Goal: Communication & Community: Answer question/provide support

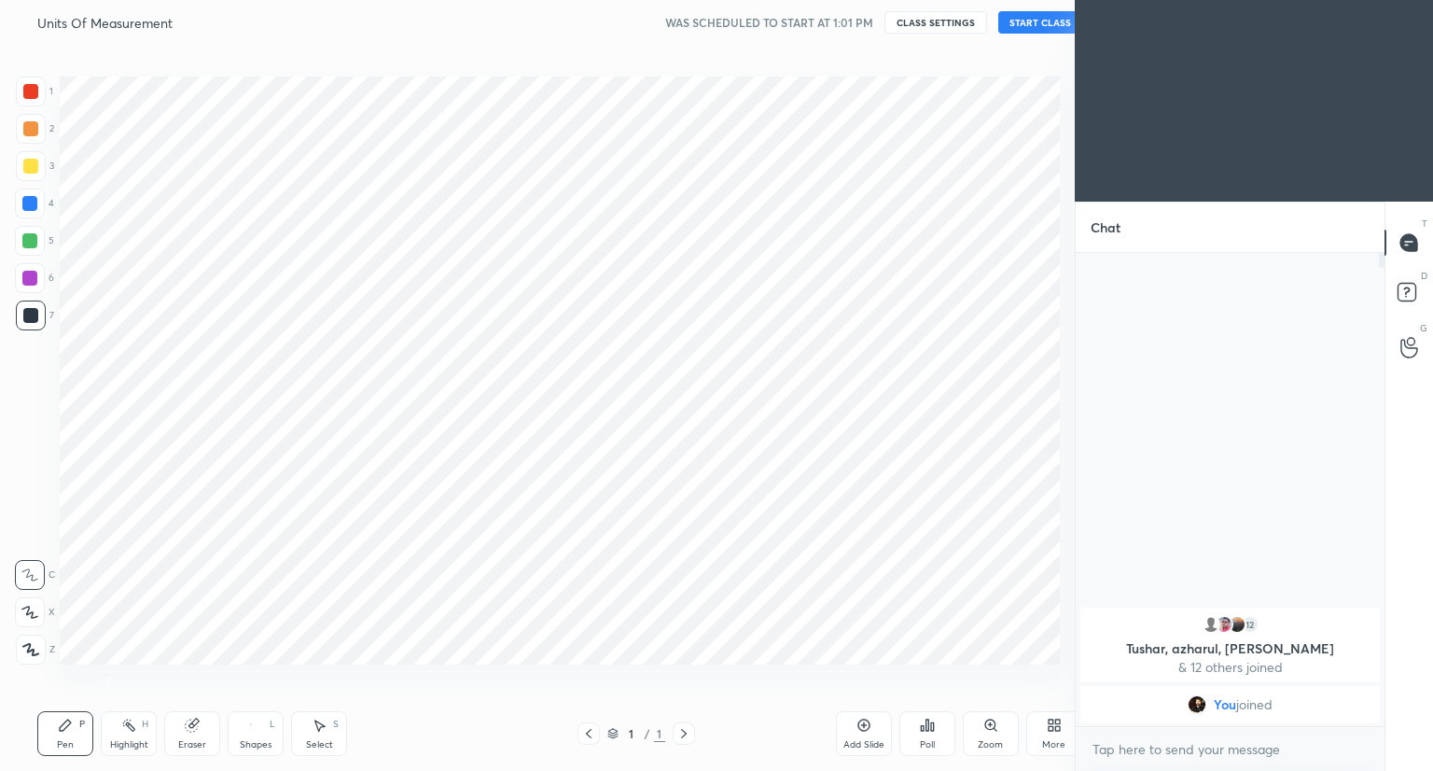
scroll to position [92652, 92304]
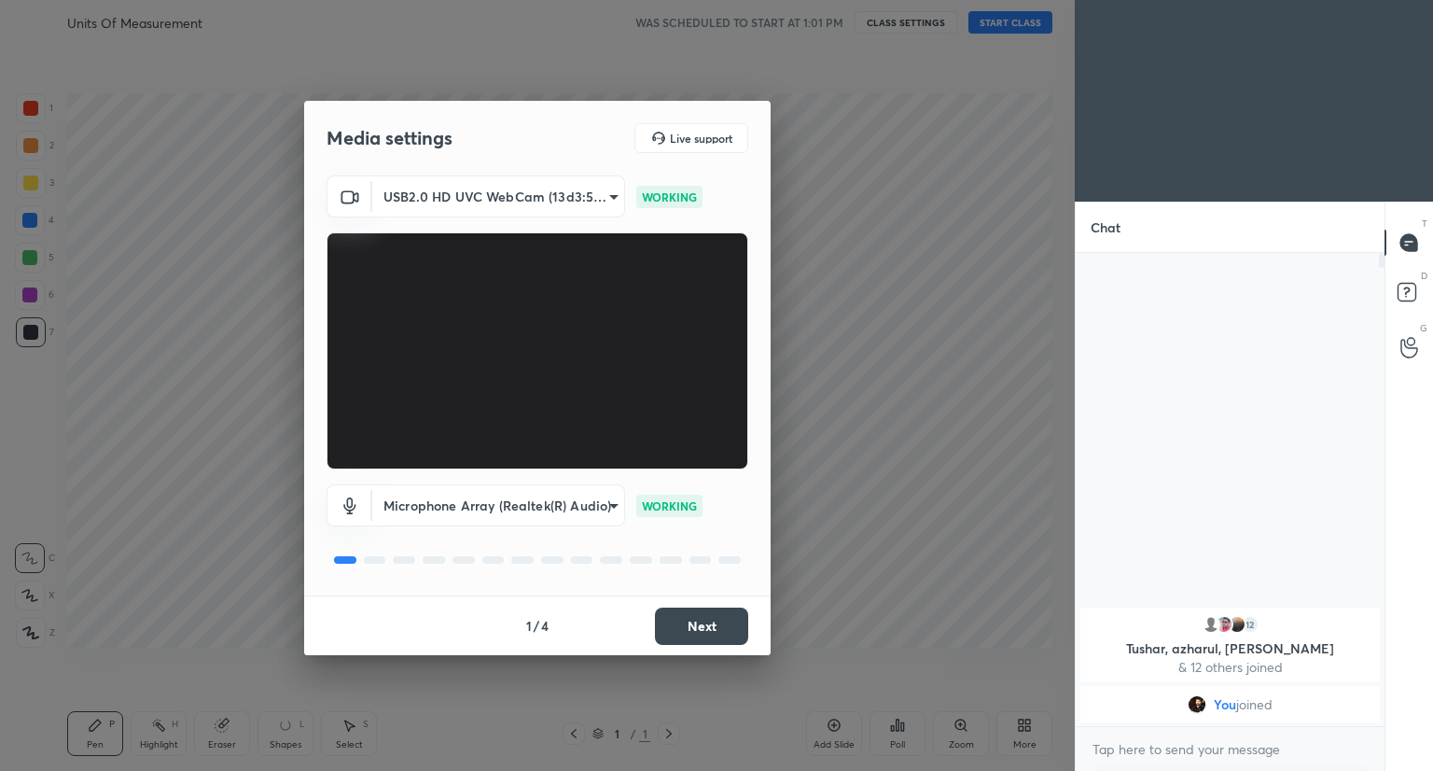
click at [732, 624] on button "Next" at bounding box center [701, 625] width 93 height 37
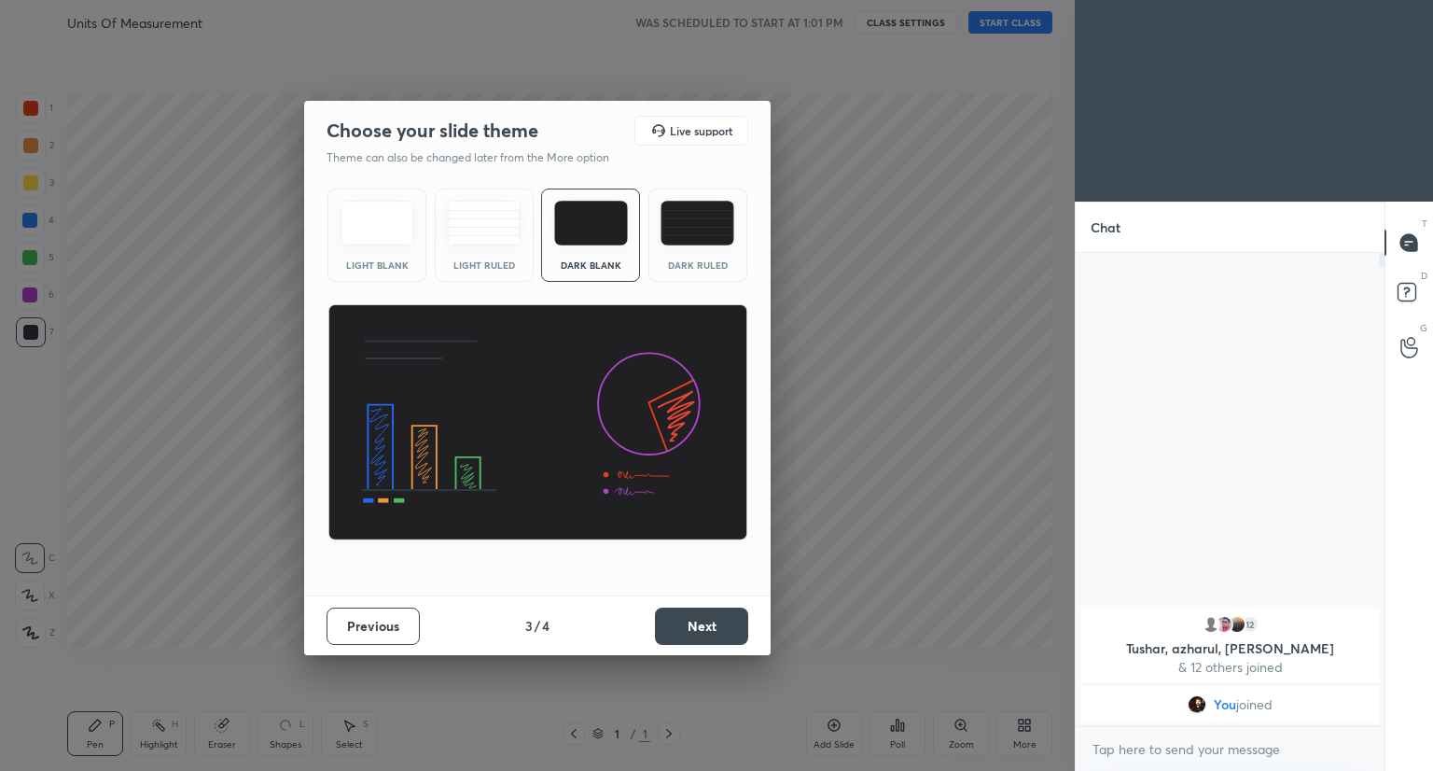
click at [732, 624] on button "Next" at bounding box center [701, 625] width 93 height 37
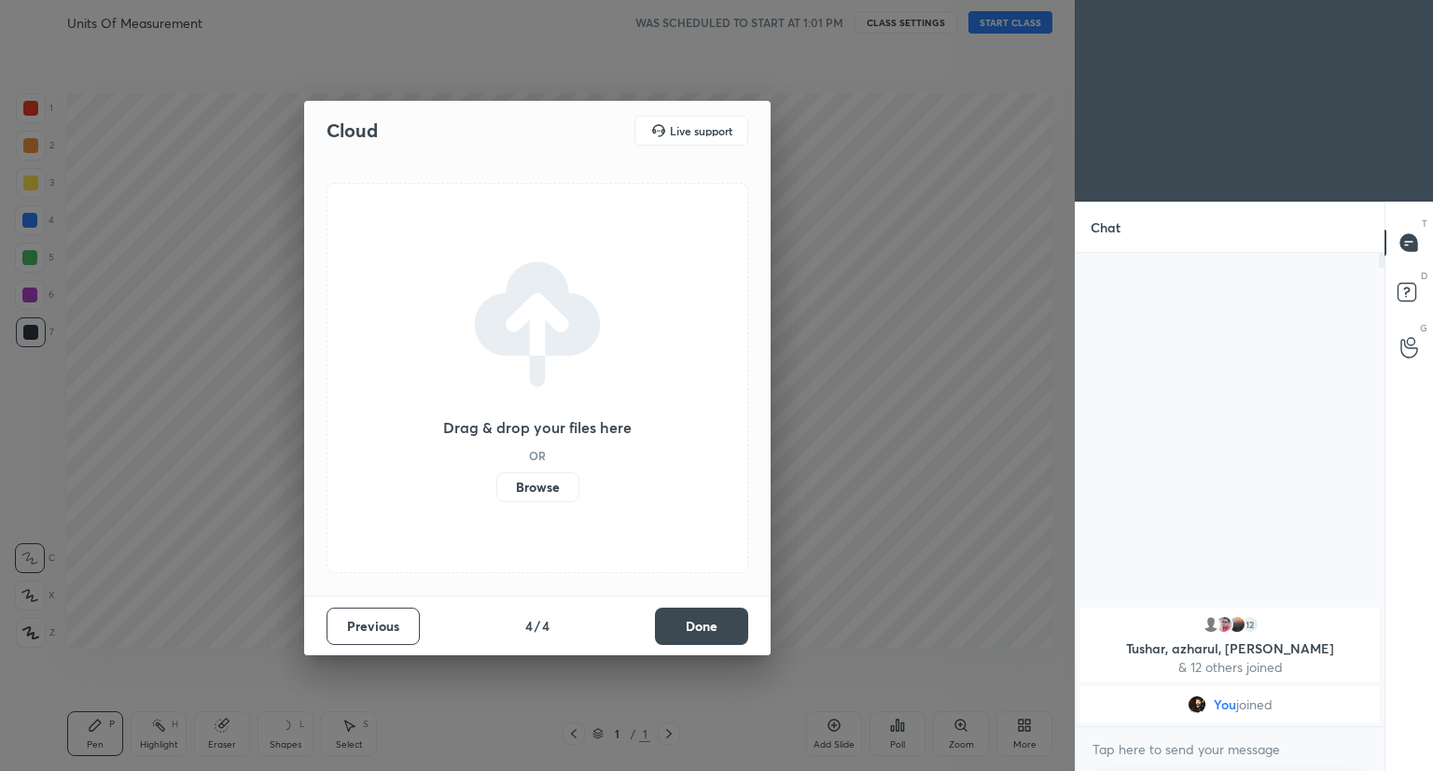
click at [732, 624] on button "Done" at bounding box center [701, 625] width 93 height 37
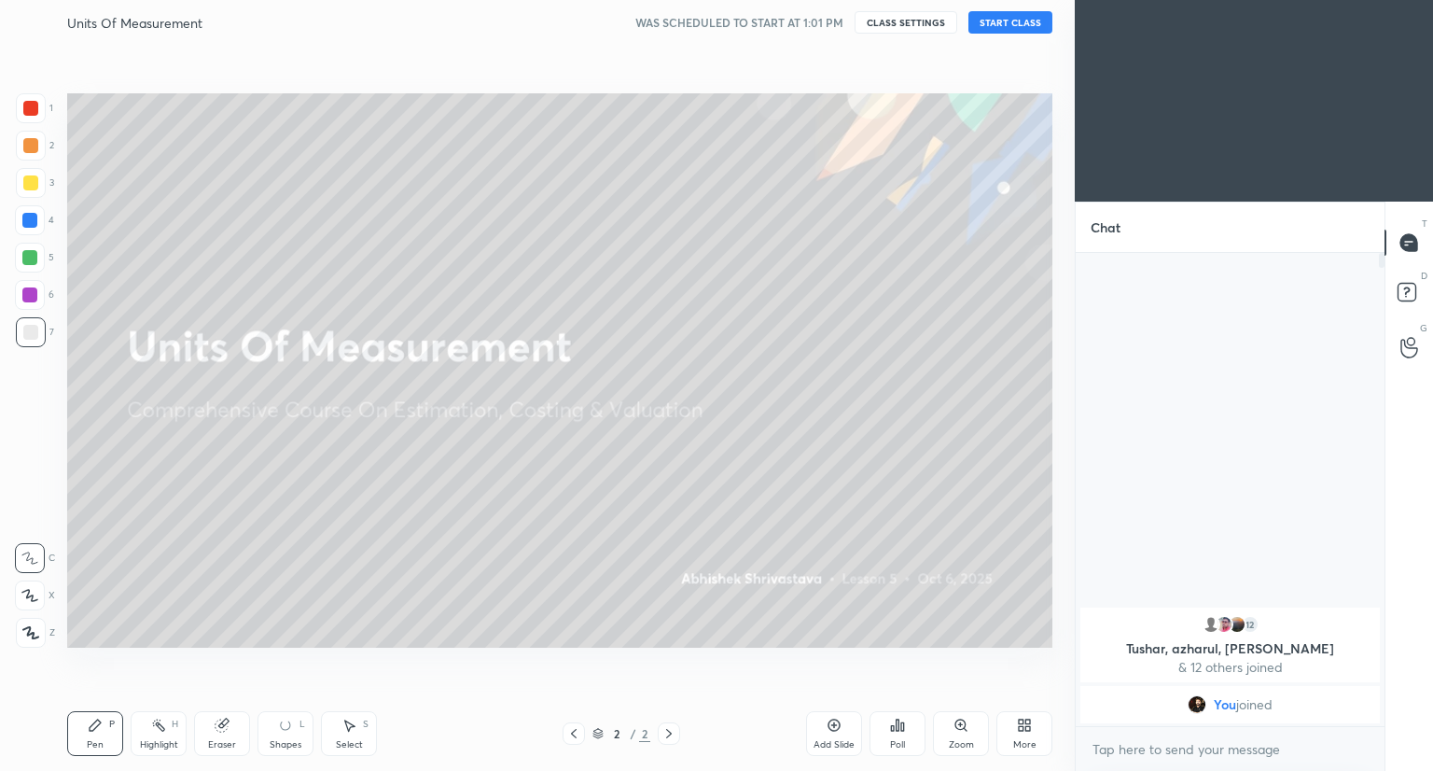
click at [1016, 21] on button "START CLASS" at bounding box center [1010, 22] width 84 height 22
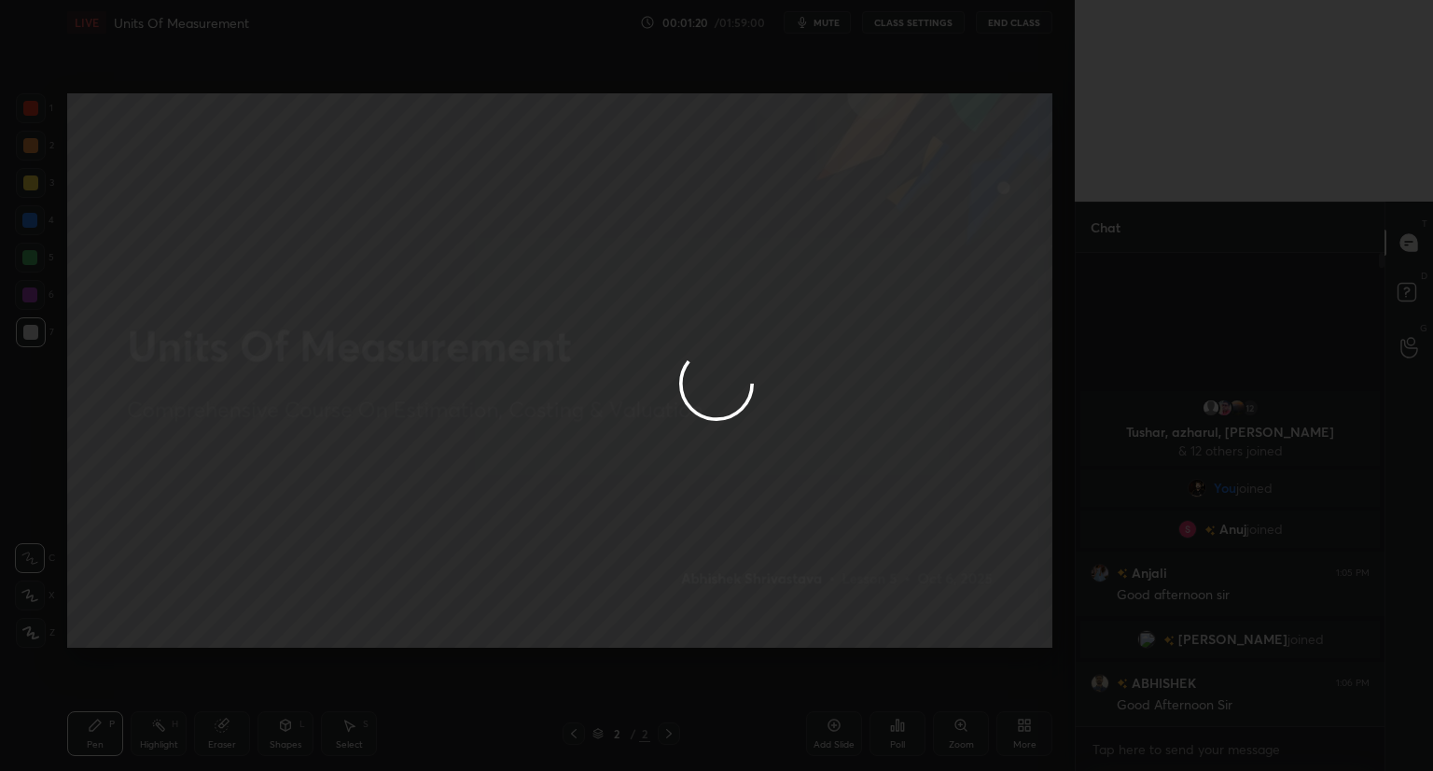
click at [852, 194] on div at bounding box center [716, 385] width 1433 height 771
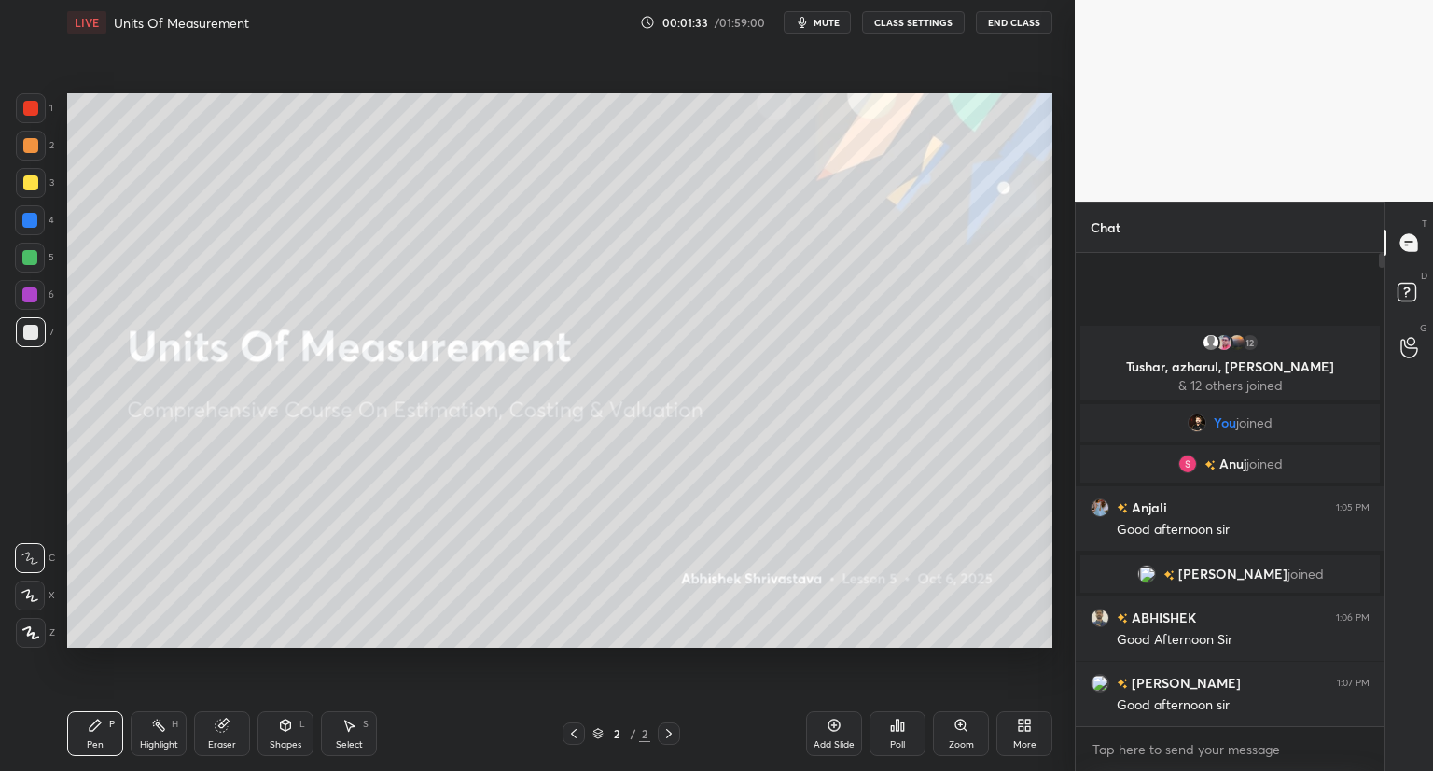
click at [1025, 746] on div "More" at bounding box center [1024, 744] width 23 height 9
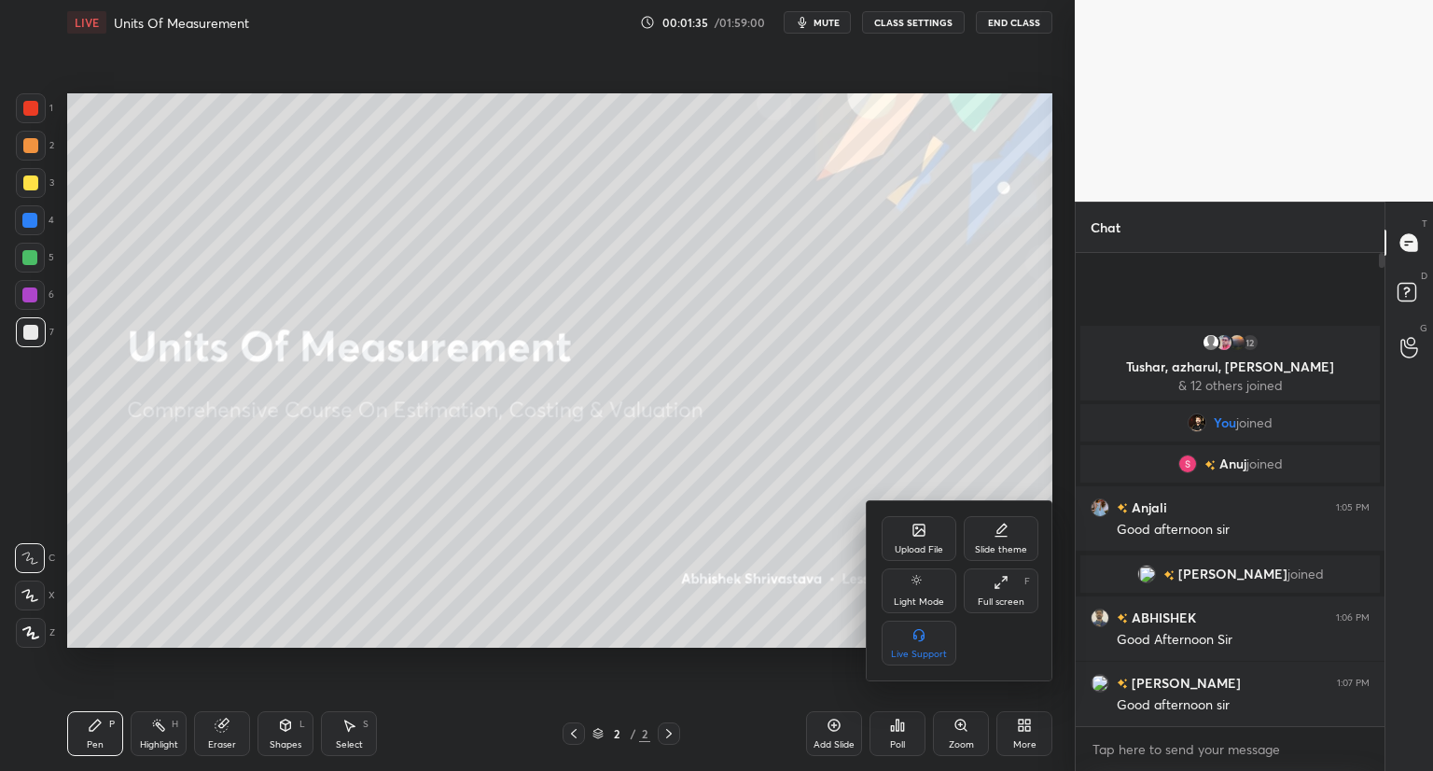
click at [909, 535] on div "Upload File" at bounding box center [919, 538] width 75 height 45
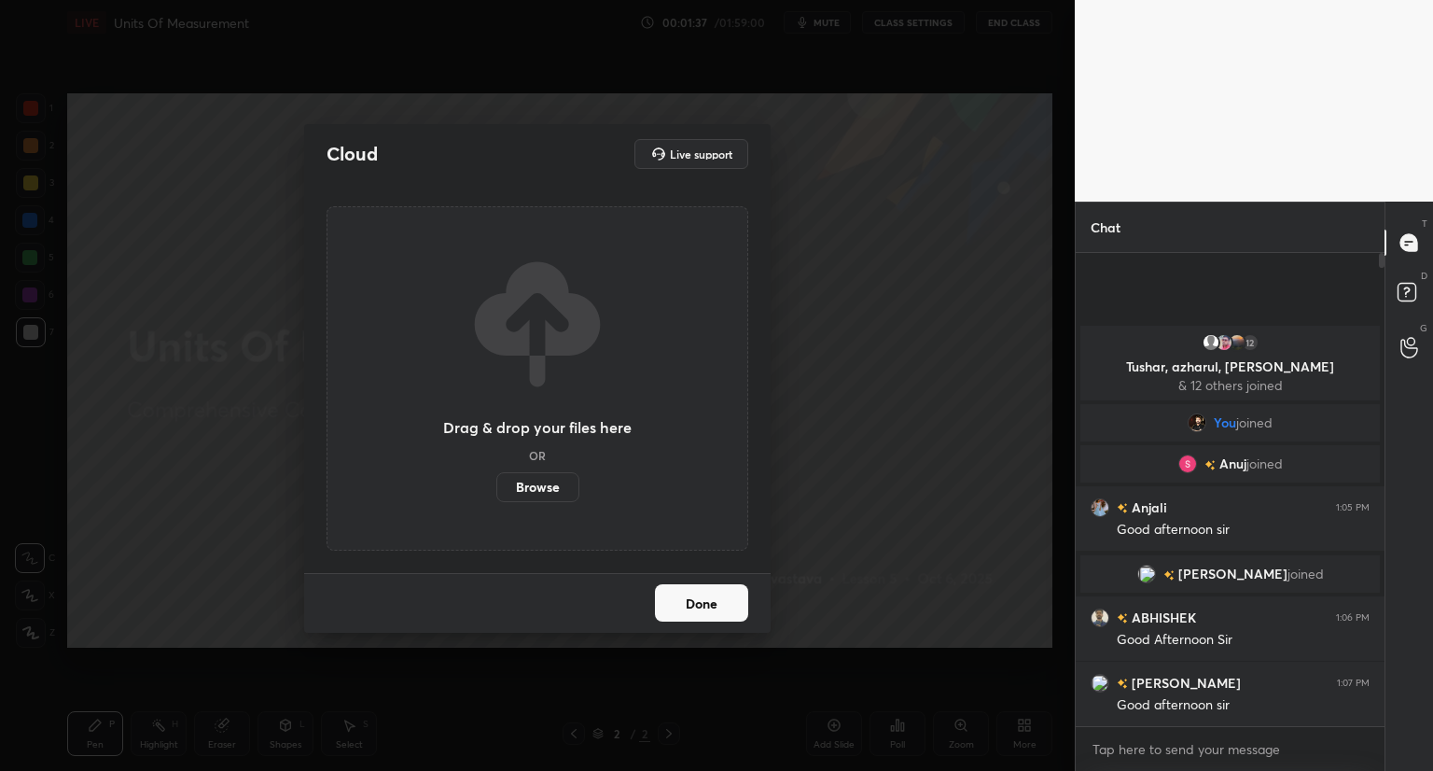
click at [538, 490] on label "Browse" at bounding box center [537, 487] width 83 height 30
click at [496, 490] on input "Browse" at bounding box center [496, 487] width 0 height 30
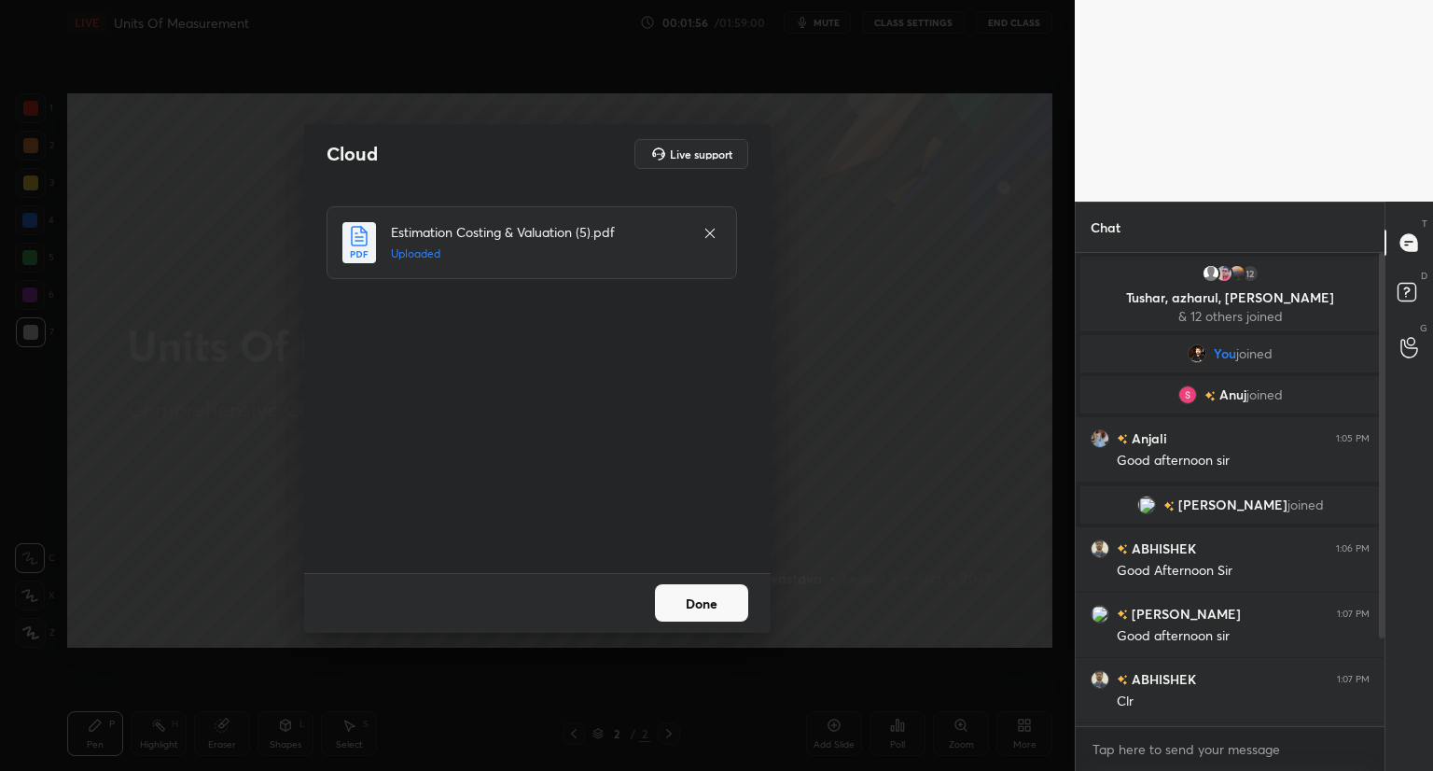
click at [698, 600] on button "Done" at bounding box center [701, 602] width 93 height 37
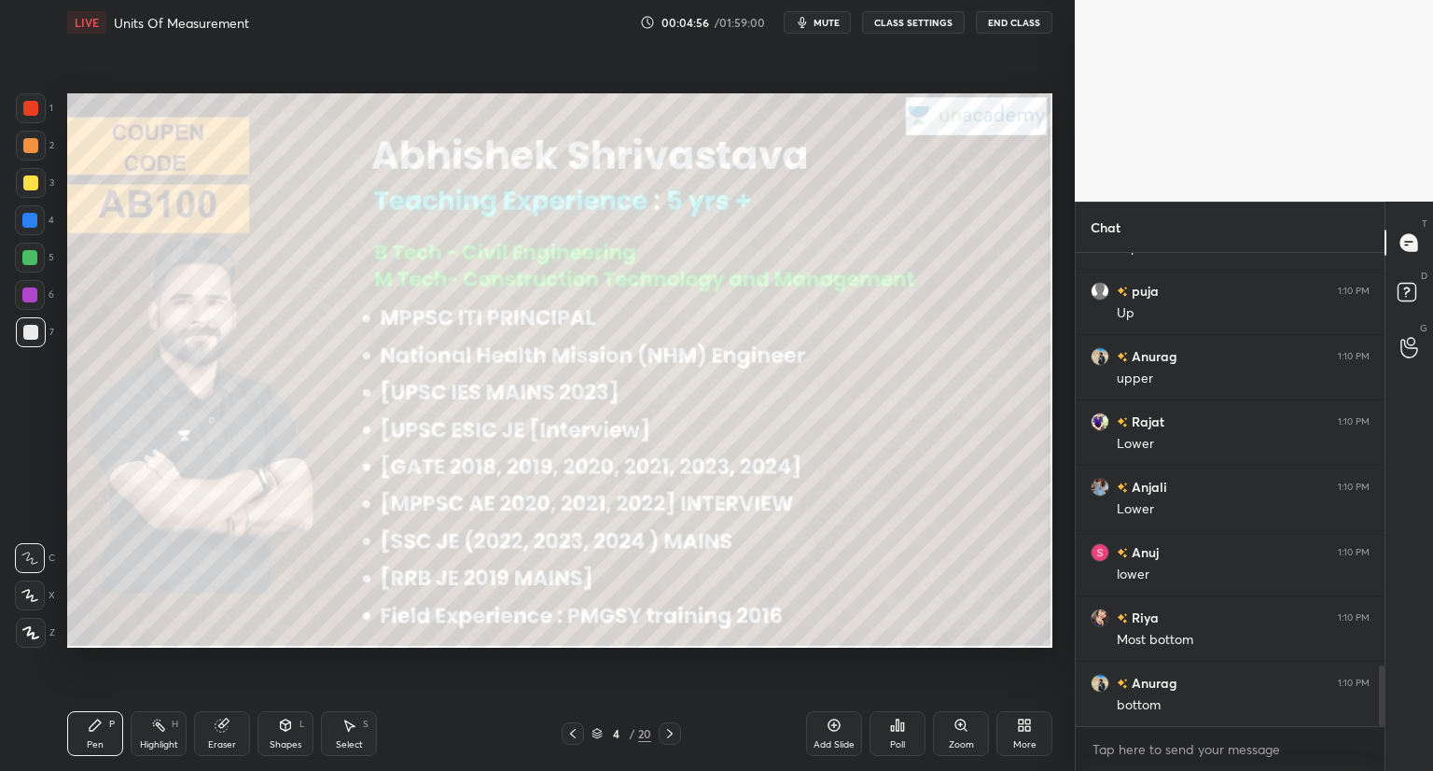
scroll to position [3241, 0]
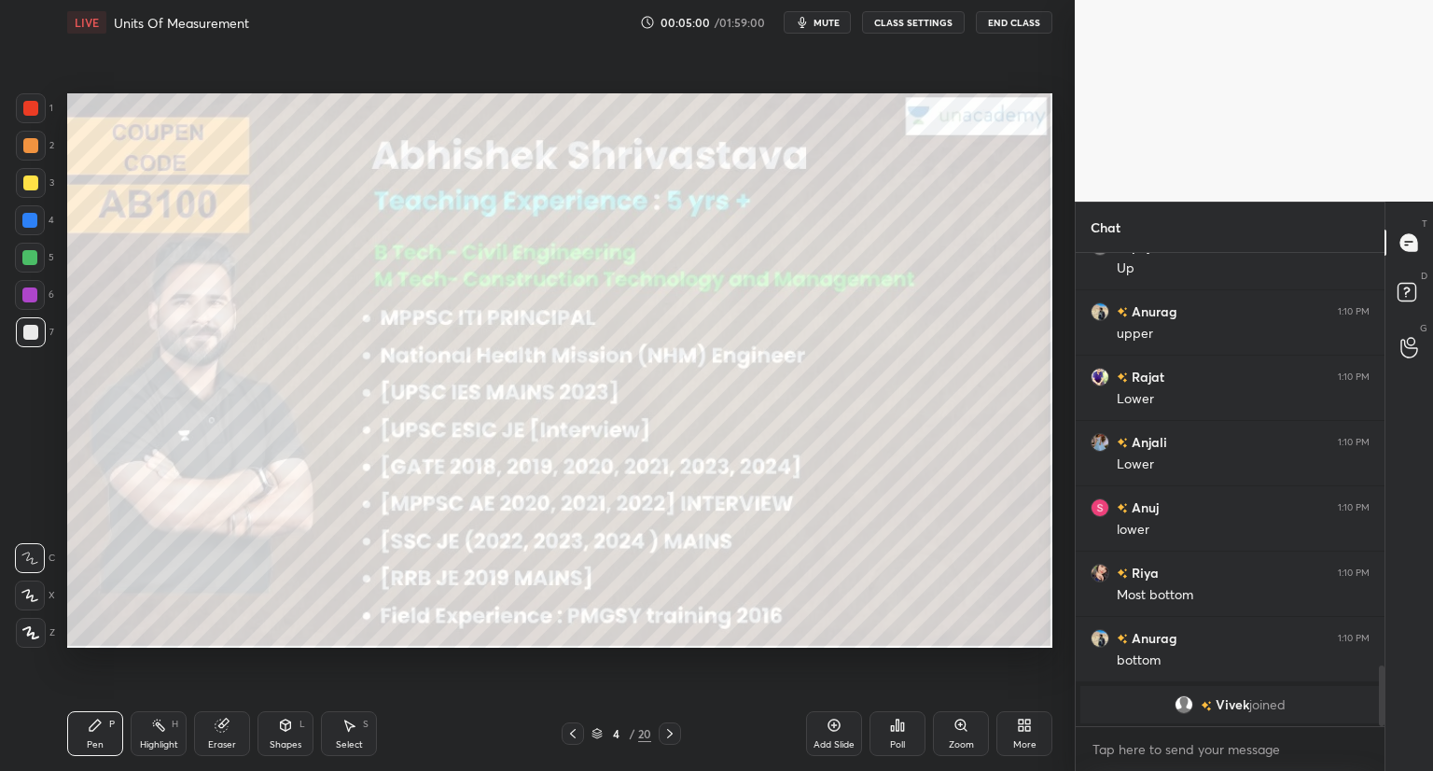
click at [668, 741] on div at bounding box center [670, 733] width 22 height 22
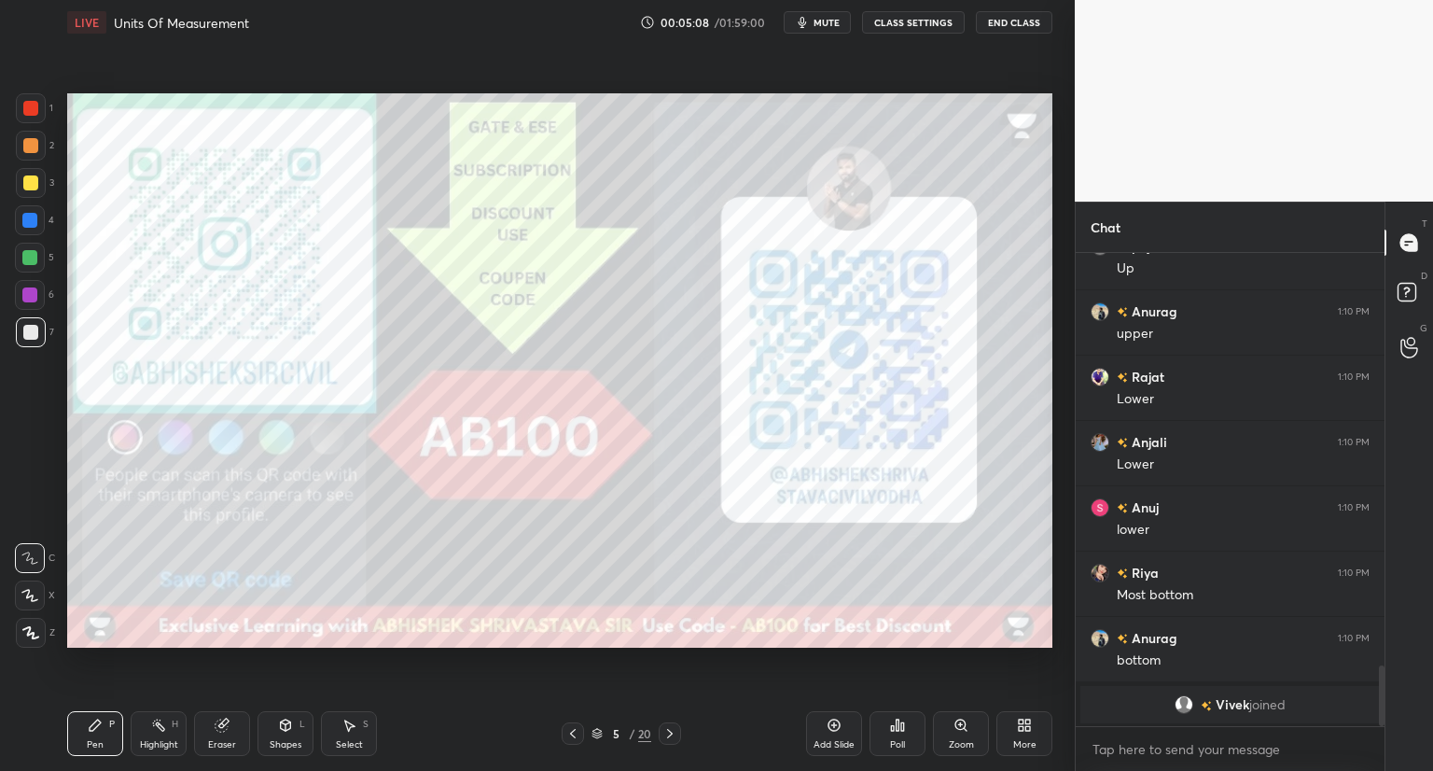
click at [668, 736] on icon at bounding box center [670, 733] width 6 height 9
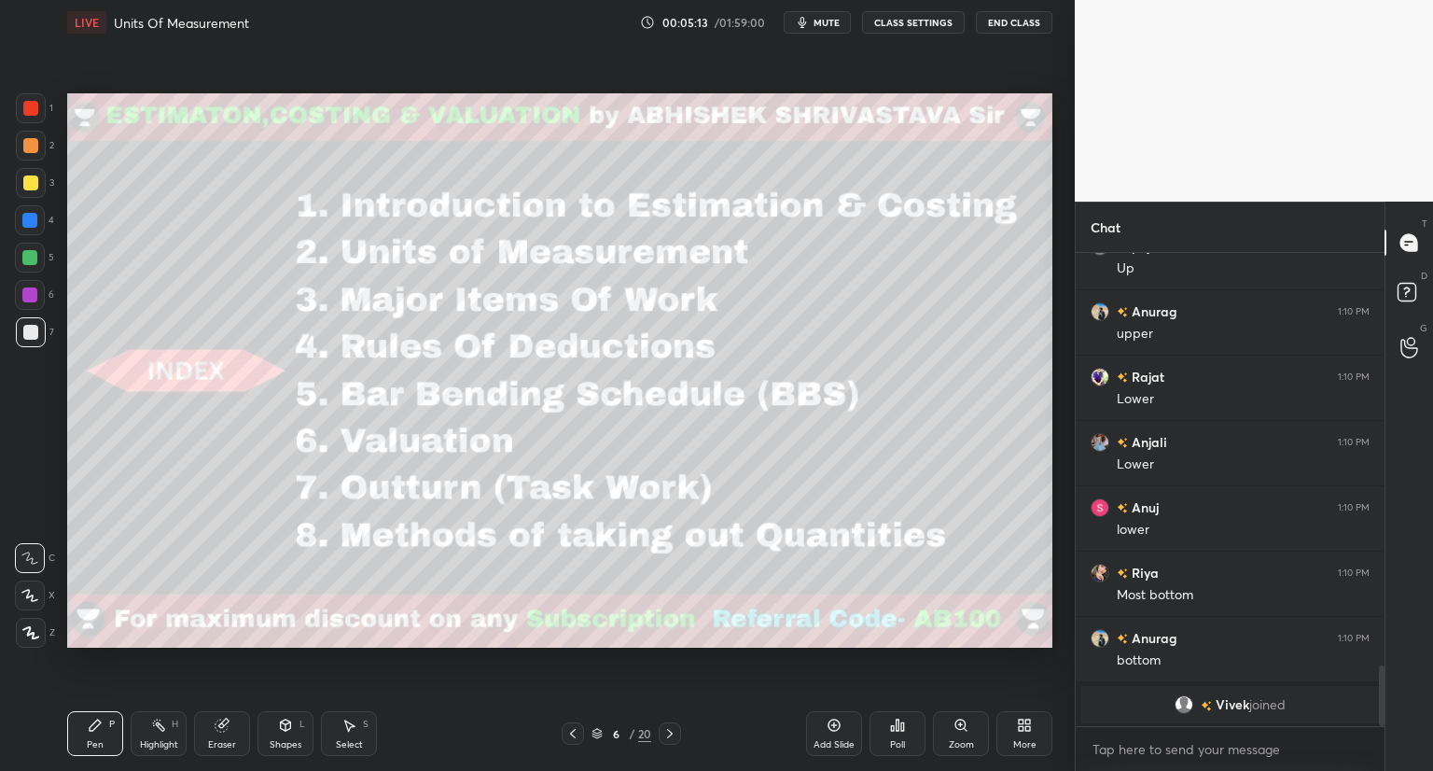
click at [622, 704] on div "Pen P Highlight H Eraser Shapes L Select S 6 / 20 Add Slide Poll Zoom More" at bounding box center [559, 733] width 985 height 75
click at [672, 736] on icon at bounding box center [669, 733] width 15 height 15
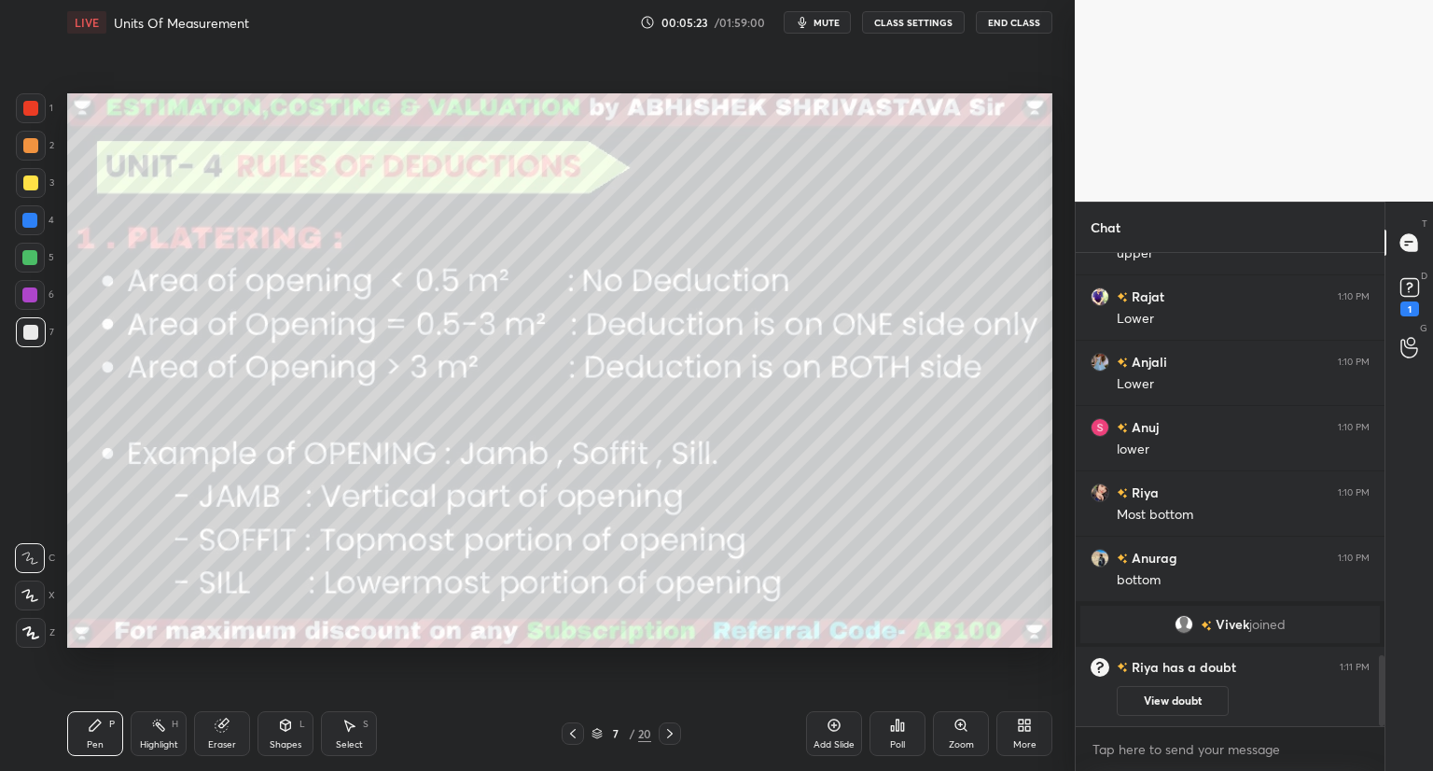
scroll to position [2683, 0]
click at [1215, 698] on button "View doubt" at bounding box center [1173, 701] width 112 height 30
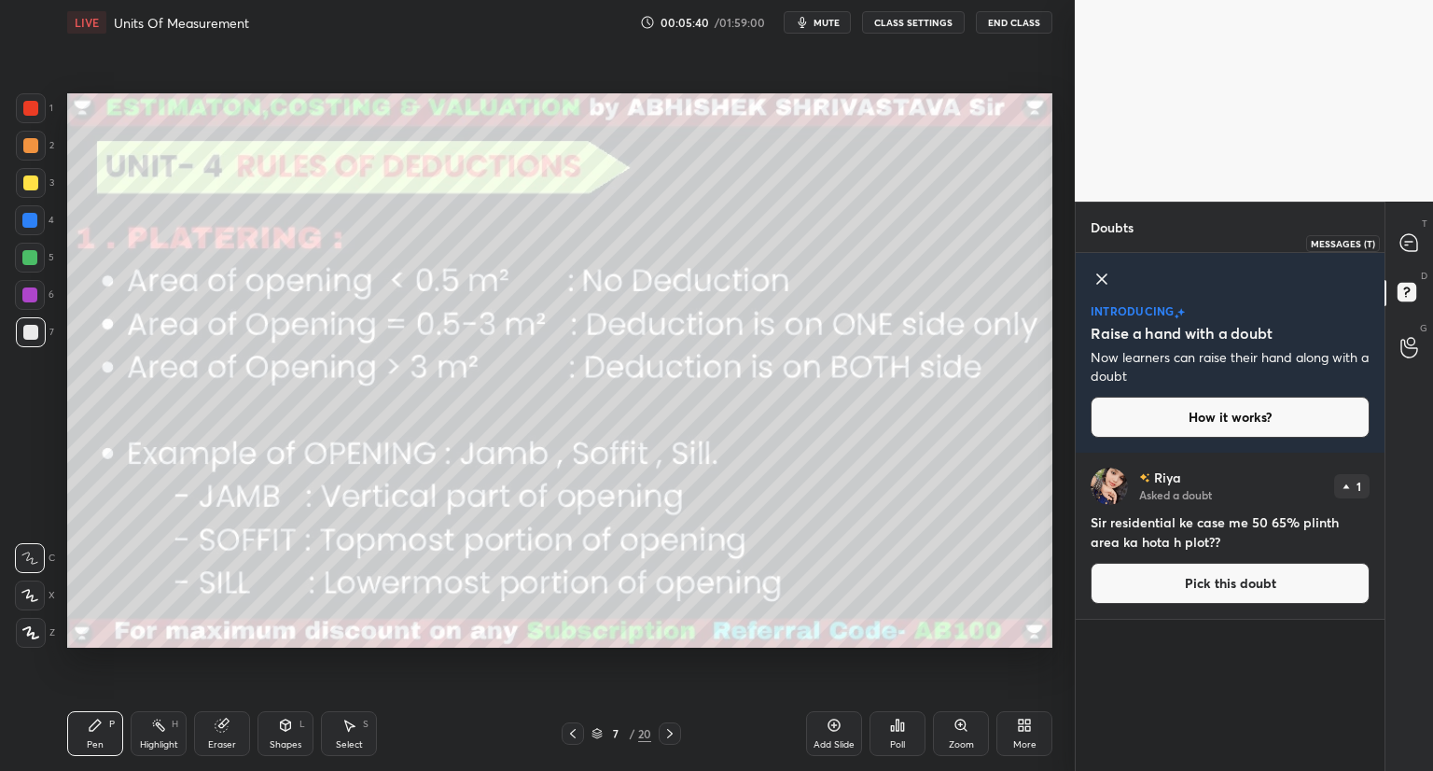
click at [1407, 244] on icon at bounding box center [1410, 243] width 20 height 20
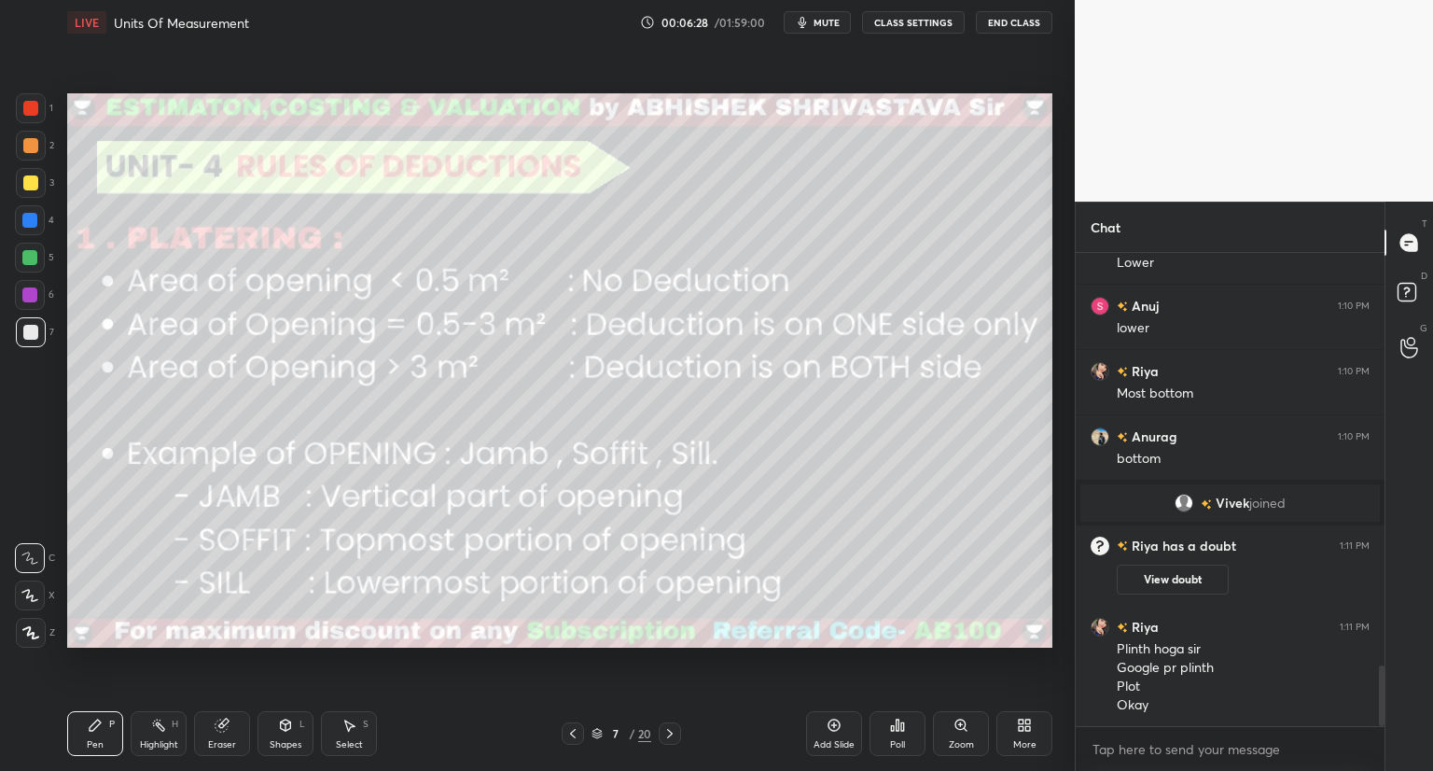
scroll to position [3210, 0]
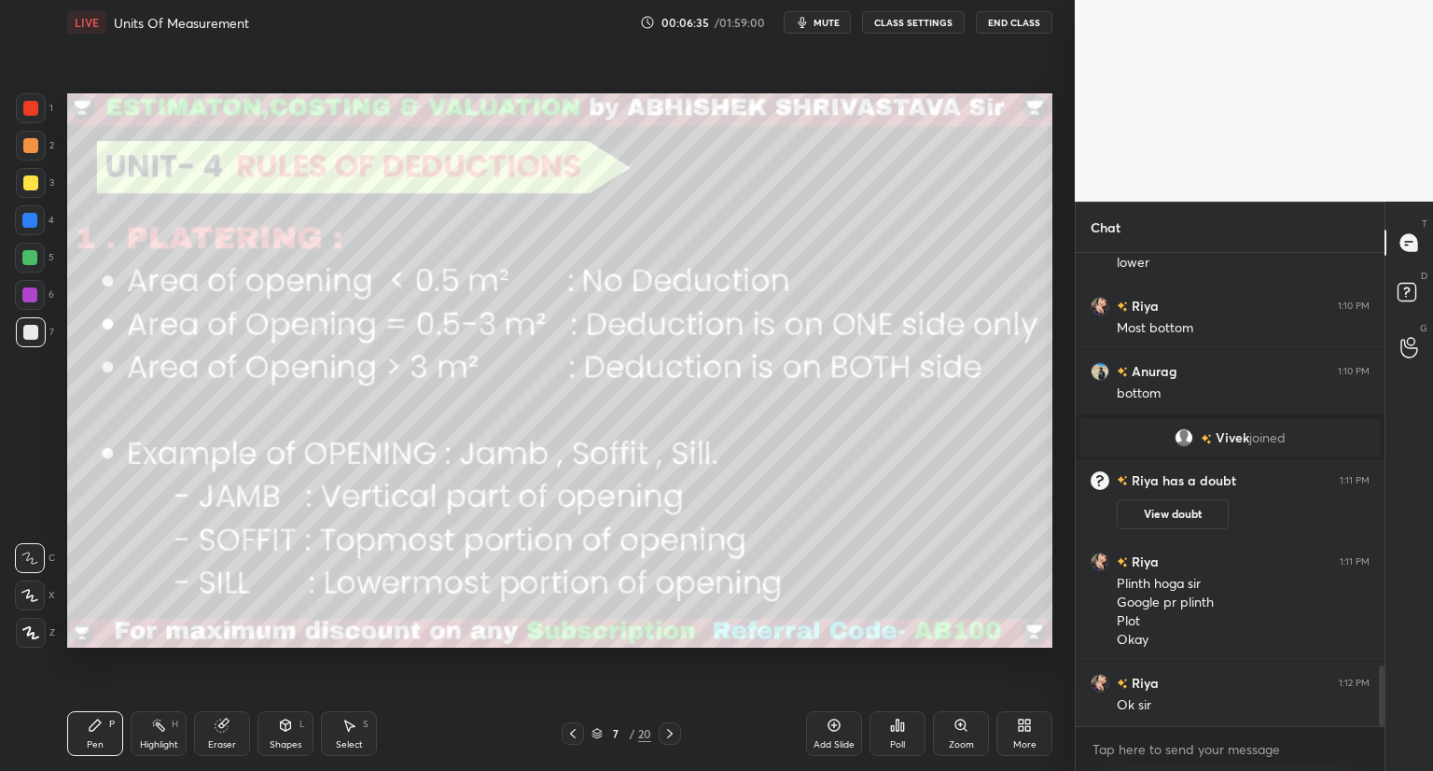
drag, startPoint x: 669, startPoint y: 731, endPoint x: 676, endPoint y: 723, distance: 9.9
click at [670, 731] on icon at bounding box center [669, 733] width 15 height 15
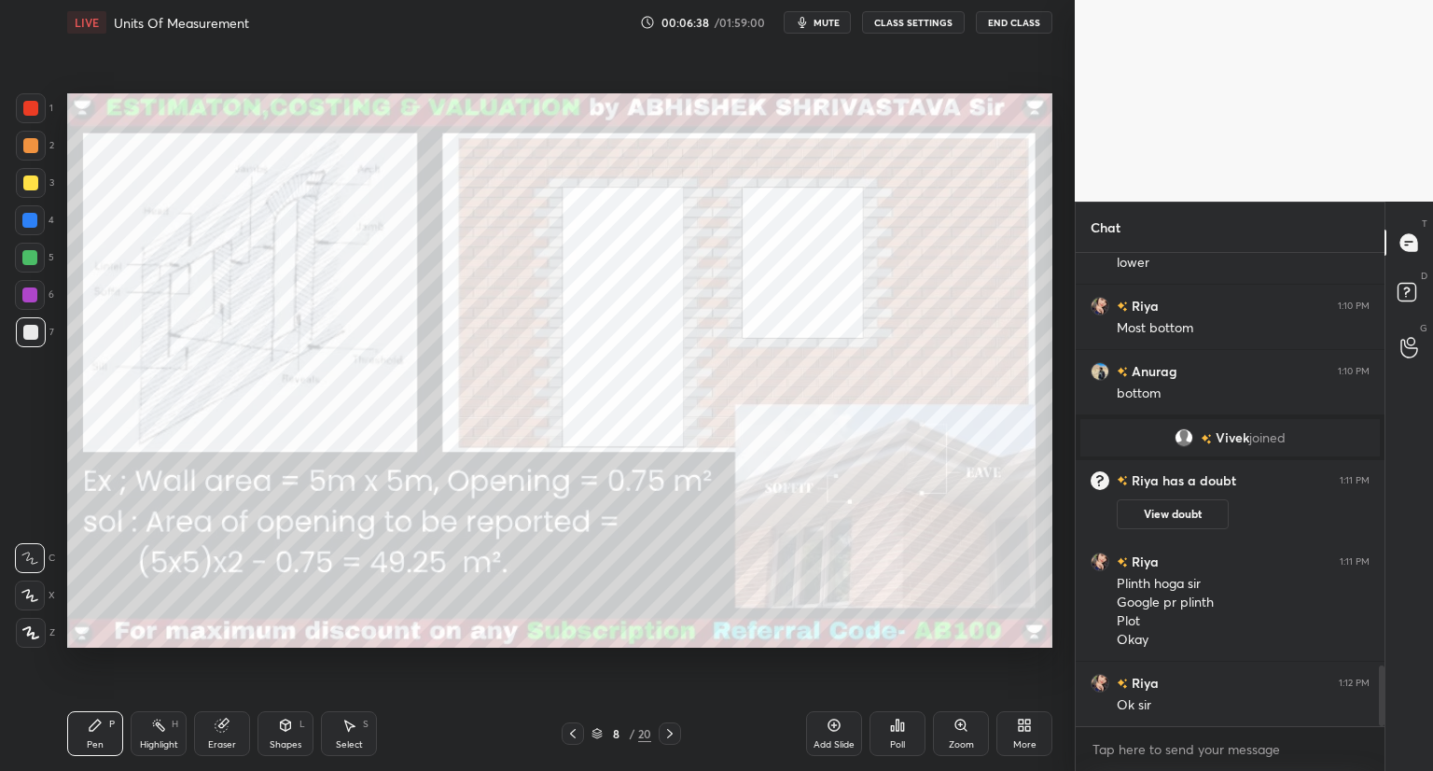
click at [35, 107] on div at bounding box center [30, 108] width 15 height 15
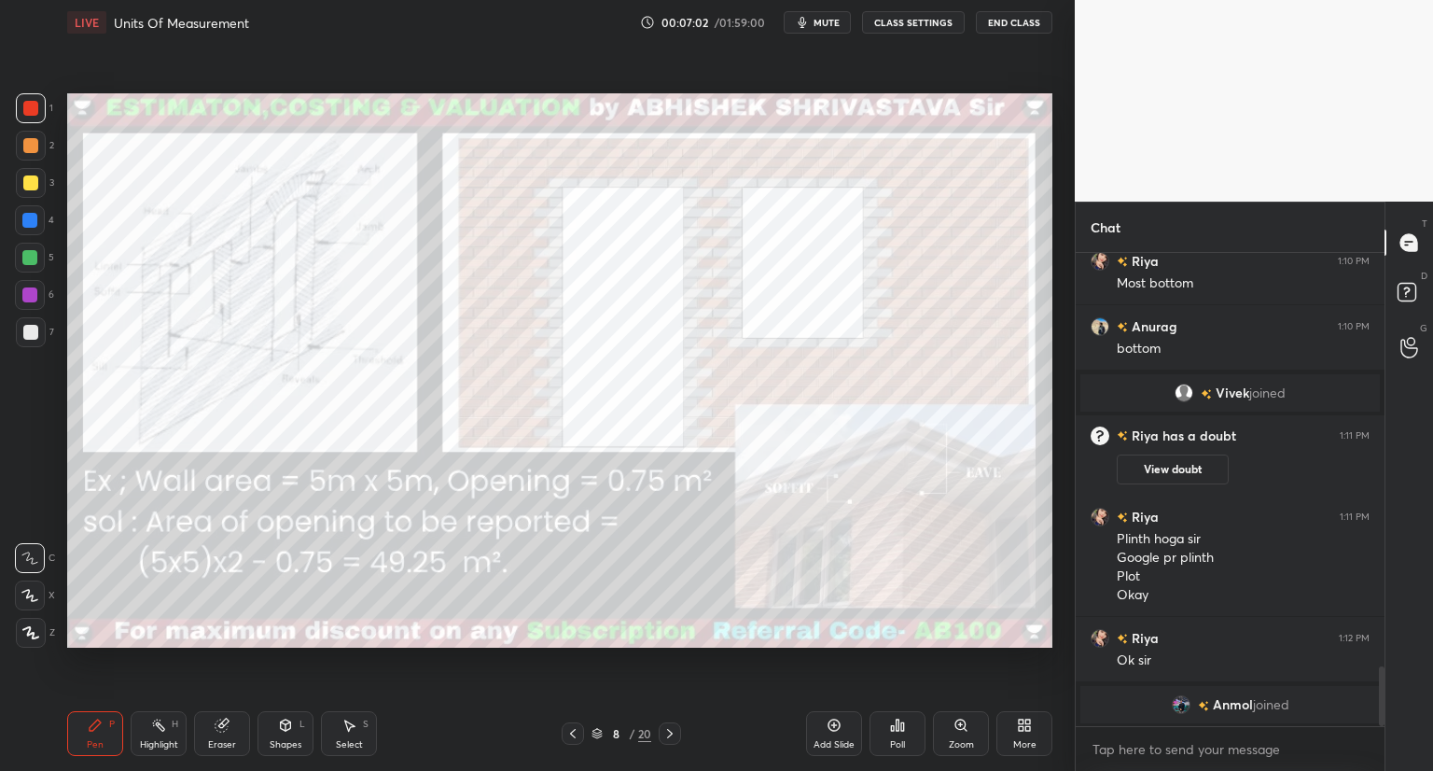
drag, startPoint x: 664, startPoint y: 732, endPoint x: 668, endPoint y: 723, distance: 10.0
click at [666, 731] on icon at bounding box center [669, 733] width 15 height 15
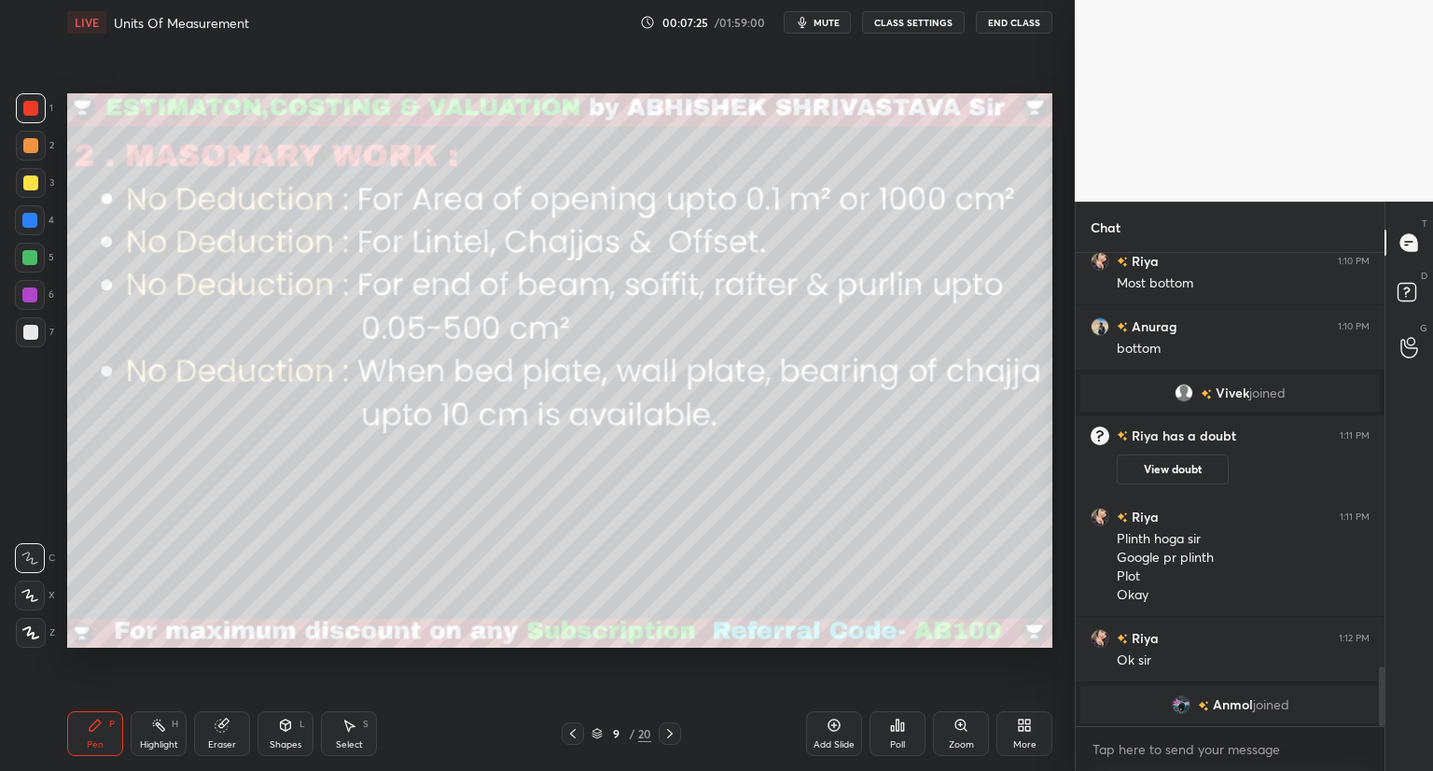
click at [668, 736] on icon at bounding box center [669, 733] width 15 height 15
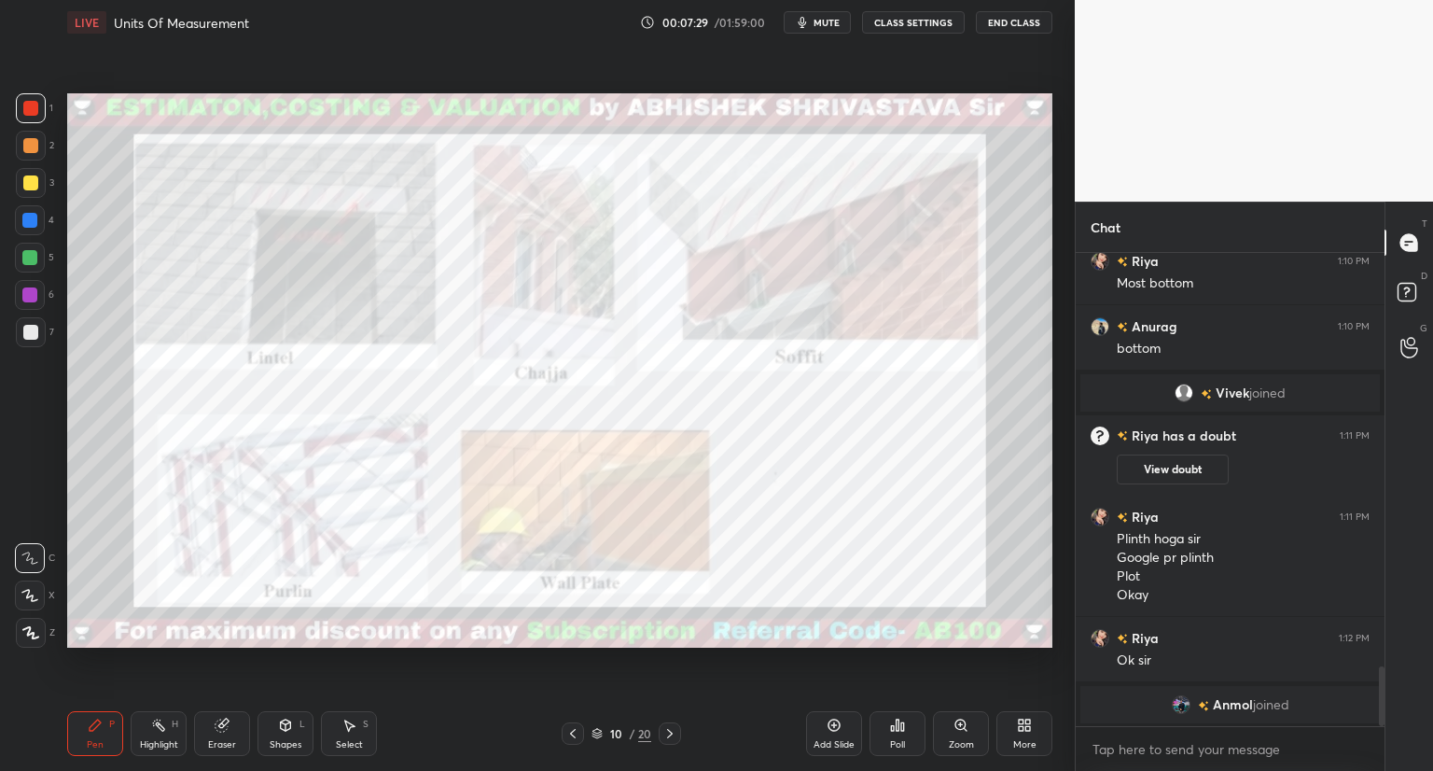
click at [963, 740] on div "Zoom" at bounding box center [961, 744] width 25 height 9
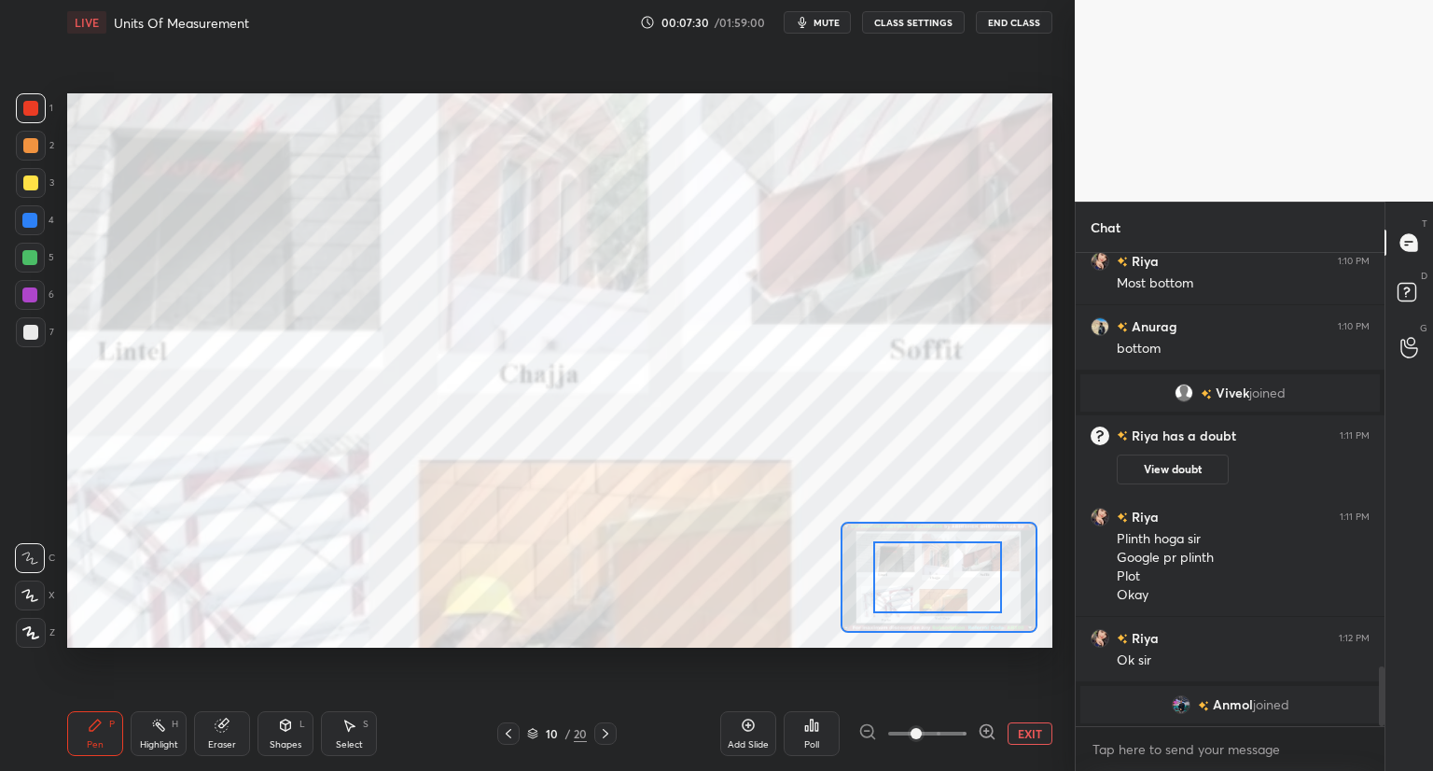
drag, startPoint x: 968, startPoint y: 571, endPoint x: 948, endPoint y: 580, distance: 21.7
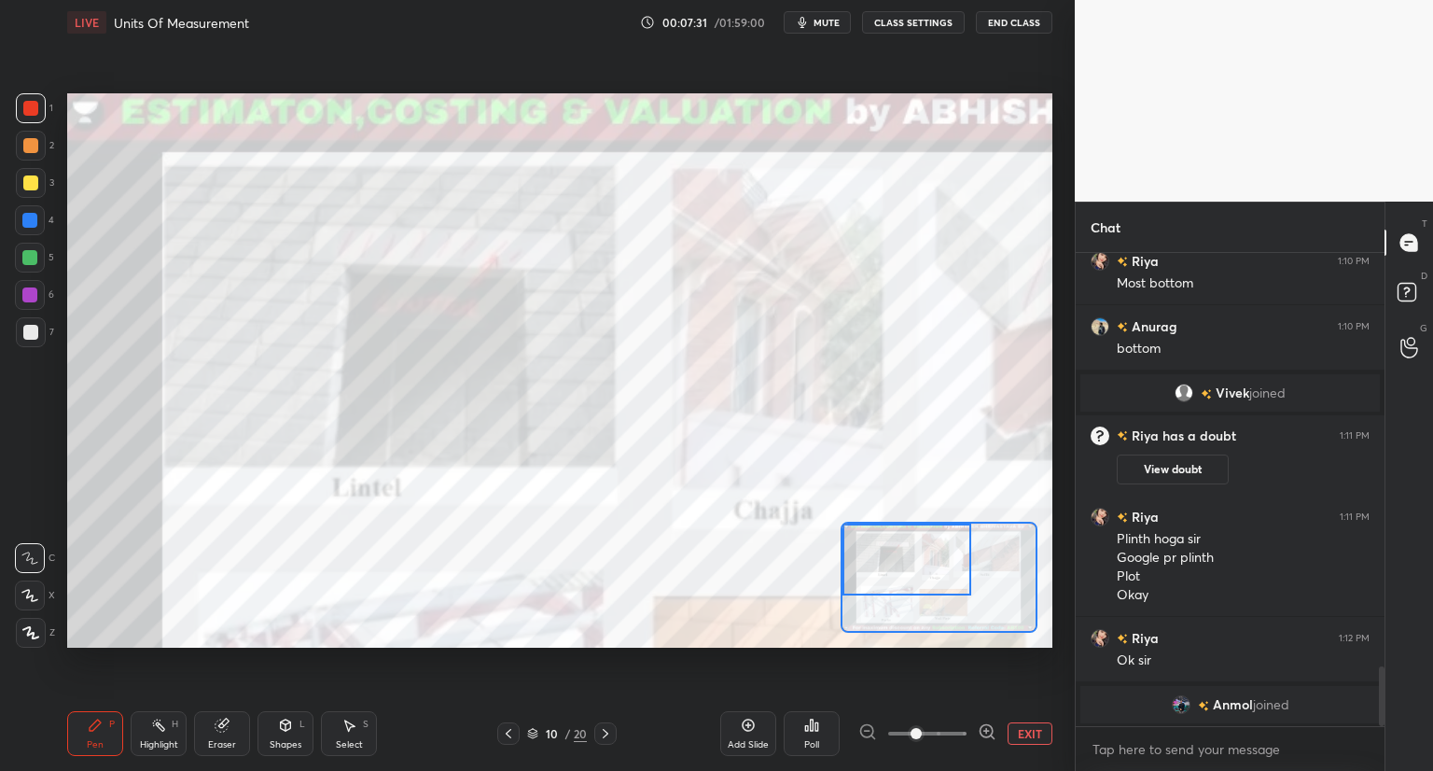
drag, startPoint x: 941, startPoint y: 587, endPoint x: 915, endPoint y: 568, distance: 32.1
click at [915, 568] on div at bounding box center [907, 559] width 129 height 72
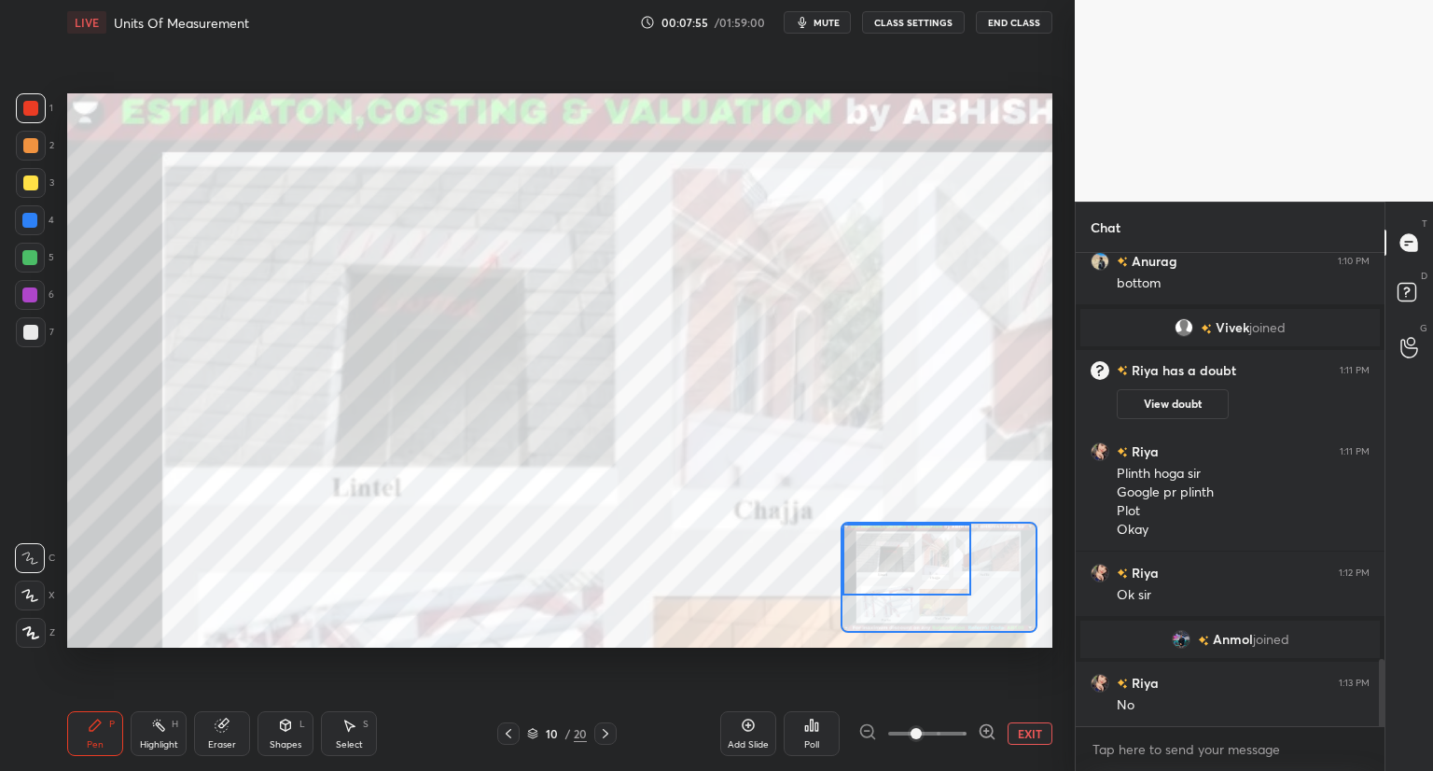
scroll to position [2933, 0]
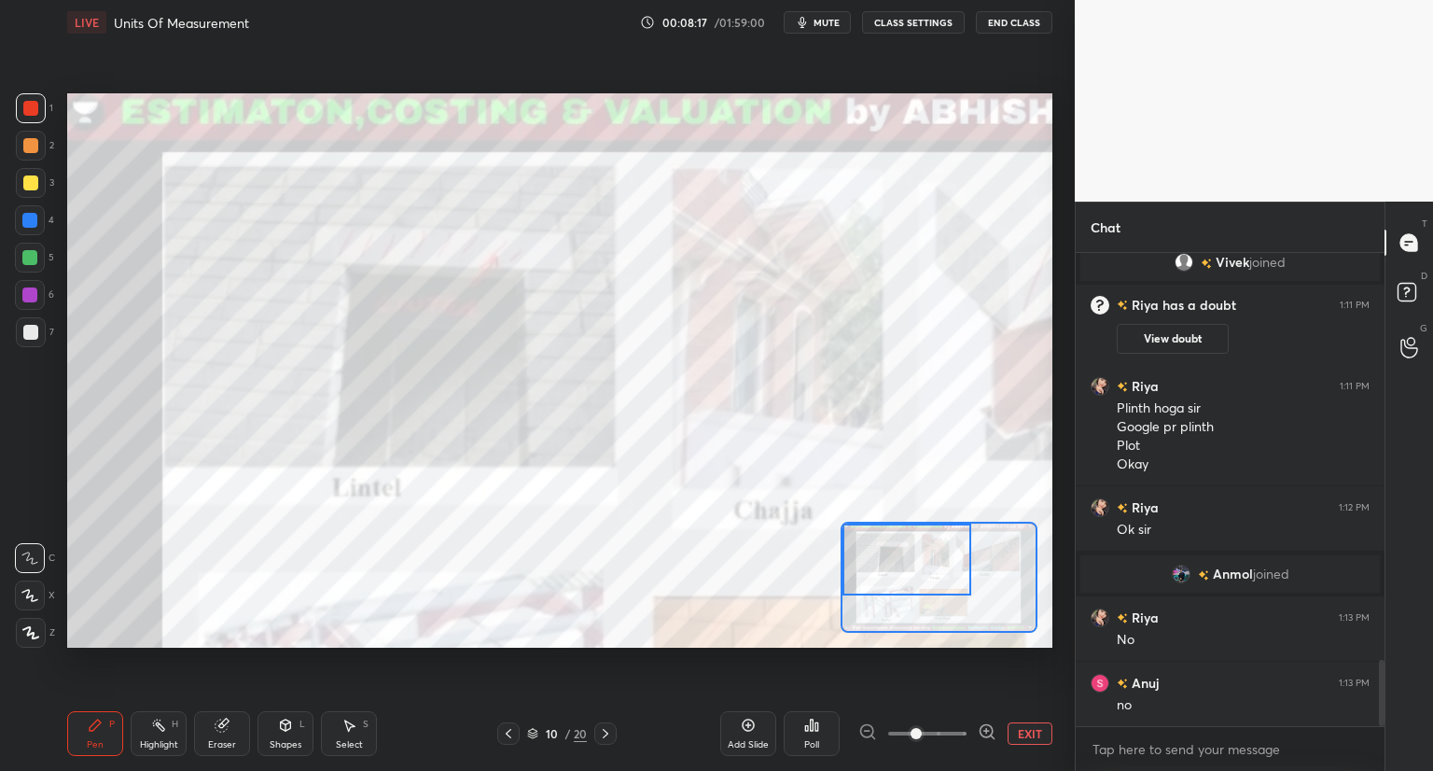
click at [895, 583] on div at bounding box center [939, 577] width 197 height 111
drag, startPoint x: 919, startPoint y: 592, endPoint x: 893, endPoint y: 535, distance: 62.6
click at [907, 561] on div at bounding box center [906, 559] width 129 height 72
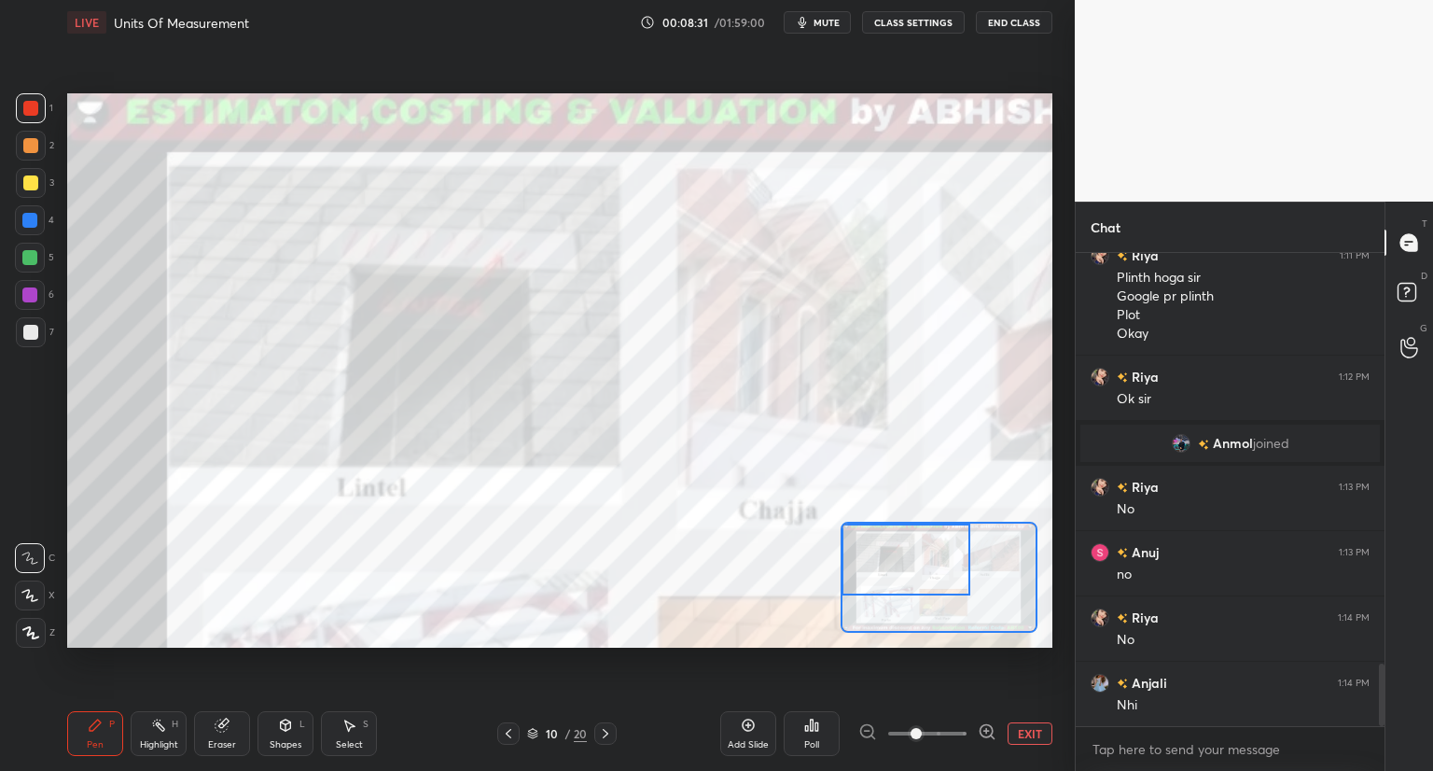
scroll to position [3129, 0]
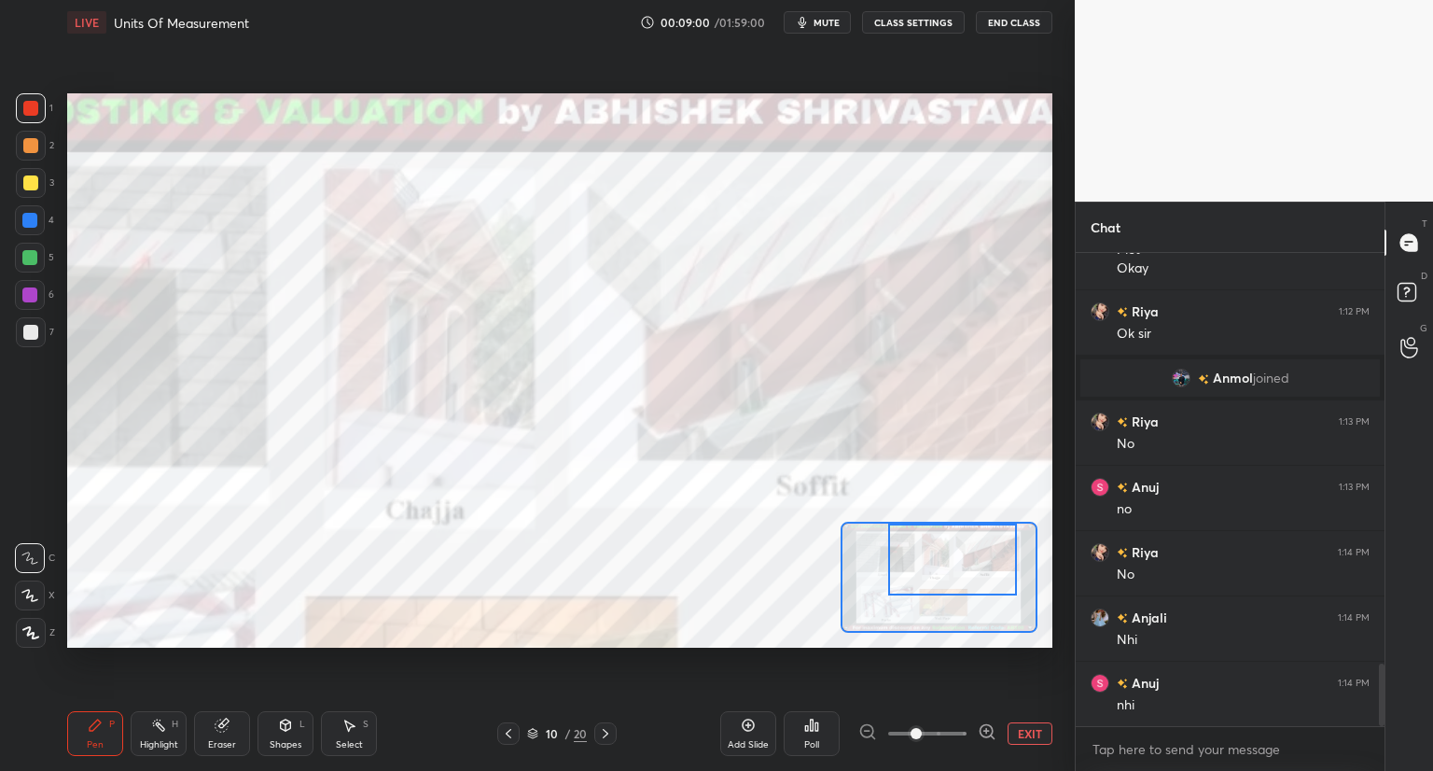
drag, startPoint x: 920, startPoint y: 579, endPoint x: 967, endPoint y: 573, distance: 47.1
click at [968, 572] on div at bounding box center [952, 559] width 129 height 72
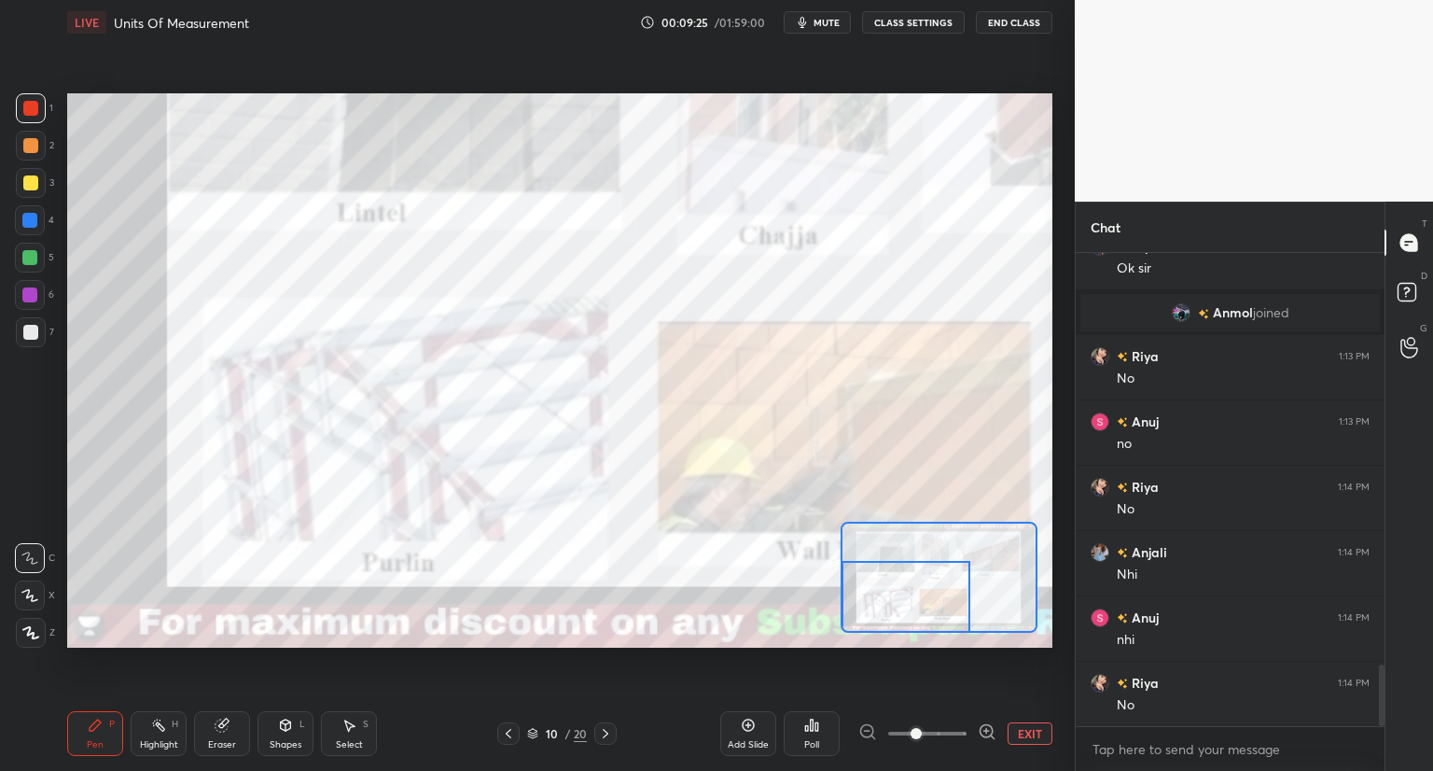
drag, startPoint x: 963, startPoint y: 568, endPoint x: 897, endPoint y: 618, distance: 82.7
click at [897, 618] on div at bounding box center [906, 597] width 129 height 72
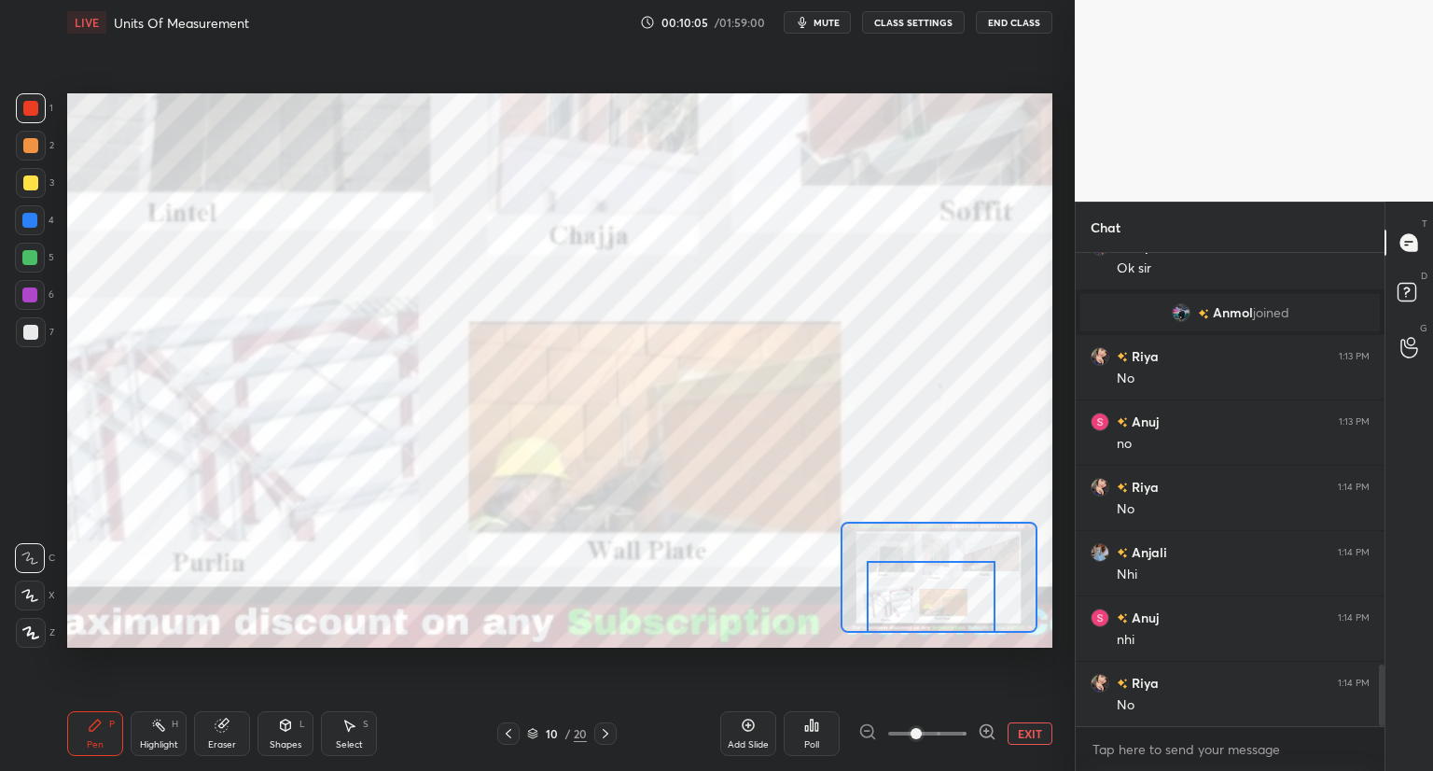
click at [963, 603] on div at bounding box center [931, 597] width 129 height 72
click at [1038, 735] on button "EXIT" at bounding box center [1030, 733] width 45 height 22
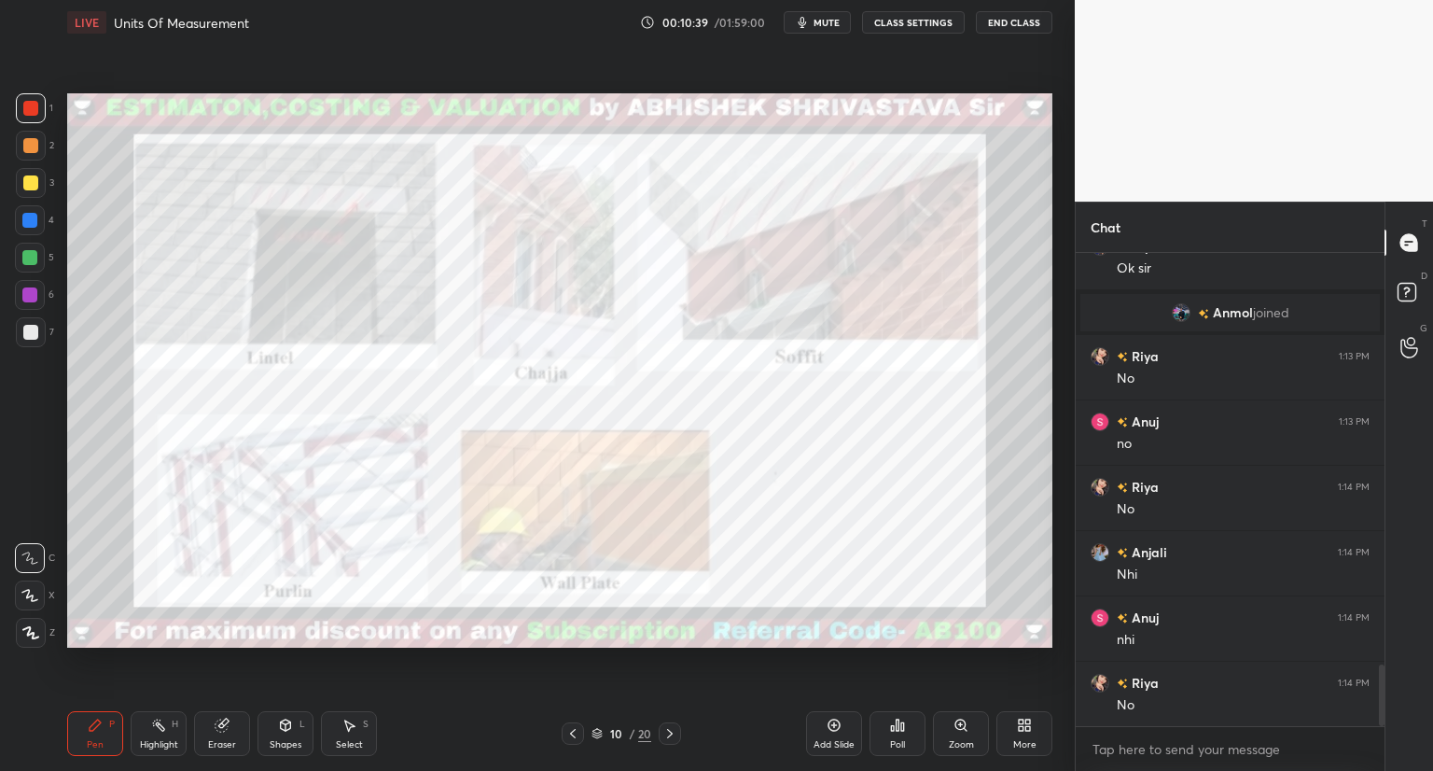
click at [577, 736] on icon at bounding box center [572, 733] width 15 height 15
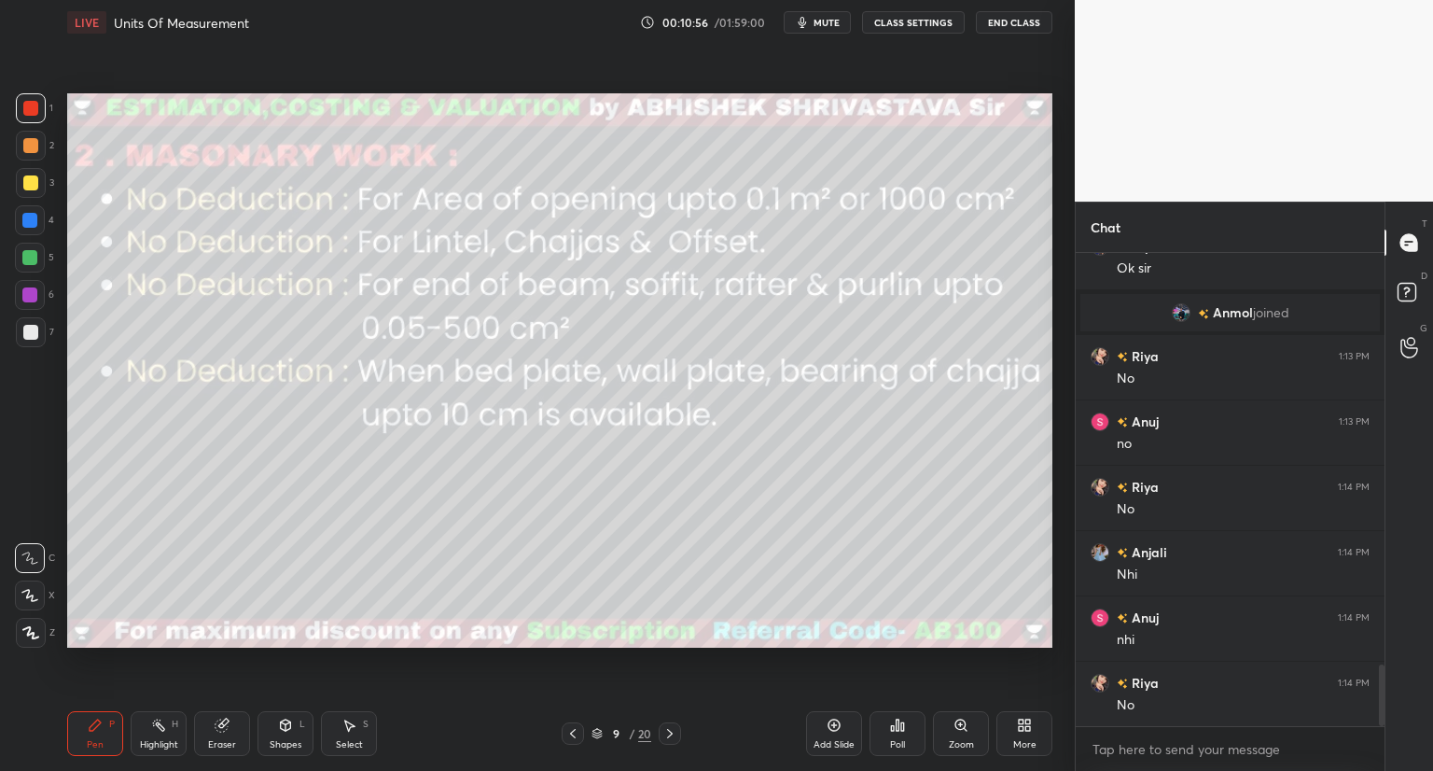
scroll to position [3148, 0]
click at [276, 737] on div "Shapes L" at bounding box center [286, 733] width 56 height 45
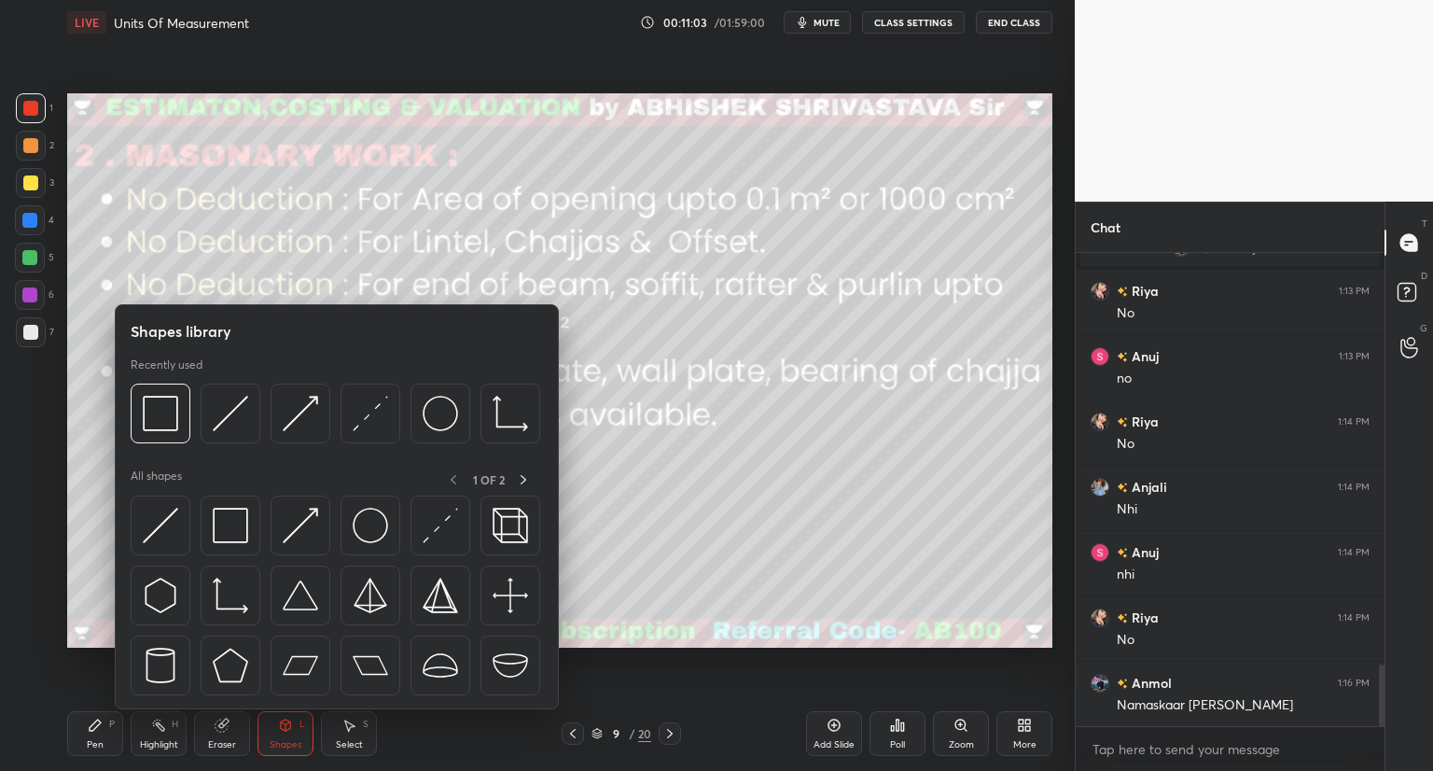
click at [288, 741] on div "Shapes" at bounding box center [286, 744] width 32 height 9
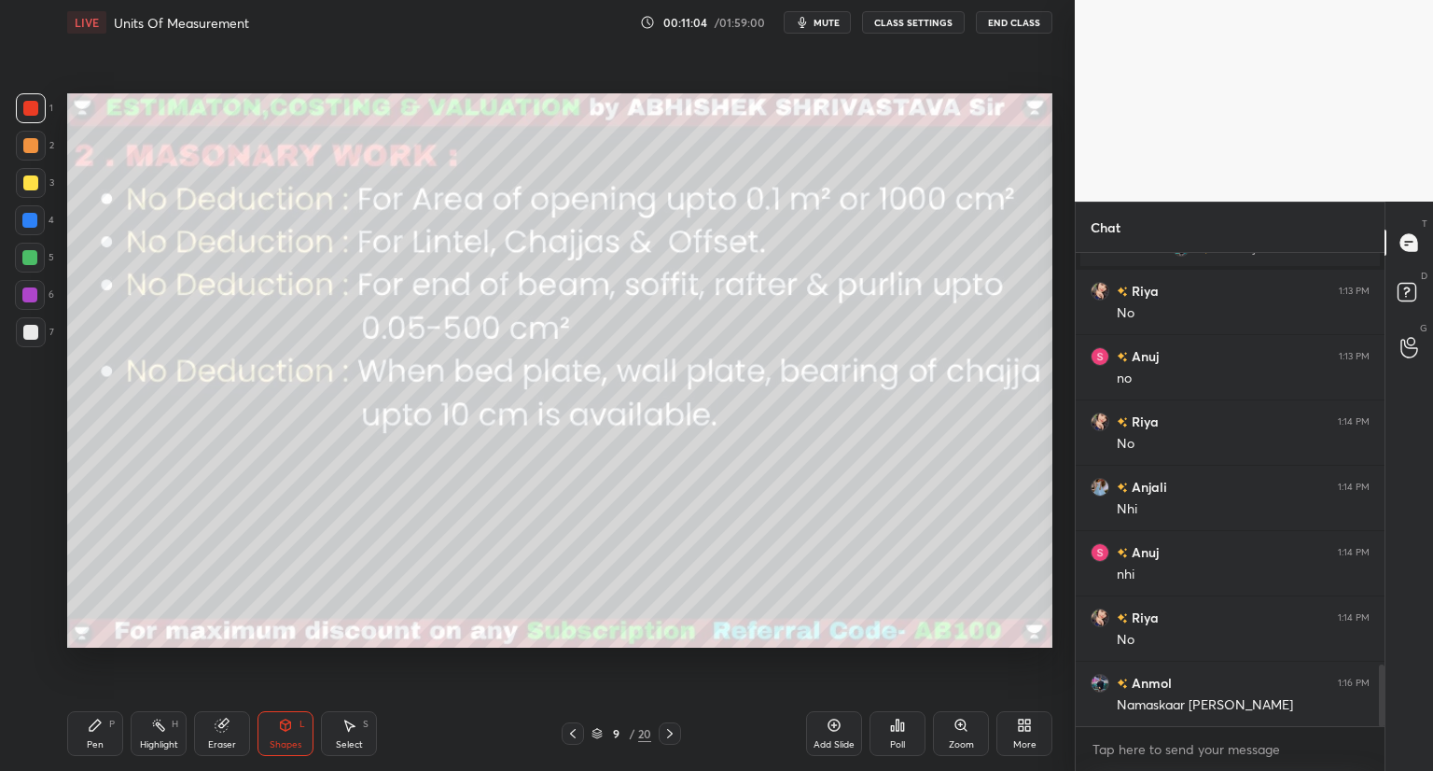
click at [661, 732] on div at bounding box center [670, 733] width 22 height 22
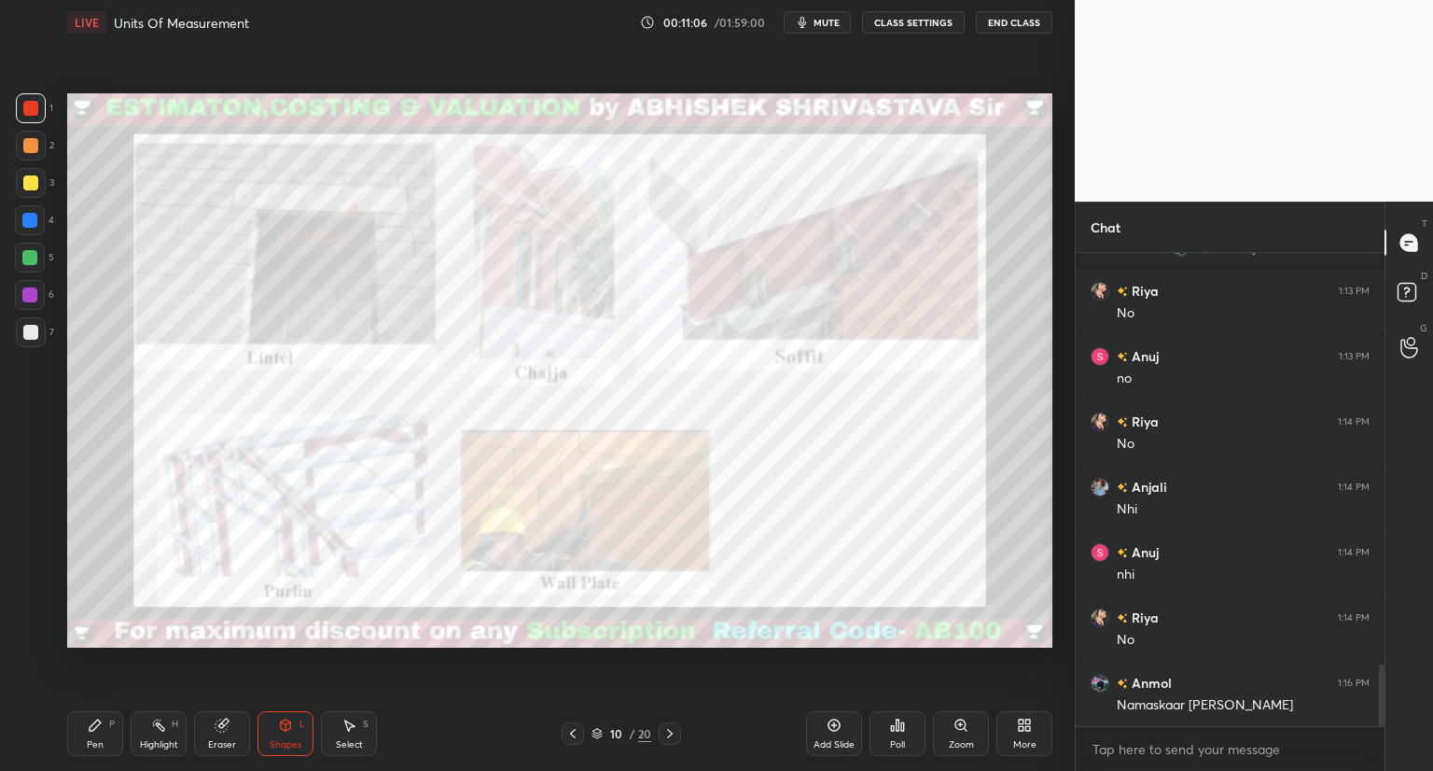
drag, startPoint x: 100, startPoint y: 728, endPoint x: 111, endPoint y: 699, distance: 31.0
click at [101, 724] on icon at bounding box center [95, 725] width 15 height 15
click at [578, 729] on icon at bounding box center [572, 733] width 15 height 15
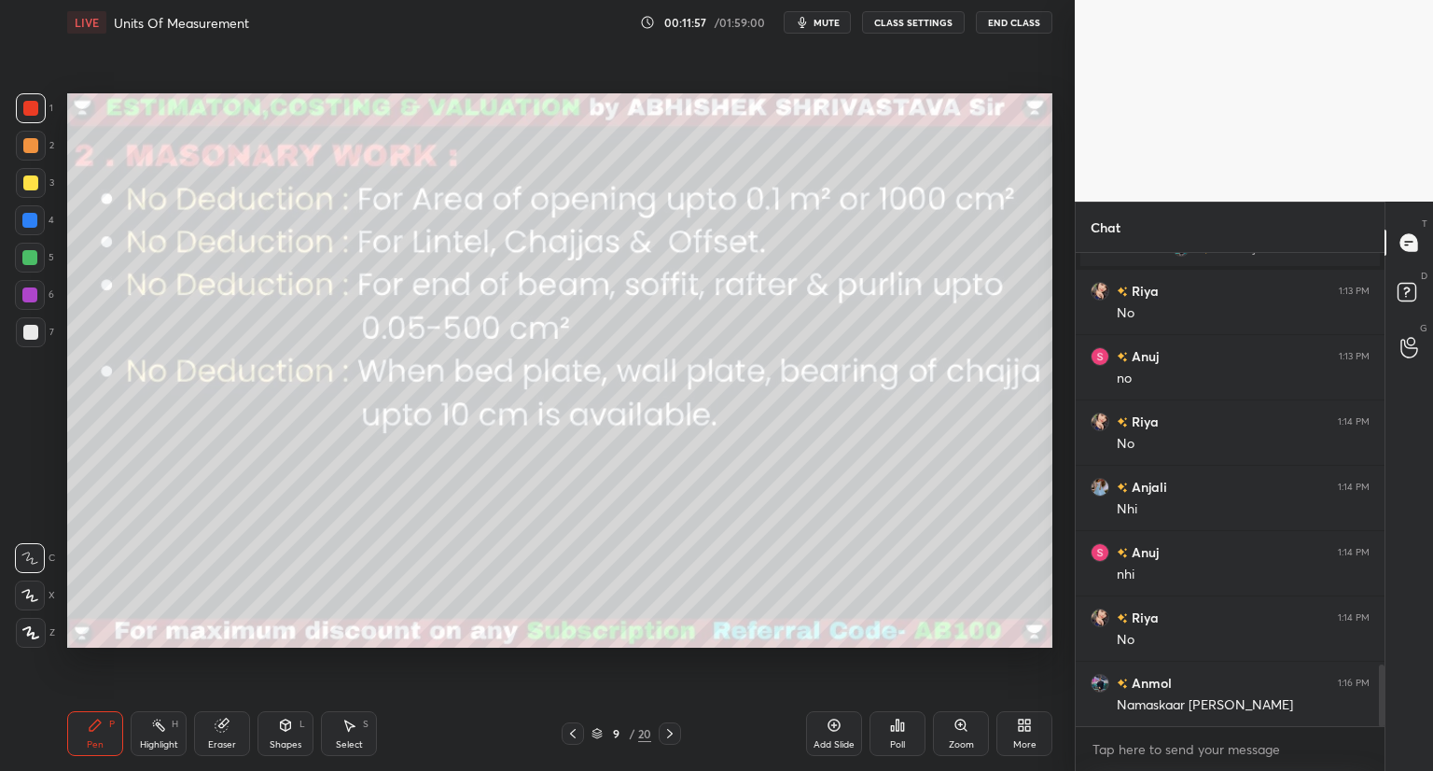
drag, startPoint x: 222, startPoint y: 730, endPoint x: 243, endPoint y: 706, distance: 31.1
click at [232, 721] on div "Eraser" at bounding box center [222, 733] width 56 height 45
drag, startPoint x: 93, startPoint y: 733, endPoint x: 114, endPoint y: 662, distance: 74.7
click at [94, 725] on div "Pen P" at bounding box center [95, 733] width 56 height 45
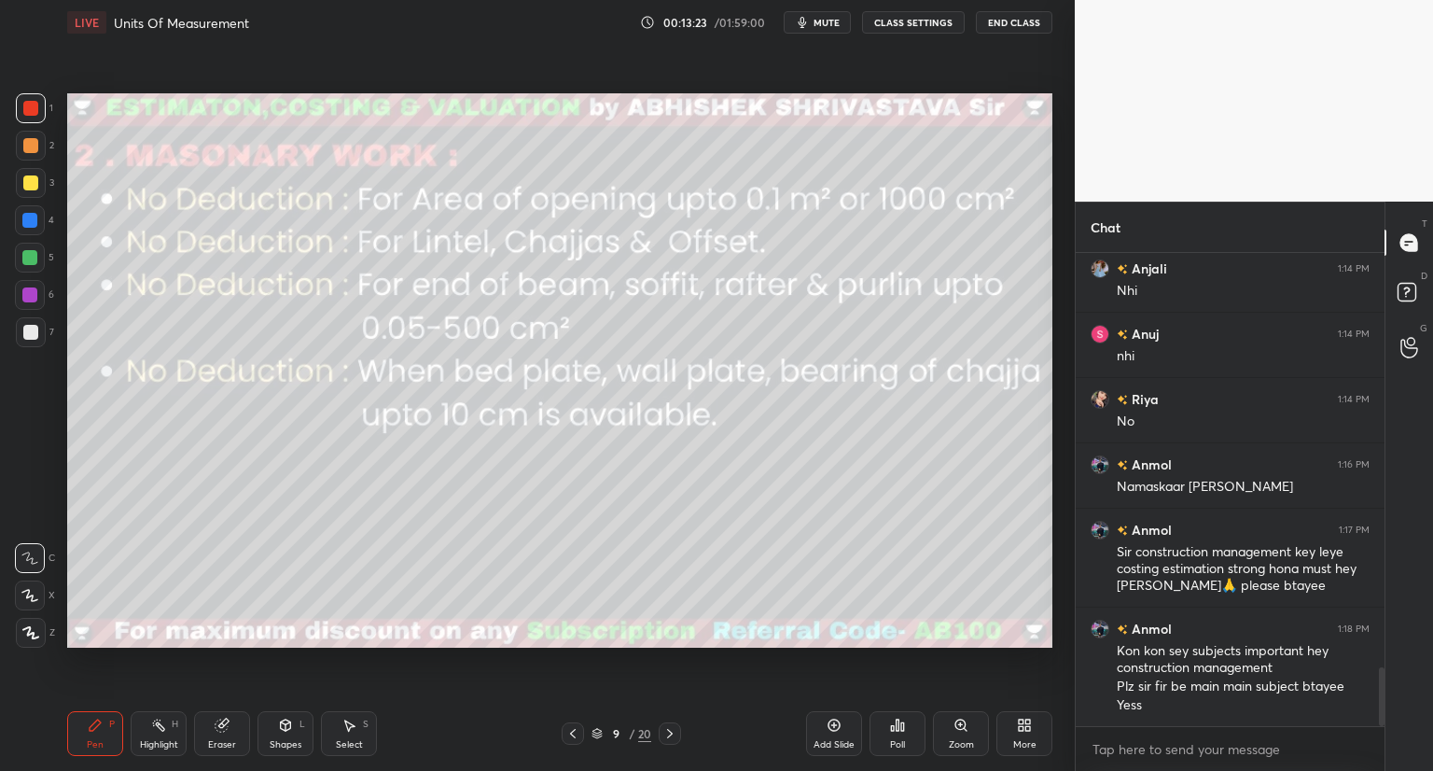
scroll to position [3432, 0]
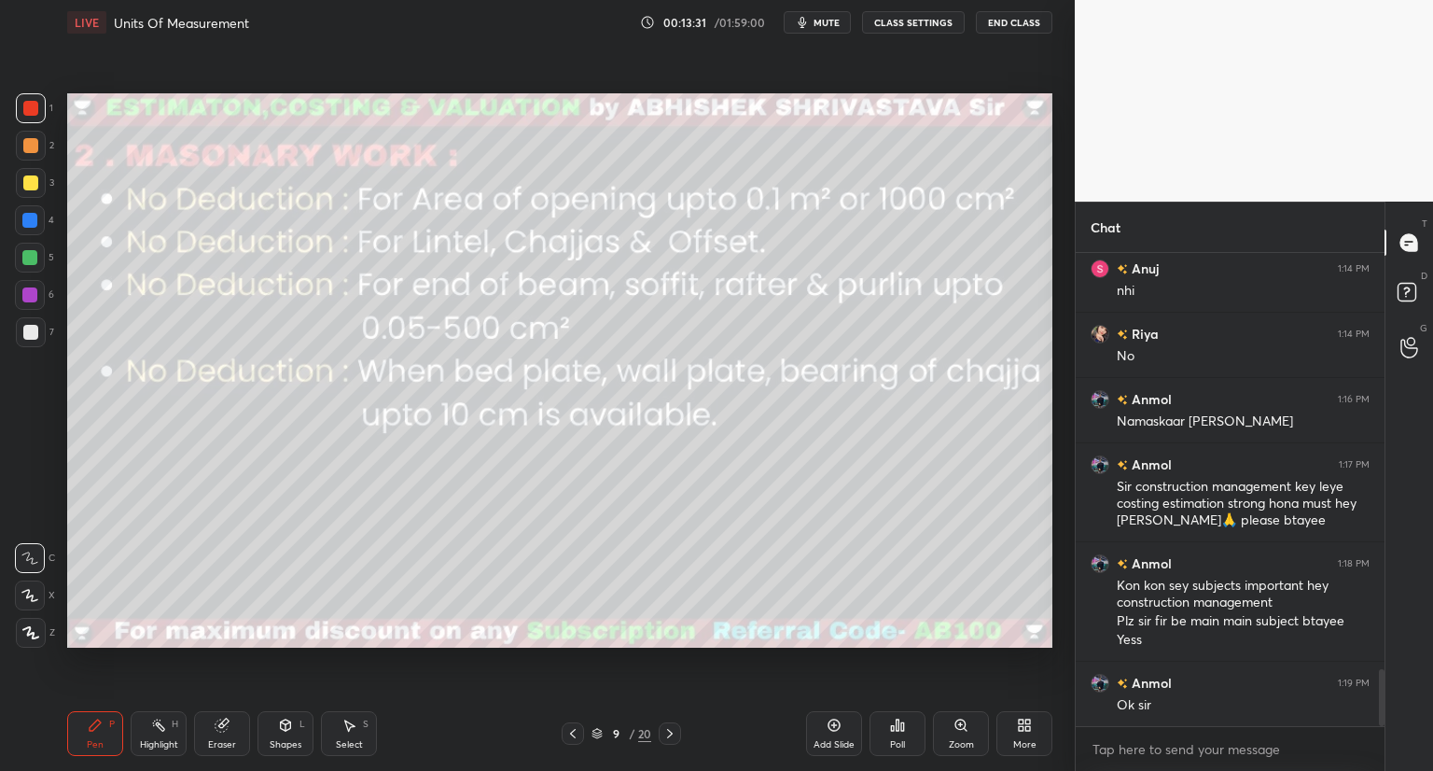
drag, startPoint x: 30, startPoint y: 326, endPoint x: 30, endPoint y: 441, distance: 115.7
click at [29, 333] on div at bounding box center [30, 332] width 15 height 15
click at [31, 581] on div "X" at bounding box center [35, 591] width 40 height 37
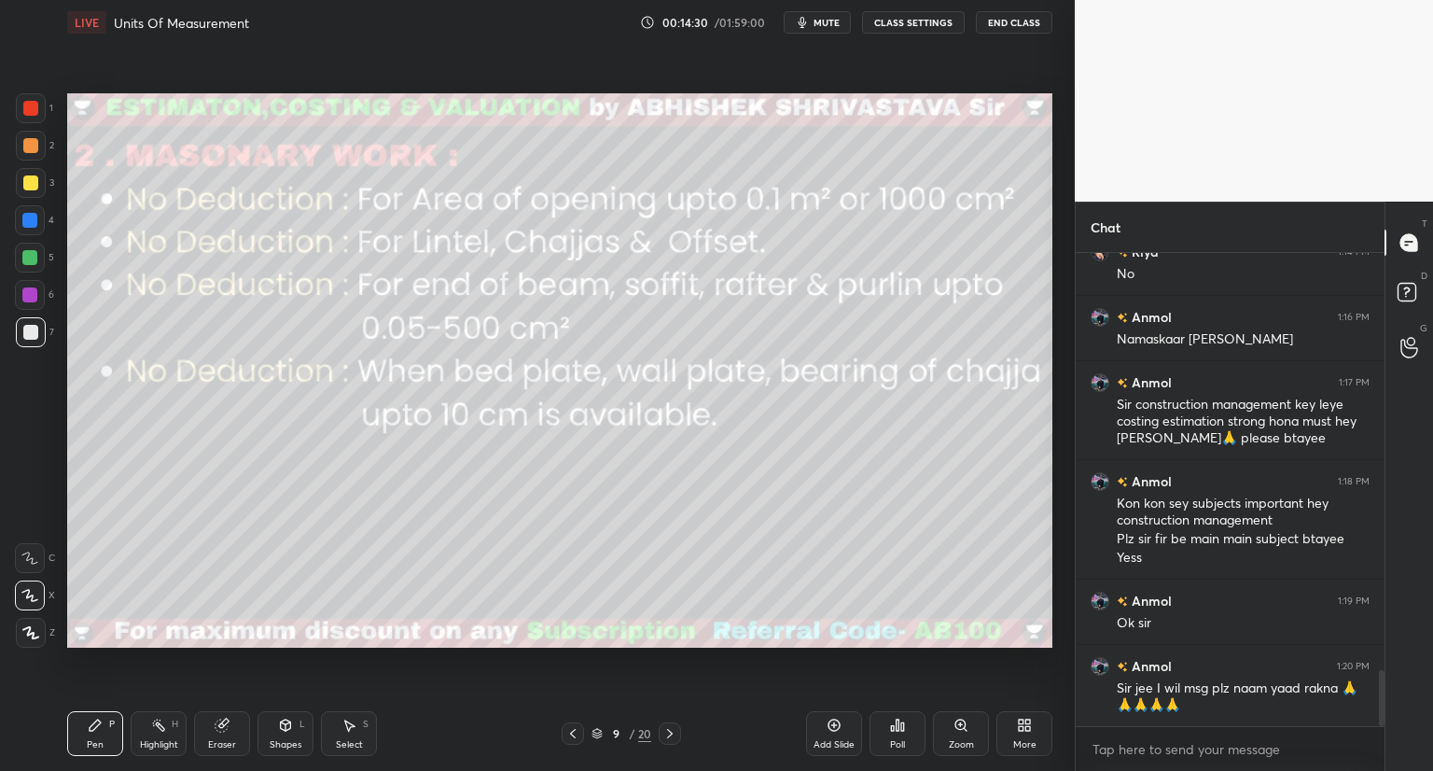
drag, startPoint x: 223, startPoint y: 728, endPoint x: 299, endPoint y: 659, distance: 102.4
click at [224, 727] on icon at bounding box center [222, 725] width 12 height 12
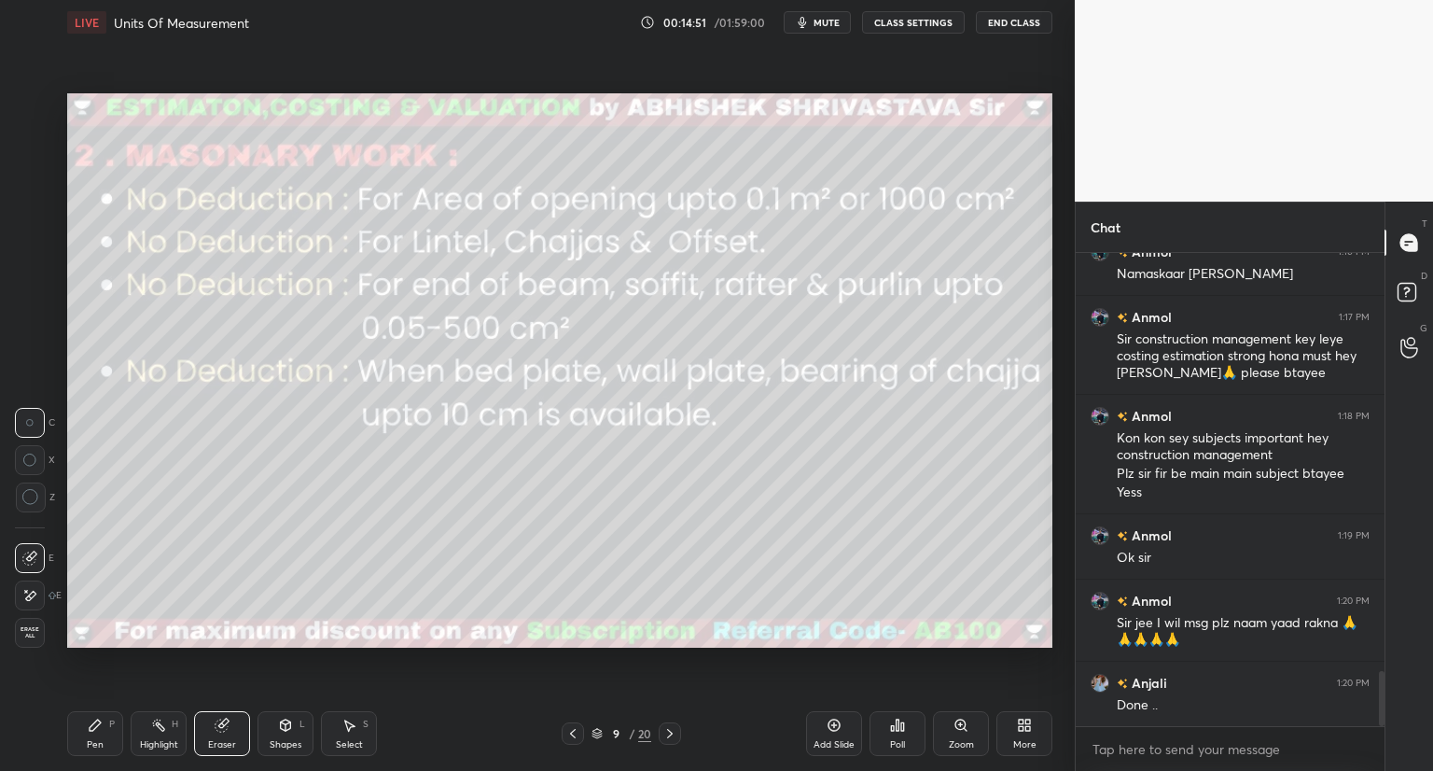
scroll to position [3644, 0]
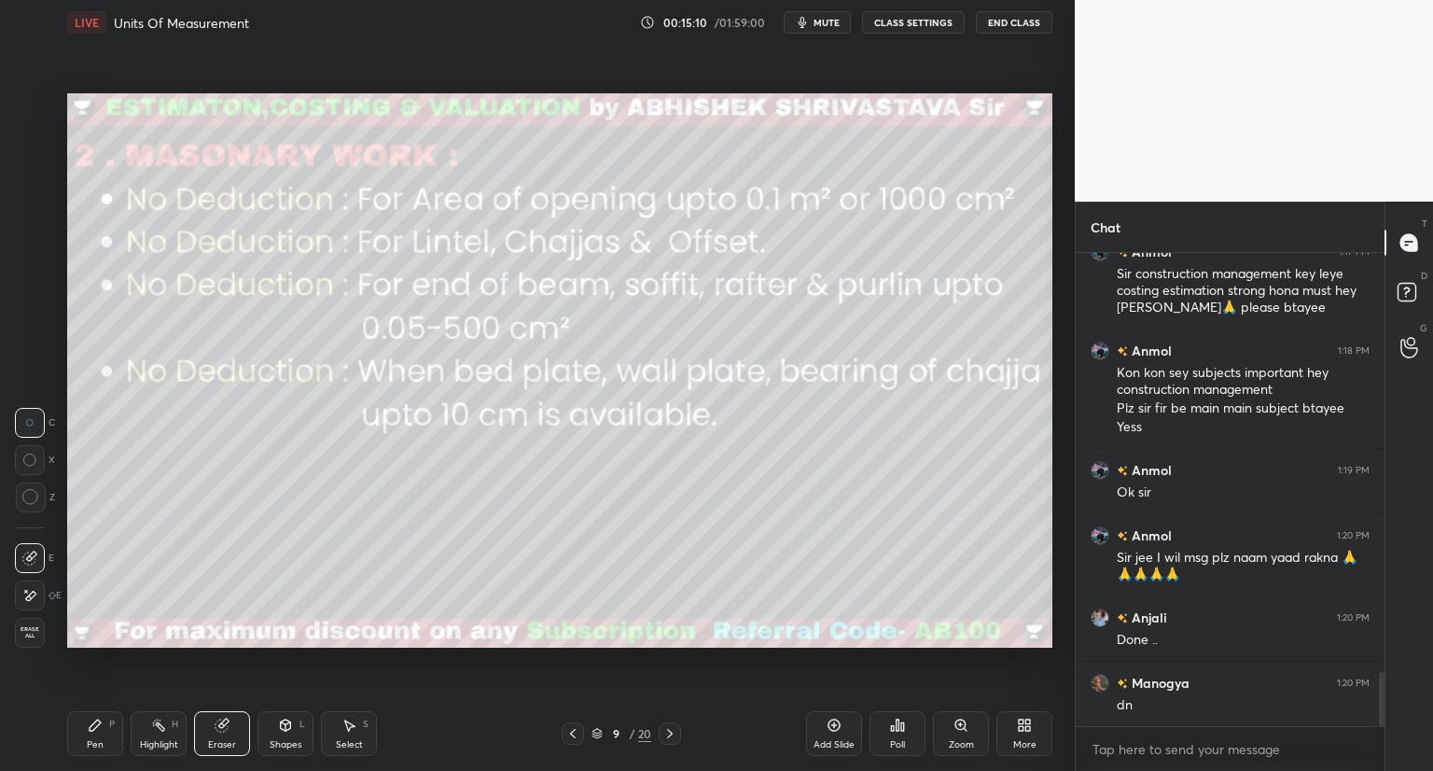
click at [235, 736] on div "Eraser" at bounding box center [222, 733] width 56 height 45
click at [89, 740] on div "Pen" at bounding box center [95, 744] width 17 height 9
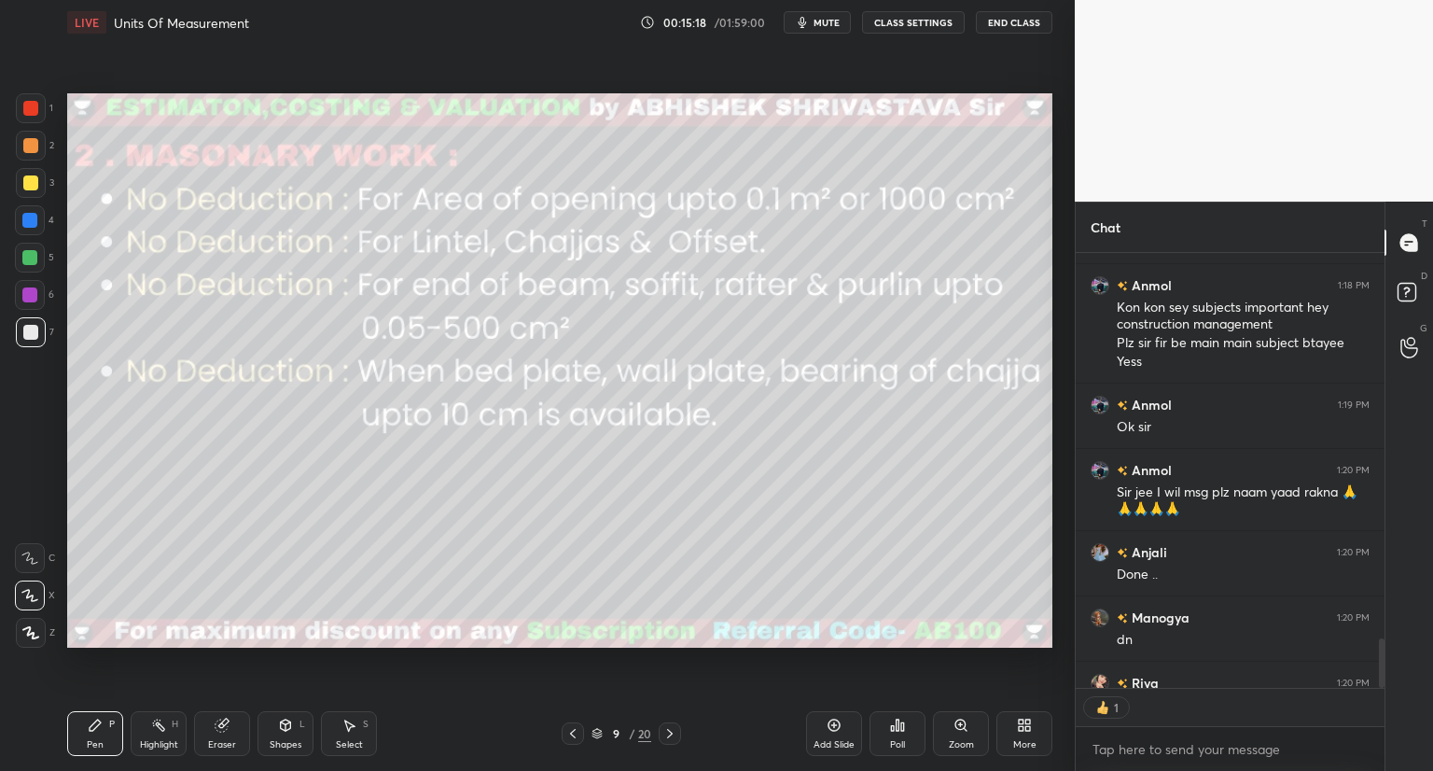
scroll to position [7, 6]
click at [668, 732] on icon at bounding box center [669, 733] width 15 height 15
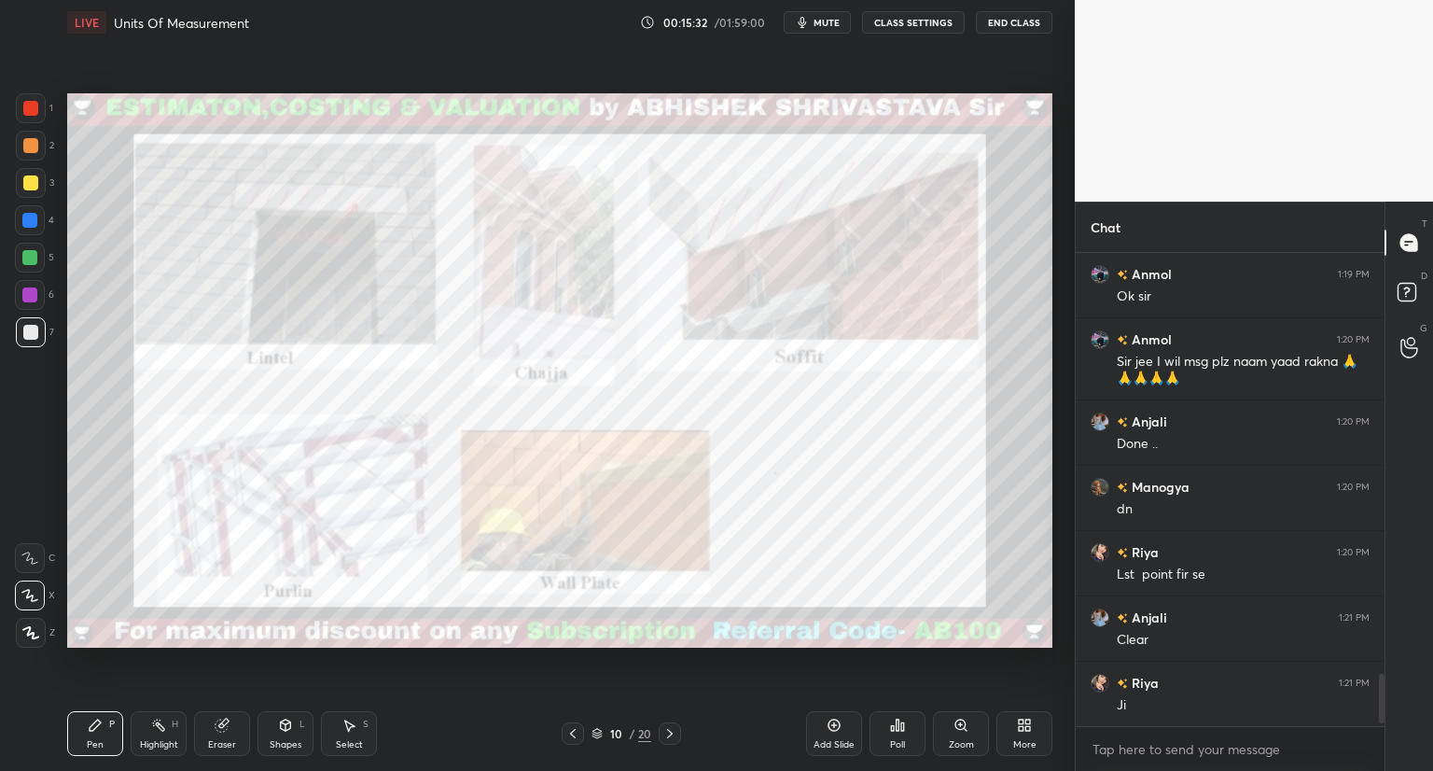
scroll to position [3885, 0]
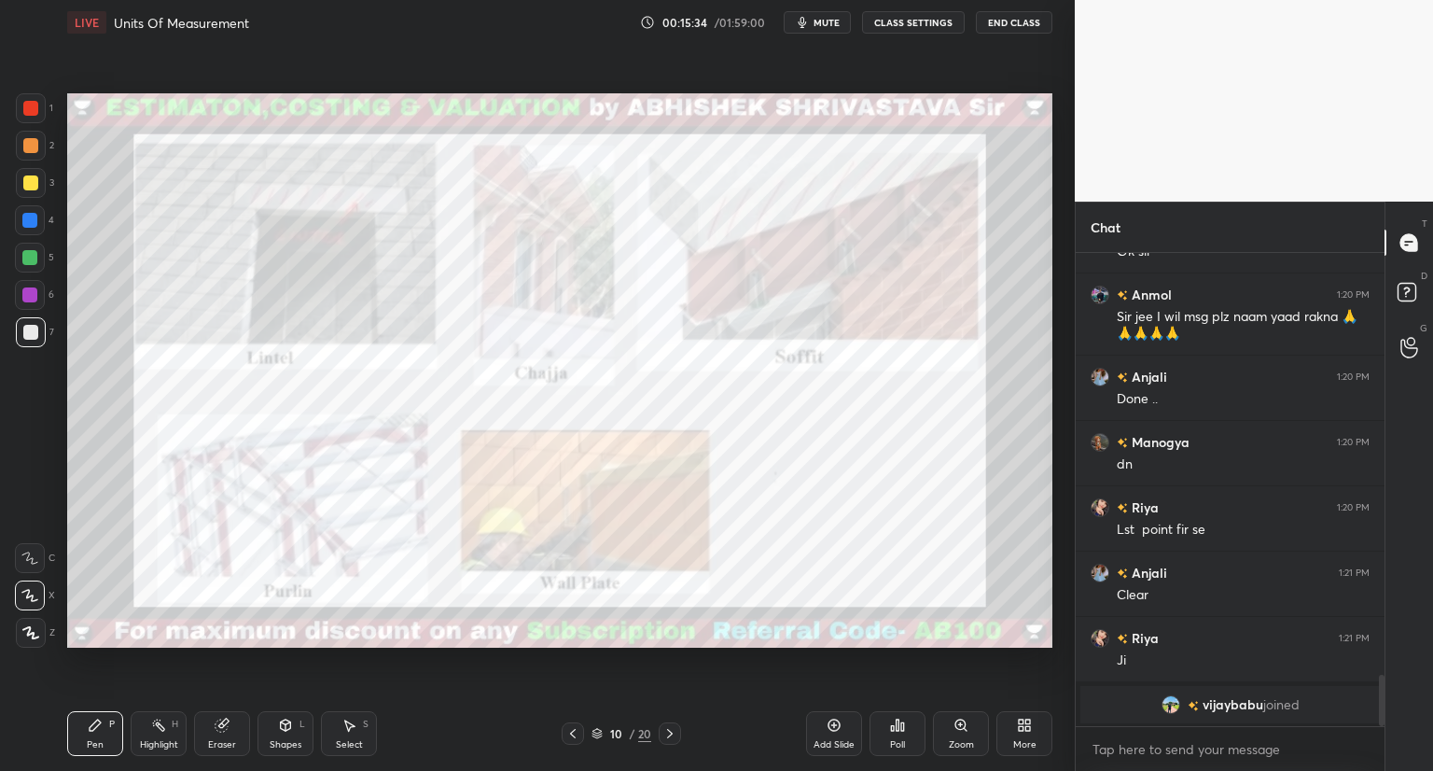
drag, startPoint x: 234, startPoint y: 732, endPoint x: 323, endPoint y: 691, distance: 97.7
click at [243, 731] on div "Eraser" at bounding box center [222, 733] width 56 height 45
drag, startPoint x: 575, startPoint y: 725, endPoint x: 576, endPoint y: 714, distance: 11.2
click at [575, 726] on div at bounding box center [573, 733] width 22 height 22
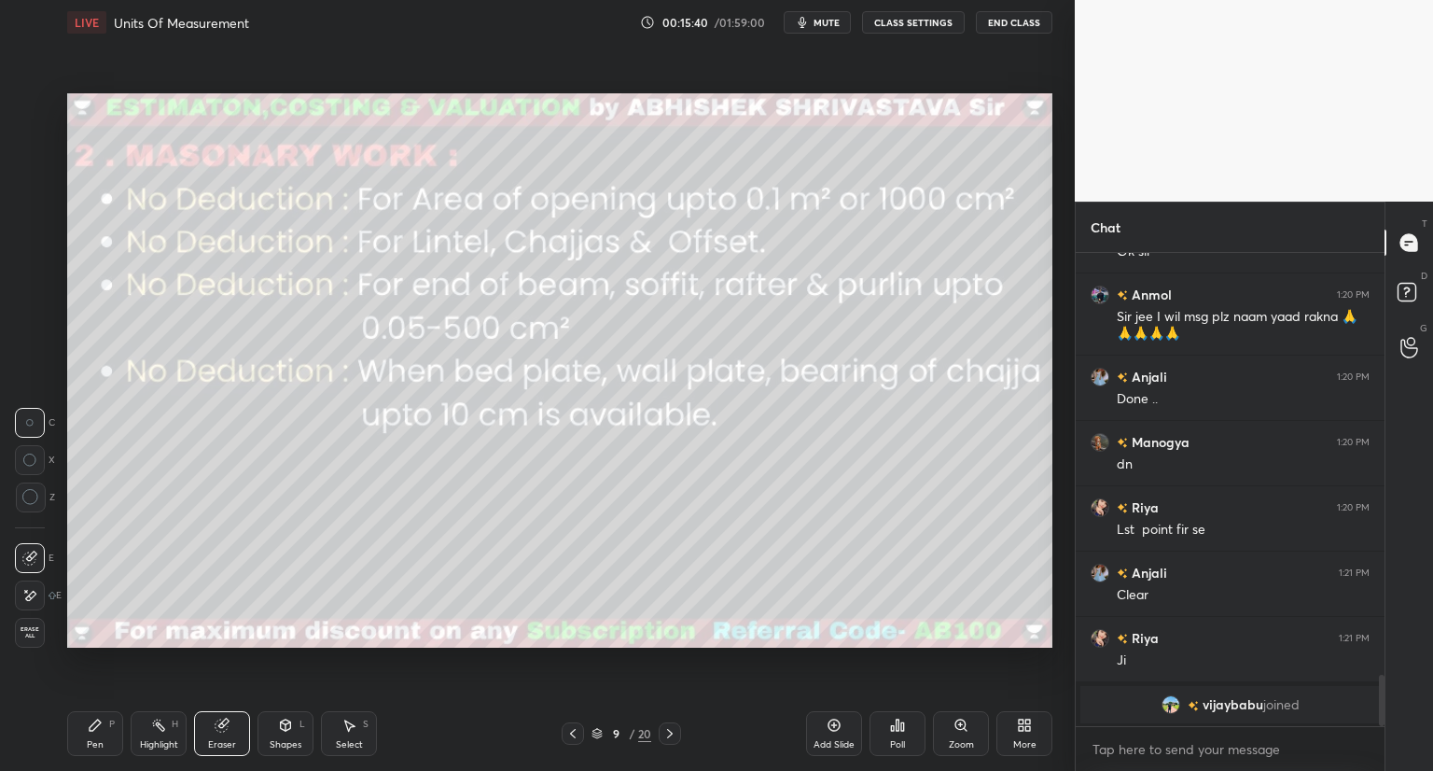
drag, startPoint x: 97, startPoint y: 735, endPoint x: 137, endPoint y: 707, distance: 48.9
click at [97, 736] on div "Pen P" at bounding box center [95, 733] width 56 height 45
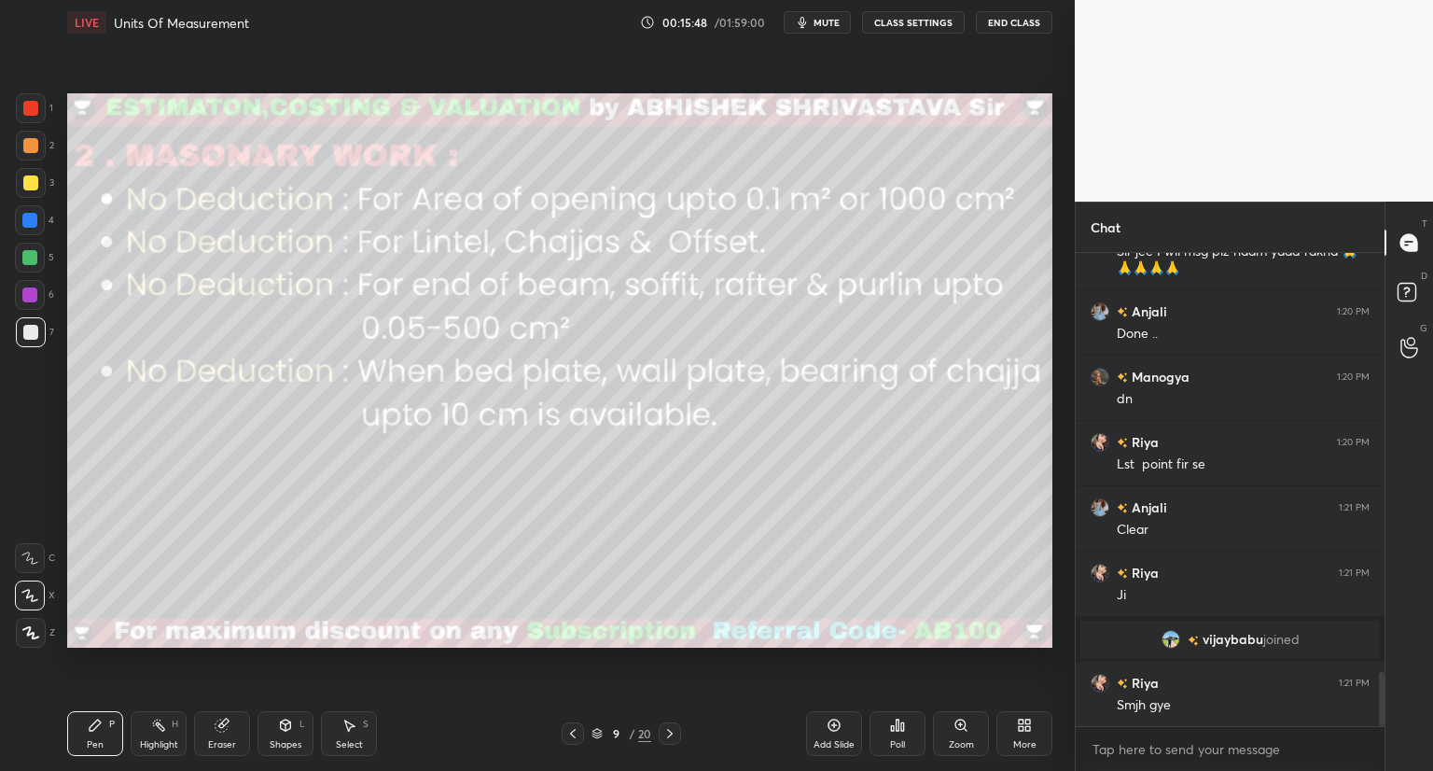
scroll to position [3676, 0]
click at [234, 734] on div "Eraser" at bounding box center [222, 733] width 56 height 45
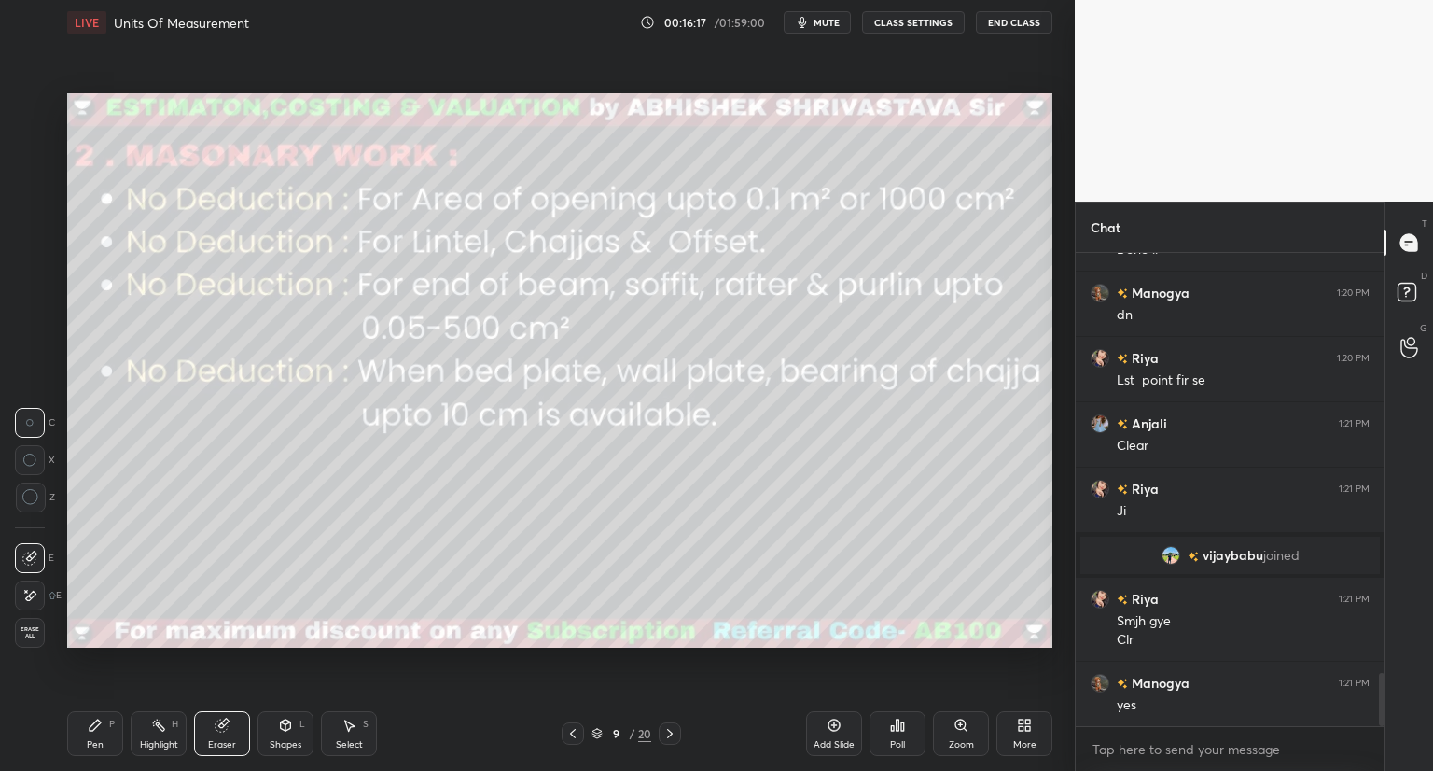
scroll to position [3825, 0]
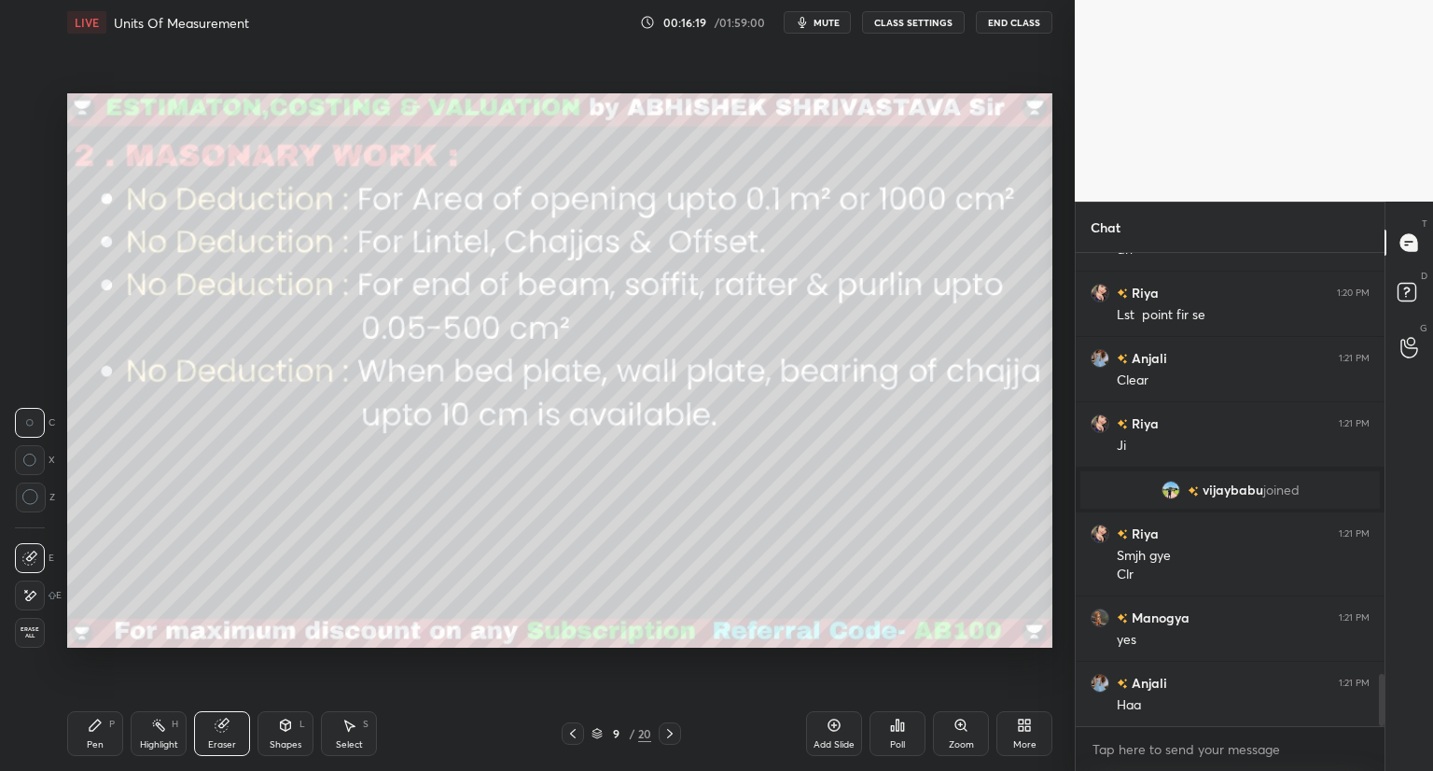
click at [676, 733] on icon at bounding box center [669, 733] width 15 height 15
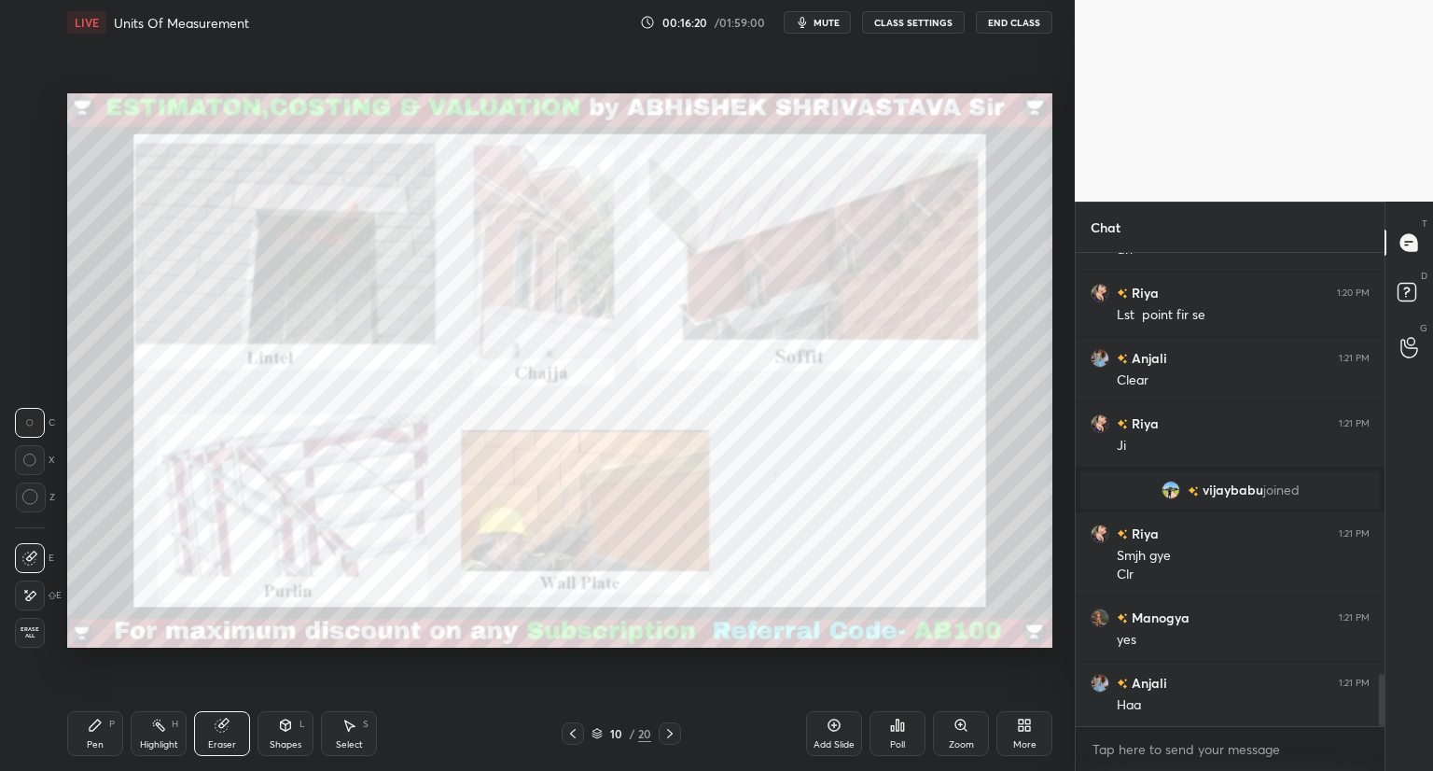
click at [669, 734] on icon at bounding box center [669, 733] width 15 height 15
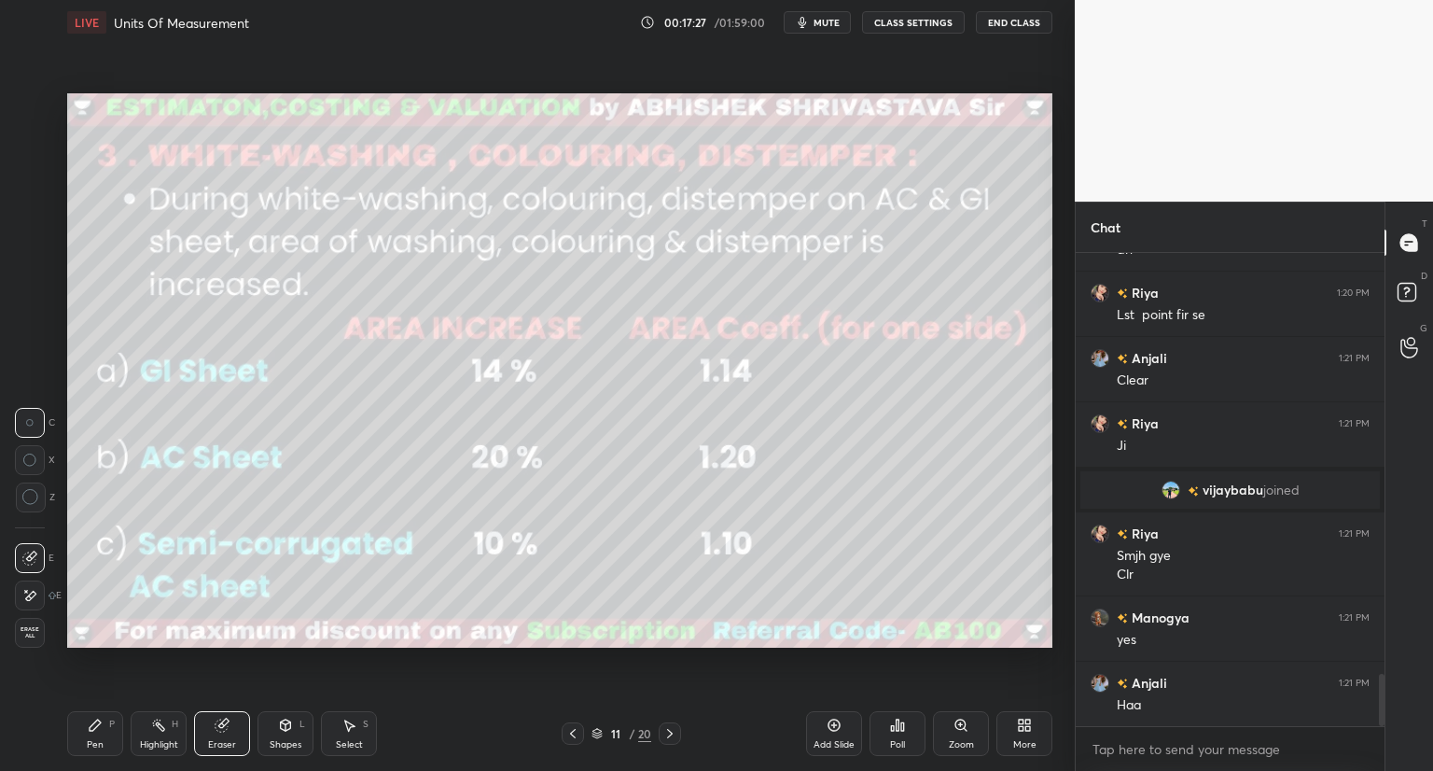
click at [91, 740] on div "Pen" at bounding box center [95, 744] width 17 height 9
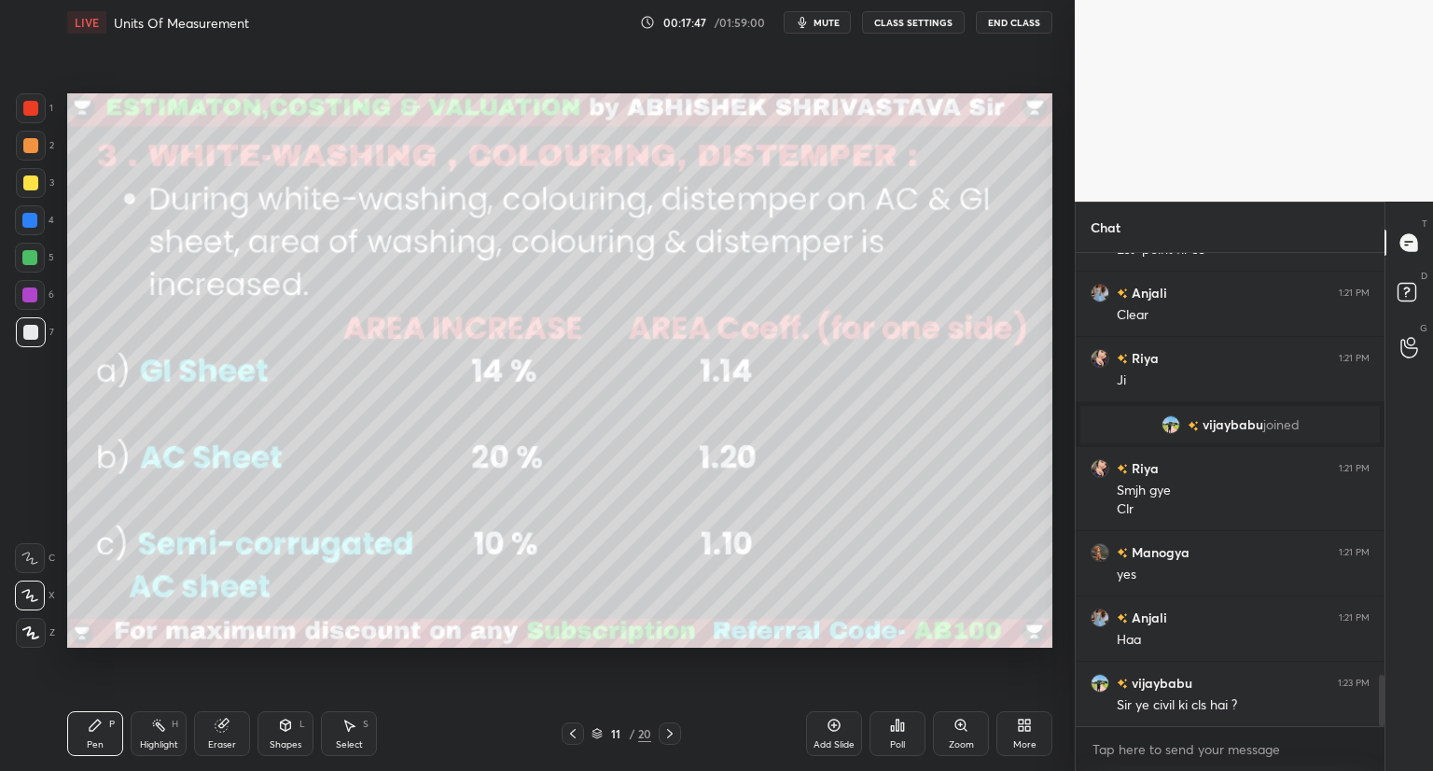
click at [284, 740] on div "Shapes" at bounding box center [286, 744] width 32 height 9
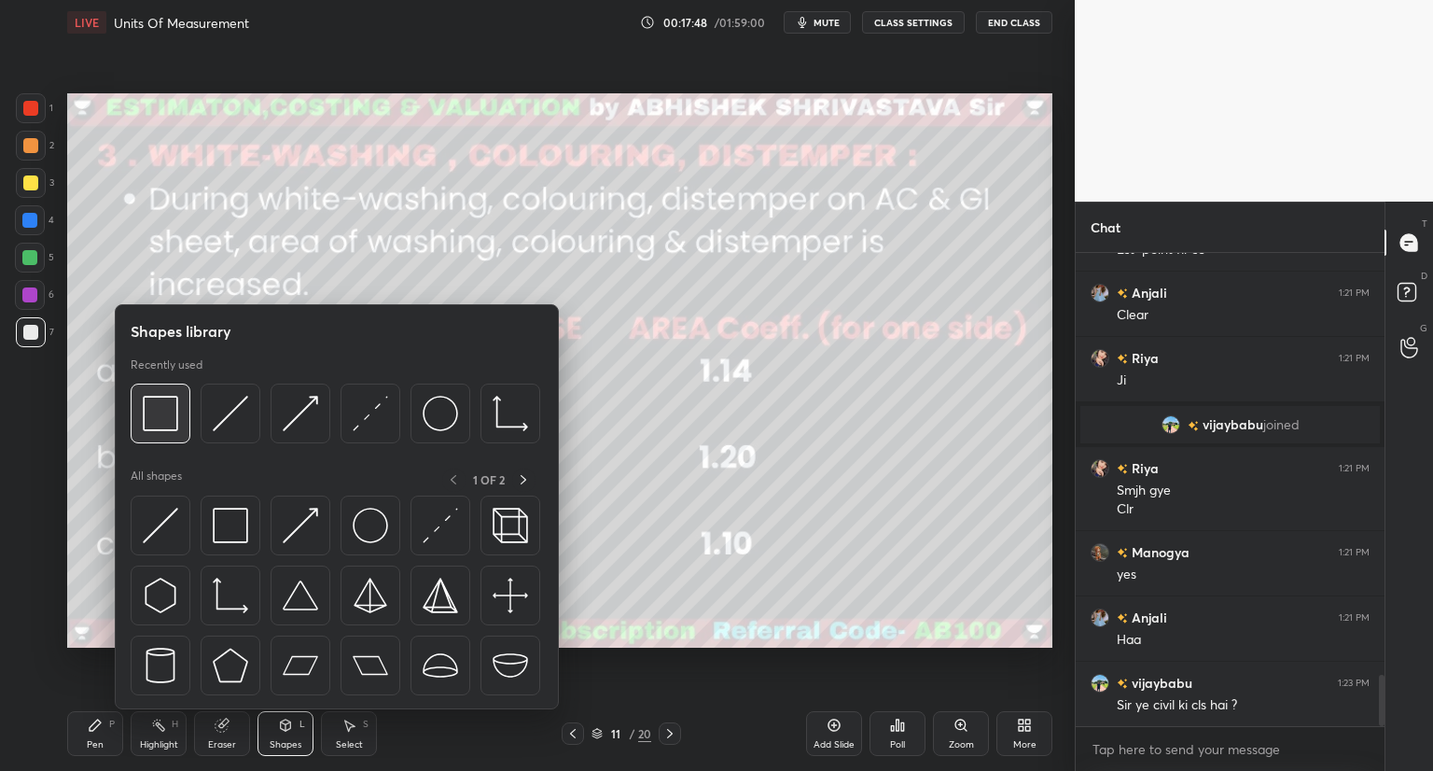
click at [171, 417] on img at bounding box center [160, 413] width 35 height 35
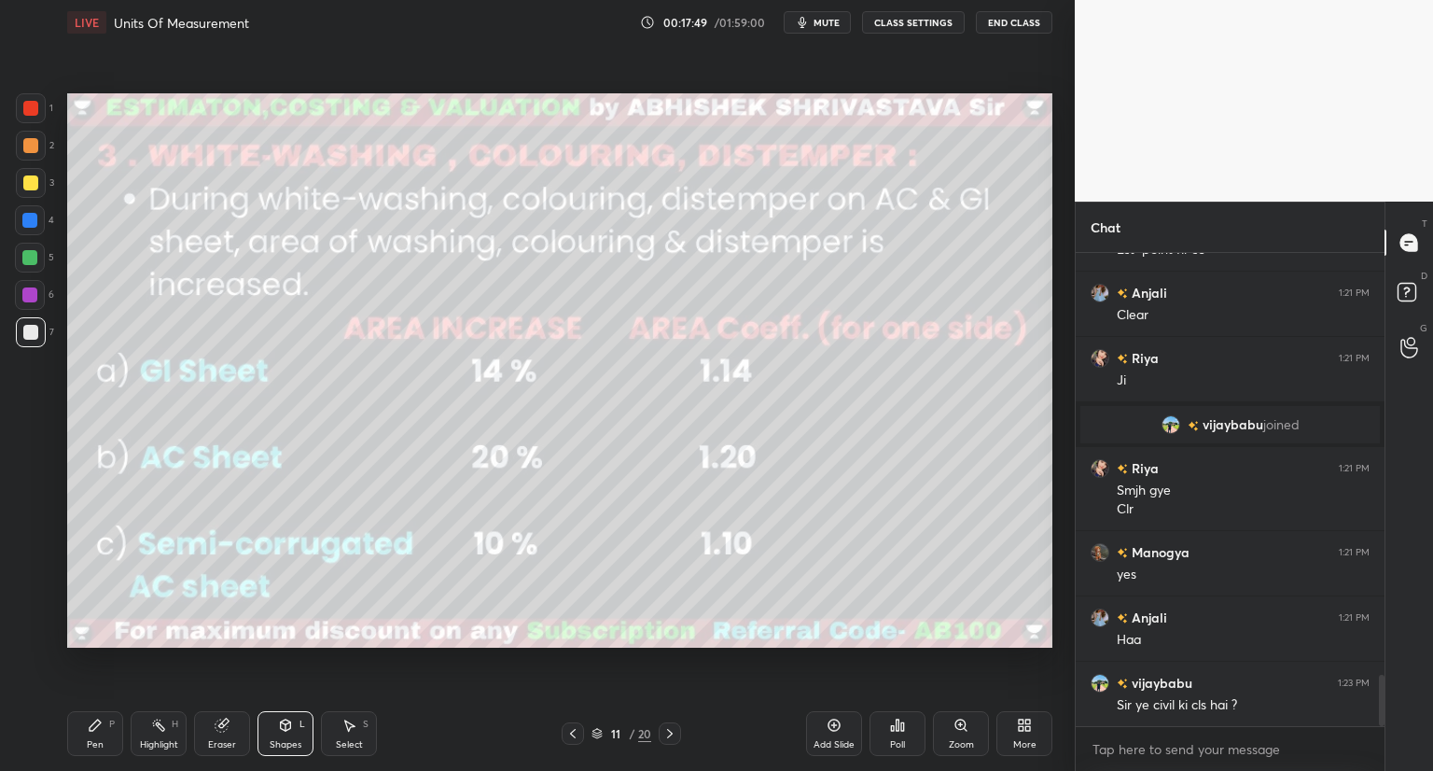
drag, startPoint x: 30, startPoint y: 180, endPoint x: 35, endPoint y: 191, distance: 12.5
click at [30, 181] on div at bounding box center [30, 182] width 15 height 15
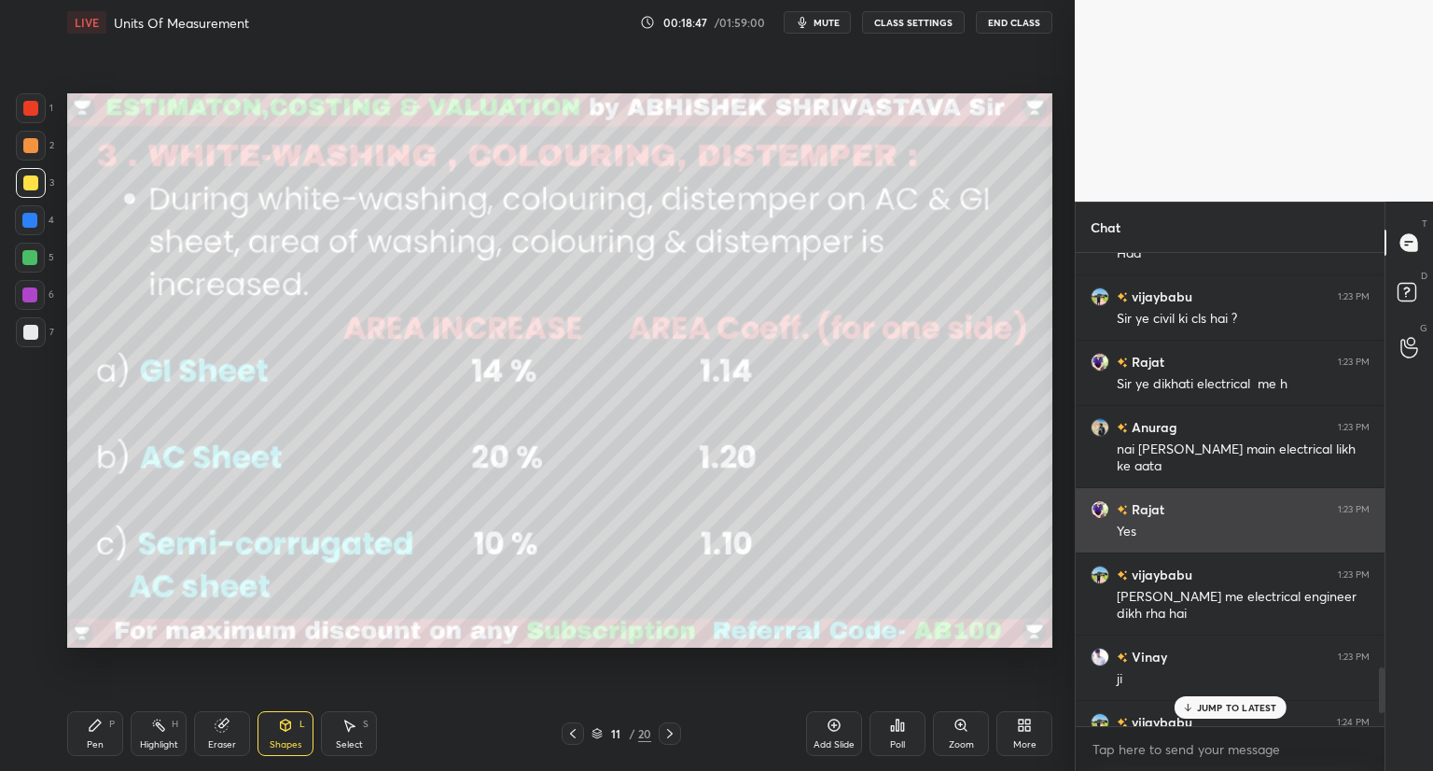
scroll to position [4277, 0]
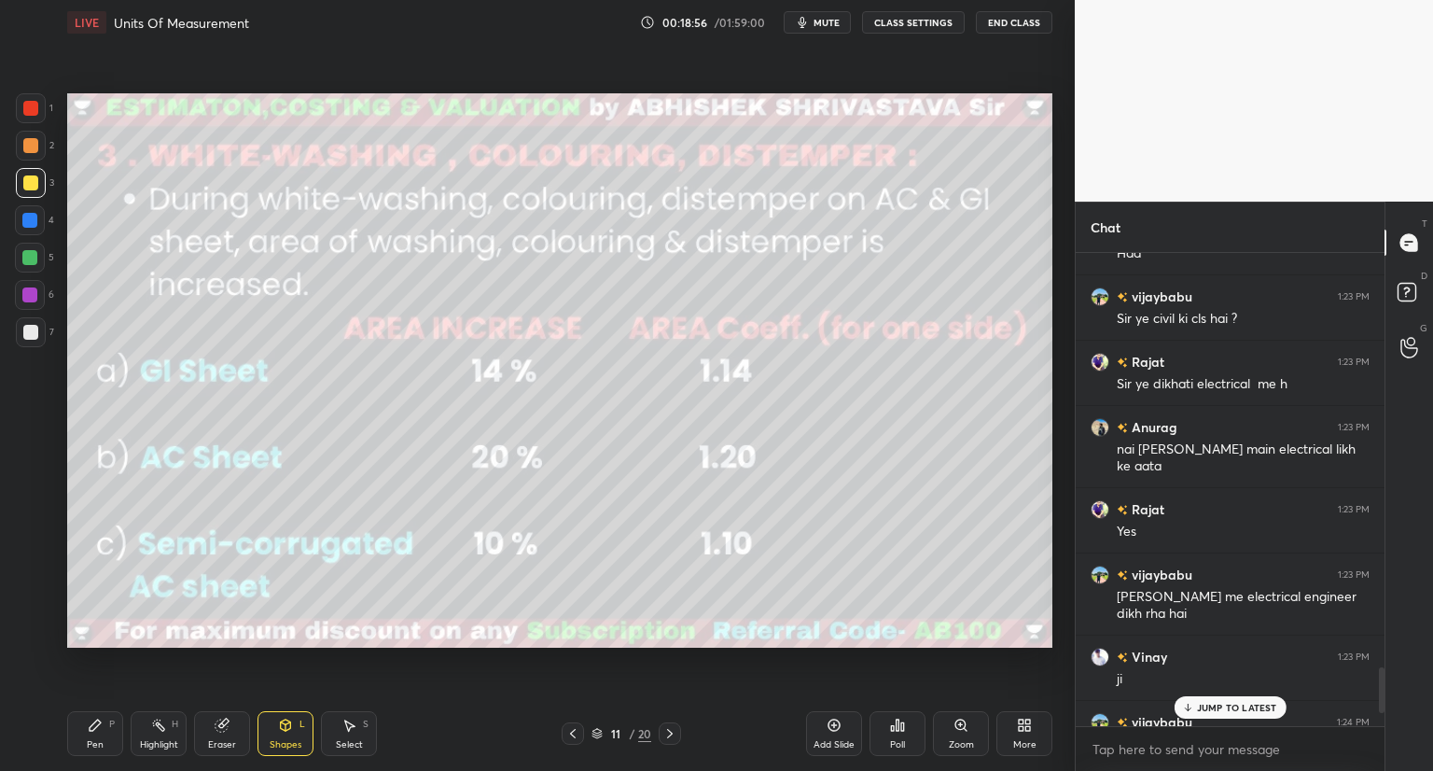
click at [1209, 703] on p "JUMP TO LATEST" at bounding box center [1237, 707] width 80 height 11
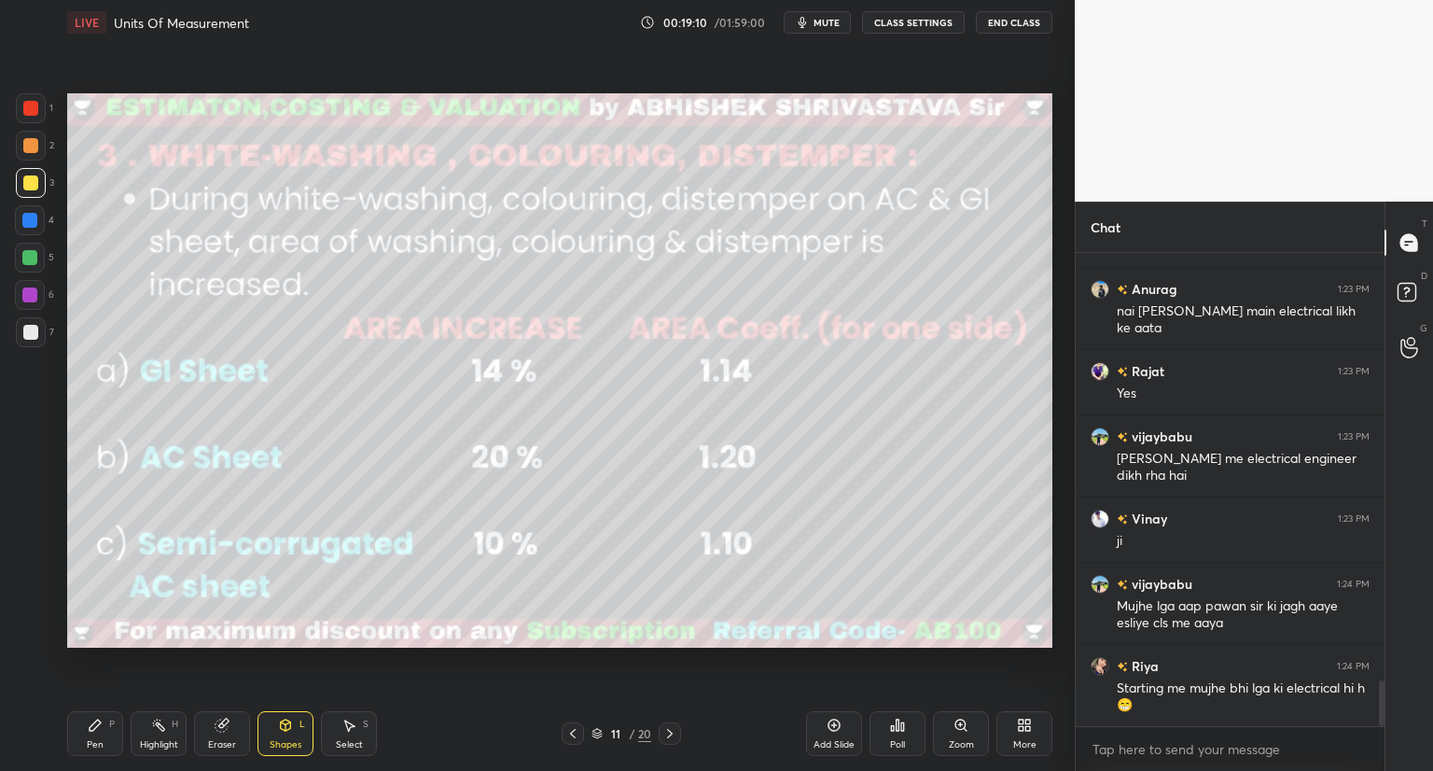
click at [1411, 600] on div "T Messages (T) D Doubts (D) G Raise Hand (G)" at bounding box center [1409, 486] width 49 height 569
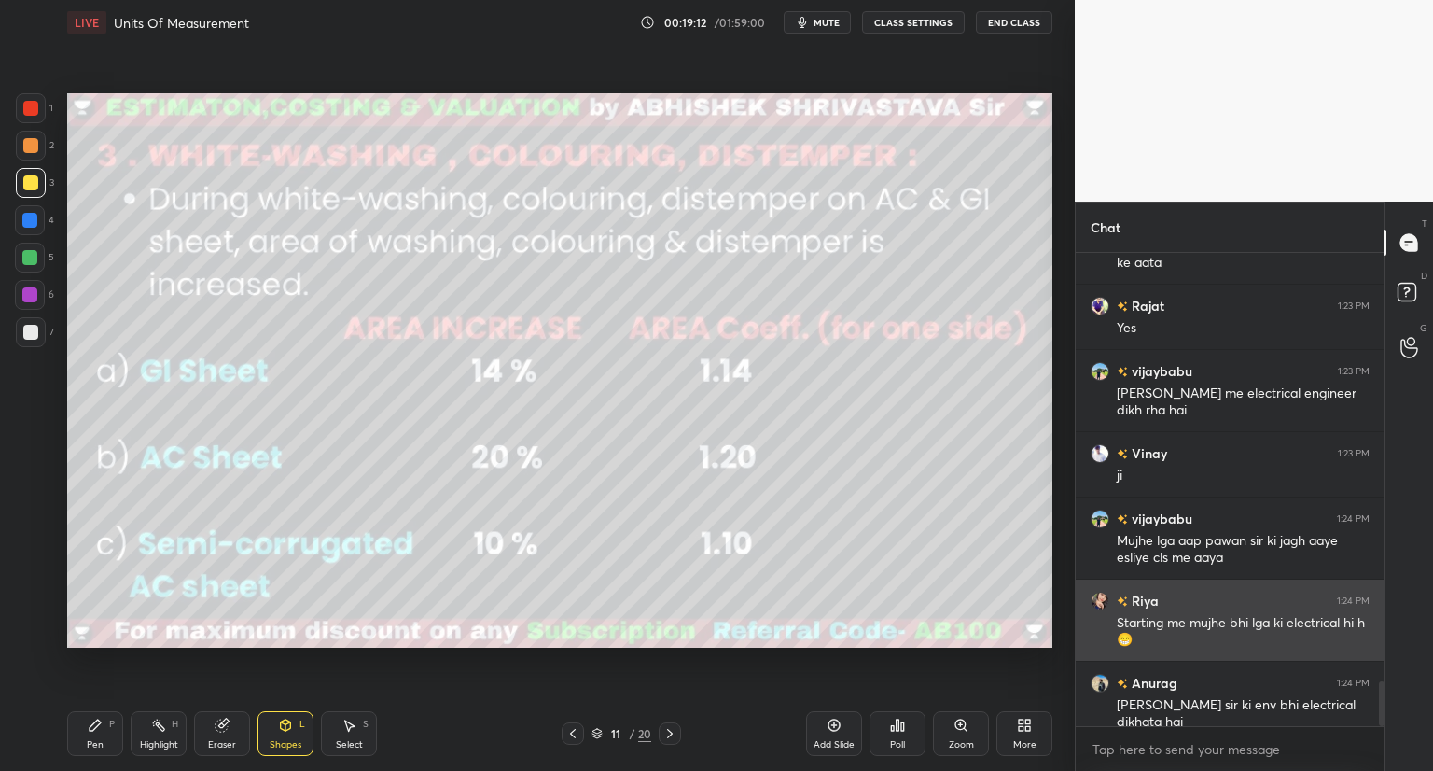
click at [1247, 602] on div "[PERSON_NAME] 1:24 PM" at bounding box center [1230, 601] width 279 height 20
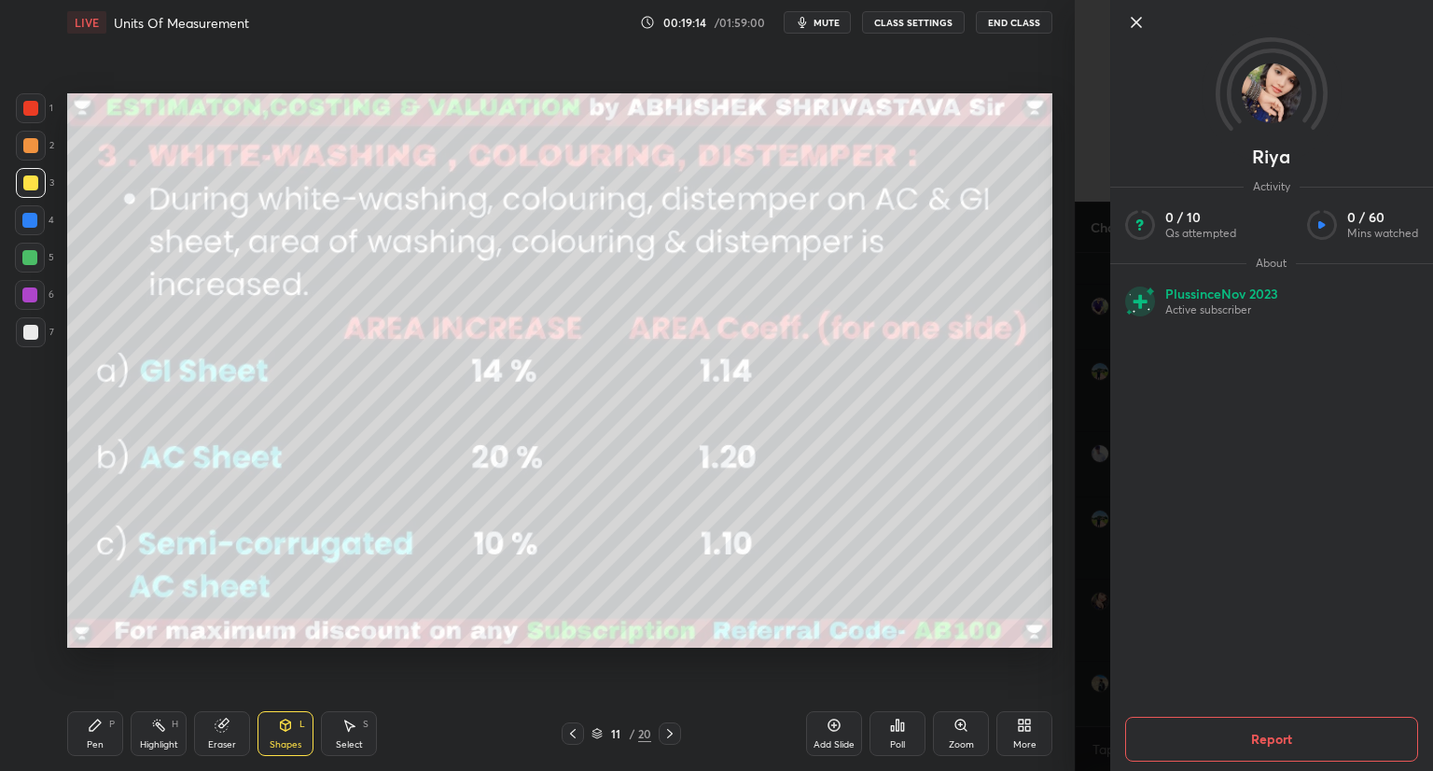
click at [1076, 567] on div "[PERSON_NAME] Activity 0 / 10 Qs attempted 0 / 60 Mins watched About Plus since…" at bounding box center [1254, 385] width 358 height 771
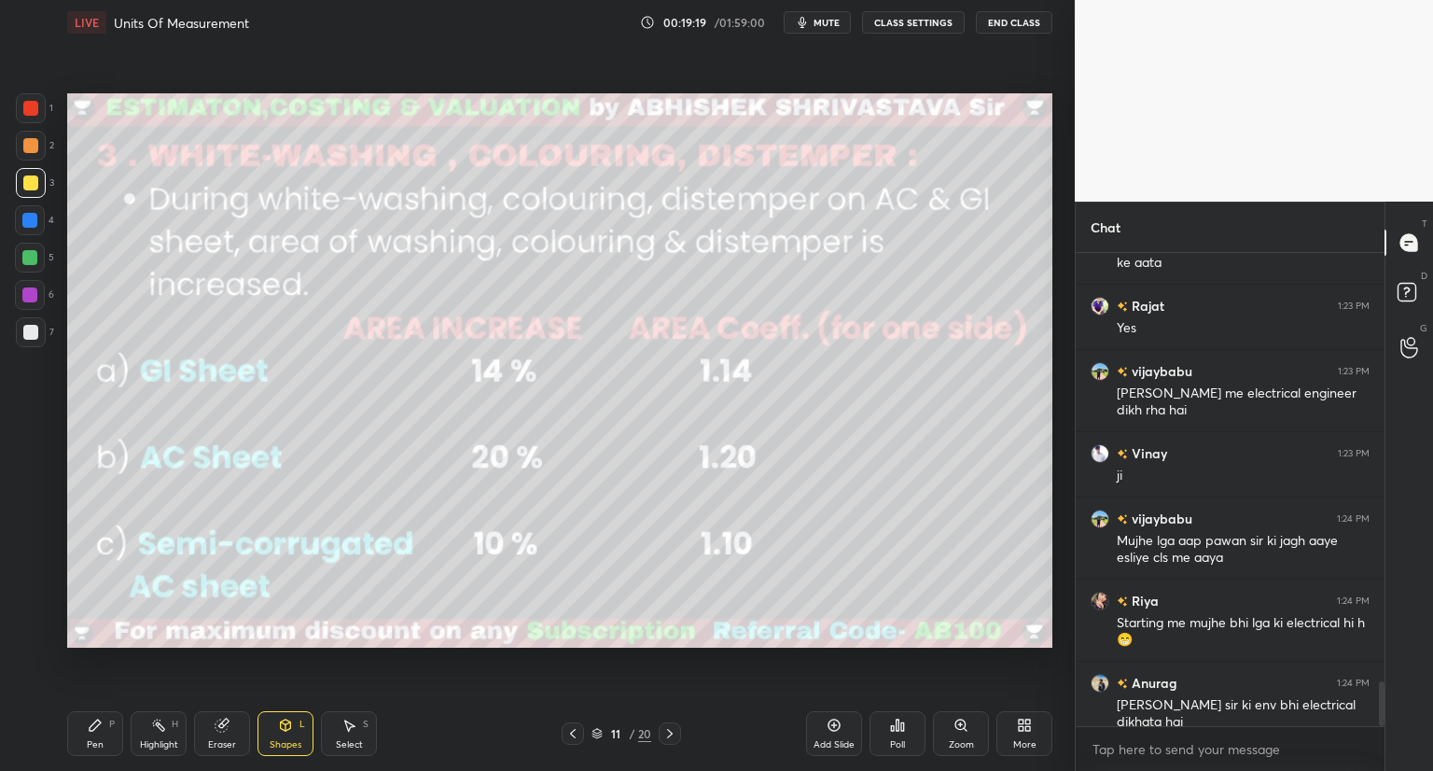
scroll to position [4546, 0]
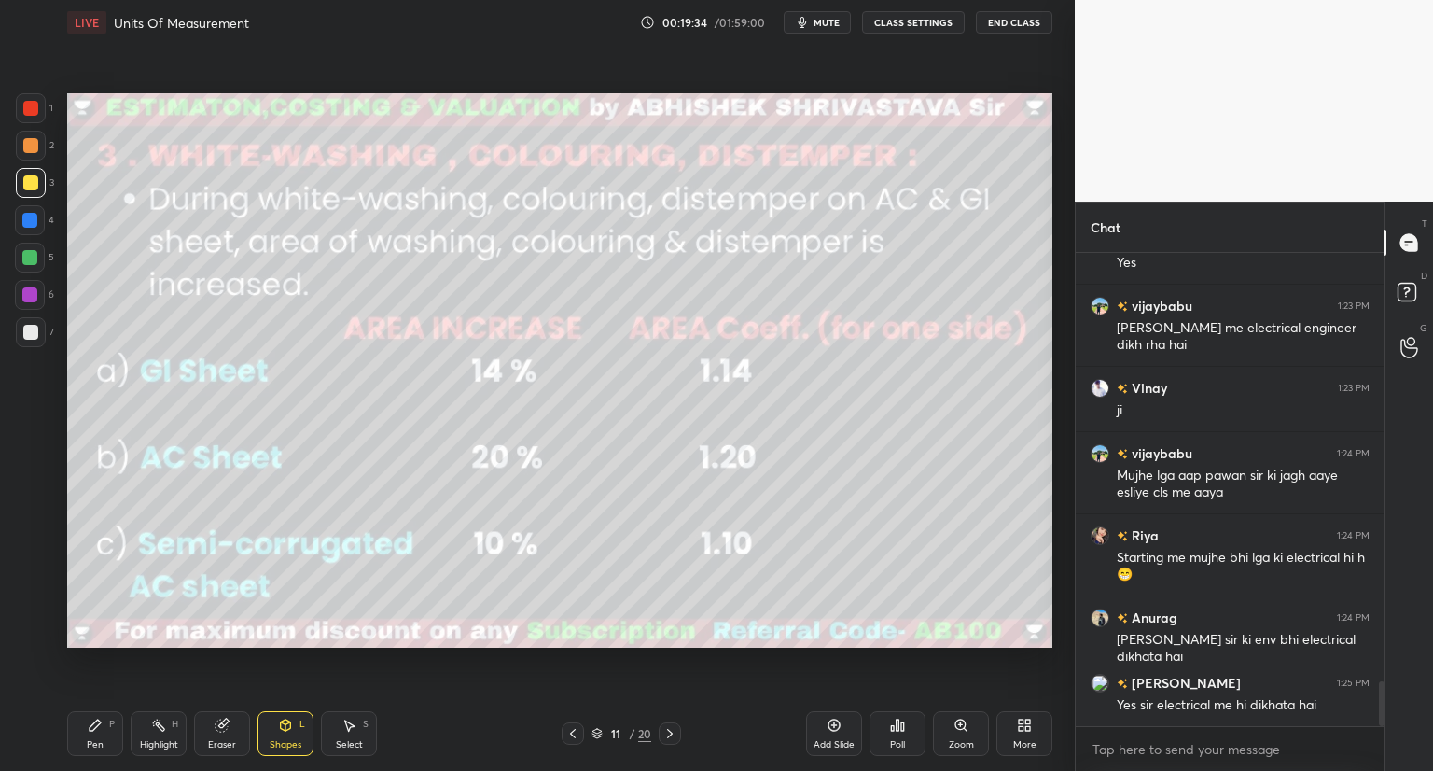
click at [27, 334] on div at bounding box center [30, 332] width 15 height 15
drag, startPoint x: 89, startPoint y: 736, endPoint x: 96, endPoint y: 661, distance: 75.9
click at [89, 734] on div "Pen P" at bounding box center [95, 733] width 56 height 45
click at [31, 184] on div at bounding box center [30, 182] width 15 height 15
drag, startPoint x: 27, startPoint y: 332, endPoint x: 48, endPoint y: 354, distance: 29.7
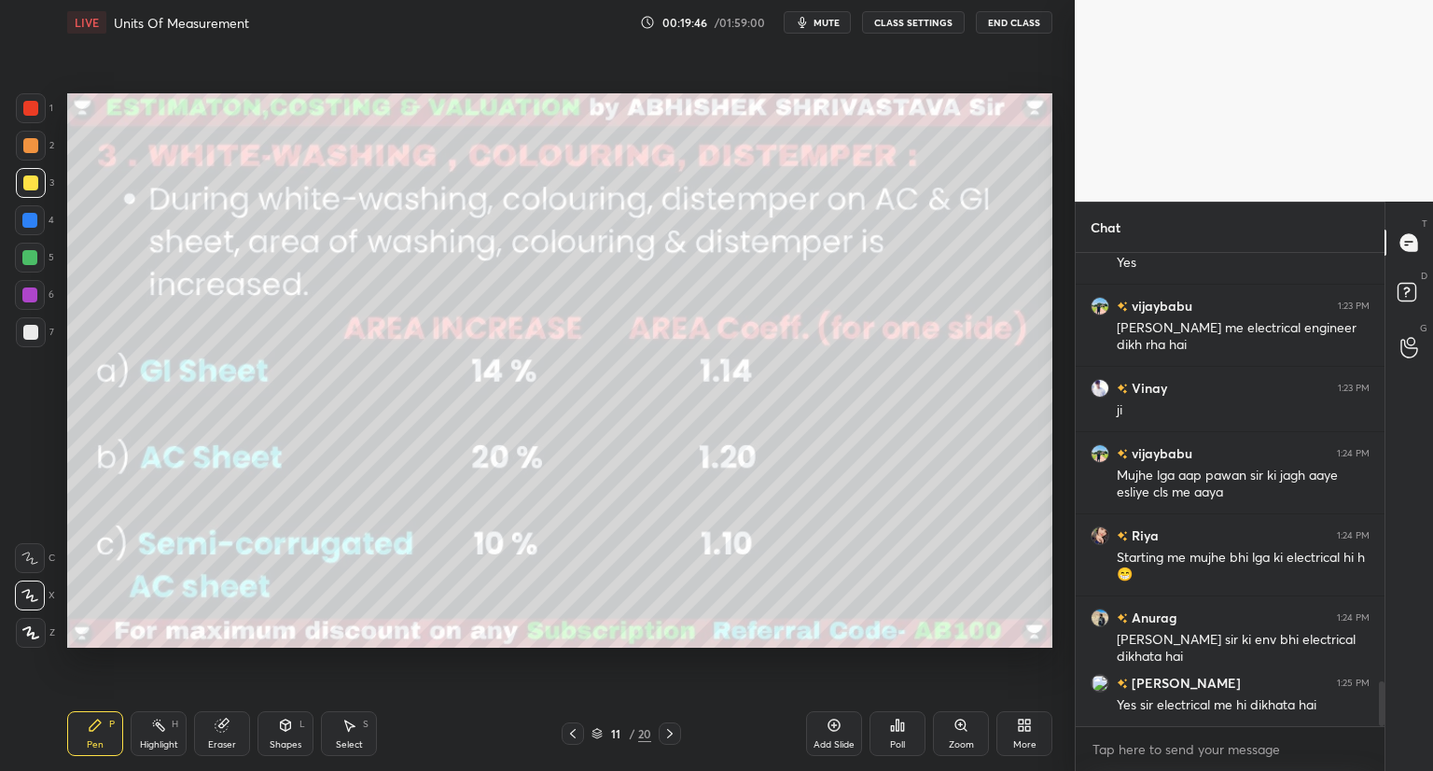
click at [30, 332] on div at bounding box center [30, 332] width 15 height 15
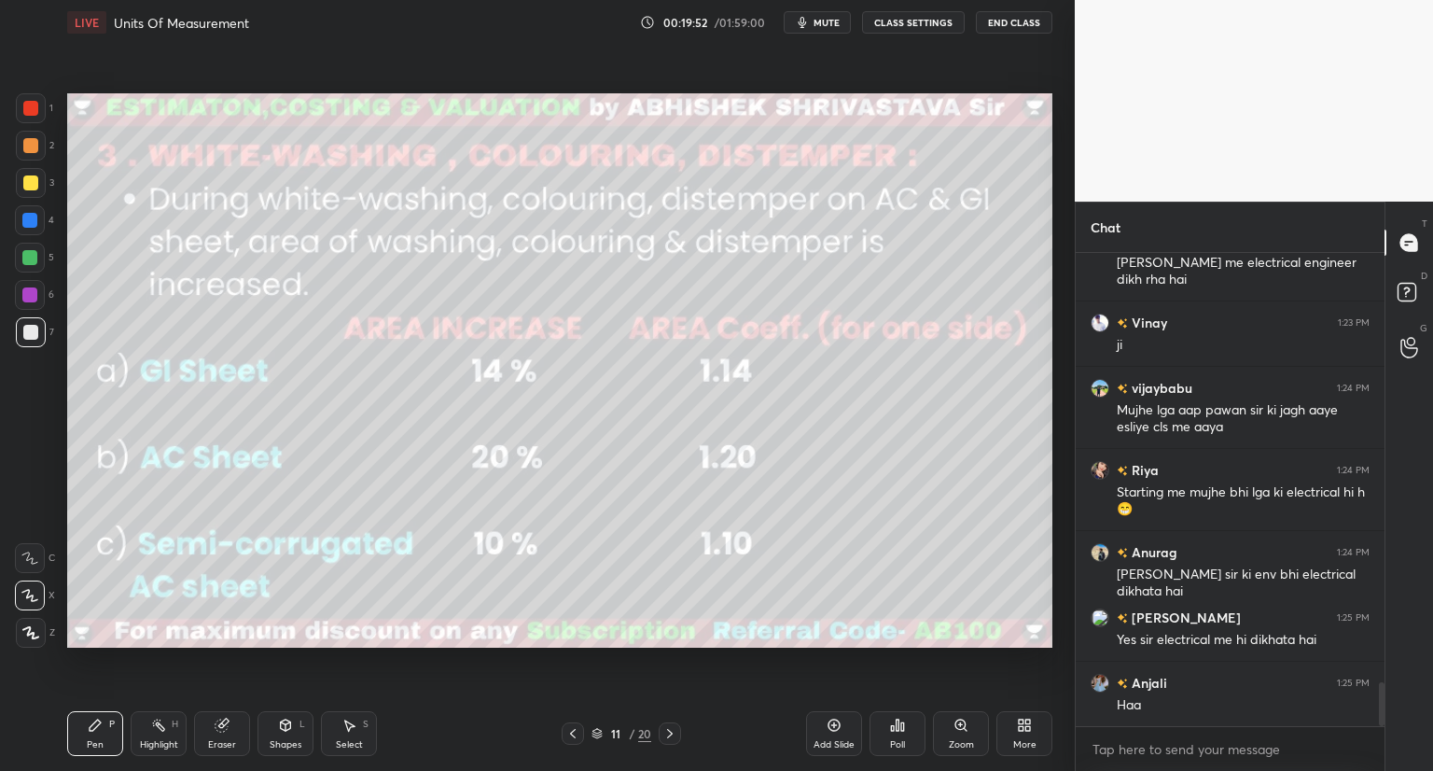
scroll to position [4676, 0]
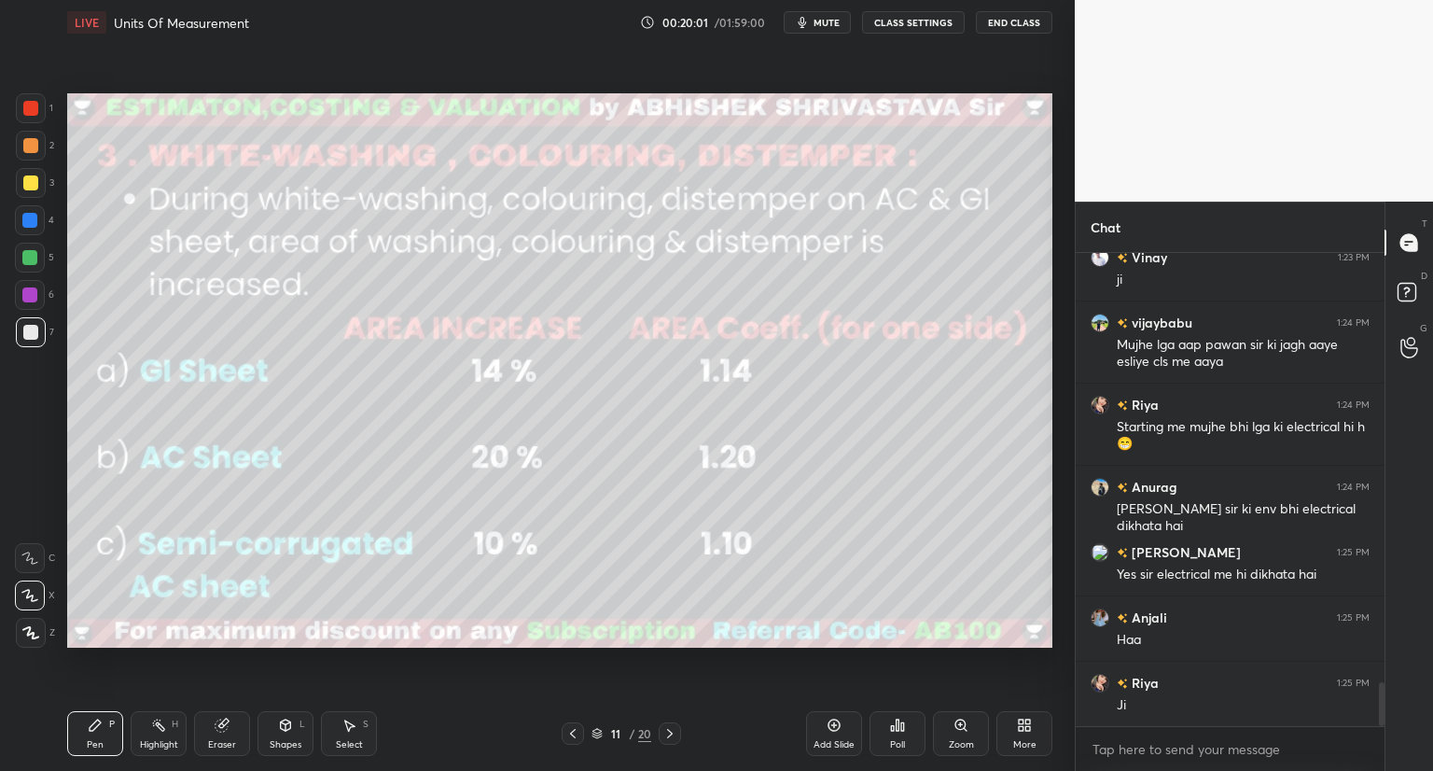
drag, startPoint x: 35, startPoint y: 105, endPoint x: 54, endPoint y: 176, distance: 73.6
click at [35, 108] on div at bounding box center [30, 108] width 15 height 15
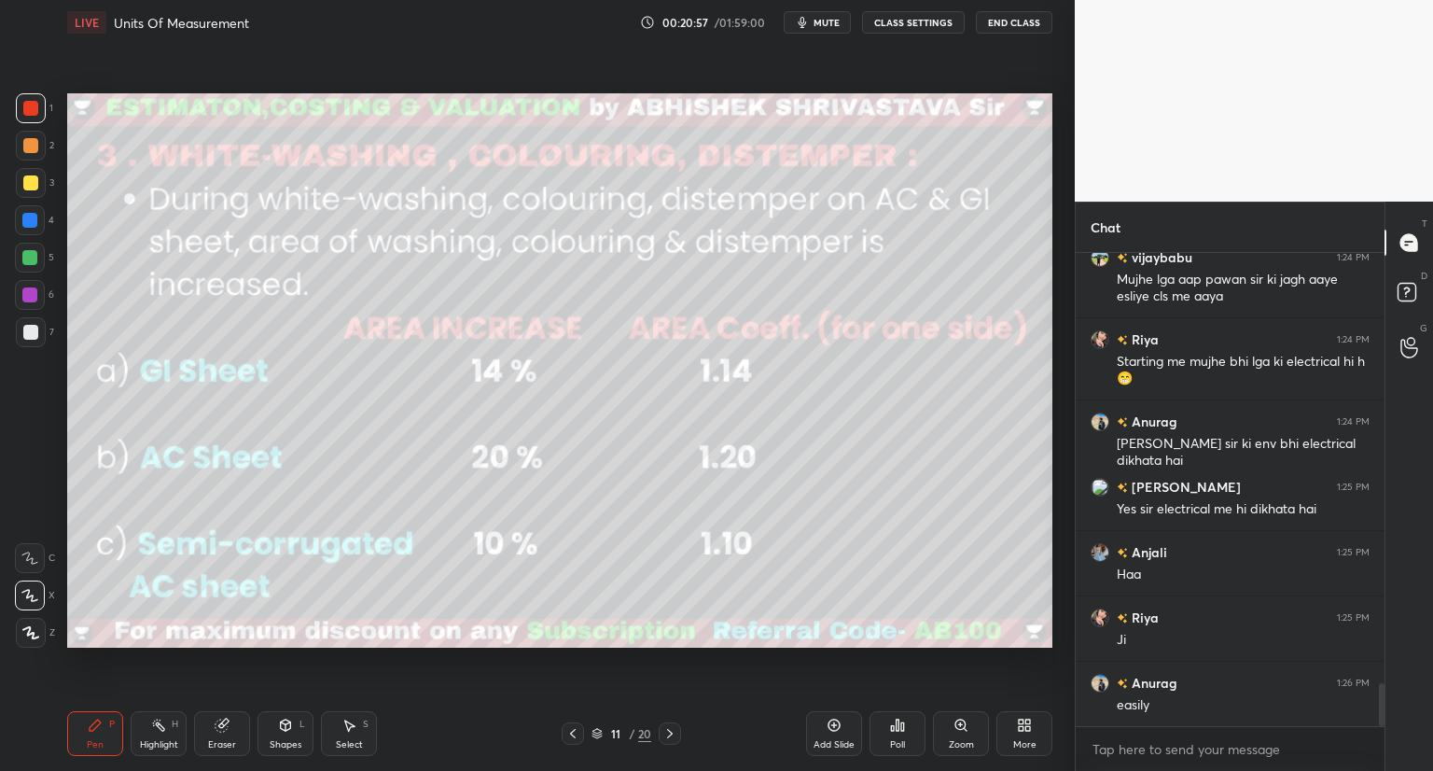
scroll to position [4807, 0]
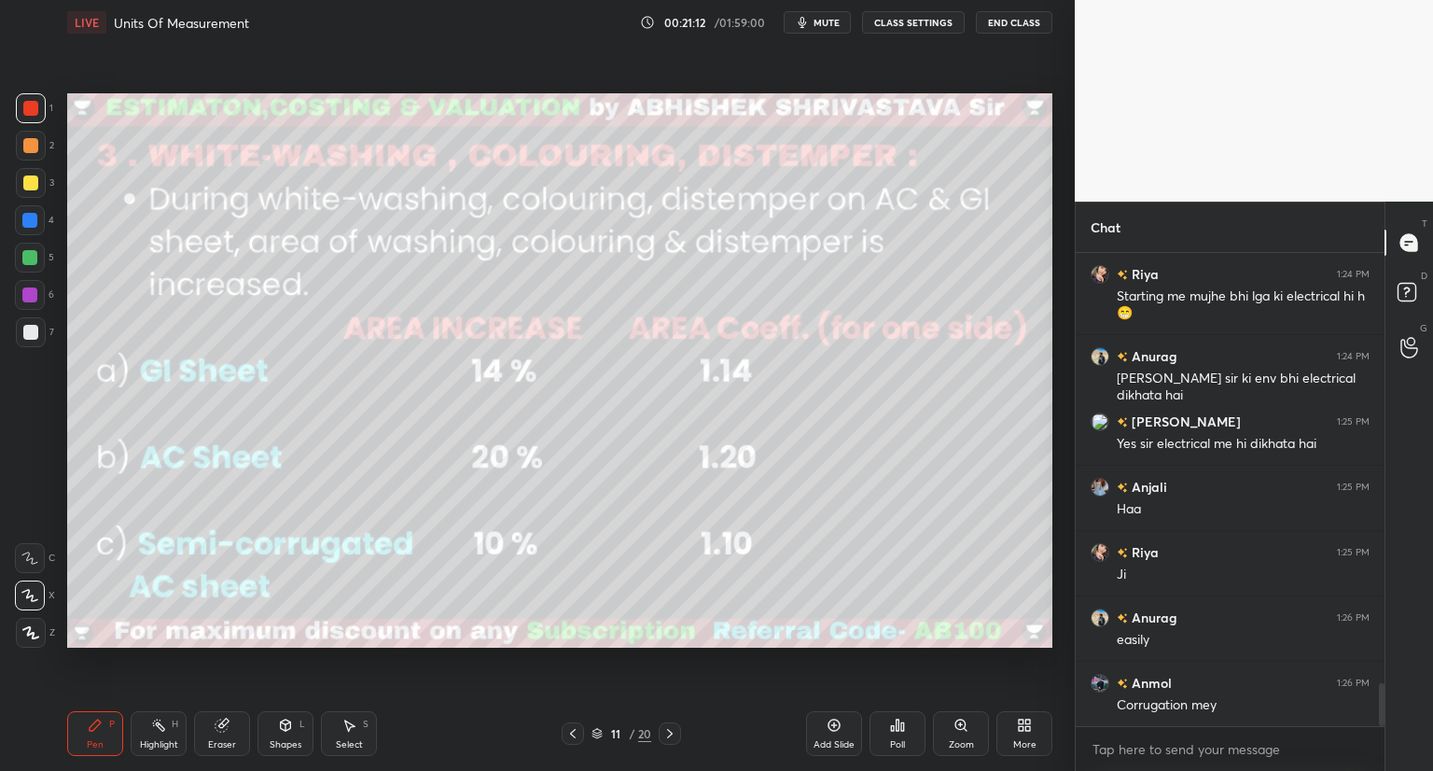
click at [232, 727] on div "Eraser" at bounding box center [222, 733] width 56 height 45
drag, startPoint x: 95, startPoint y: 744, endPoint x: 202, endPoint y: 668, distance: 131.2
click at [101, 744] on div "Pen" at bounding box center [95, 744] width 17 height 9
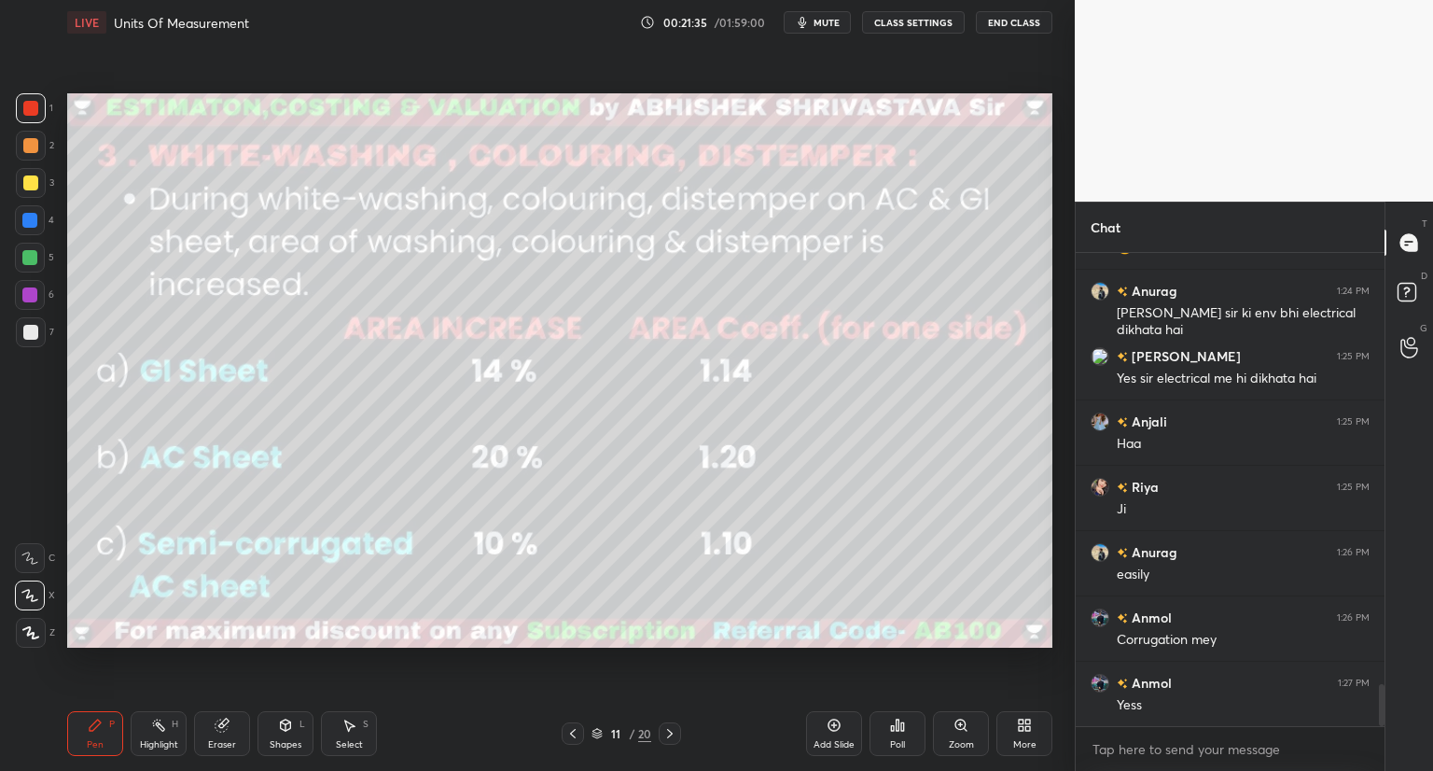
click at [223, 732] on div "Eraser" at bounding box center [222, 733] width 56 height 45
click at [101, 742] on div "Pen" at bounding box center [95, 744] width 17 height 9
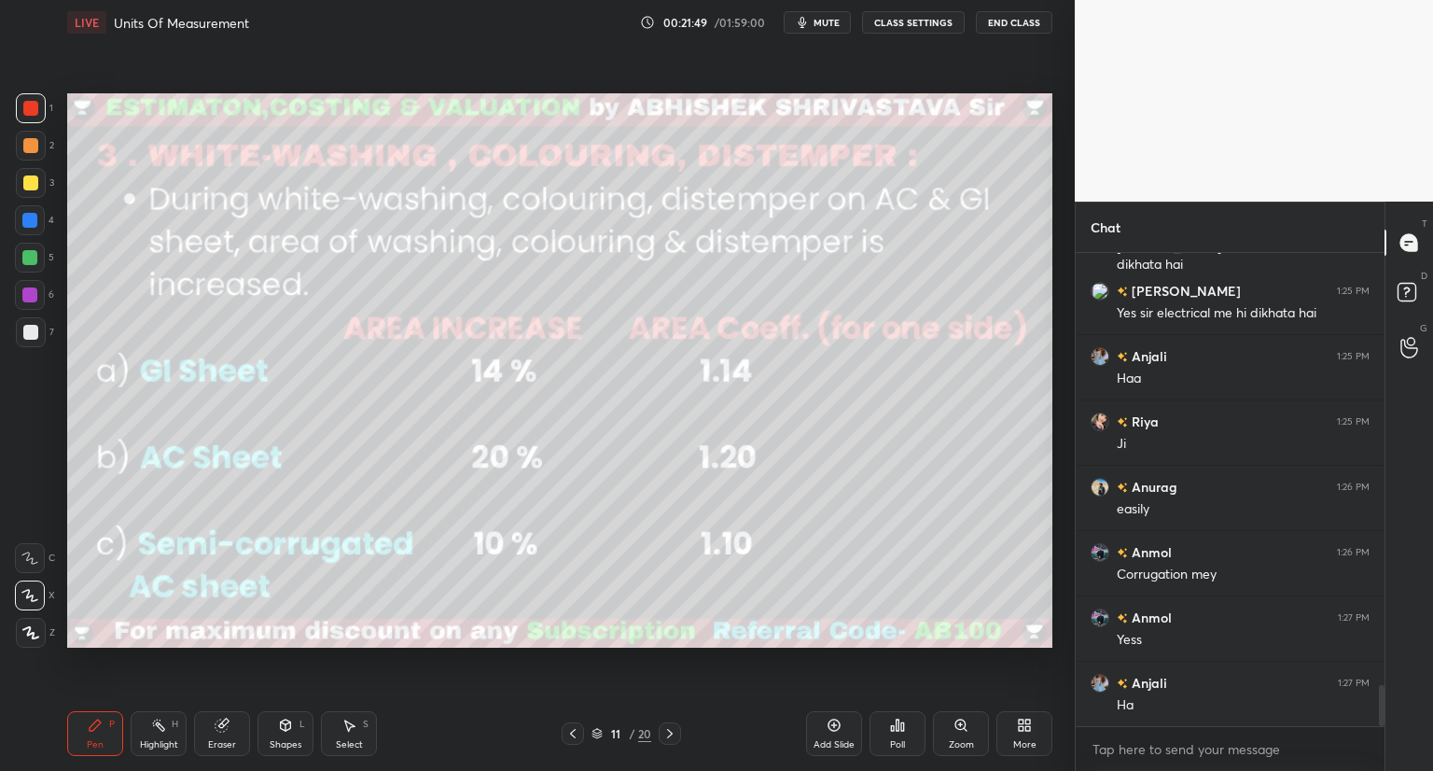
scroll to position [5003, 0]
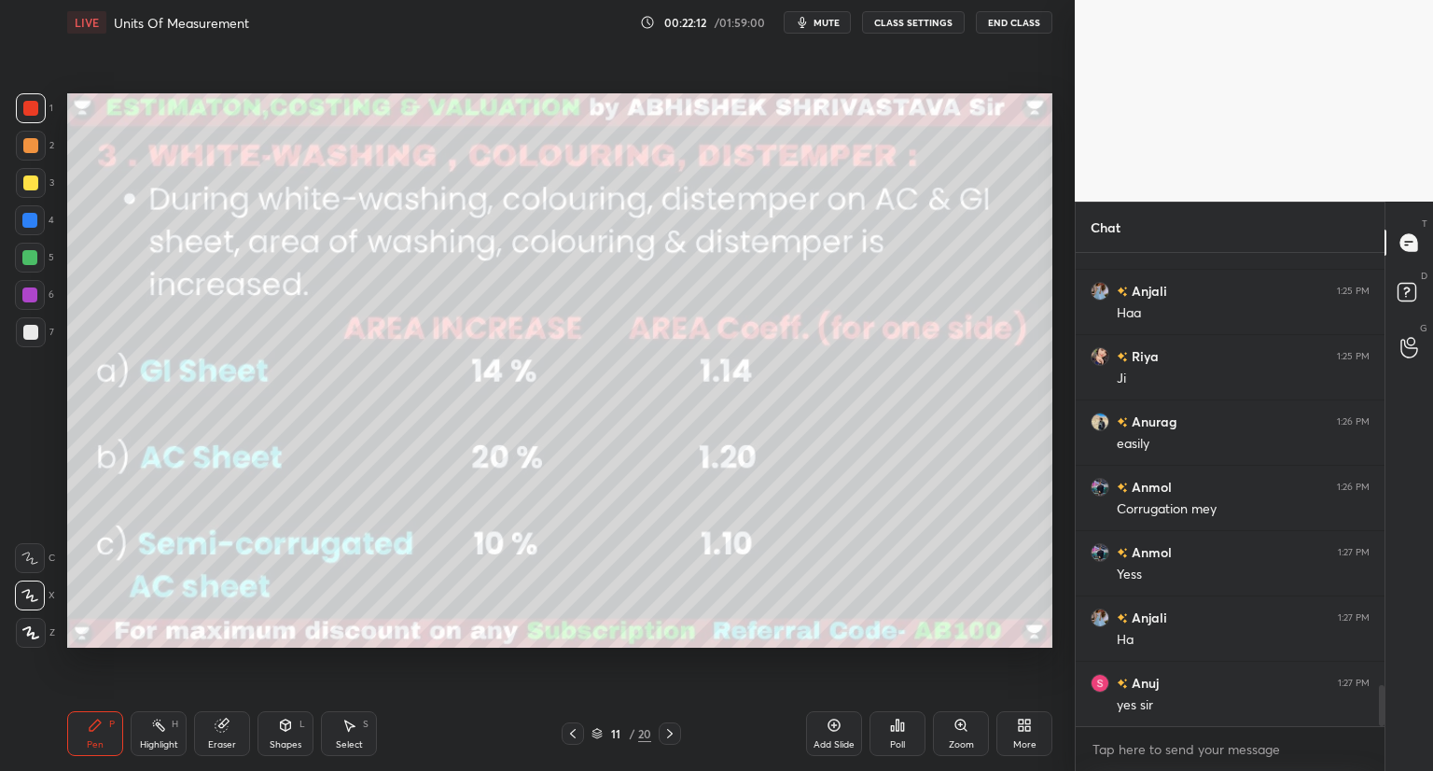
click at [229, 727] on icon at bounding box center [222, 725] width 15 height 15
drag, startPoint x: 98, startPoint y: 733, endPoint x: 121, endPoint y: 690, distance: 49.7
click at [98, 732] on div "Pen P" at bounding box center [95, 733] width 56 height 45
click at [274, 740] on div "Shapes" at bounding box center [286, 744] width 32 height 9
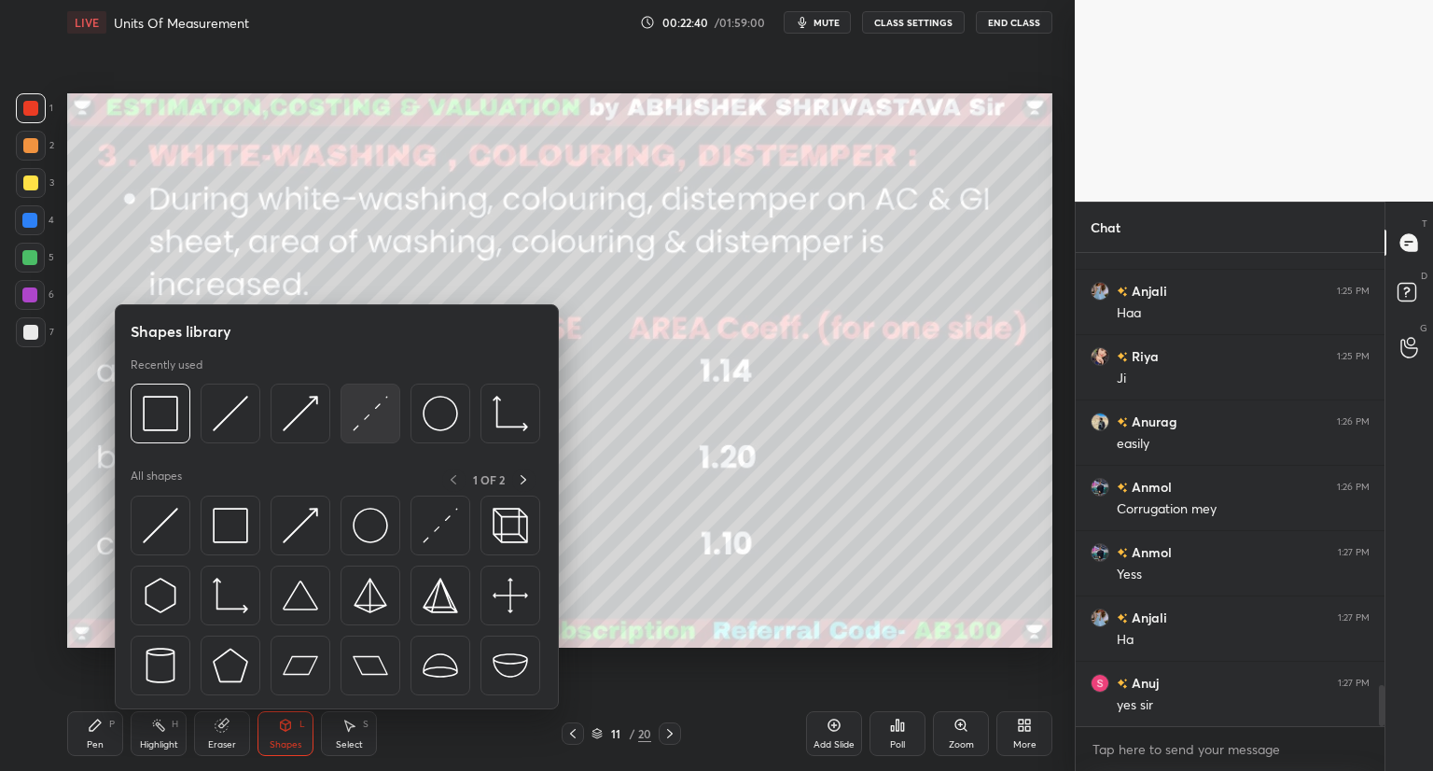
click at [368, 421] on img at bounding box center [370, 413] width 35 height 35
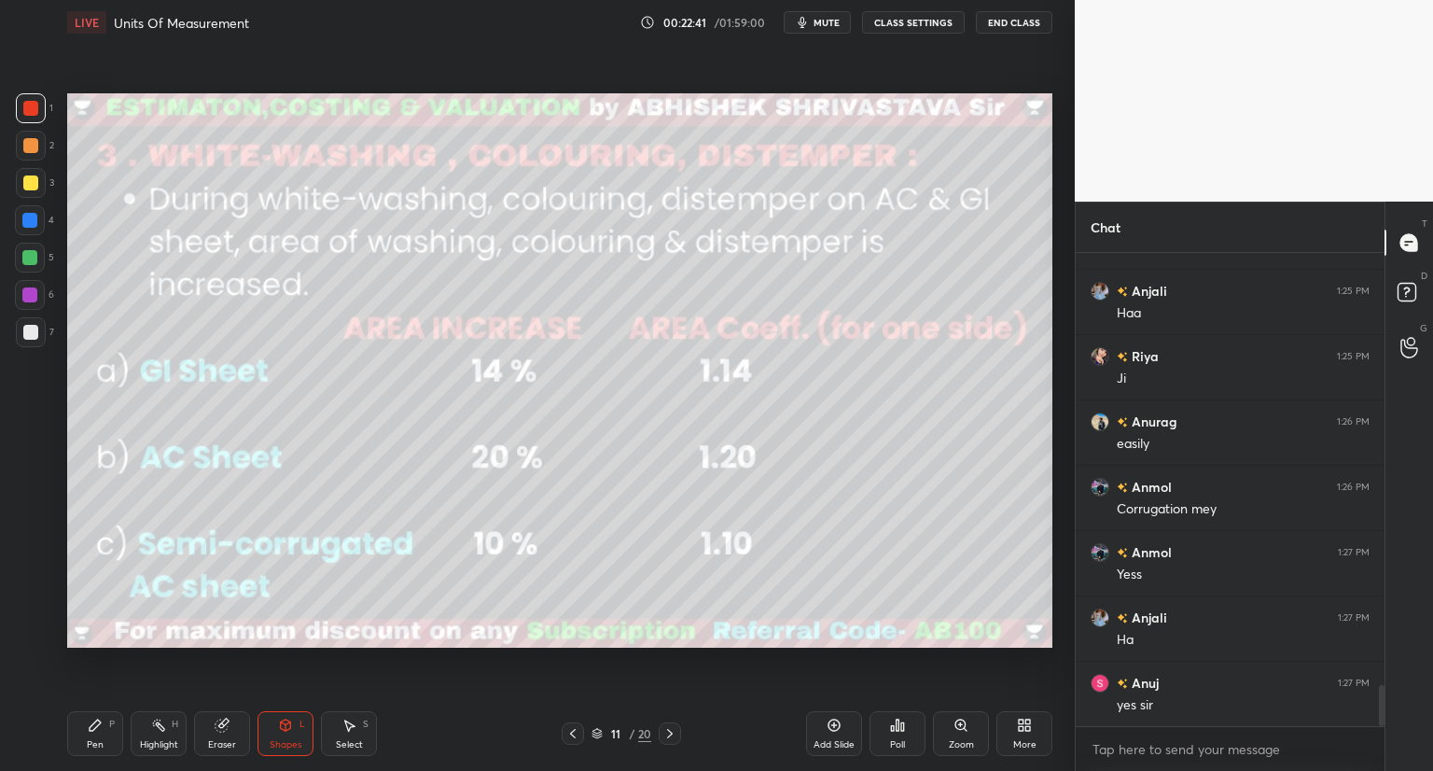
drag, startPoint x: 28, startPoint y: 187, endPoint x: 60, endPoint y: 202, distance: 35.5
click at [28, 188] on div at bounding box center [30, 182] width 15 height 15
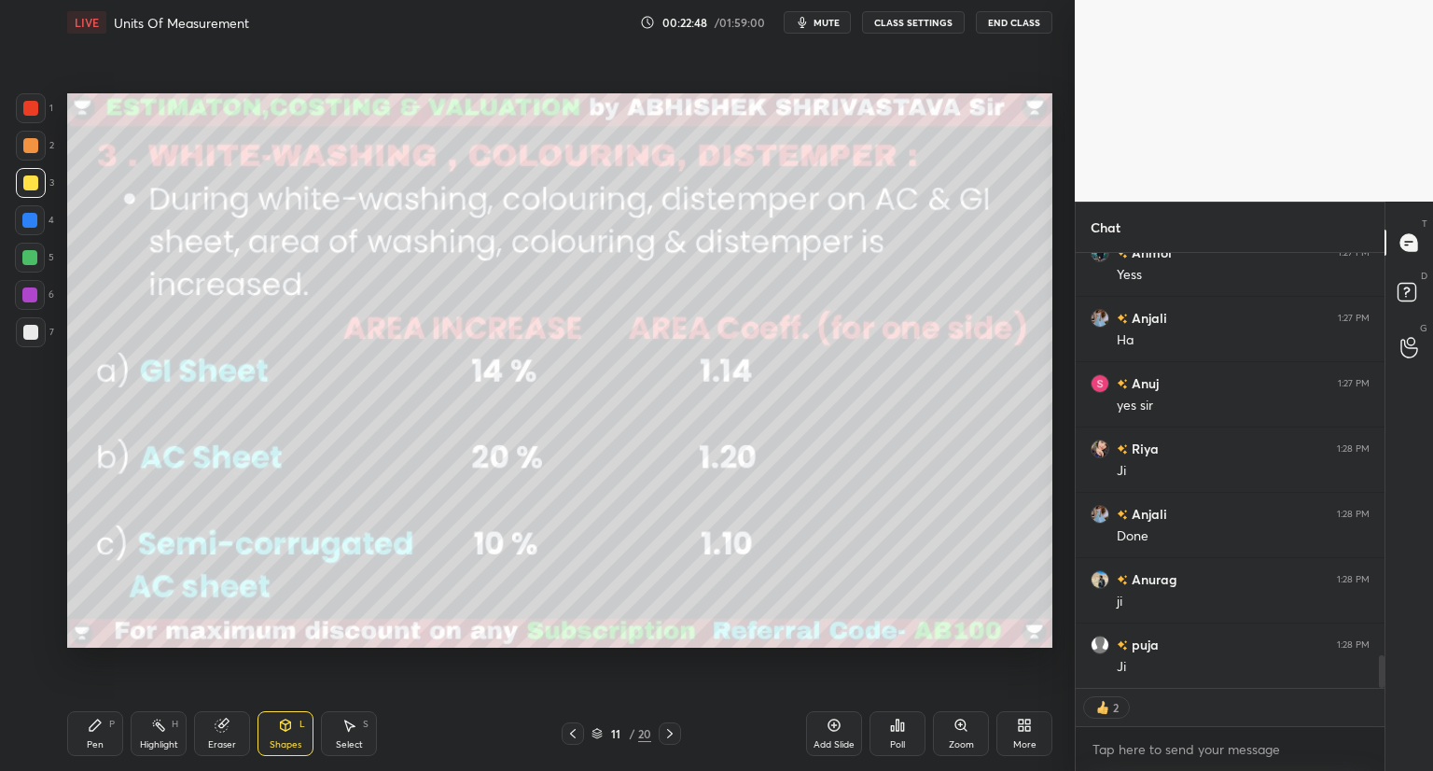
scroll to position [5367, 0]
click at [94, 736] on div "Pen P" at bounding box center [95, 733] width 56 height 45
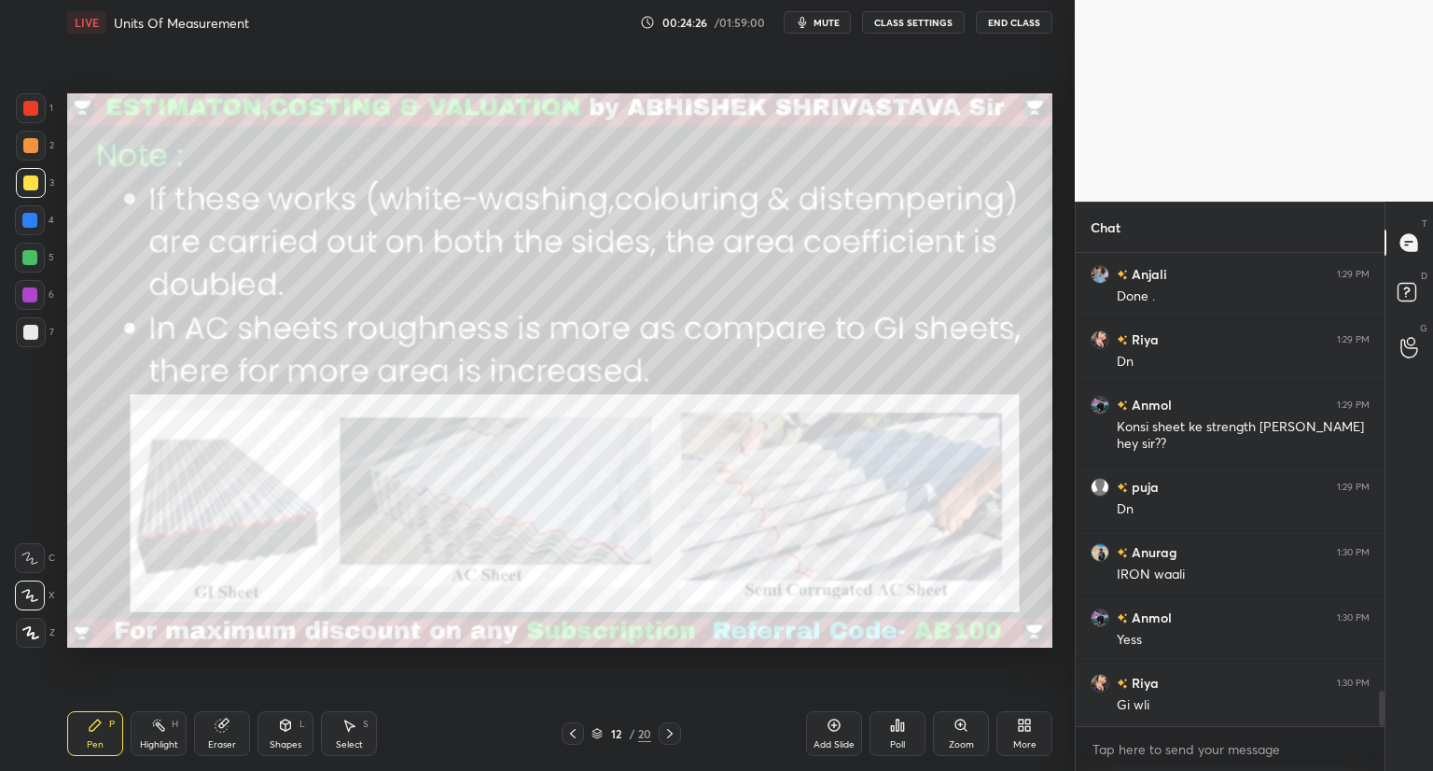
scroll to position [5869, 0]
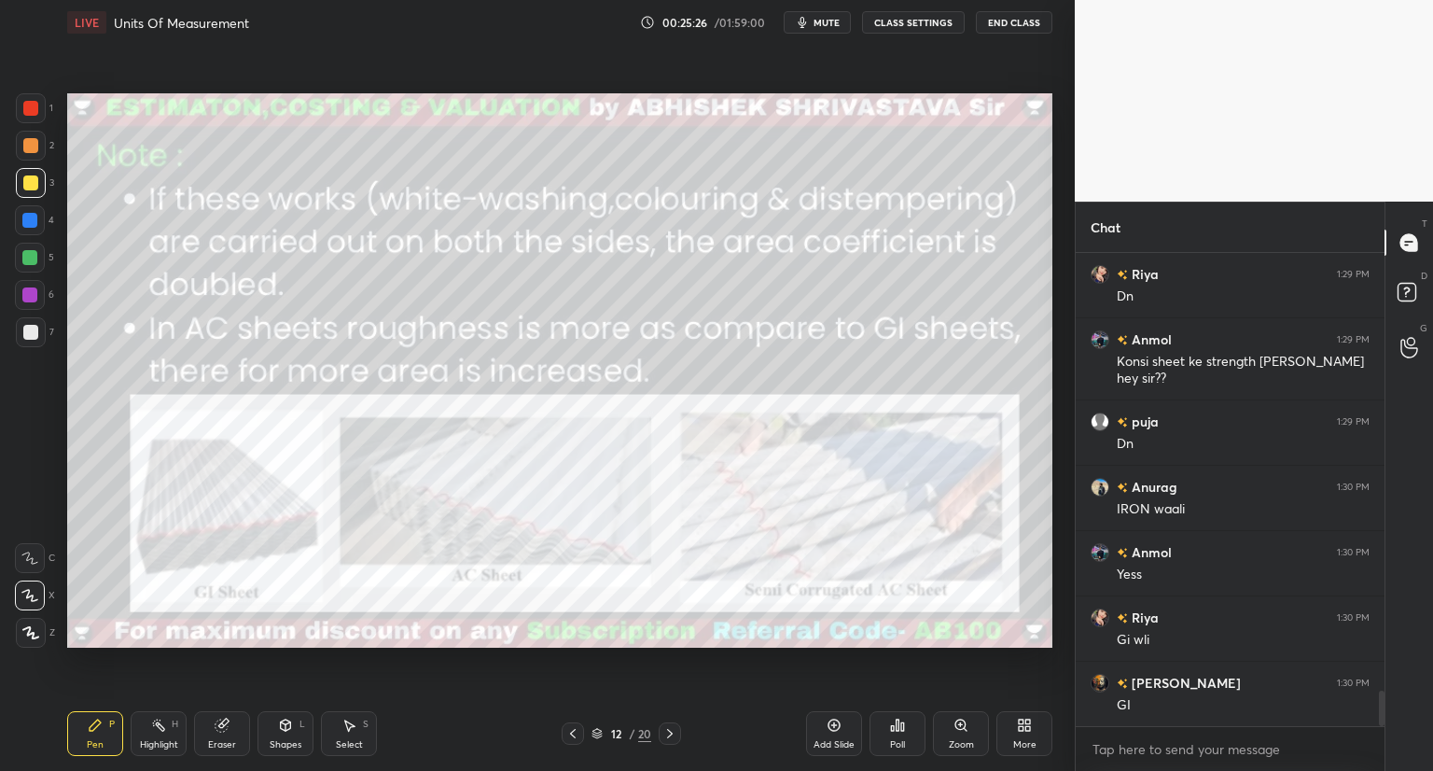
click at [34, 112] on div at bounding box center [30, 108] width 15 height 15
click at [287, 742] on div "Shapes" at bounding box center [286, 744] width 32 height 9
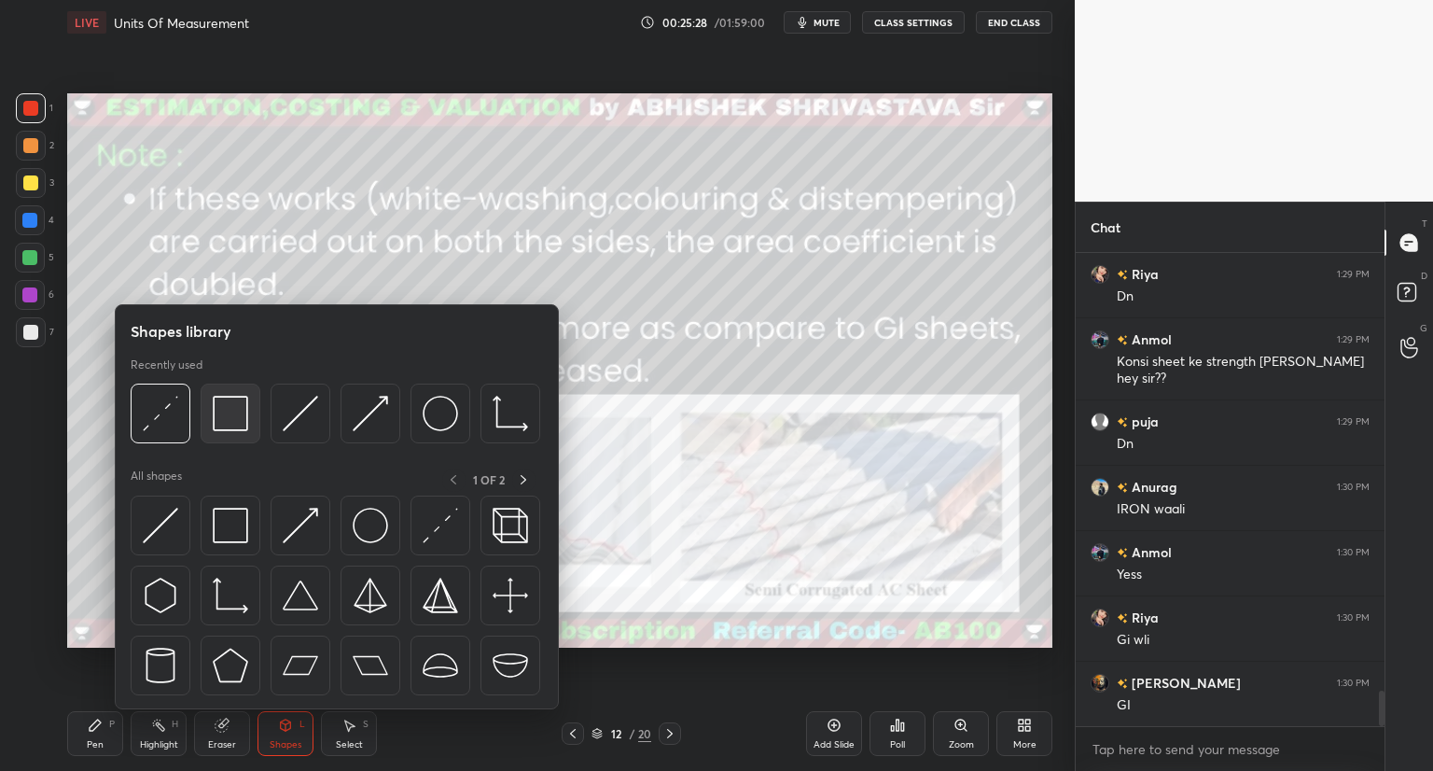
click at [246, 419] on img at bounding box center [230, 413] width 35 height 35
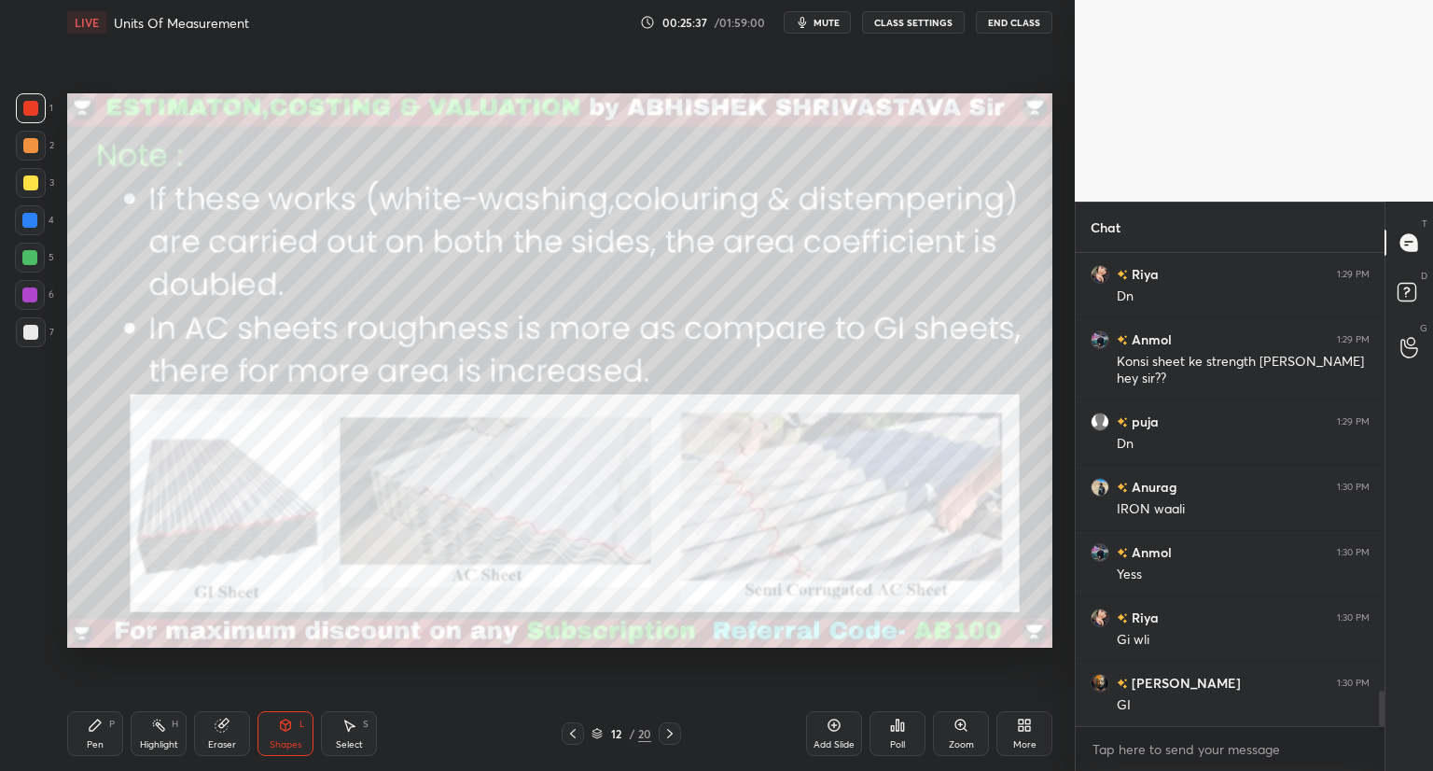
click at [91, 740] on div "Pen" at bounding box center [95, 744] width 17 height 9
click at [573, 729] on icon at bounding box center [572, 733] width 15 height 15
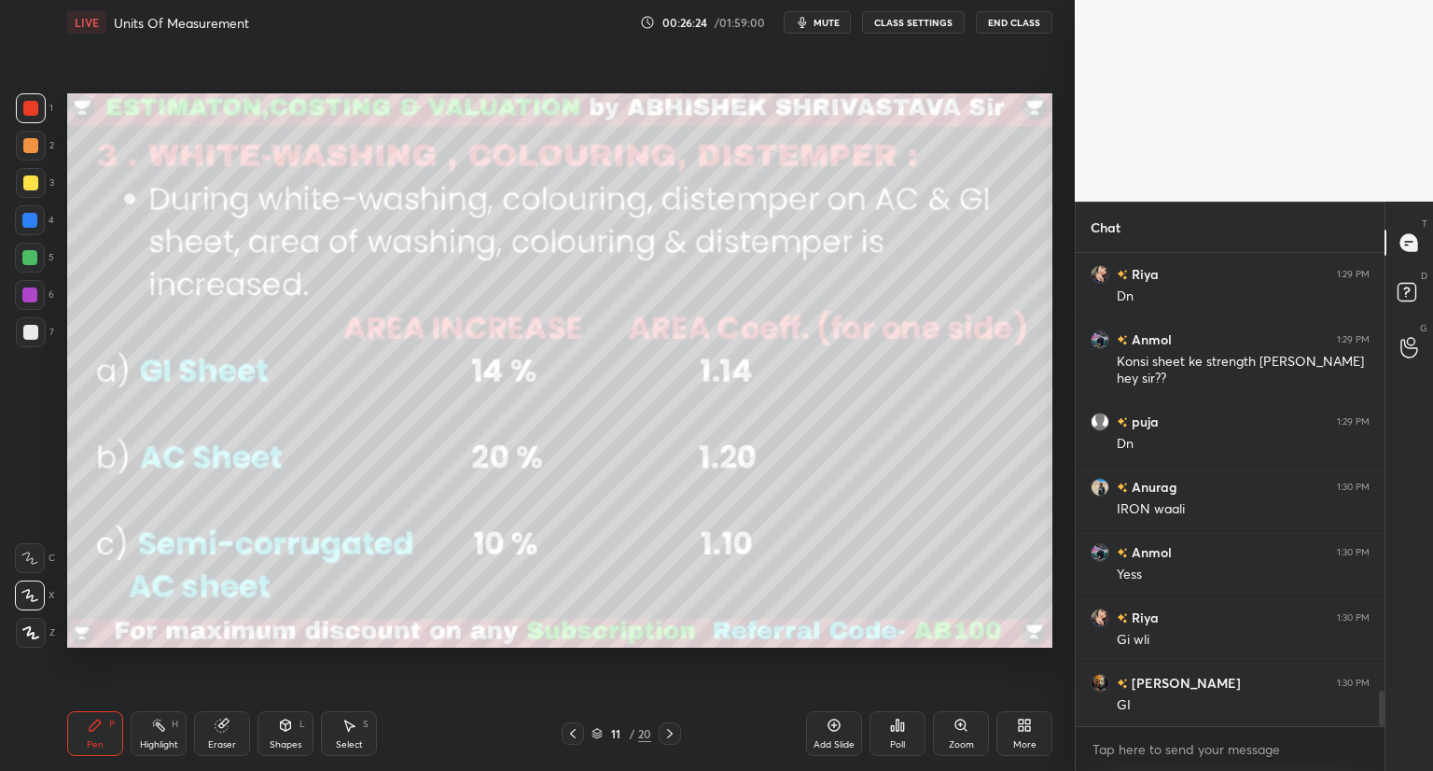
click at [670, 740] on icon at bounding box center [669, 733] width 15 height 15
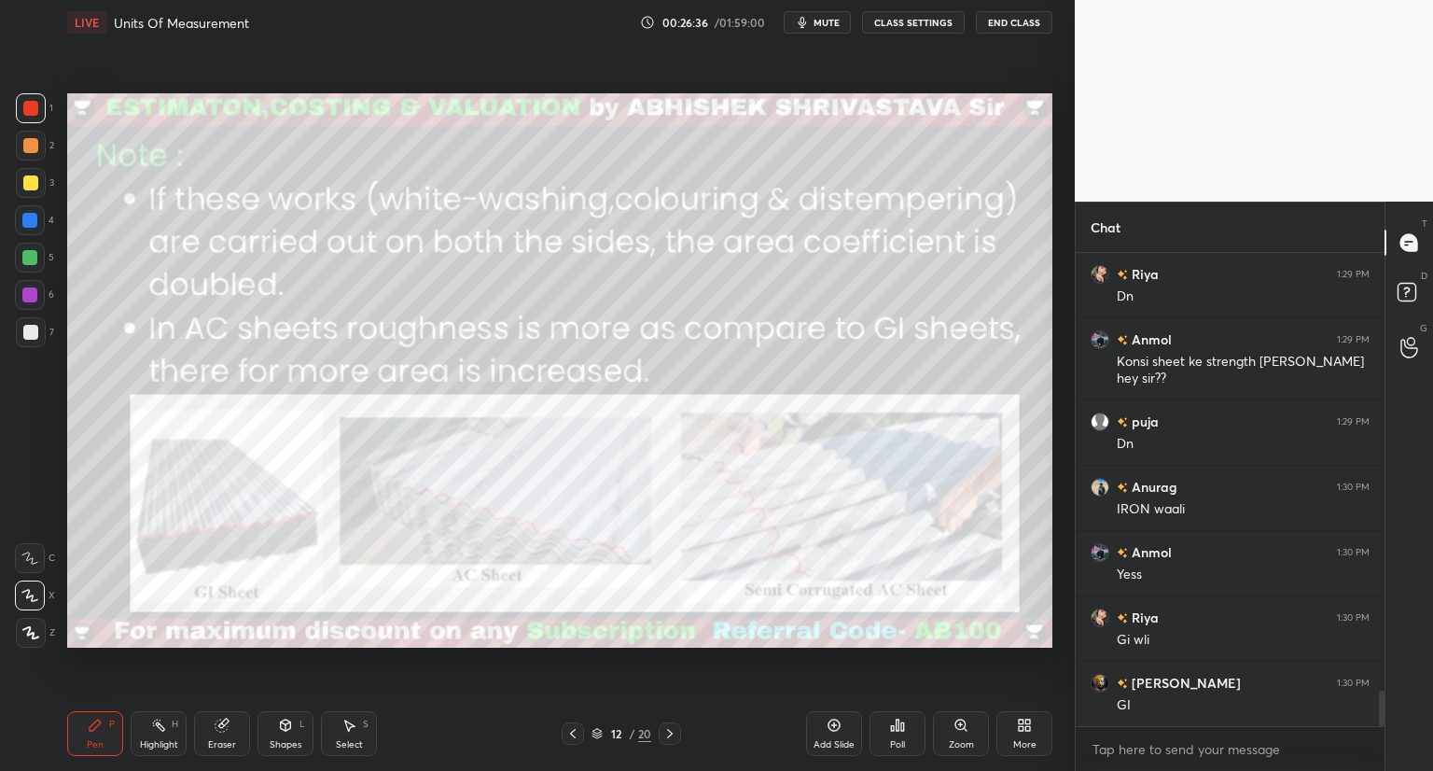
scroll to position [5934, 0]
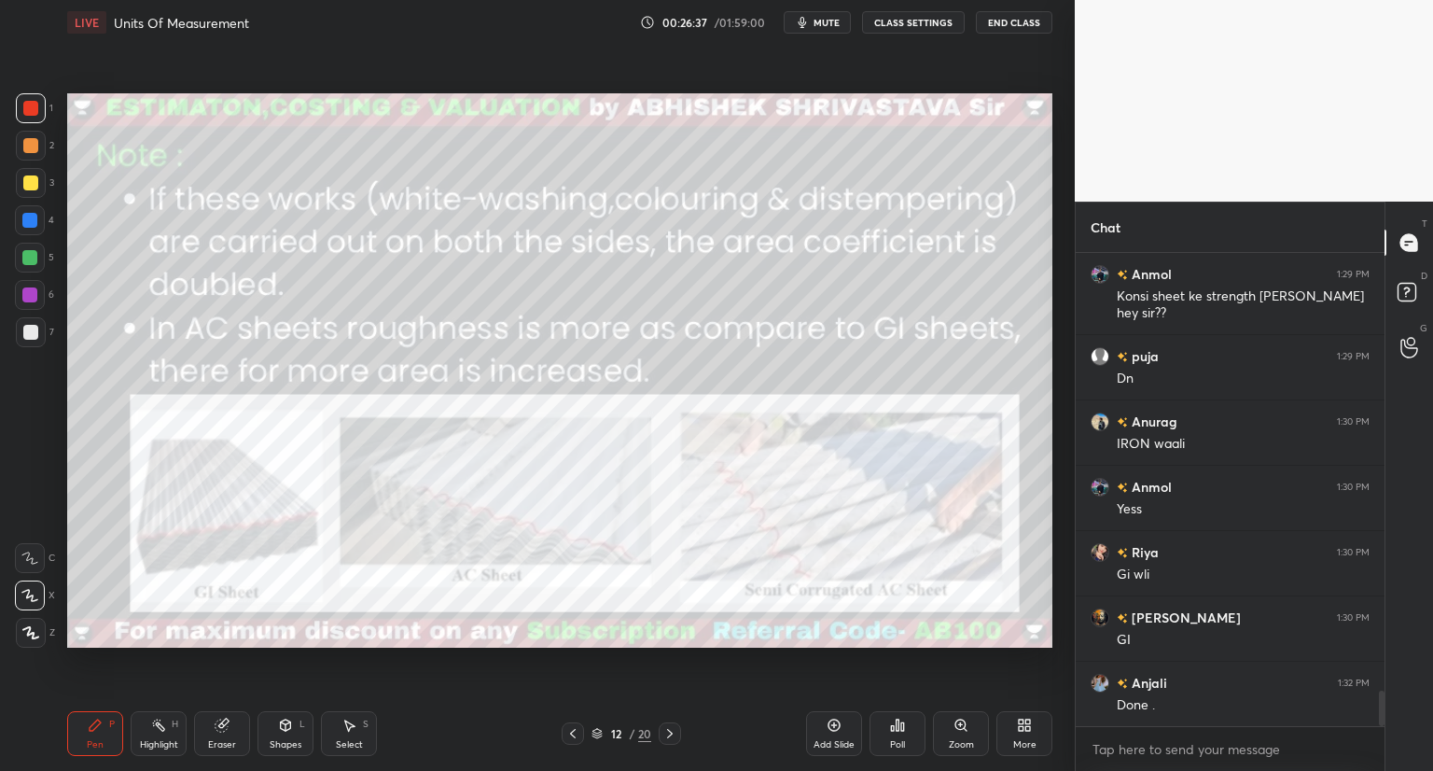
click at [665, 740] on icon at bounding box center [669, 733] width 15 height 15
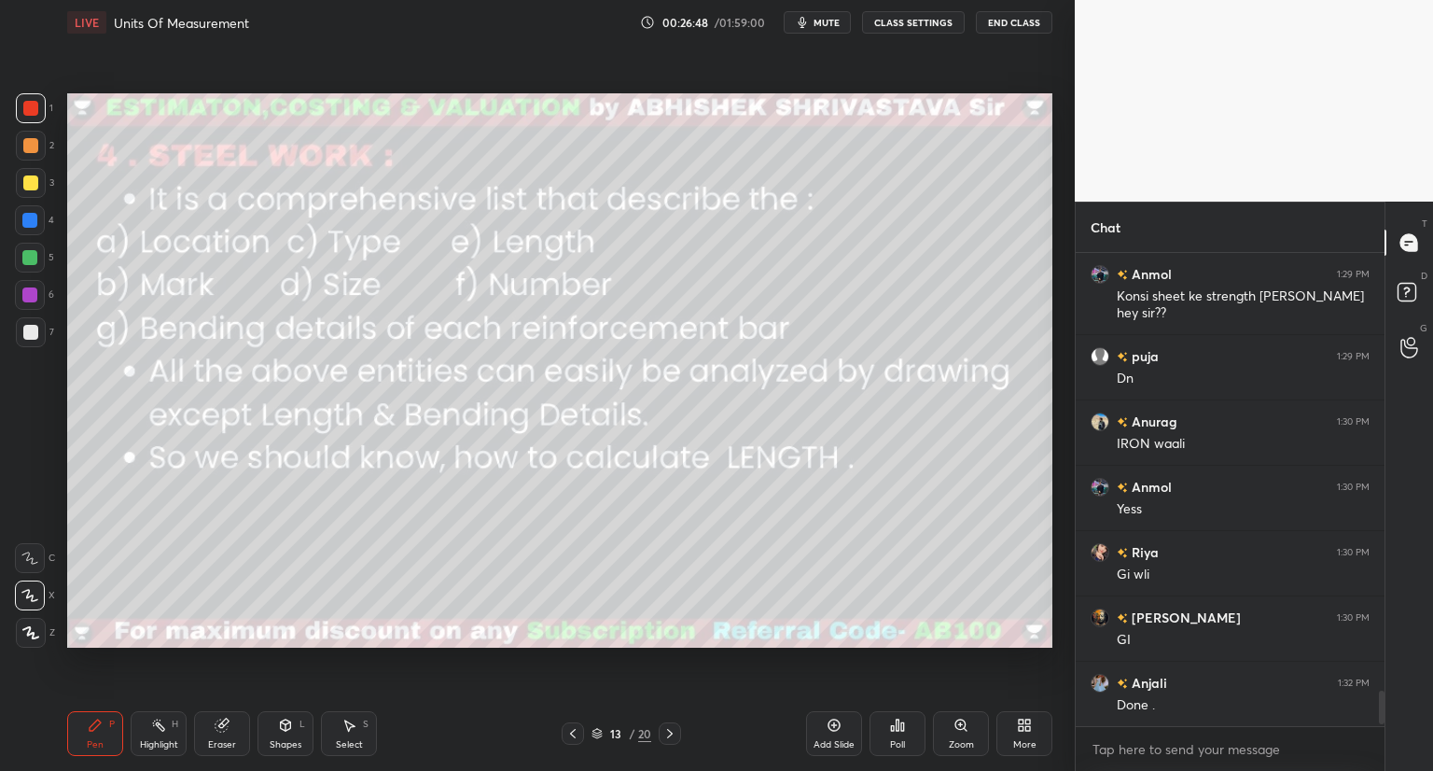
click at [593, 734] on icon at bounding box center [596, 734] width 9 height 3
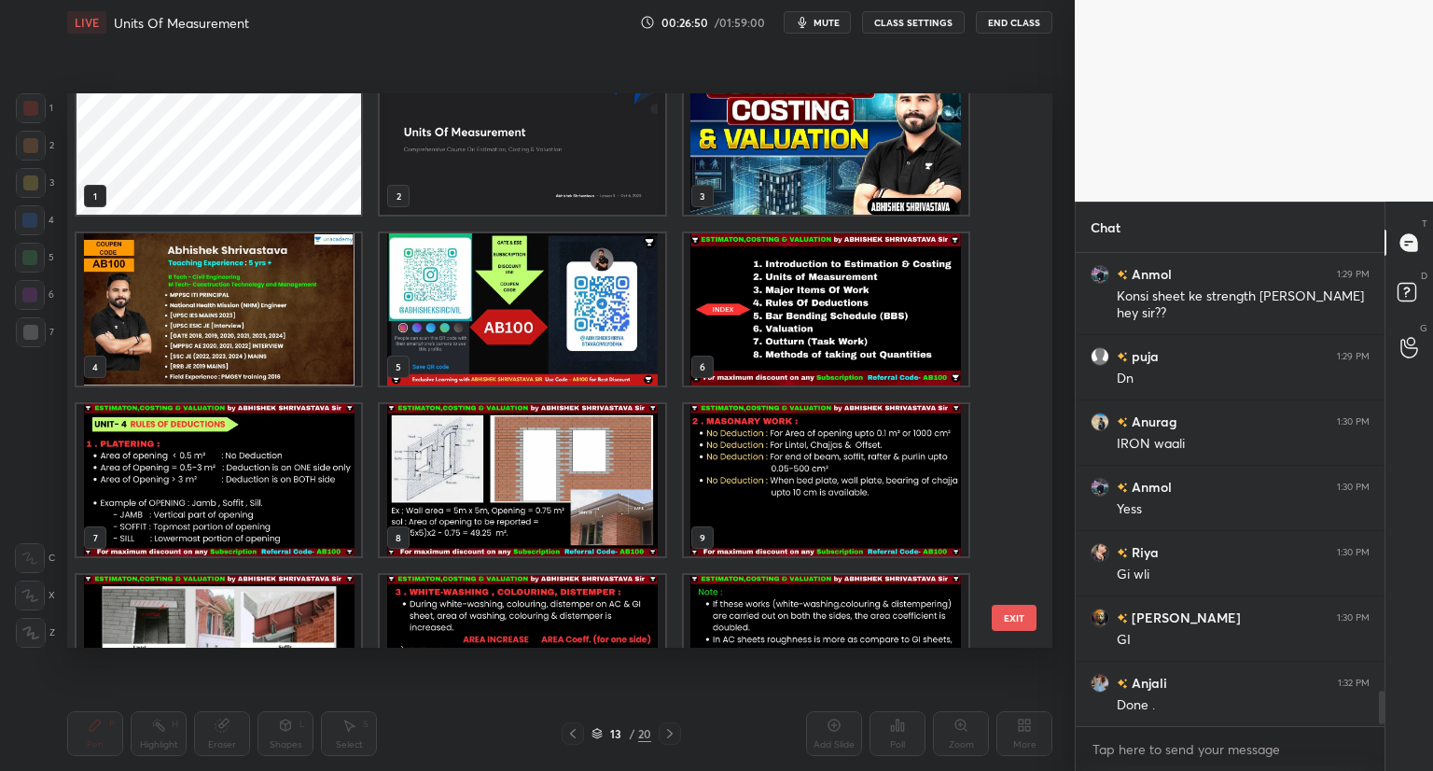
scroll to position [0, 0]
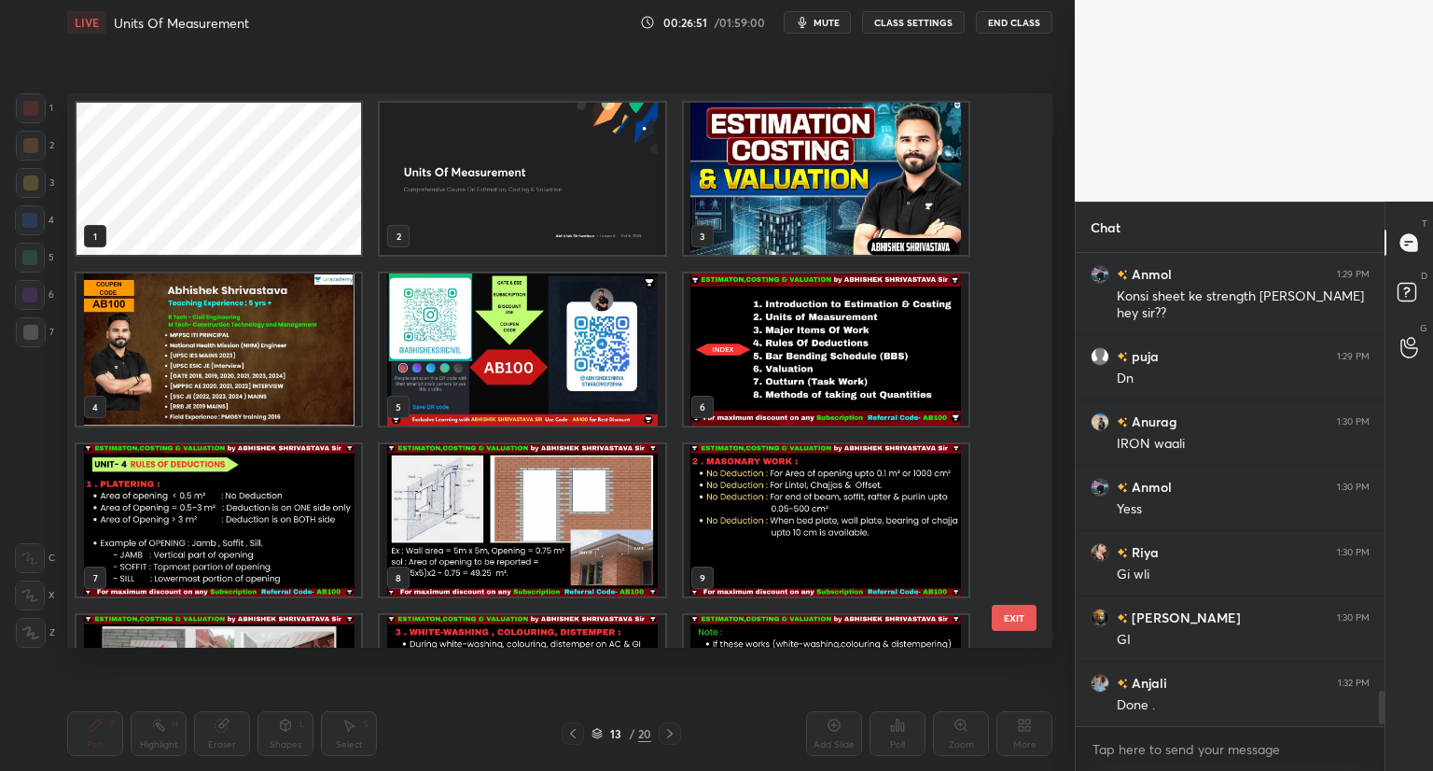
click at [829, 366] on img "grid" at bounding box center [826, 349] width 285 height 152
click at [835, 367] on img "grid" at bounding box center [826, 349] width 285 height 152
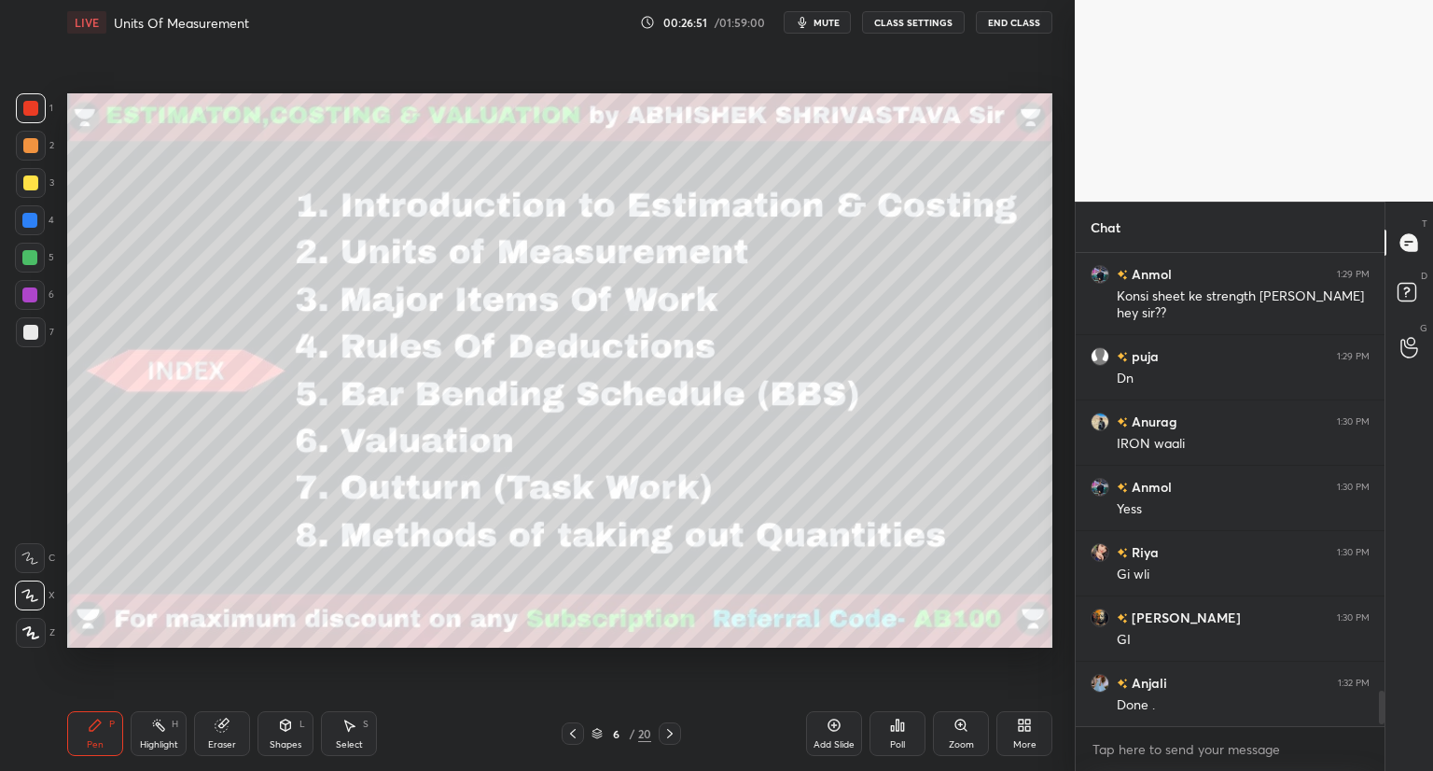
click at [839, 368] on img "grid" at bounding box center [826, 349] width 285 height 152
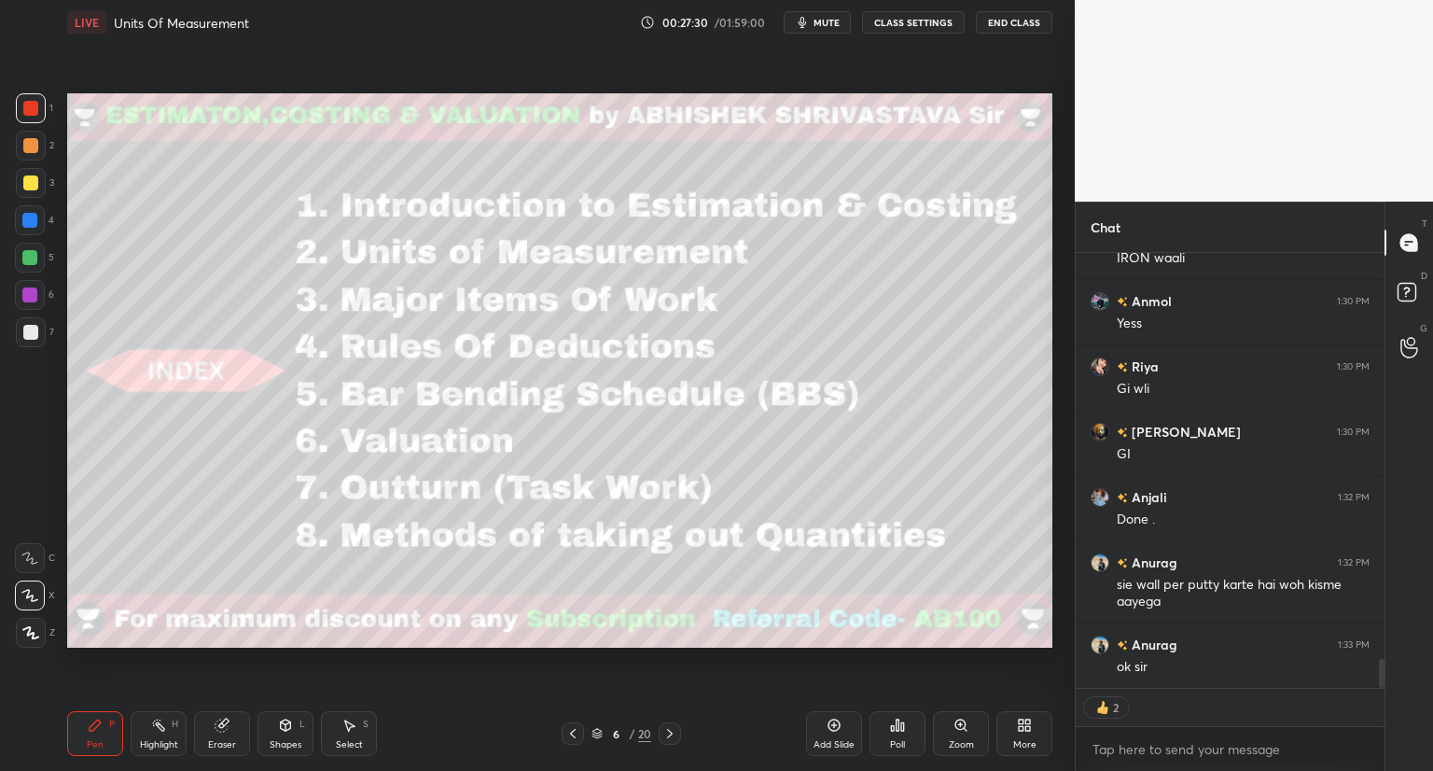
scroll to position [6202, 0]
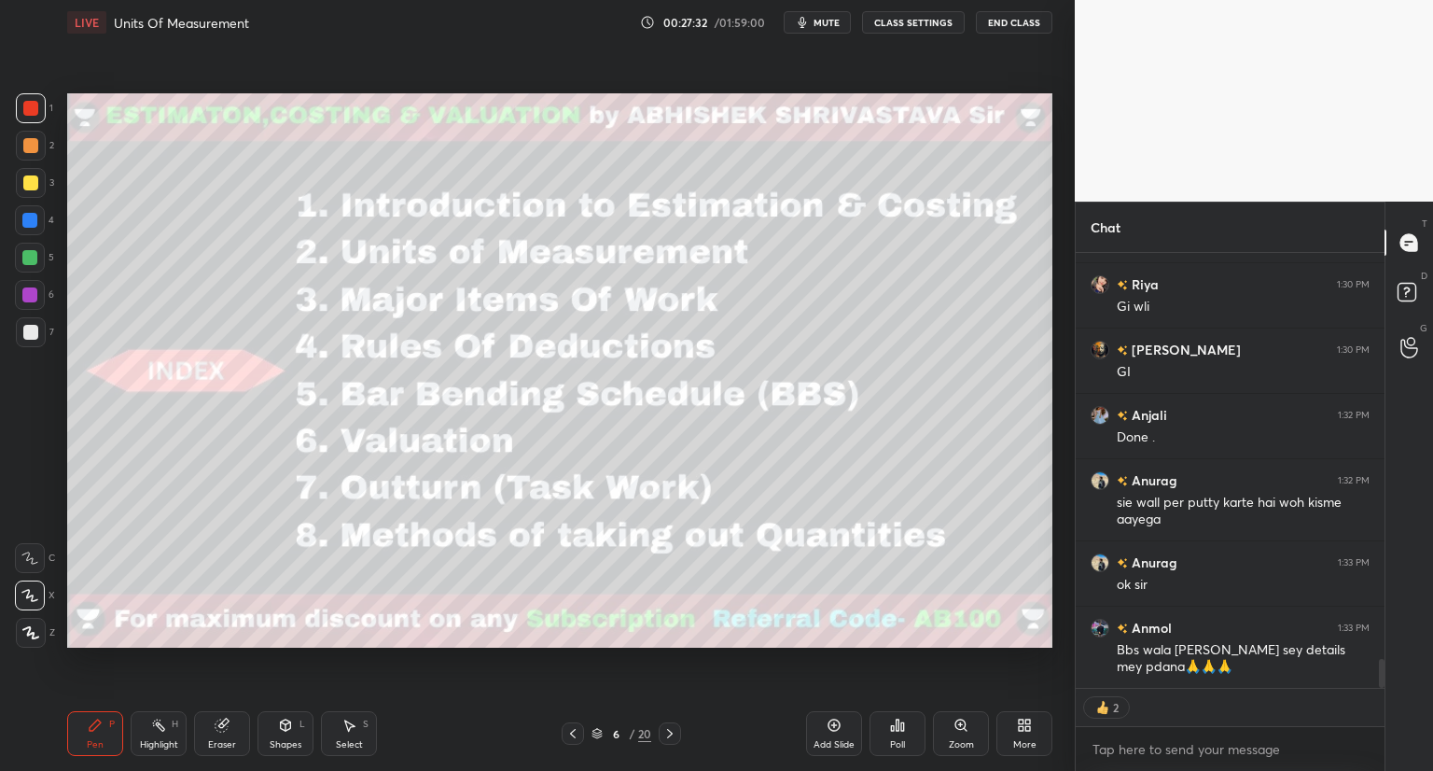
click at [596, 732] on icon at bounding box center [597, 733] width 11 height 11
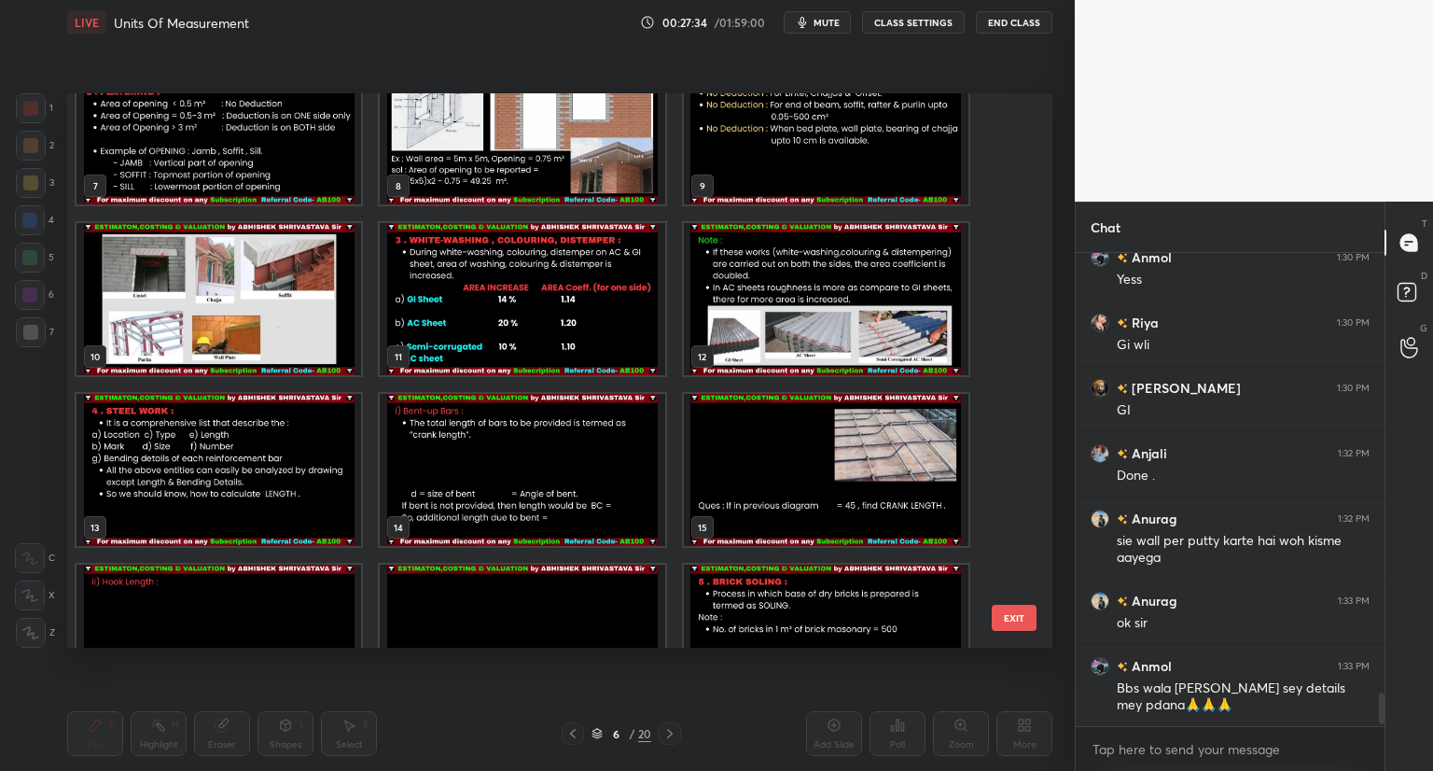
scroll to position [508, 0]
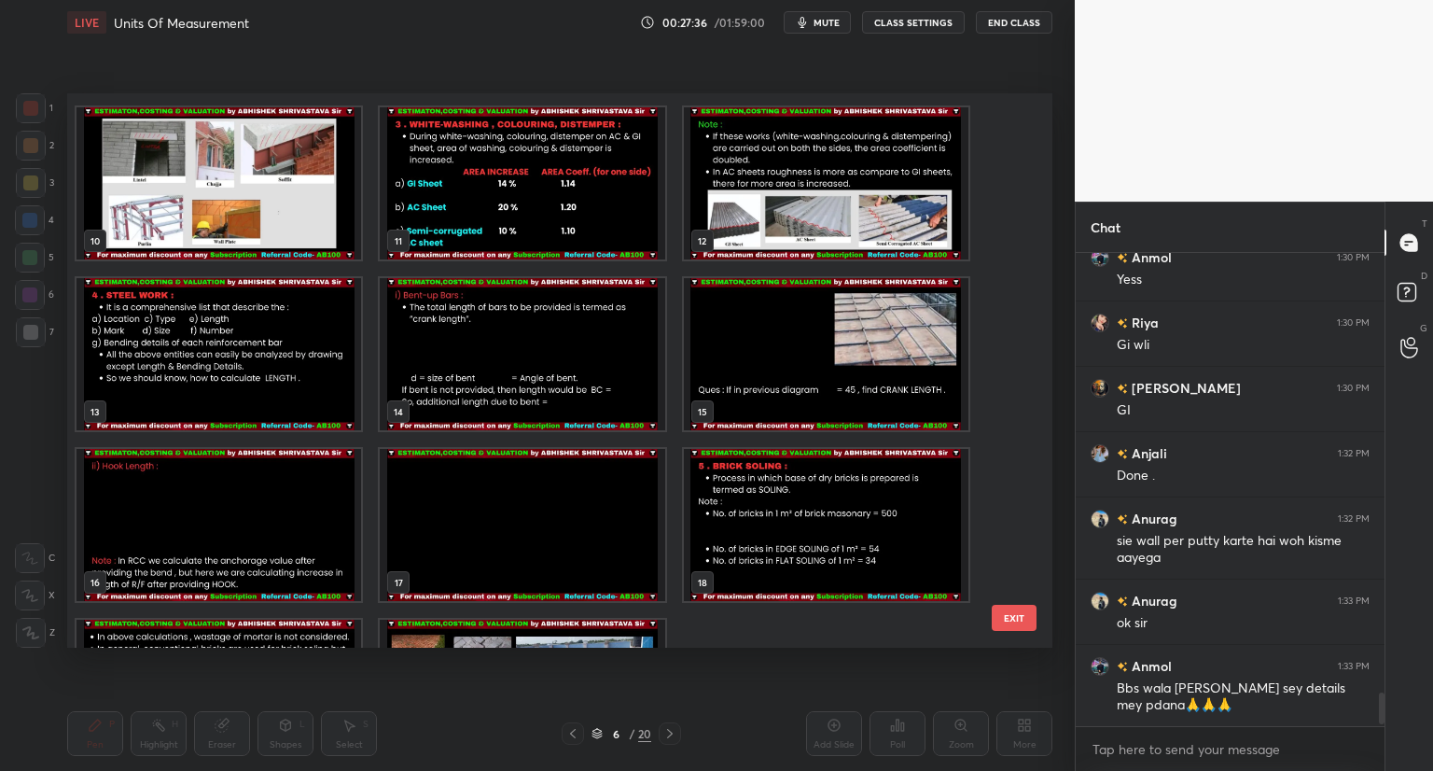
click at [307, 383] on img "grid" at bounding box center [219, 354] width 285 height 152
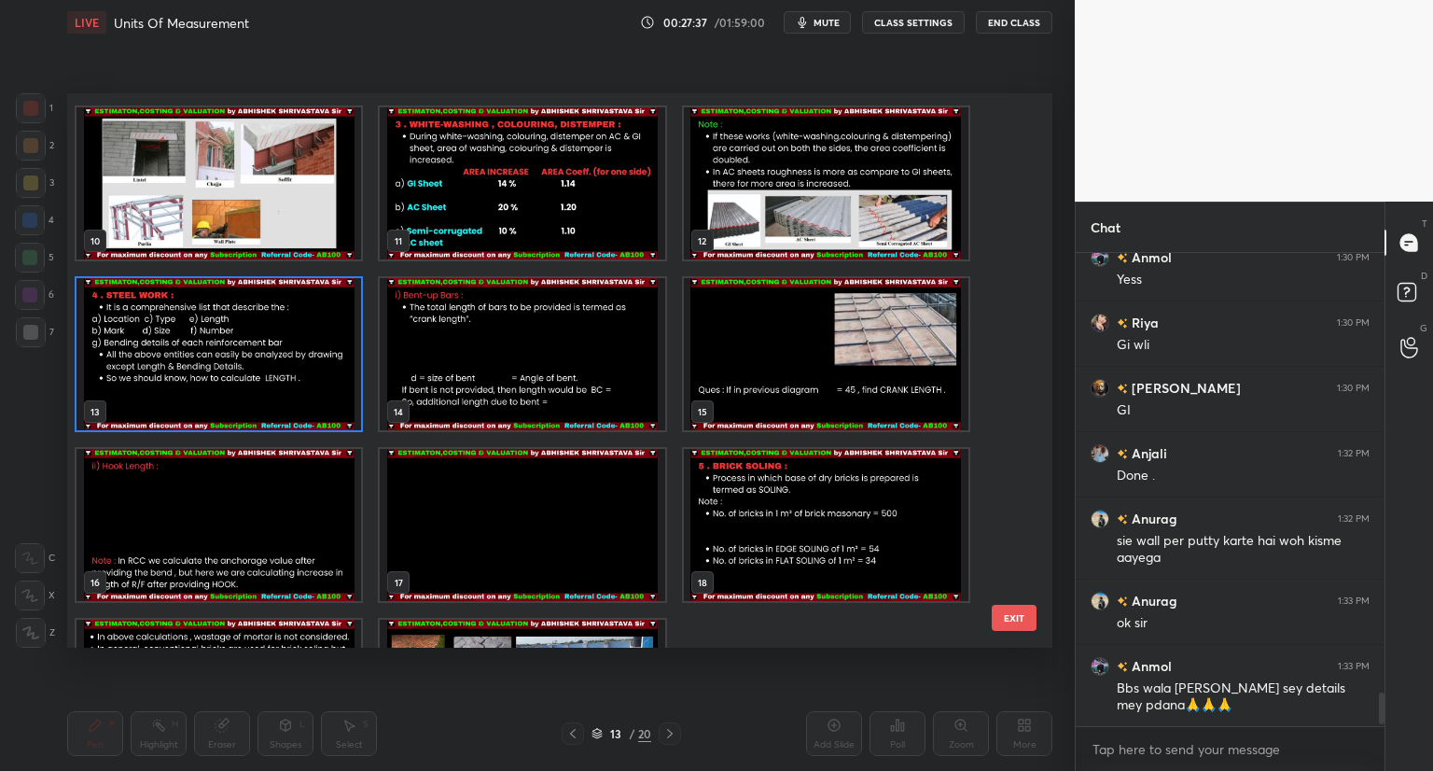
click at [314, 385] on img "grid" at bounding box center [219, 354] width 285 height 152
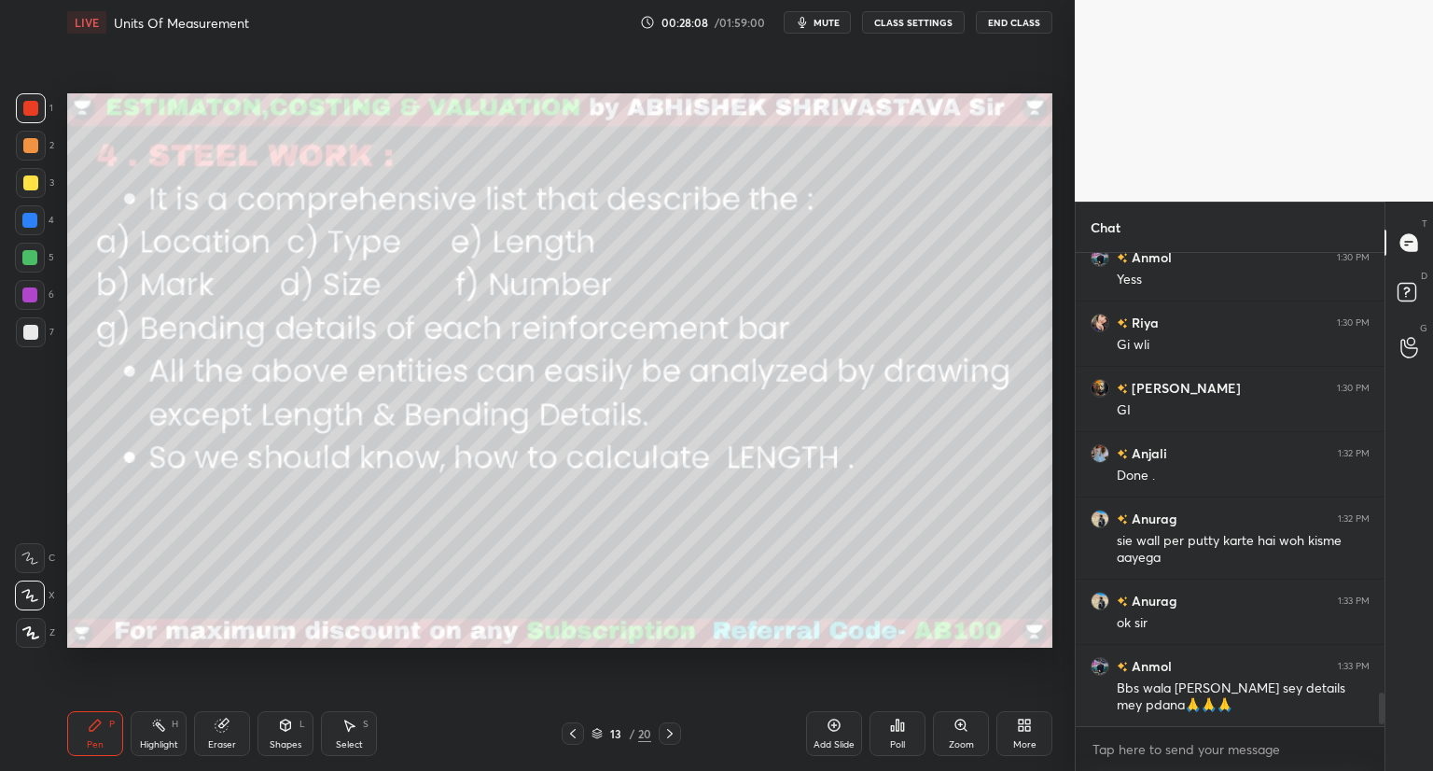
drag, startPoint x: 31, startPoint y: 183, endPoint x: 52, endPoint y: 174, distance: 23.4
click at [31, 183] on div at bounding box center [30, 182] width 15 height 15
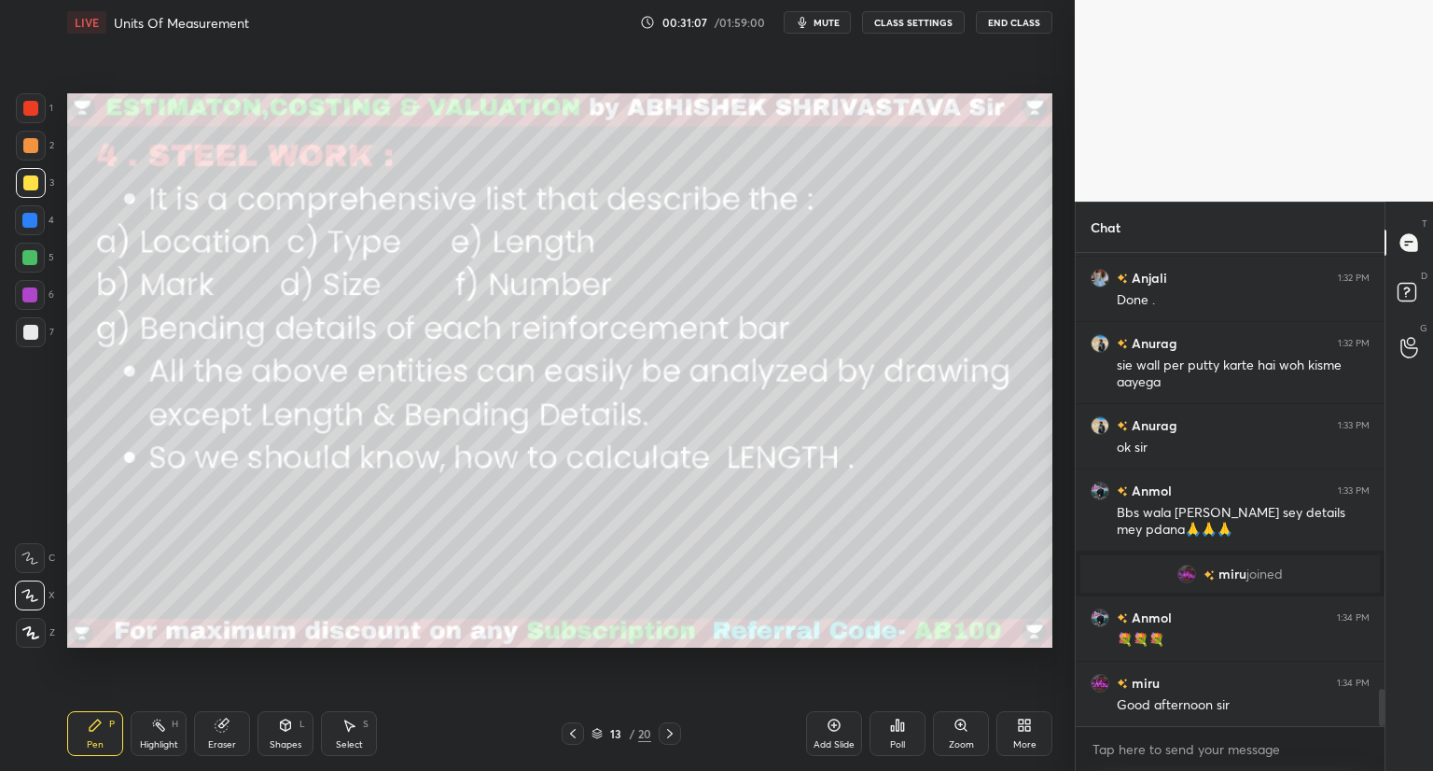
scroll to position [5546, 0]
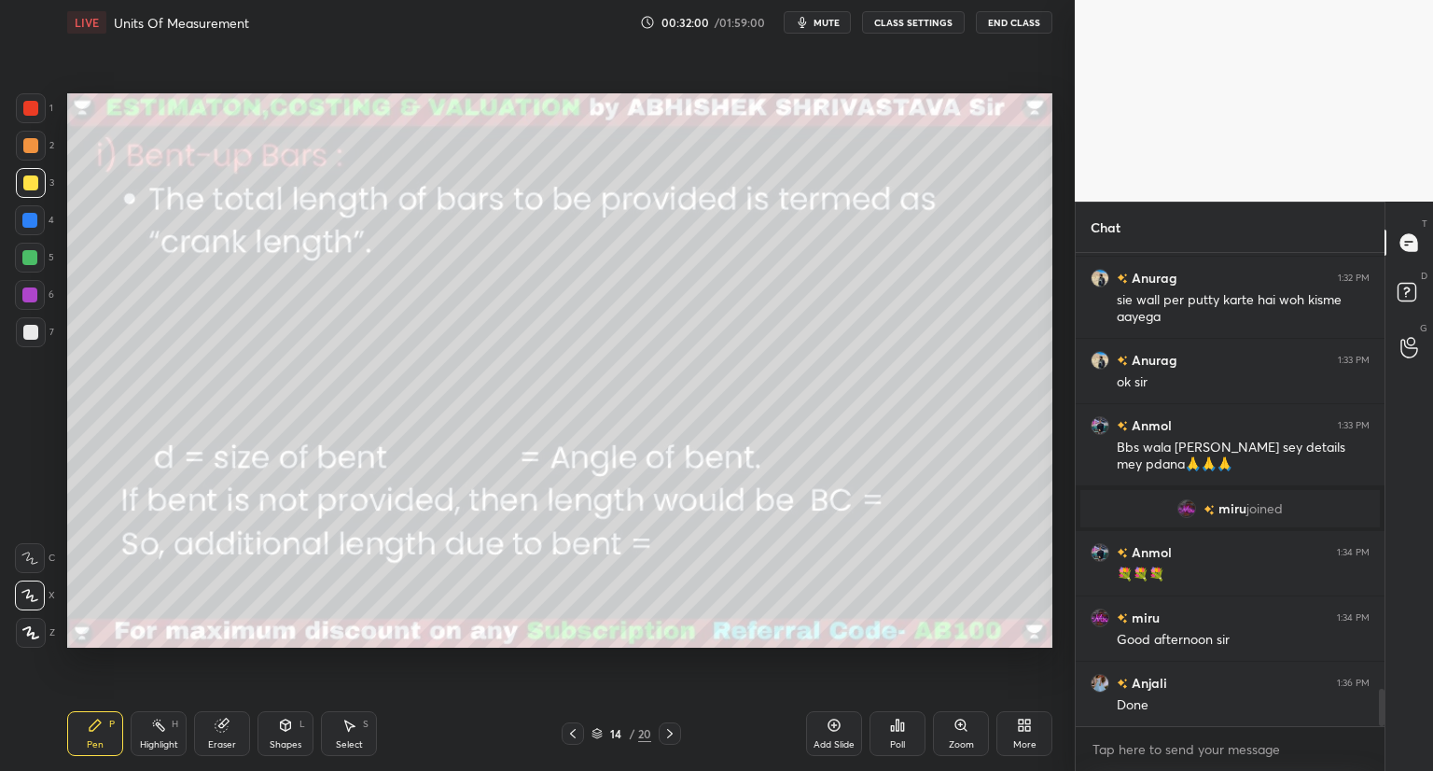
click at [286, 737] on div "Shapes L" at bounding box center [286, 733] width 56 height 45
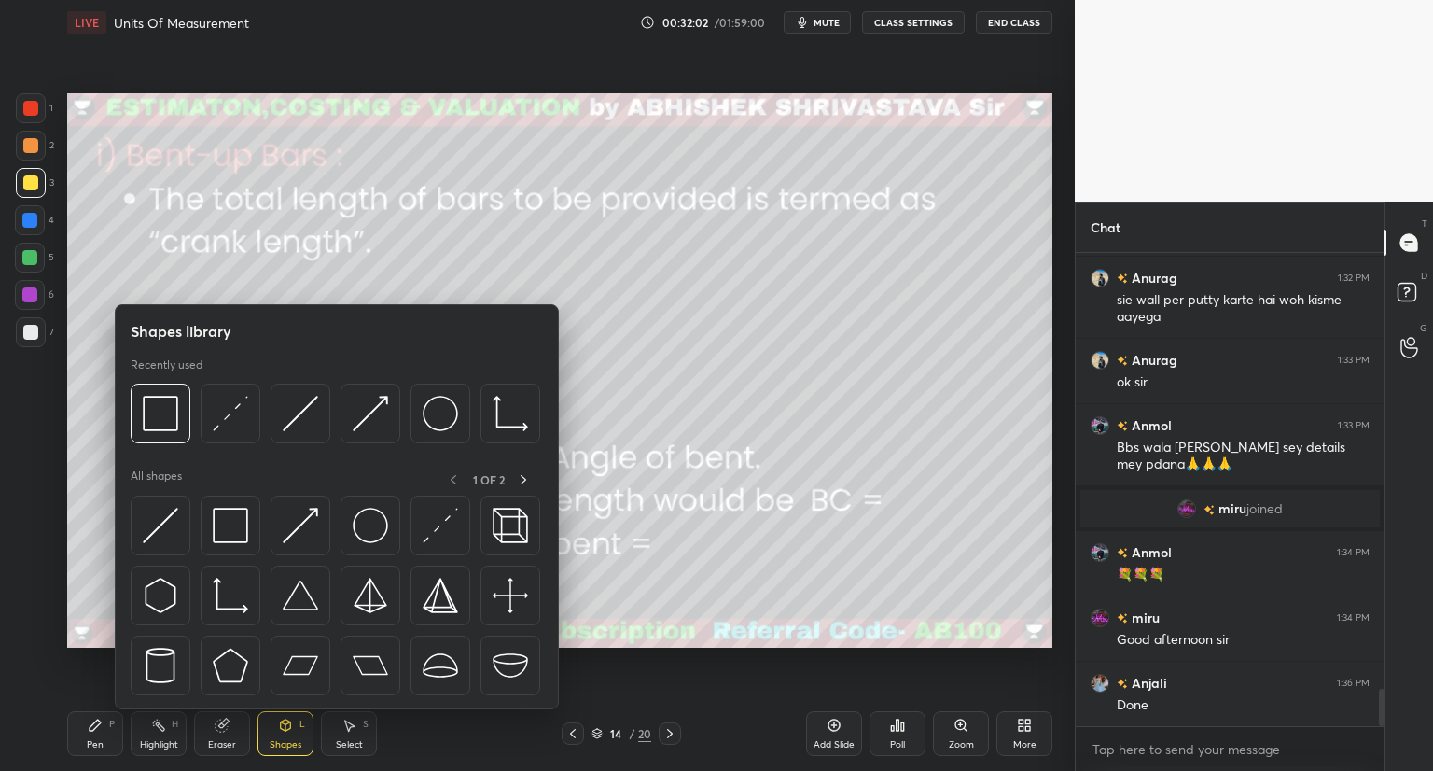
click at [35, 109] on div at bounding box center [30, 108] width 15 height 15
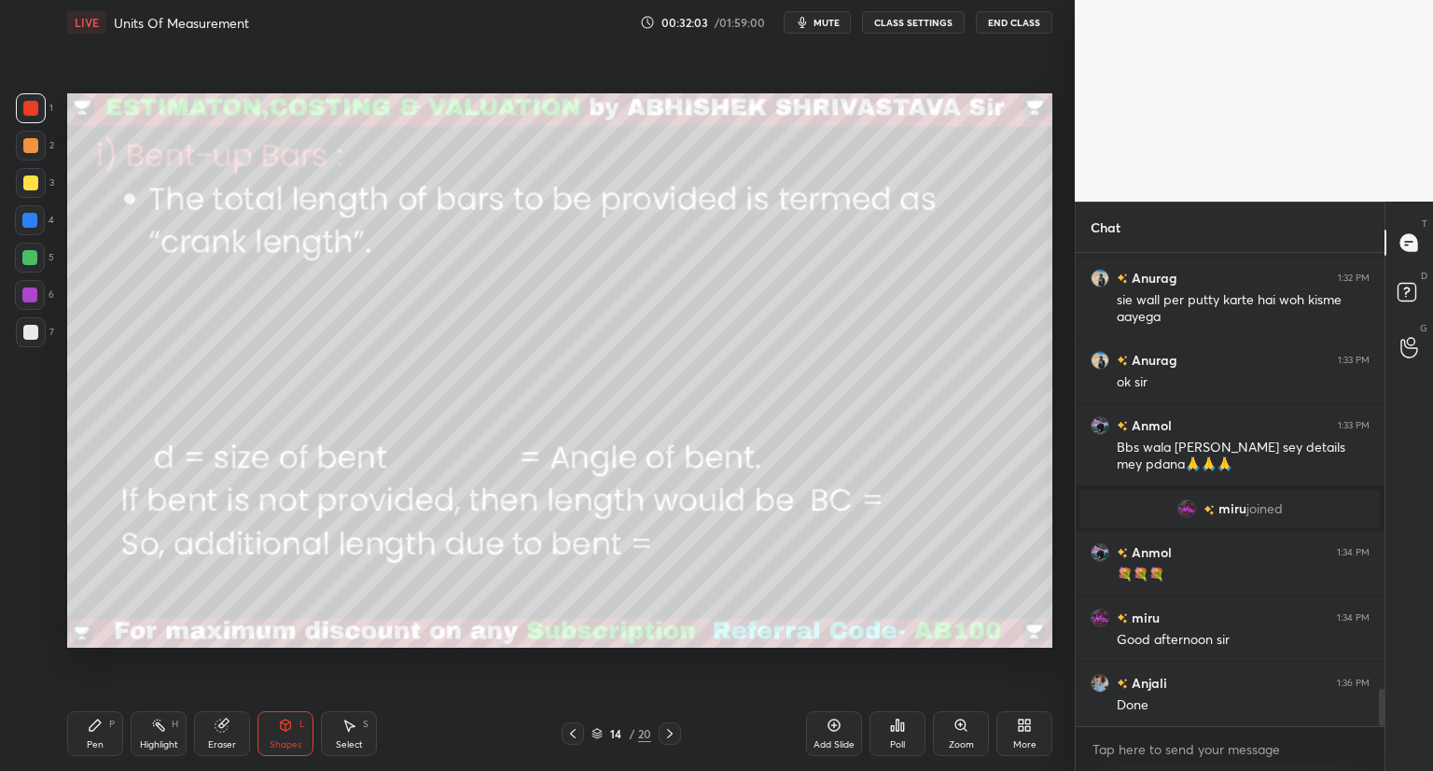
click at [77, 746] on div "Pen P" at bounding box center [95, 733] width 56 height 45
drag, startPoint x: 40, startPoint y: 631, endPoint x: 198, endPoint y: 672, distance: 162.9
click at [45, 635] on div at bounding box center [31, 633] width 30 height 30
drag, startPoint x: 287, startPoint y: 735, endPoint x: 286, endPoint y: 710, distance: 25.3
click at [286, 733] on div "Shapes L" at bounding box center [286, 733] width 56 height 45
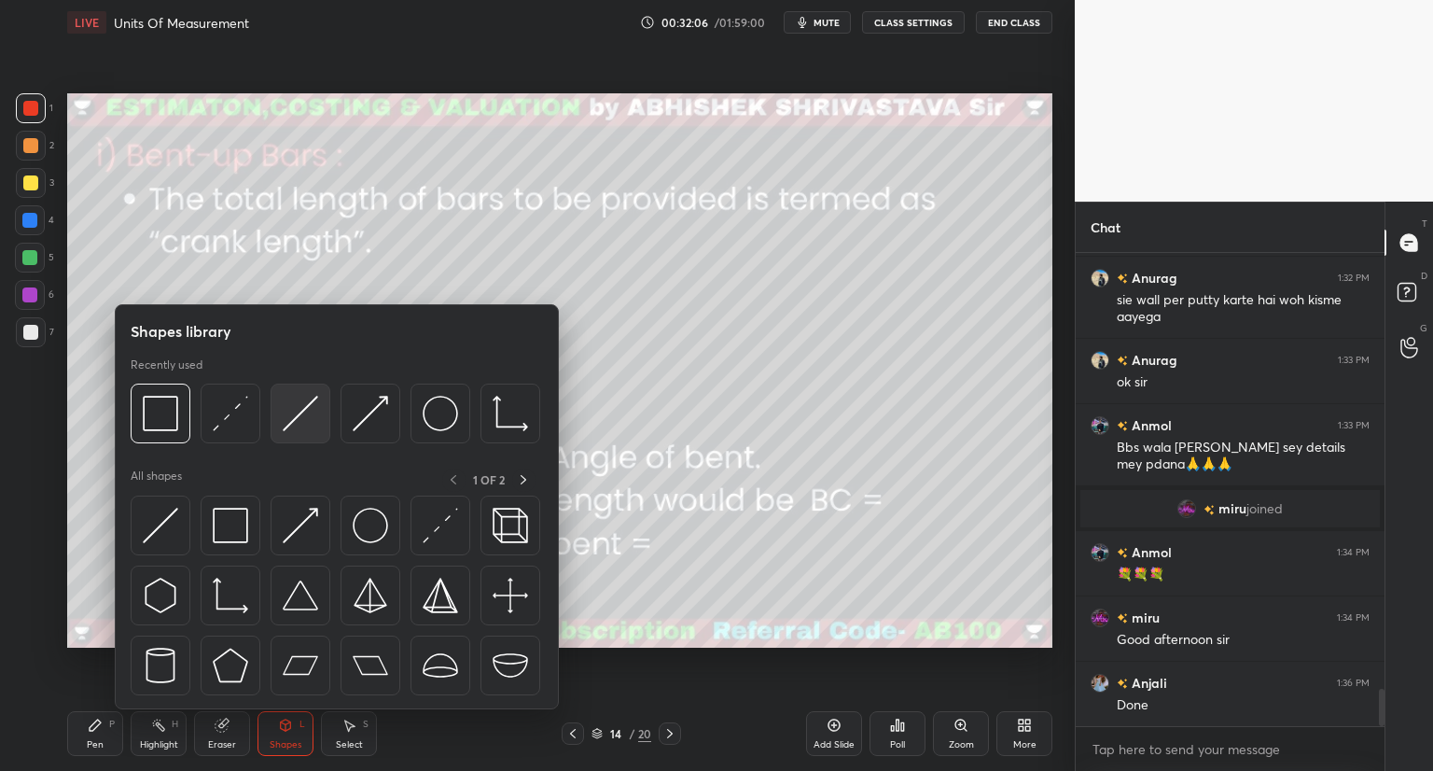
click at [311, 425] on img at bounding box center [300, 413] width 35 height 35
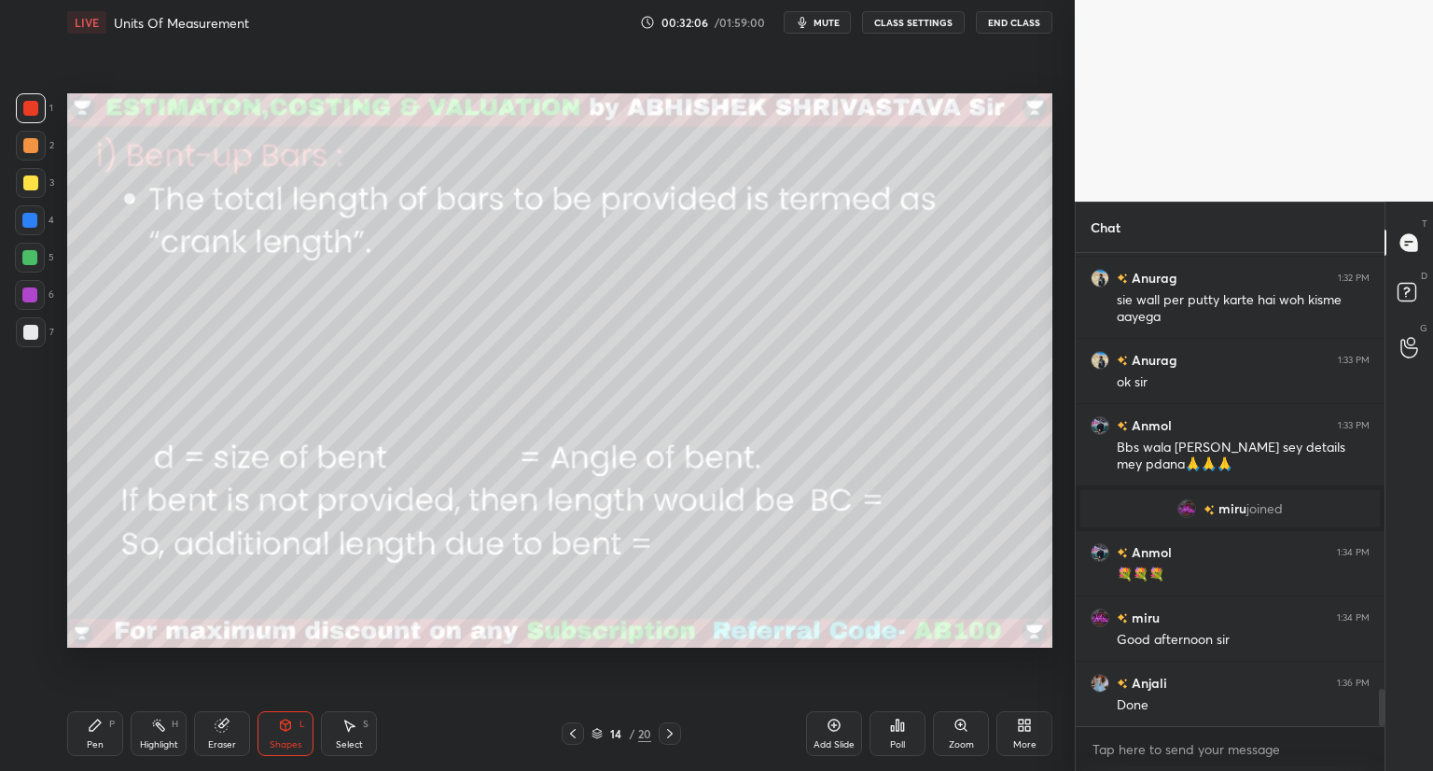
click at [26, 186] on div at bounding box center [30, 182] width 15 height 15
drag, startPoint x: 273, startPoint y: 740, endPoint x: 272, endPoint y: 721, distance: 18.7
click at [272, 740] on div "Shapes" at bounding box center [286, 744] width 32 height 9
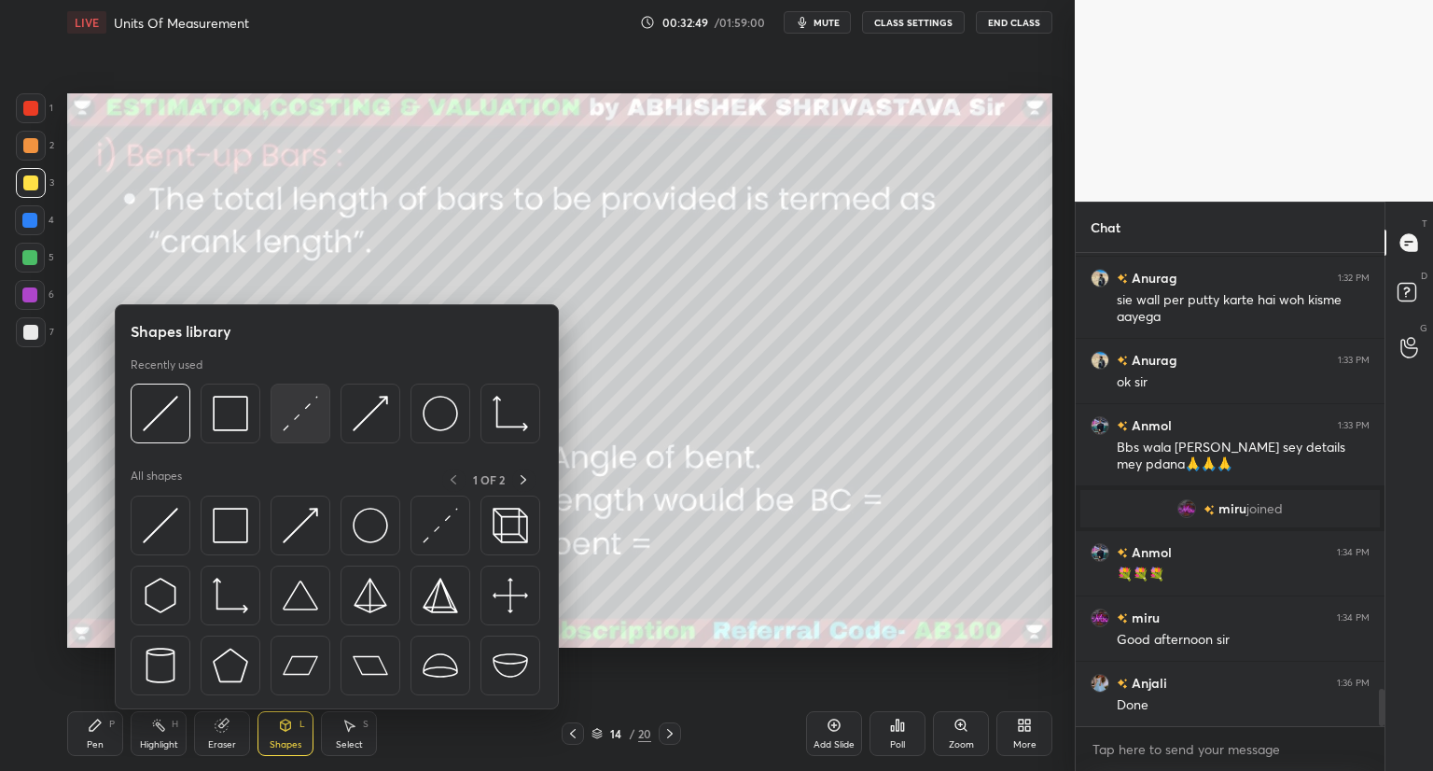
click at [302, 434] on div at bounding box center [301, 413] width 60 height 60
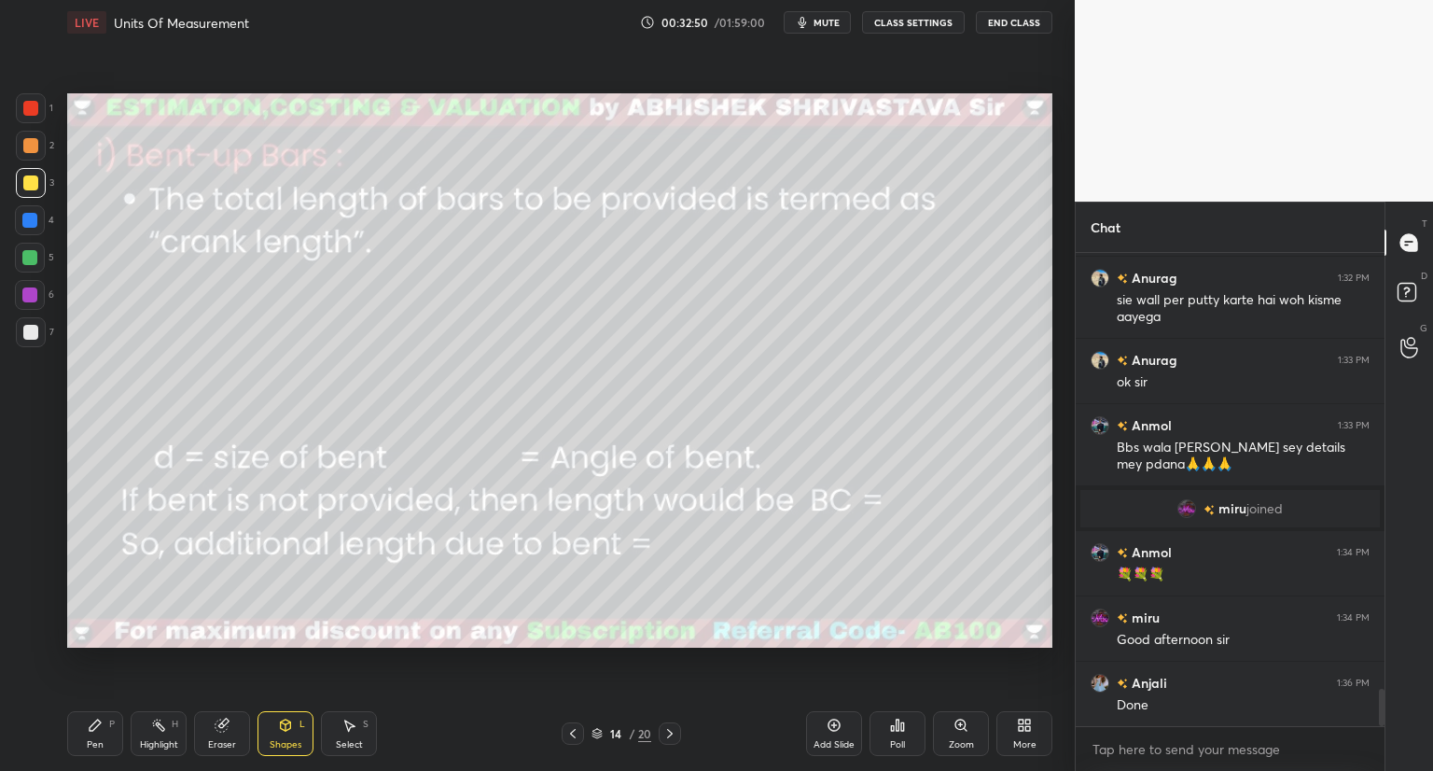
drag, startPoint x: 32, startPoint y: 106, endPoint x: 59, endPoint y: 135, distance: 39.6
click at [34, 106] on div at bounding box center [30, 108] width 15 height 15
drag, startPoint x: 99, startPoint y: 739, endPoint x: 102, endPoint y: 725, distance: 14.3
click at [99, 737] on div "Pen P" at bounding box center [95, 733] width 56 height 45
click at [222, 736] on div "Eraser" at bounding box center [222, 733] width 56 height 45
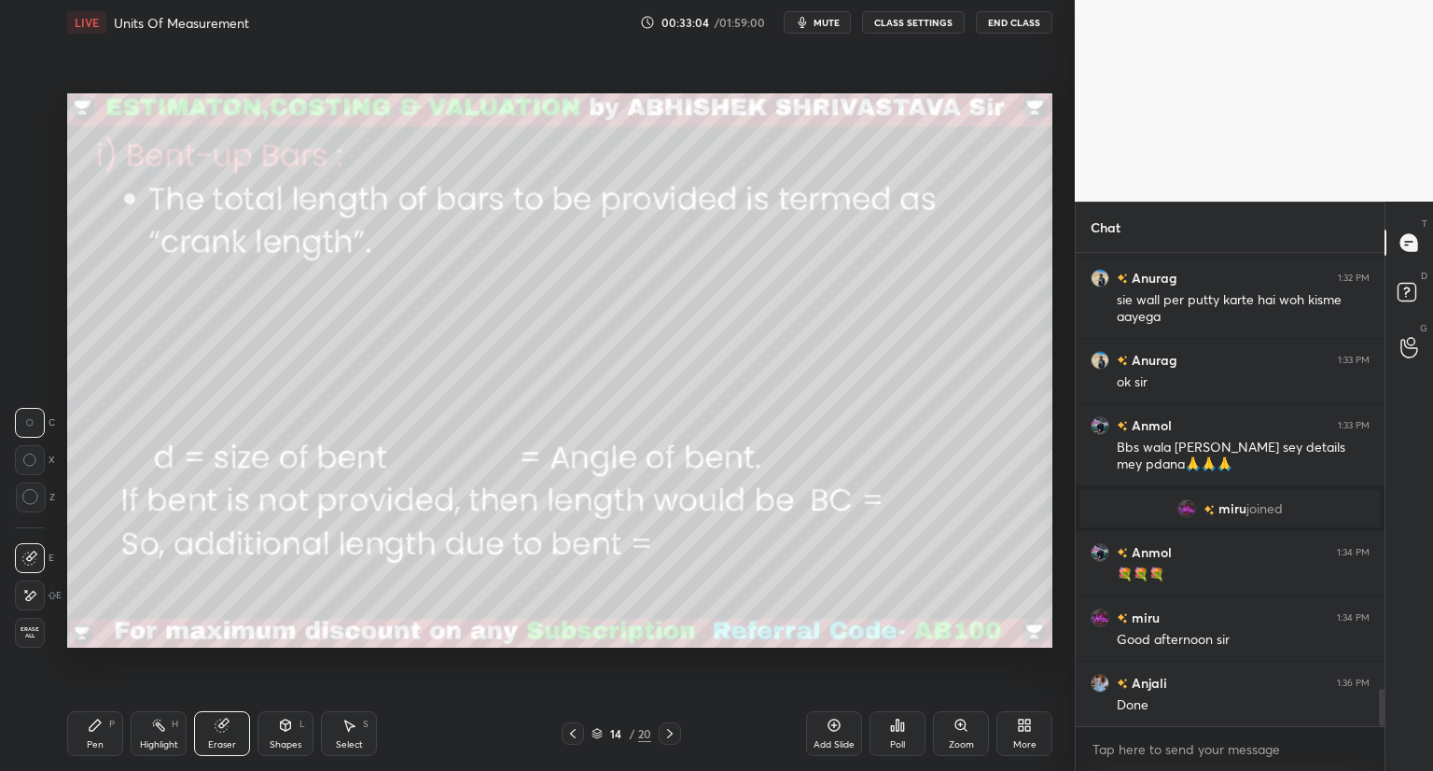
click at [93, 733] on div "Pen P" at bounding box center [95, 733] width 56 height 45
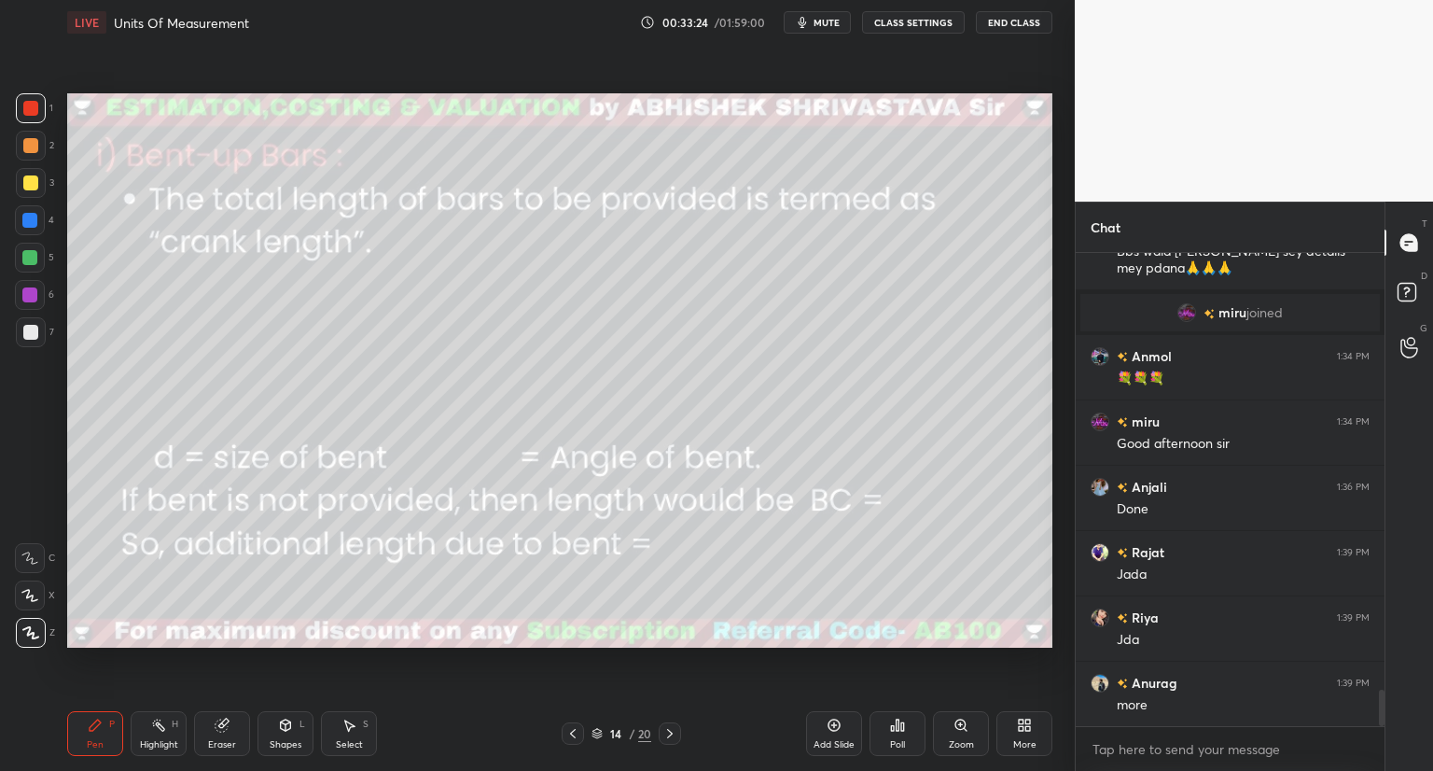
scroll to position [5807, 0]
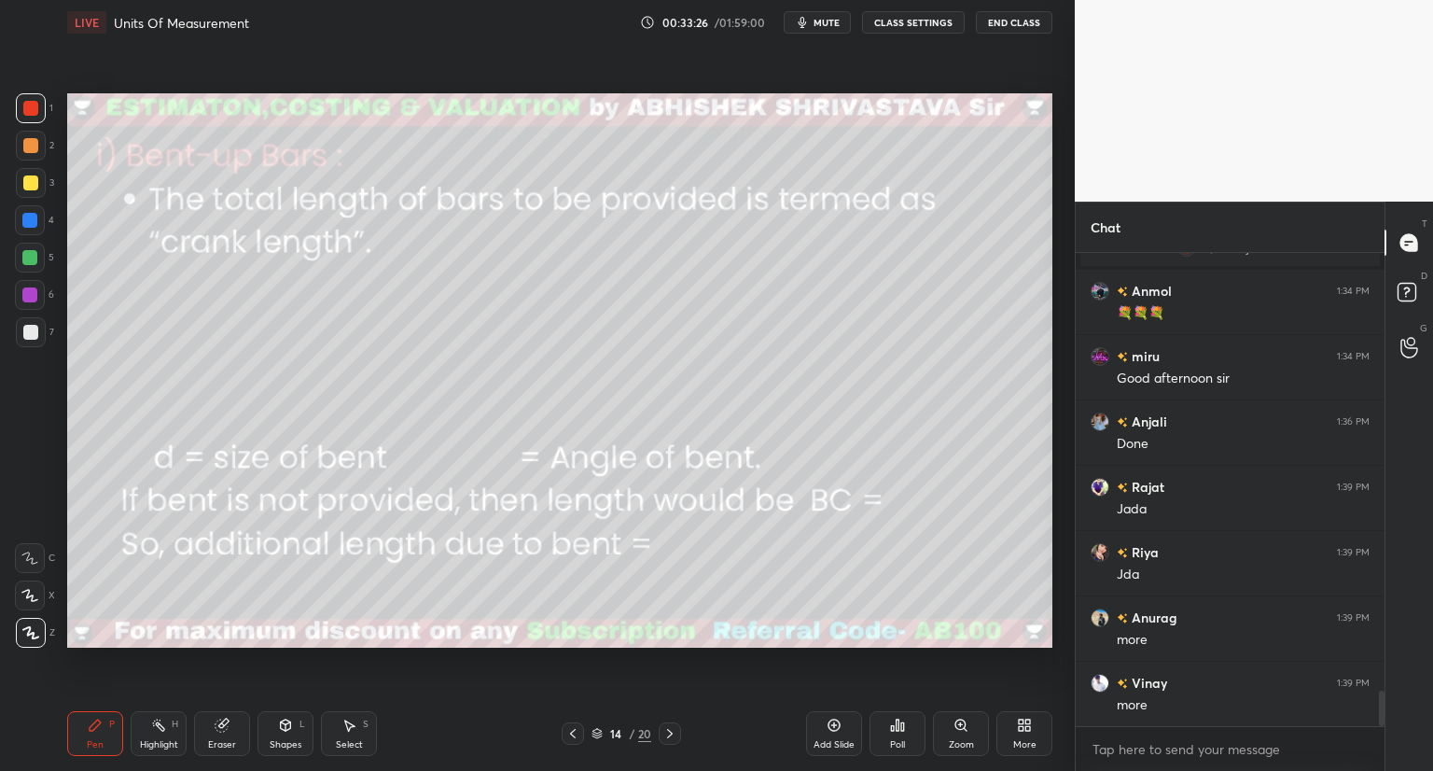
click at [293, 740] on div "Shapes" at bounding box center [286, 744] width 32 height 9
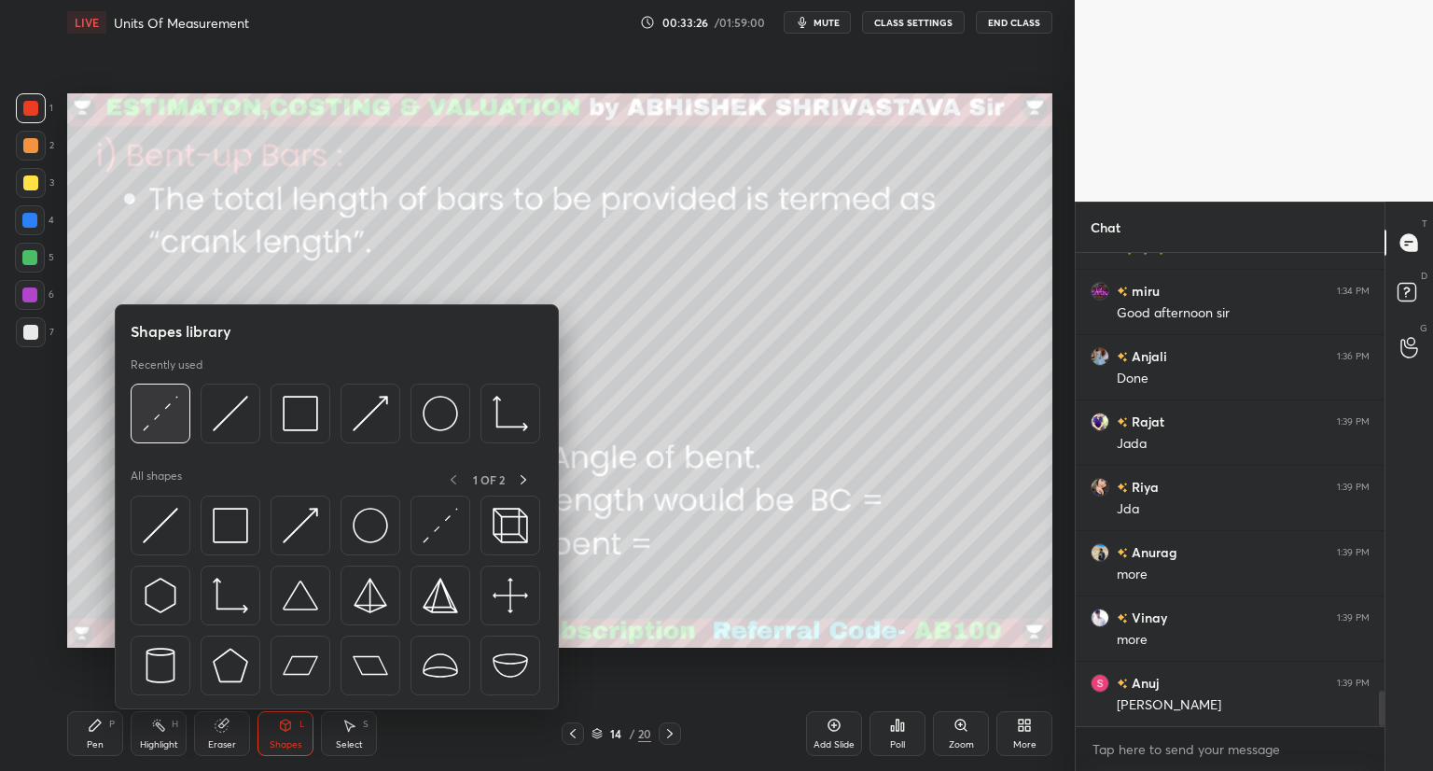
click at [160, 427] on img at bounding box center [160, 413] width 35 height 35
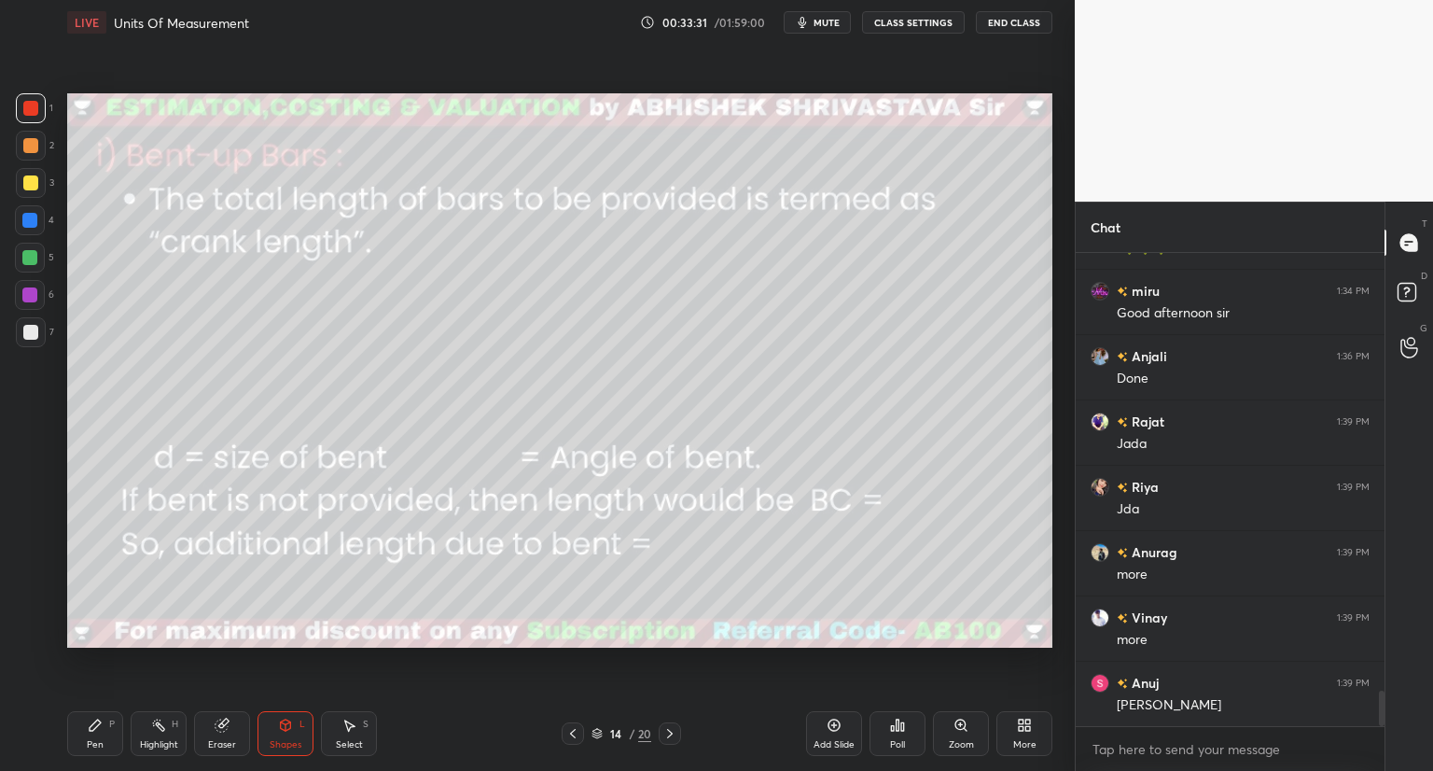
drag, startPoint x: 33, startPoint y: 331, endPoint x: 47, endPoint y: 329, distance: 14.1
click at [34, 331] on div at bounding box center [30, 332] width 15 height 15
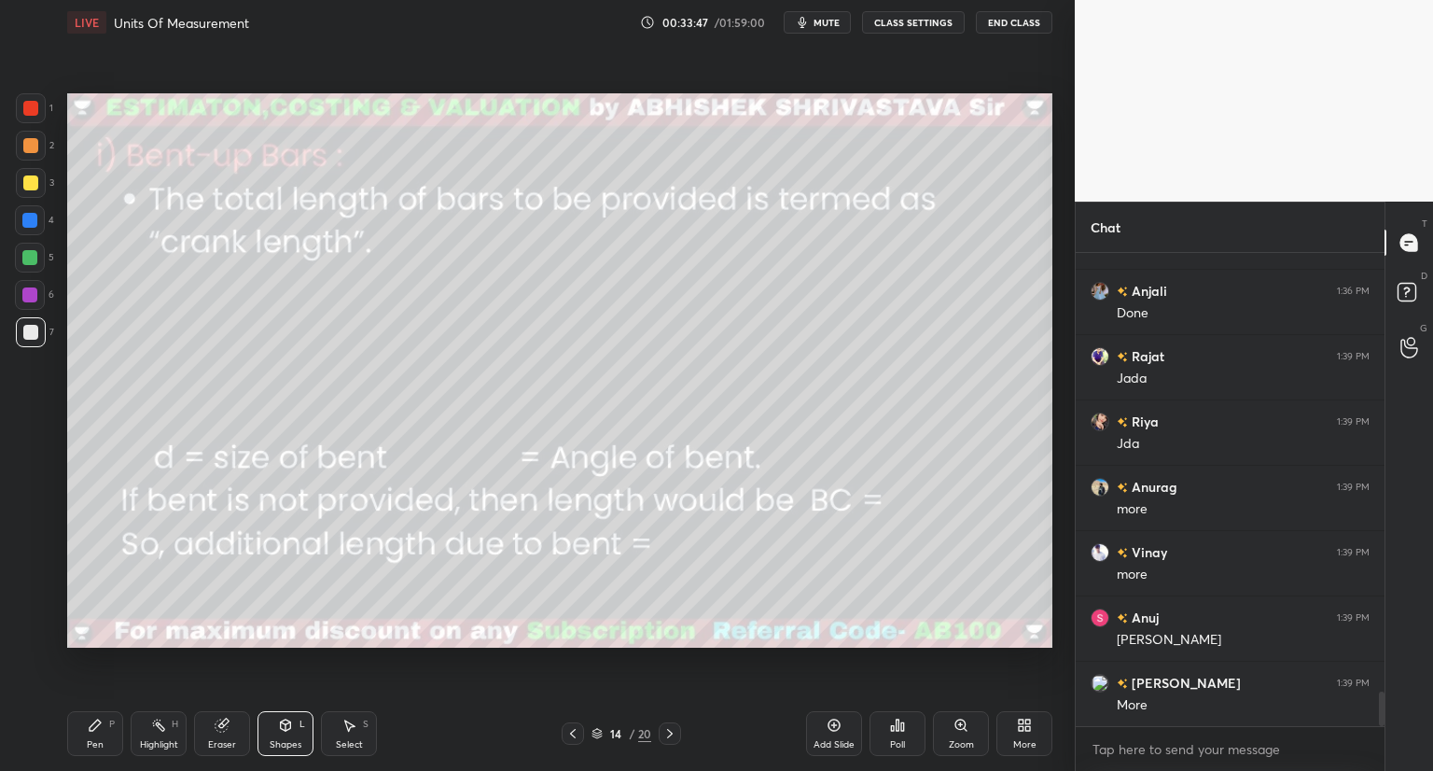
drag, startPoint x: 92, startPoint y: 732, endPoint x: 99, endPoint y: 724, distance: 10.6
click at [95, 730] on div "Pen P" at bounding box center [95, 733] width 56 height 45
click at [281, 735] on div "Shapes L" at bounding box center [286, 733] width 56 height 45
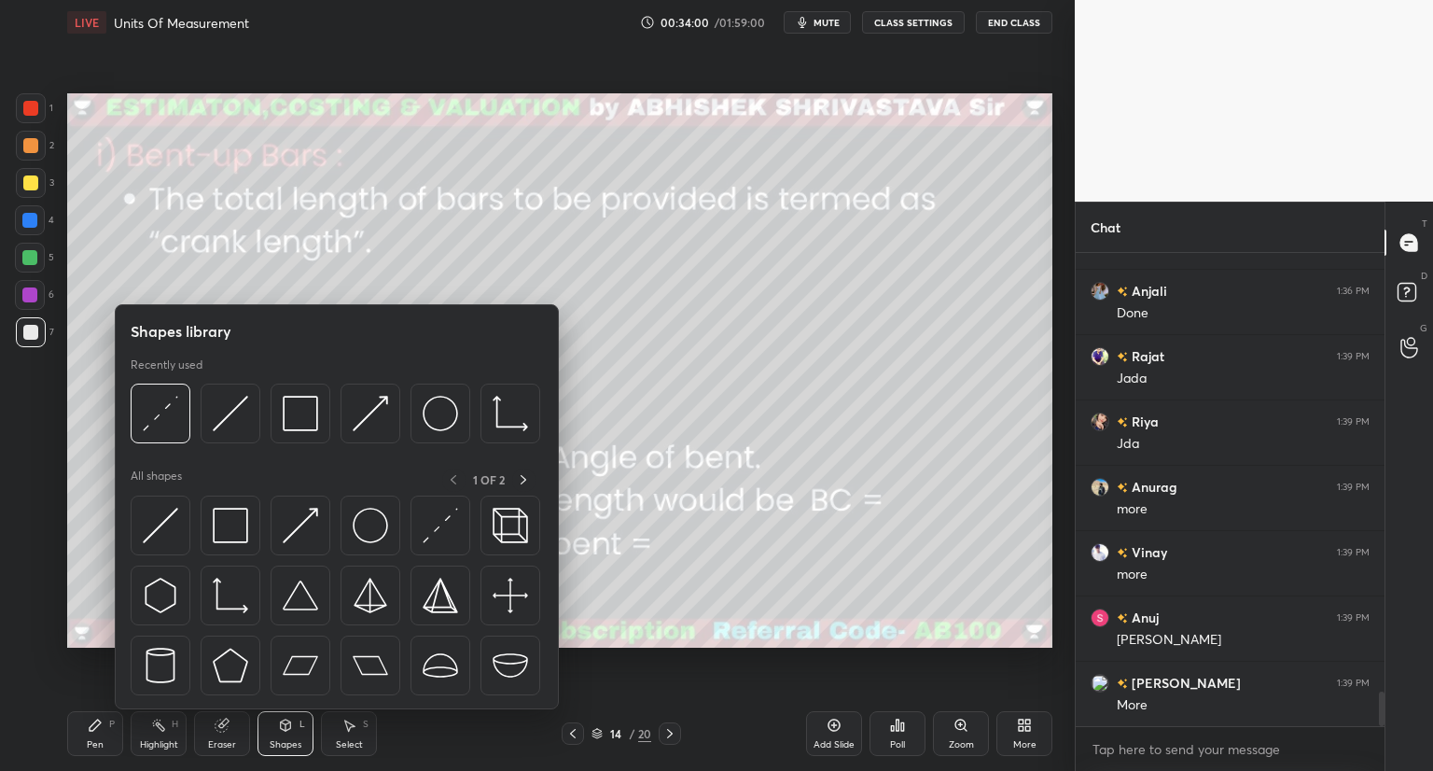
click at [172, 444] on div at bounding box center [336, 418] width 410 height 70
click at [171, 434] on div at bounding box center [161, 413] width 60 height 60
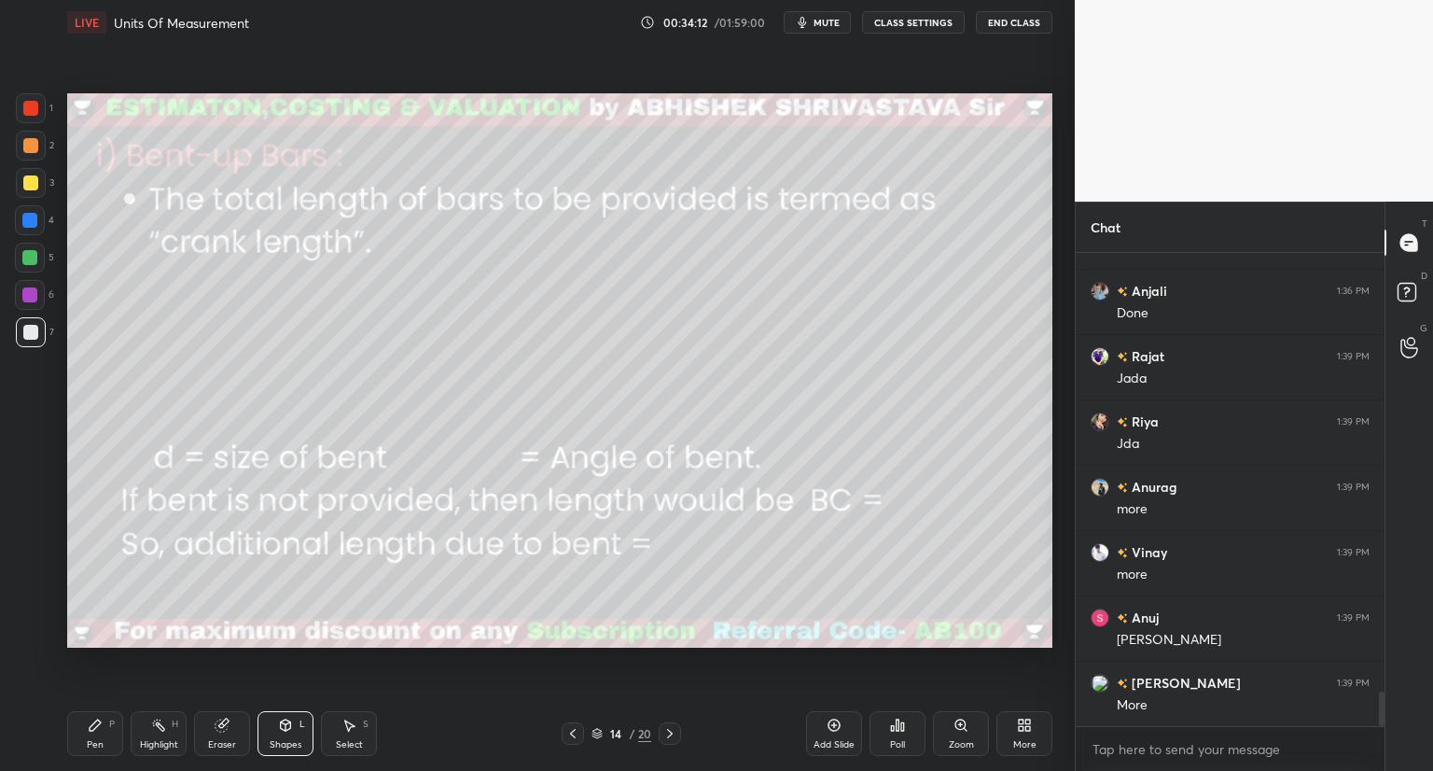
click at [99, 736] on div "Pen P" at bounding box center [95, 733] width 56 height 45
drag, startPoint x: 29, startPoint y: 587, endPoint x: 27, endPoint y: 559, distance: 28.1
click at [29, 585] on div at bounding box center [30, 595] width 30 height 30
click at [29, 560] on icon at bounding box center [29, 557] width 17 height 13
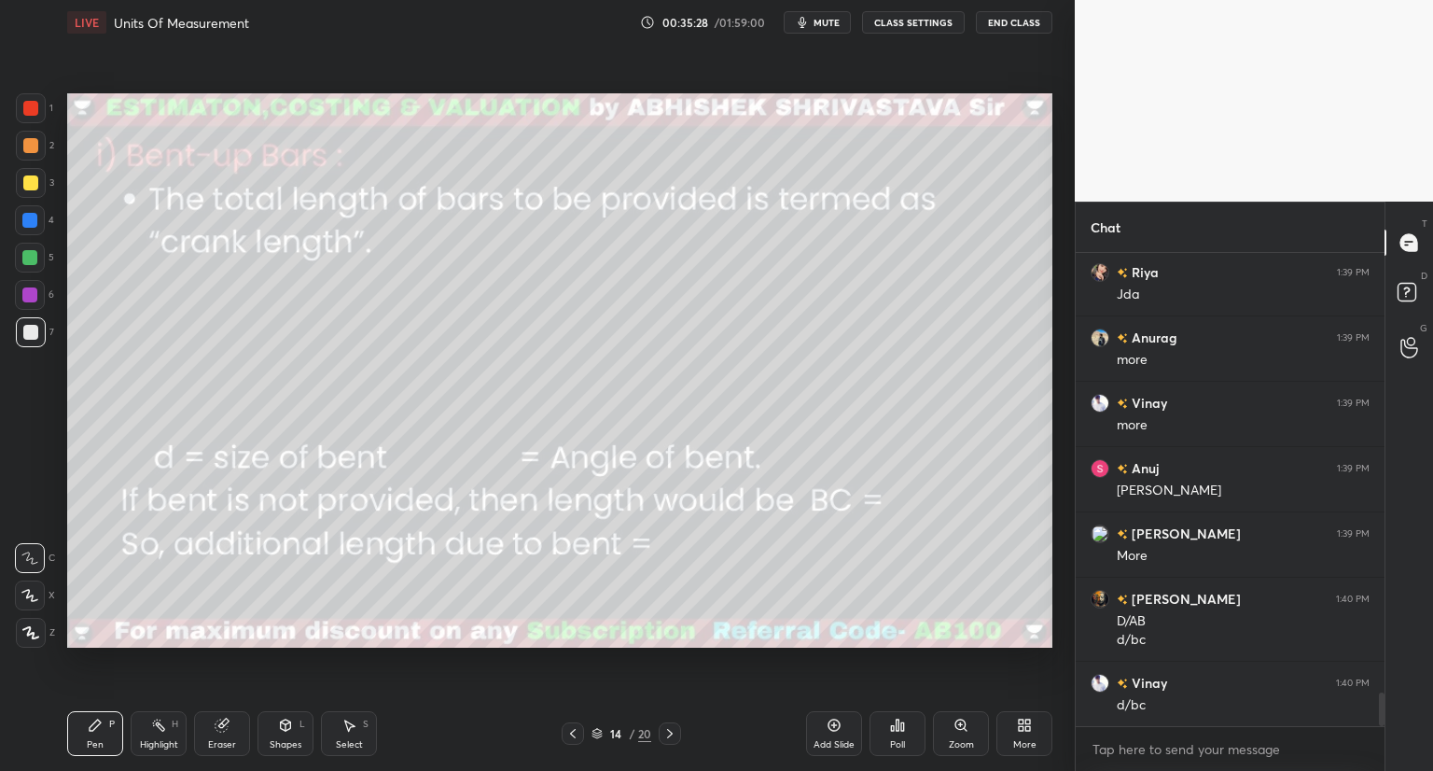
scroll to position [6152, 0]
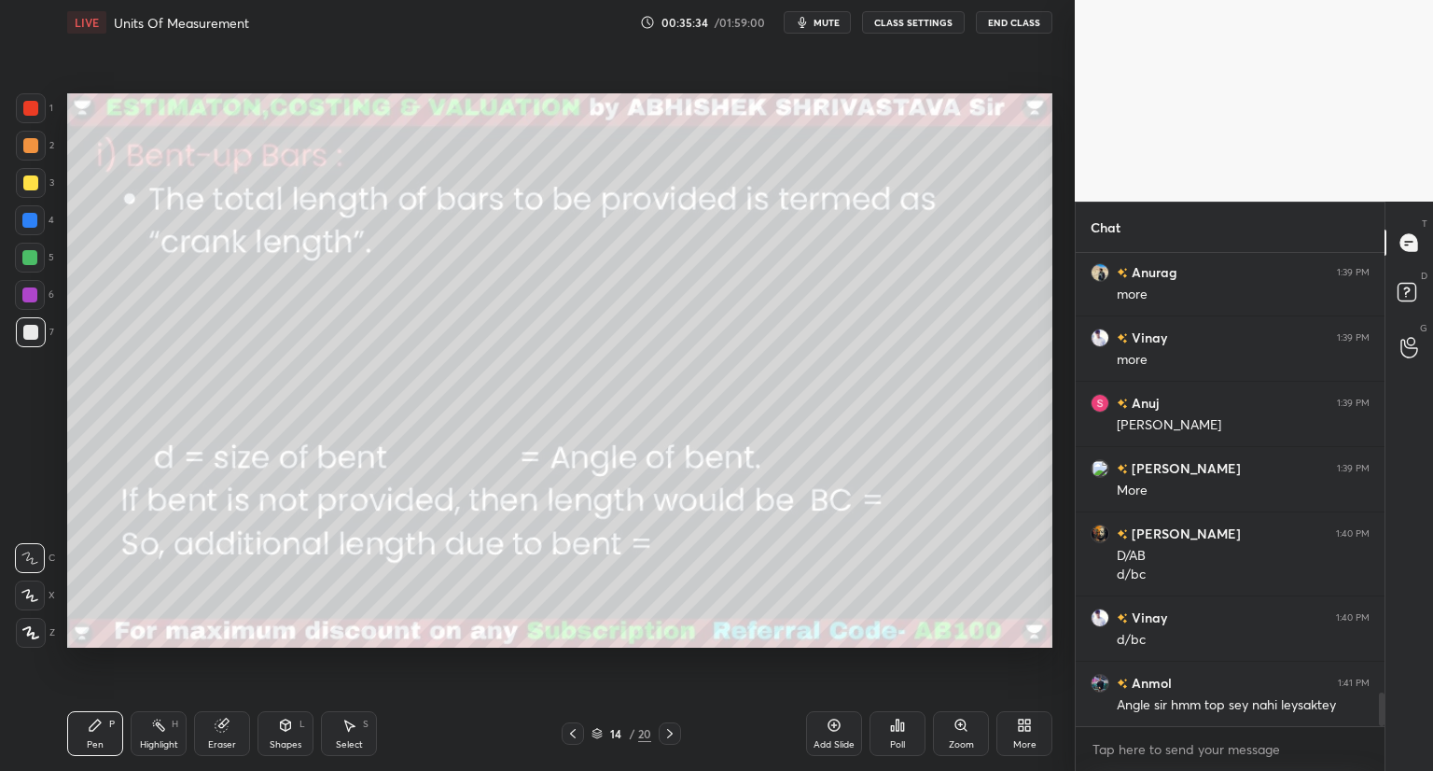
click at [34, 589] on icon at bounding box center [29, 595] width 17 height 13
drag, startPoint x: 669, startPoint y: 732, endPoint x: 678, endPoint y: 723, distance: 12.6
click at [670, 736] on icon at bounding box center [670, 733] width 6 height 9
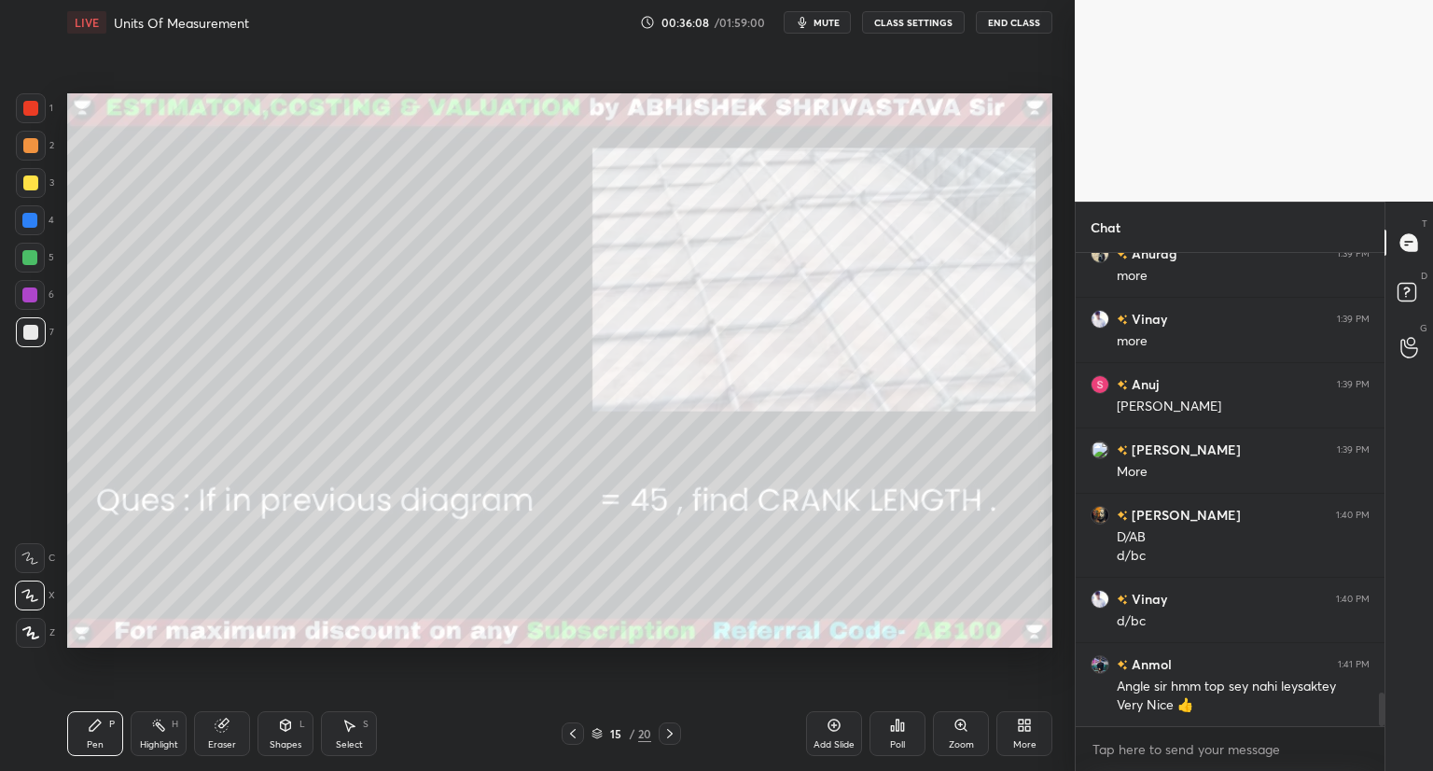
scroll to position [6236, 0]
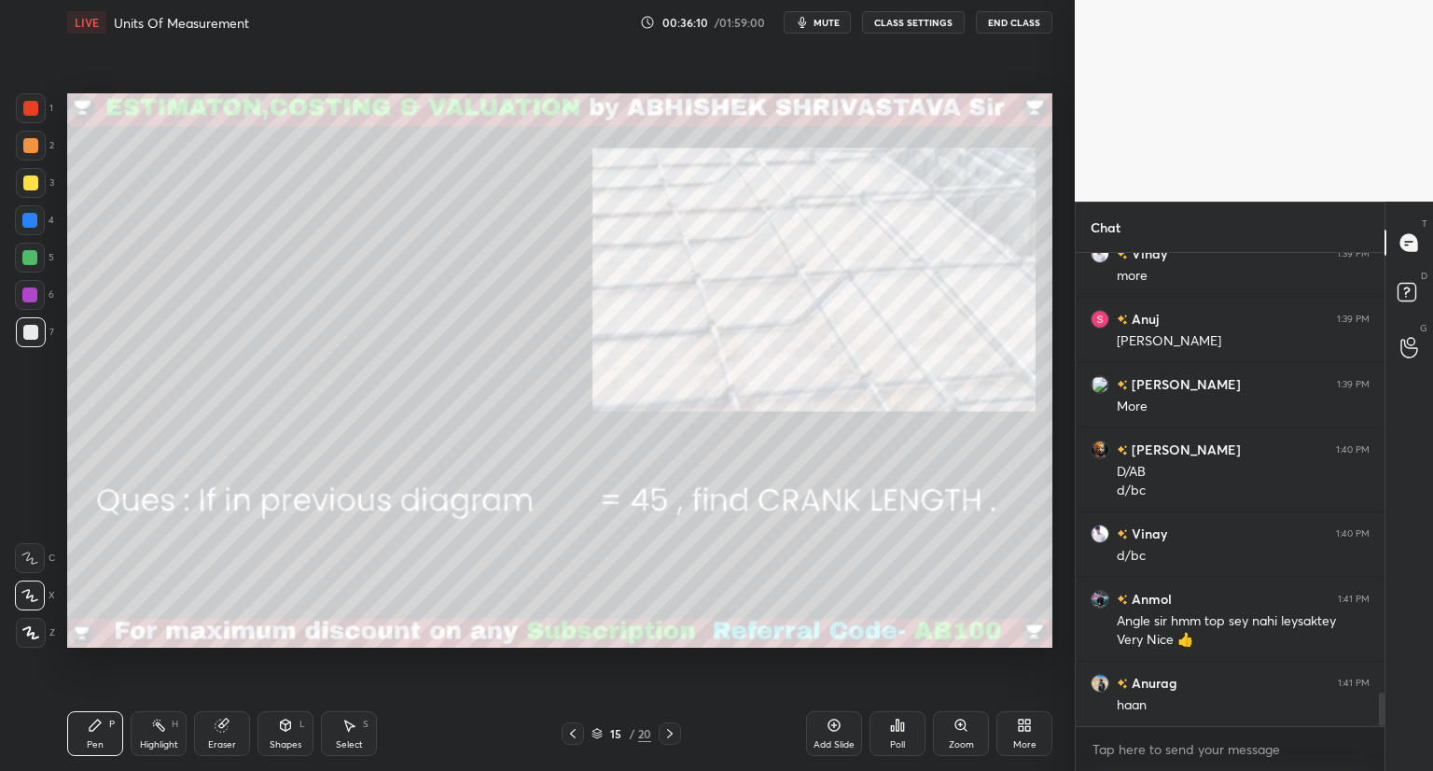
click at [575, 733] on icon at bounding box center [572, 733] width 15 height 15
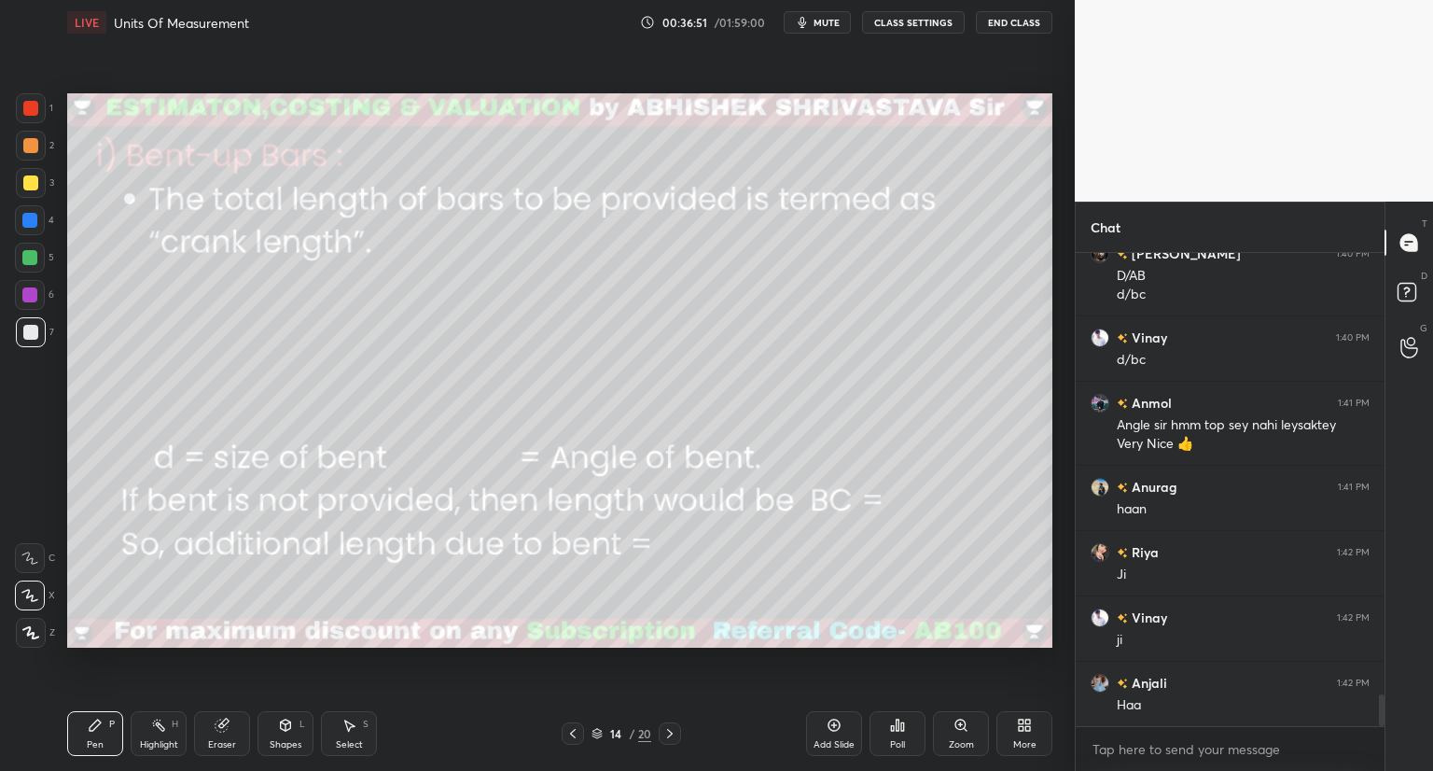
scroll to position [6498, 0]
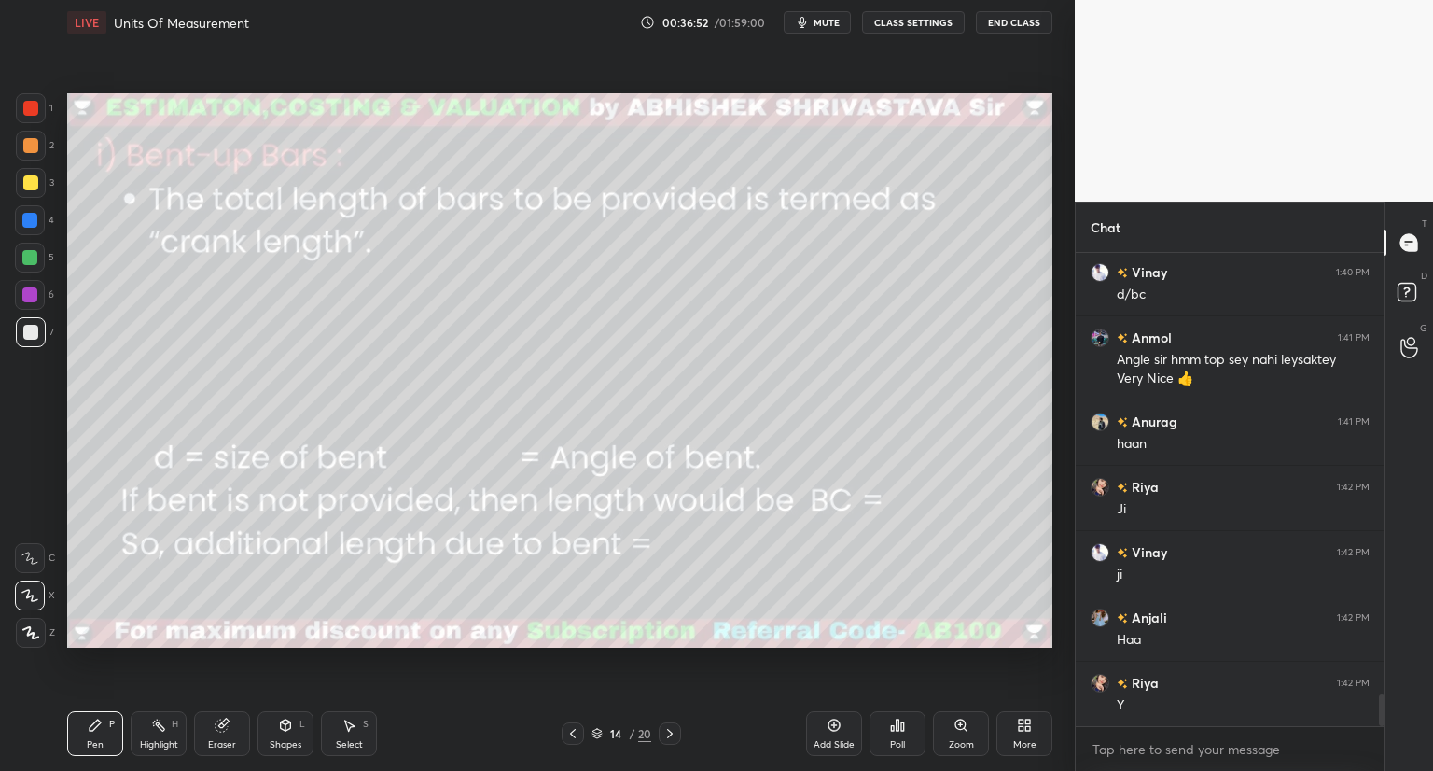
click at [33, 182] on div at bounding box center [30, 182] width 15 height 15
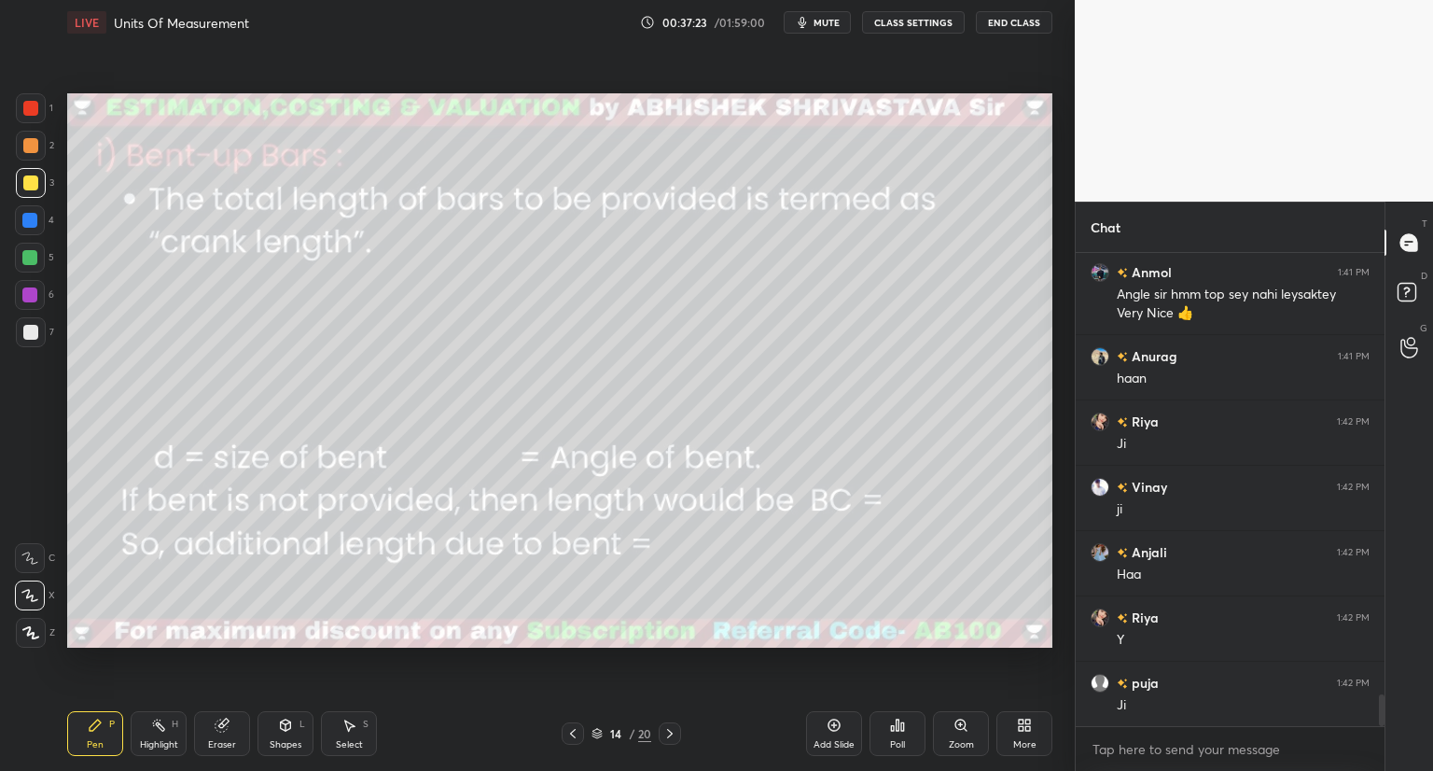
scroll to position [6628, 0]
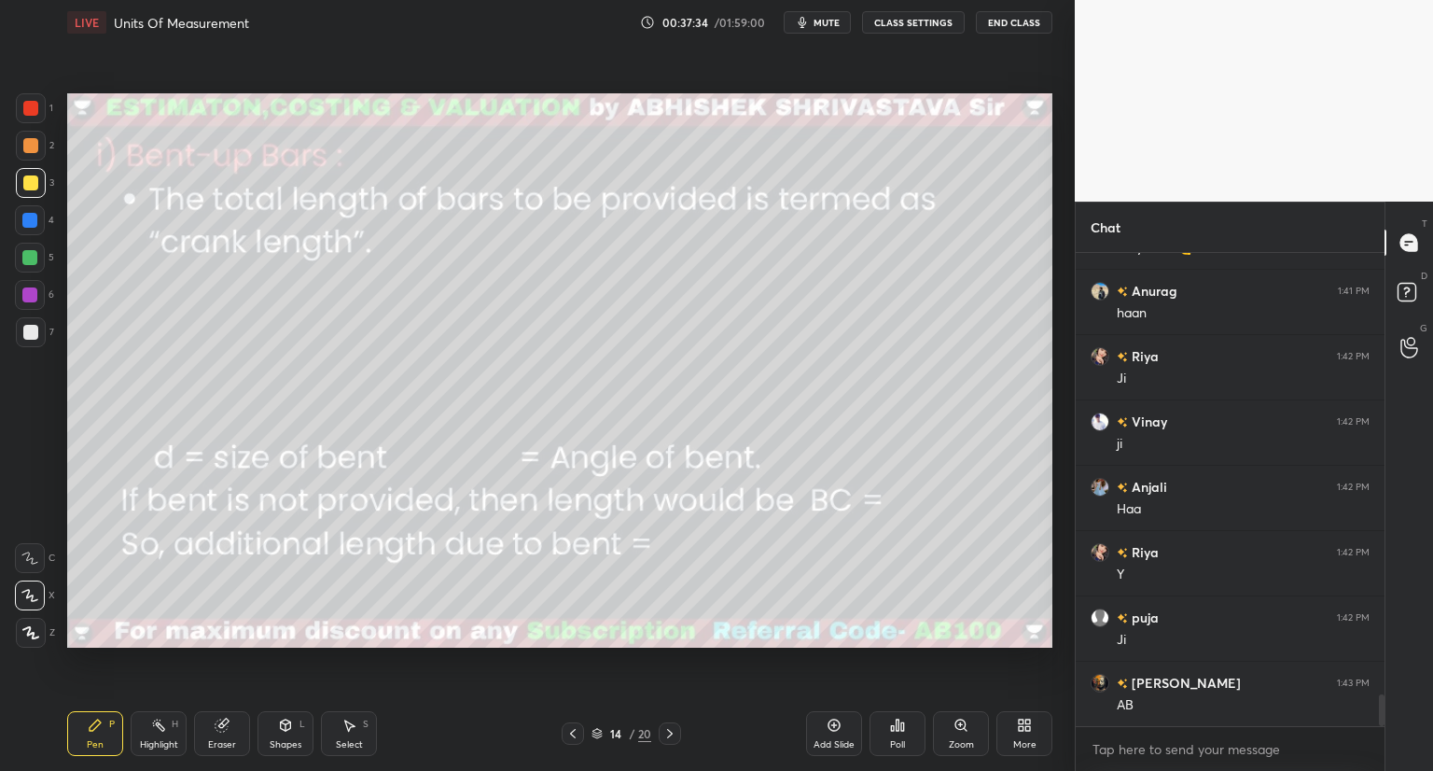
click at [29, 333] on div at bounding box center [30, 332] width 15 height 15
drag, startPoint x: 35, startPoint y: 108, endPoint x: 53, endPoint y: 123, distance: 23.2
click at [35, 109] on div at bounding box center [30, 108] width 15 height 15
click at [664, 738] on icon at bounding box center [669, 733] width 15 height 15
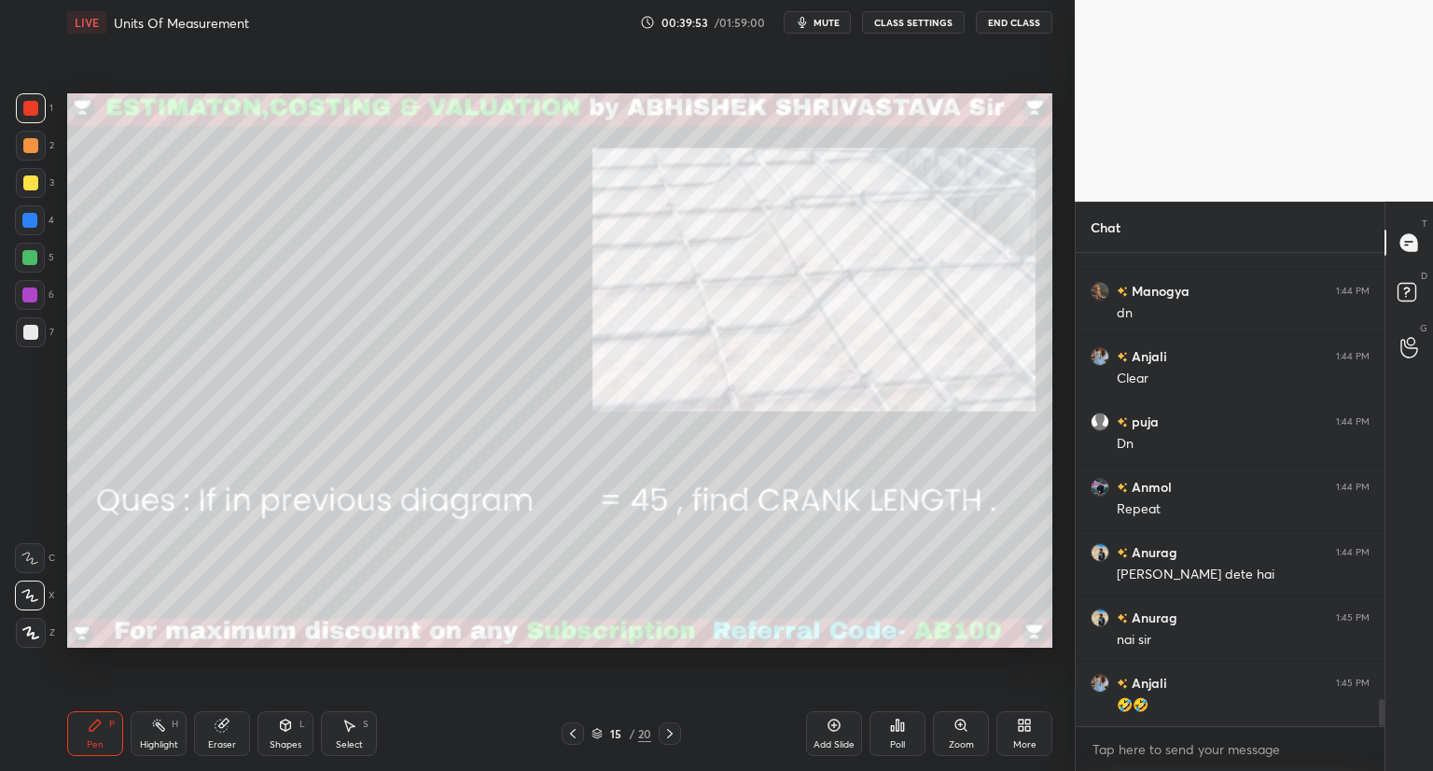
scroll to position [7823, 0]
drag, startPoint x: 224, startPoint y: 734, endPoint x: 244, endPoint y: 664, distance: 72.7
click at [227, 729] on div "Eraser" at bounding box center [222, 733] width 56 height 45
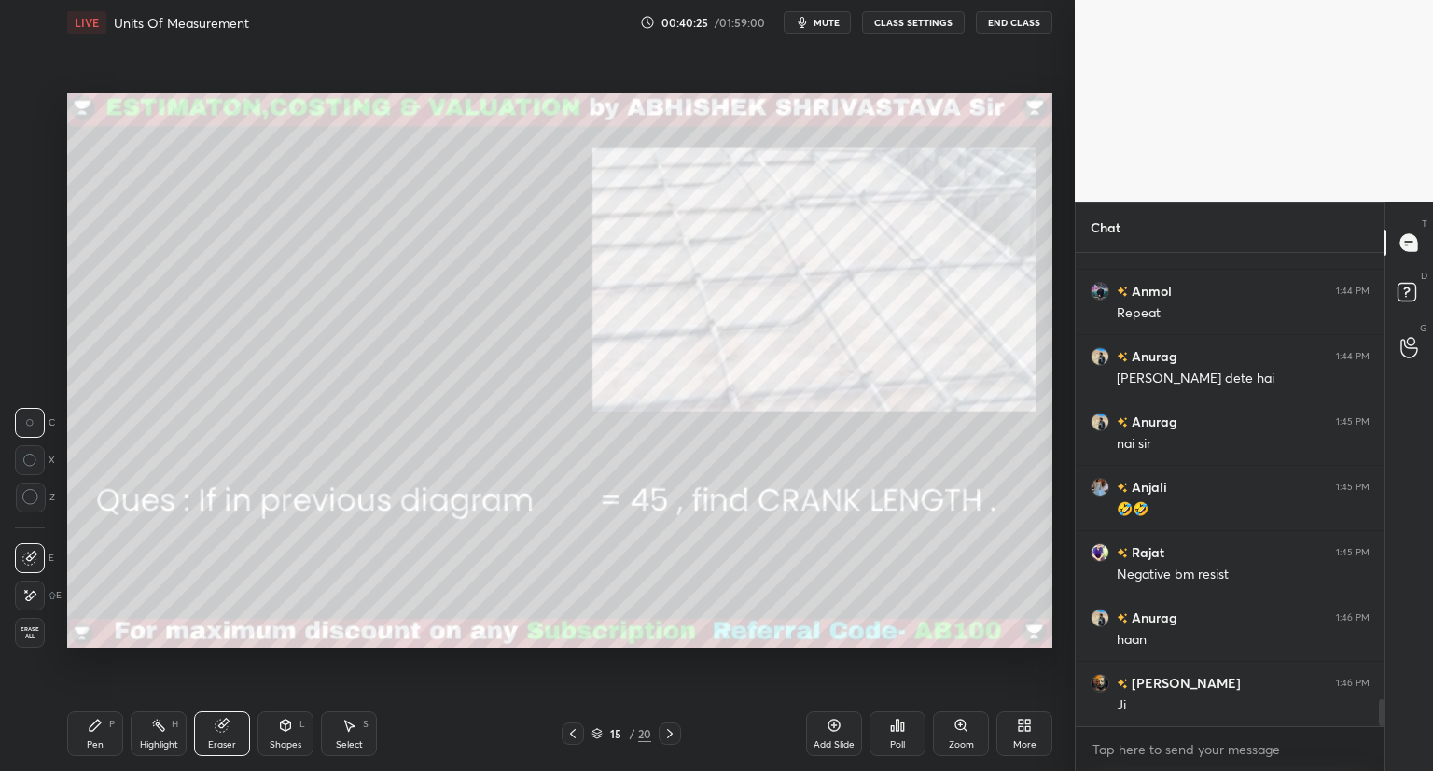
scroll to position [8019, 0]
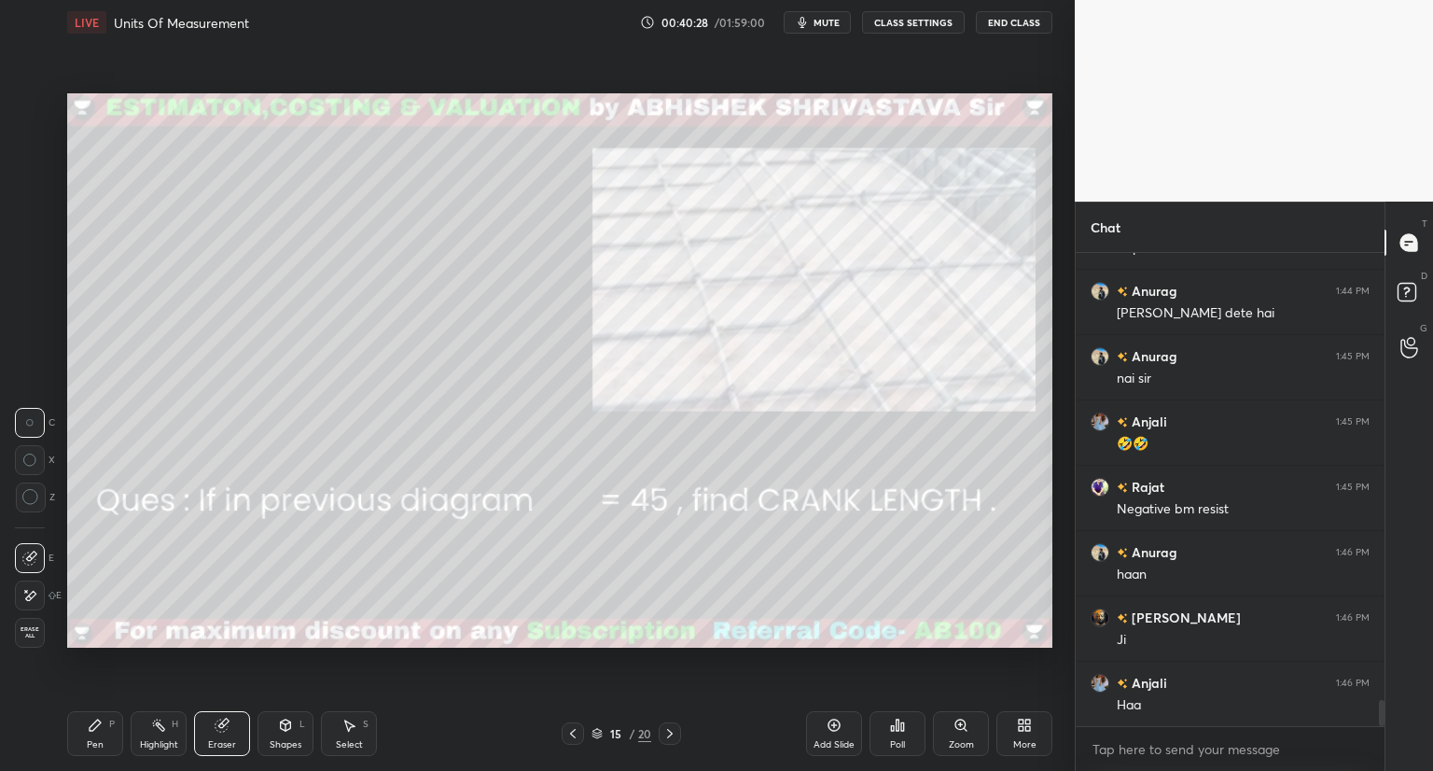
click at [572, 732] on icon at bounding box center [572, 733] width 15 height 15
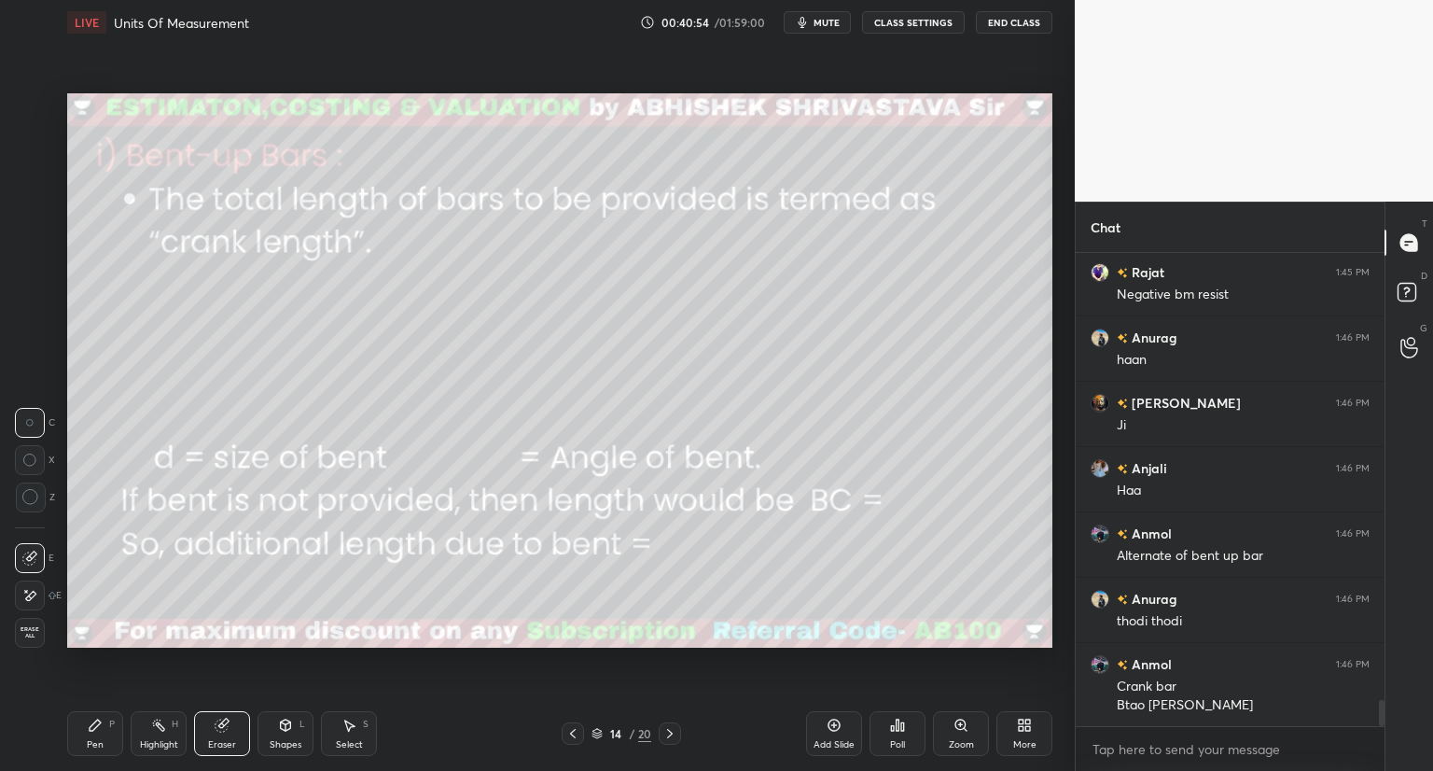
scroll to position [8298, 0]
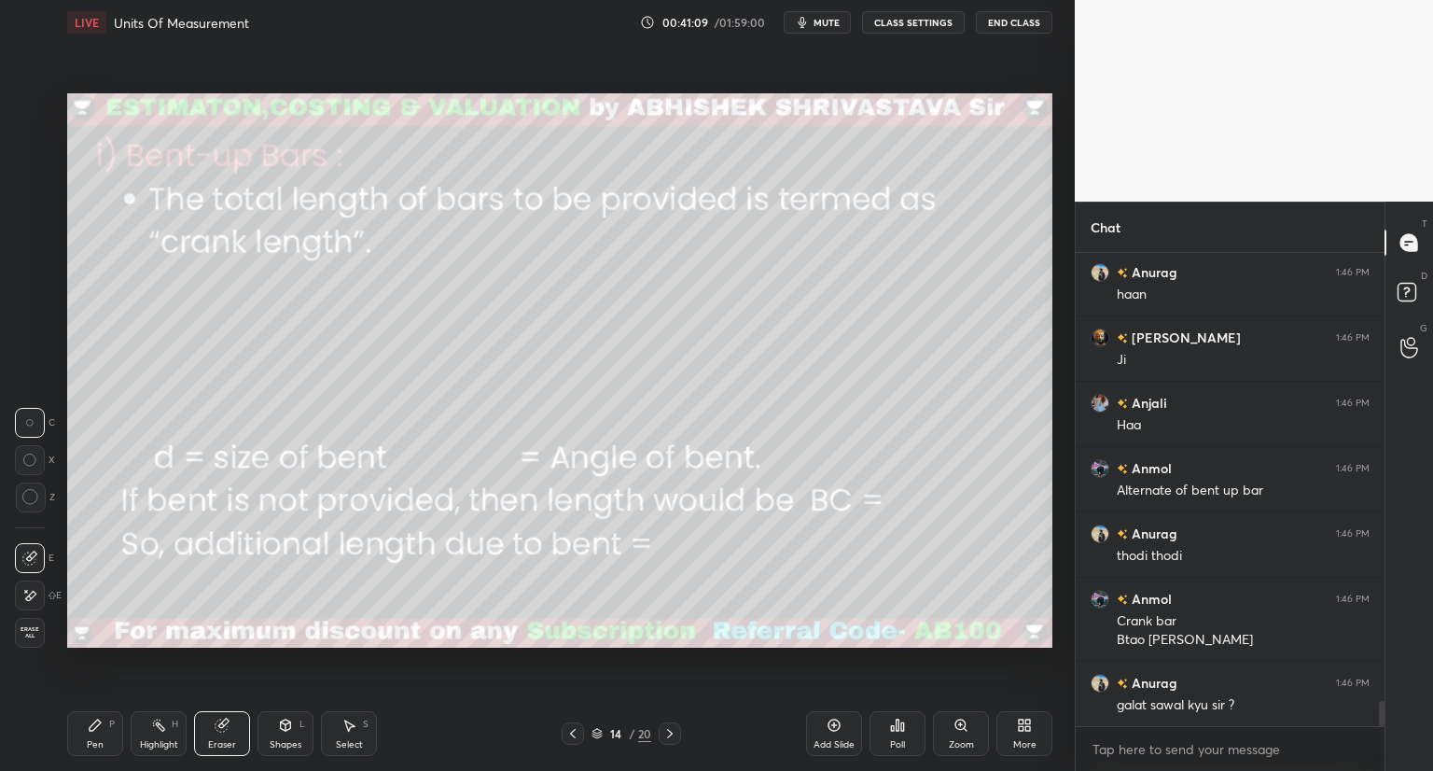
click at [97, 724] on icon at bounding box center [95, 724] width 11 height 11
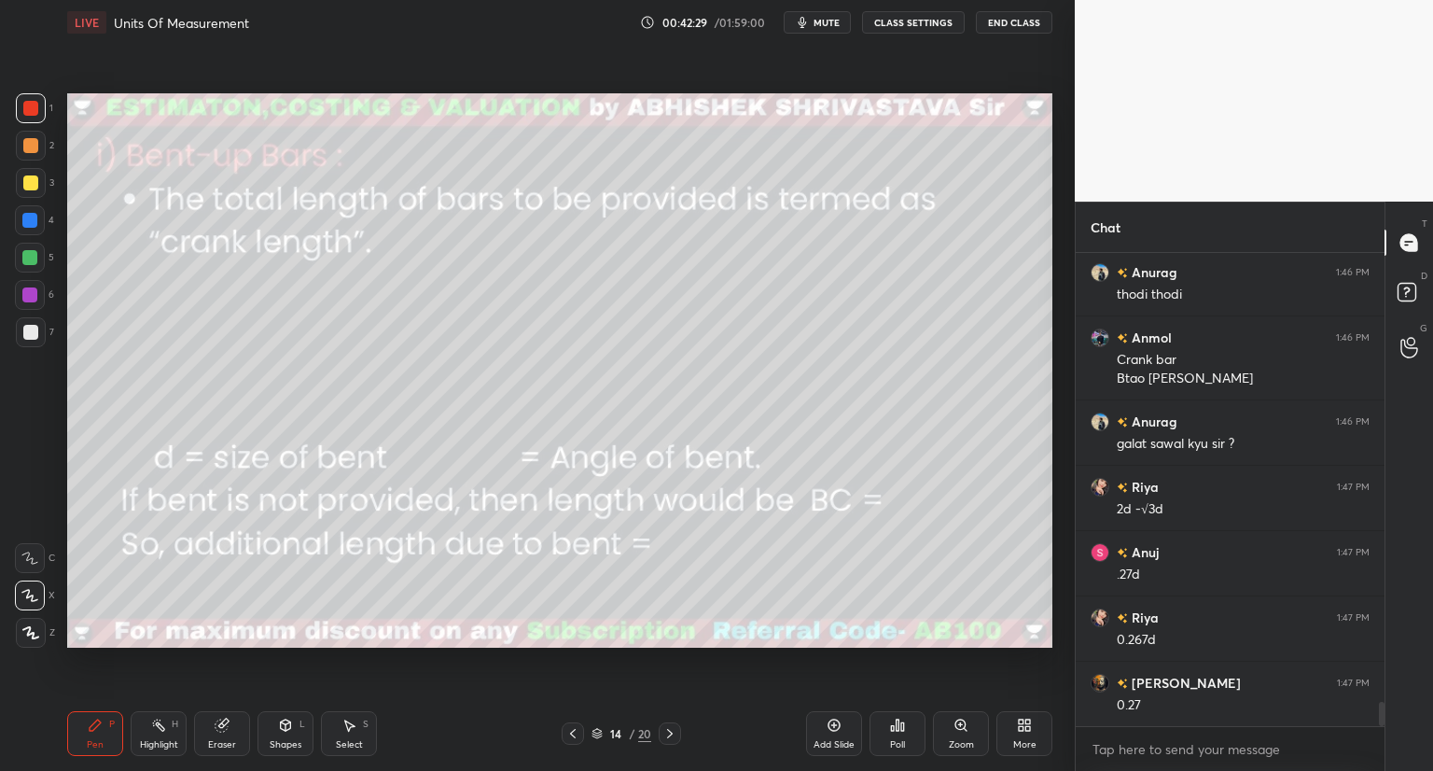
scroll to position [8625, 0]
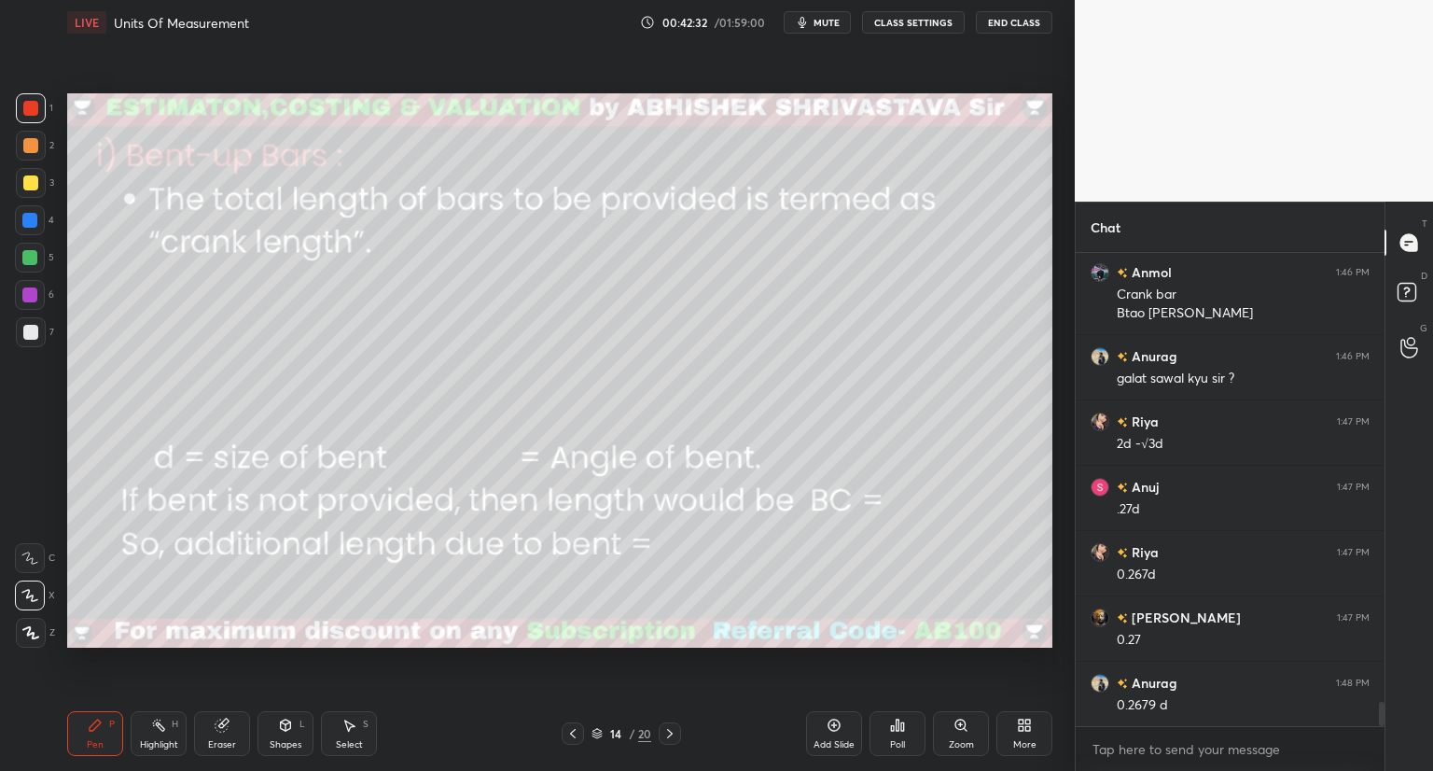
click at [668, 730] on icon at bounding box center [669, 733] width 15 height 15
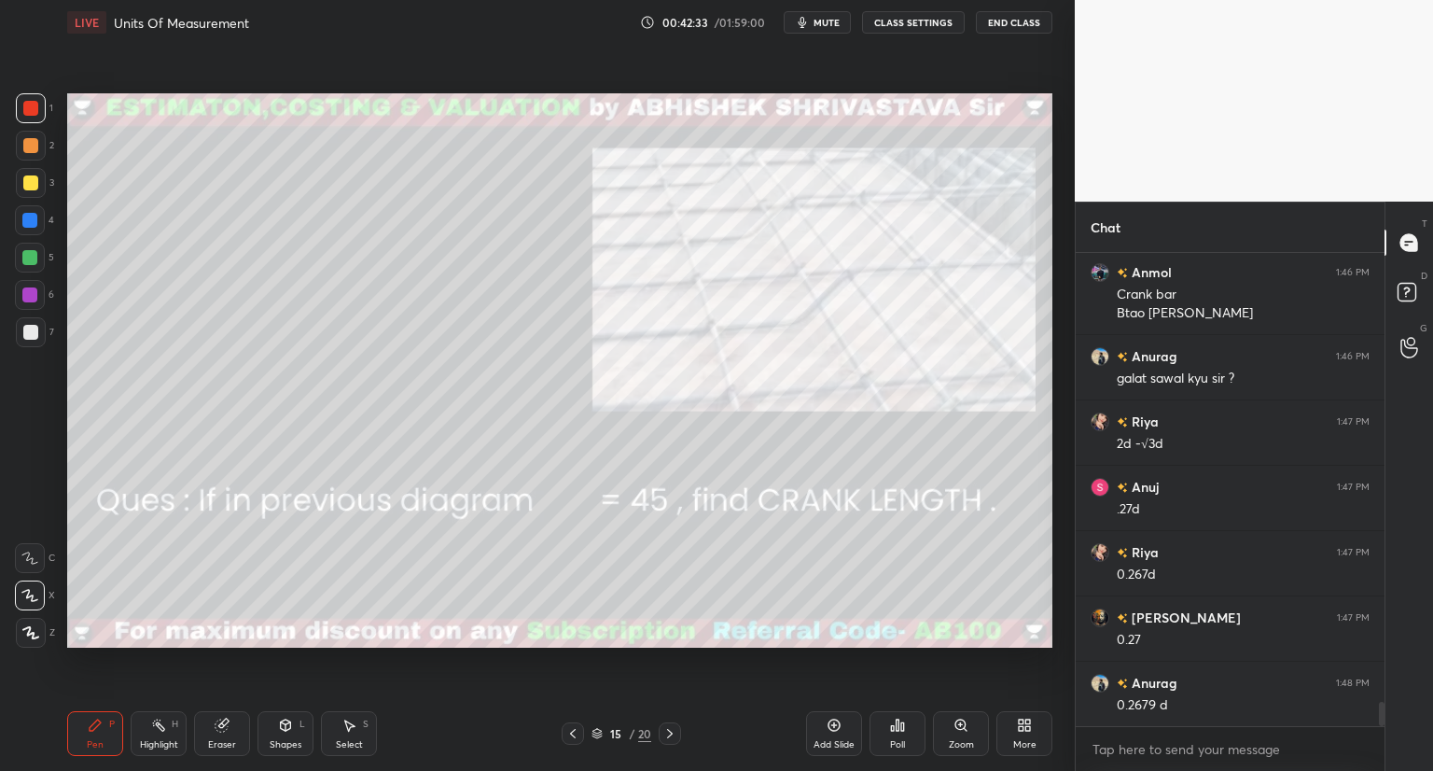
click at [284, 732] on icon at bounding box center [285, 725] width 15 height 15
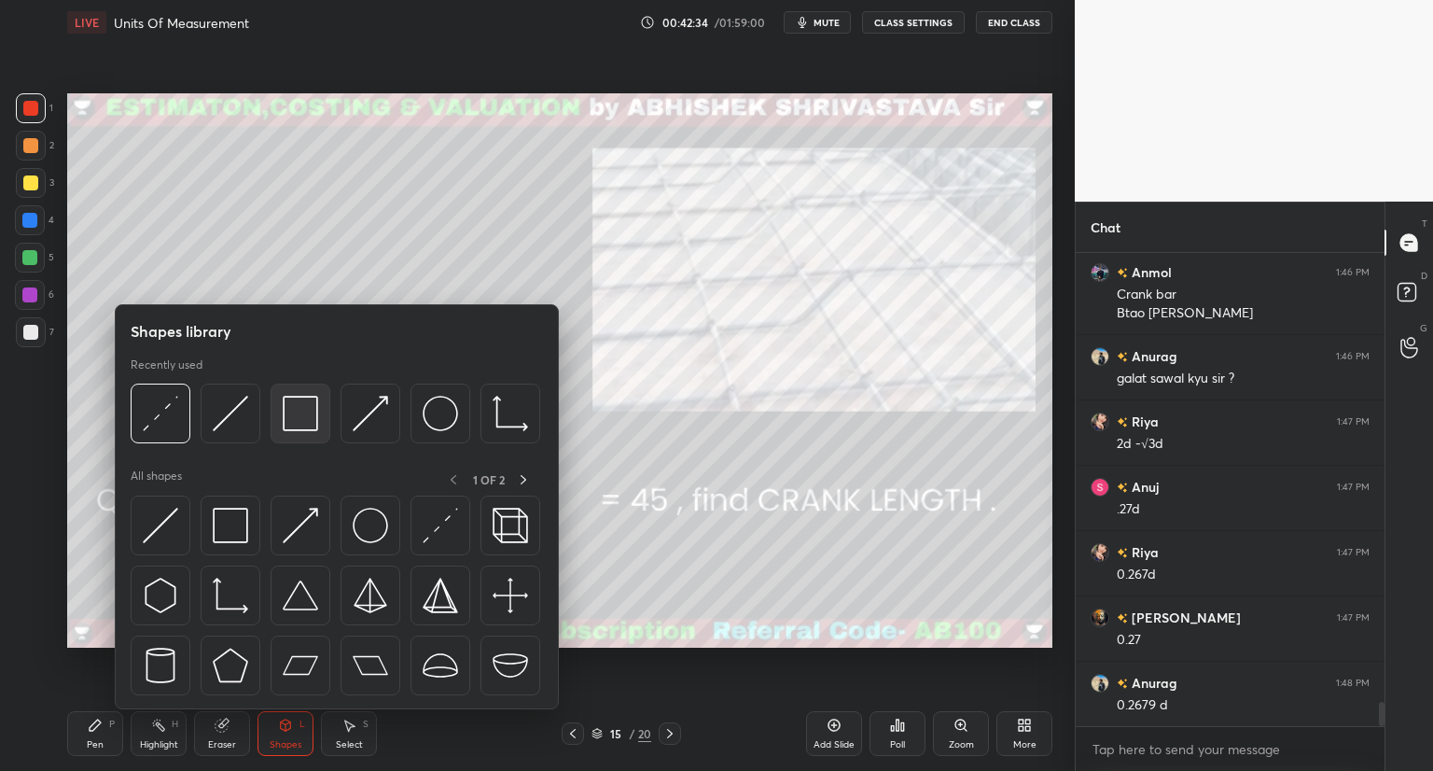
scroll to position [8690, 0]
click at [305, 430] on img at bounding box center [300, 413] width 35 height 35
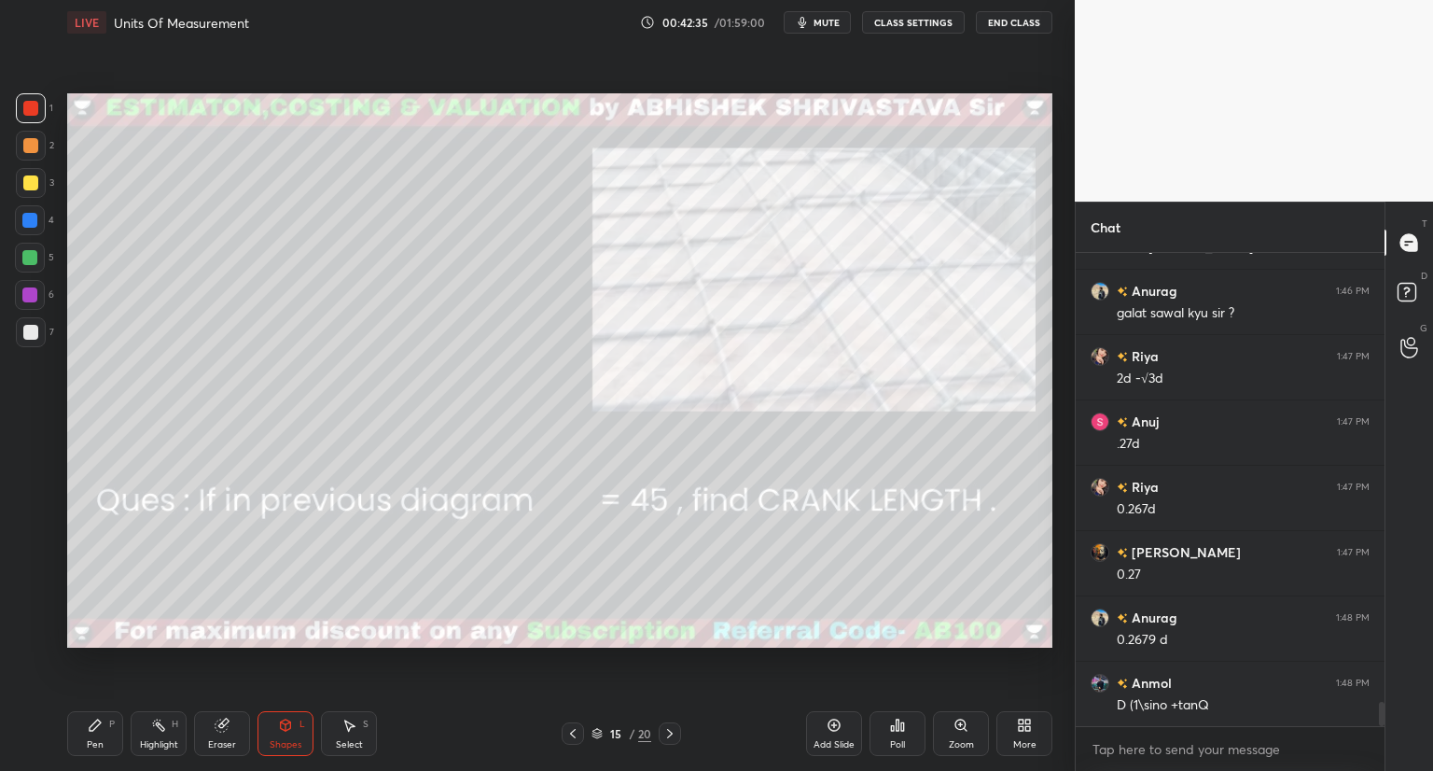
drag, startPoint x: 35, startPoint y: 176, endPoint x: 65, endPoint y: 169, distance: 31.7
click at [36, 176] on div at bounding box center [30, 182] width 15 height 15
drag, startPoint x: 29, startPoint y: 105, endPoint x: 45, endPoint y: 143, distance: 40.6
click at [28, 107] on div at bounding box center [30, 108] width 15 height 15
drag, startPoint x: 93, startPoint y: 735, endPoint x: 123, endPoint y: 662, distance: 78.7
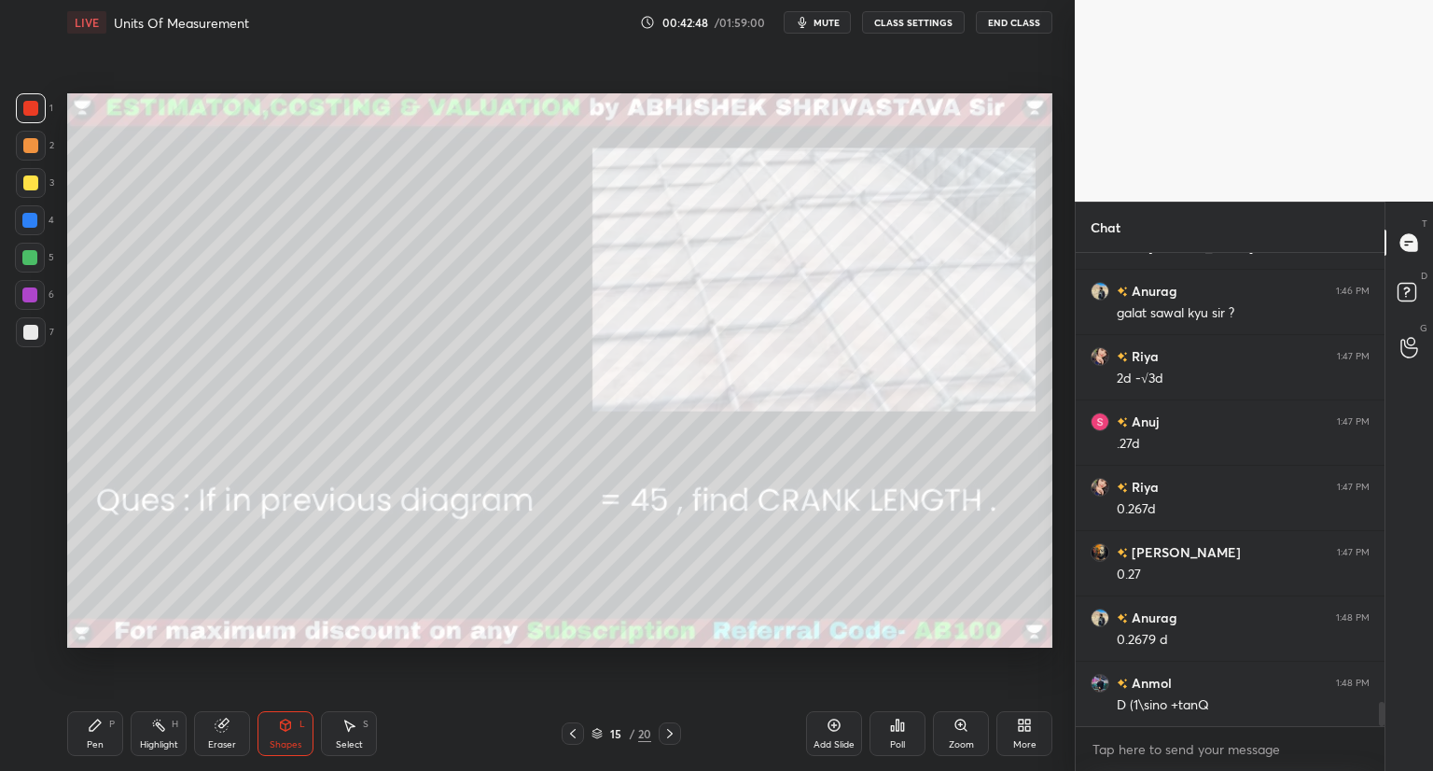
click at [97, 734] on div "Pen P" at bounding box center [95, 733] width 56 height 45
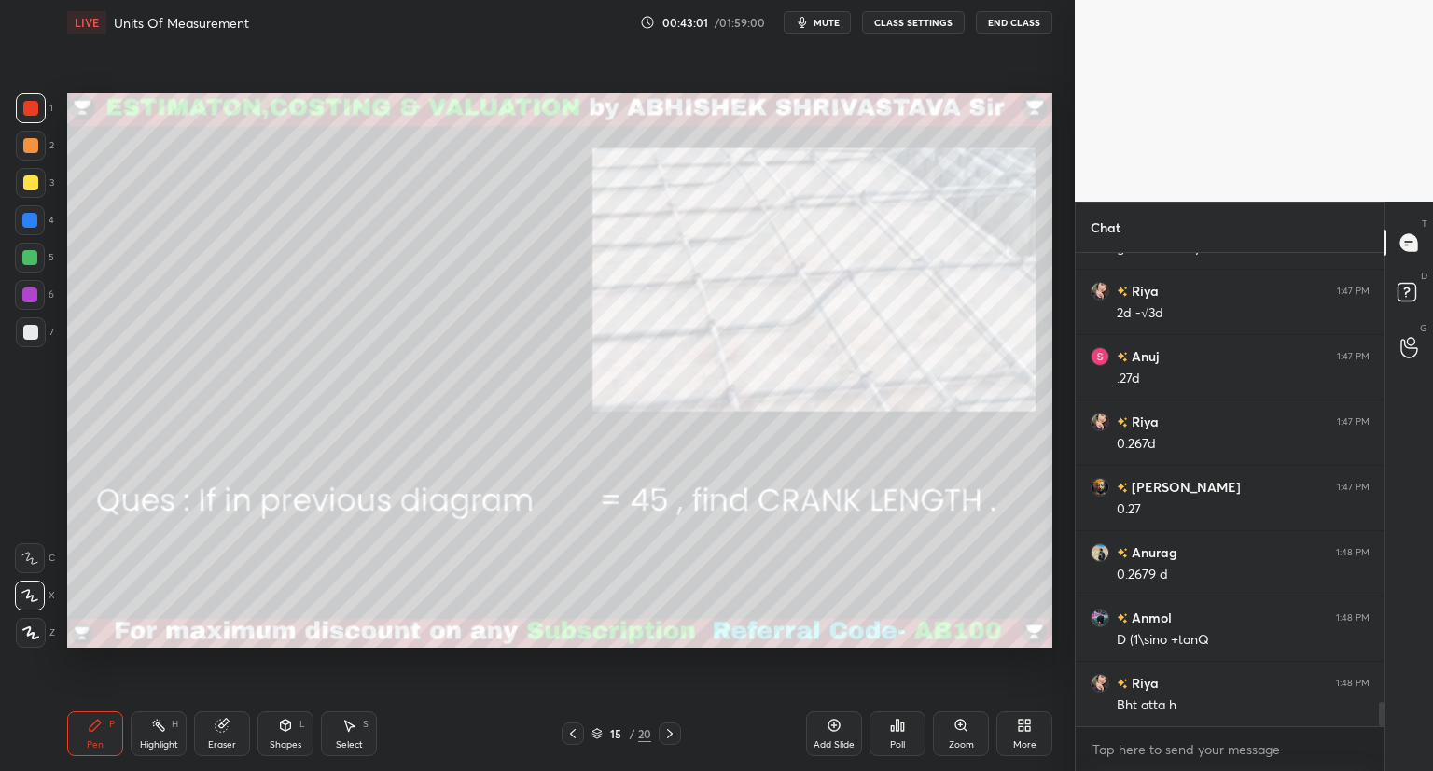
scroll to position [8821, 0]
drag, startPoint x: 27, startPoint y: 328, endPoint x: 57, endPoint y: 299, distance: 42.2
click at [29, 327] on div at bounding box center [30, 332] width 15 height 15
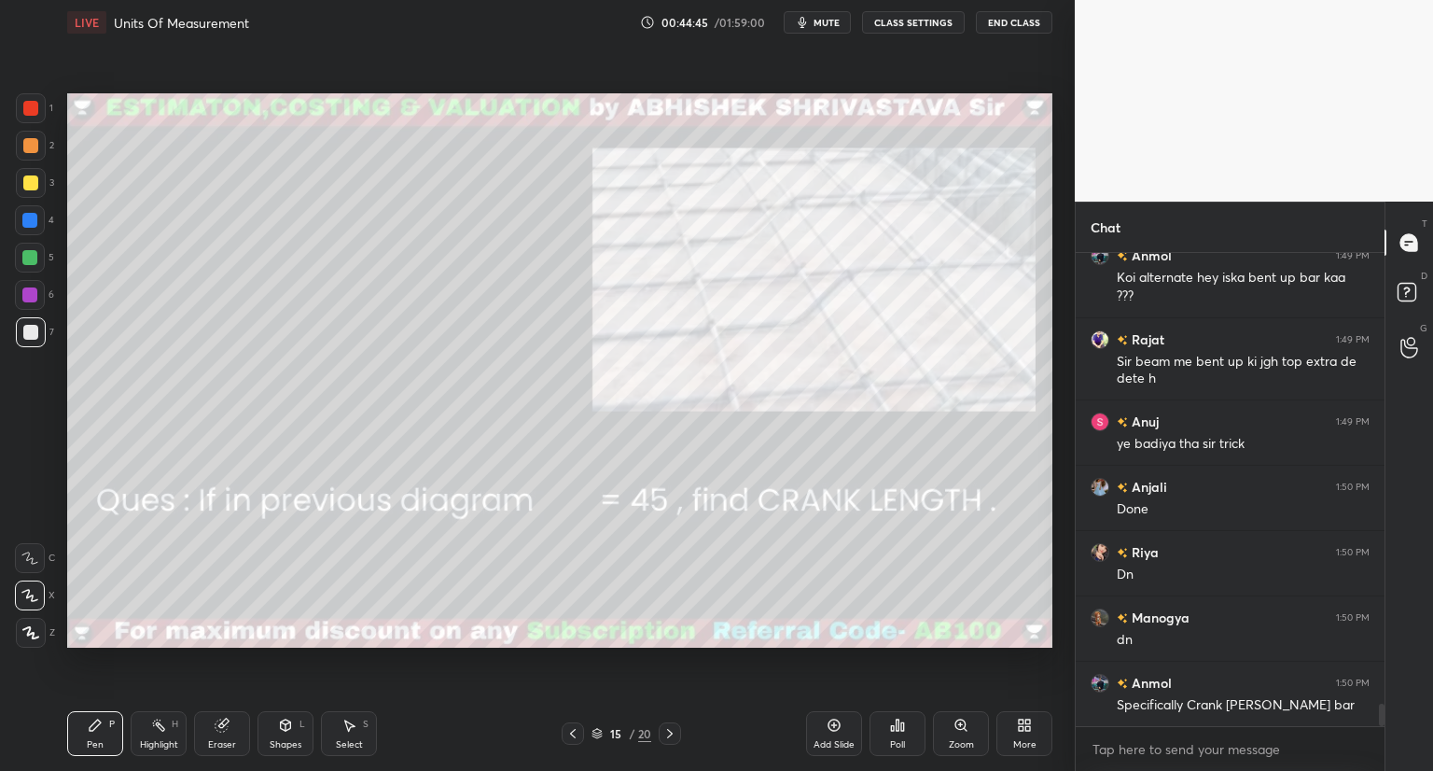
scroll to position [9444, 0]
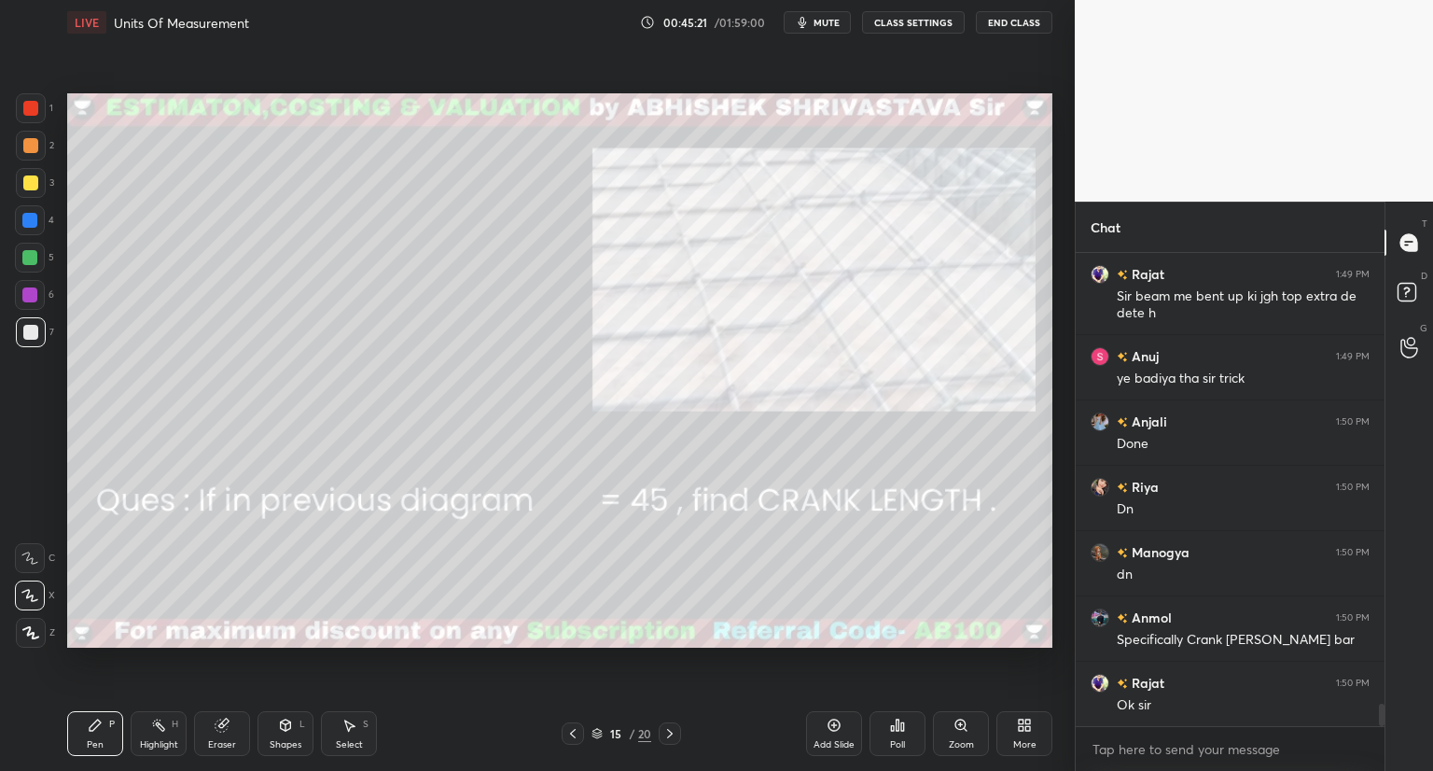
drag, startPoint x: 26, startPoint y: 106, endPoint x: 41, endPoint y: 152, distance: 48.1
click at [30, 108] on div at bounding box center [30, 108] width 15 height 15
click at [15, 318] on div "1 2 3 4 5 6 7 C X Z C X Z E E Erase all H H" at bounding box center [30, 370] width 60 height 554
drag, startPoint x: 28, startPoint y: 327, endPoint x: 49, endPoint y: 335, distance: 21.8
click at [29, 329] on div at bounding box center [30, 332] width 15 height 15
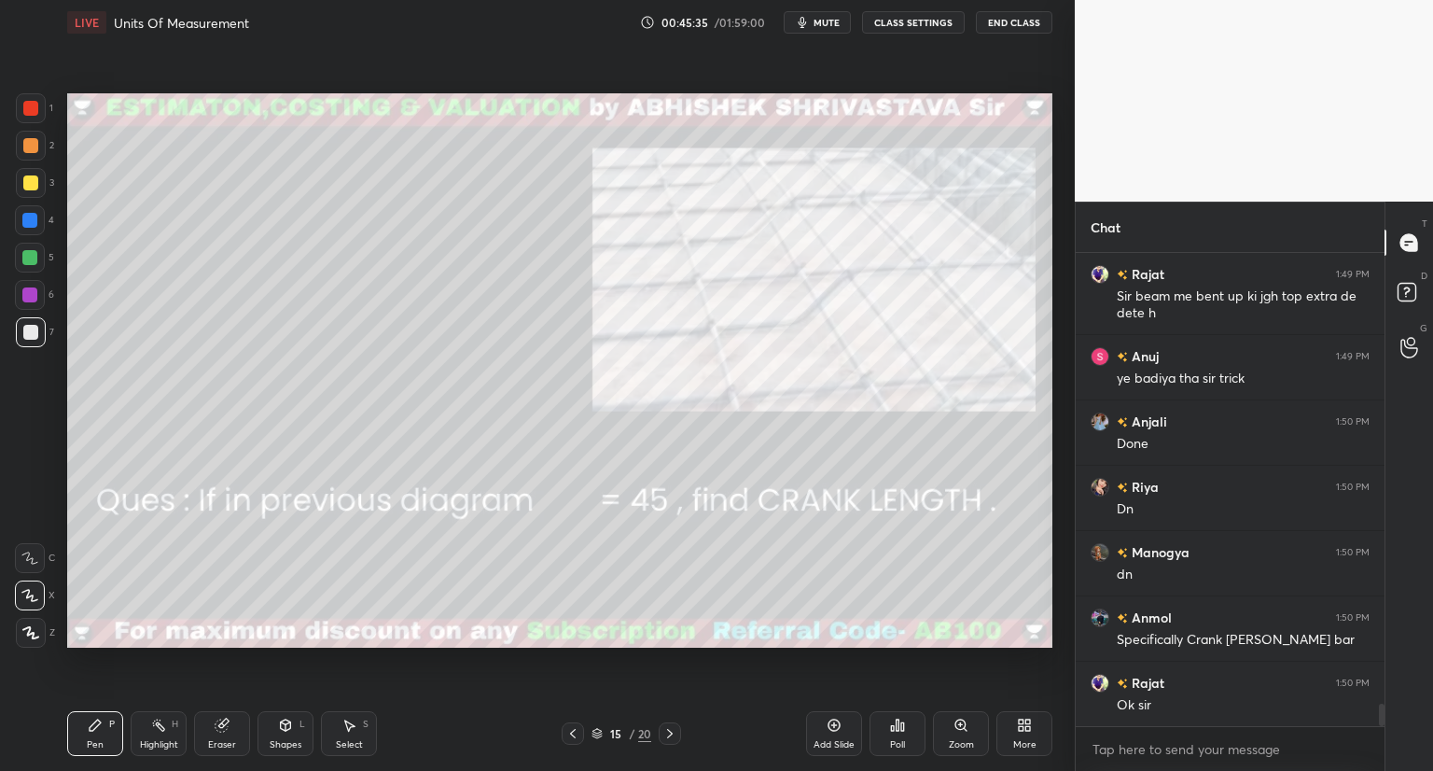
drag, startPoint x: 29, startPoint y: 100, endPoint x: 65, endPoint y: 143, distance: 56.3
click at [32, 103] on div at bounding box center [31, 108] width 30 height 30
click at [577, 732] on icon at bounding box center [572, 733] width 15 height 15
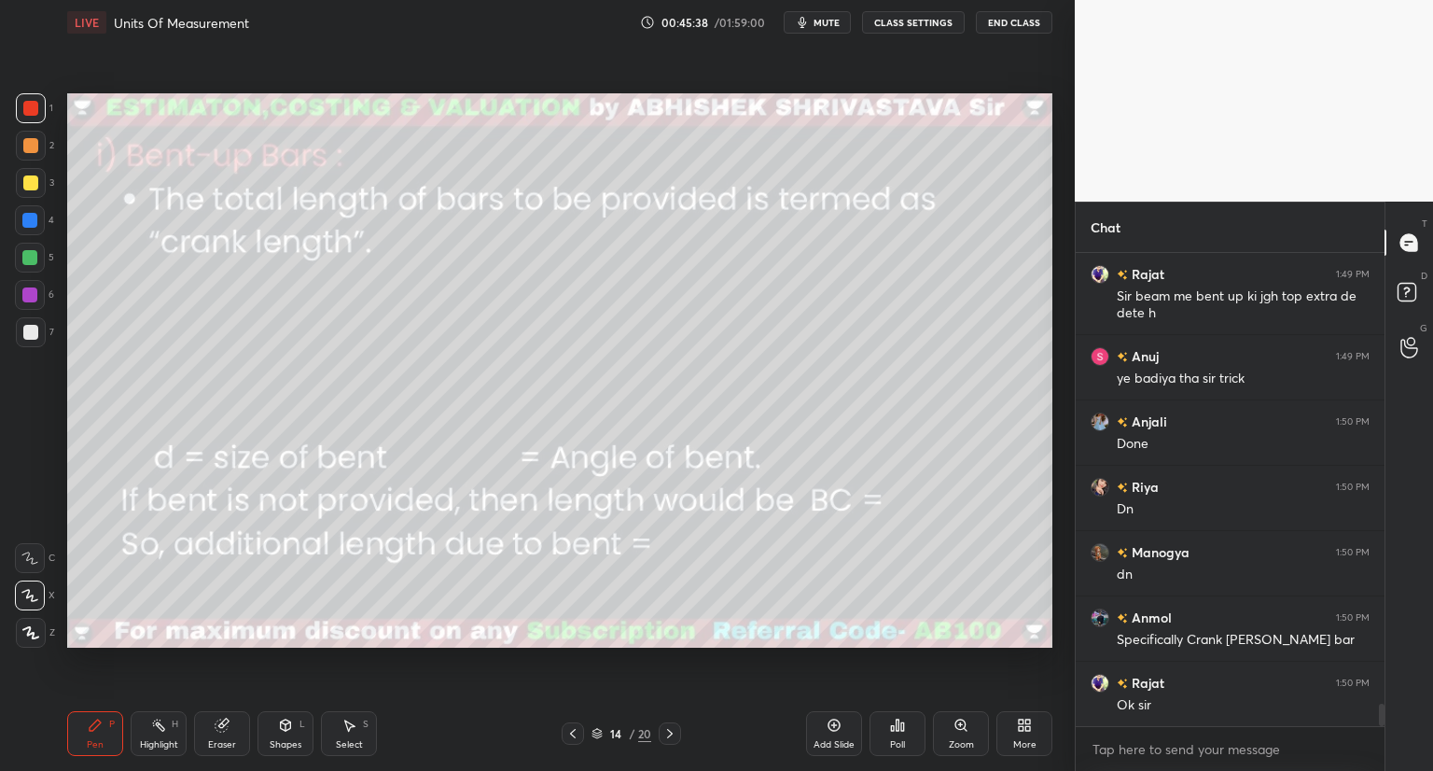
click at [665, 729] on icon at bounding box center [669, 733] width 15 height 15
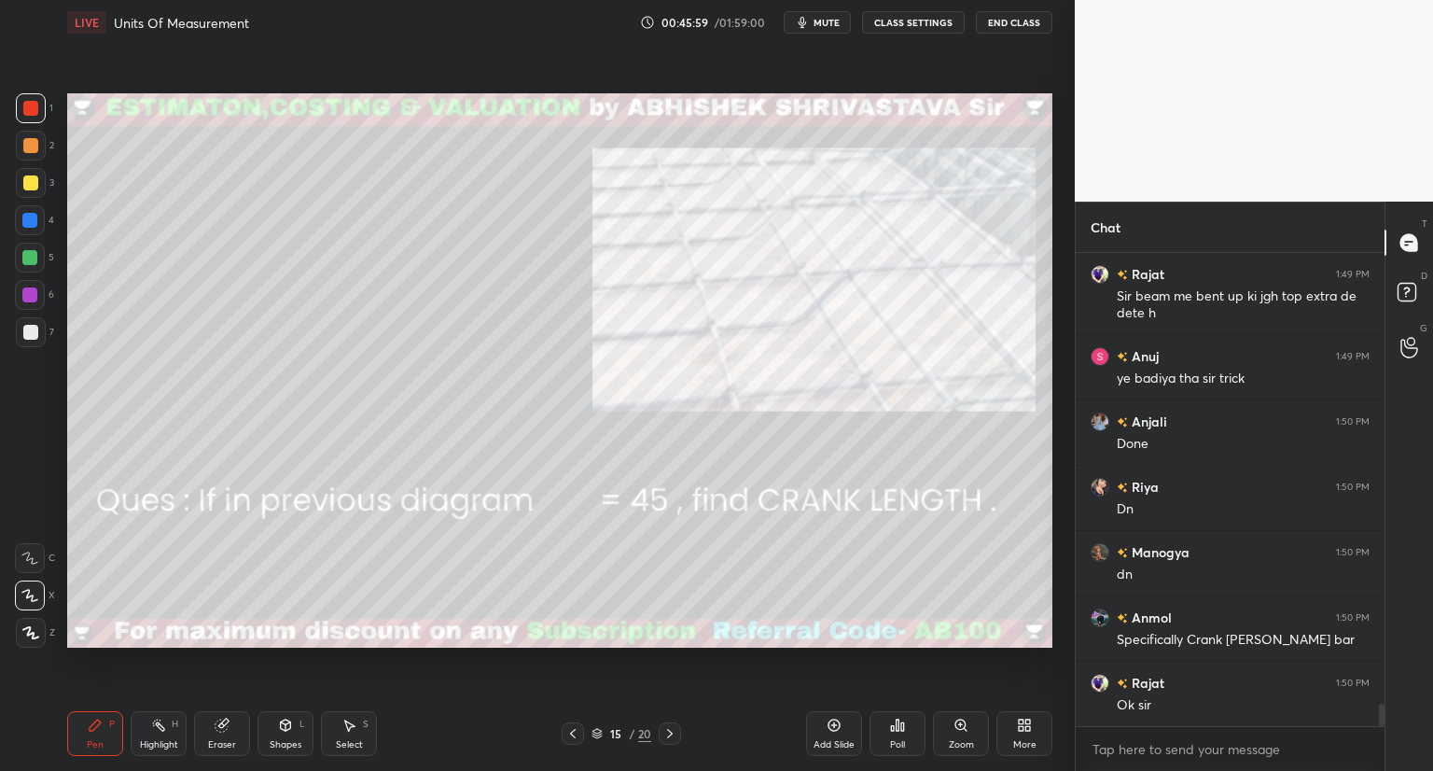
scroll to position [9510, 0]
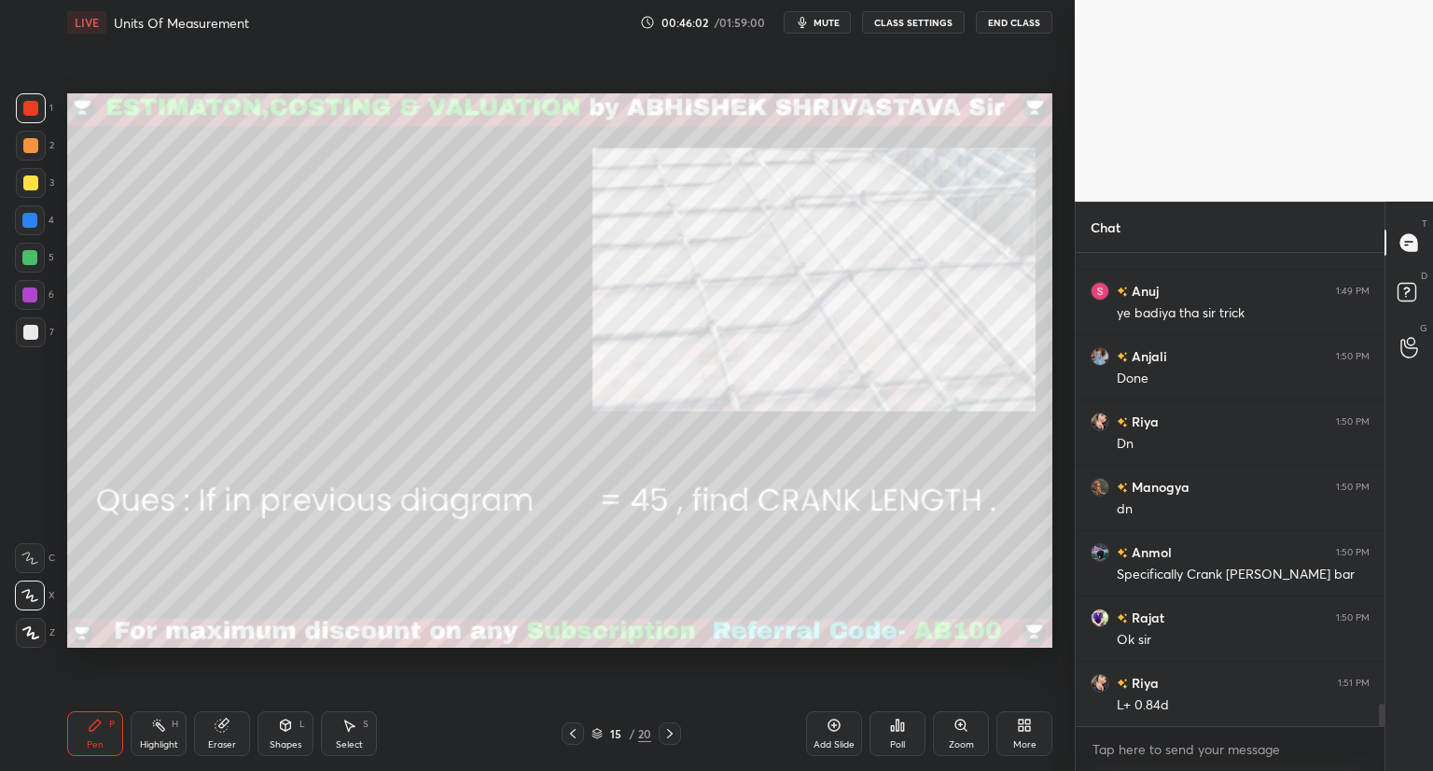
click at [571, 736] on icon at bounding box center [572, 733] width 15 height 15
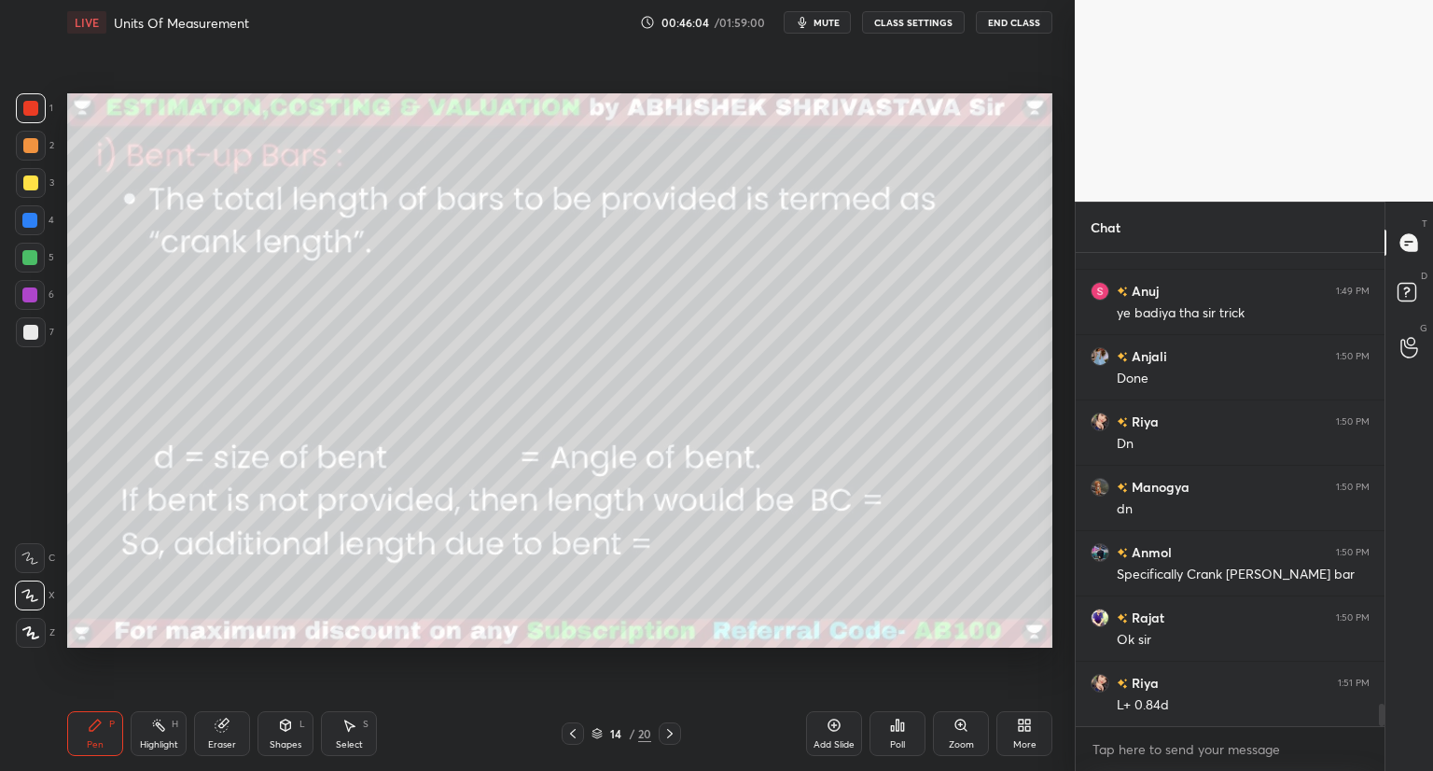
click at [668, 738] on icon at bounding box center [669, 733] width 15 height 15
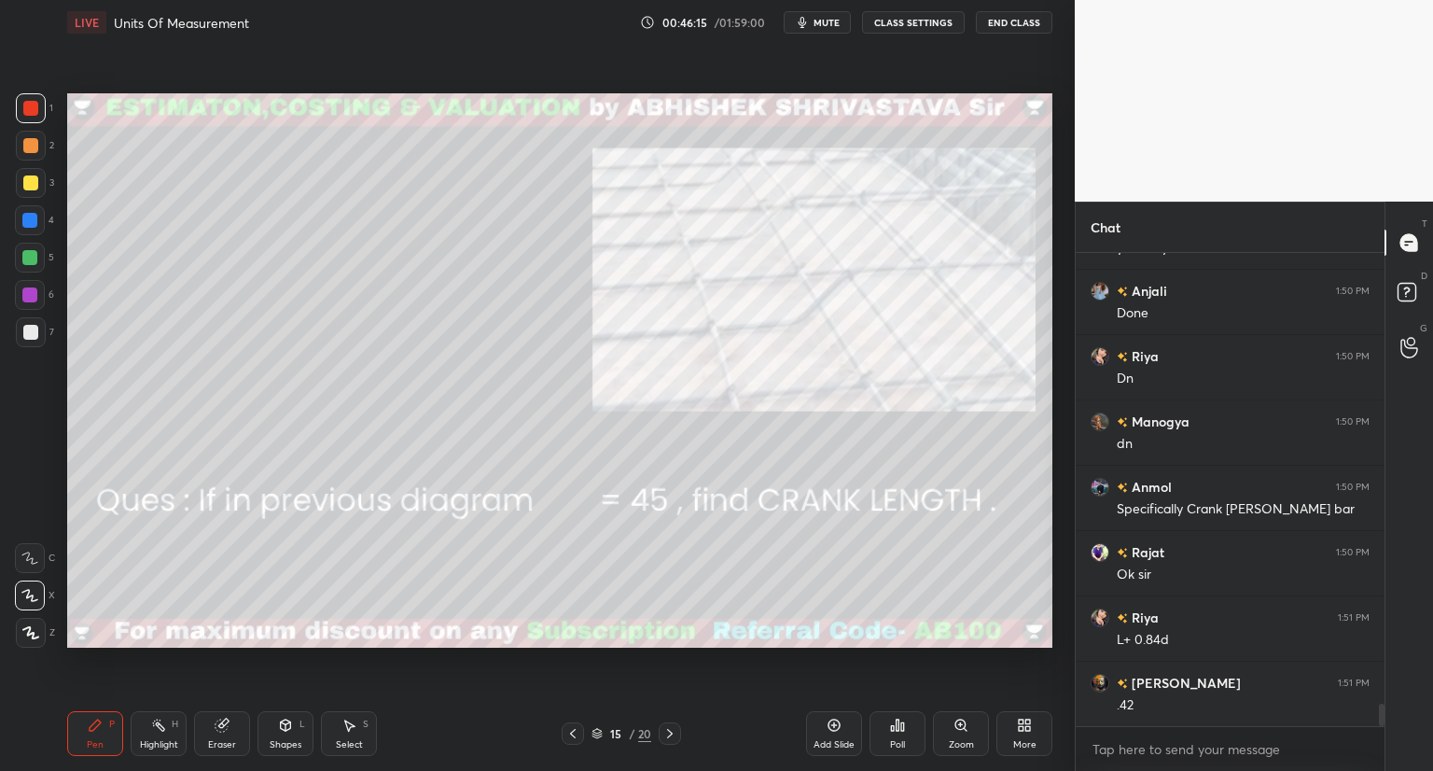
scroll to position [9640, 0]
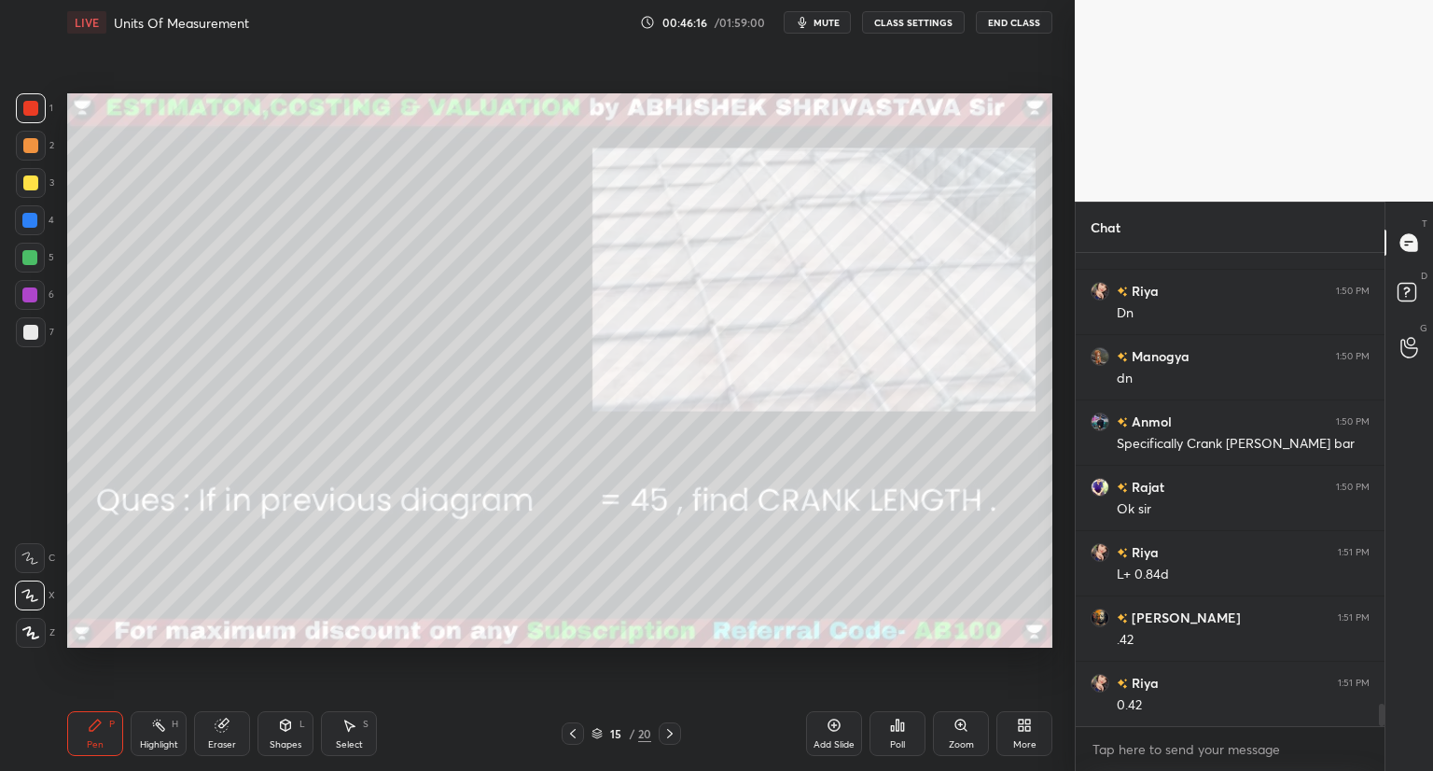
click at [569, 727] on icon at bounding box center [572, 733] width 15 height 15
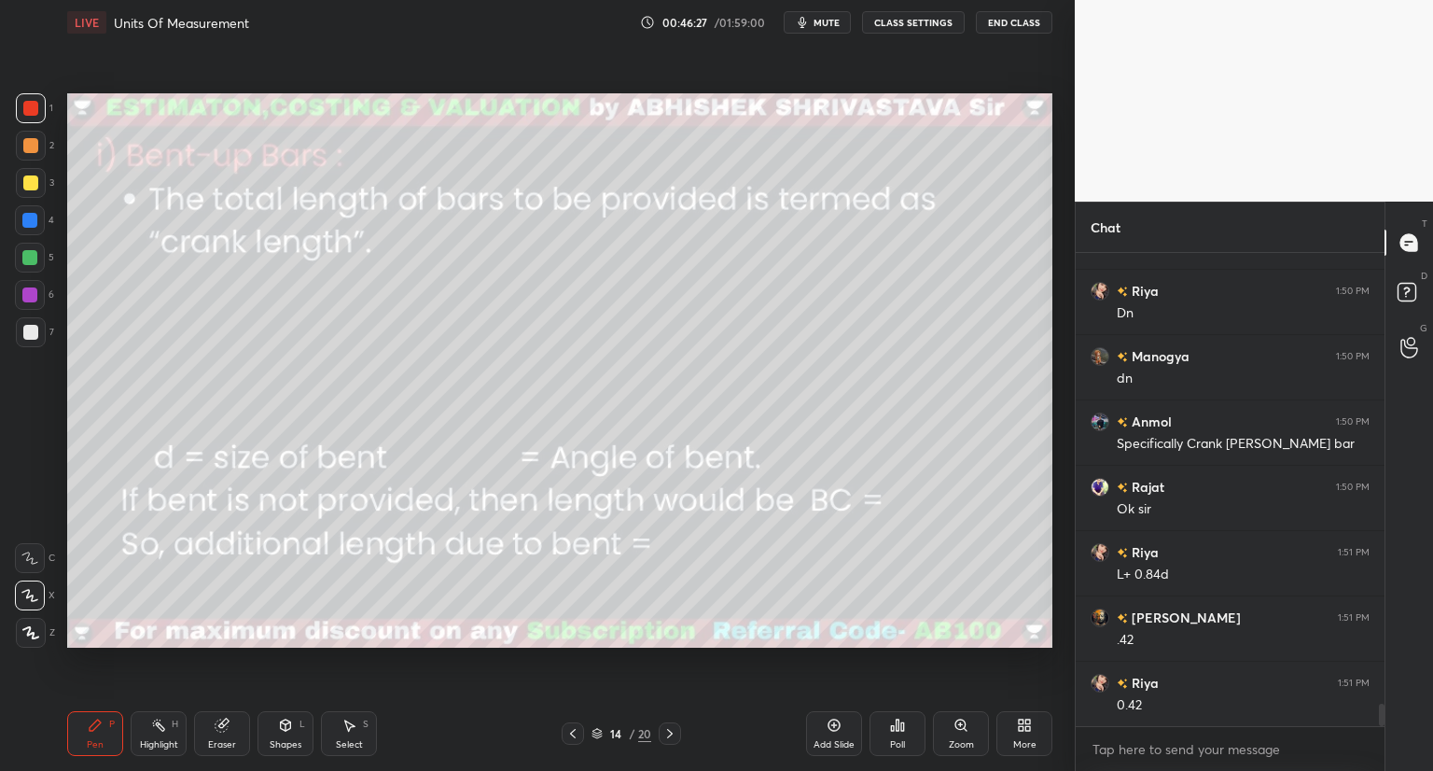
drag, startPoint x: 670, startPoint y: 733, endPoint x: 676, endPoint y: 723, distance: 12.2
click at [670, 735] on icon at bounding box center [669, 733] width 15 height 15
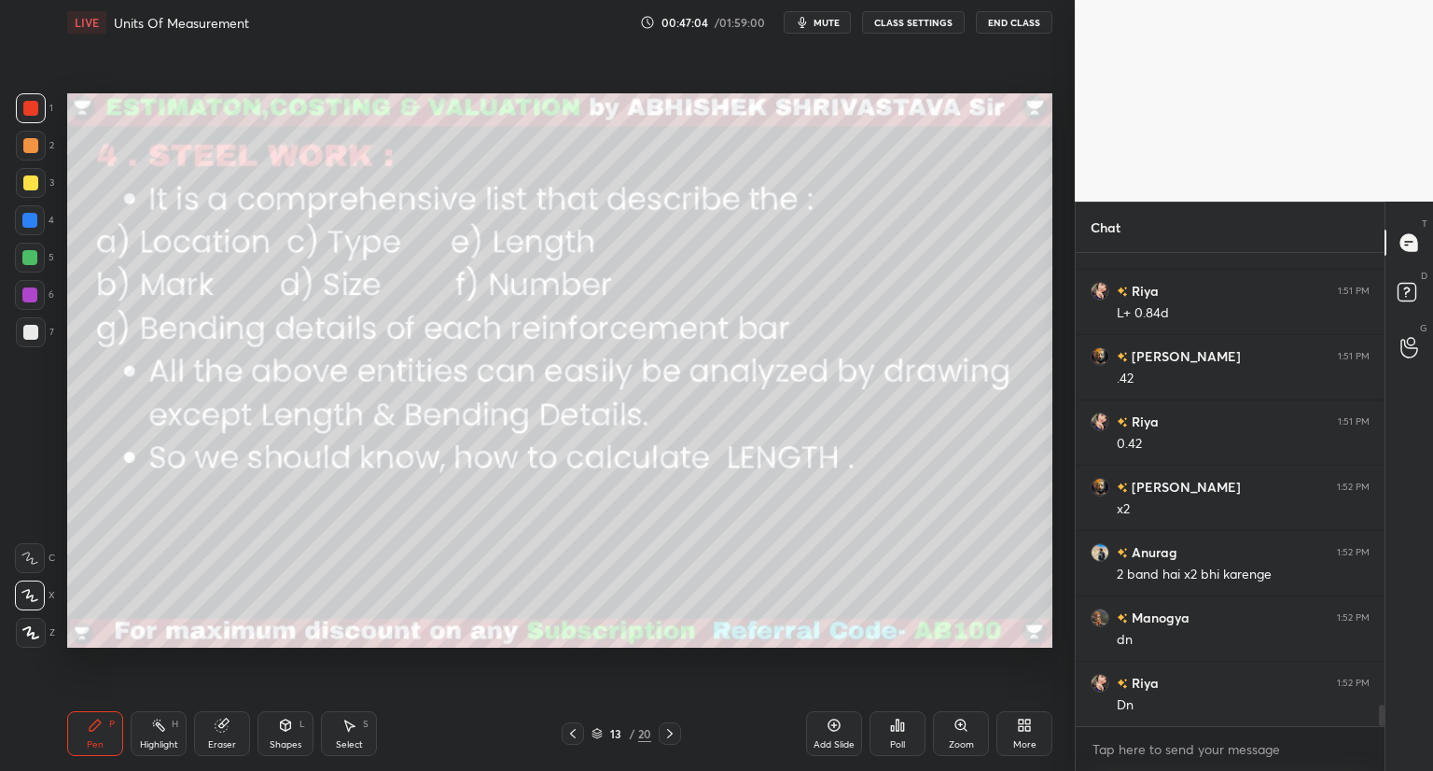
scroll to position [9967, 0]
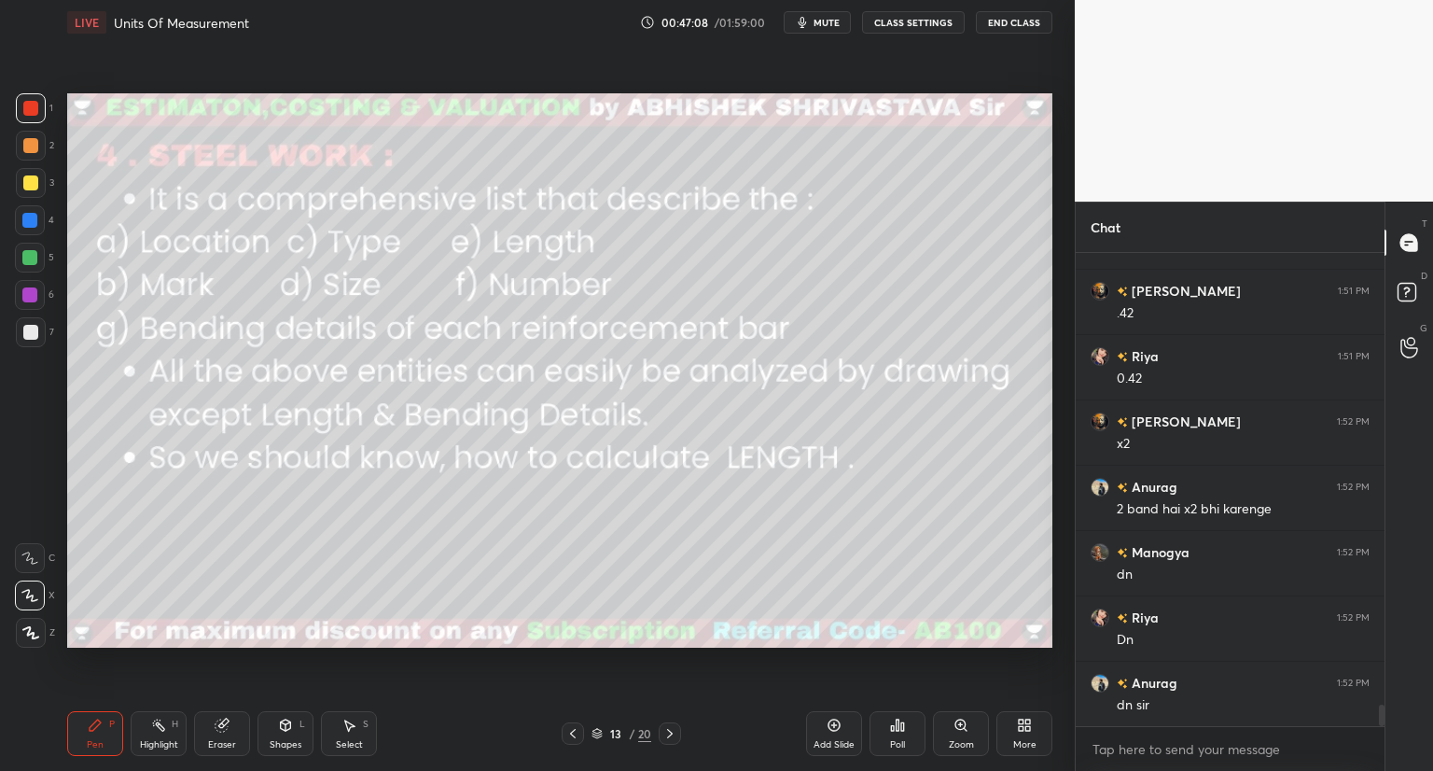
click at [224, 732] on icon at bounding box center [222, 725] width 15 height 15
drag, startPoint x: 668, startPoint y: 726, endPoint x: 682, endPoint y: 718, distance: 16.3
click at [668, 727] on icon at bounding box center [669, 733] width 15 height 15
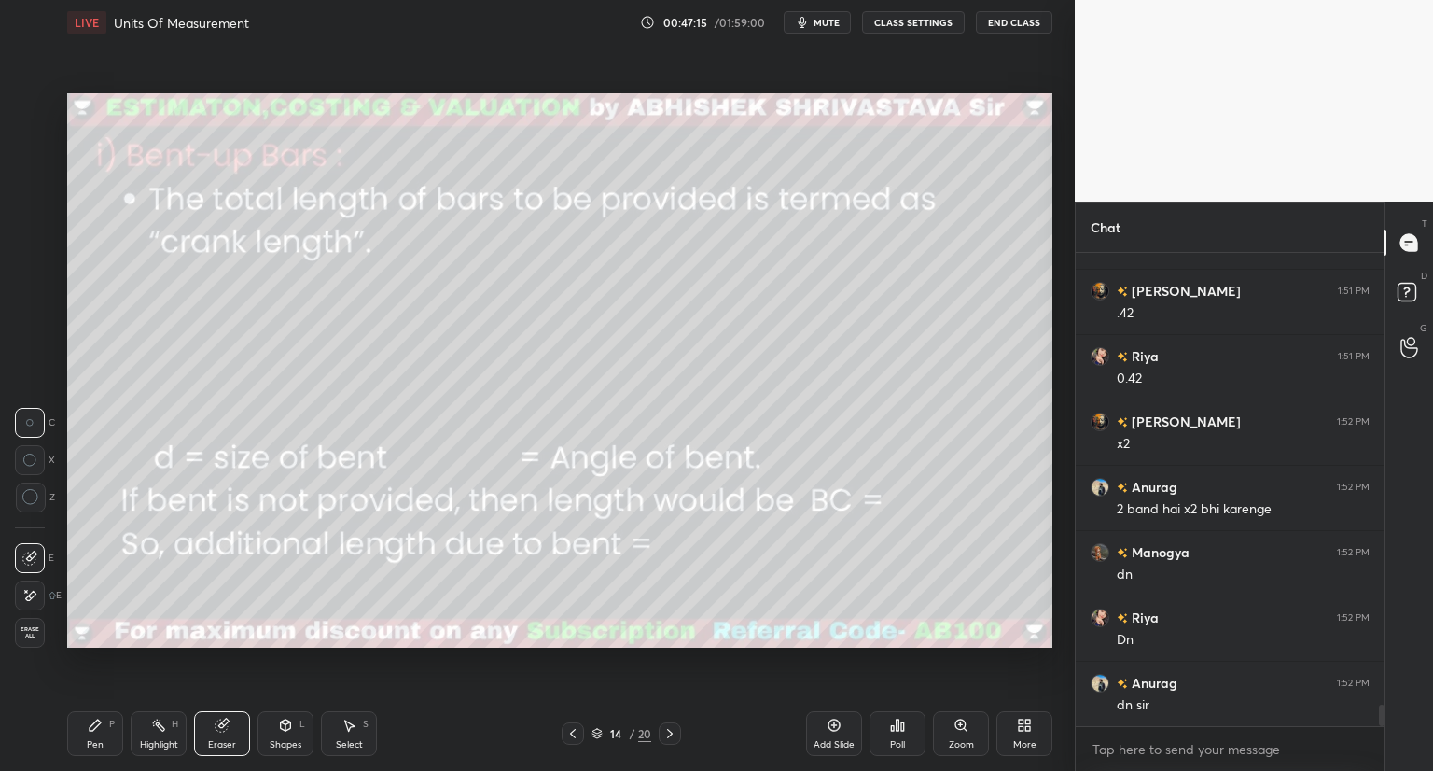
click at [669, 726] on icon at bounding box center [669, 733] width 15 height 15
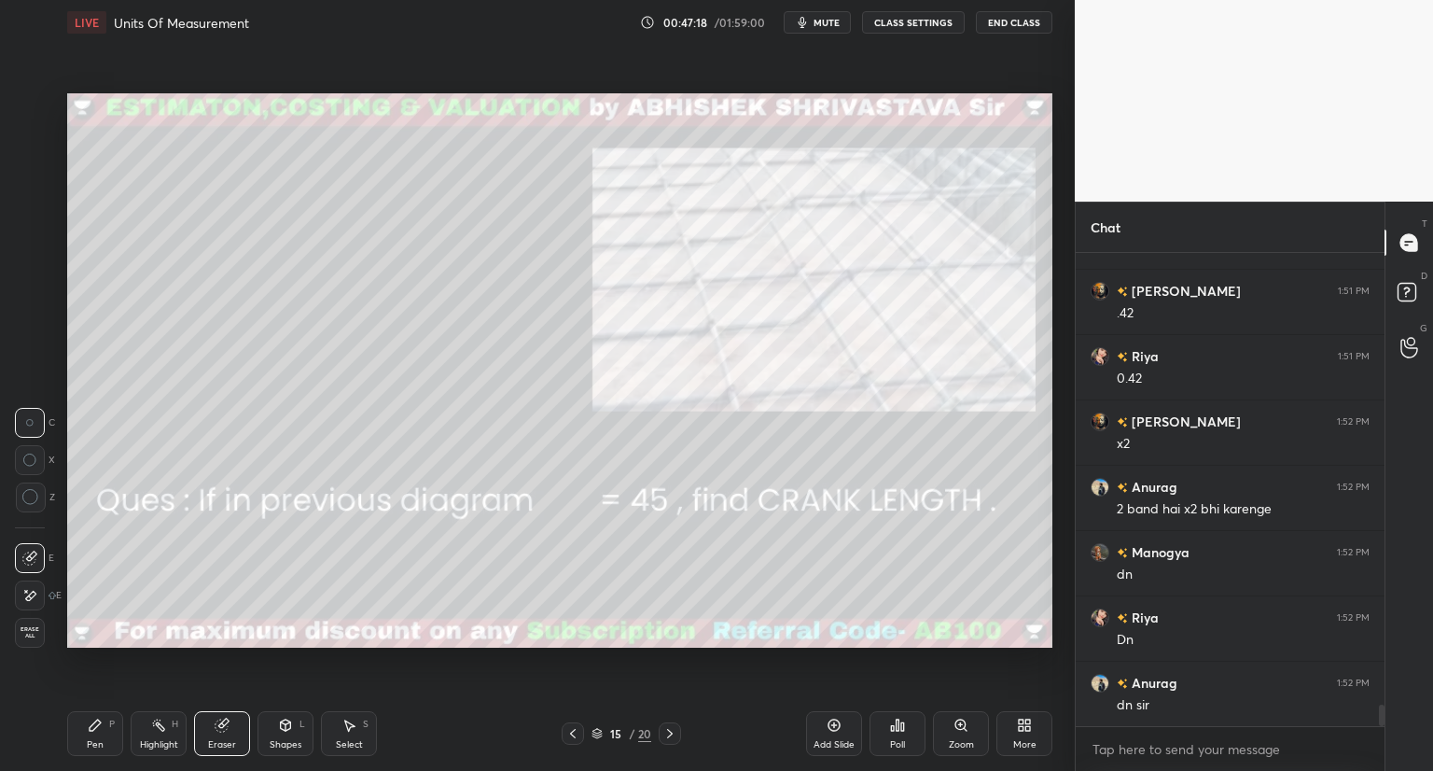
click at [666, 736] on icon at bounding box center [669, 733] width 15 height 15
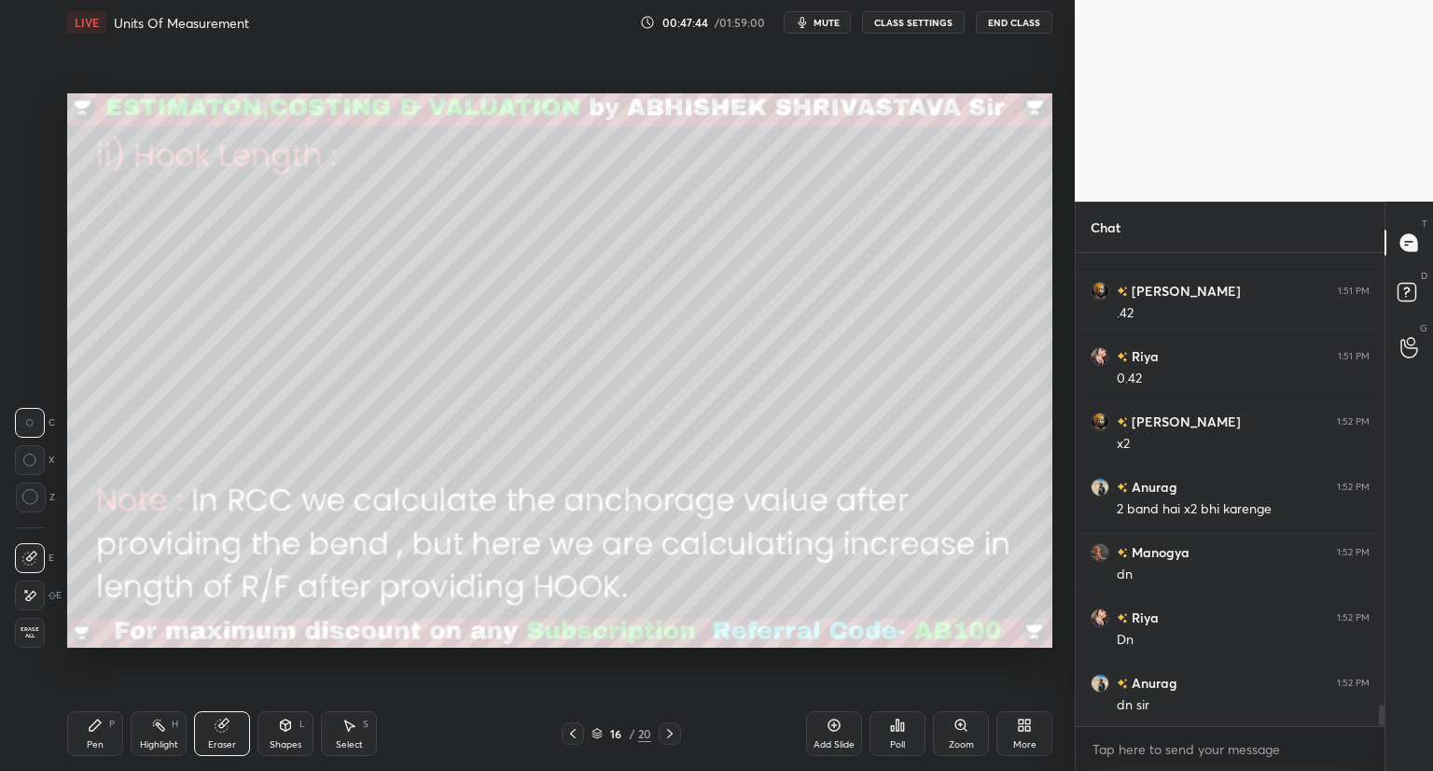
click at [574, 732] on icon at bounding box center [572, 733] width 15 height 15
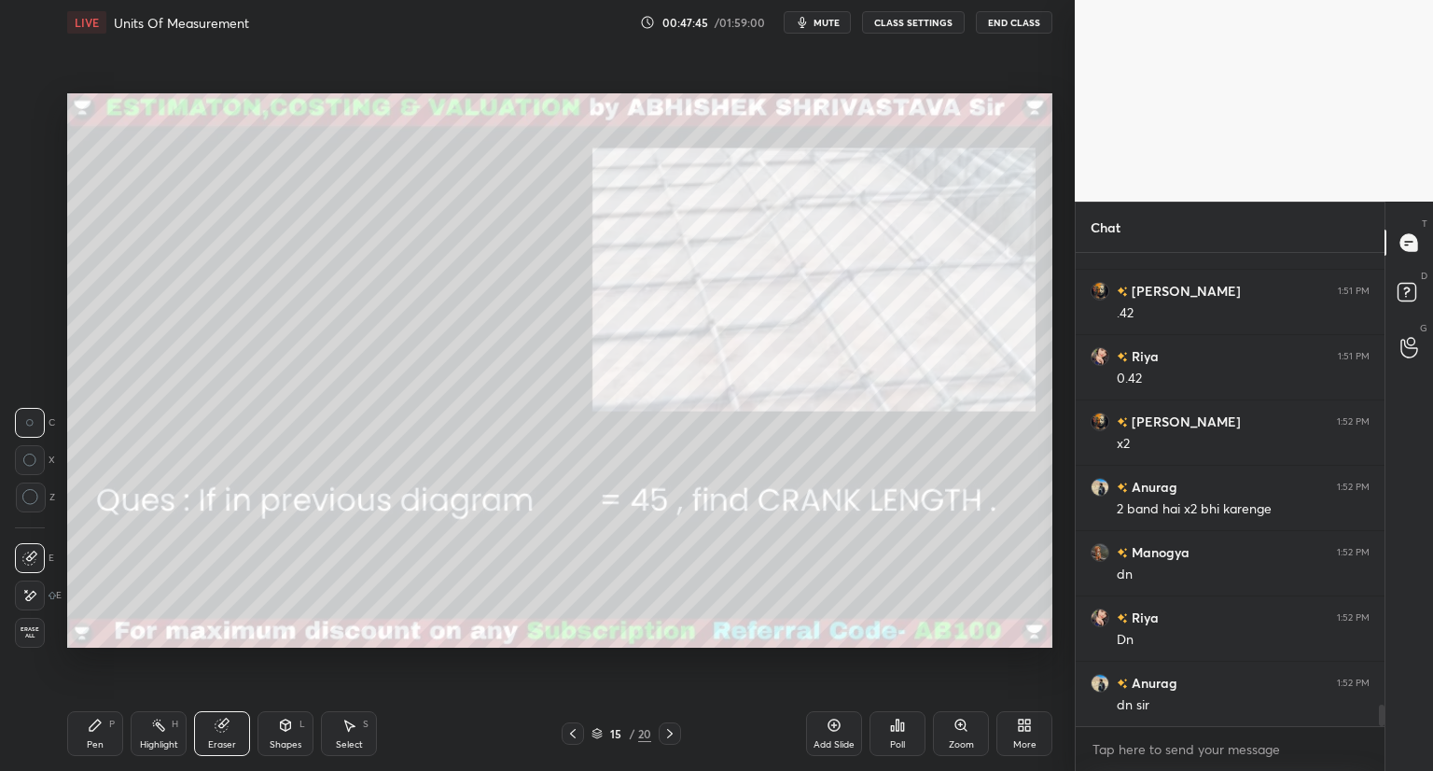
click at [573, 734] on icon at bounding box center [572, 733] width 15 height 15
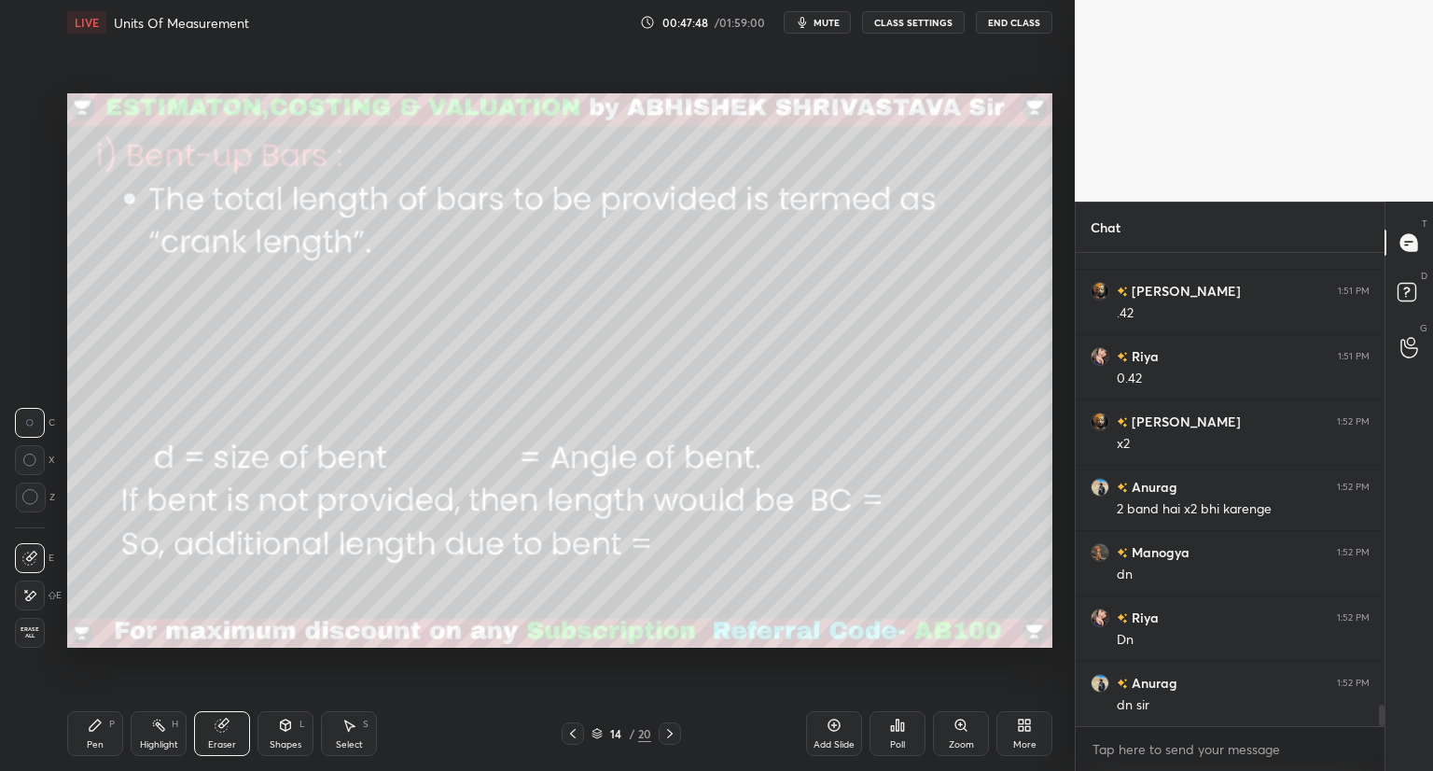
drag, startPoint x: 92, startPoint y: 744, endPoint x: 101, endPoint y: 725, distance: 20.5
click at [91, 742] on div "Pen" at bounding box center [95, 744] width 17 height 9
click at [27, 185] on div at bounding box center [30, 182] width 15 height 15
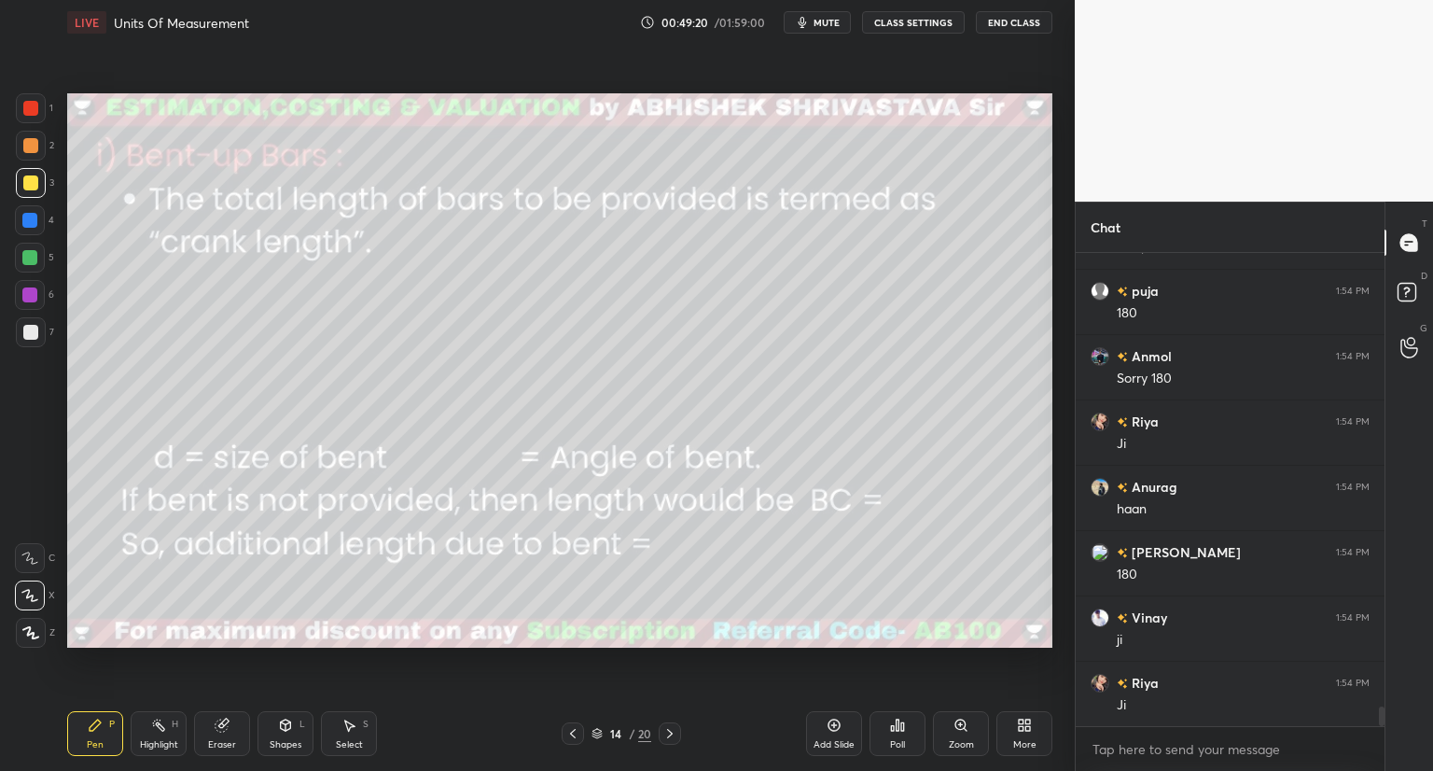
scroll to position [10816, 0]
click at [670, 738] on icon at bounding box center [669, 733] width 15 height 15
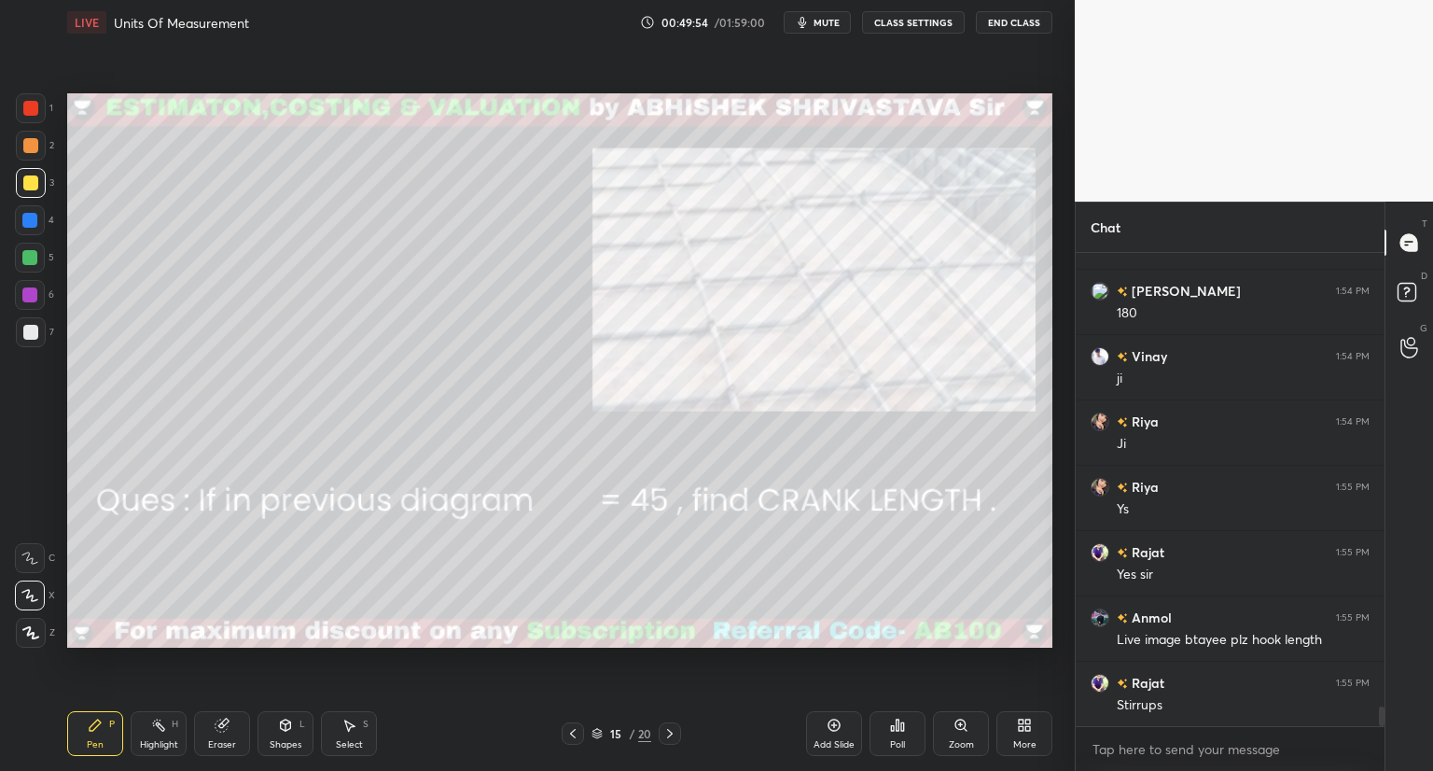
scroll to position [11077, 0]
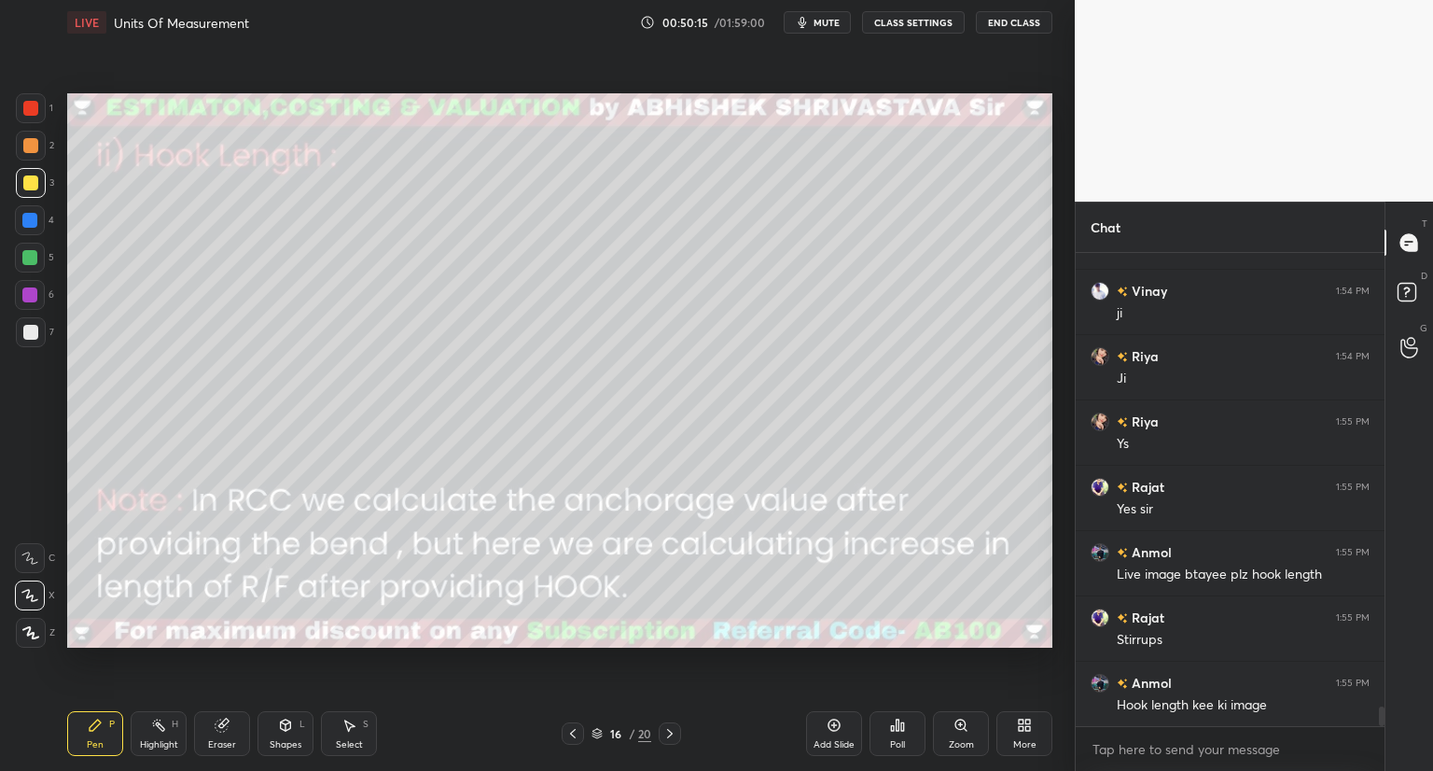
drag, startPoint x: 291, startPoint y: 738, endPoint x: 293, endPoint y: 716, distance: 22.5
click at [291, 736] on div "Shapes L" at bounding box center [286, 733] width 56 height 45
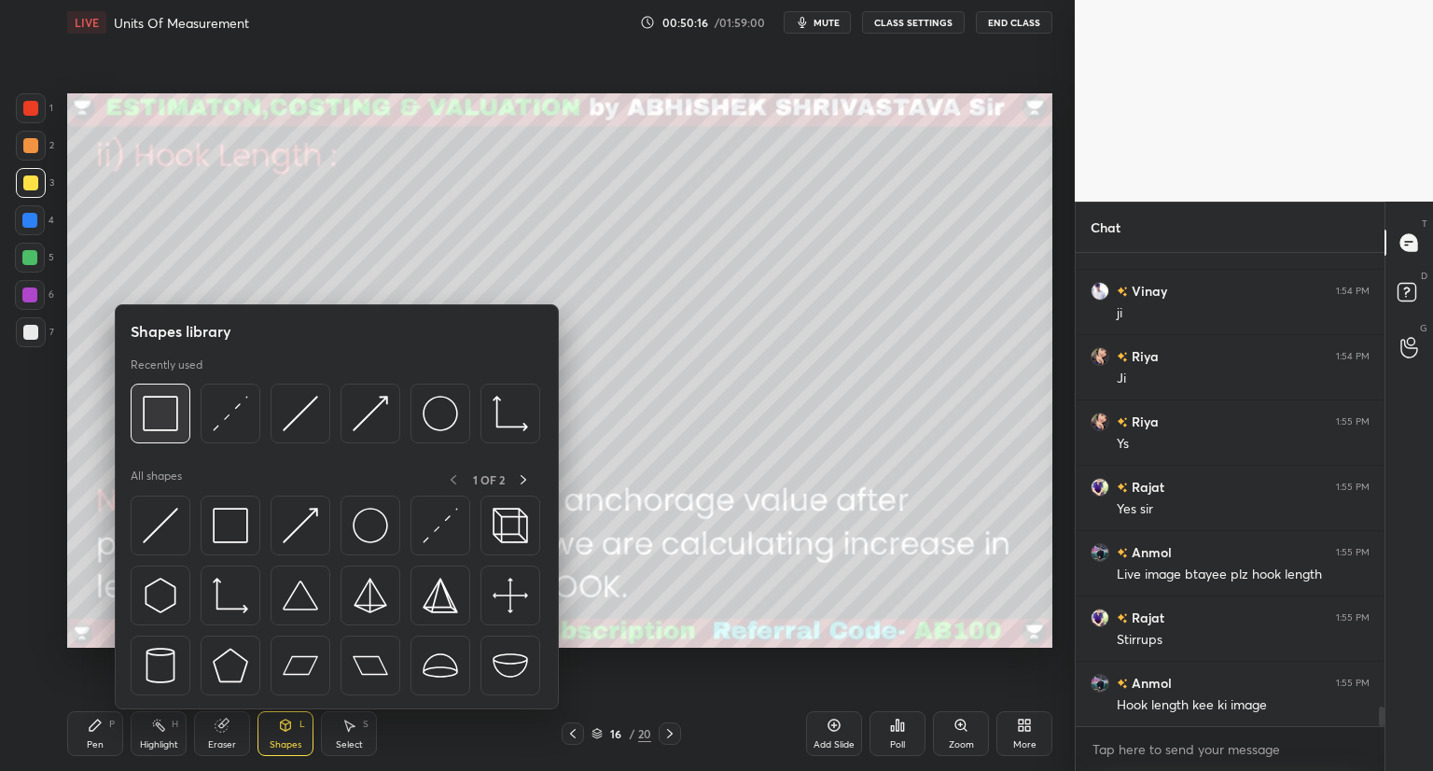
click at [164, 425] on img at bounding box center [160, 413] width 35 height 35
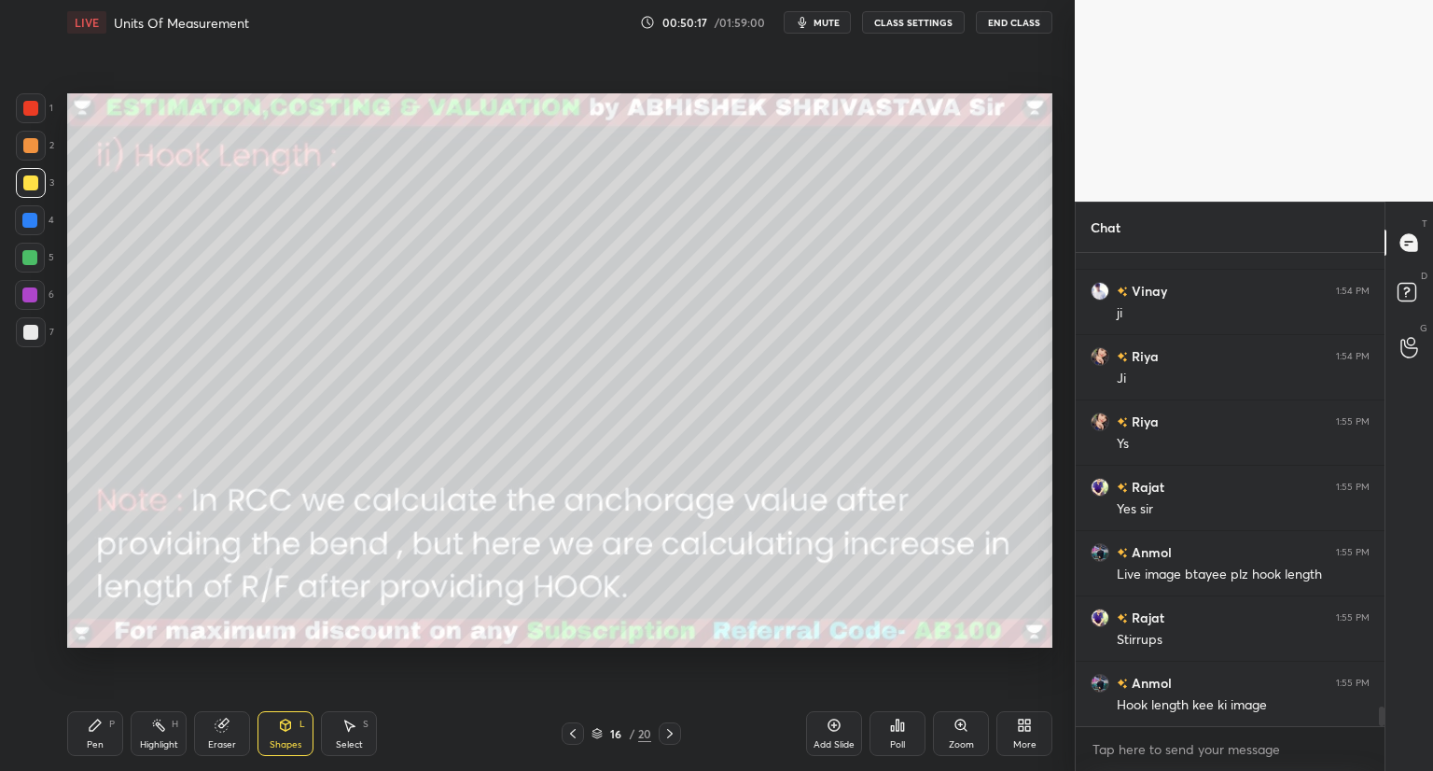
click at [34, 182] on div at bounding box center [30, 182] width 15 height 15
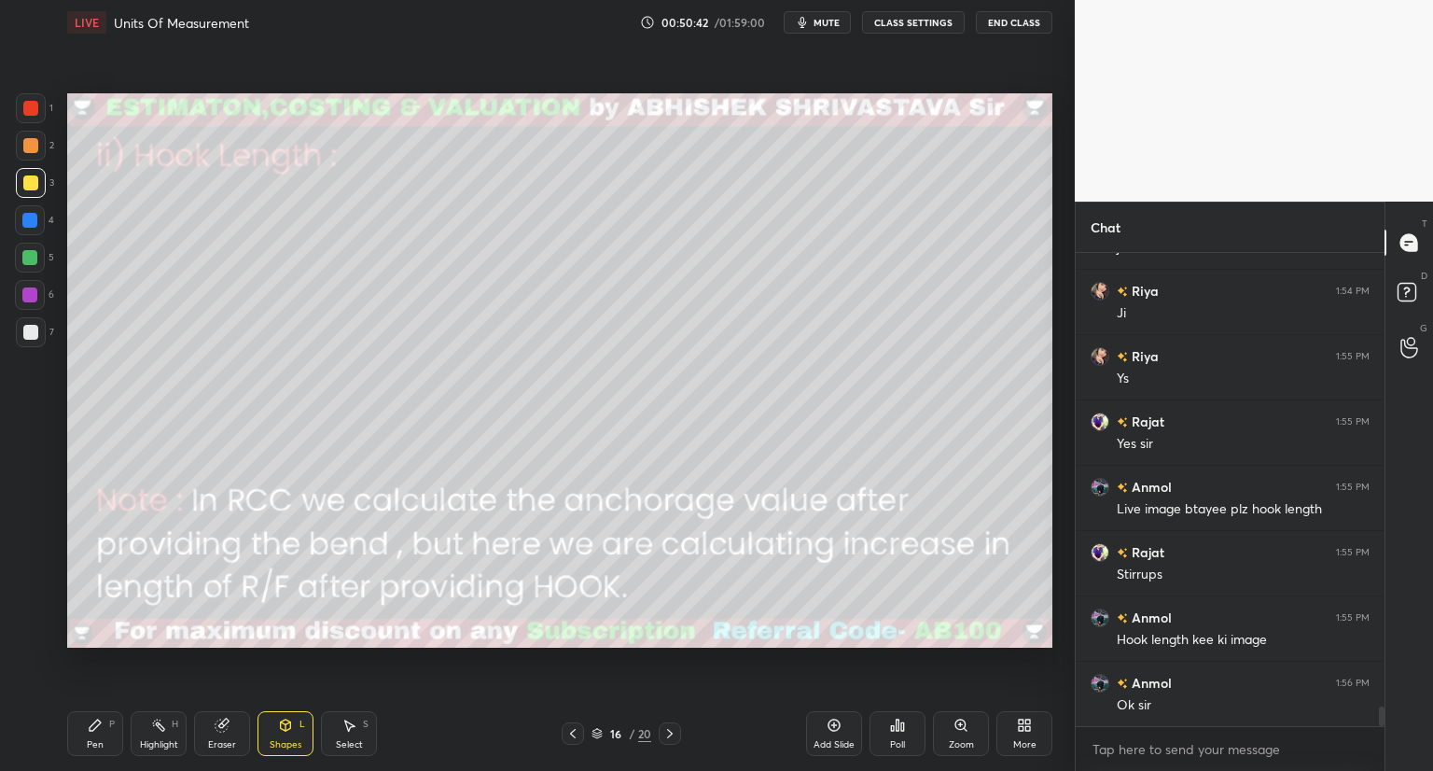
click at [34, 109] on div at bounding box center [30, 108] width 15 height 15
click at [97, 727] on icon at bounding box center [95, 724] width 11 height 11
click at [283, 731] on icon at bounding box center [285, 725] width 15 height 15
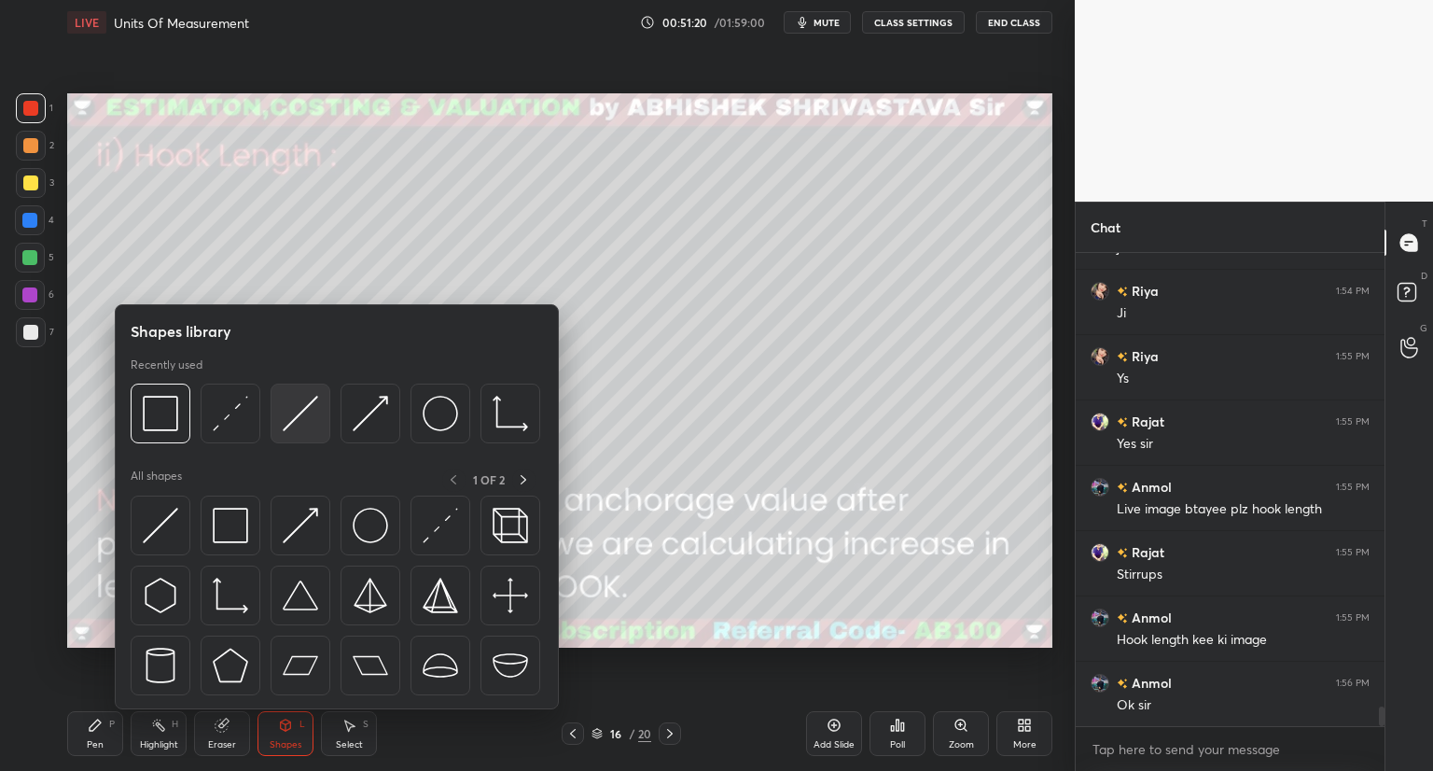
click at [305, 420] on img at bounding box center [300, 413] width 35 height 35
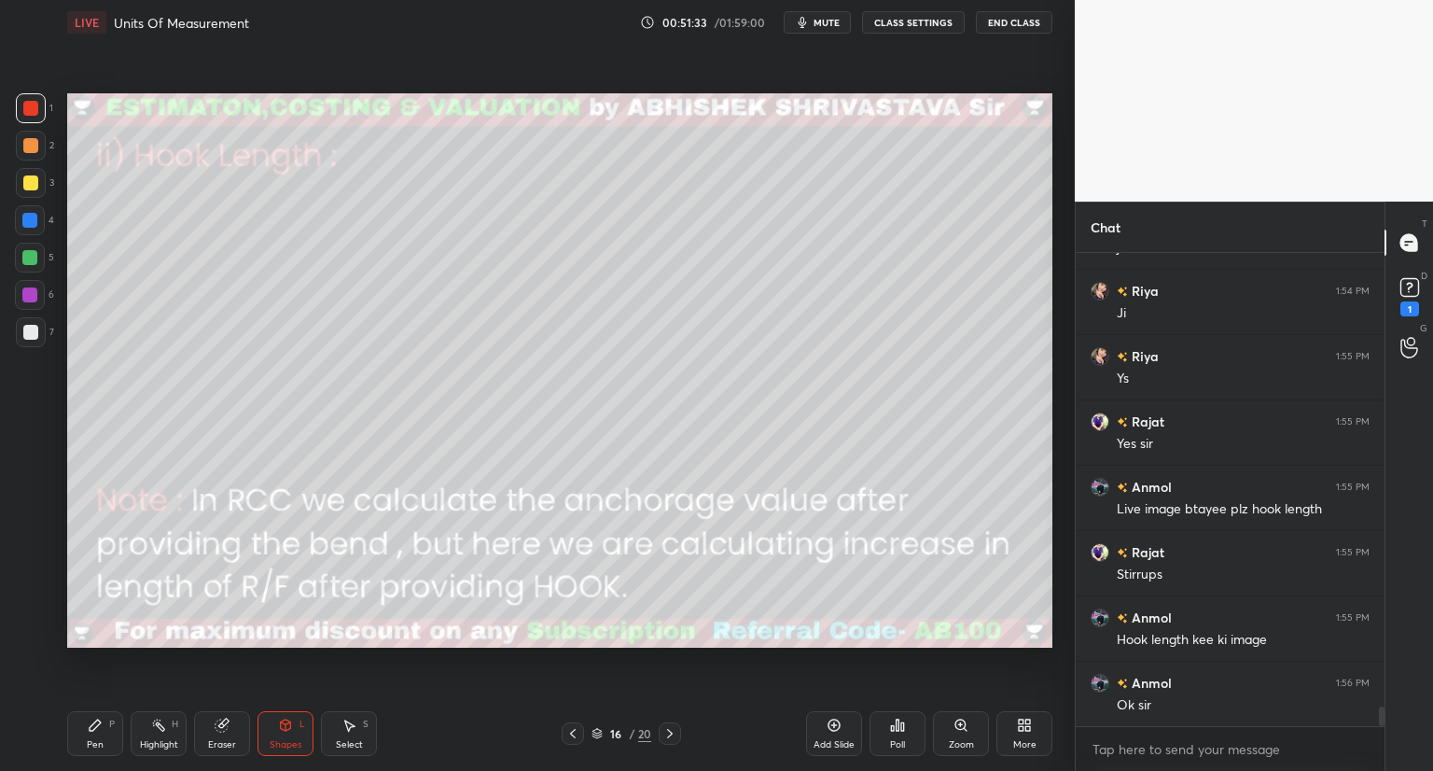
scroll to position [11223, 0]
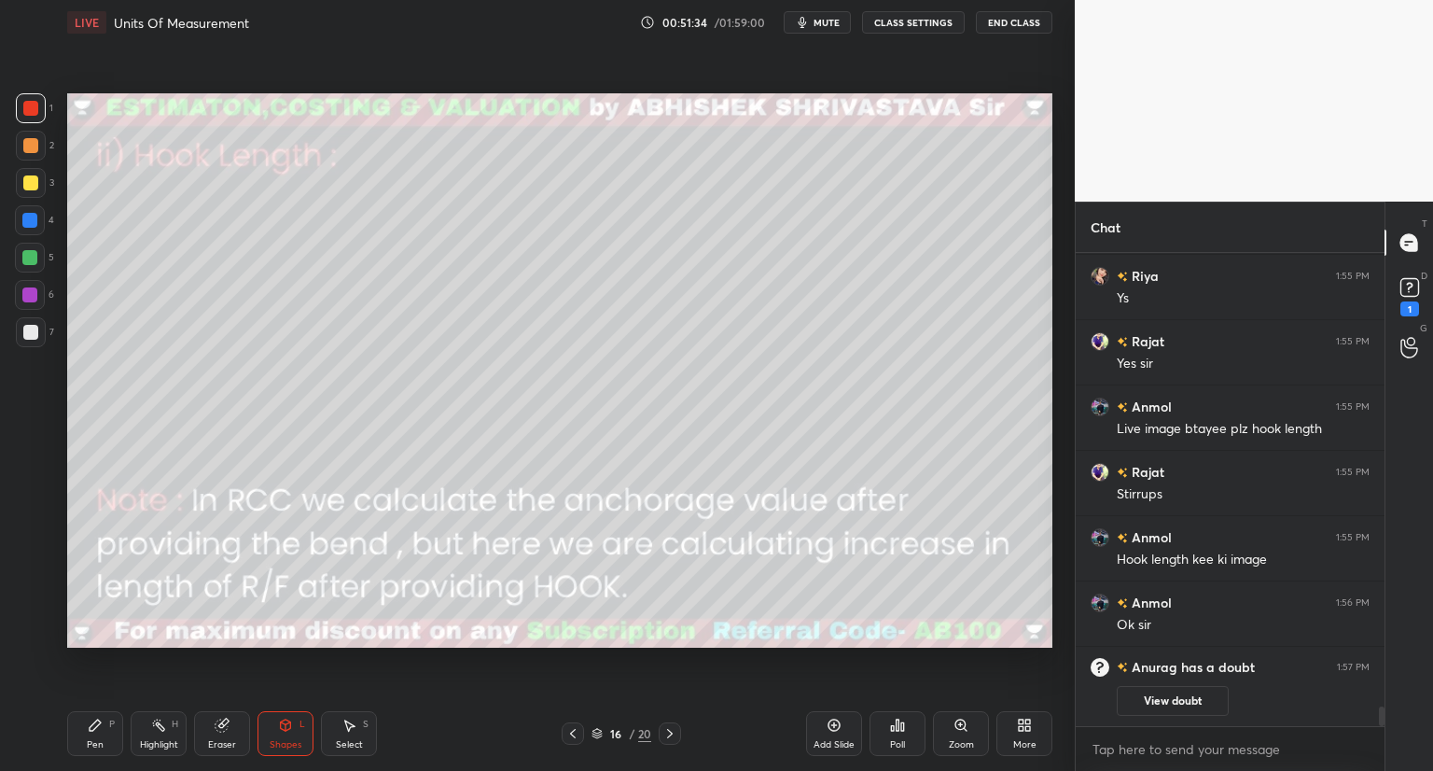
drag, startPoint x: 92, startPoint y: 737, endPoint x: 142, endPoint y: 671, distance: 82.7
click at [95, 734] on div "Pen P" at bounding box center [95, 733] width 56 height 45
click at [35, 187] on div at bounding box center [30, 182] width 15 height 15
drag, startPoint x: 30, startPoint y: 337, endPoint x: 65, endPoint y: 327, distance: 36.7
click at [34, 337] on div at bounding box center [30, 332] width 15 height 15
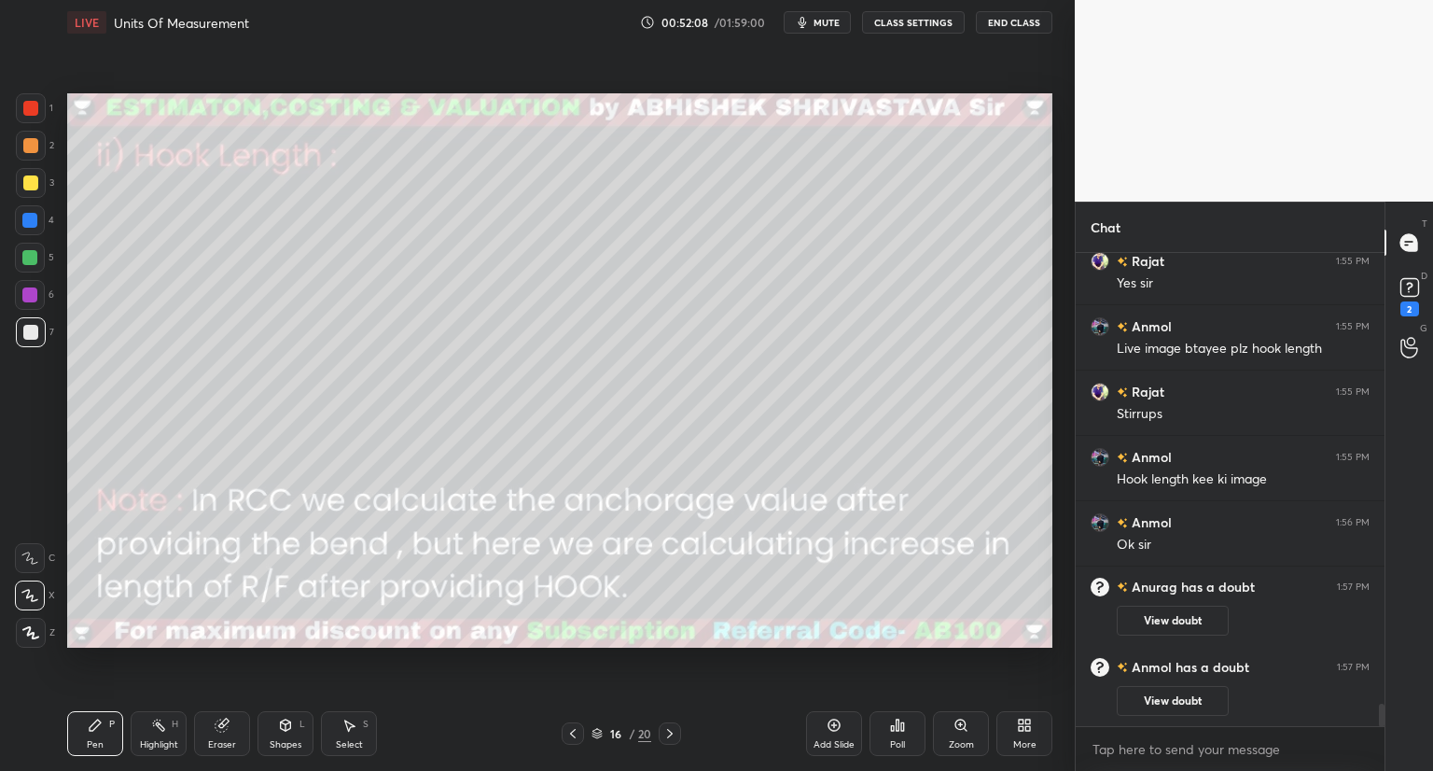
scroll to position [9539, 0]
drag, startPoint x: 33, startPoint y: 105, endPoint x: 57, endPoint y: 143, distance: 44.5
click at [35, 105] on div at bounding box center [30, 108] width 15 height 15
drag, startPoint x: 286, startPoint y: 737, endPoint x: 286, endPoint y: 711, distance: 26.1
click at [285, 735] on div "Shapes L" at bounding box center [286, 733] width 56 height 45
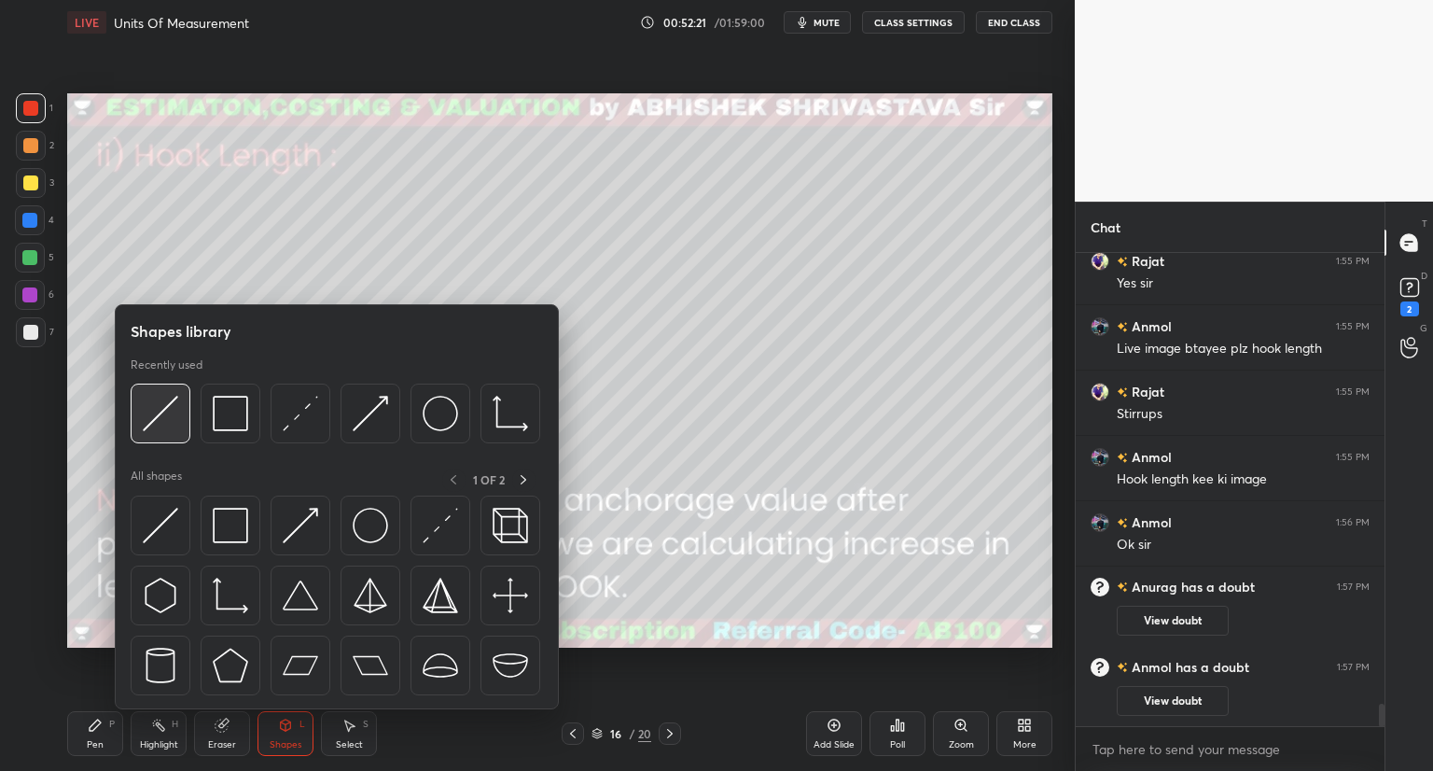
click at [162, 422] on img at bounding box center [160, 413] width 35 height 35
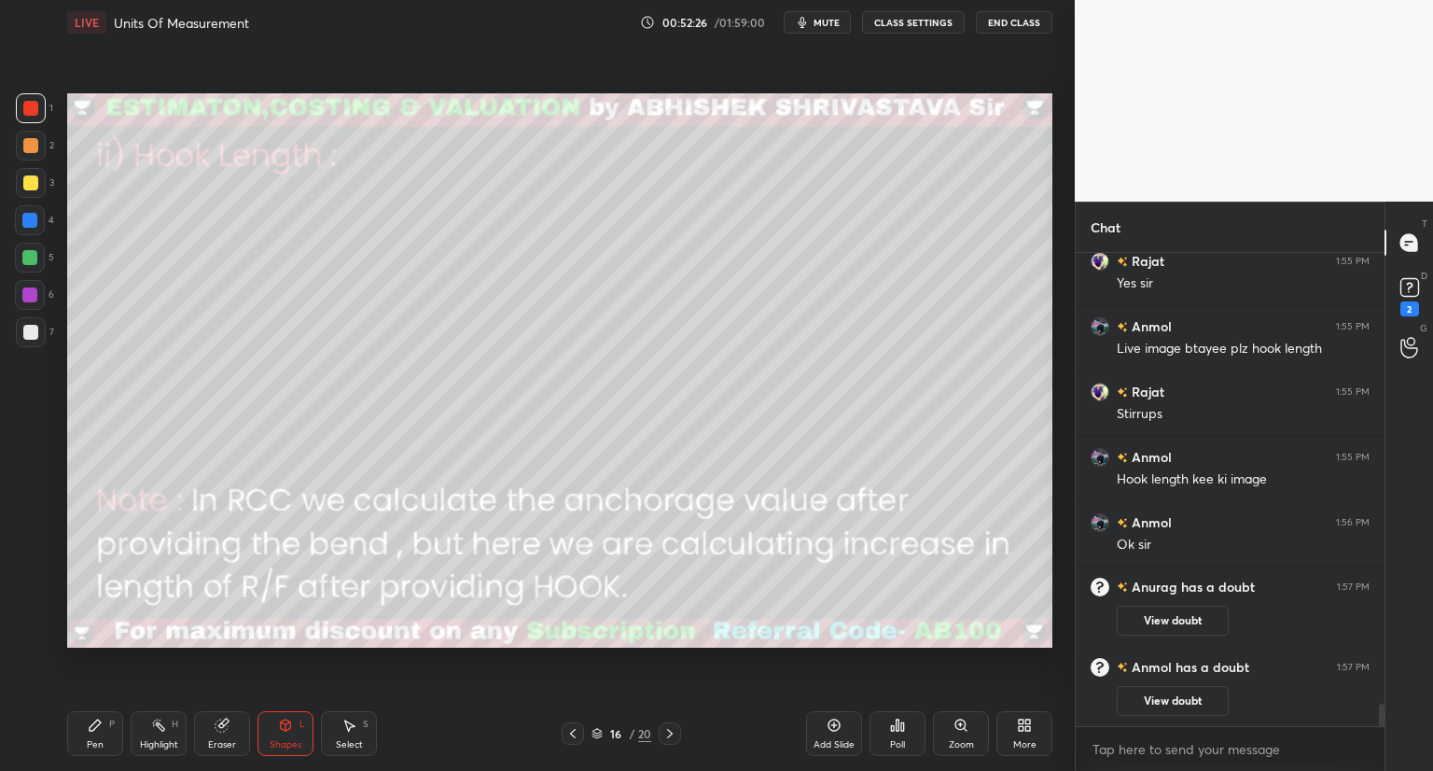
drag, startPoint x: 90, startPoint y: 731, endPoint x: 105, endPoint y: 694, distance: 39.7
click at [91, 730] on icon at bounding box center [95, 724] width 11 height 11
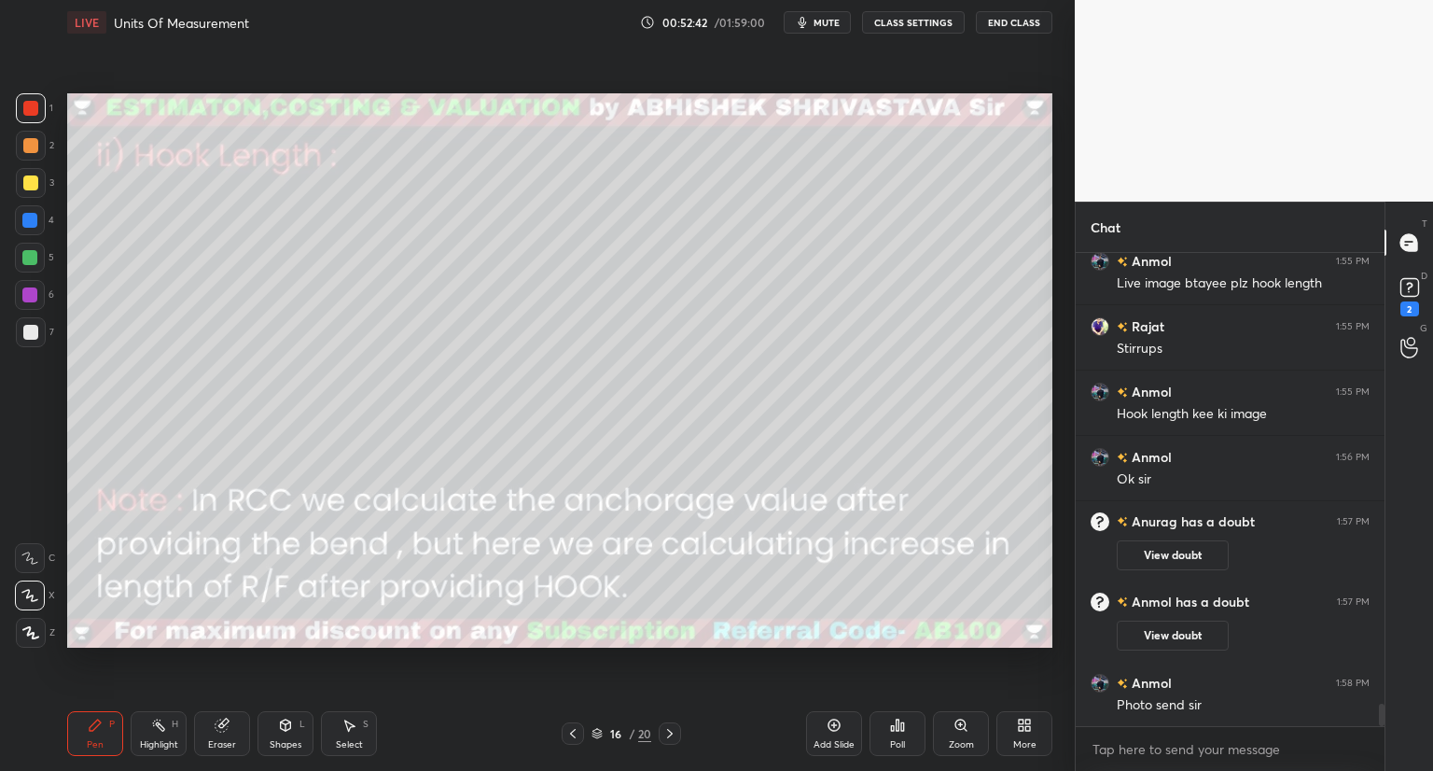
click at [224, 723] on icon at bounding box center [222, 725] width 12 height 12
click at [102, 731] on div "Pen P" at bounding box center [95, 733] width 56 height 45
click at [33, 333] on div at bounding box center [30, 332] width 15 height 15
click at [25, 110] on div at bounding box center [30, 108] width 15 height 15
click at [286, 733] on div "Shapes L" at bounding box center [286, 733] width 56 height 45
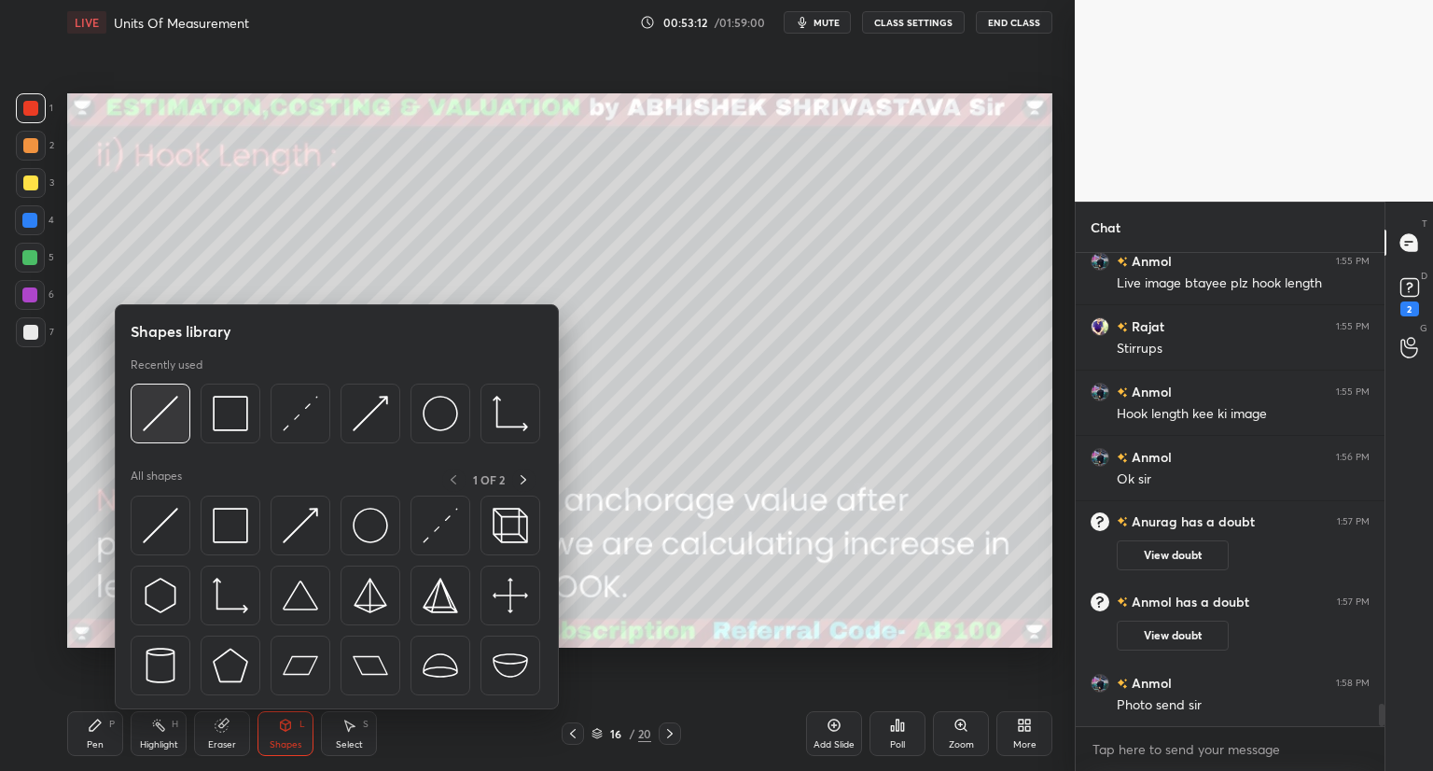
click at [148, 423] on img at bounding box center [160, 413] width 35 height 35
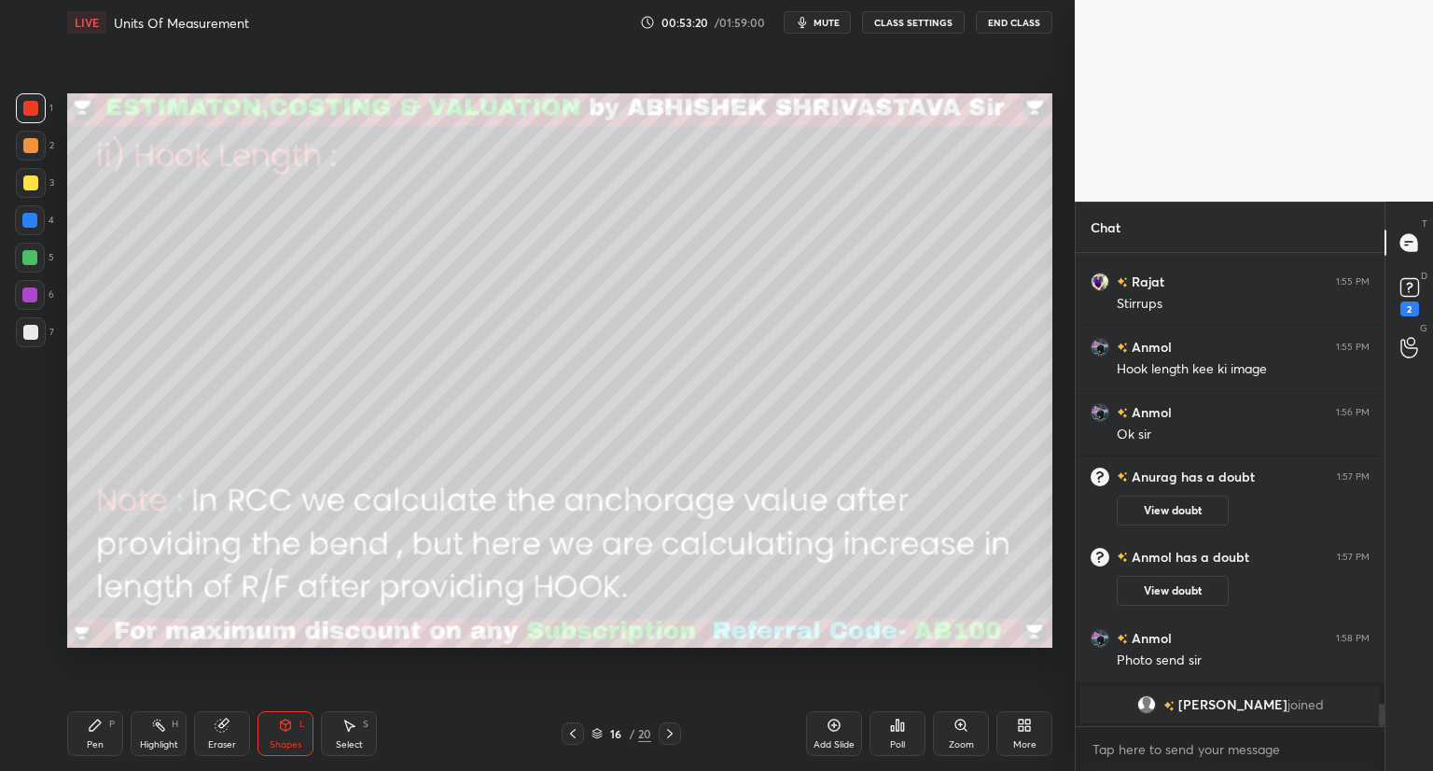
scroll to position [9711, 0]
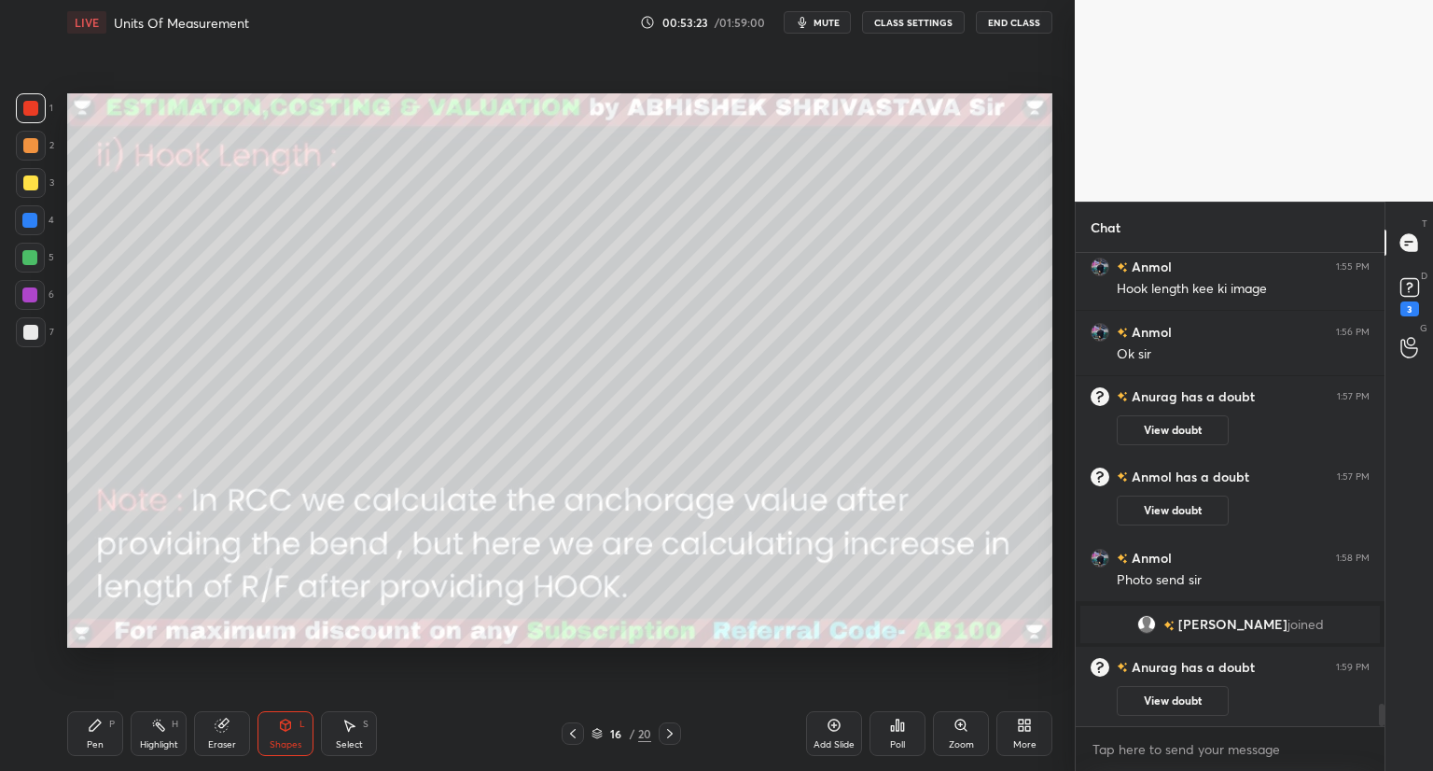
click at [105, 732] on div "Pen P" at bounding box center [95, 733] width 56 height 45
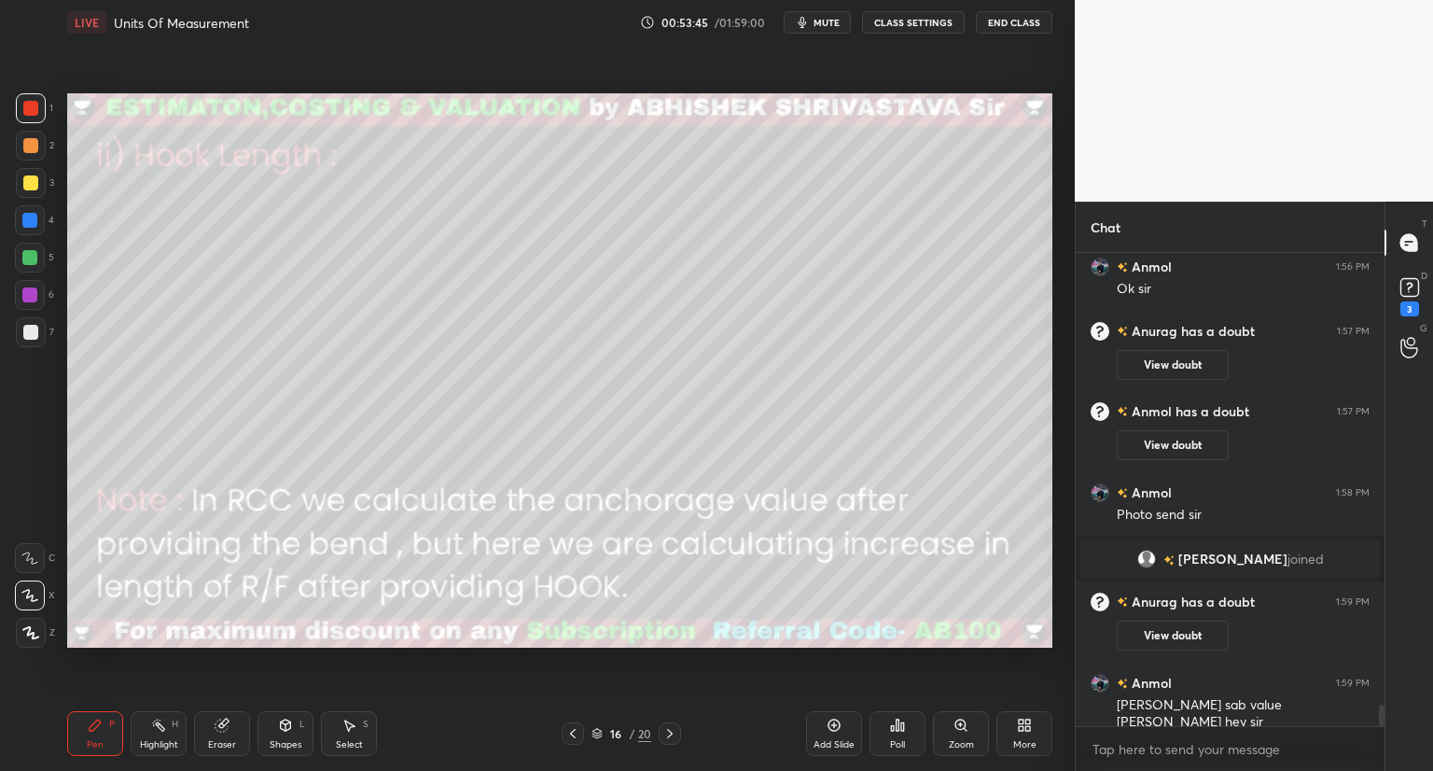
click at [29, 333] on div at bounding box center [30, 332] width 15 height 15
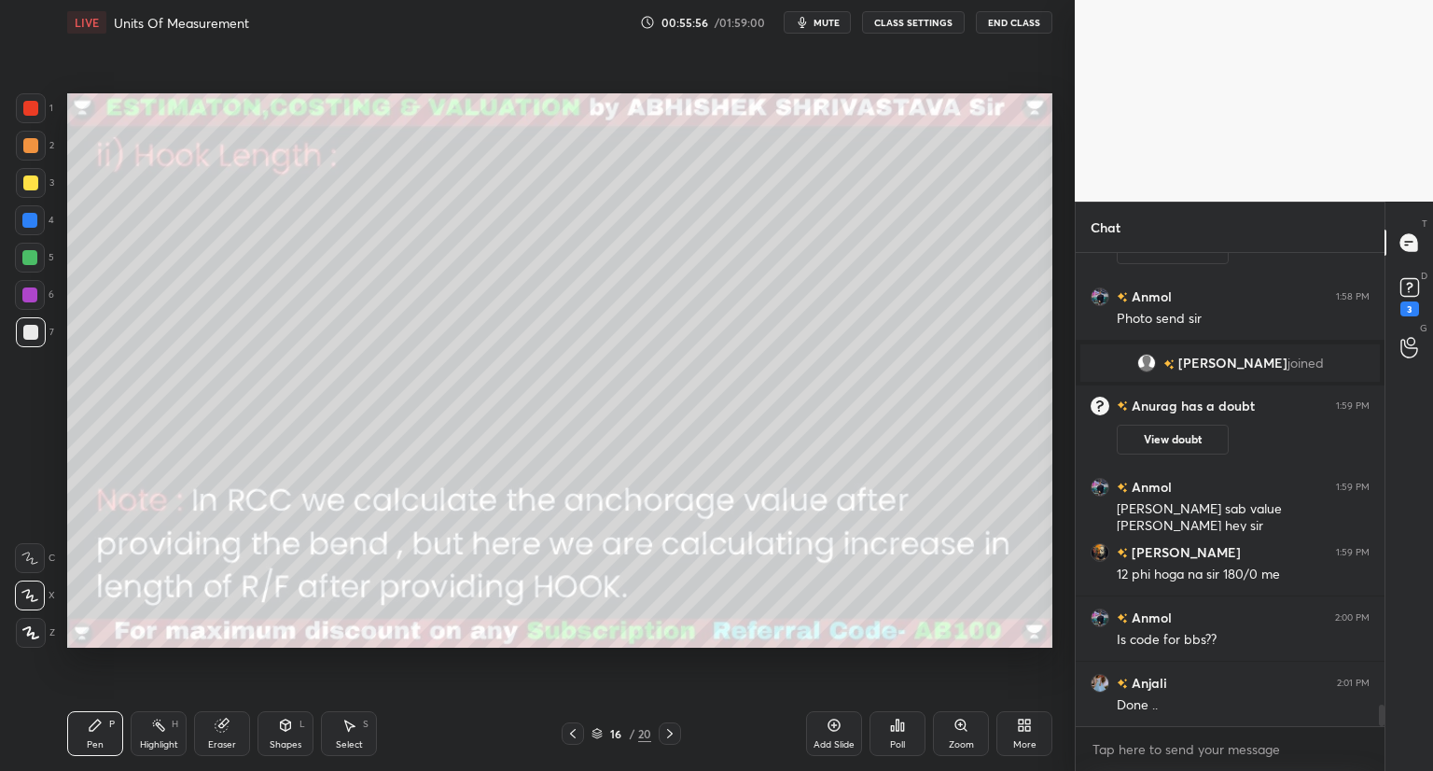
scroll to position [10038, 0]
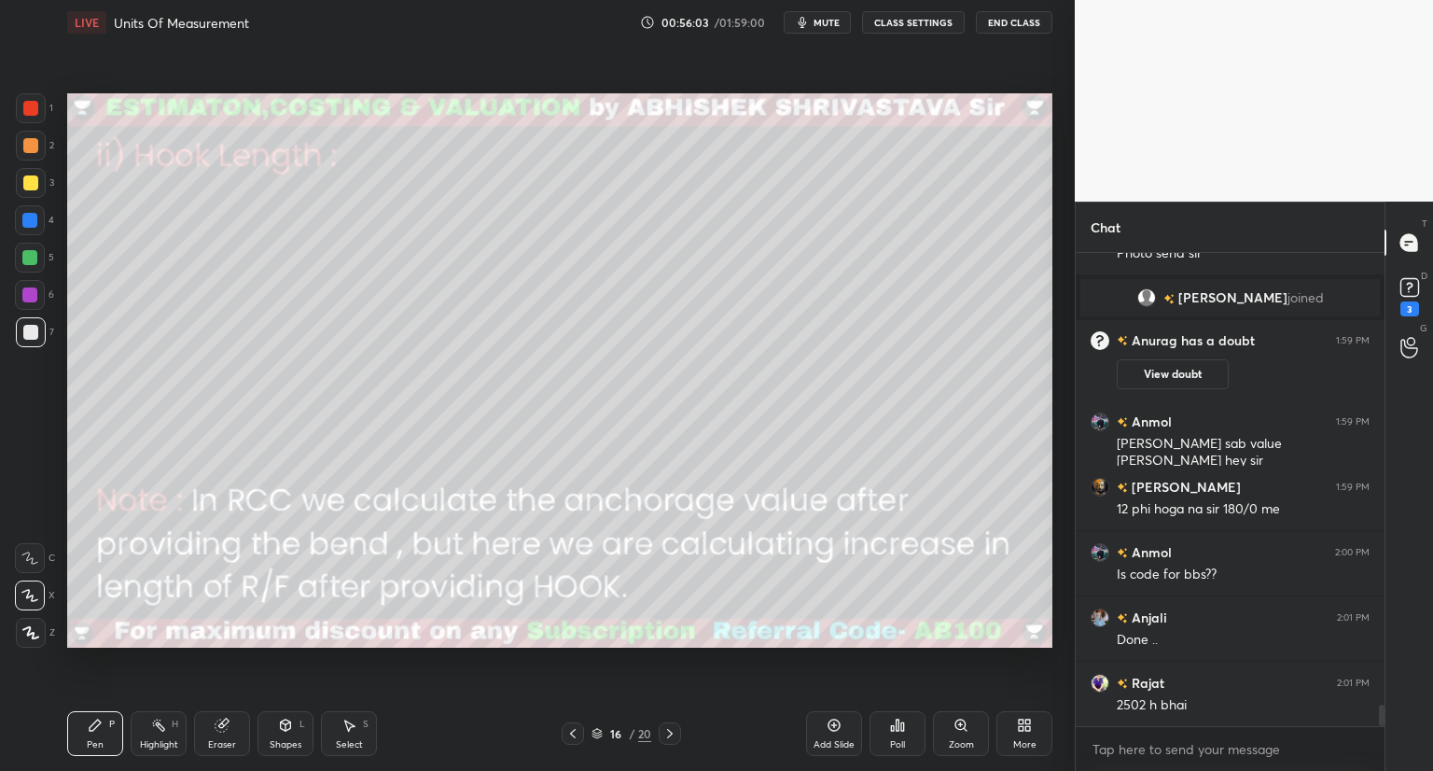
click at [835, 729] on icon at bounding box center [834, 725] width 15 height 15
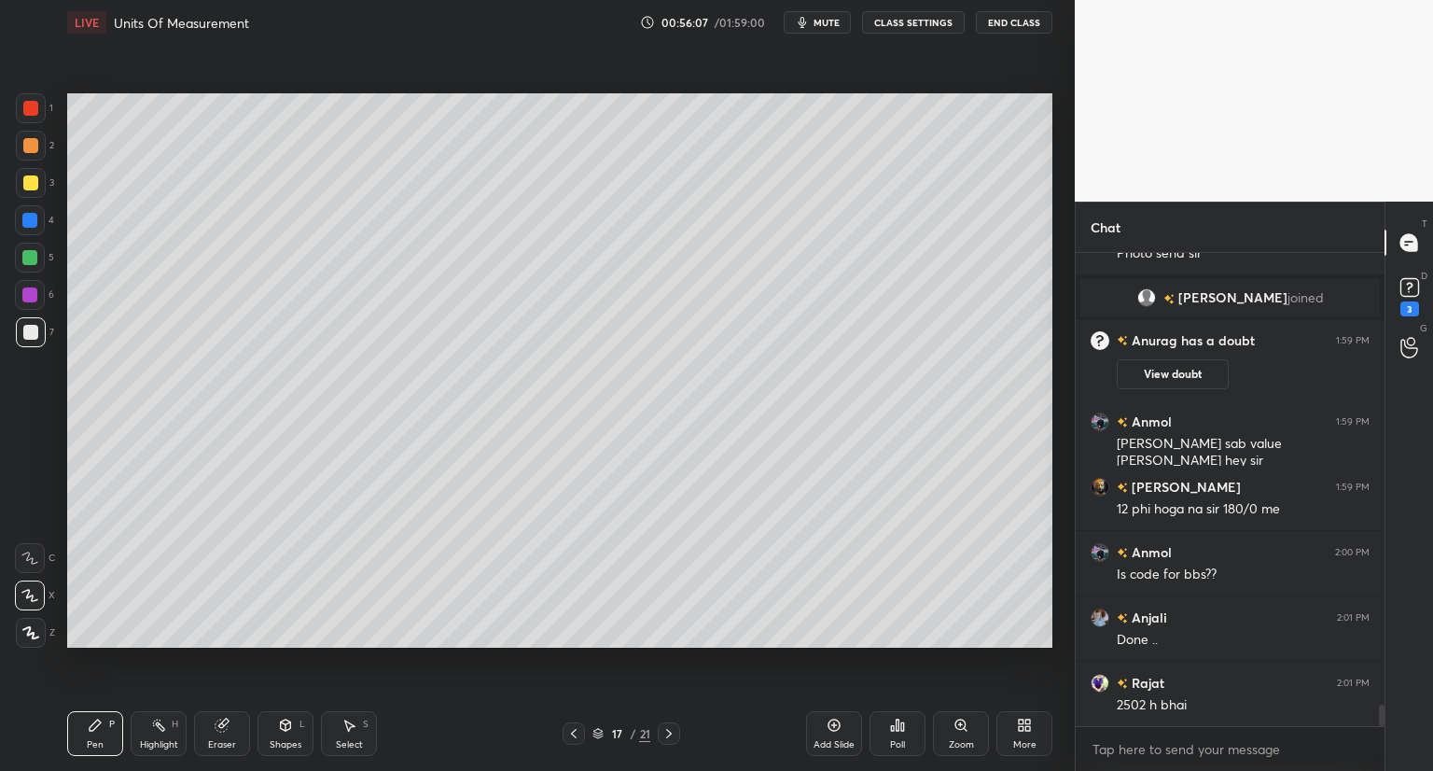
click at [26, 262] on div at bounding box center [29, 257] width 15 height 15
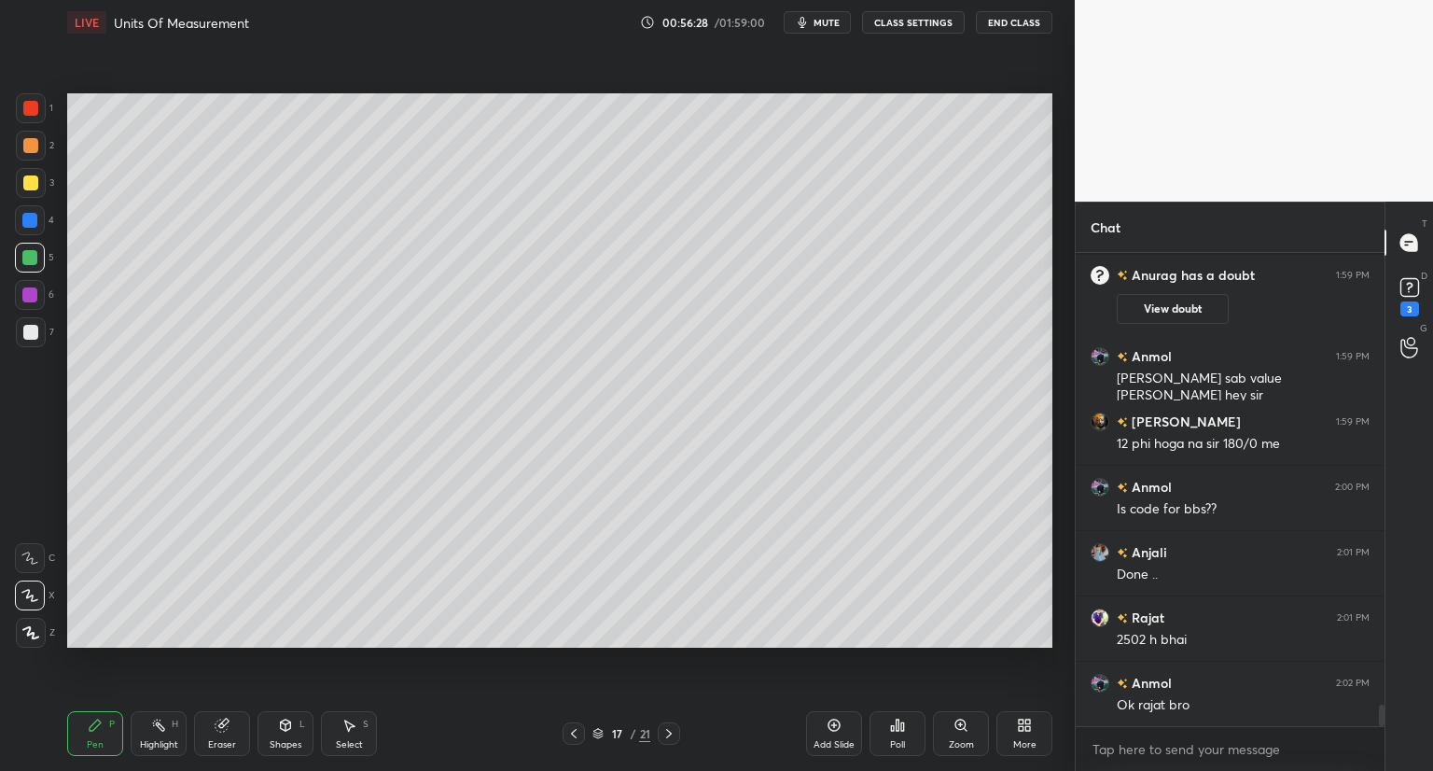
click at [30, 182] on div at bounding box center [30, 182] width 15 height 15
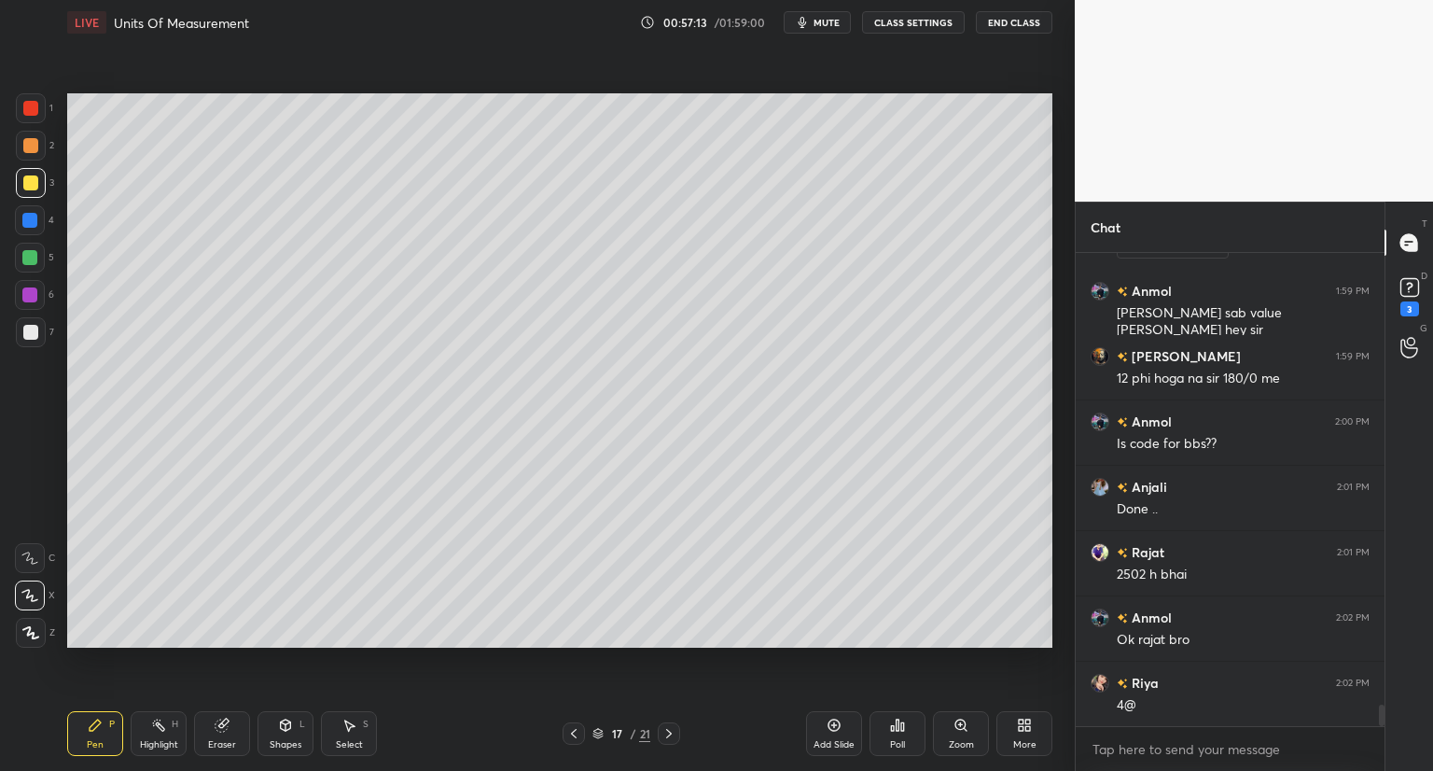
click at [280, 734] on div "Shapes L" at bounding box center [286, 733] width 56 height 45
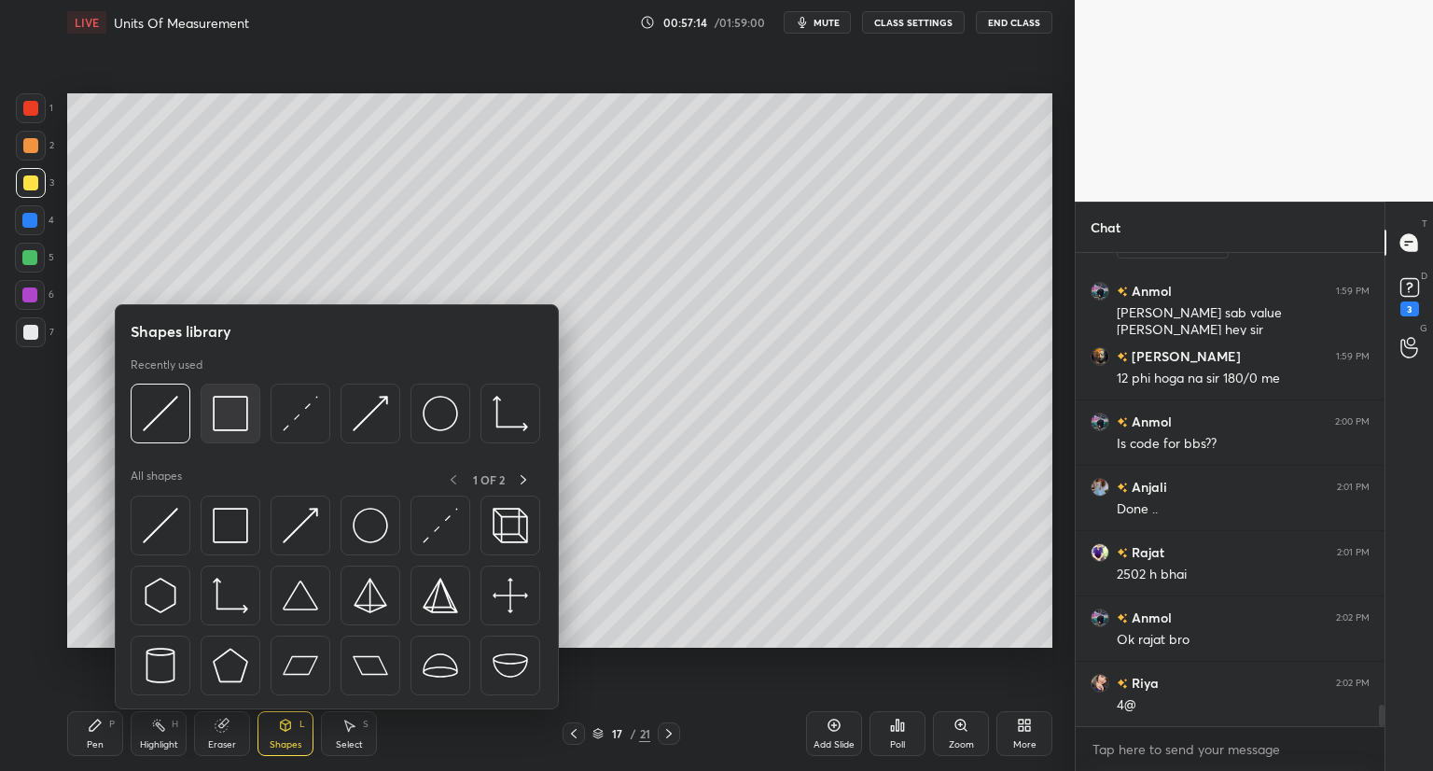
click at [228, 426] on img at bounding box center [230, 413] width 35 height 35
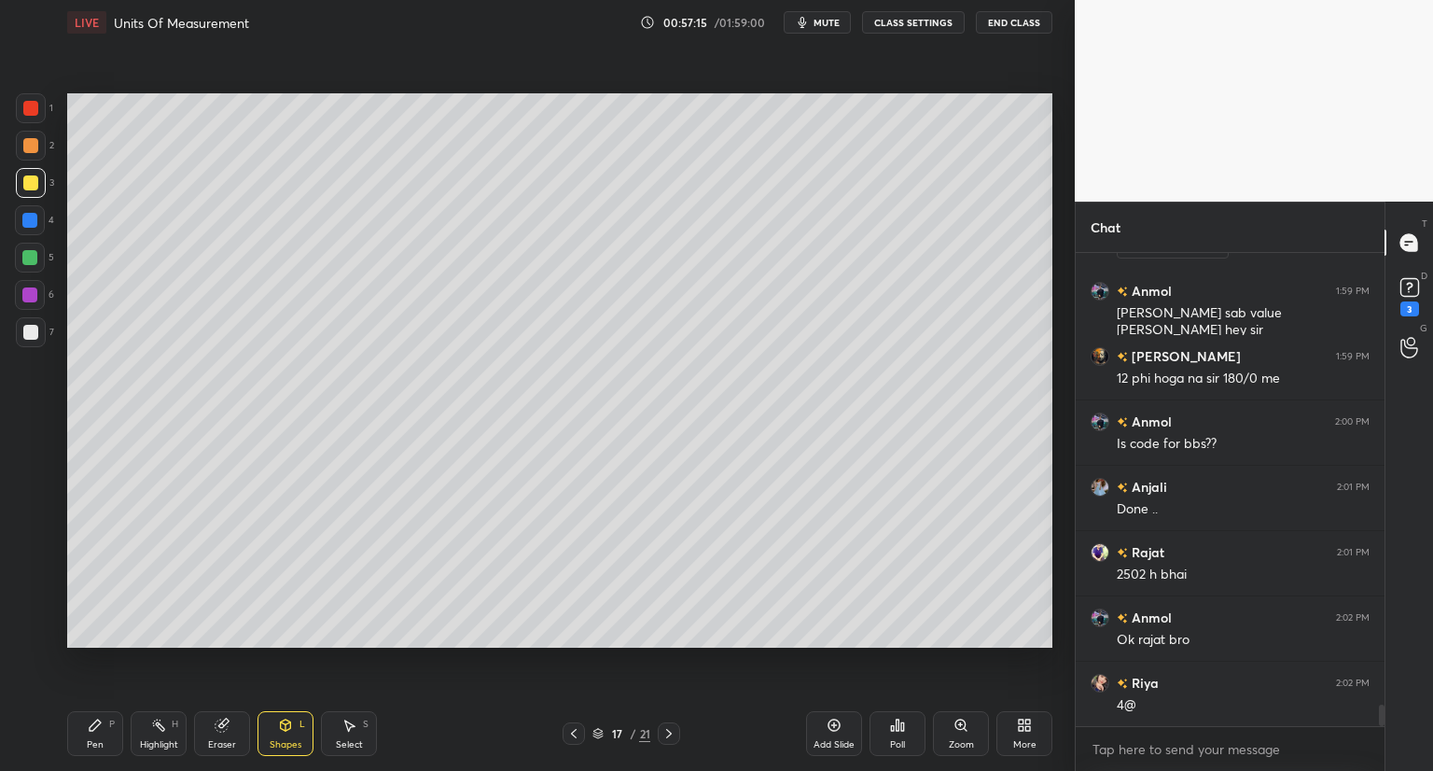
click at [37, 100] on div at bounding box center [31, 108] width 30 height 30
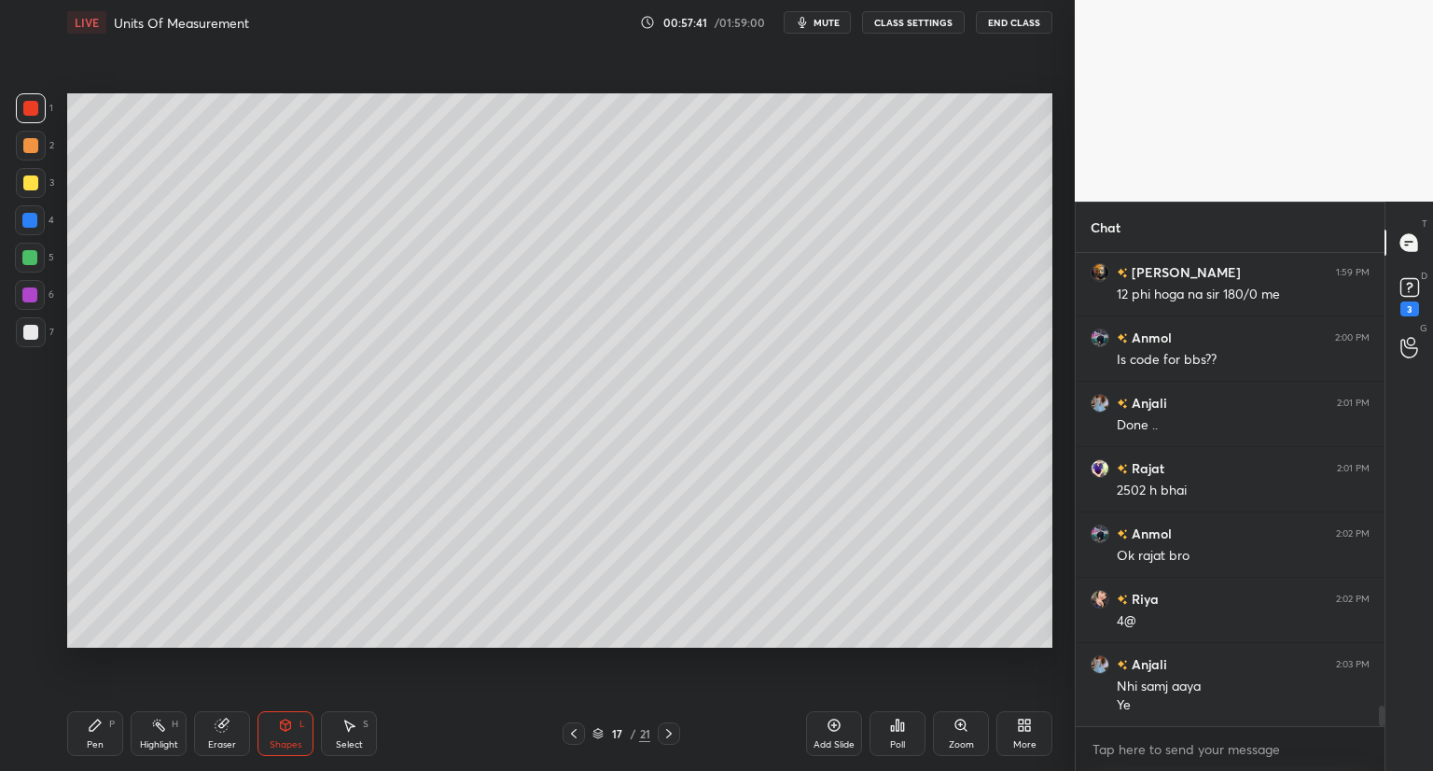
scroll to position [10271, 0]
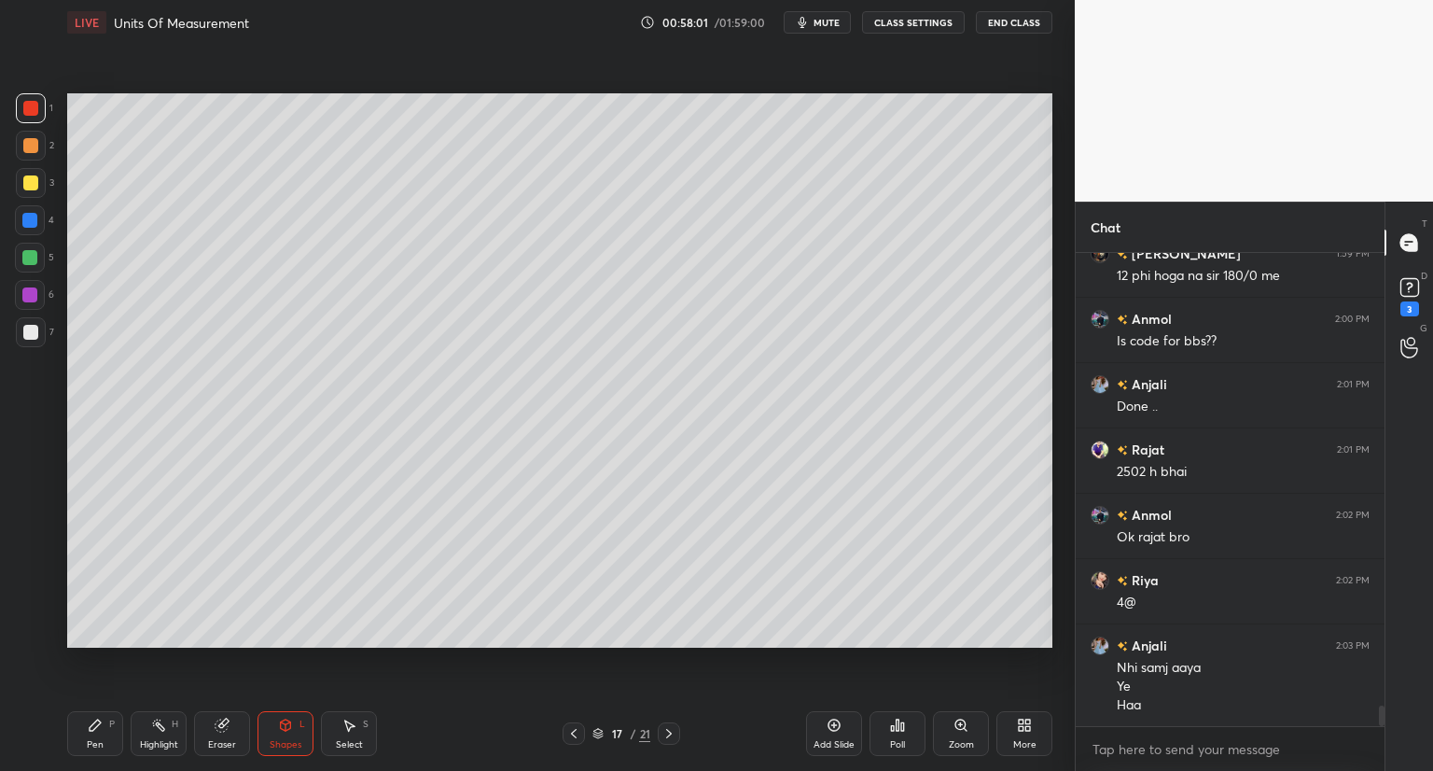
click at [103, 729] on div "Pen P" at bounding box center [95, 733] width 56 height 45
click at [235, 736] on div "Eraser" at bounding box center [222, 733] width 56 height 45
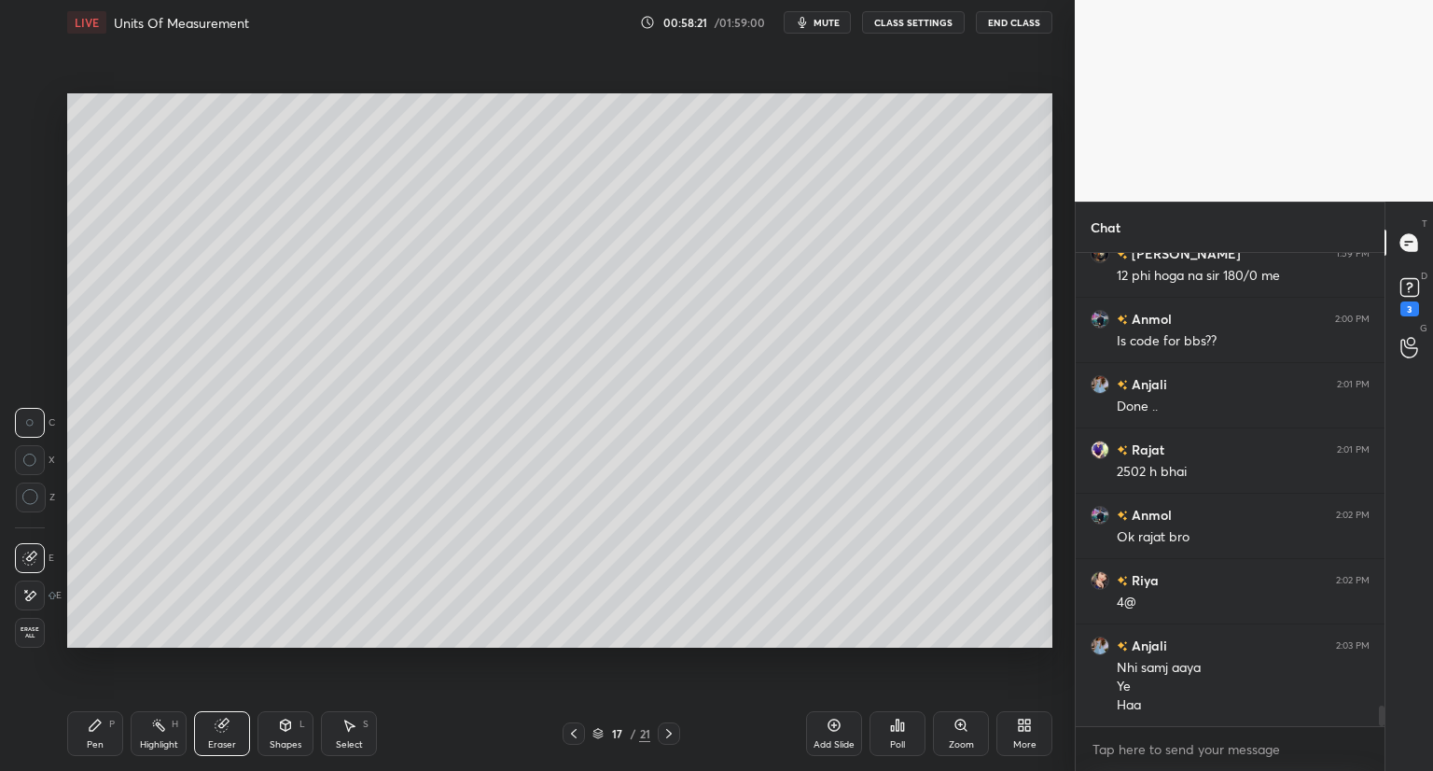
click at [572, 733] on icon at bounding box center [573, 733] width 15 height 15
click at [601, 732] on icon at bounding box center [597, 731] width 9 height 5
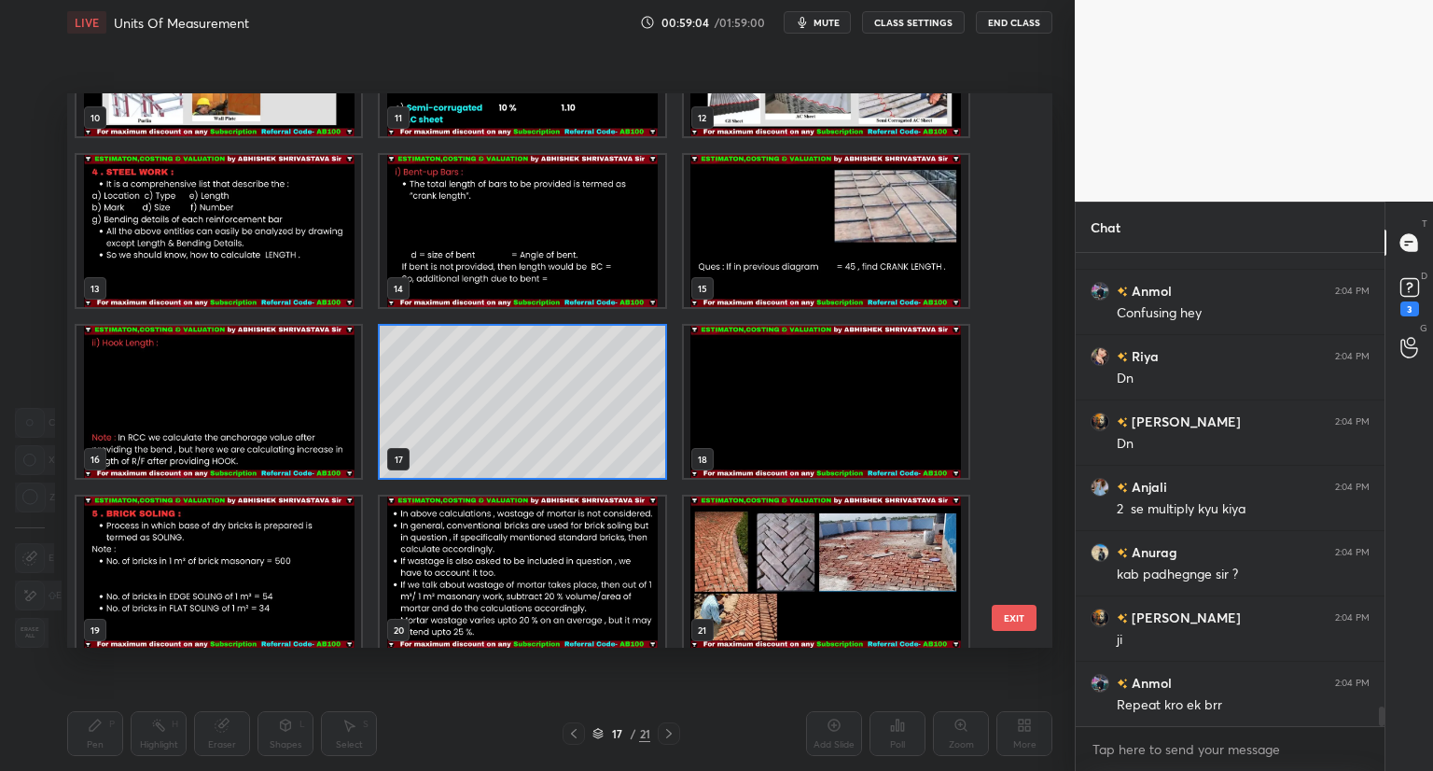
scroll to position [10793, 0]
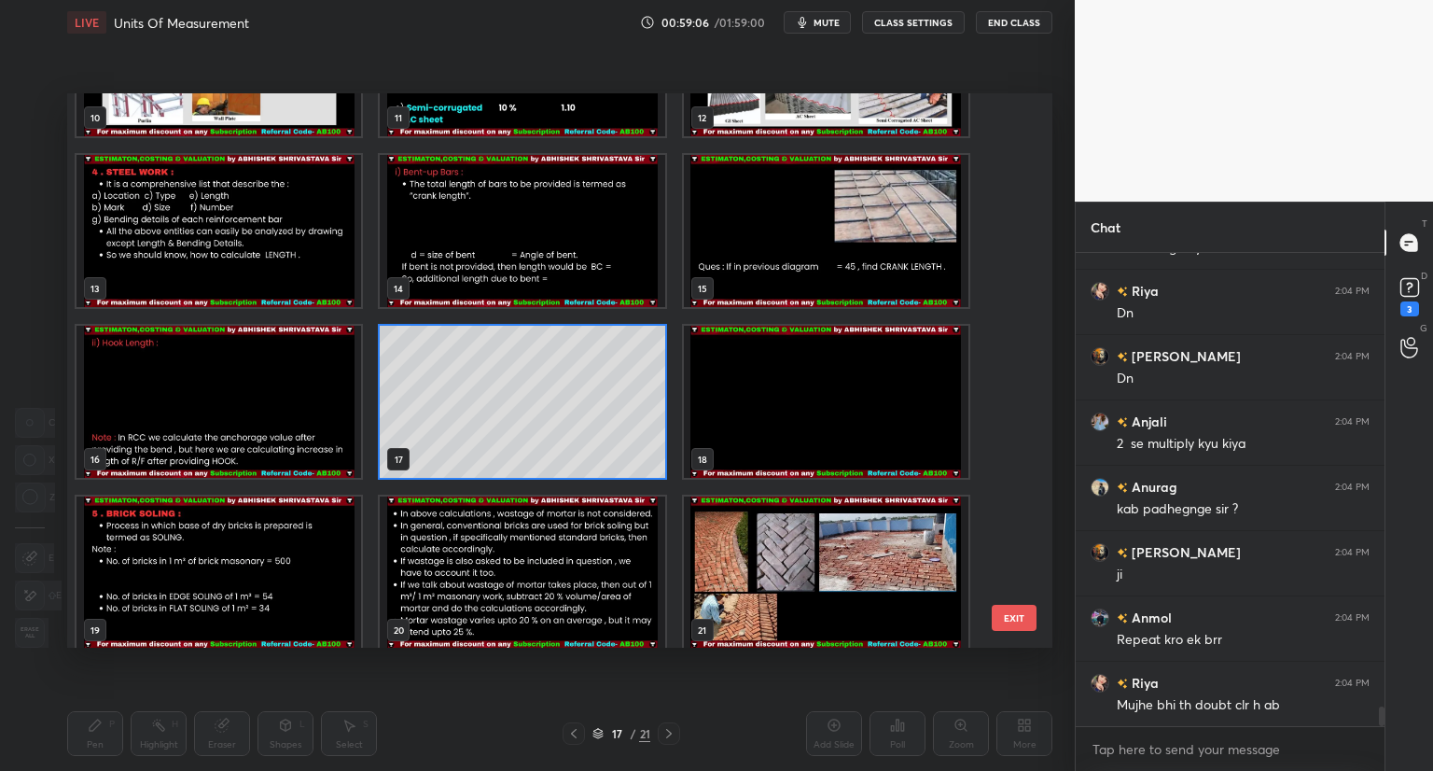
click at [742, 423] on img "grid" at bounding box center [826, 402] width 285 height 152
click at [738, 430] on img "grid" at bounding box center [826, 402] width 285 height 152
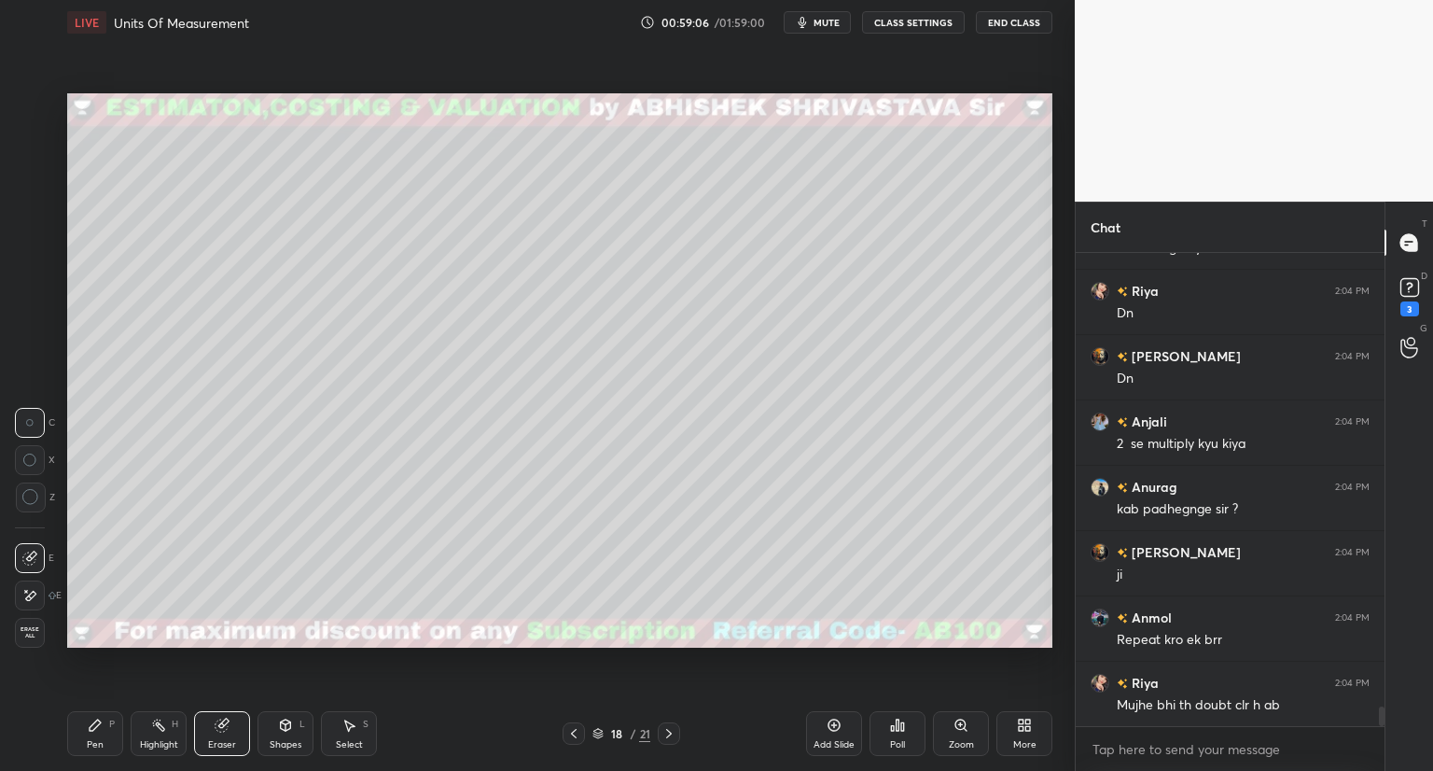
click at [736, 438] on img "grid" at bounding box center [826, 402] width 285 height 152
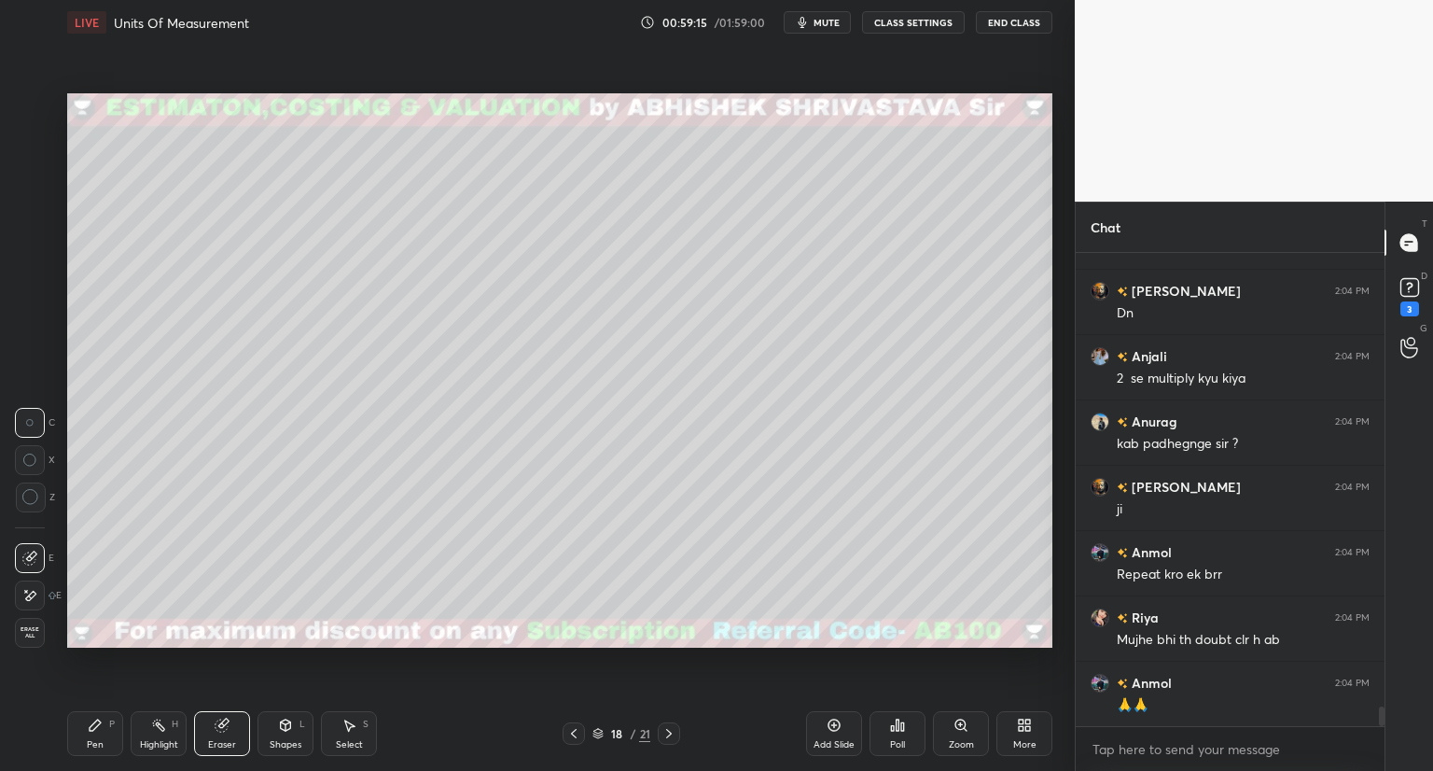
scroll to position [10924, 0]
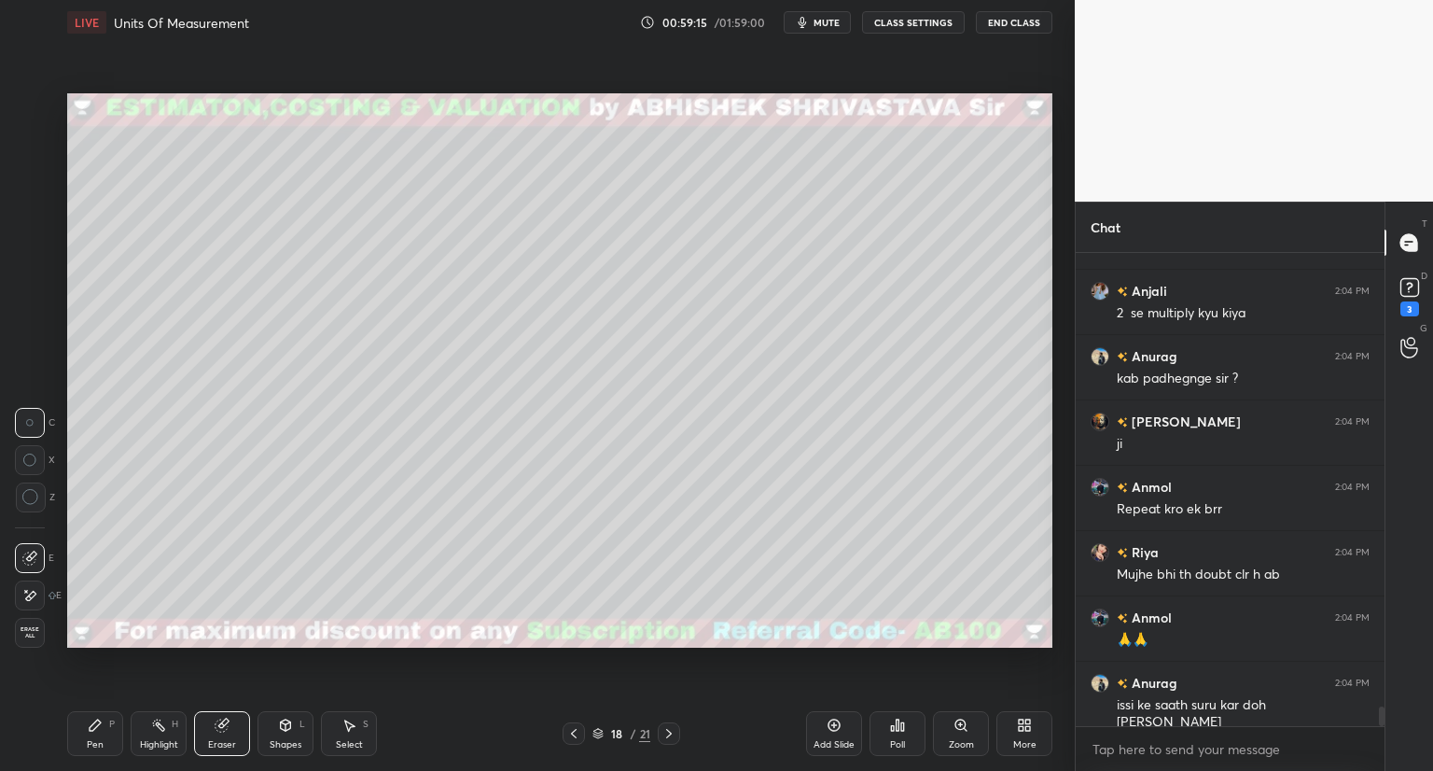
click at [94, 741] on div "Pen" at bounding box center [95, 744] width 17 height 9
click at [38, 185] on div at bounding box center [31, 183] width 30 height 30
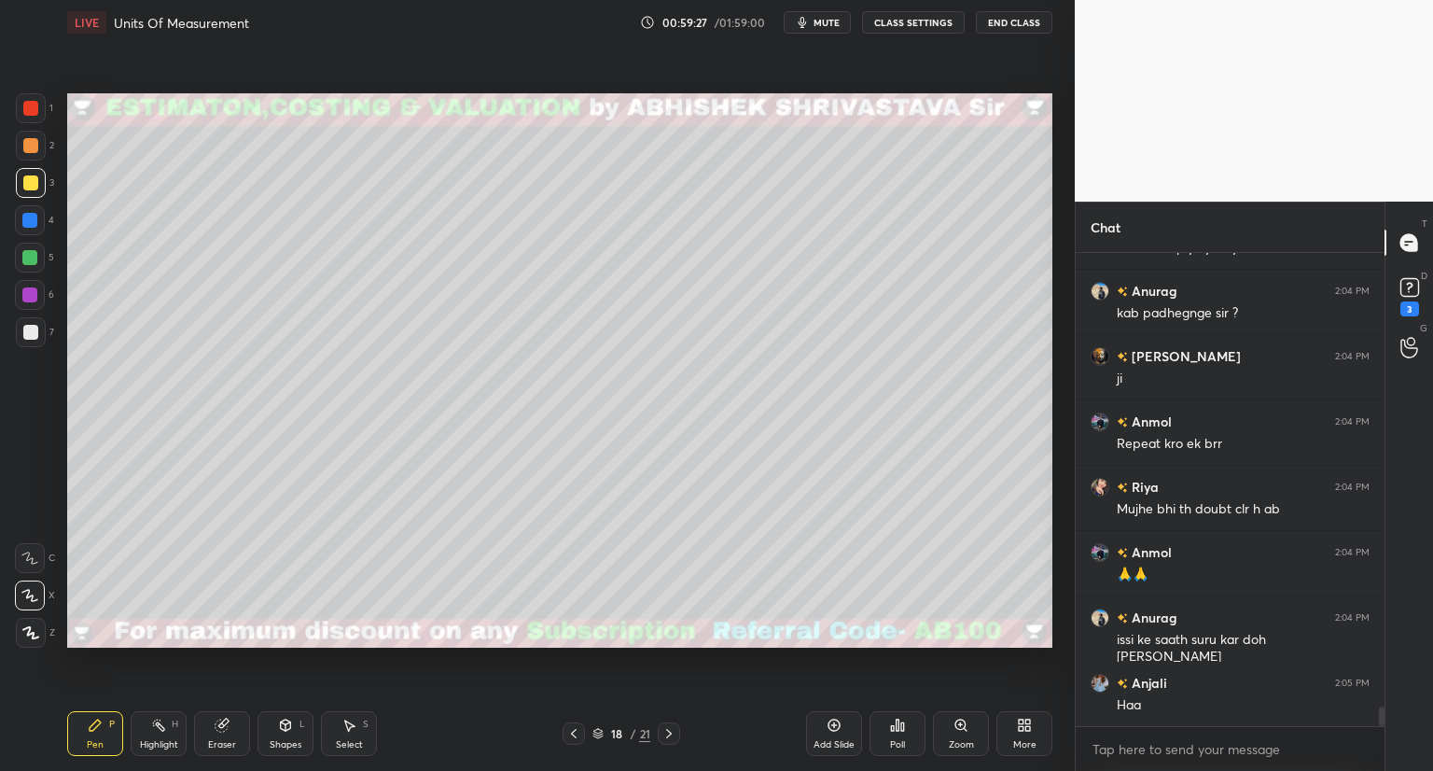
click at [282, 736] on div "Shapes L" at bounding box center [286, 733] width 56 height 45
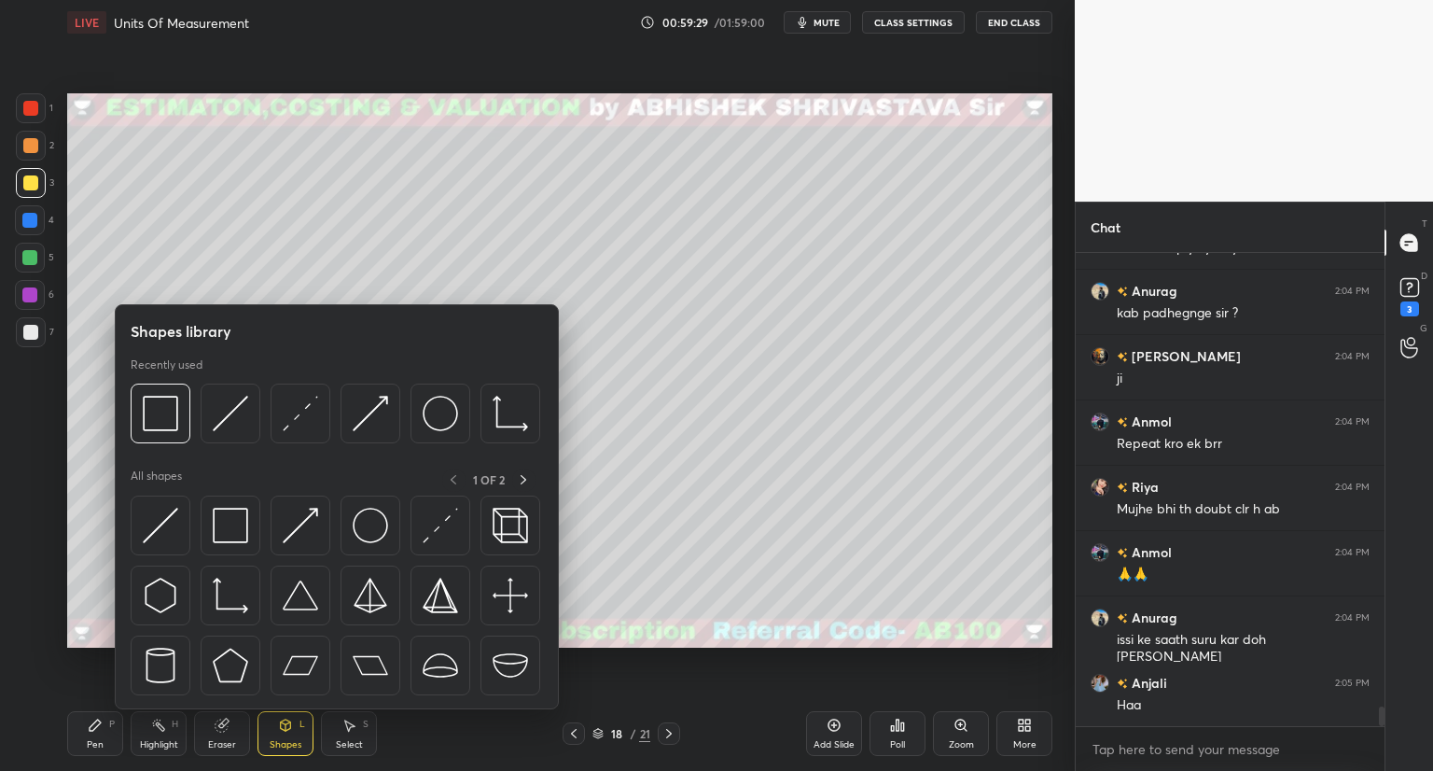
click at [579, 730] on icon at bounding box center [573, 733] width 15 height 15
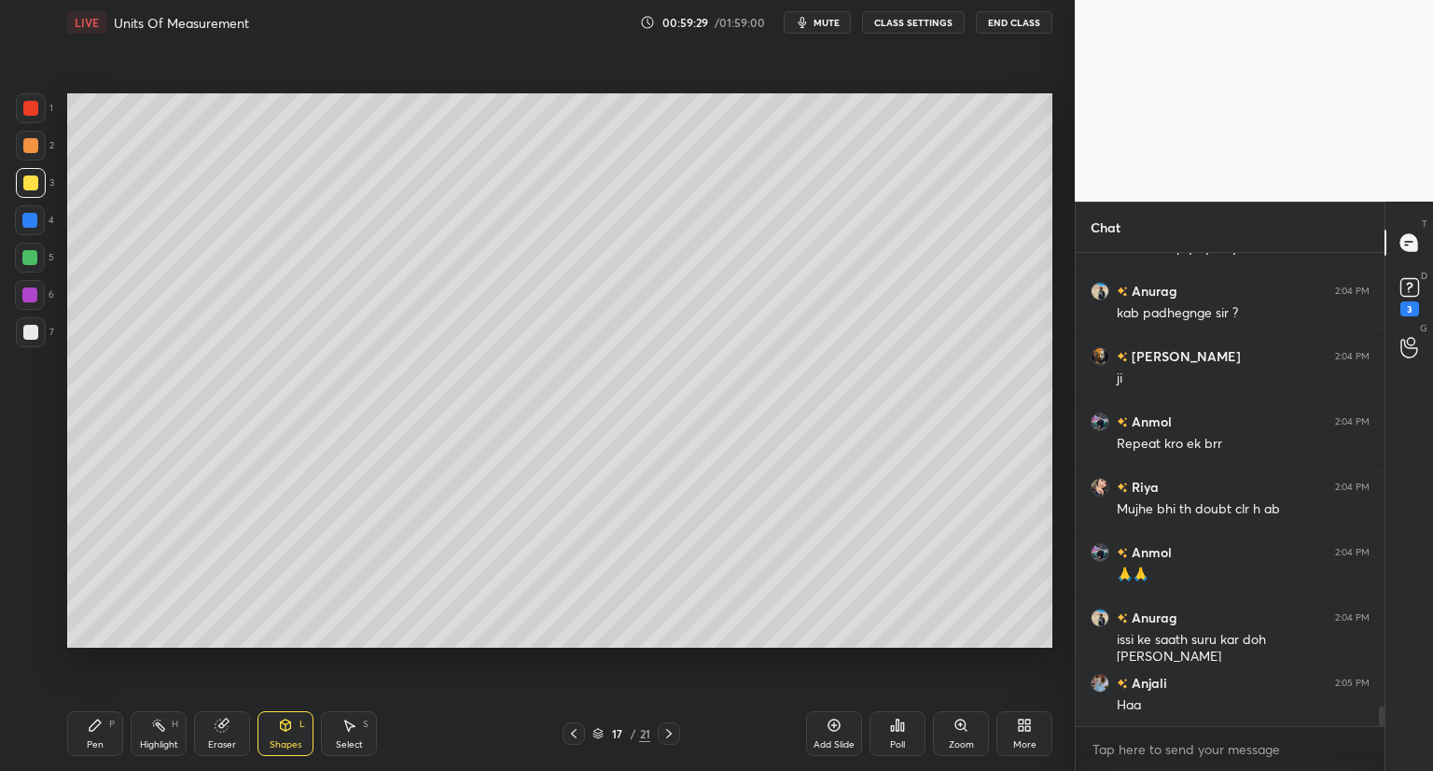
click at [577, 732] on icon at bounding box center [573, 733] width 15 height 15
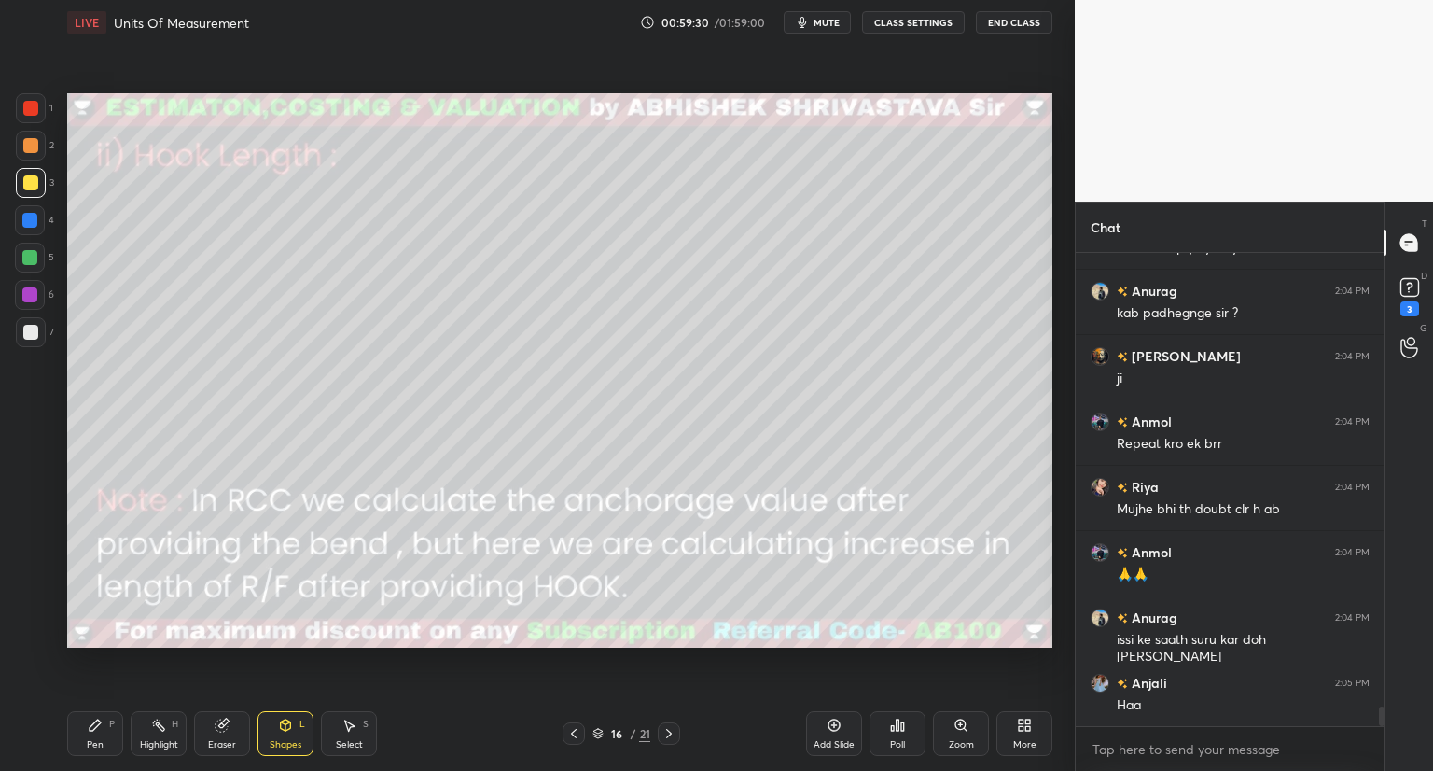
click at [574, 734] on icon at bounding box center [573, 733] width 15 height 15
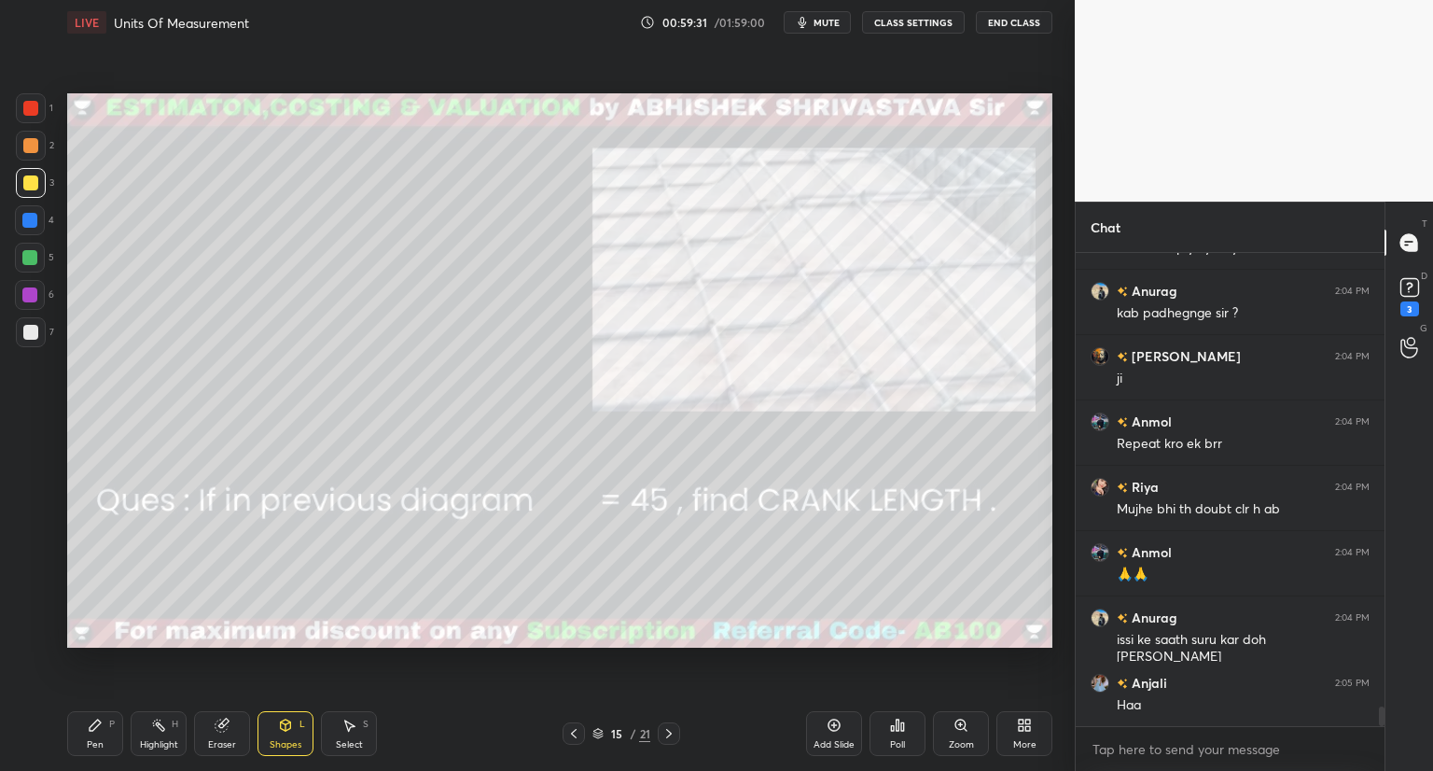
click at [573, 734] on icon at bounding box center [574, 733] width 6 height 9
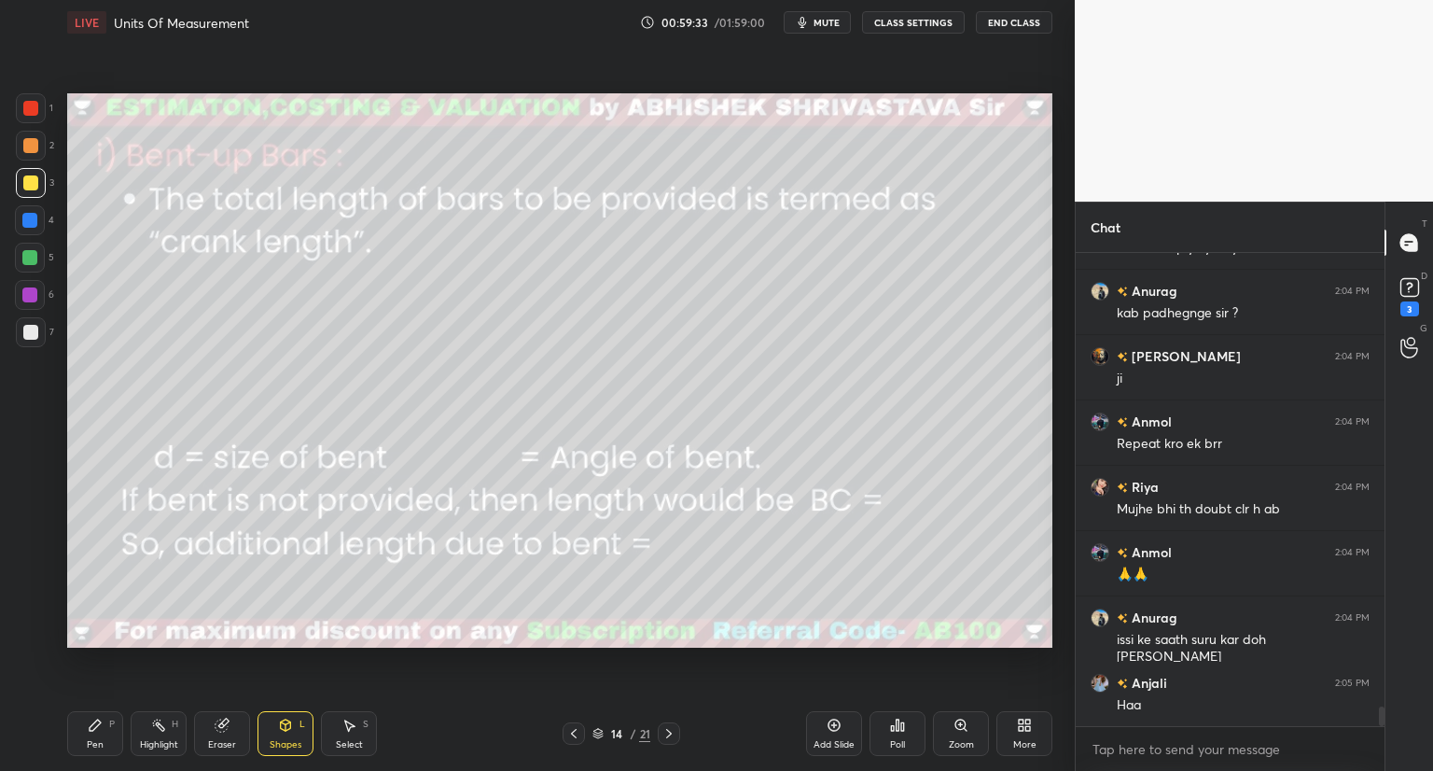
drag, startPoint x: 347, startPoint y: 737, endPoint x: 344, endPoint y: 725, distance: 12.4
click at [346, 732] on div "Select S" at bounding box center [349, 733] width 56 height 45
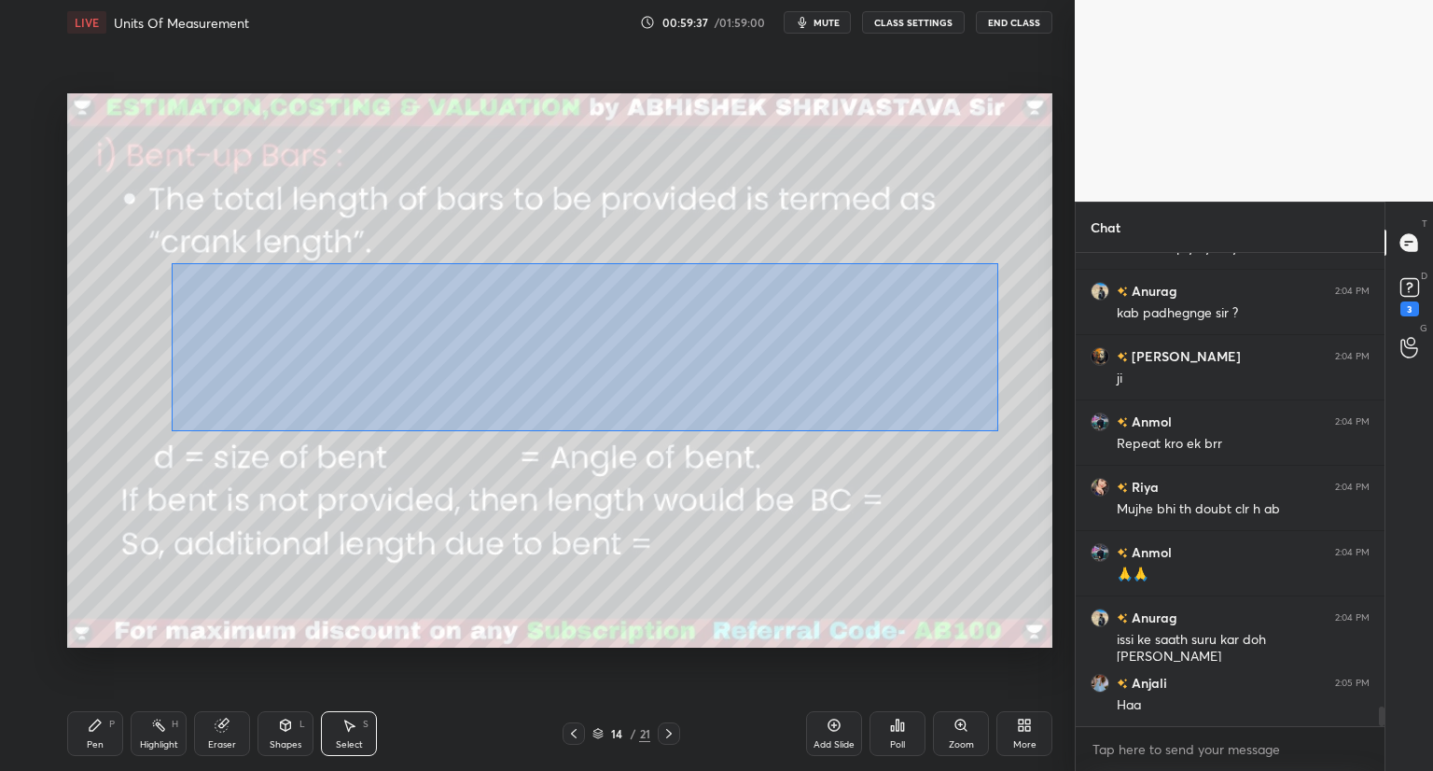
drag, startPoint x: 170, startPoint y: 261, endPoint x: 994, endPoint y: 427, distance: 840.4
click at [998, 434] on div "0 ° Undo Copy Duplicate Duplicate to new slide Delete" at bounding box center [559, 370] width 985 height 554
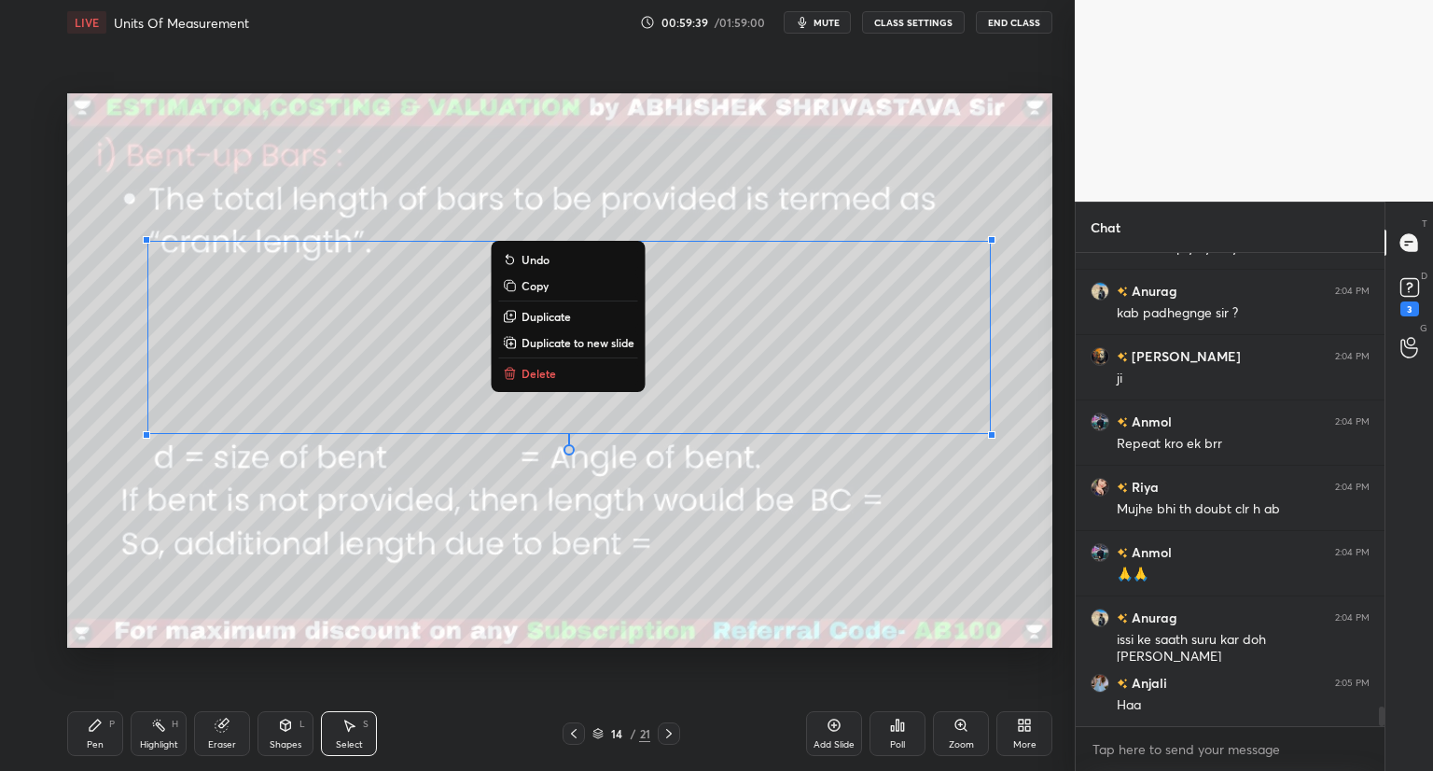
click at [559, 286] on button "Copy" at bounding box center [568, 285] width 139 height 22
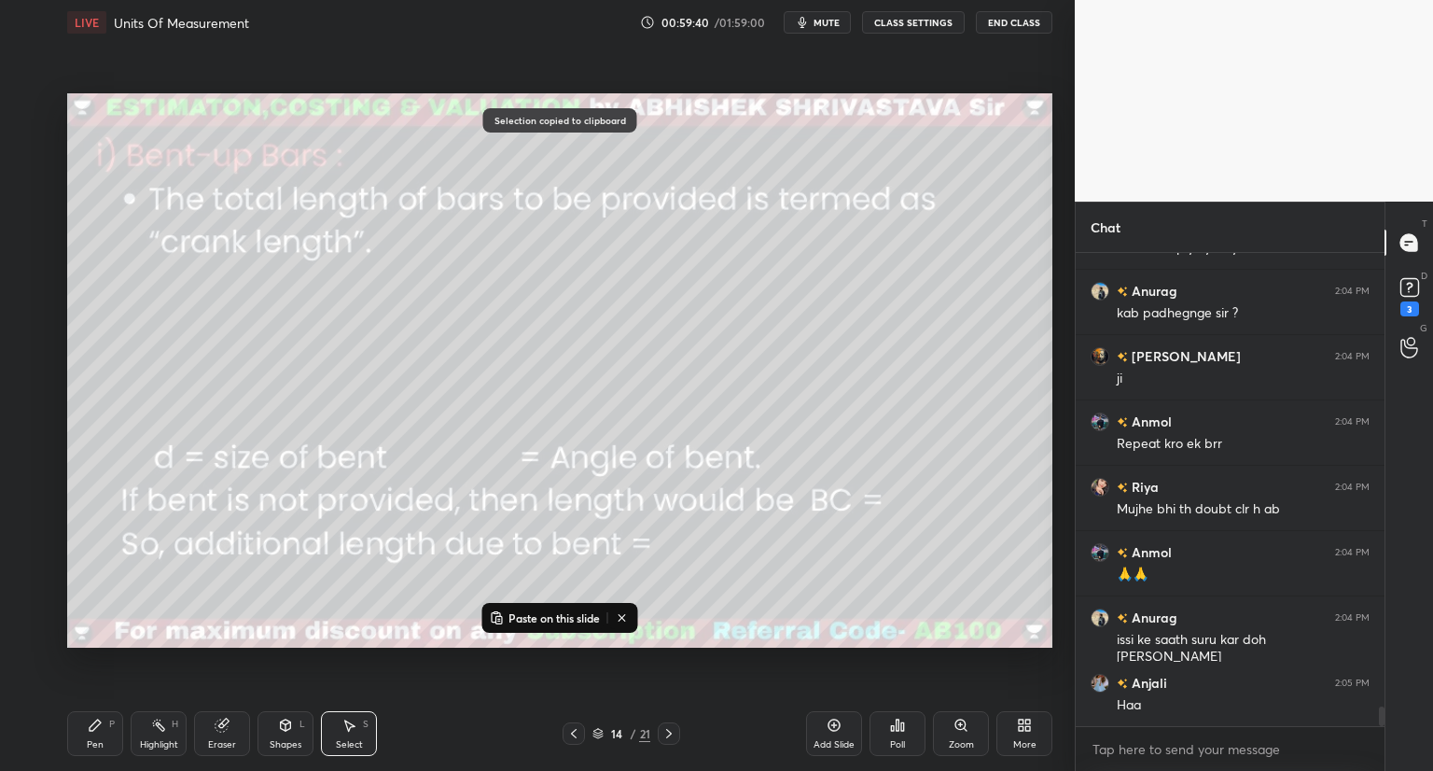
click at [672, 732] on icon at bounding box center [669, 733] width 15 height 15
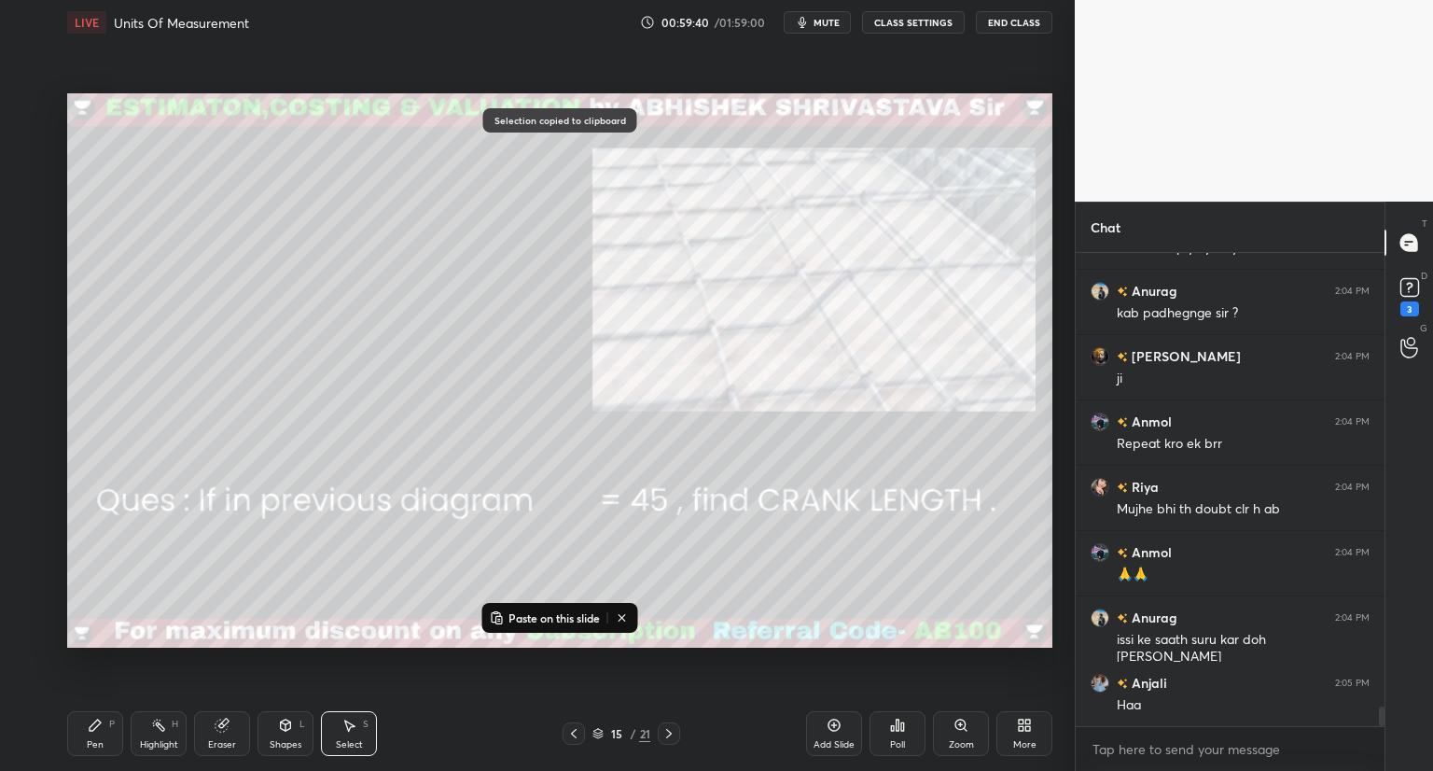
click at [671, 734] on icon at bounding box center [669, 733] width 15 height 15
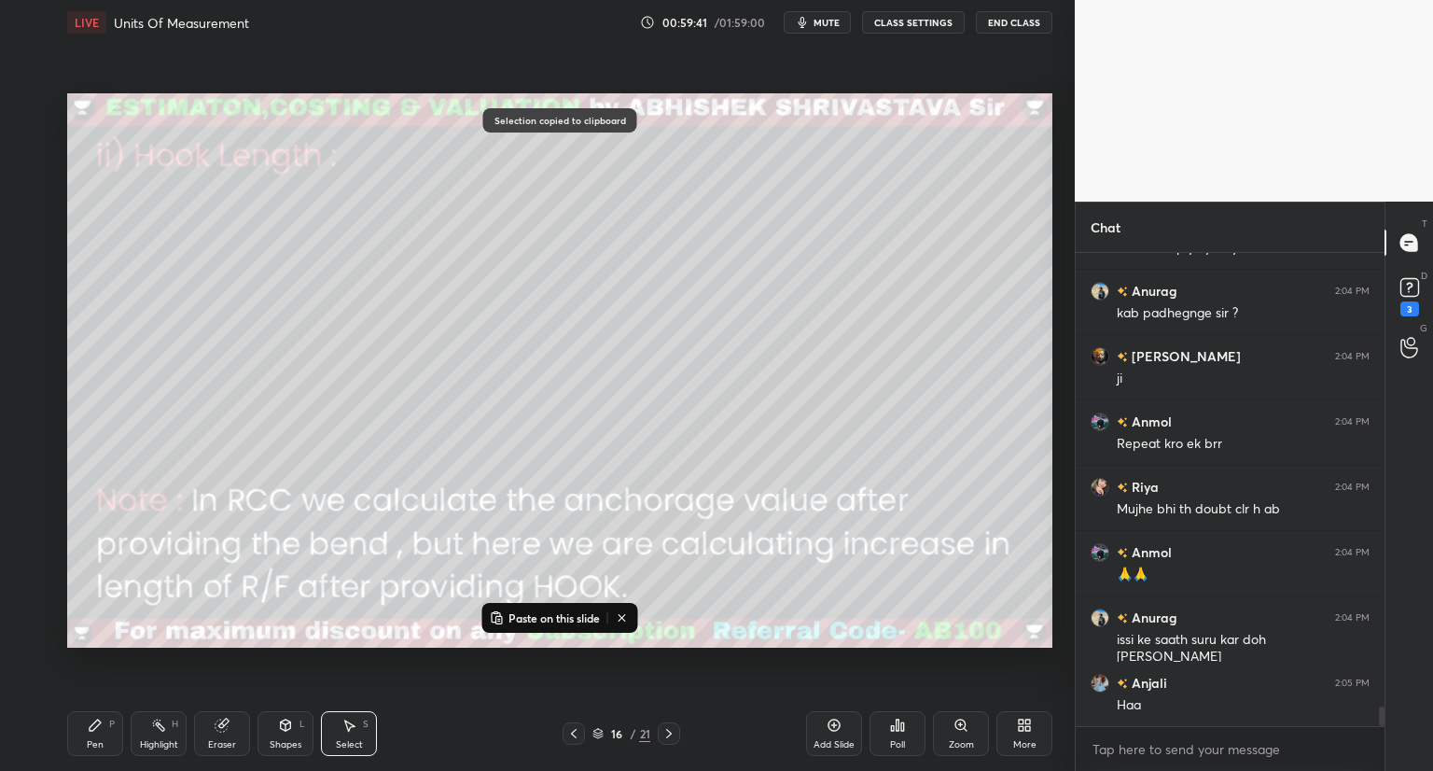
click at [665, 742] on div at bounding box center [669, 733] width 22 height 22
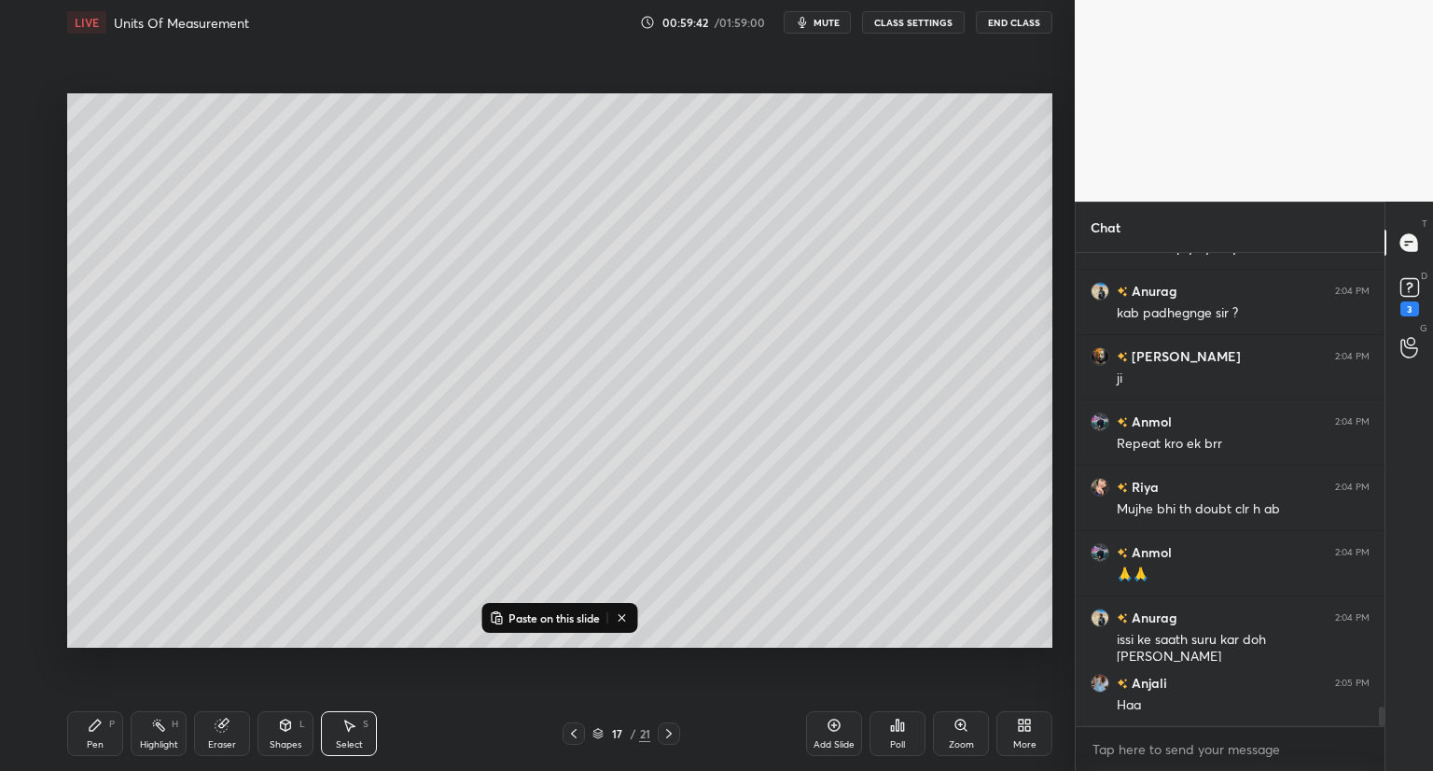
click at [665, 745] on div "Pen P Highlight H Eraser Shapes L Select S 17 / 21 Add Slide Poll Zoom More" at bounding box center [559, 733] width 985 height 75
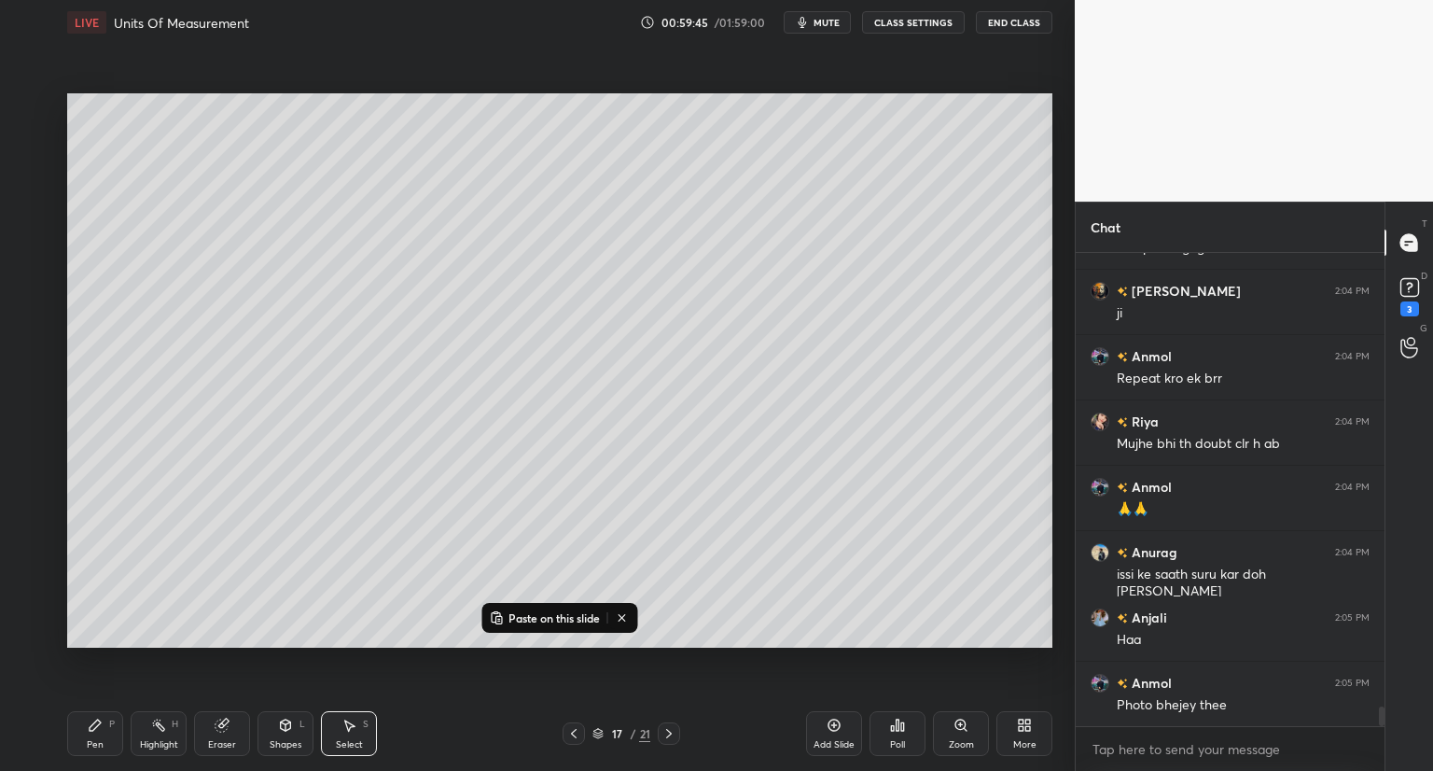
click at [664, 740] on icon at bounding box center [669, 733] width 15 height 15
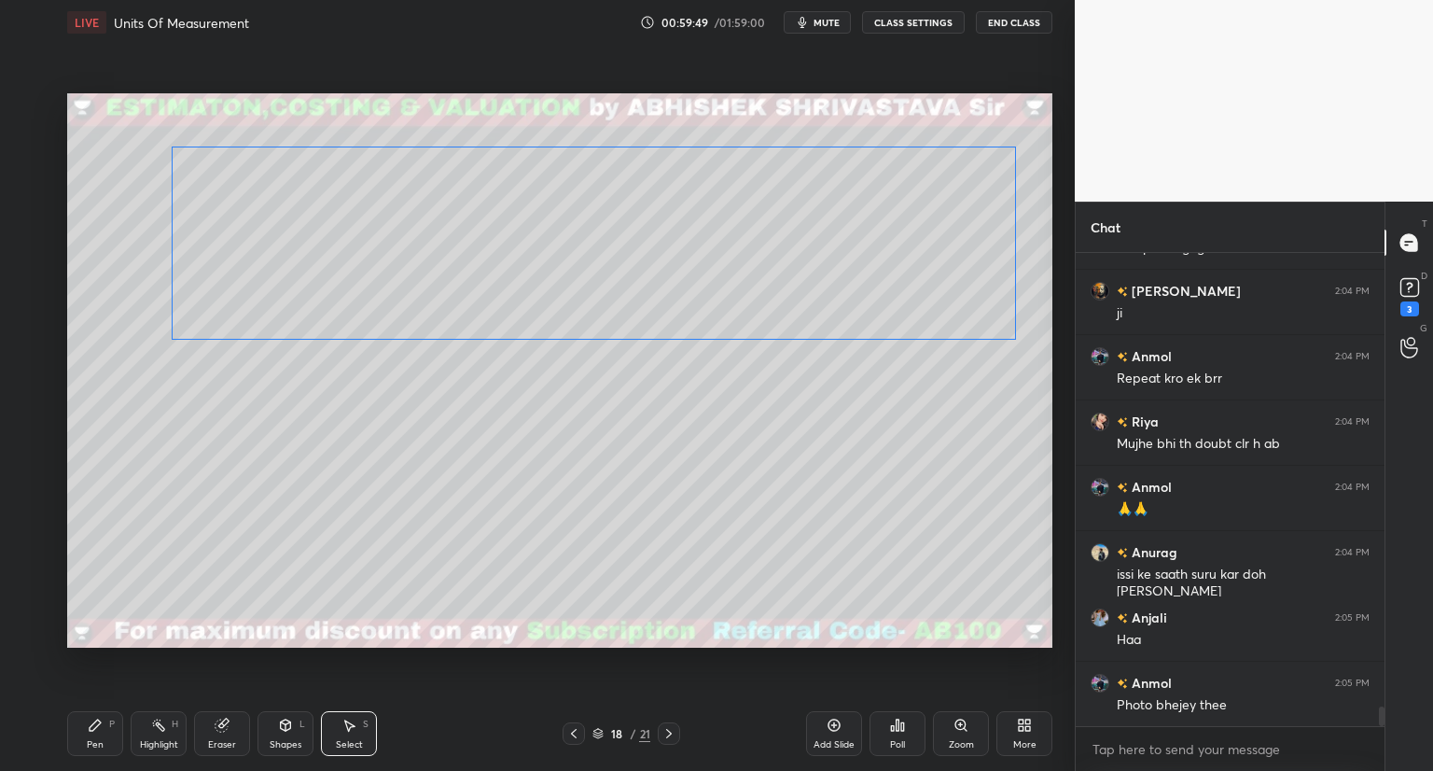
drag, startPoint x: 797, startPoint y: 362, endPoint x: 819, endPoint y: 286, distance: 78.8
click at [815, 286] on div "0 ° Undo Copy Paste here Duplicate Duplicate to new slide Delete" at bounding box center [559, 370] width 985 height 554
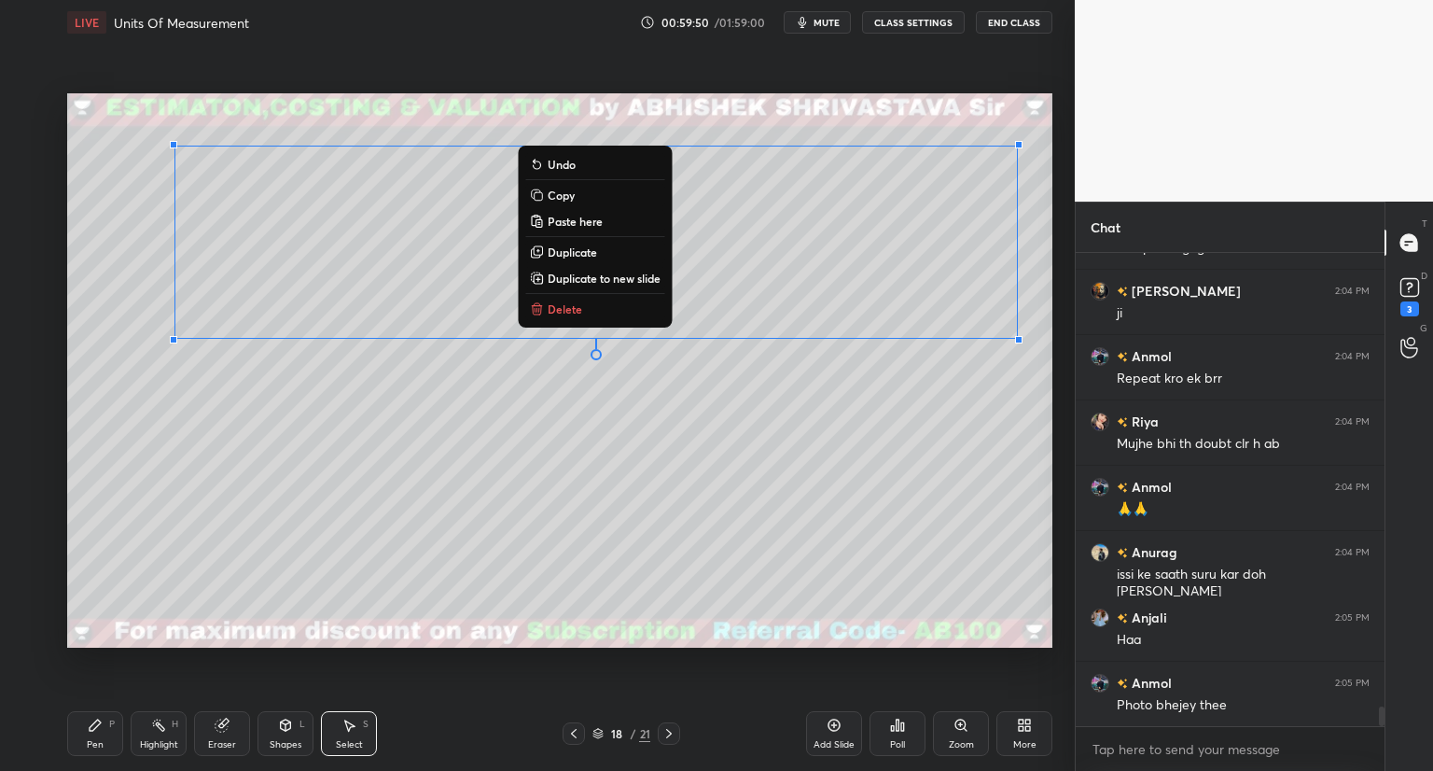
scroll to position [11073, 0]
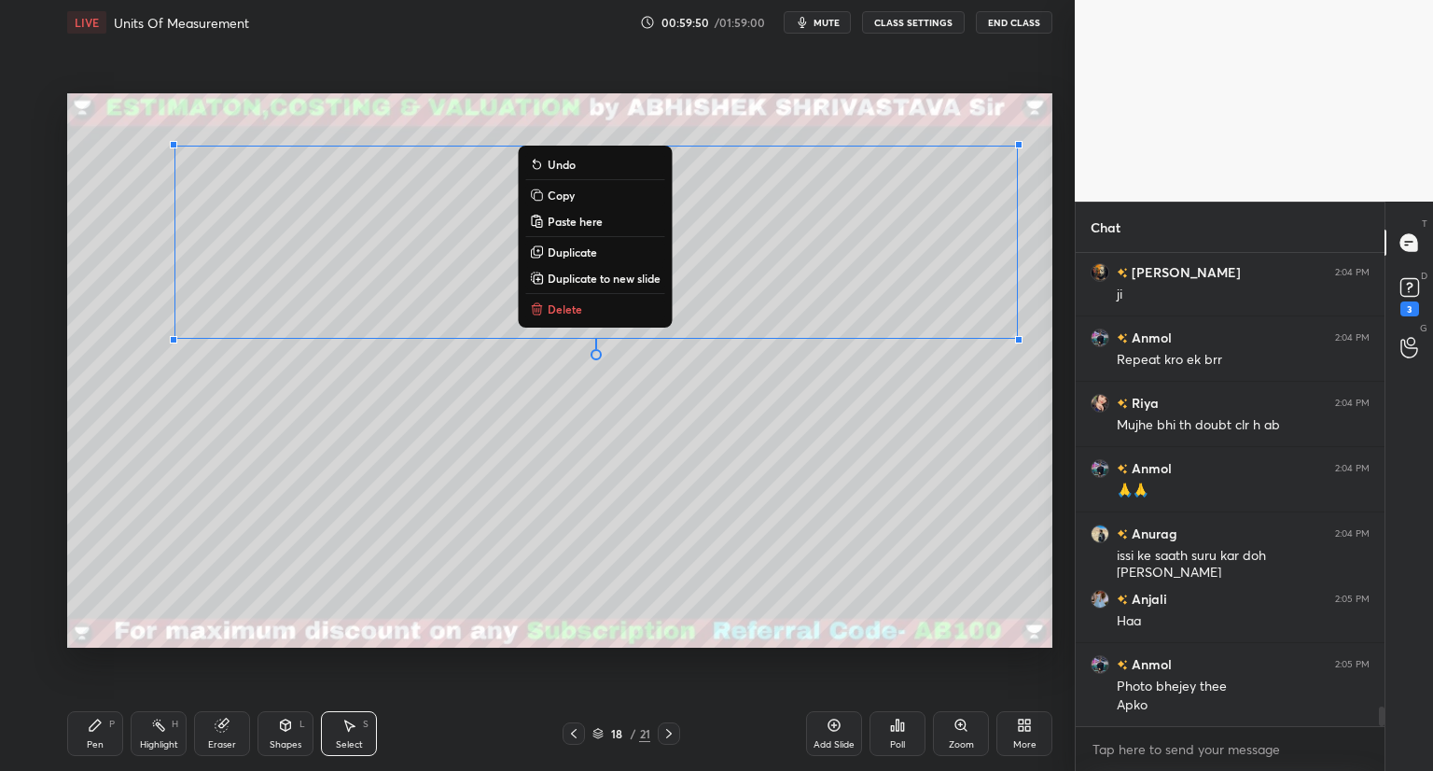
click at [220, 733] on div "Eraser" at bounding box center [222, 733] width 56 height 45
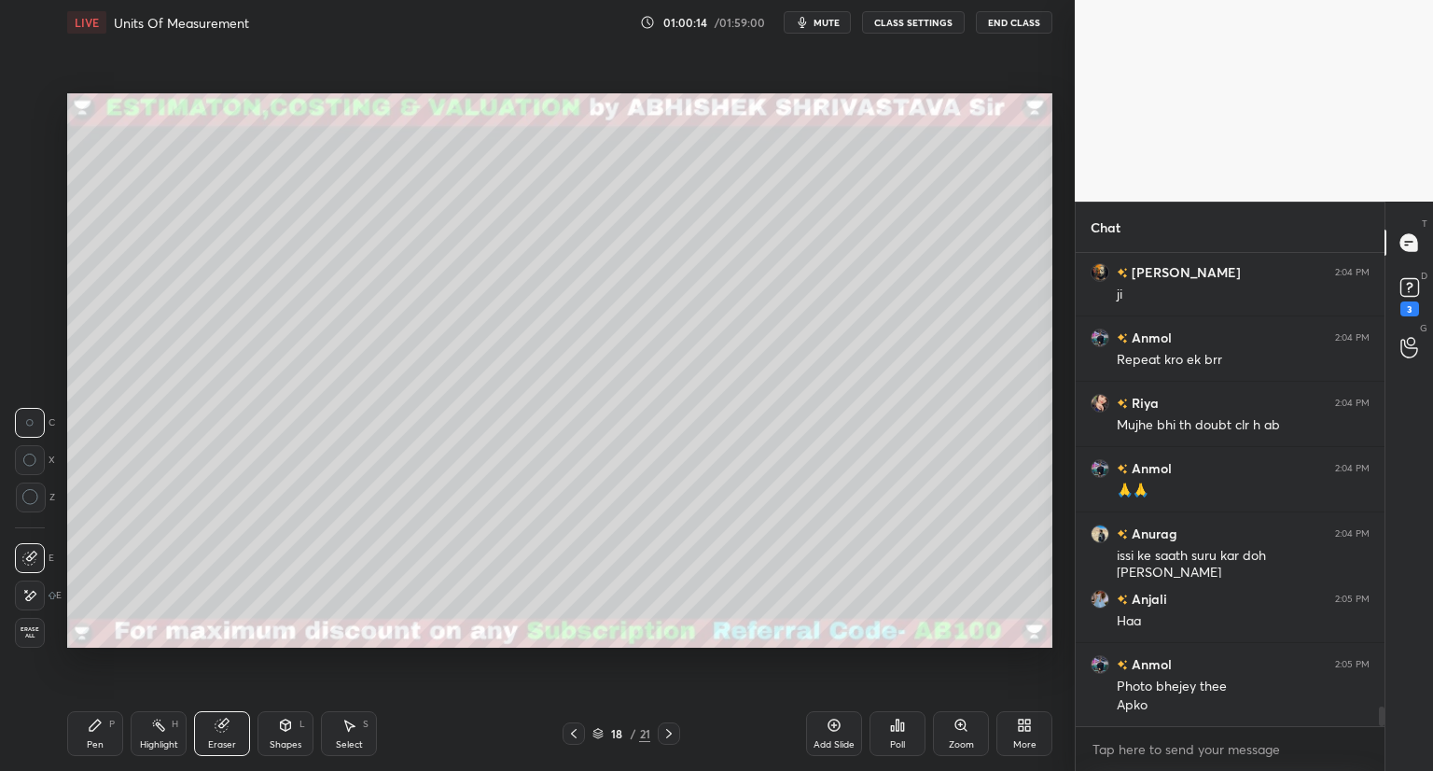
click at [105, 725] on div "Pen P" at bounding box center [95, 733] width 56 height 45
click at [30, 188] on div at bounding box center [30, 182] width 15 height 15
click at [30, 628] on icon at bounding box center [30, 632] width 15 height 11
click at [31, 333] on div at bounding box center [30, 332] width 15 height 15
drag, startPoint x: 29, startPoint y: 554, endPoint x: 35, endPoint y: 538, distance: 16.8
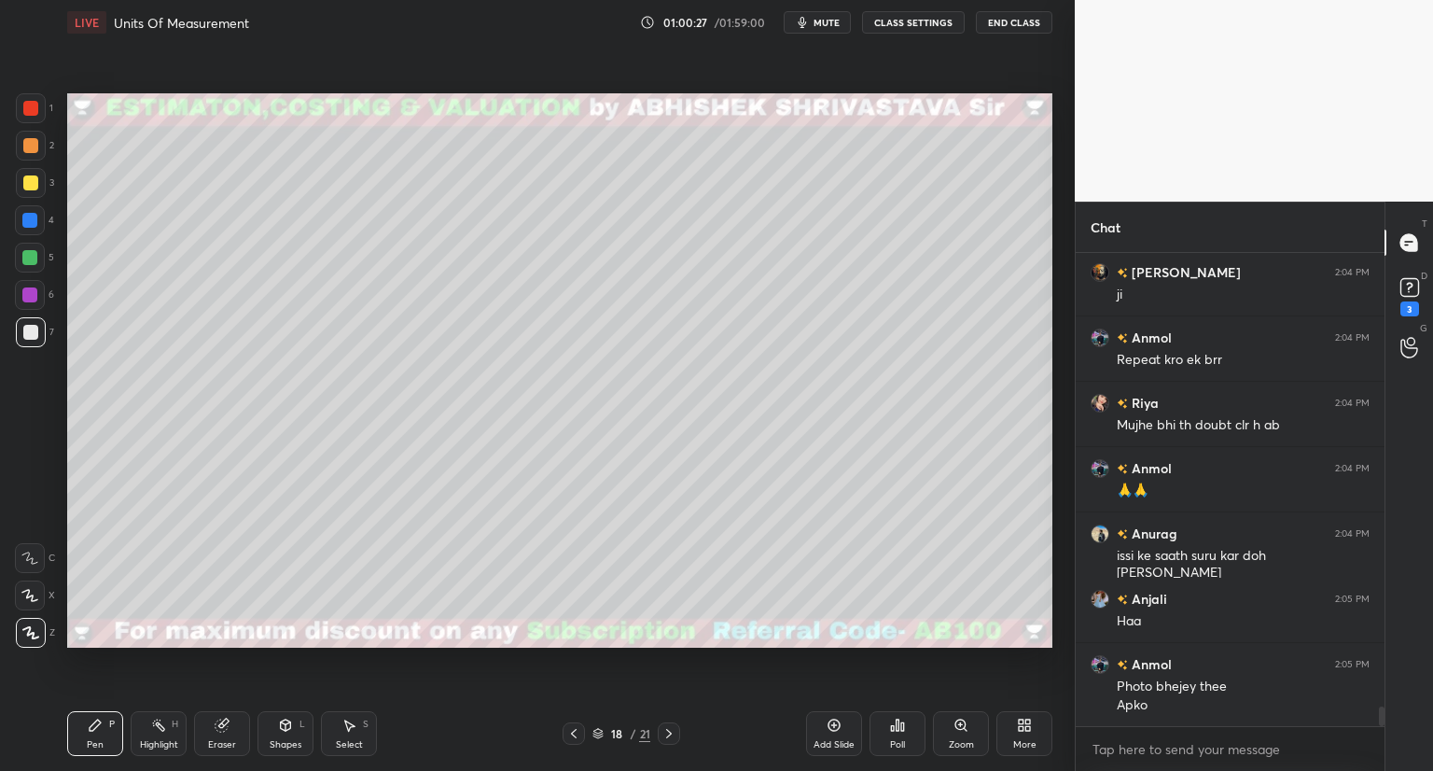
click at [30, 553] on icon at bounding box center [29, 557] width 17 height 13
click at [569, 743] on div at bounding box center [574, 733] width 22 height 22
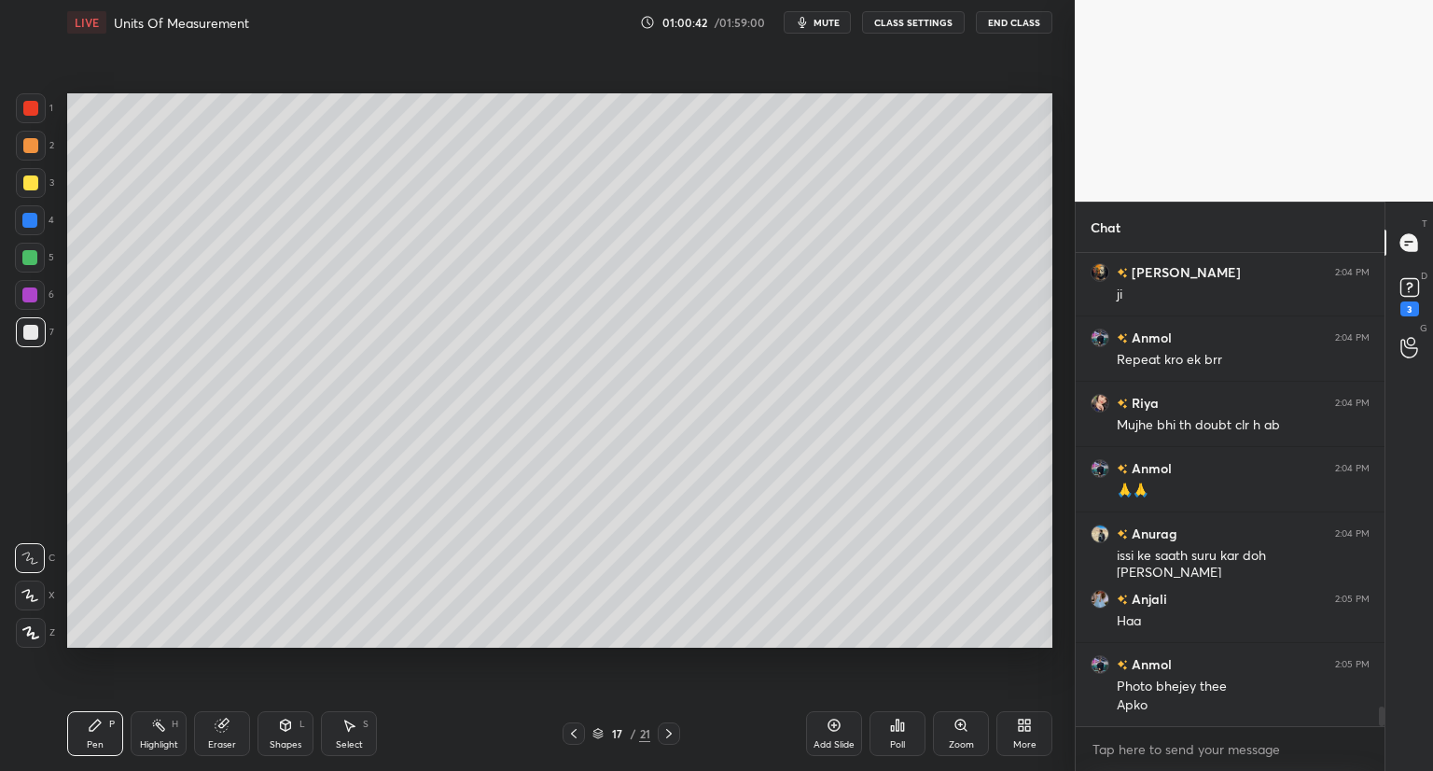
click at [573, 736] on icon at bounding box center [573, 733] width 15 height 15
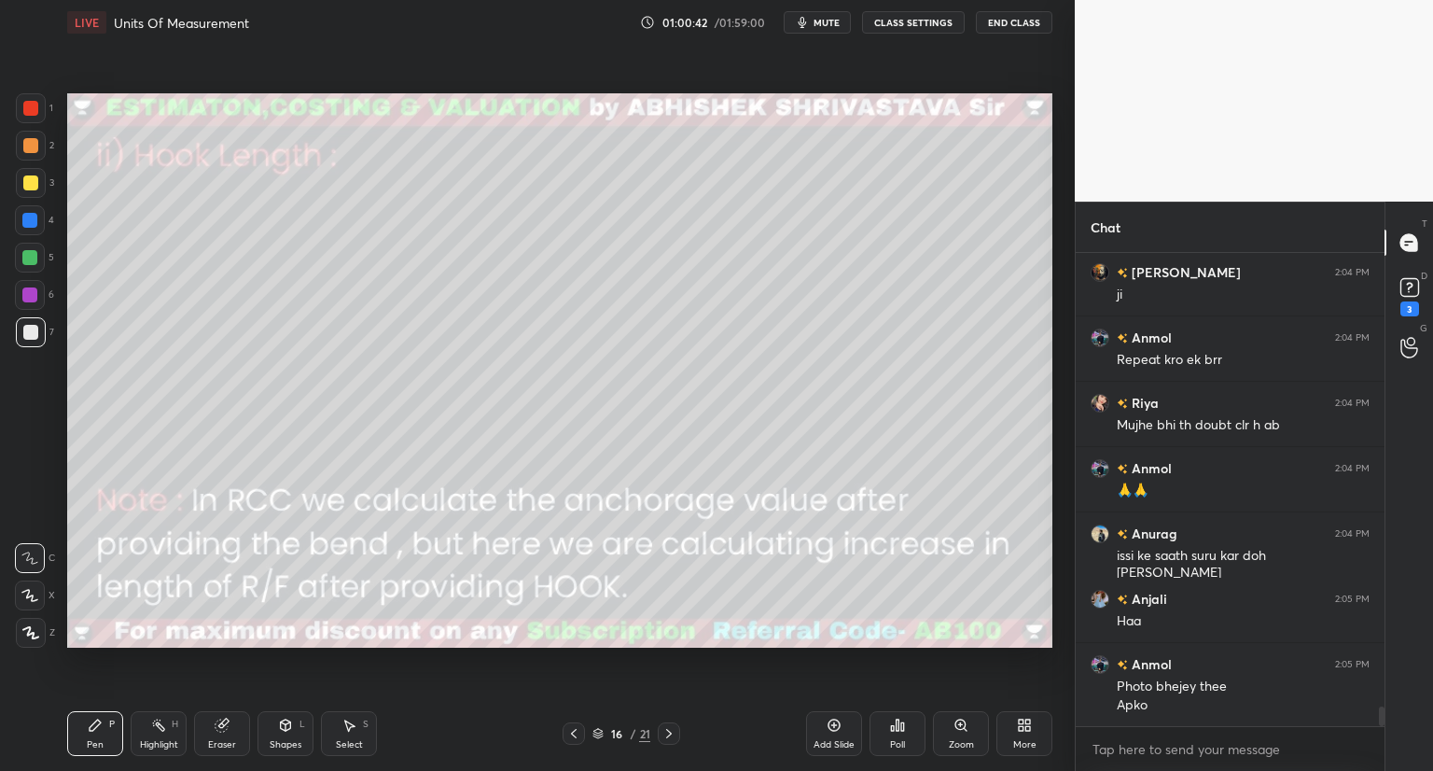
click at [573, 732] on icon at bounding box center [573, 733] width 15 height 15
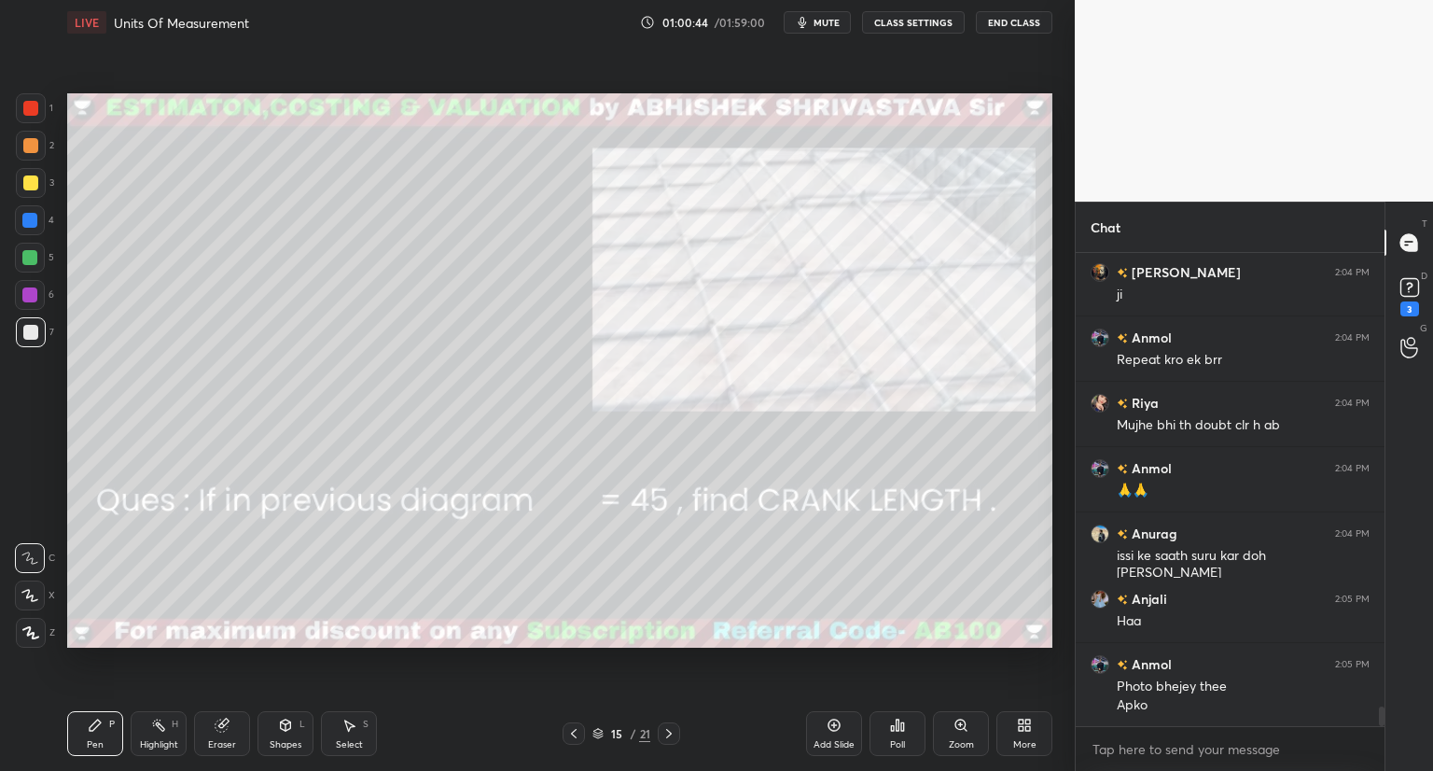
click at [668, 729] on icon at bounding box center [669, 733] width 15 height 15
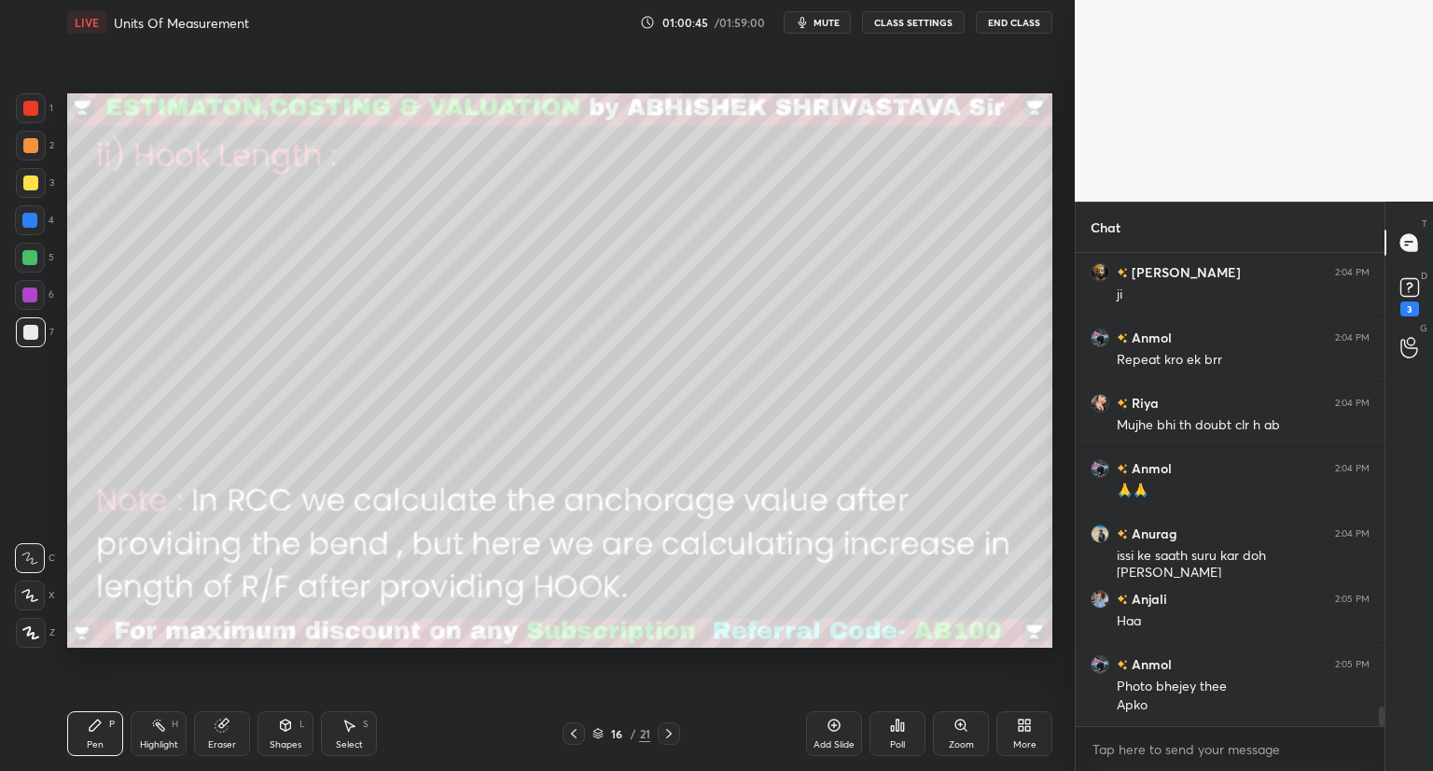
click at [667, 732] on icon at bounding box center [669, 733] width 15 height 15
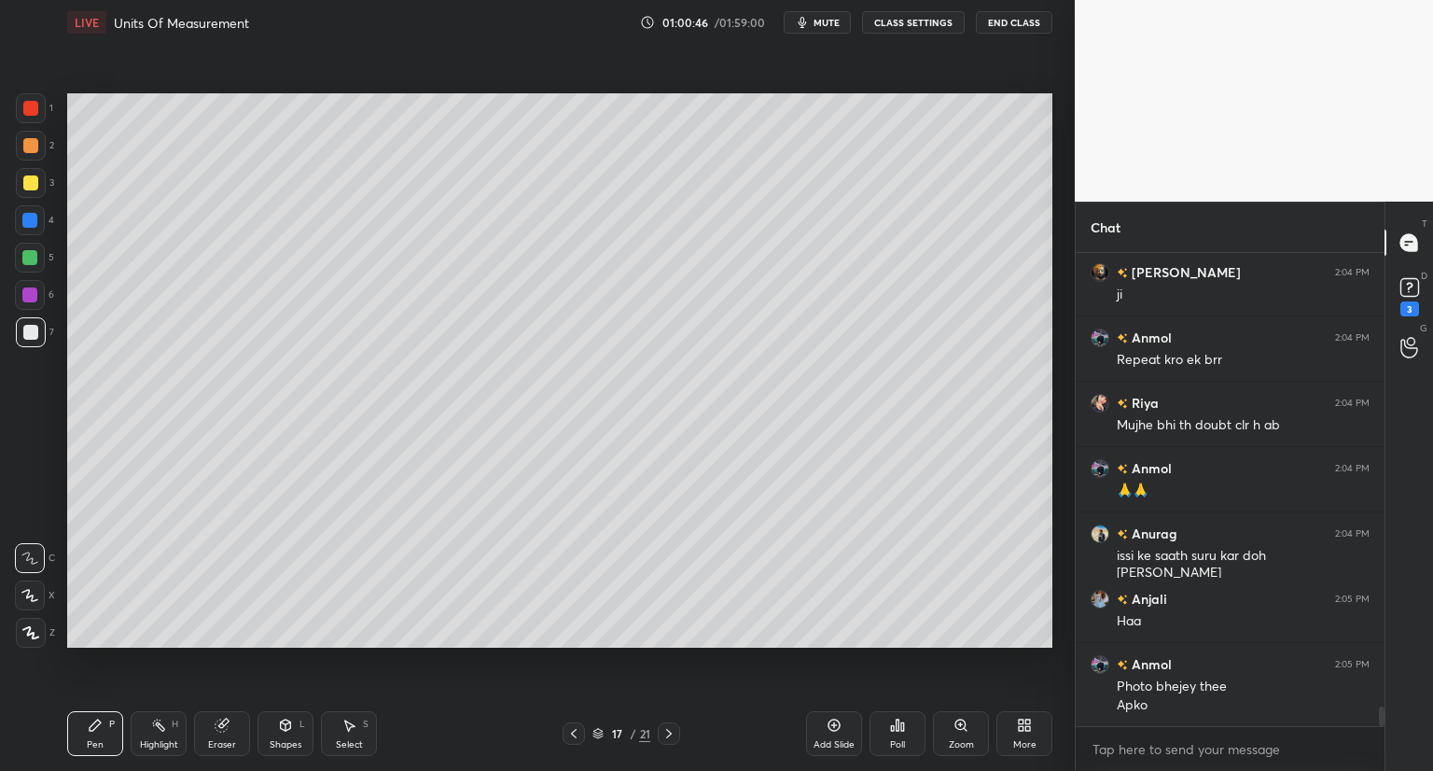
click at [669, 738] on icon at bounding box center [669, 733] width 15 height 15
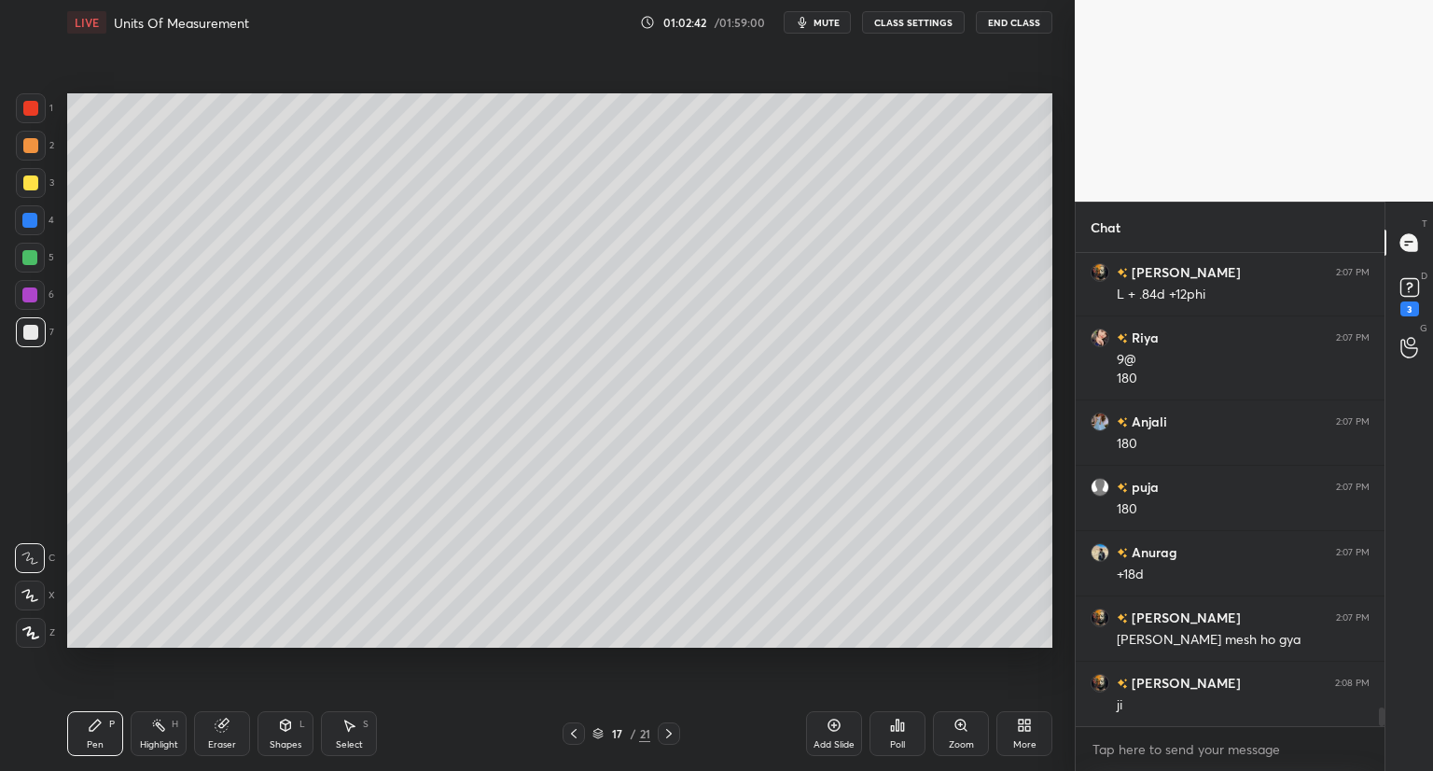
scroll to position [11810, 0]
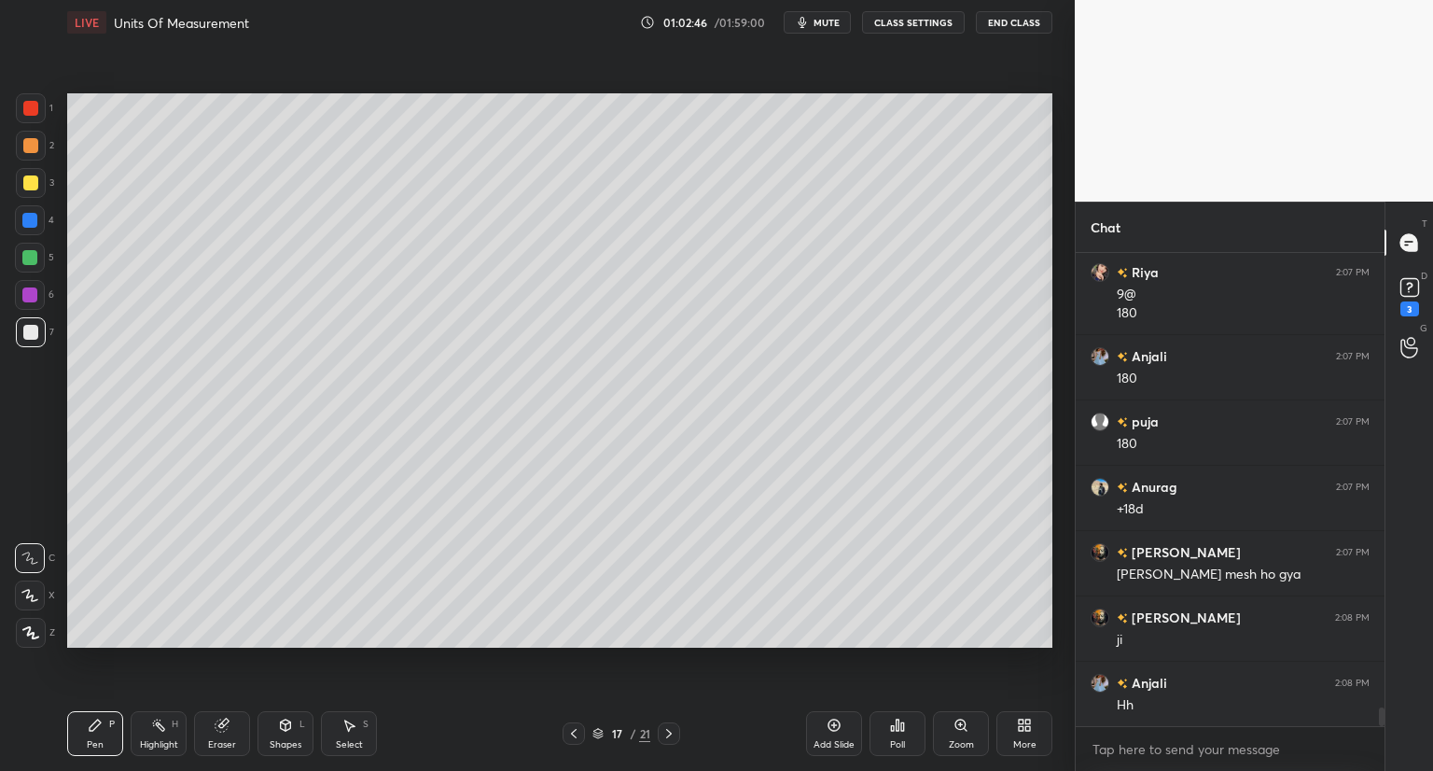
click at [662, 732] on icon at bounding box center [669, 733] width 15 height 15
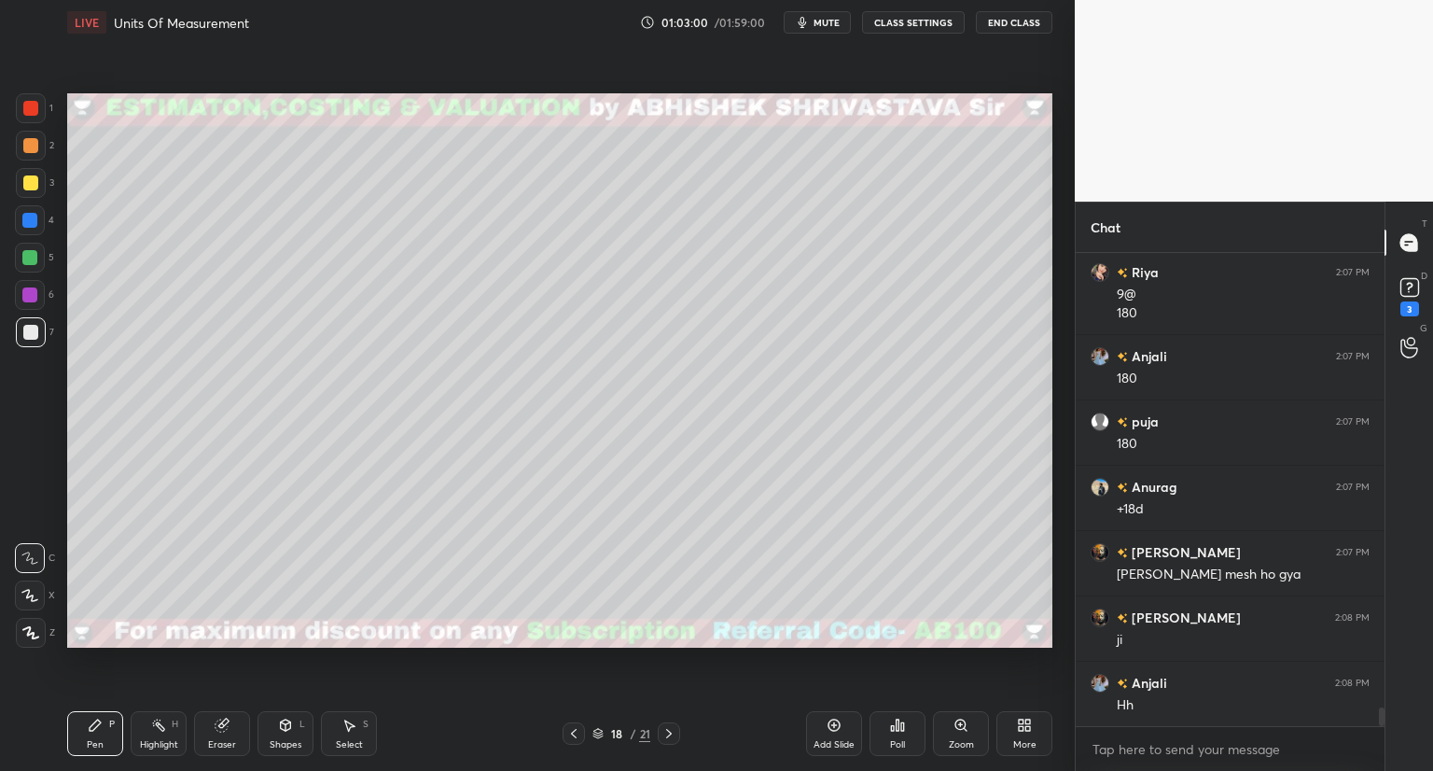
click at [835, 733] on div "Add Slide" at bounding box center [834, 733] width 56 height 45
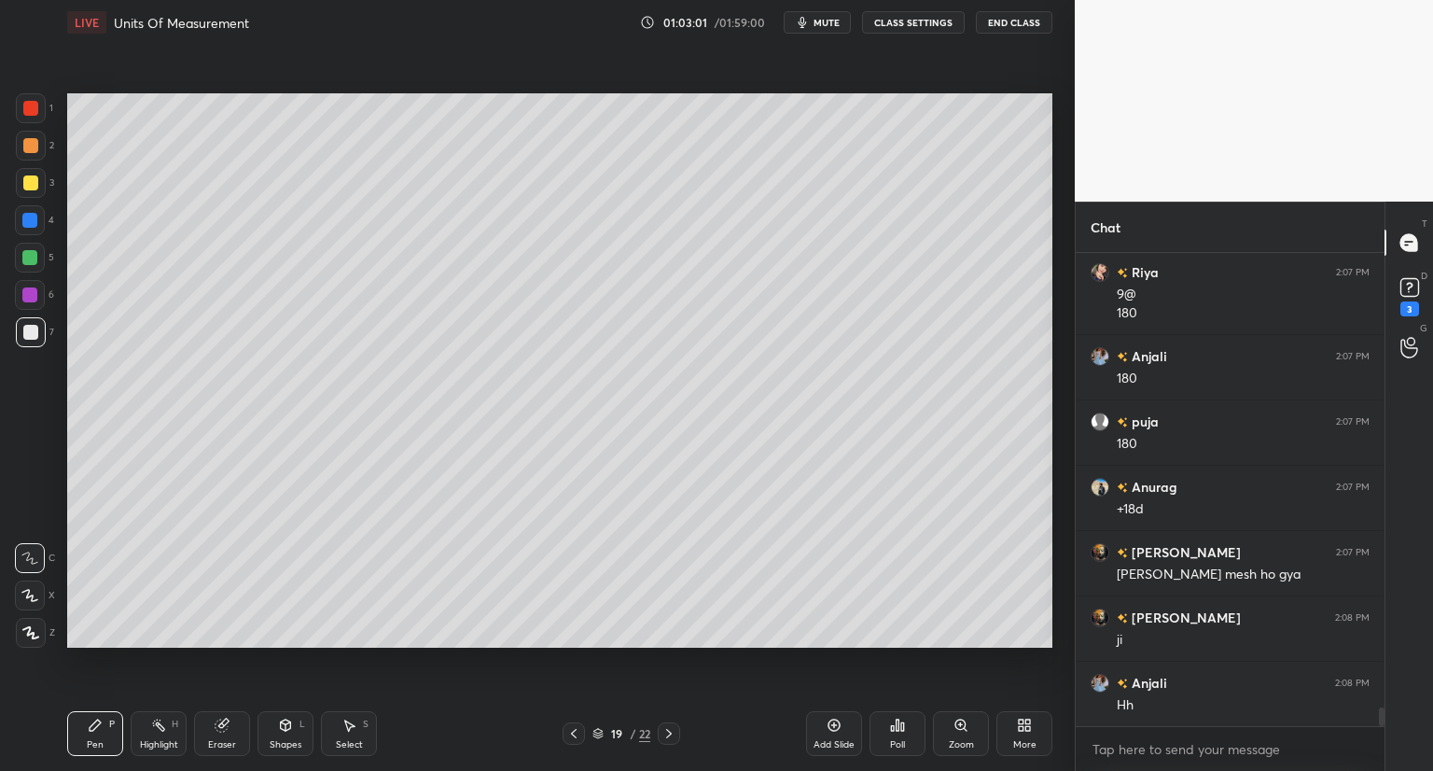
click at [35, 184] on div at bounding box center [30, 182] width 15 height 15
click at [275, 717] on div "Shapes L" at bounding box center [286, 733] width 56 height 45
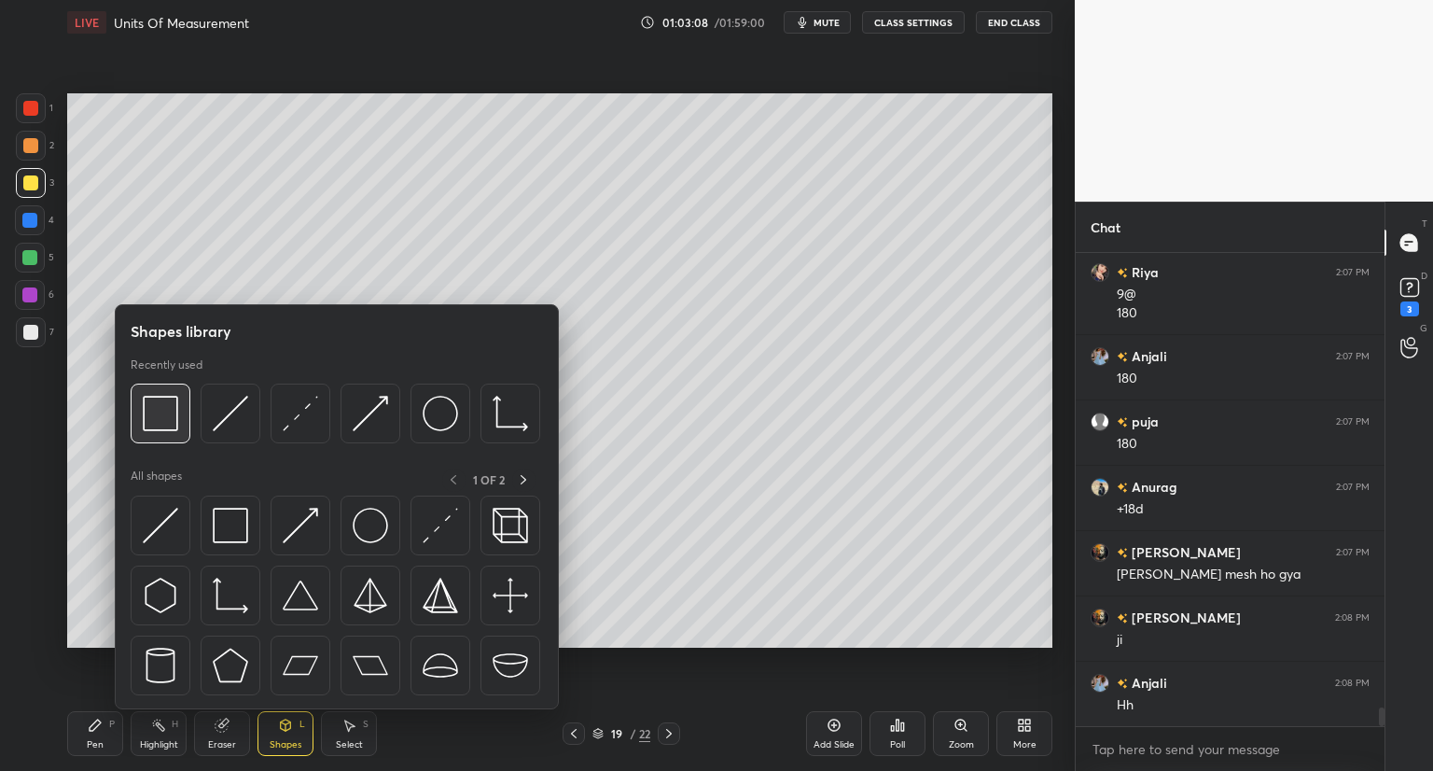
click at [160, 426] on img at bounding box center [160, 413] width 35 height 35
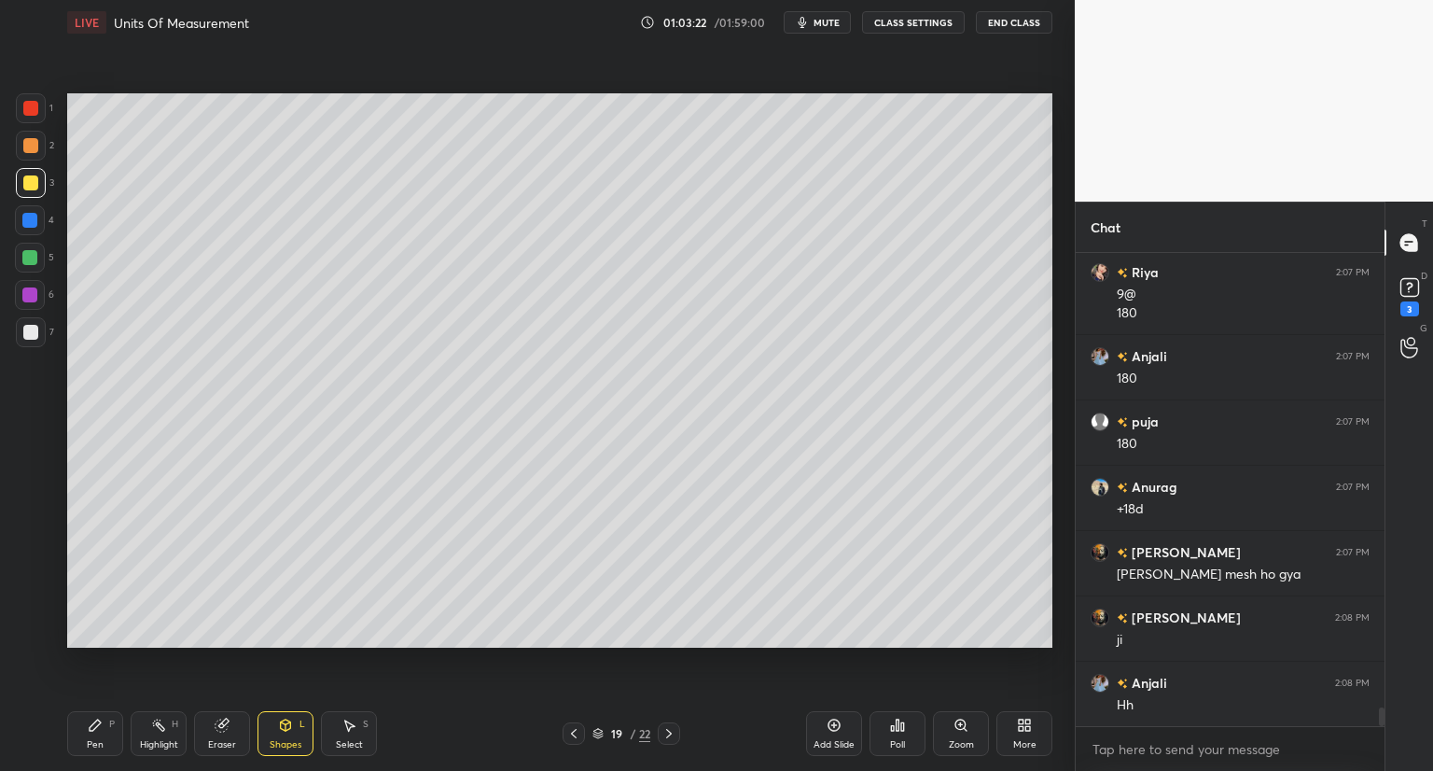
drag, startPoint x: 93, startPoint y: 739, endPoint x: 116, endPoint y: 688, distance: 56.0
click at [95, 740] on div "Pen" at bounding box center [95, 744] width 17 height 9
click at [284, 732] on icon at bounding box center [285, 725] width 15 height 15
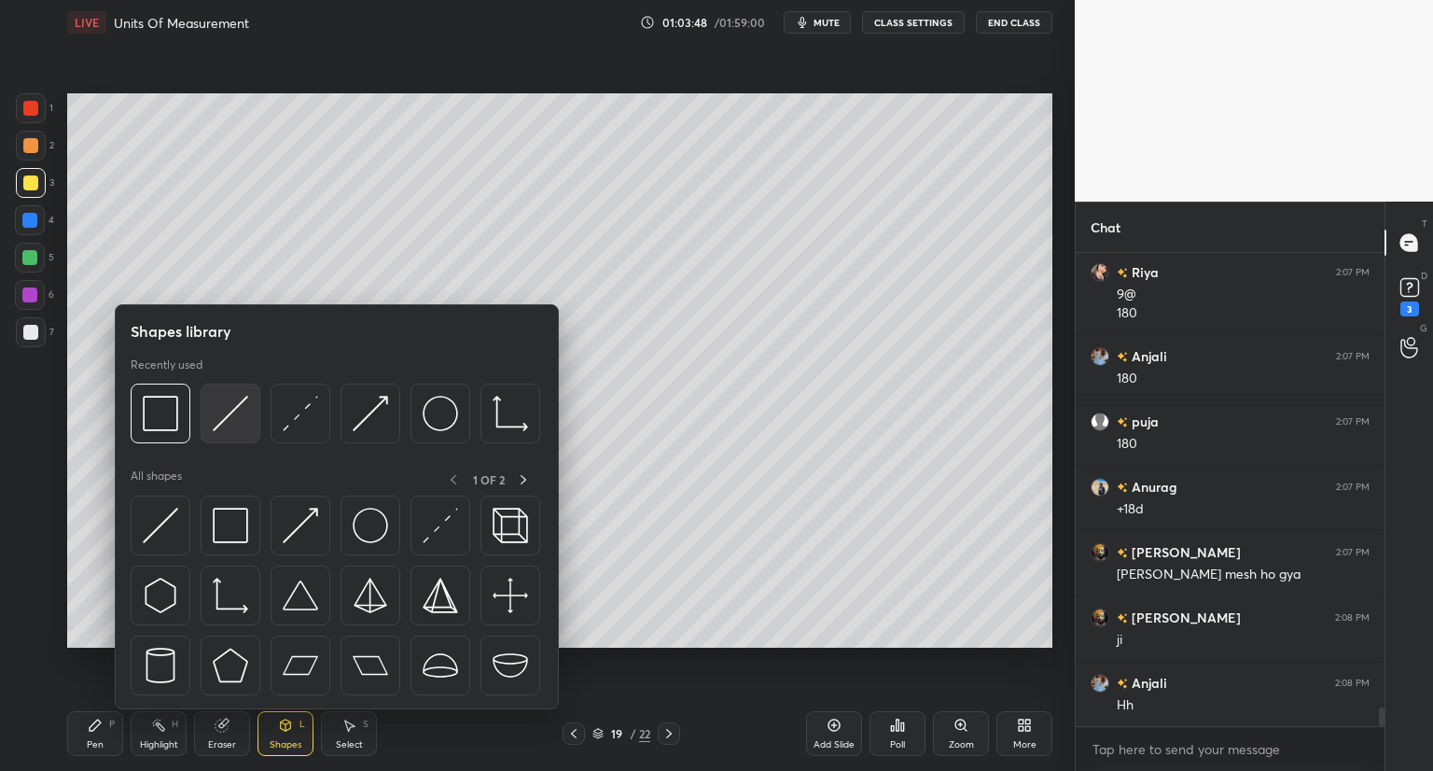
click at [233, 421] on img at bounding box center [230, 413] width 35 height 35
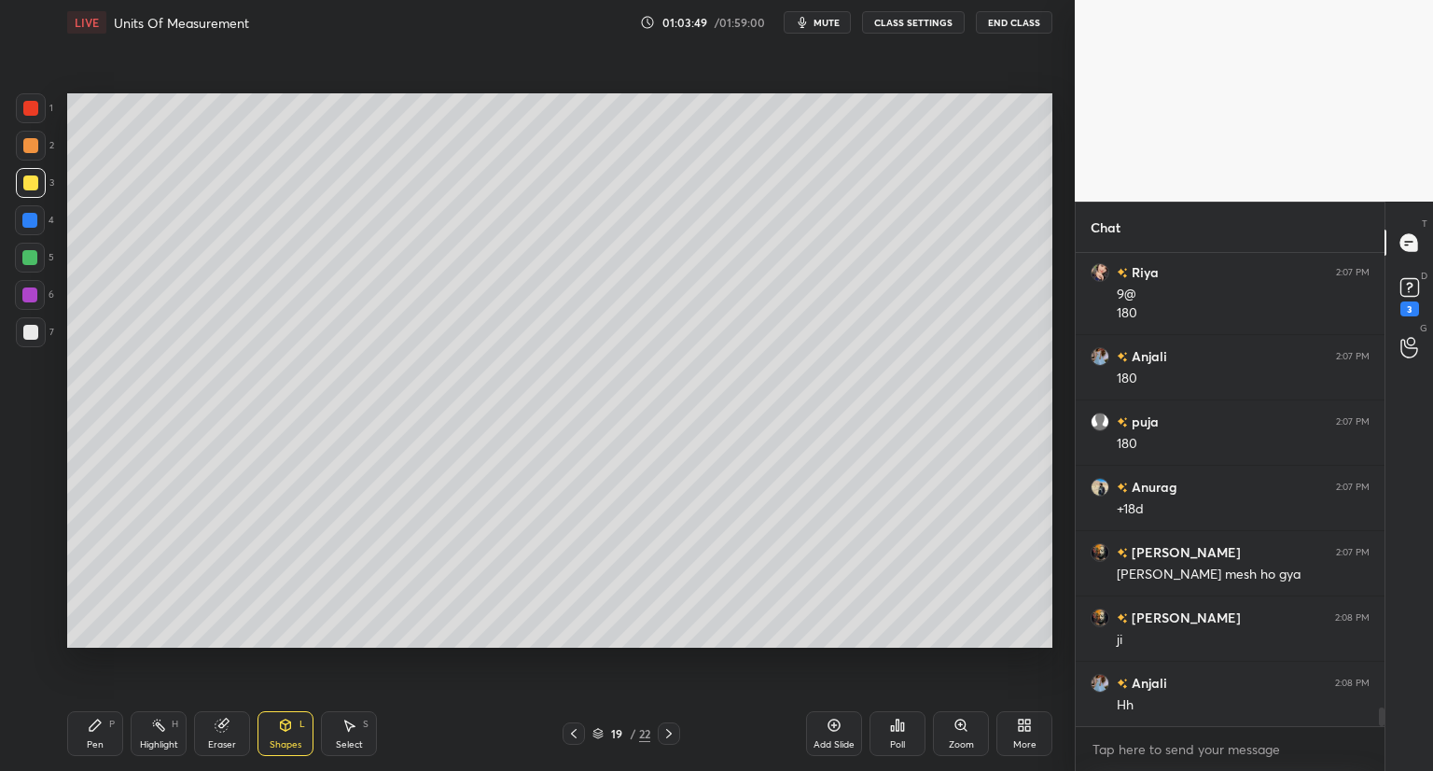
click at [30, 114] on div at bounding box center [30, 108] width 15 height 15
click at [90, 735] on div "Pen P" at bounding box center [95, 733] width 56 height 45
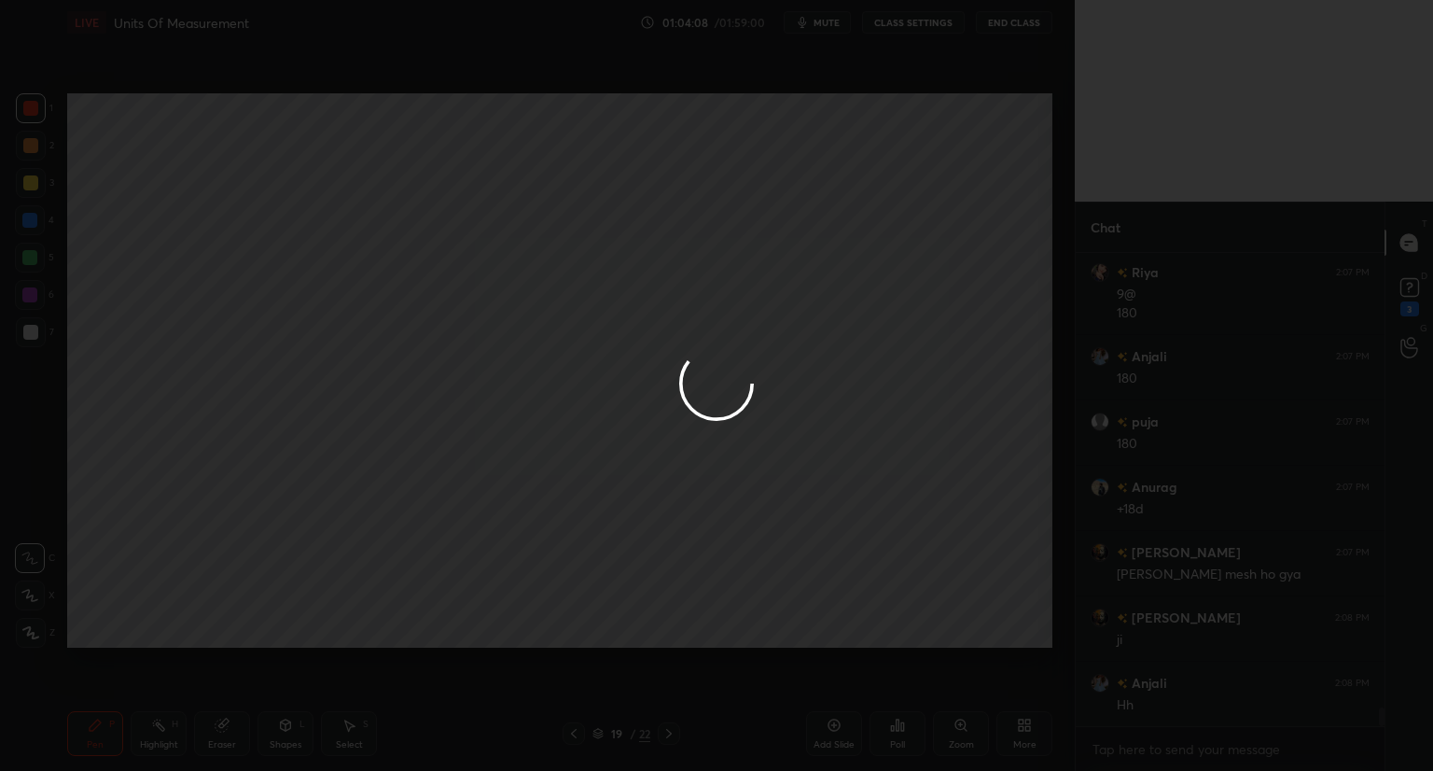
click at [803, 337] on div at bounding box center [716, 385] width 1433 height 771
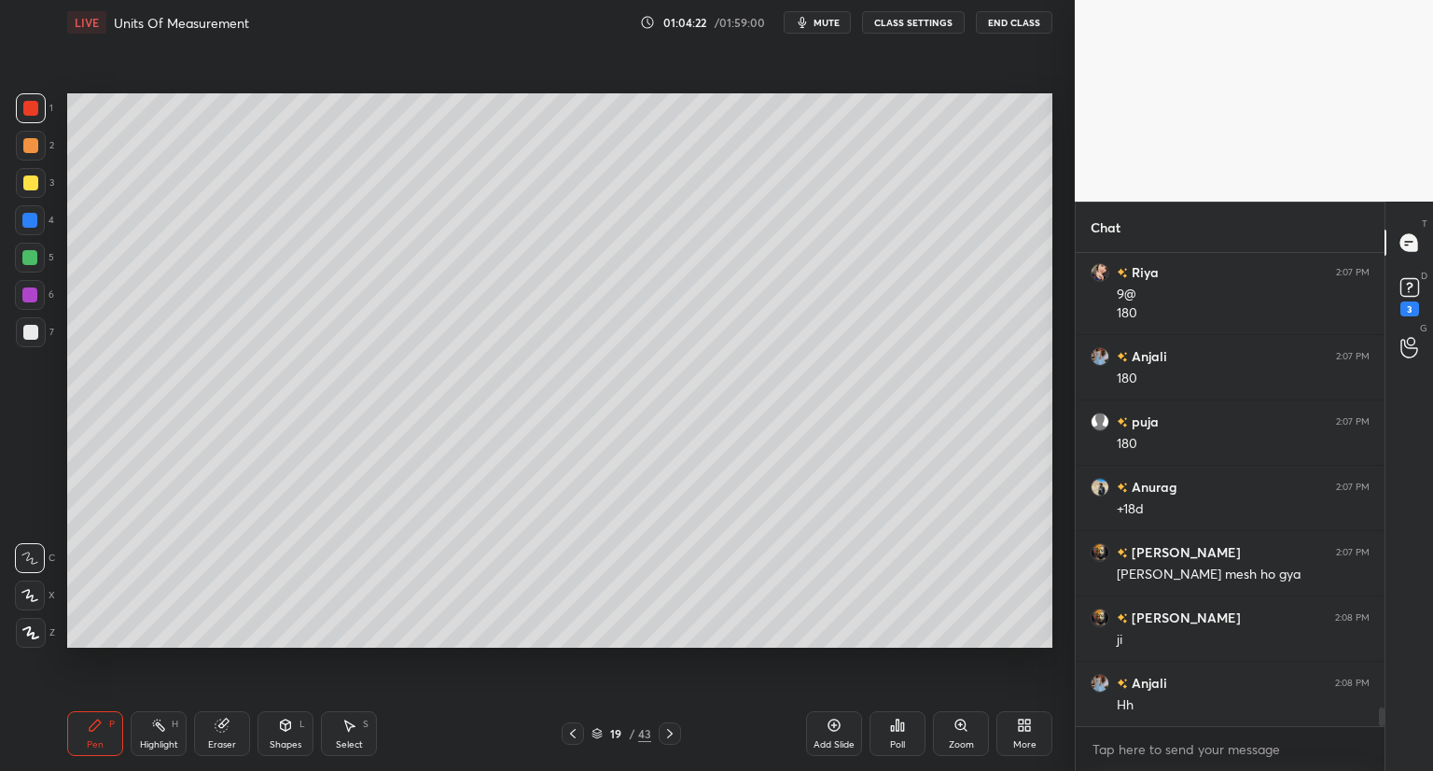
drag, startPoint x: 27, startPoint y: 639, endPoint x: 41, endPoint y: 627, distance: 18.5
click at [30, 639] on icon at bounding box center [30, 632] width 17 height 13
click at [271, 727] on div "Shapes L" at bounding box center [286, 733] width 56 height 45
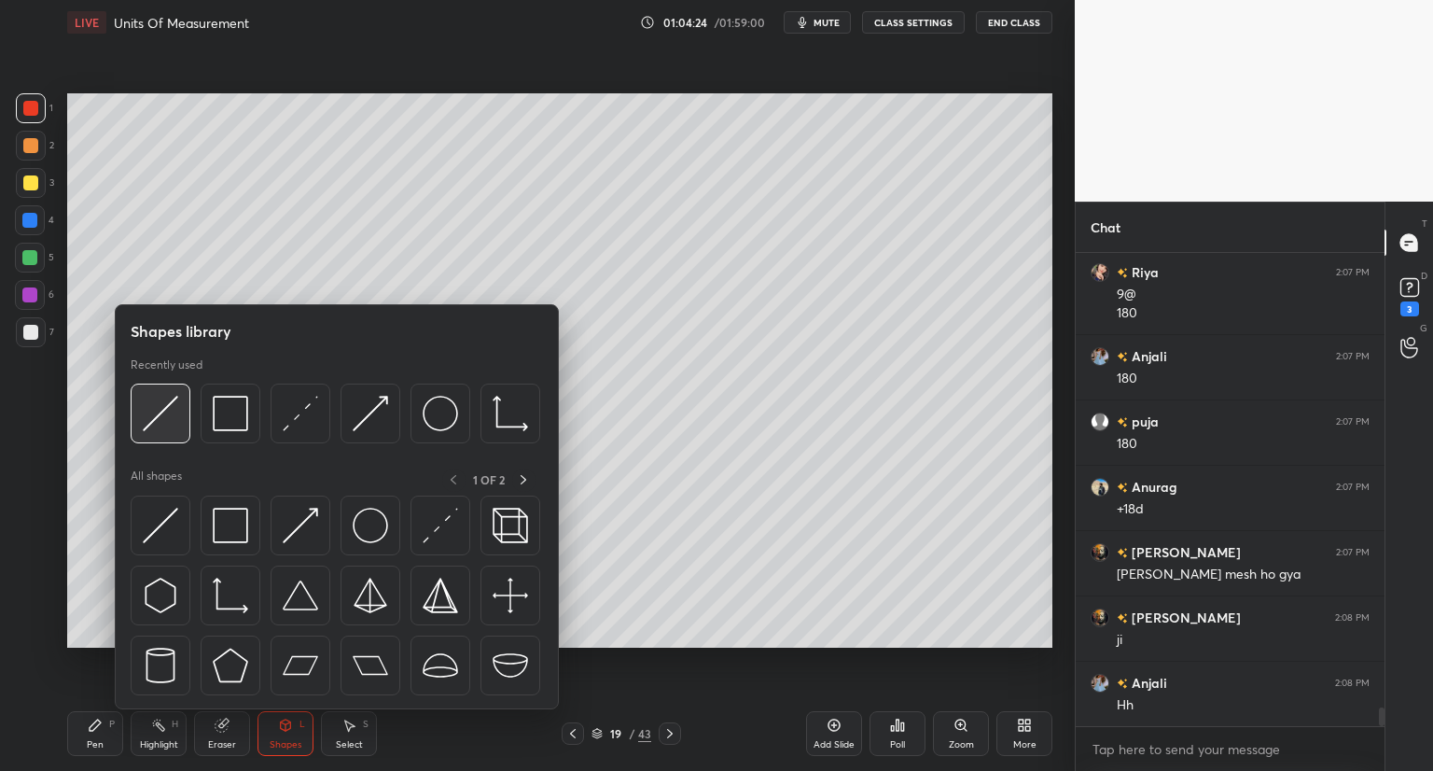
click at [168, 412] on img at bounding box center [160, 413] width 35 height 35
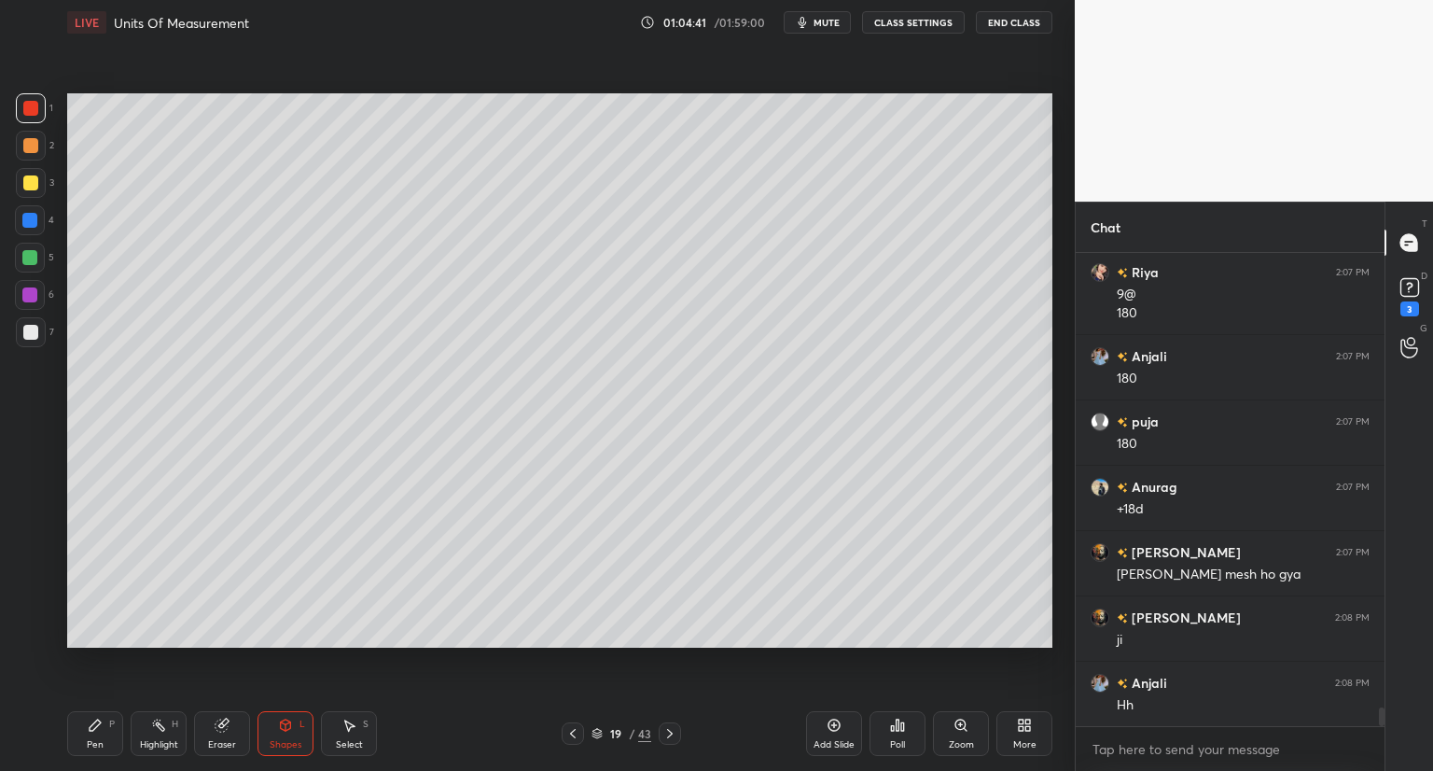
drag, startPoint x: 97, startPoint y: 729, endPoint x: 98, endPoint y: 719, distance: 9.4
click at [99, 729] on icon at bounding box center [95, 725] width 15 height 15
click at [31, 330] on div at bounding box center [30, 332] width 15 height 15
click at [289, 736] on div "Shapes L" at bounding box center [286, 733] width 56 height 45
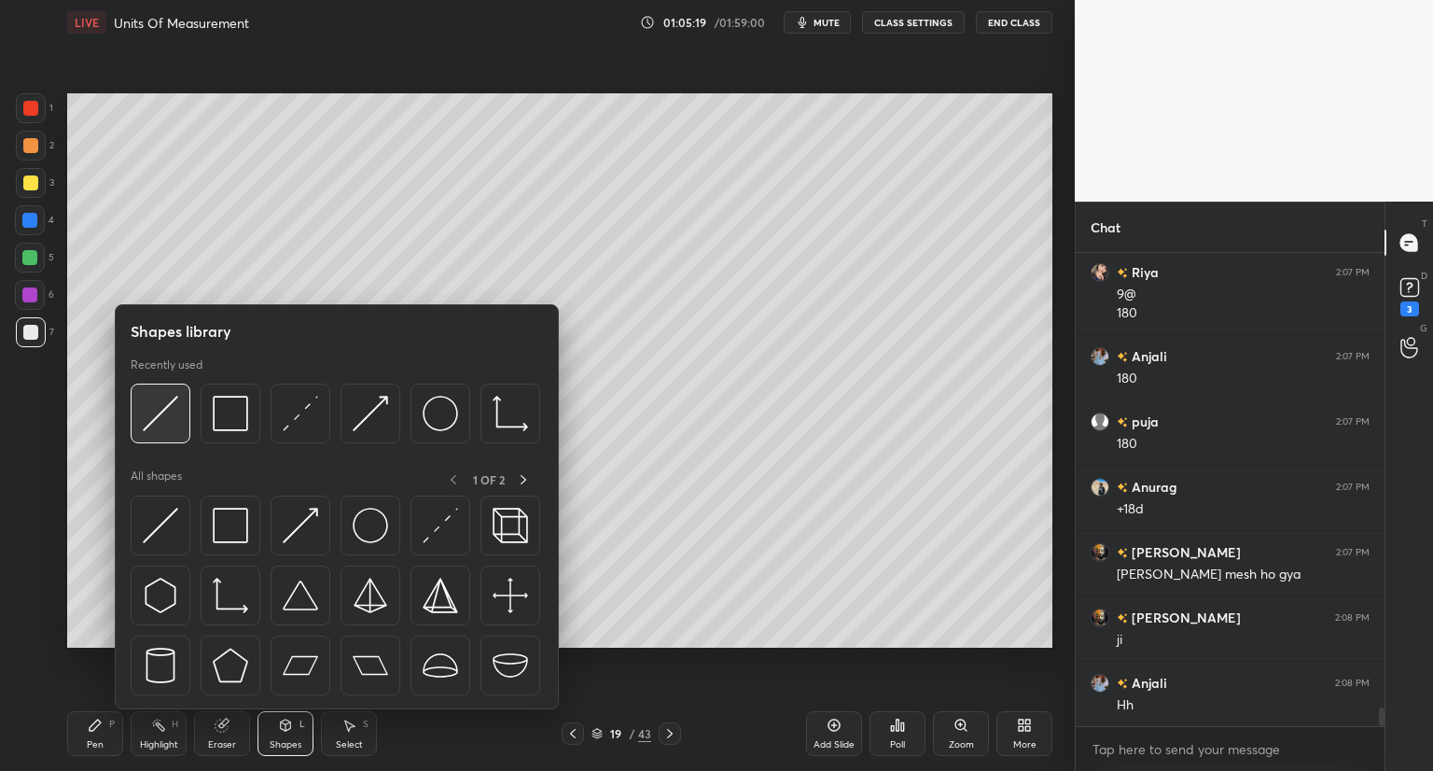
click at [182, 424] on div at bounding box center [161, 413] width 60 height 60
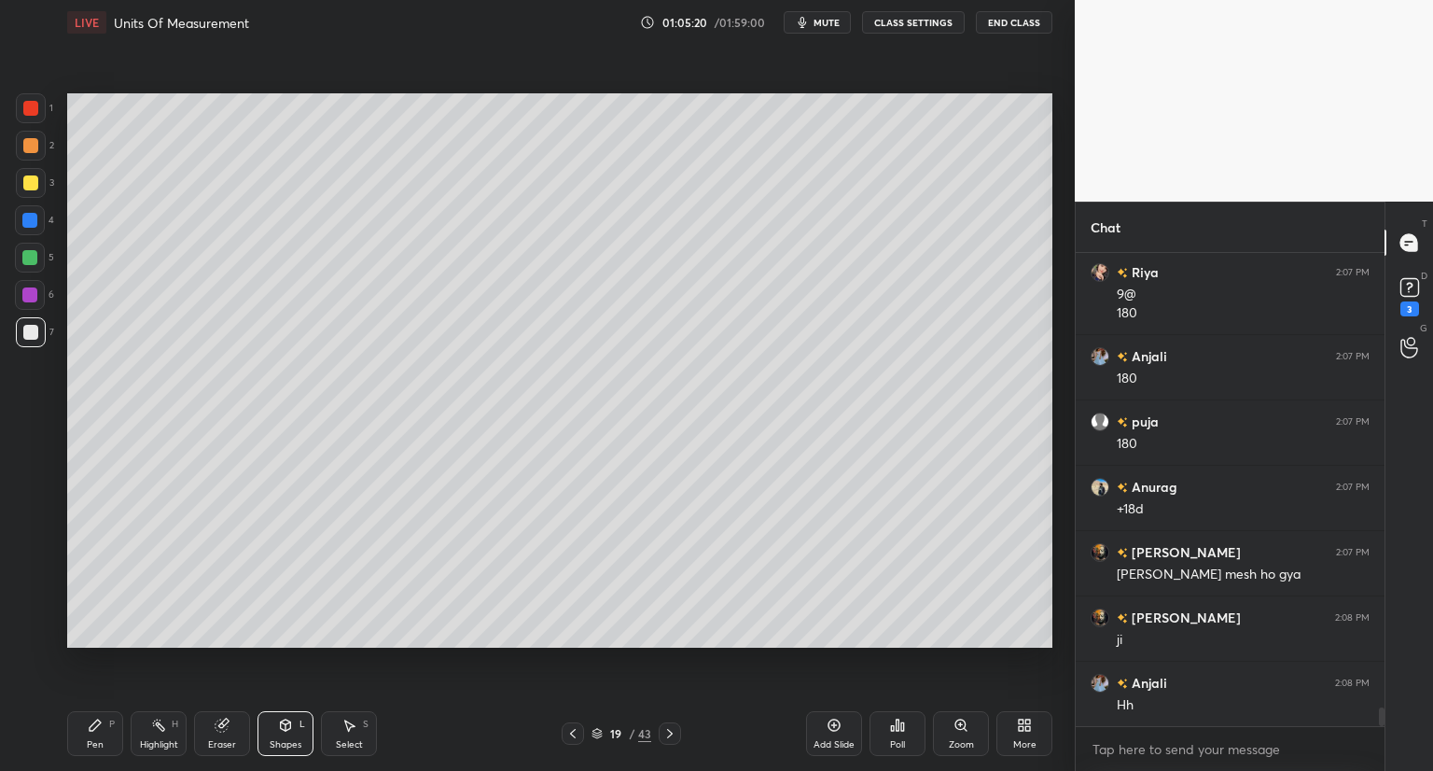
drag, startPoint x: 34, startPoint y: 104, endPoint x: 53, endPoint y: 105, distance: 19.6
click at [35, 105] on div at bounding box center [30, 108] width 15 height 15
drag, startPoint x: 33, startPoint y: 330, endPoint x: 56, endPoint y: 297, distance: 40.9
click at [34, 327] on div at bounding box center [30, 332] width 15 height 15
drag, startPoint x: 87, startPoint y: 736, endPoint x: 90, endPoint y: 725, distance: 11.5
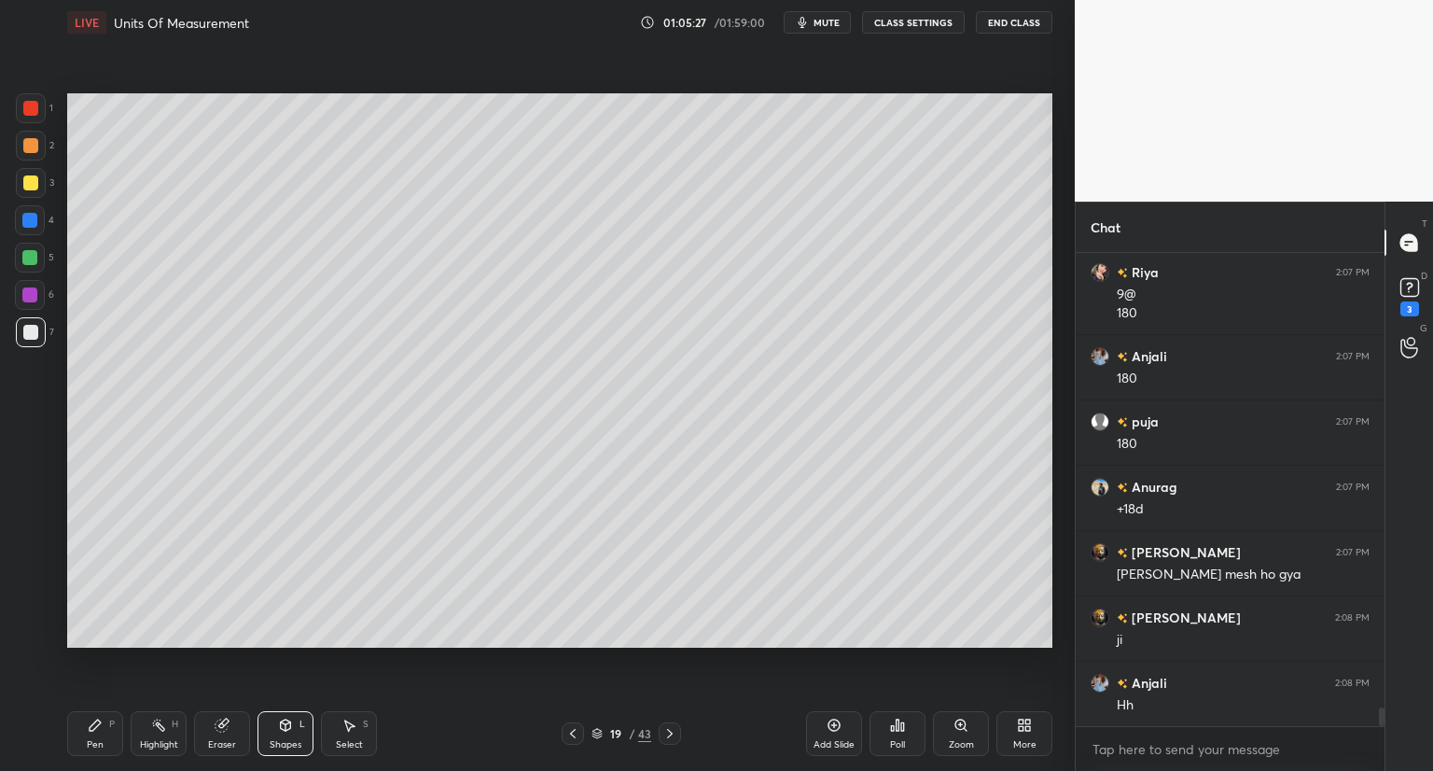
click at [90, 731] on div "Pen P" at bounding box center [95, 733] width 56 height 45
drag, startPoint x: 218, startPoint y: 729, endPoint x: 245, endPoint y: 667, distance: 67.3
click at [224, 723] on icon at bounding box center [222, 725] width 12 height 12
click at [102, 728] on icon at bounding box center [95, 725] width 15 height 15
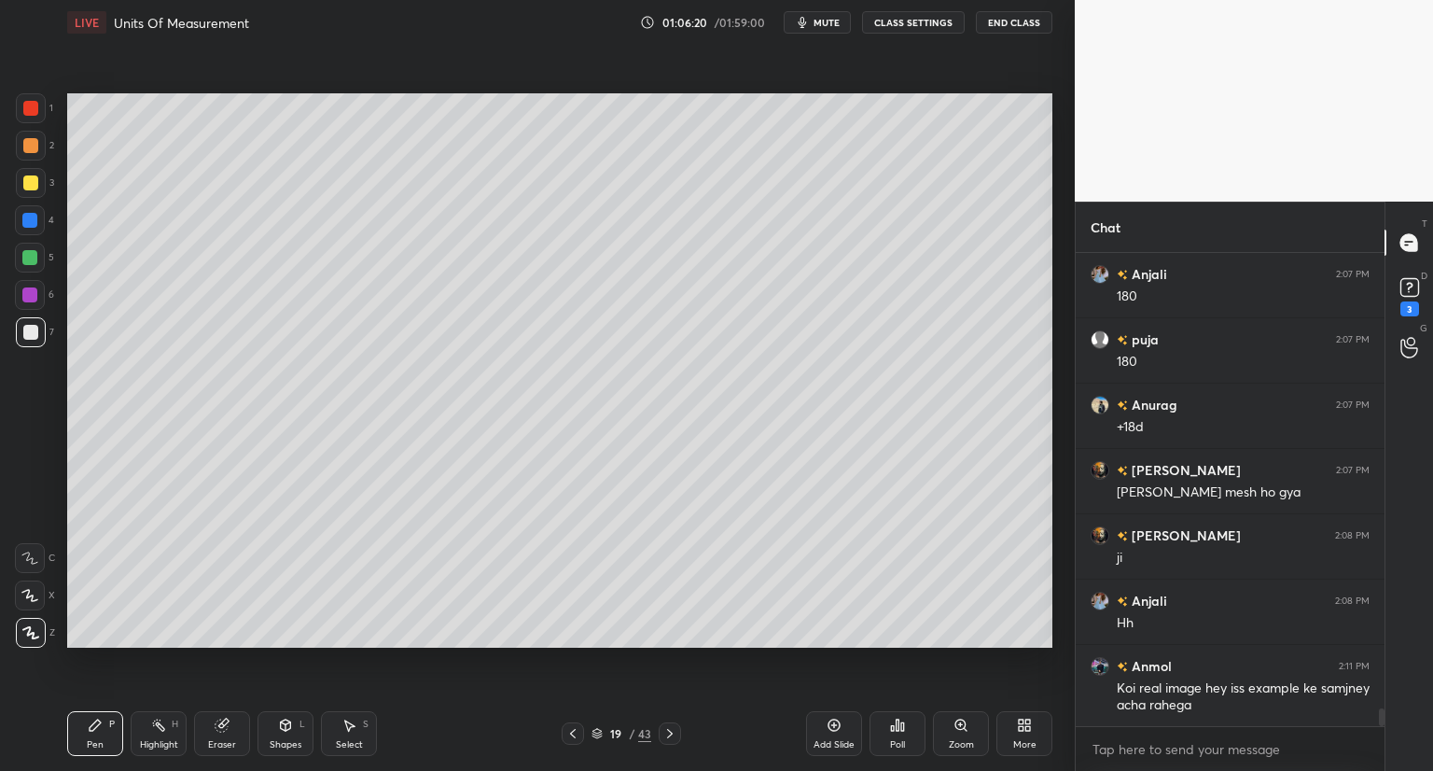
scroll to position [11958, 0]
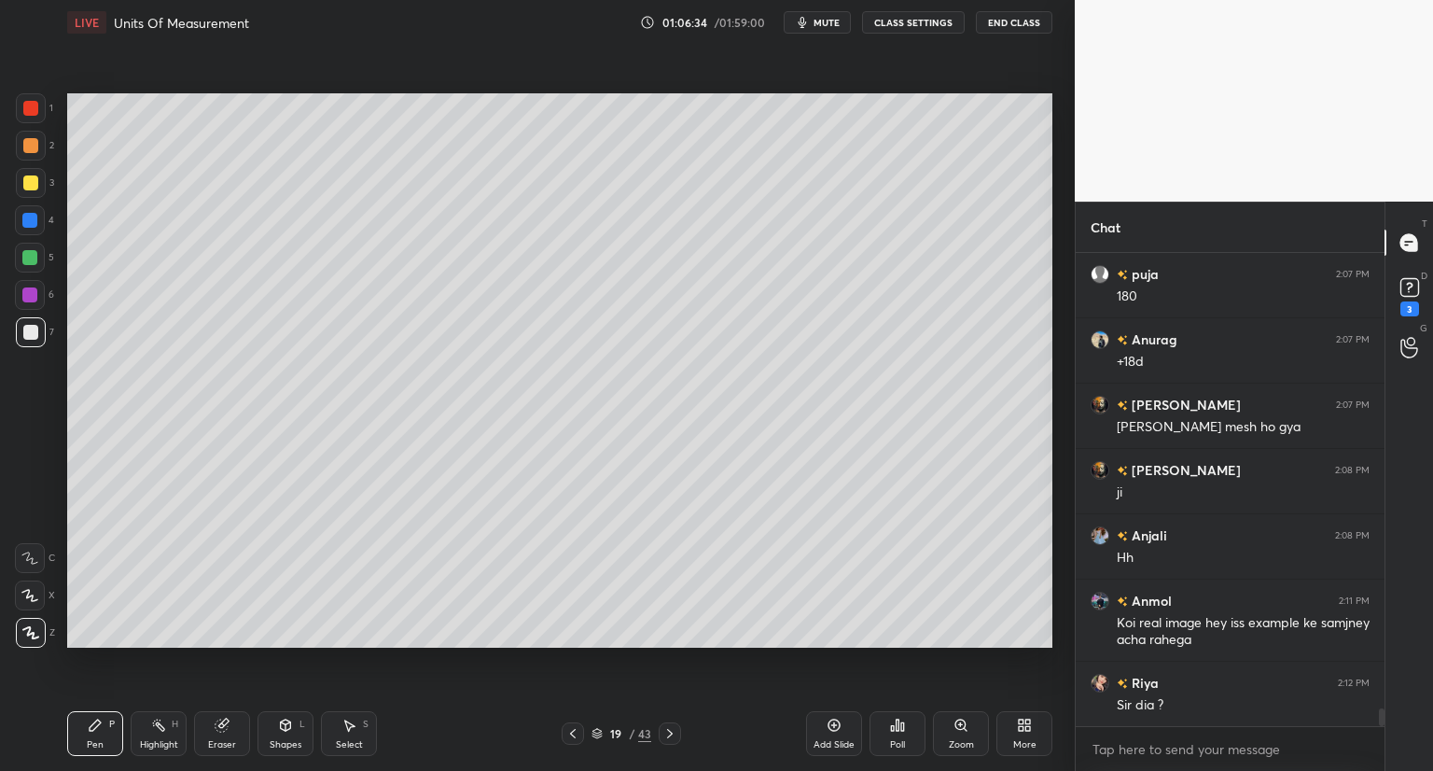
click at [215, 730] on icon at bounding box center [222, 725] width 15 height 15
drag, startPoint x: 108, startPoint y: 728, endPoint x: 125, endPoint y: 683, distance: 47.8
click at [108, 727] on div "Pen P" at bounding box center [95, 733] width 56 height 45
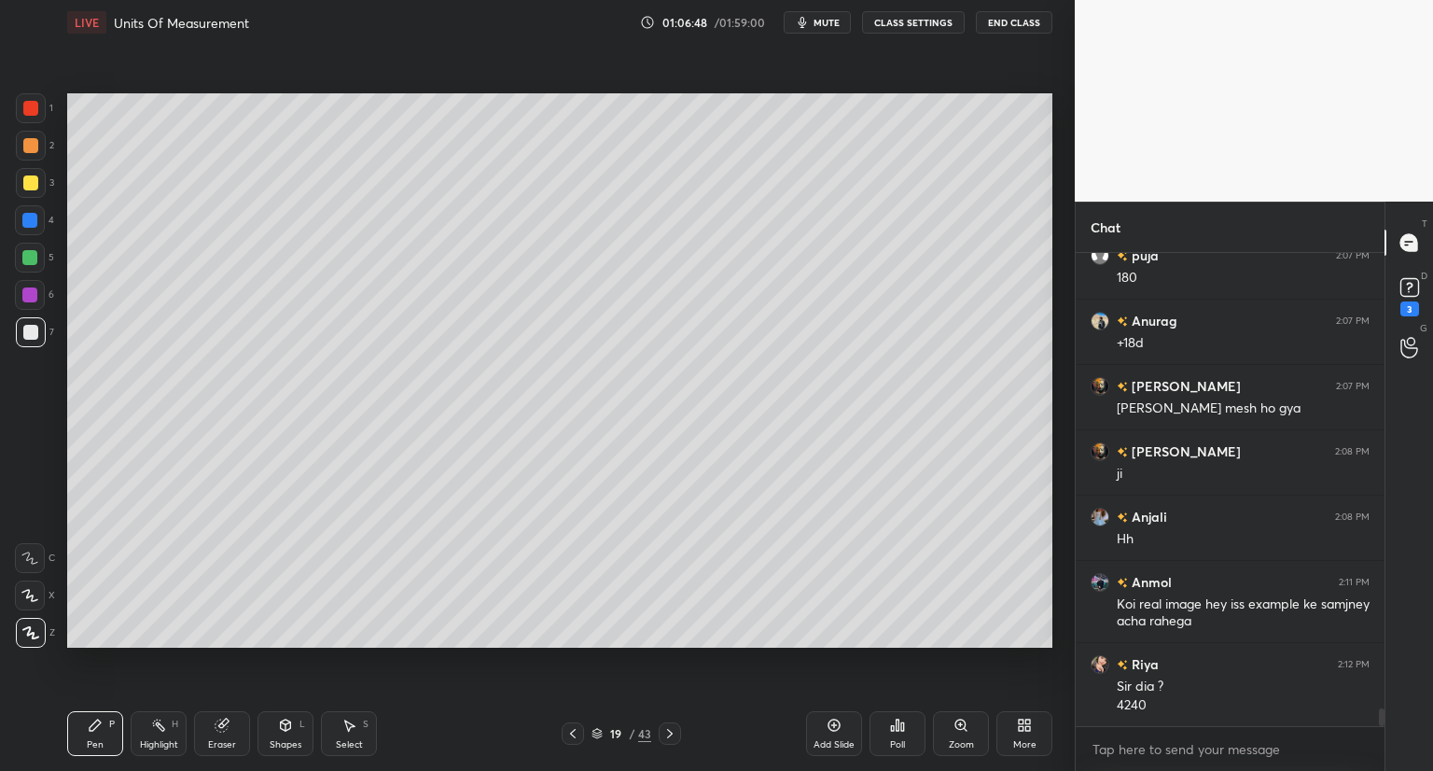
scroll to position [11995, 0]
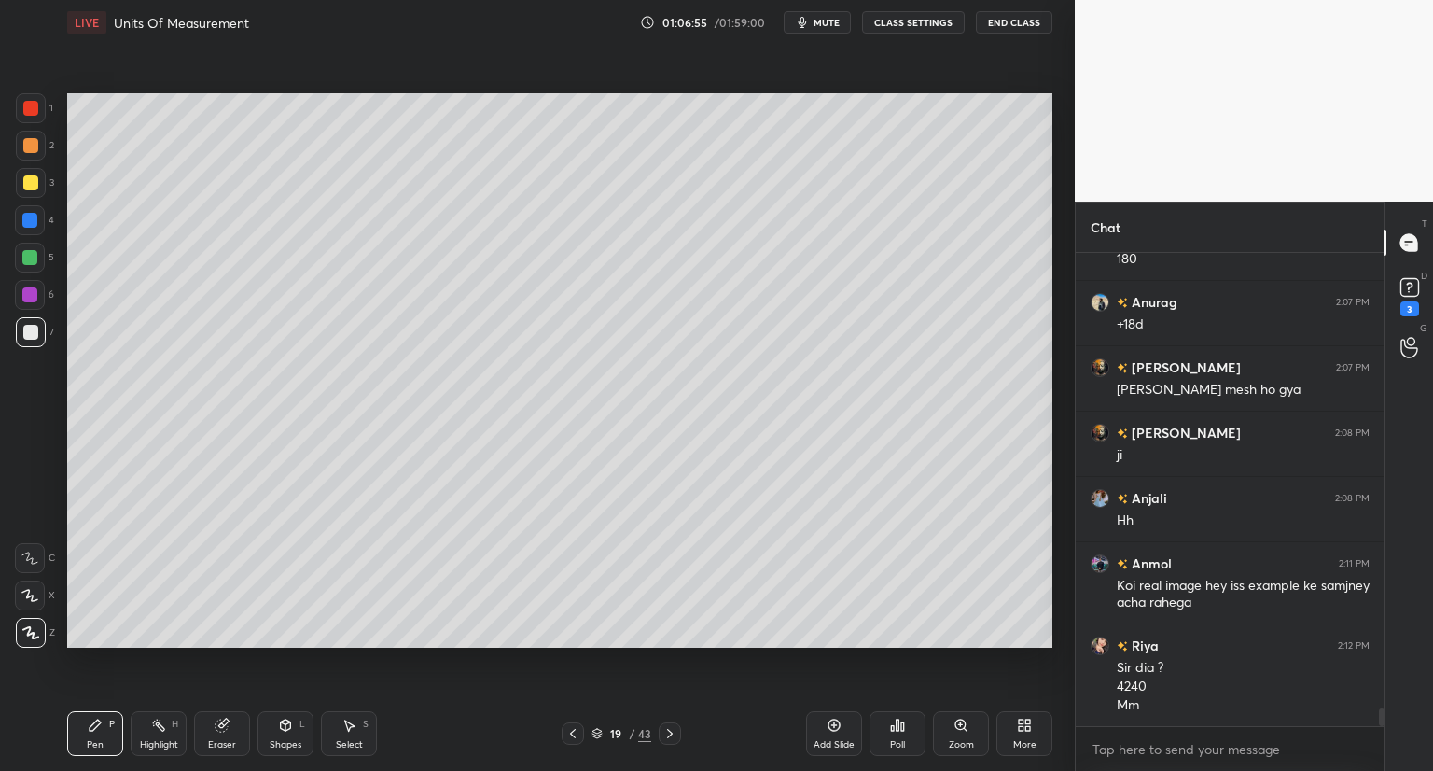
click at [34, 598] on icon at bounding box center [29, 595] width 17 height 13
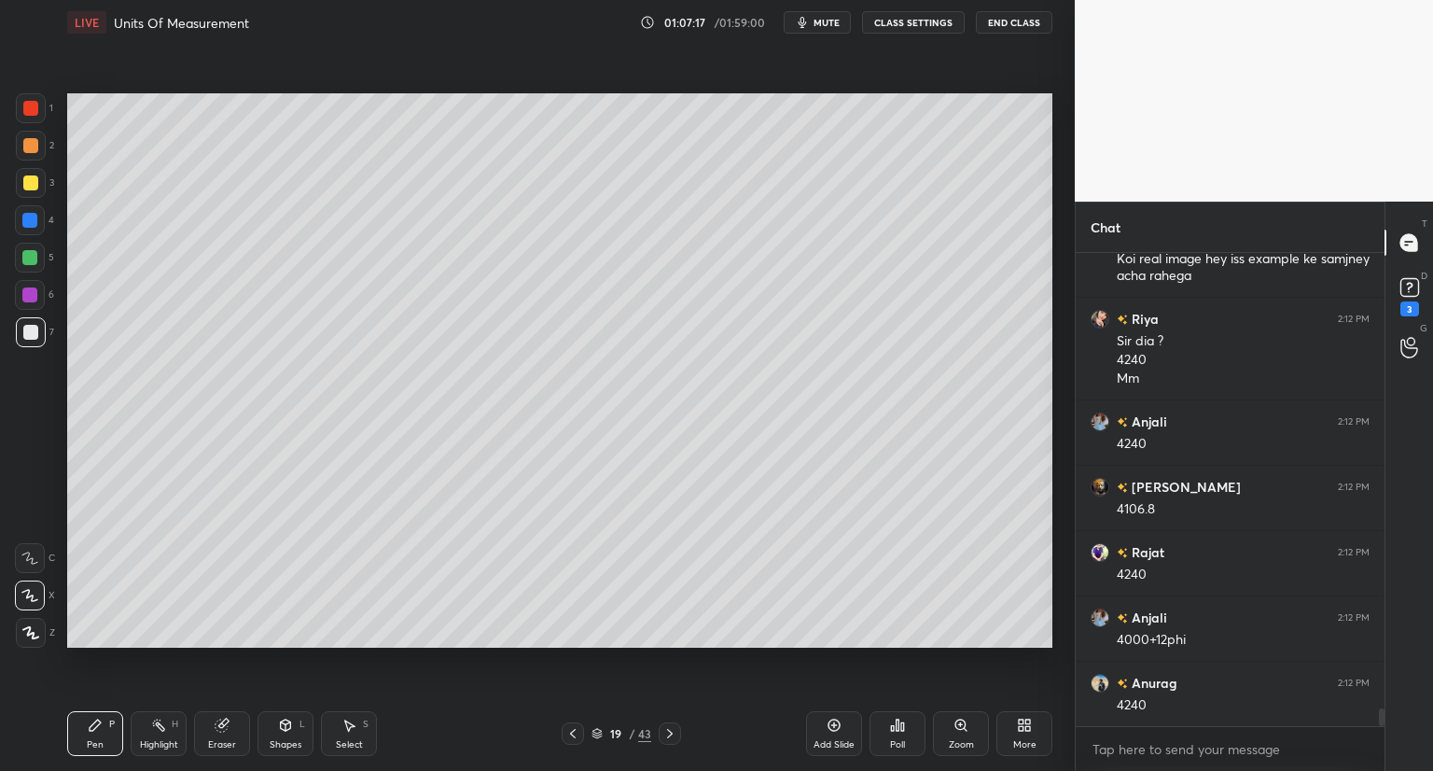
scroll to position [12387, 0]
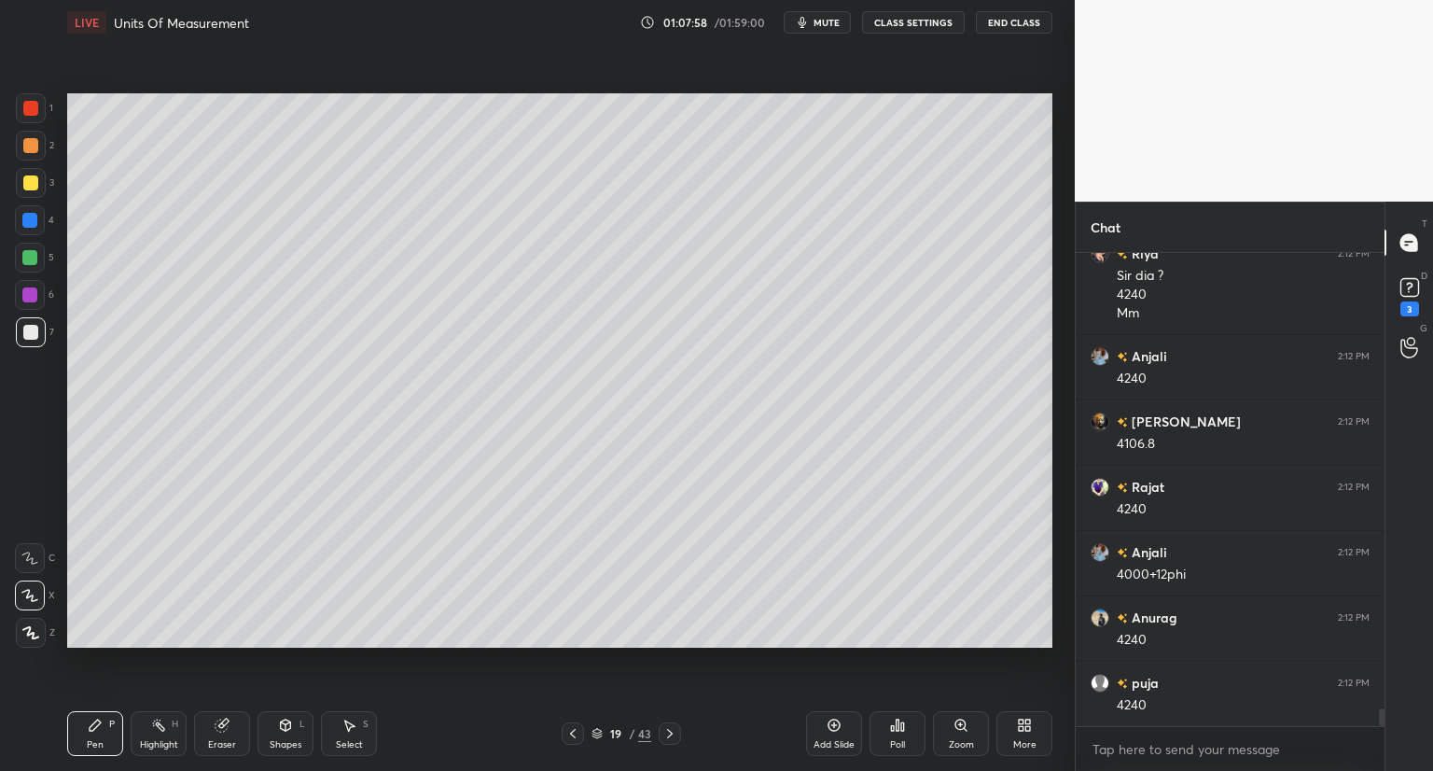
click at [575, 731] on icon at bounding box center [572, 733] width 15 height 15
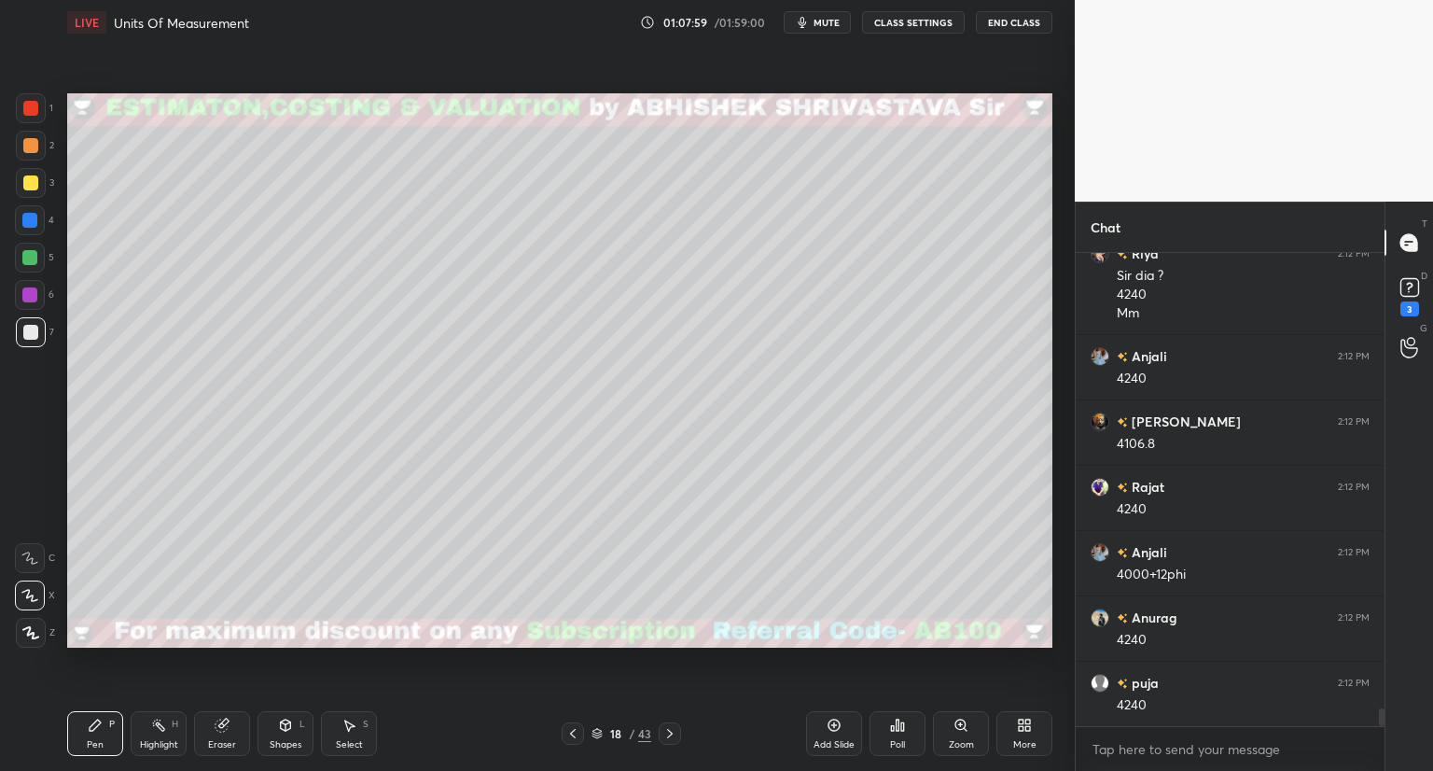
click at [572, 731] on icon at bounding box center [572, 733] width 15 height 15
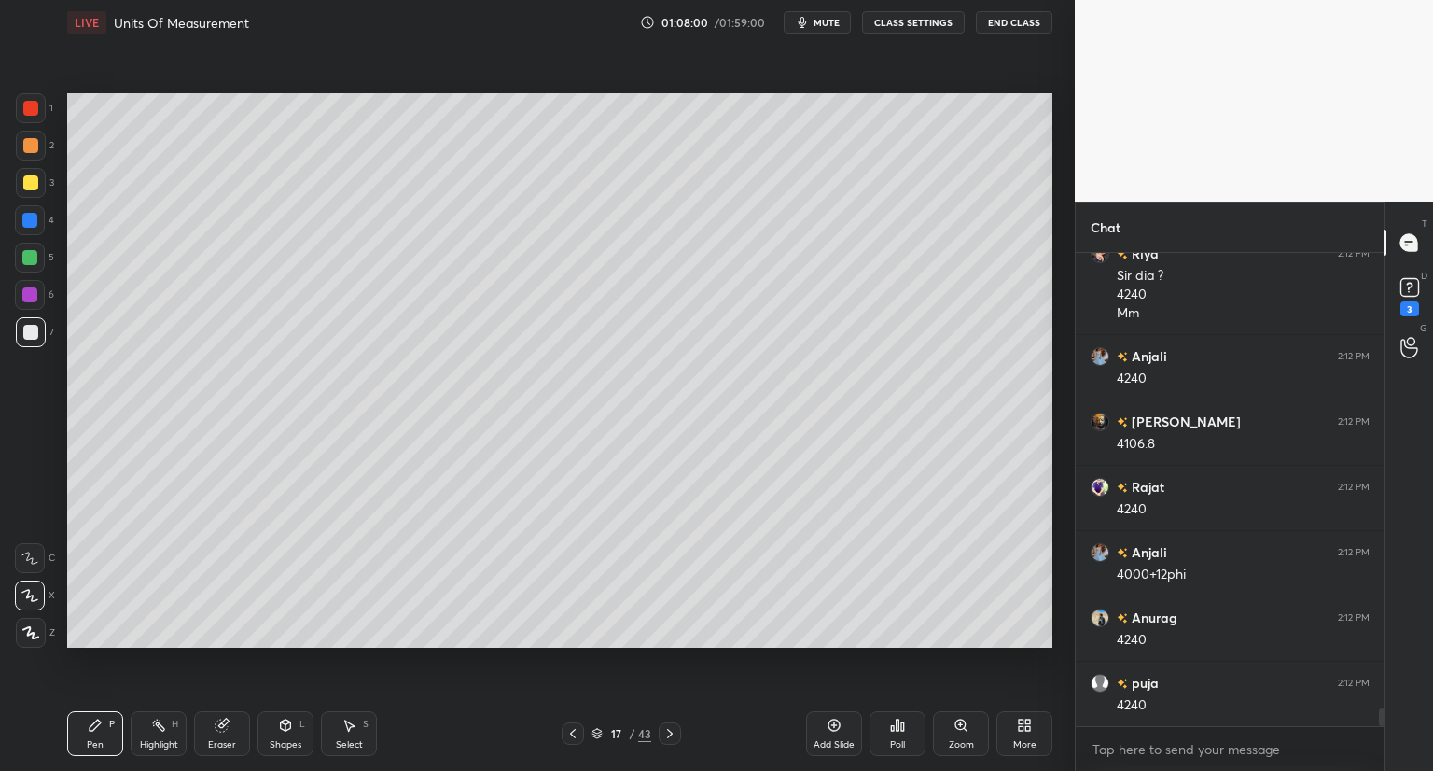
click at [571, 732] on icon at bounding box center [572, 733] width 15 height 15
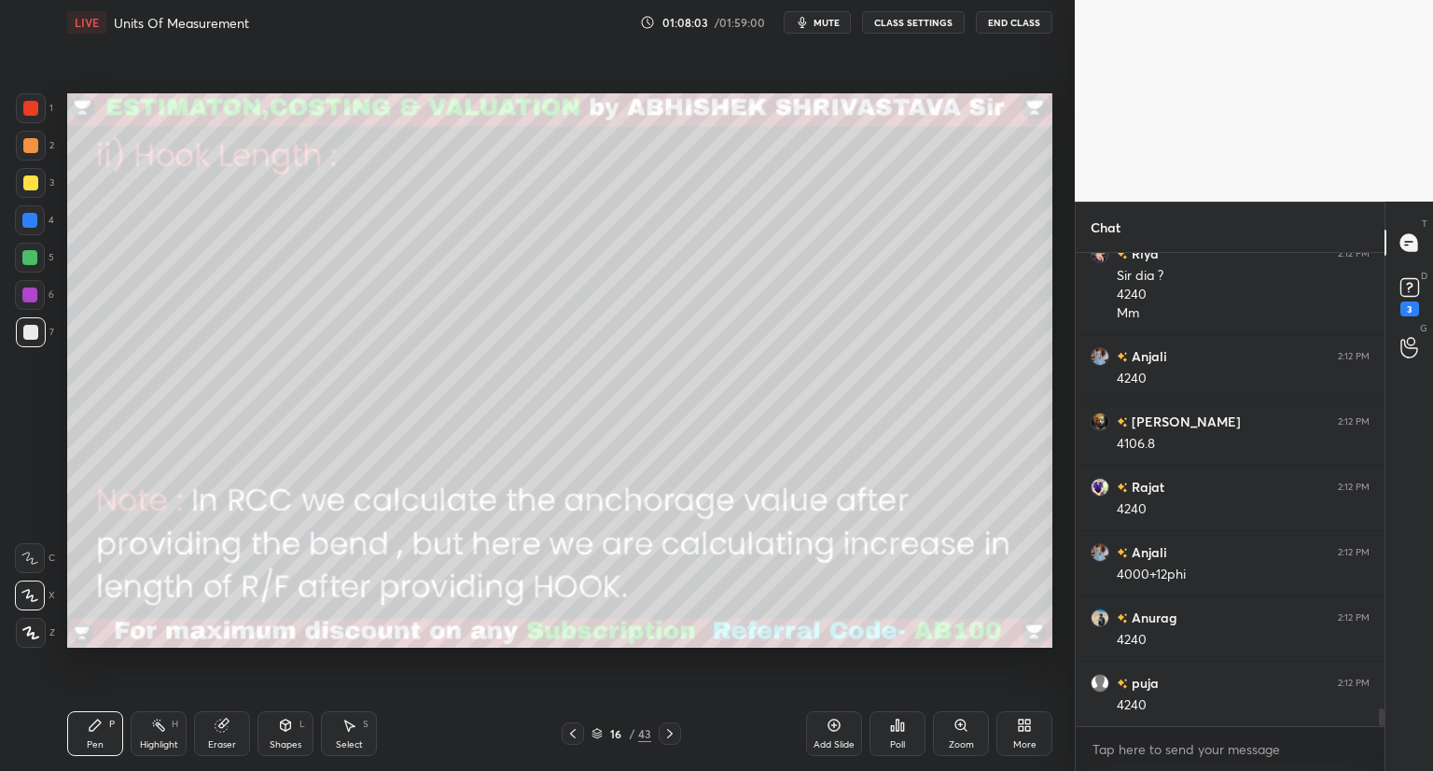
click at [669, 729] on icon at bounding box center [669, 733] width 15 height 15
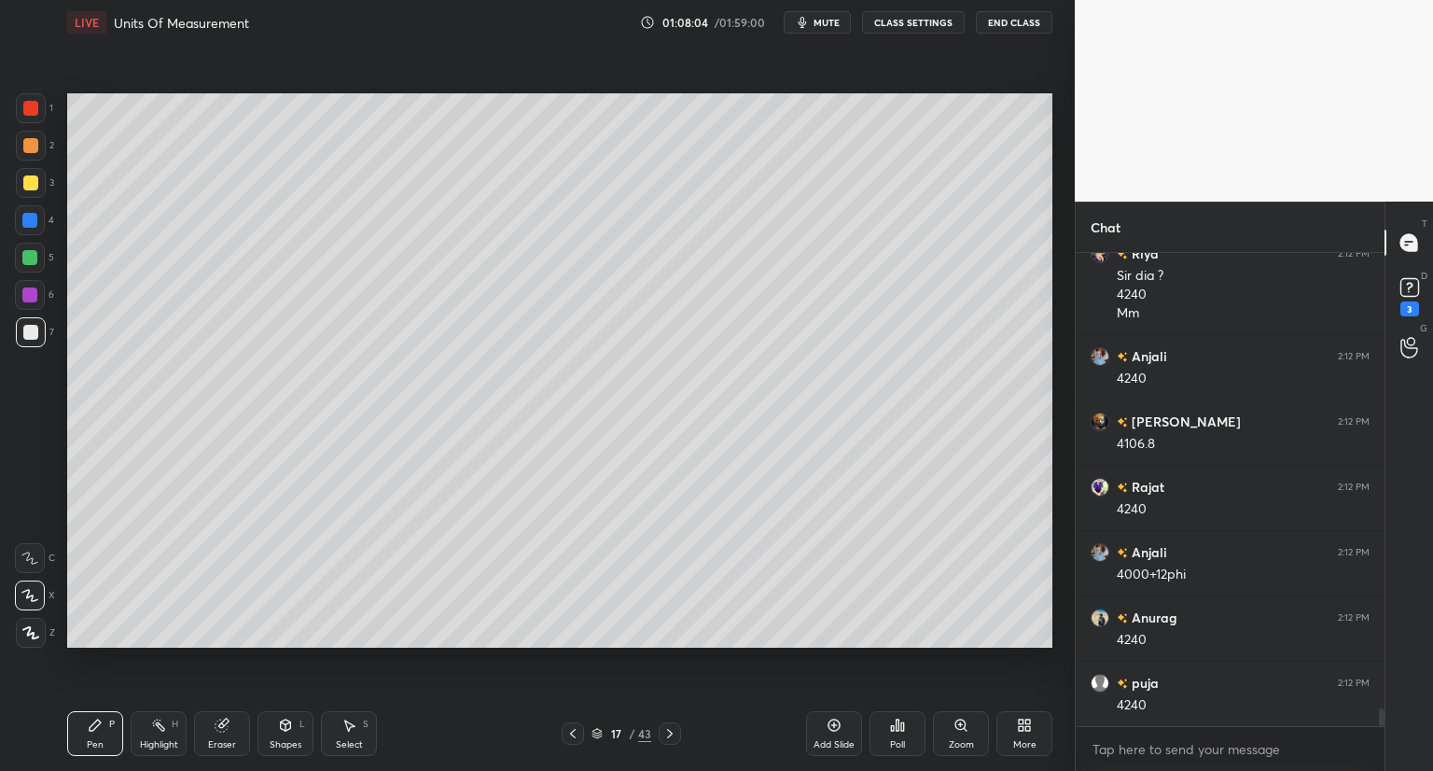
click at [668, 732] on icon at bounding box center [669, 733] width 15 height 15
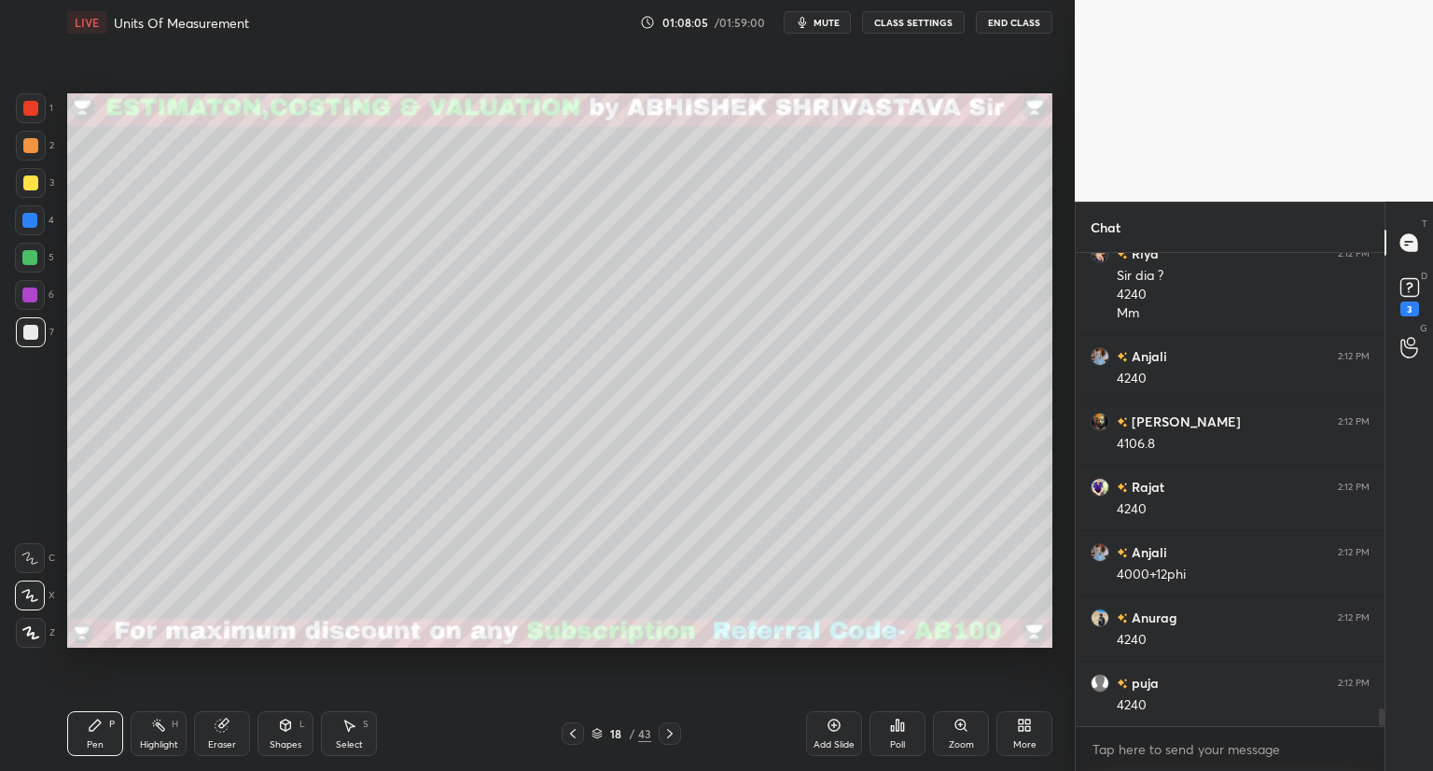
click at [664, 732] on icon at bounding box center [669, 733] width 15 height 15
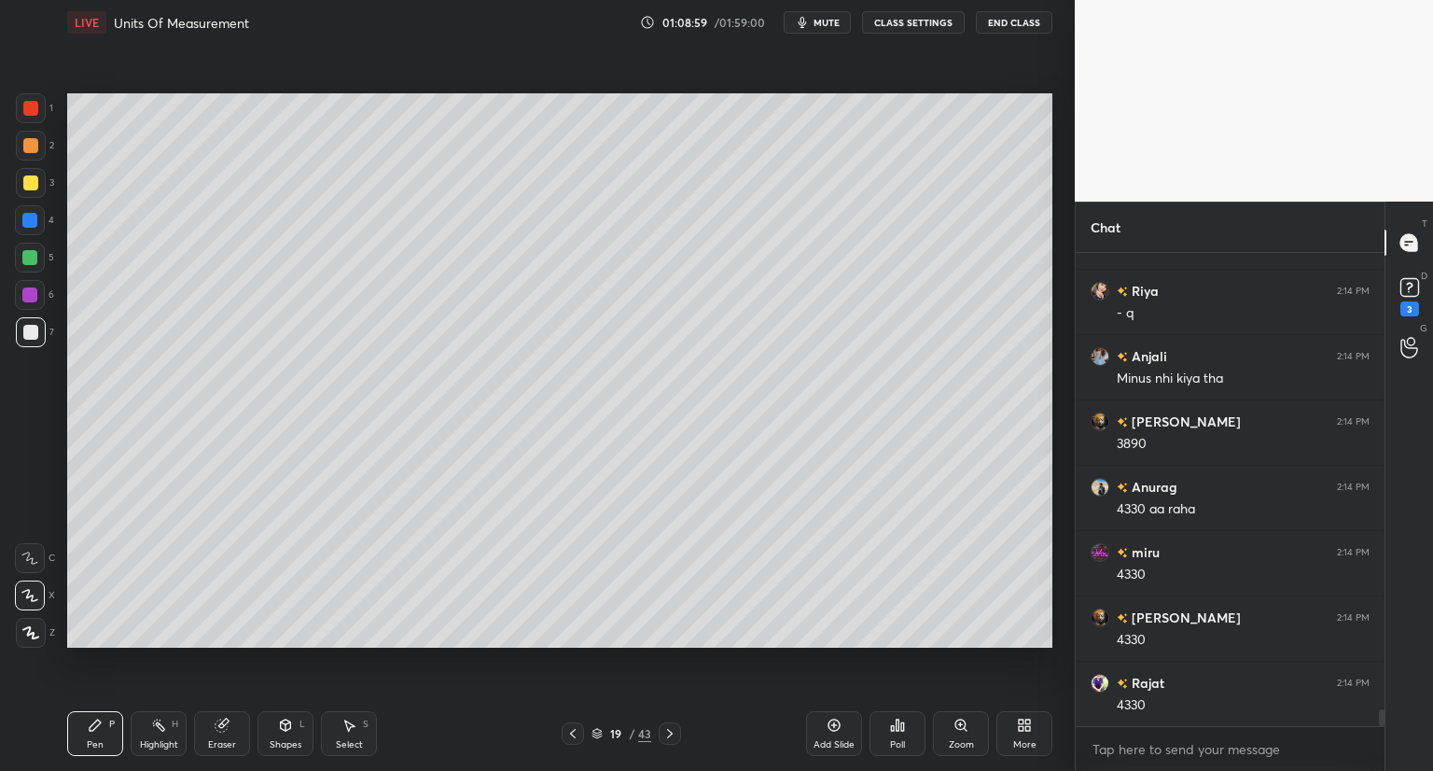
scroll to position [13040, 0]
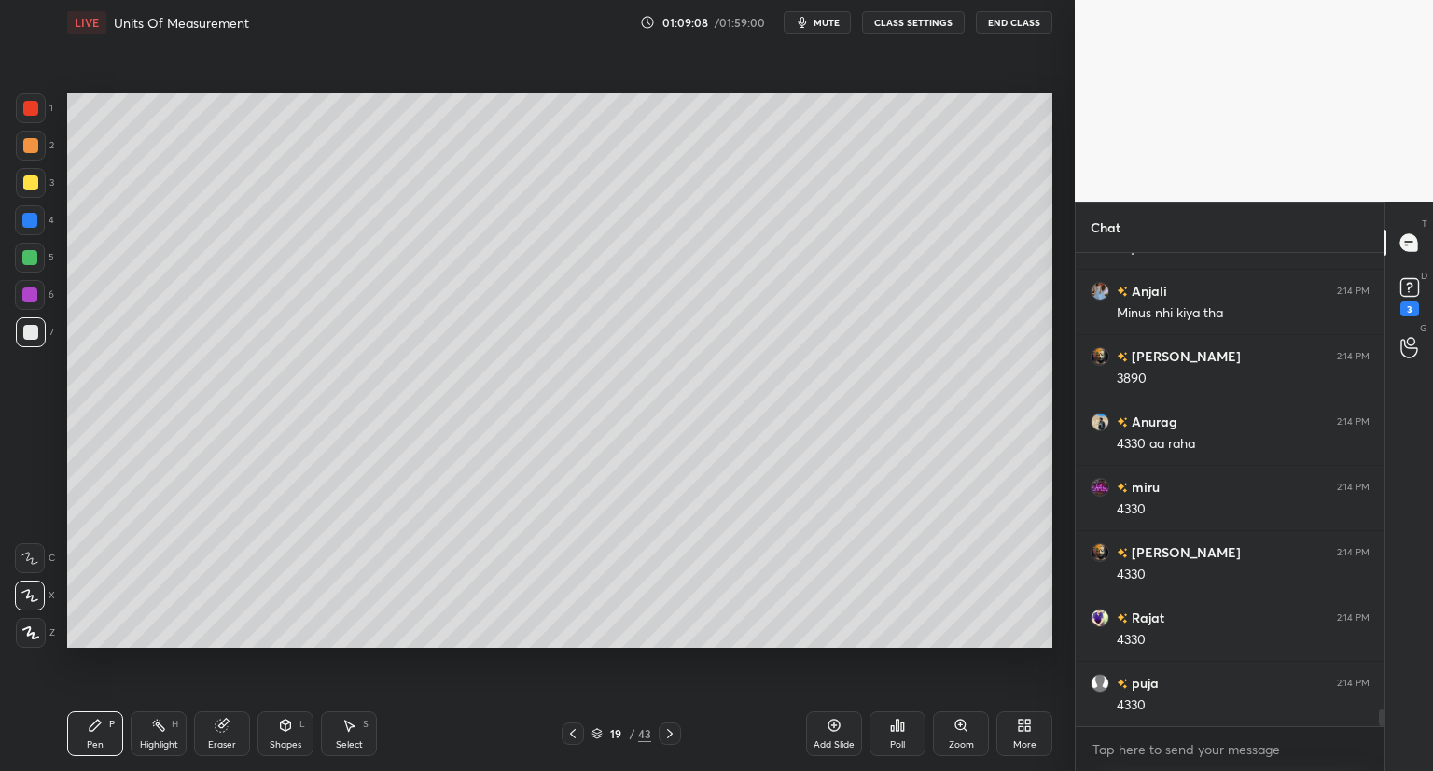
drag, startPoint x: 226, startPoint y: 733, endPoint x: 292, endPoint y: 676, distance: 87.3
click at [233, 731] on div "Eraser" at bounding box center [222, 733] width 56 height 45
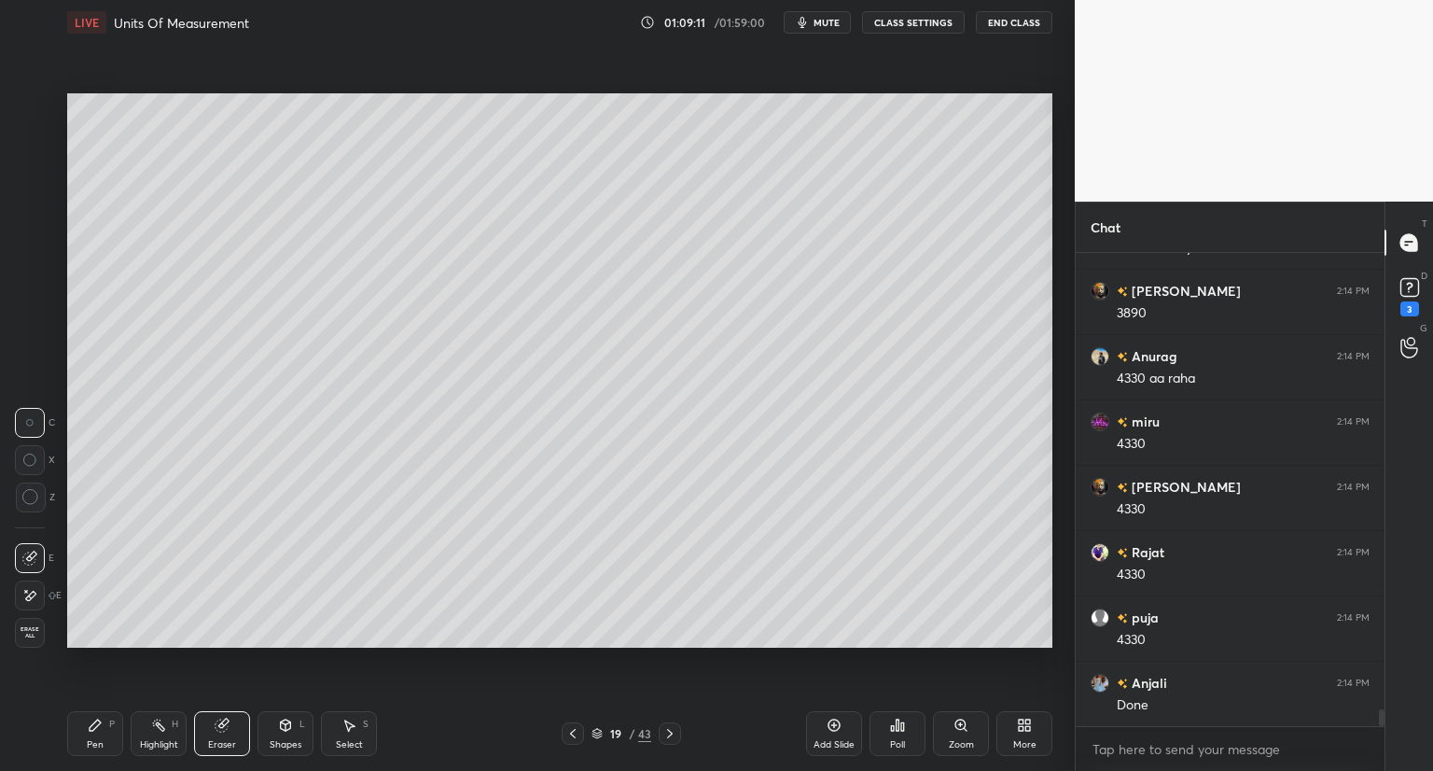
click at [105, 738] on div "Pen P" at bounding box center [95, 733] width 56 height 45
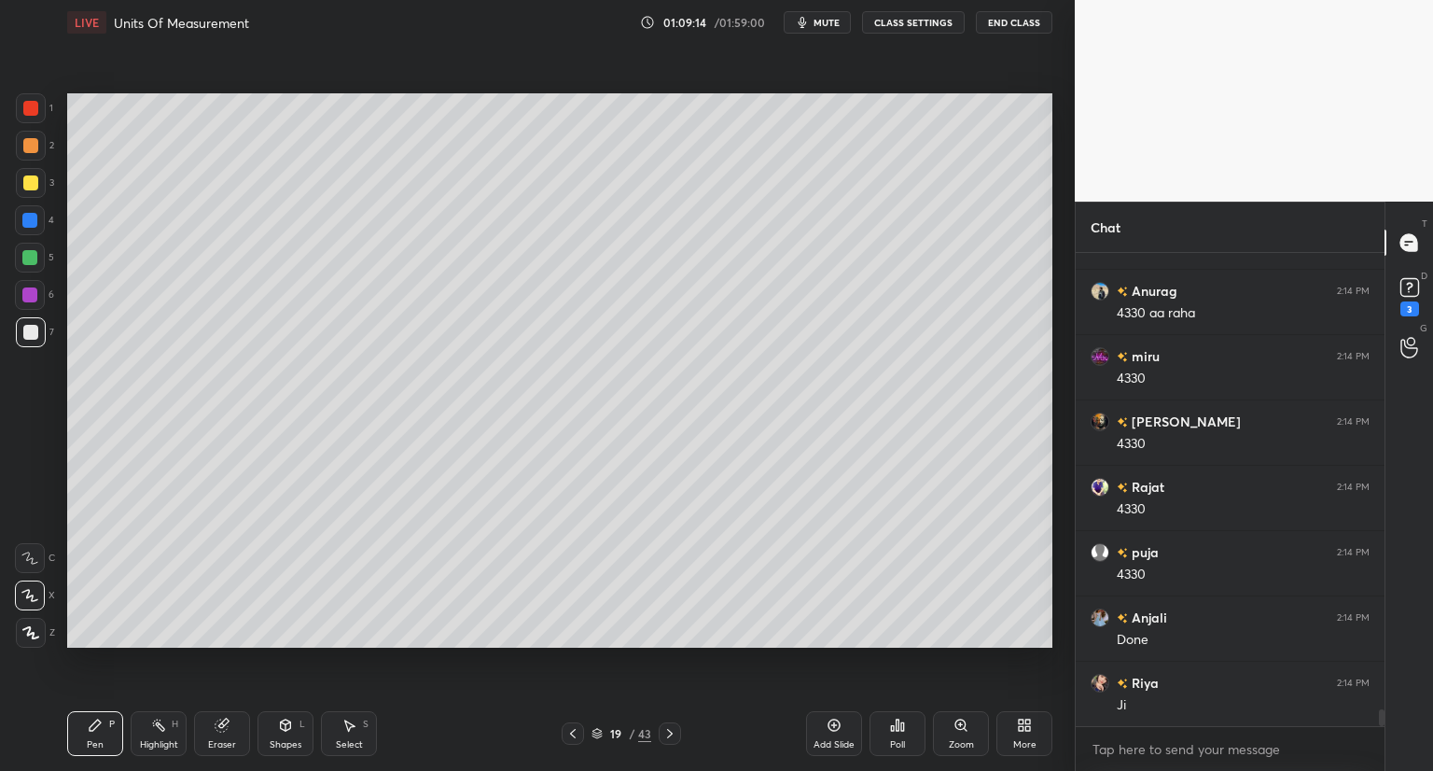
scroll to position [13236, 0]
click at [276, 732] on div "Shapes L" at bounding box center [286, 733] width 56 height 45
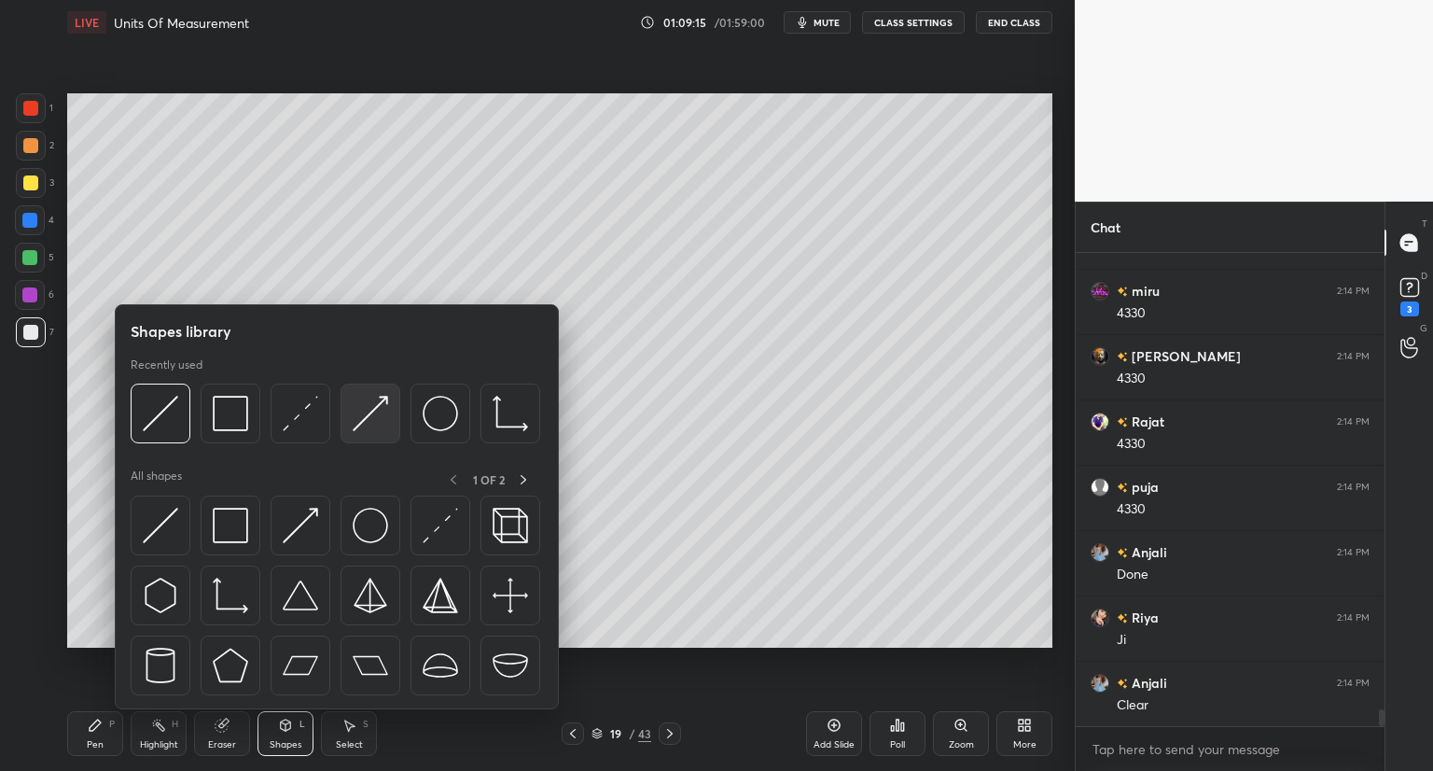
click at [369, 426] on img at bounding box center [370, 413] width 35 height 35
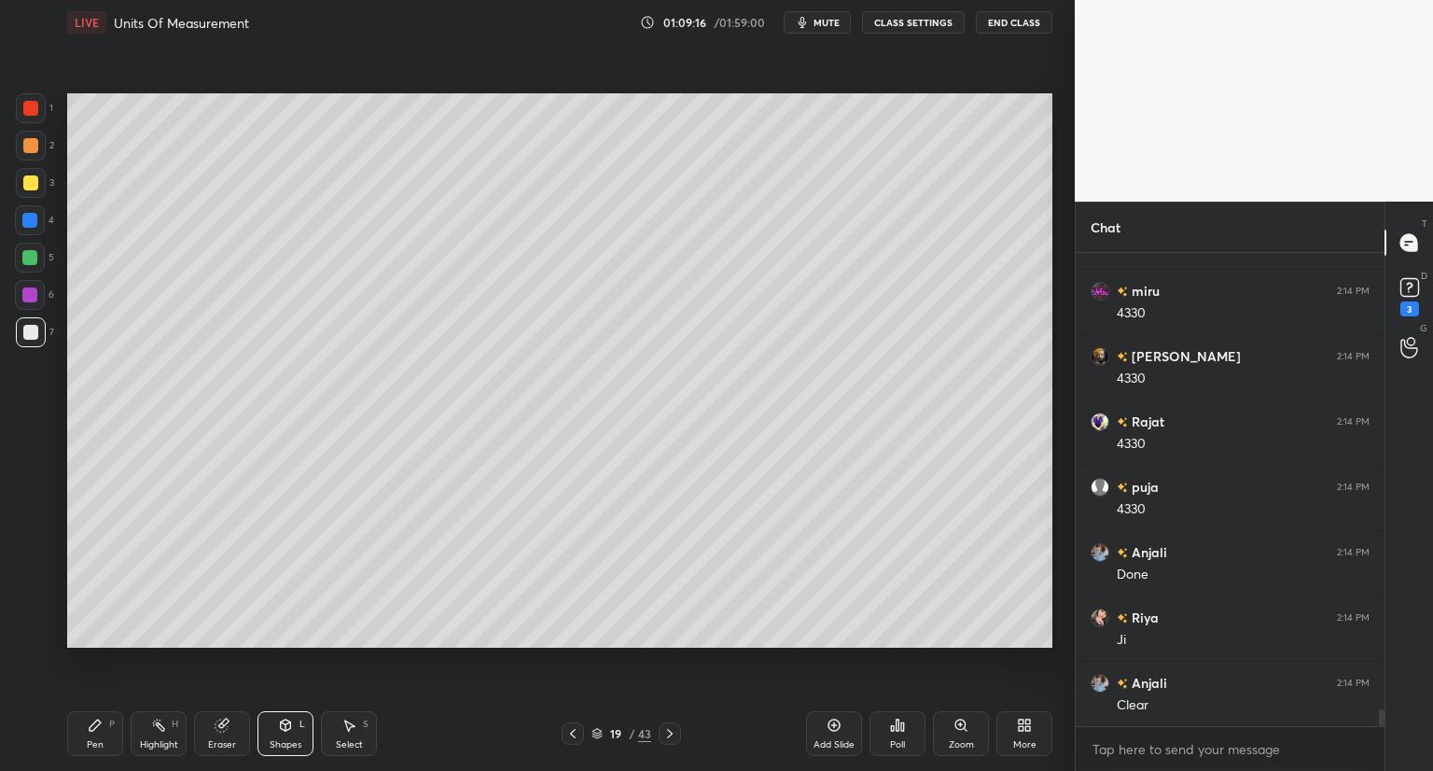
drag, startPoint x: 27, startPoint y: 112, endPoint x: 40, endPoint y: 121, distance: 16.1
click at [29, 113] on div at bounding box center [30, 108] width 15 height 15
drag, startPoint x: 85, startPoint y: 740, endPoint x: 93, endPoint y: 732, distance: 11.2
click at [86, 740] on div "Pen P" at bounding box center [95, 733] width 56 height 45
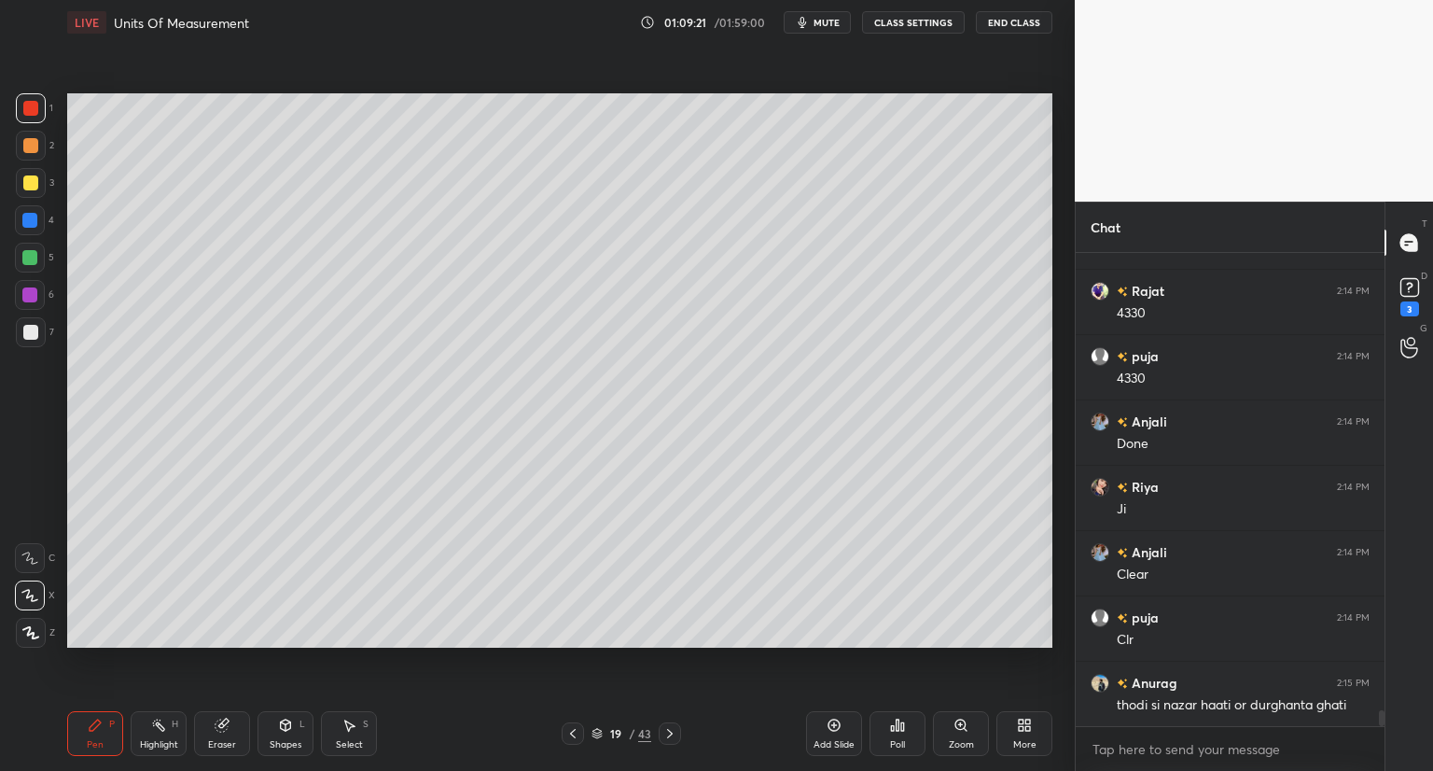
scroll to position [13432, 0]
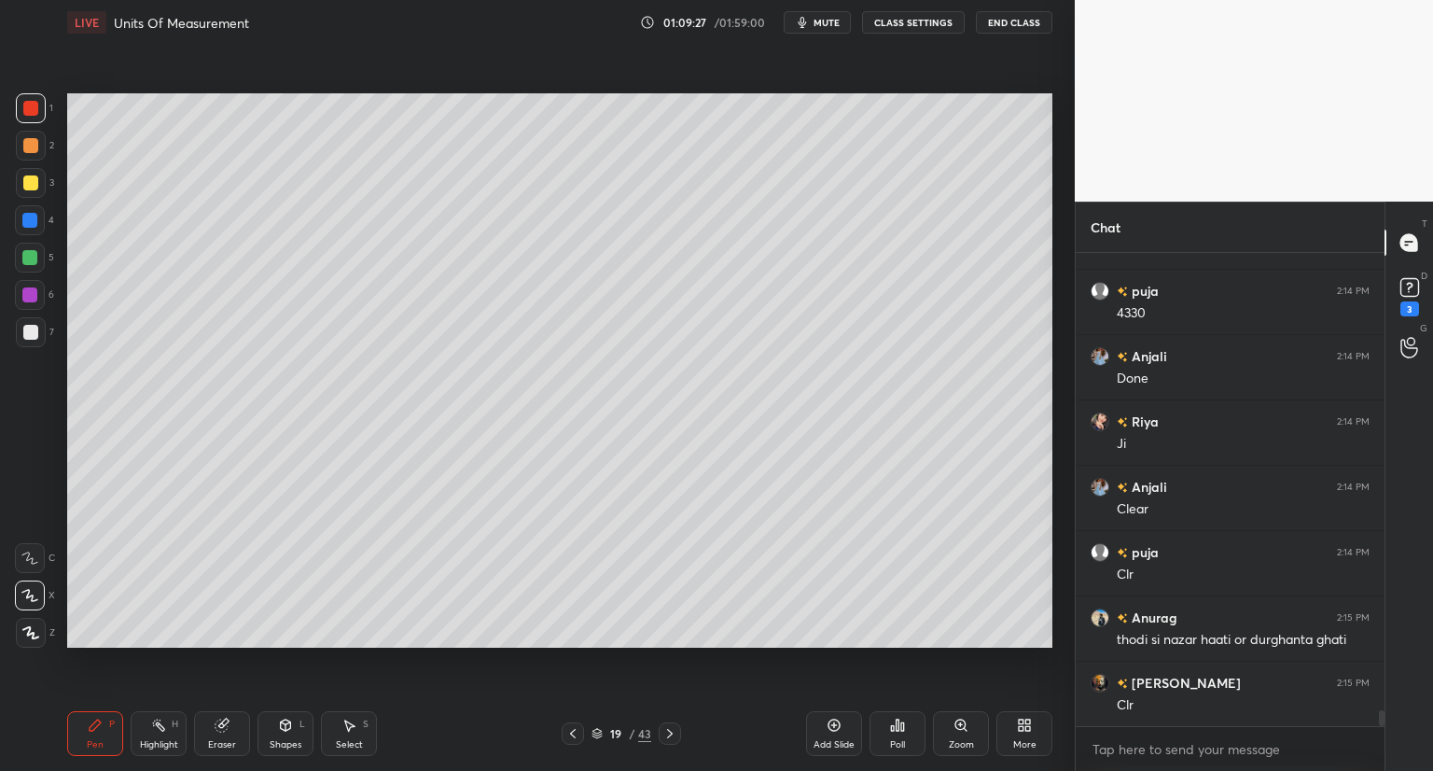
click at [1407, 289] on rect at bounding box center [1409, 288] width 18 height 18
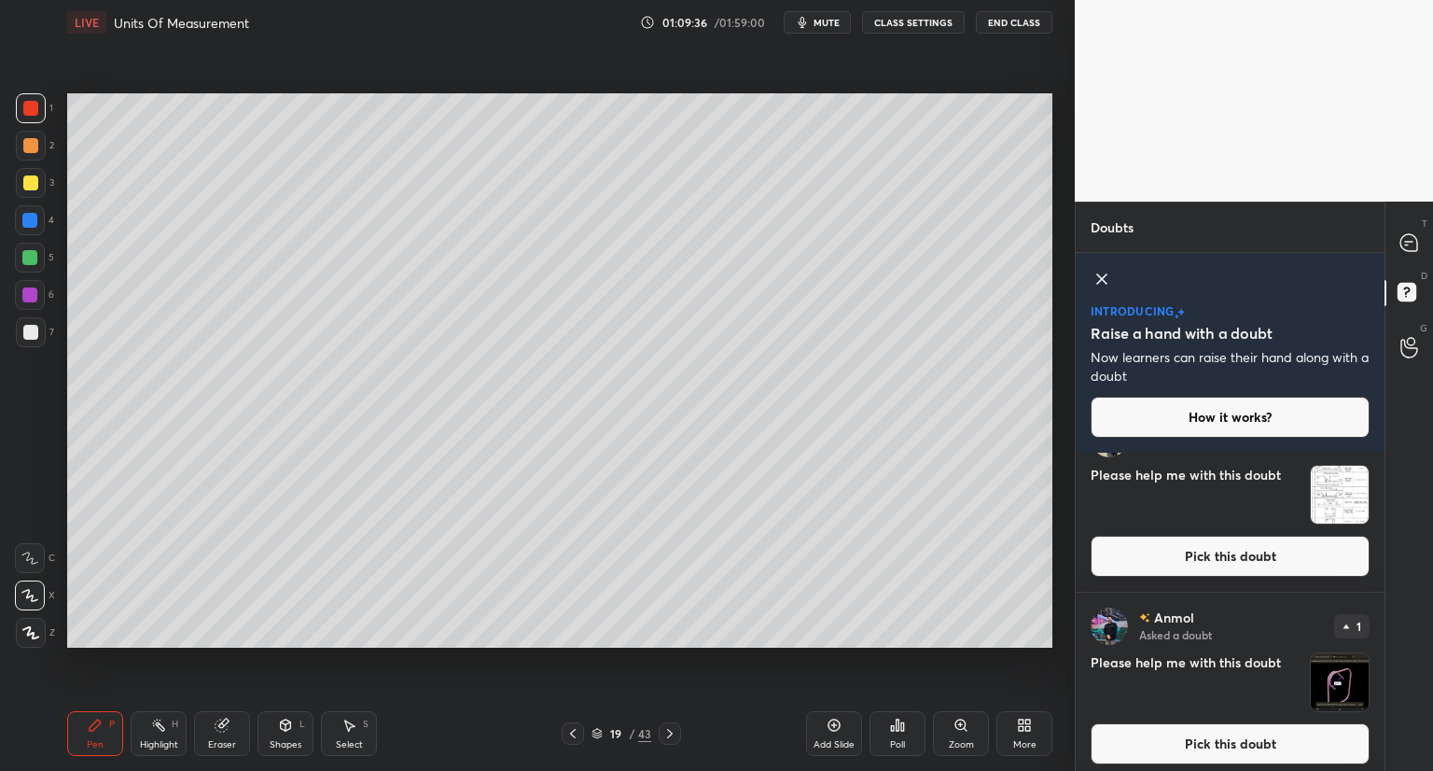
scroll to position [45, 0]
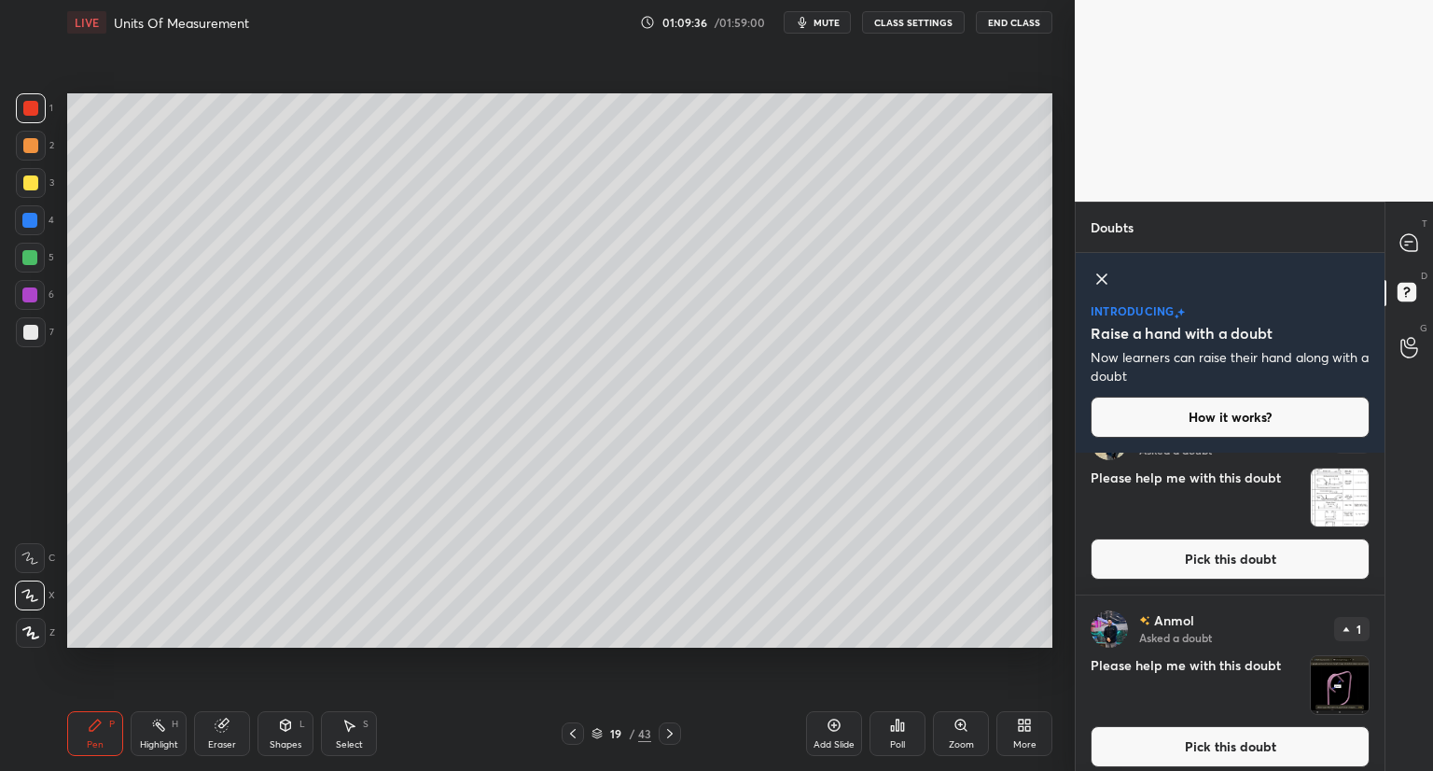
click at [1325, 551] on button "Pick this doubt" at bounding box center [1230, 558] width 279 height 41
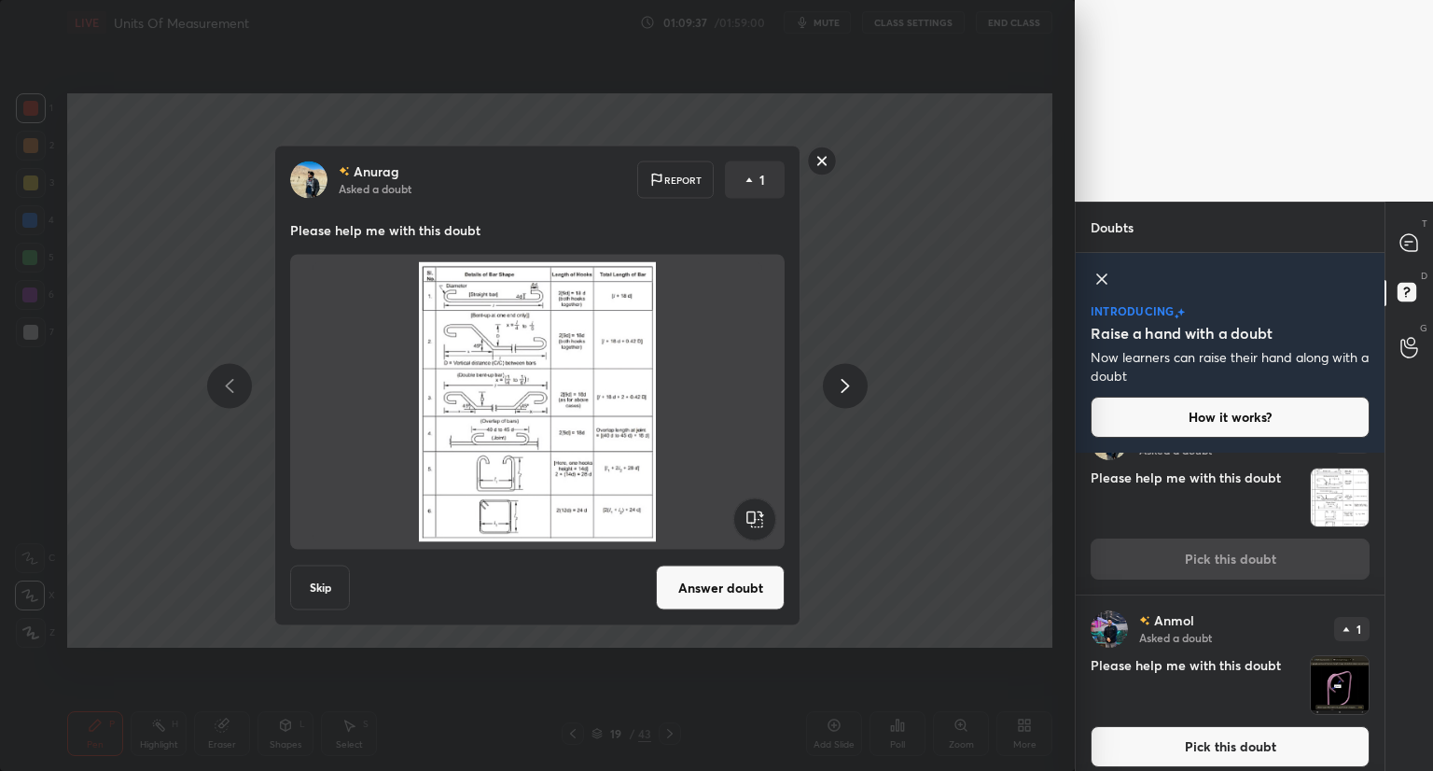
scroll to position [0, 0]
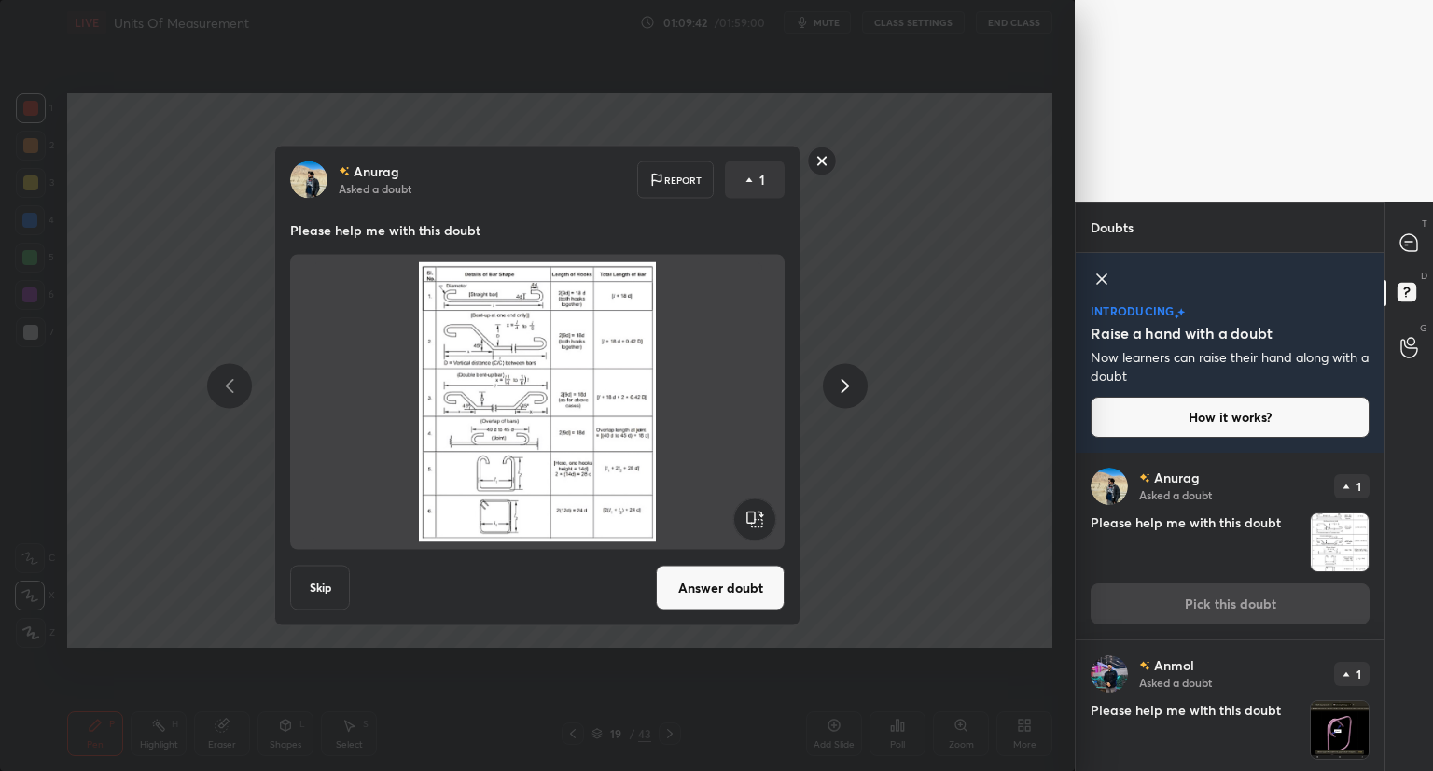
click at [826, 161] on rect at bounding box center [822, 160] width 29 height 29
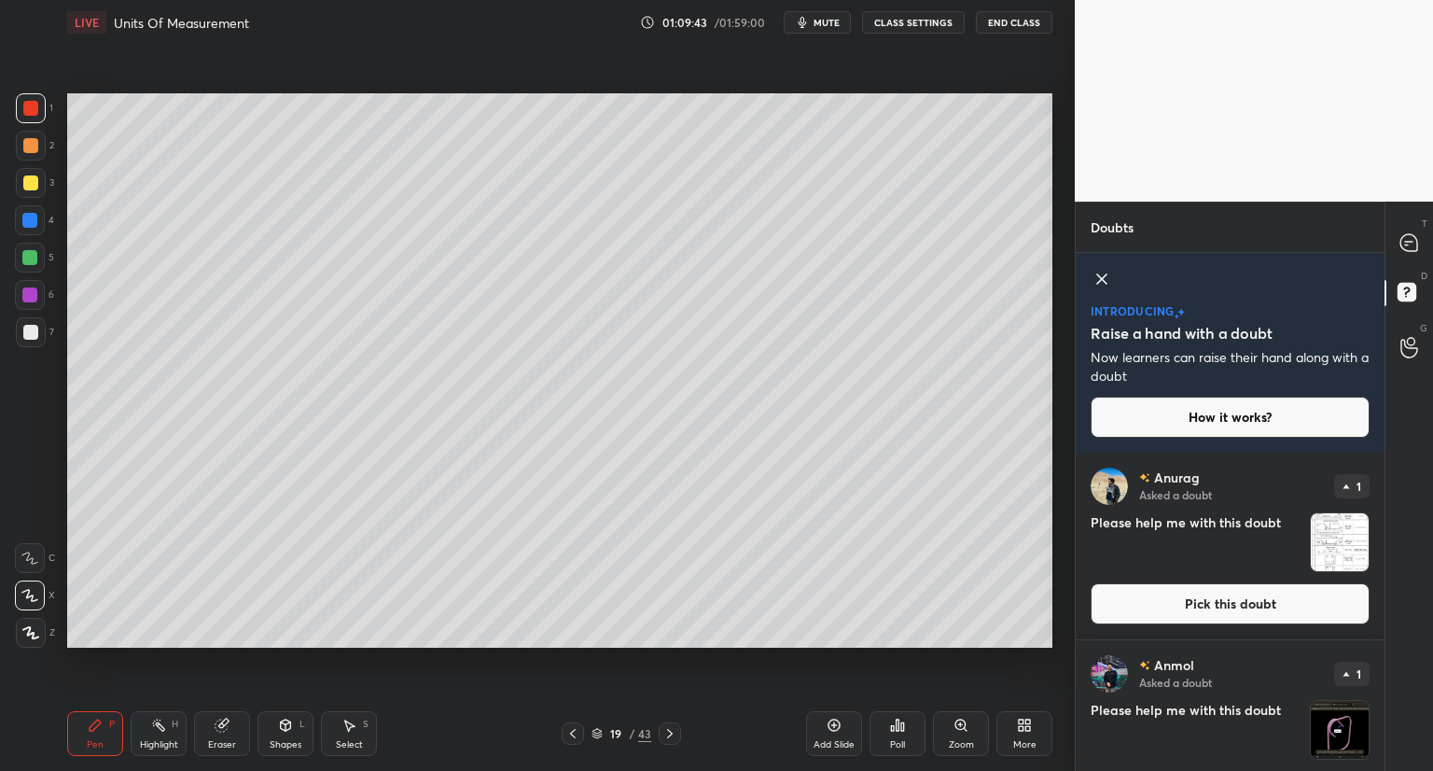
click at [1334, 731] on img "grid" at bounding box center [1340, 730] width 58 height 58
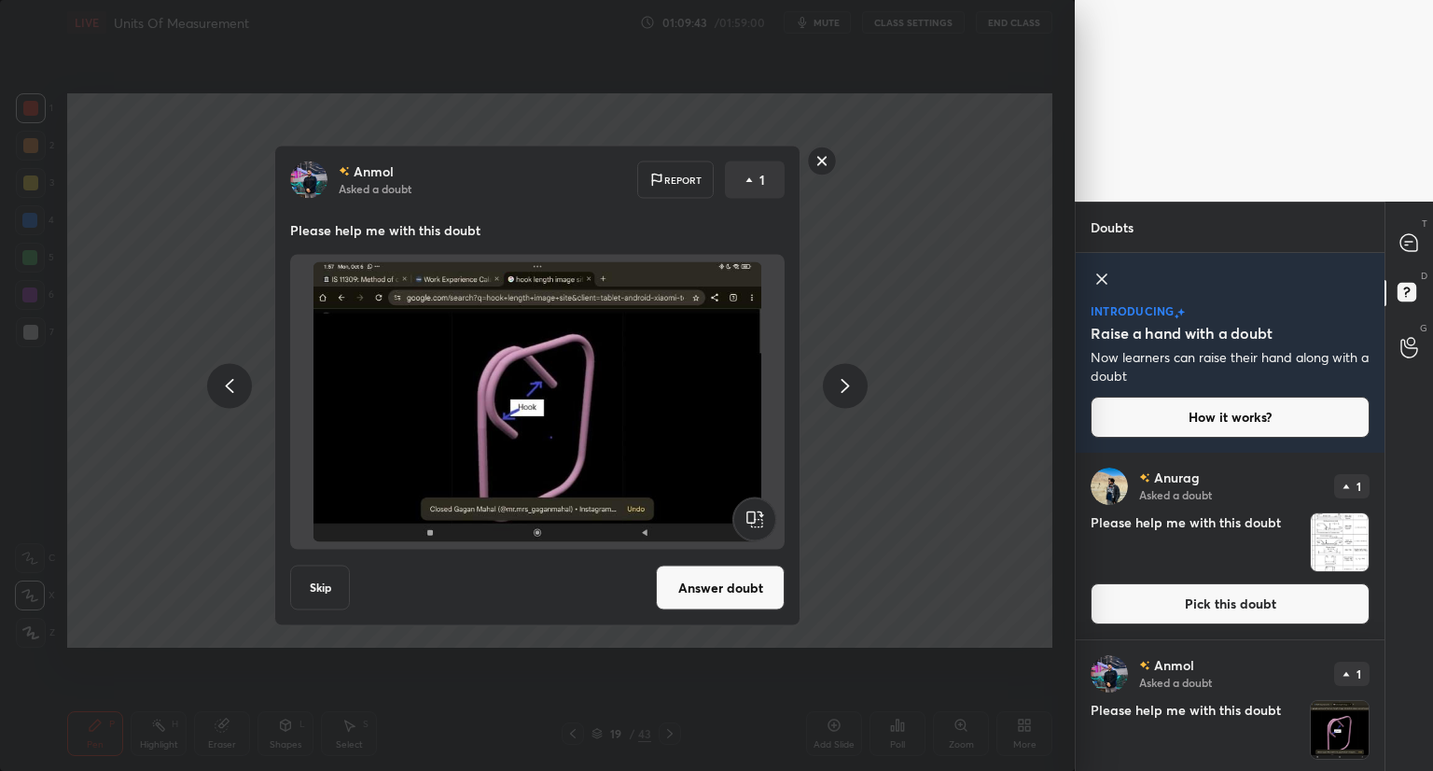
scroll to position [56, 0]
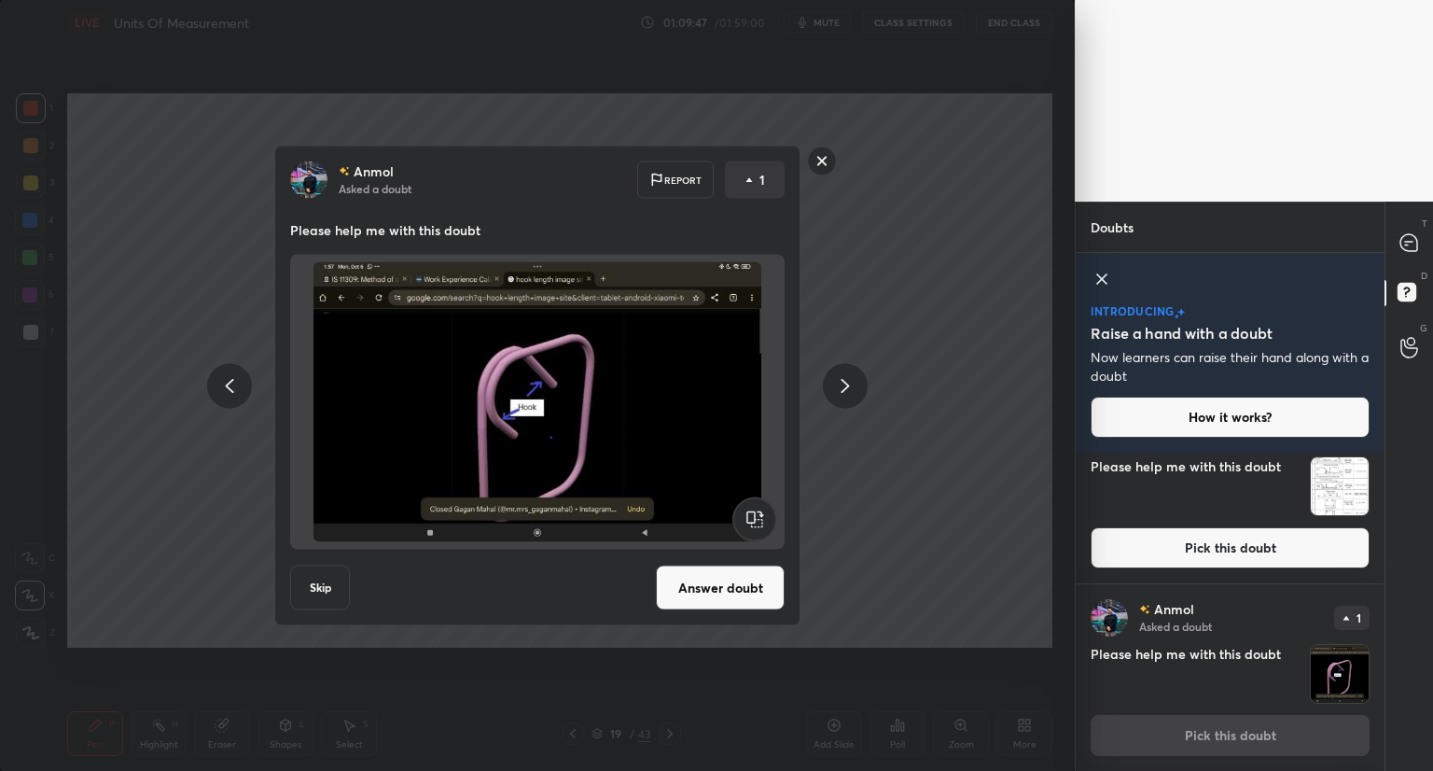
click at [724, 594] on button "Answer doubt" at bounding box center [720, 587] width 129 height 45
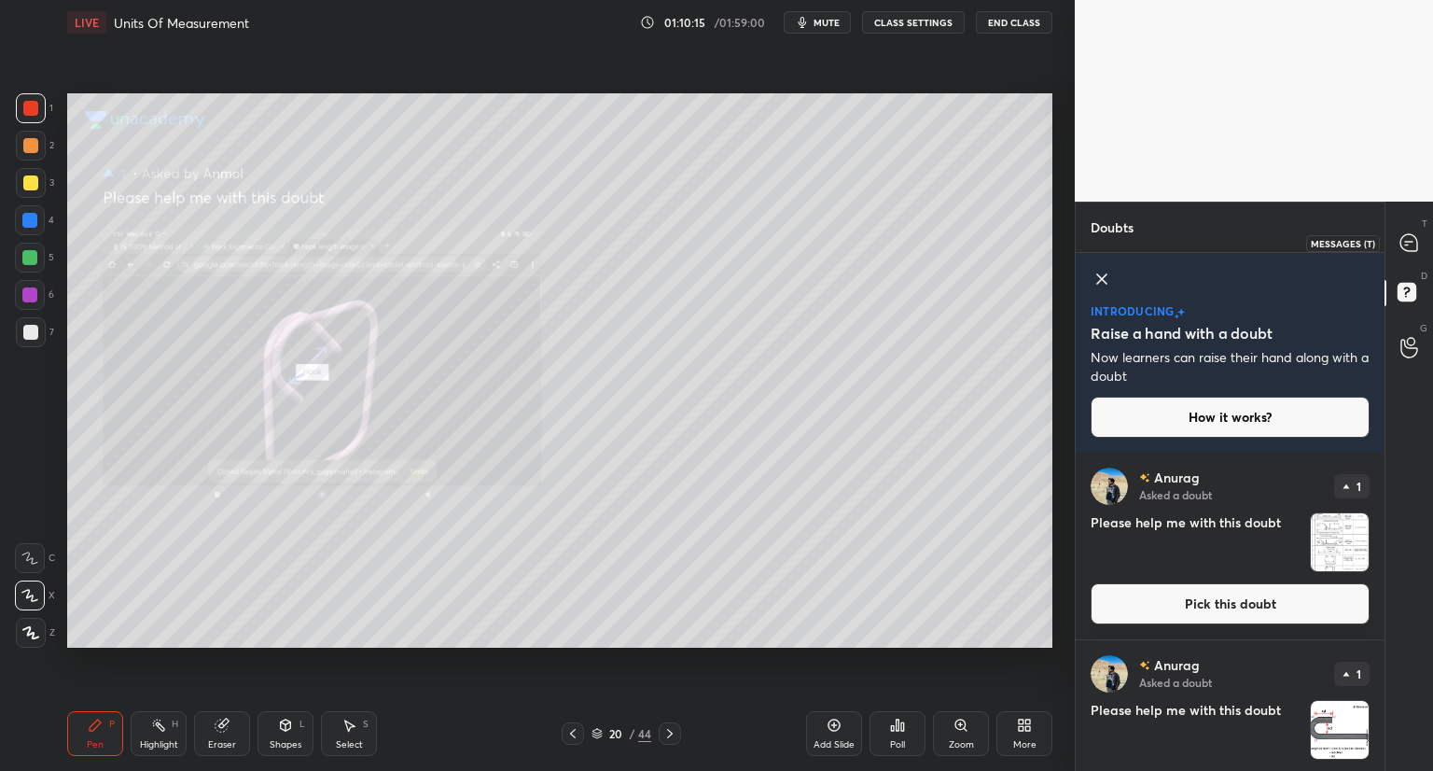
click at [1410, 243] on icon at bounding box center [1408, 242] width 17 height 17
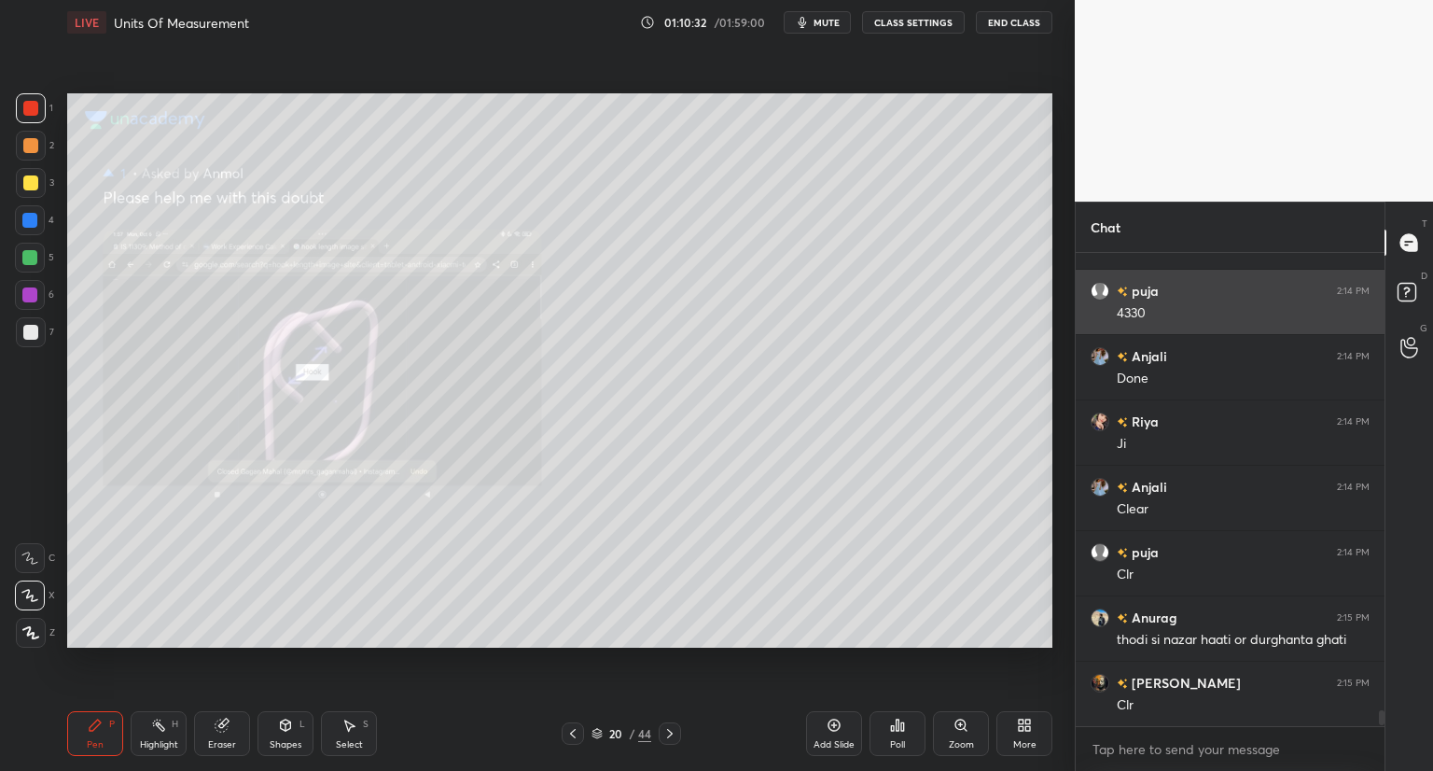
scroll to position [13759, 0]
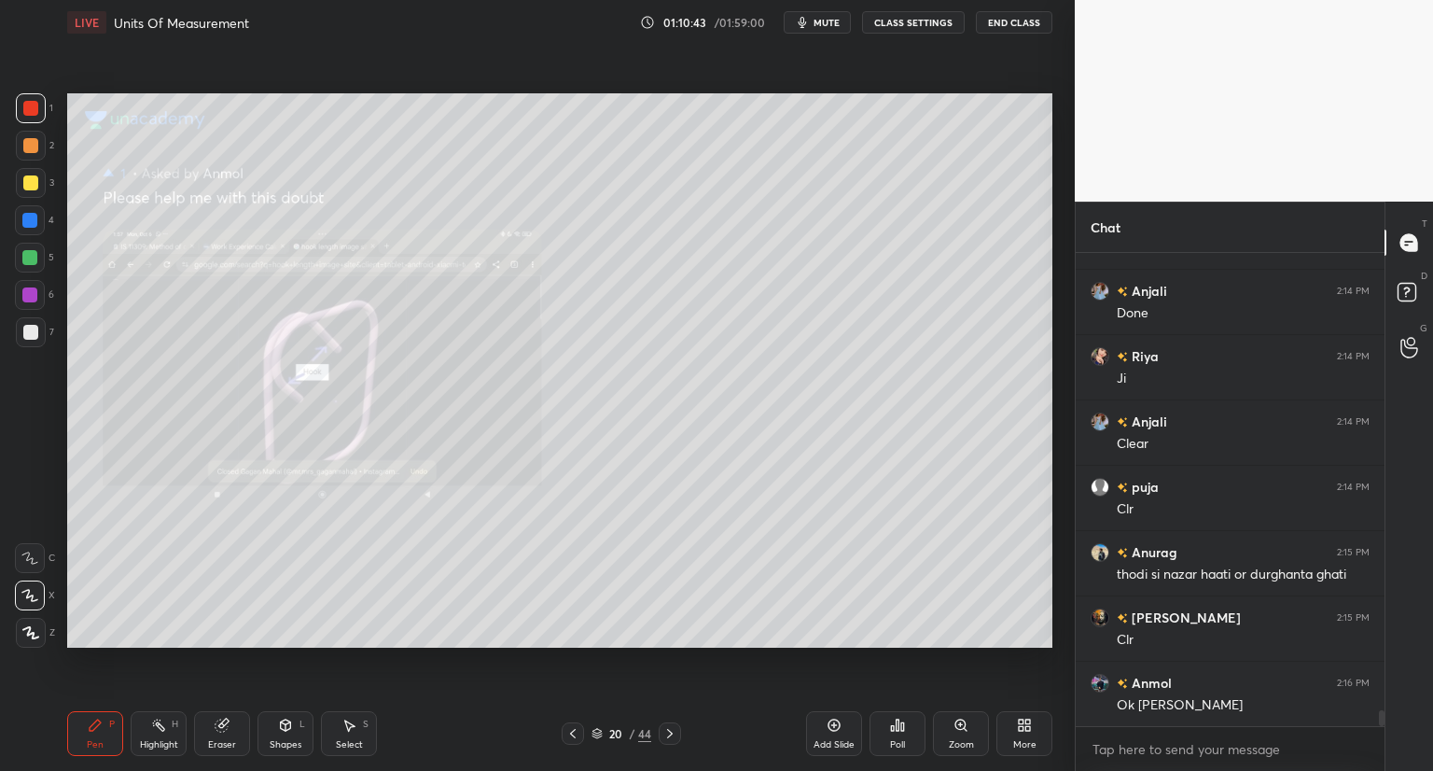
click at [280, 730] on icon at bounding box center [285, 725] width 15 height 15
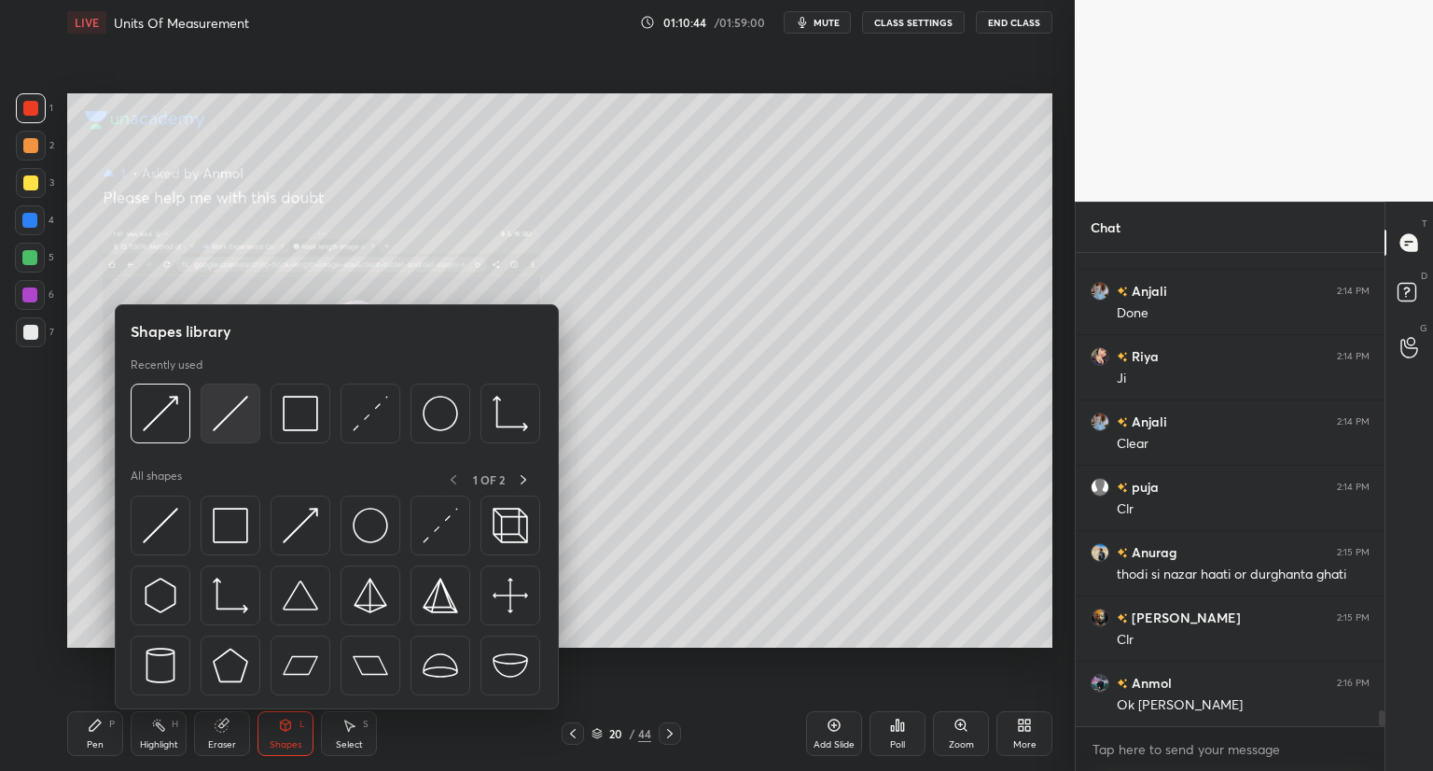
click at [236, 423] on img at bounding box center [230, 413] width 35 height 35
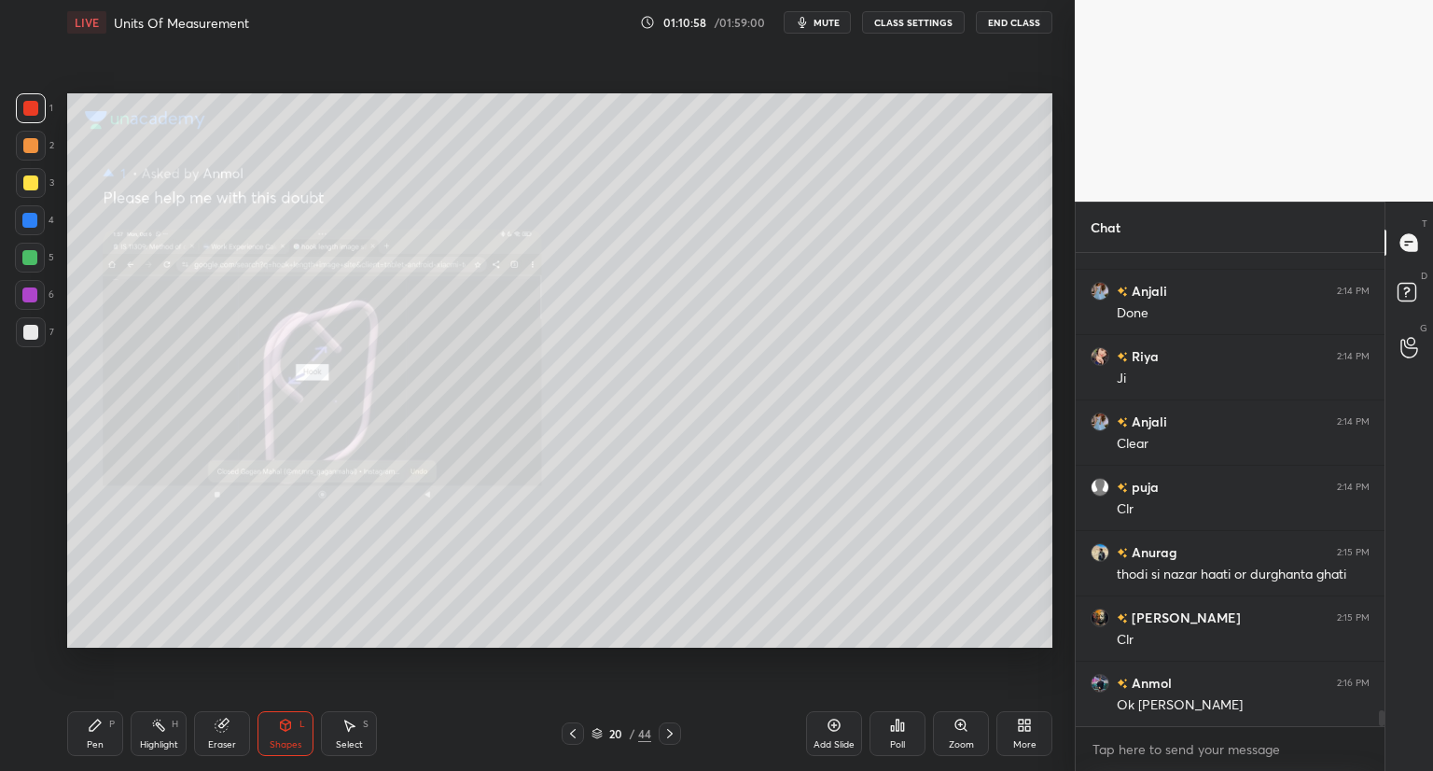
scroll to position [13841, 0]
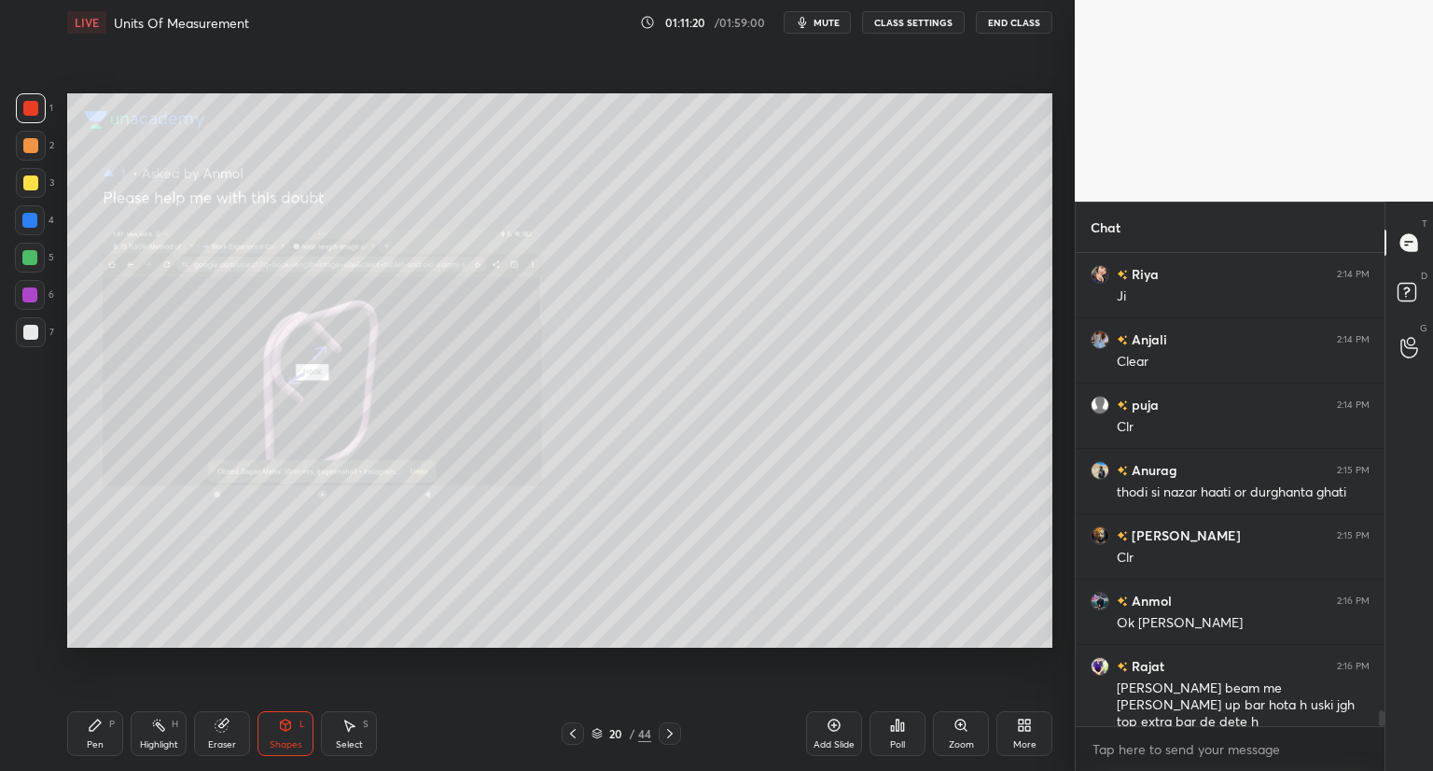
click at [222, 731] on icon at bounding box center [222, 725] width 12 height 12
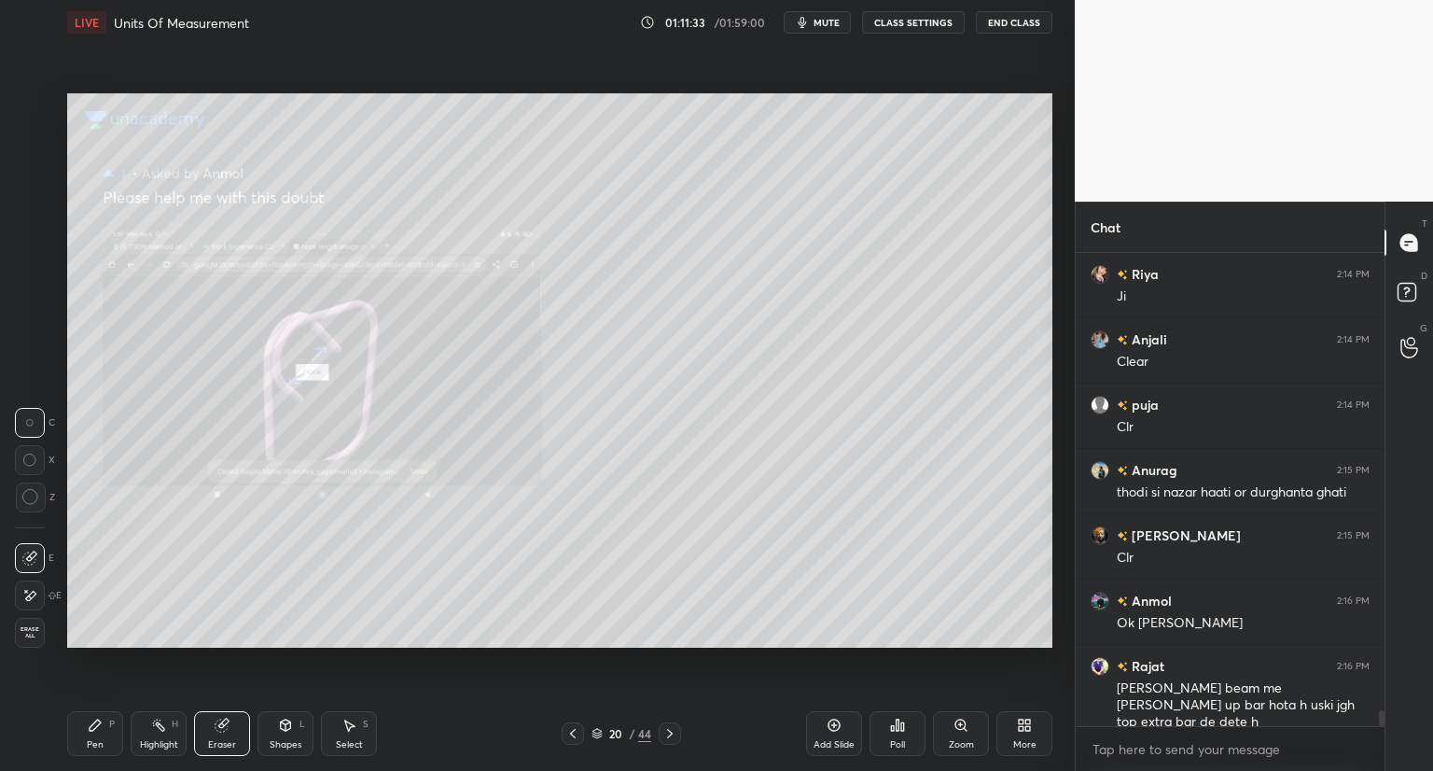
drag, startPoint x: 286, startPoint y: 736, endPoint x: 286, endPoint y: 725, distance: 11.2
click at [286, 732] on div "Shapes L" at bounding box center [286, 733] width 56 height 45
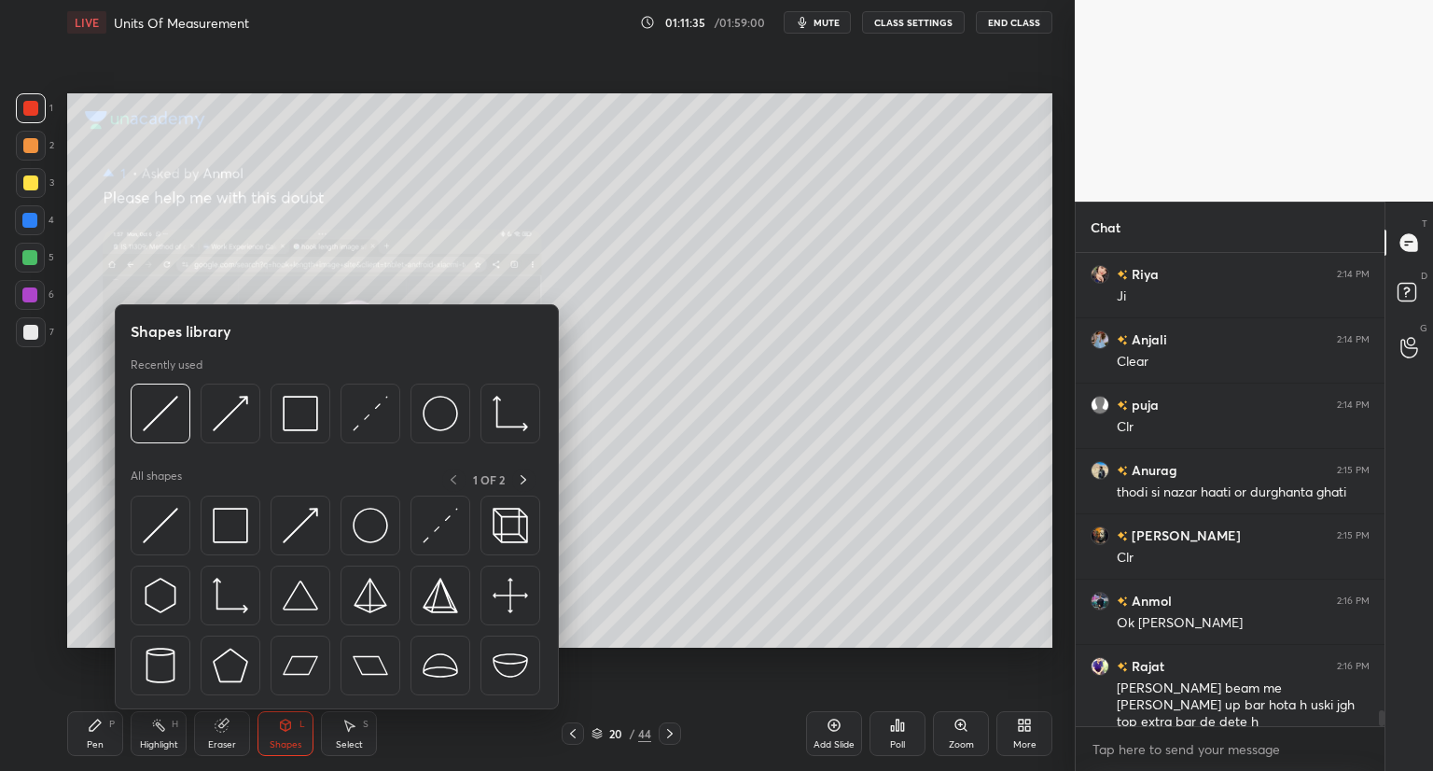
click at [33, 192] on div at bounding box center [31, 183] width 30 height 30
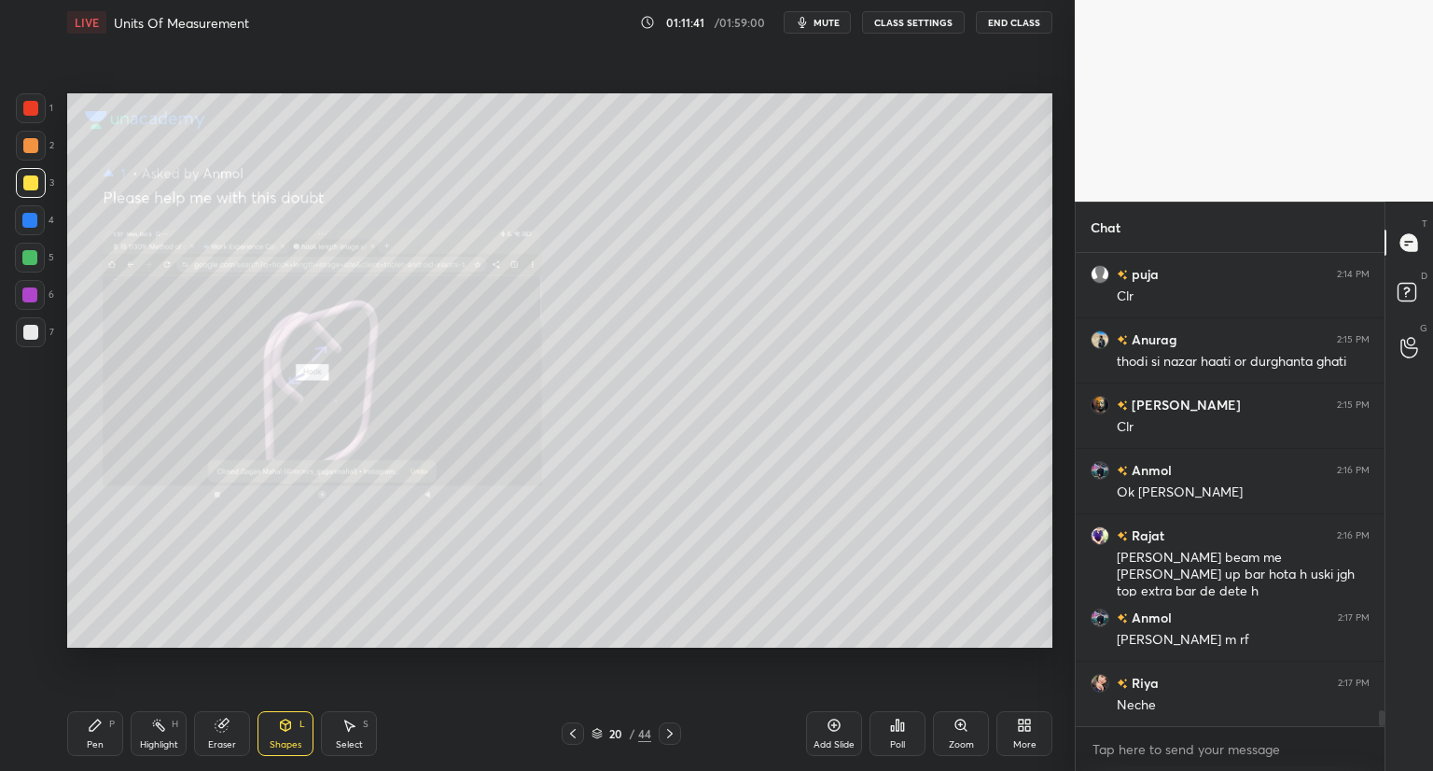
scroll to position [14037, 0]
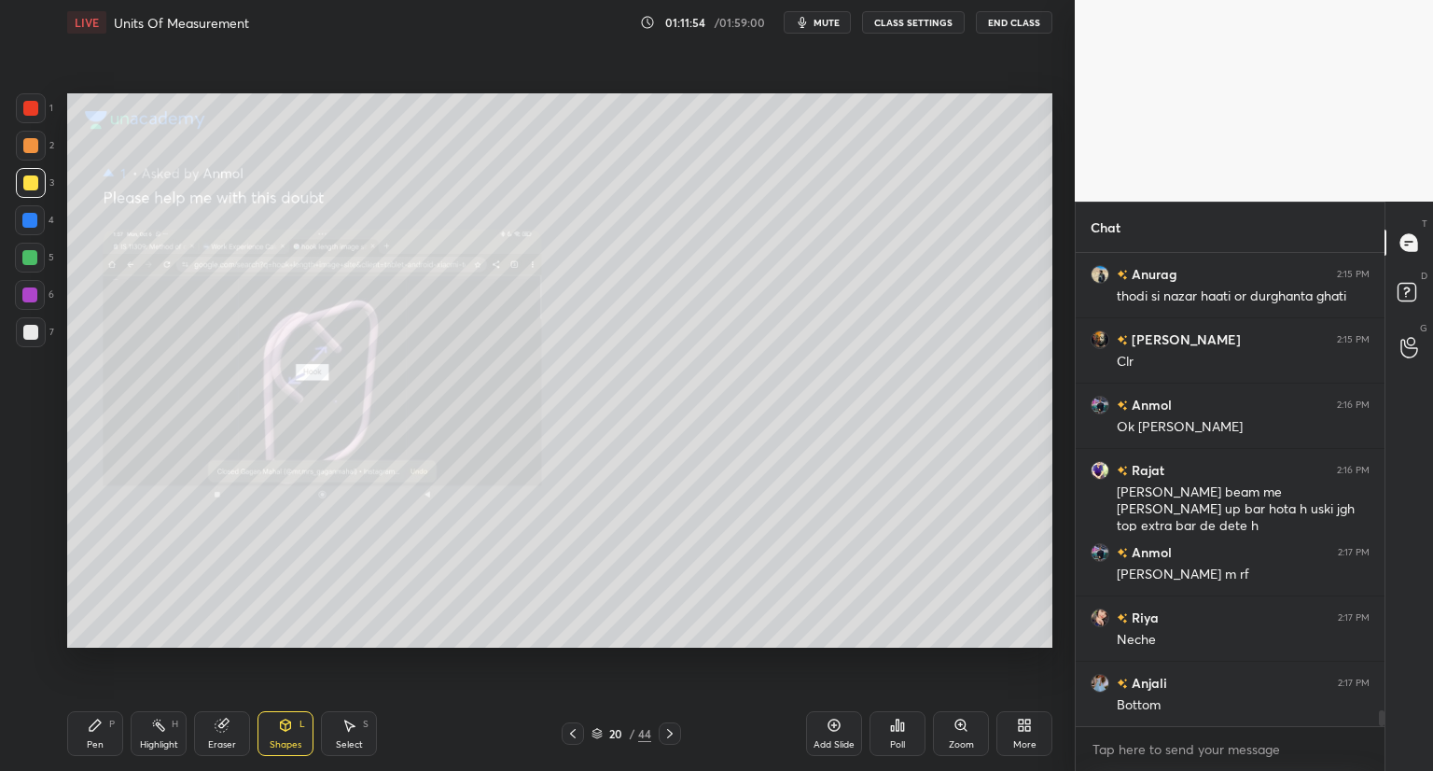
drag, startPoint x: 37, startPoint y: 330, endPoint x: 63, endPoint y: 327, distance: 26.3
click at [37, 332] on div at bounding box center [31, 332] width 30 height 30
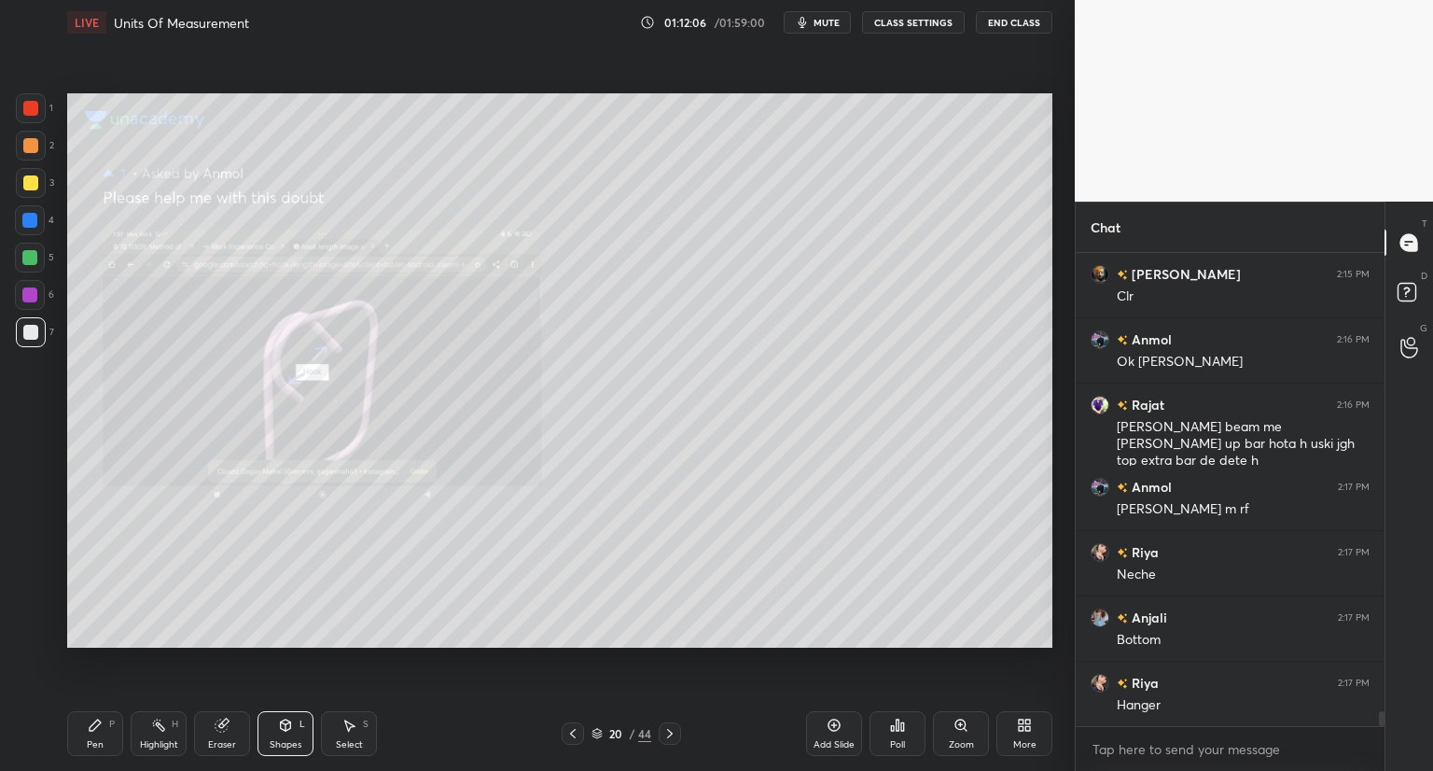
click at [98, 729] on icon at bounding box center [95, 725] width 15 height 15
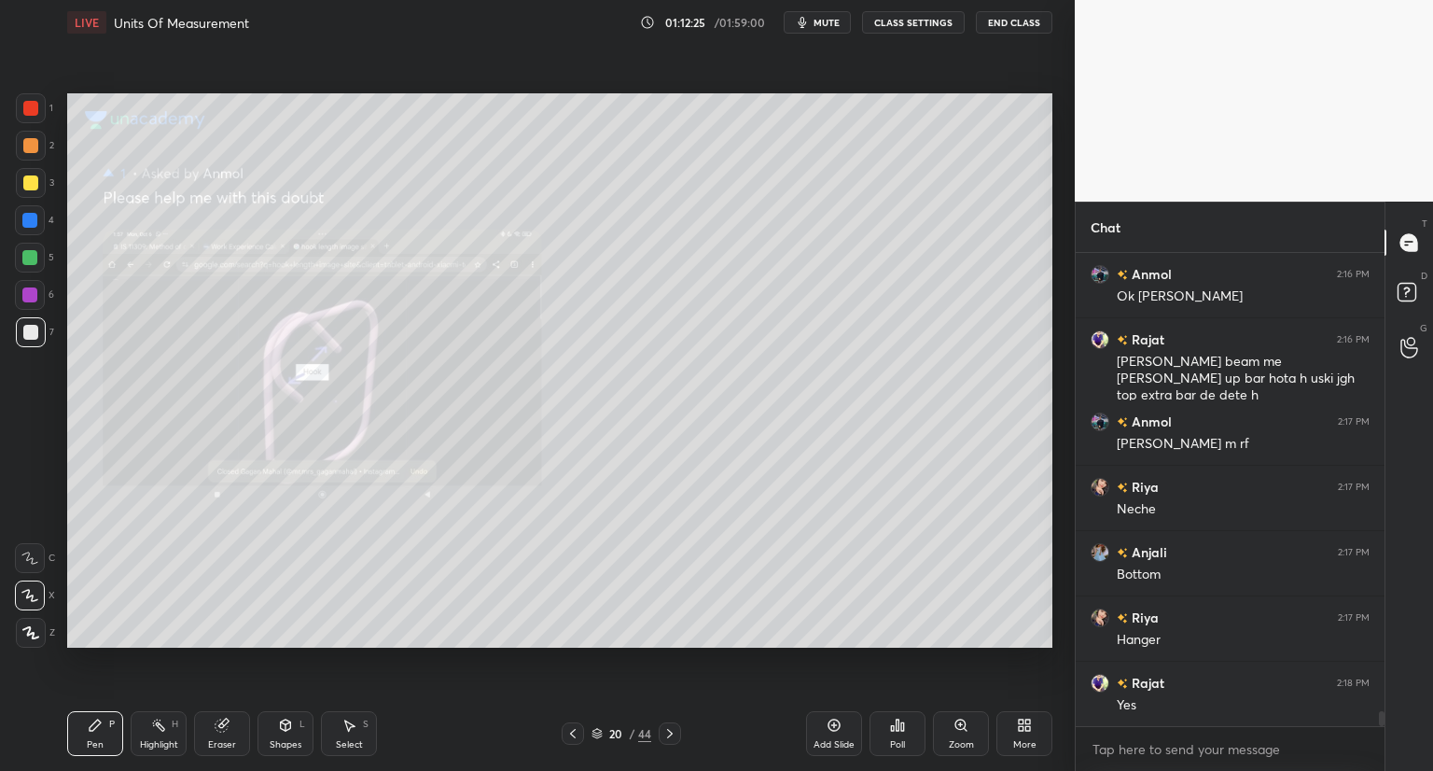
click at [31, 219] on div at bounding box center [29, 220] width 15 height 15
drag, startPoint x: 286, startPoint y: 732, endPoint x: 285, endPoint y: 711, distance: 21.5
click at [283, 732] on div "Shapes L" at bounding box center [286, 733] width 56 height 45
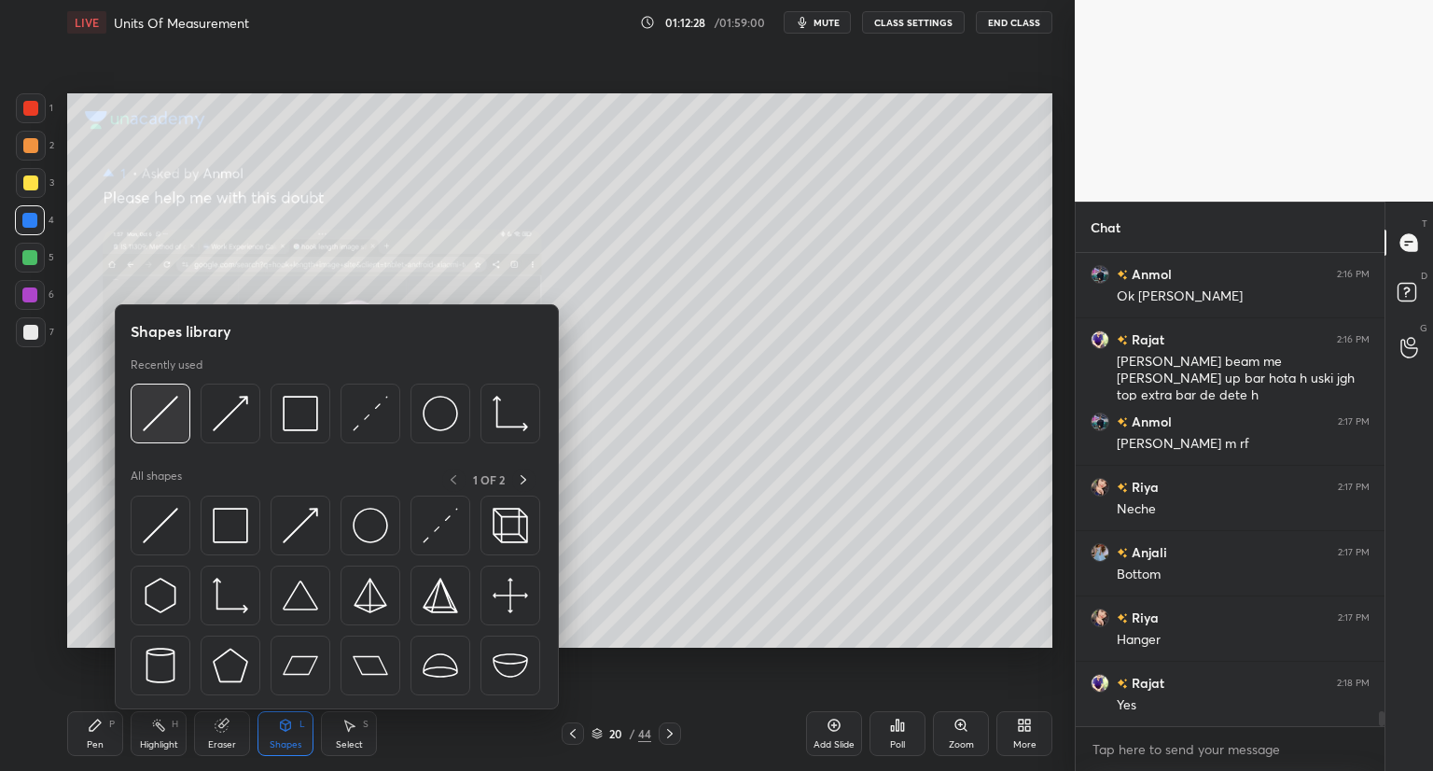
click at [172, 431] on div at bounding box center [161, 413] width 60 height 60
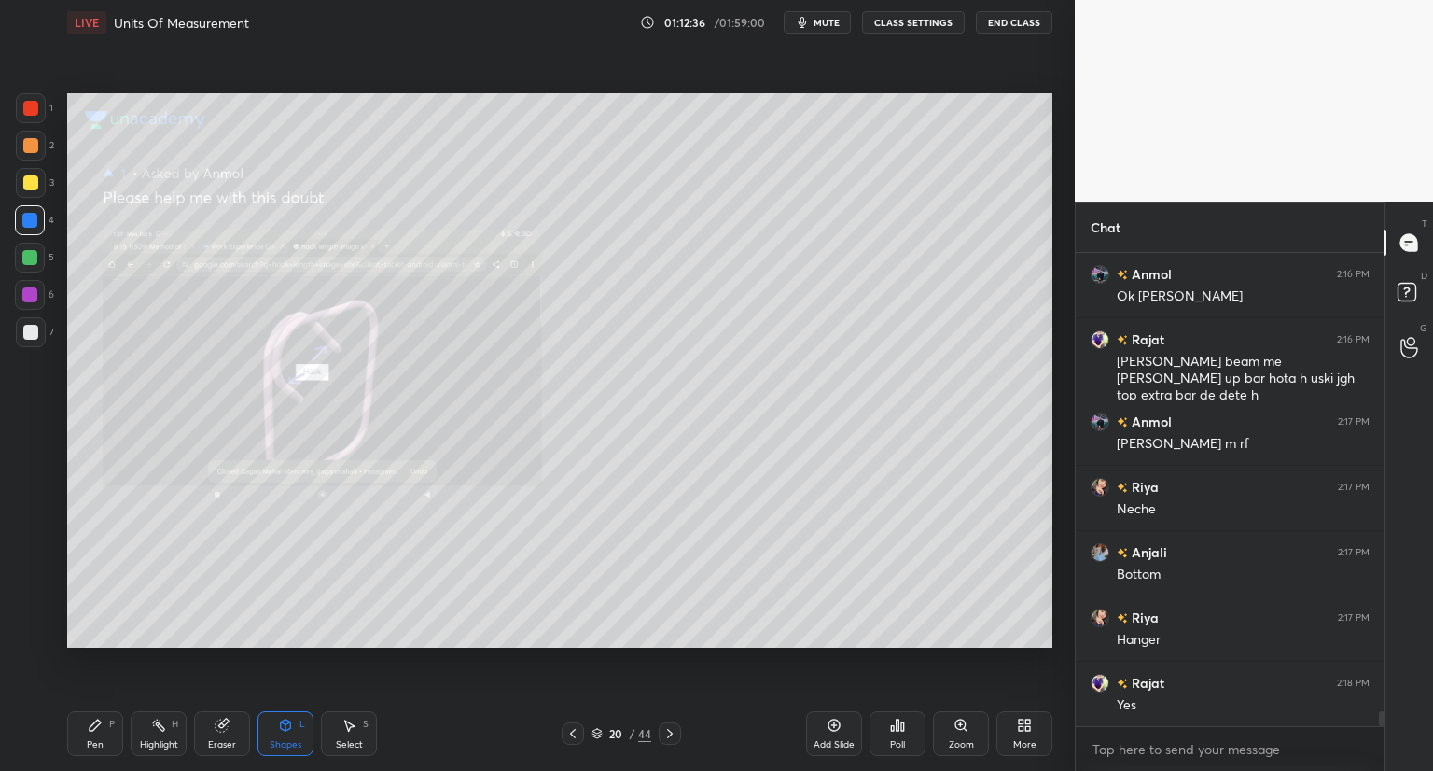
drag, startPoint x: 90, startPoint y: 731, endPoint x: 148, endPoint y: 665, distance: 87.9
click at [94, 725] on icon at bounding box center [95, 724] width 11 height 11
drag, startPoint x: 289, startPoint y: 730, endPoint x: 289, endPoint y: 712, distance: 17.7
click at [289, 728] on icon at bounding box center [285, 725] width 15 height 15
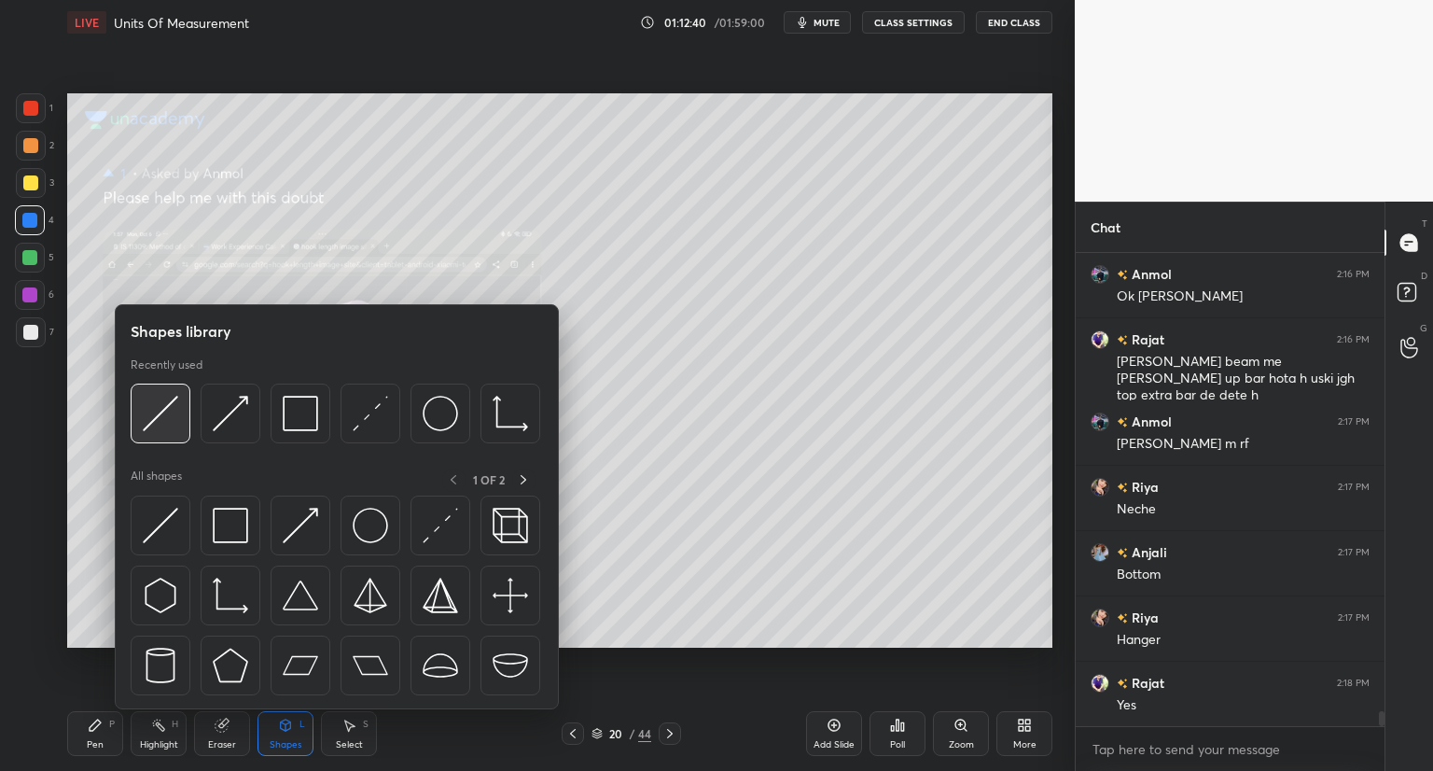
click at [184, 426] on div at bounding box center [161, 413] width 60 height 60
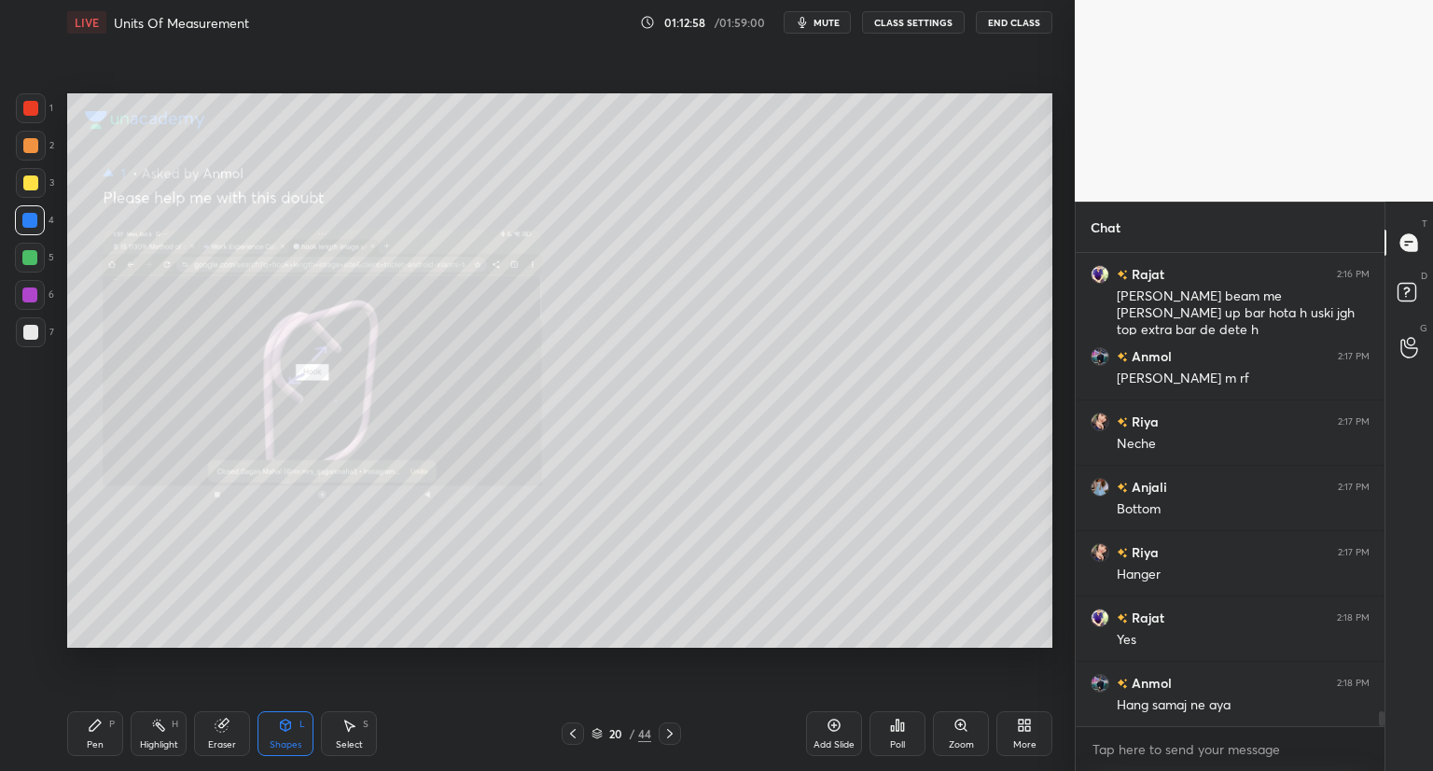
scroll to position [14298, 0]
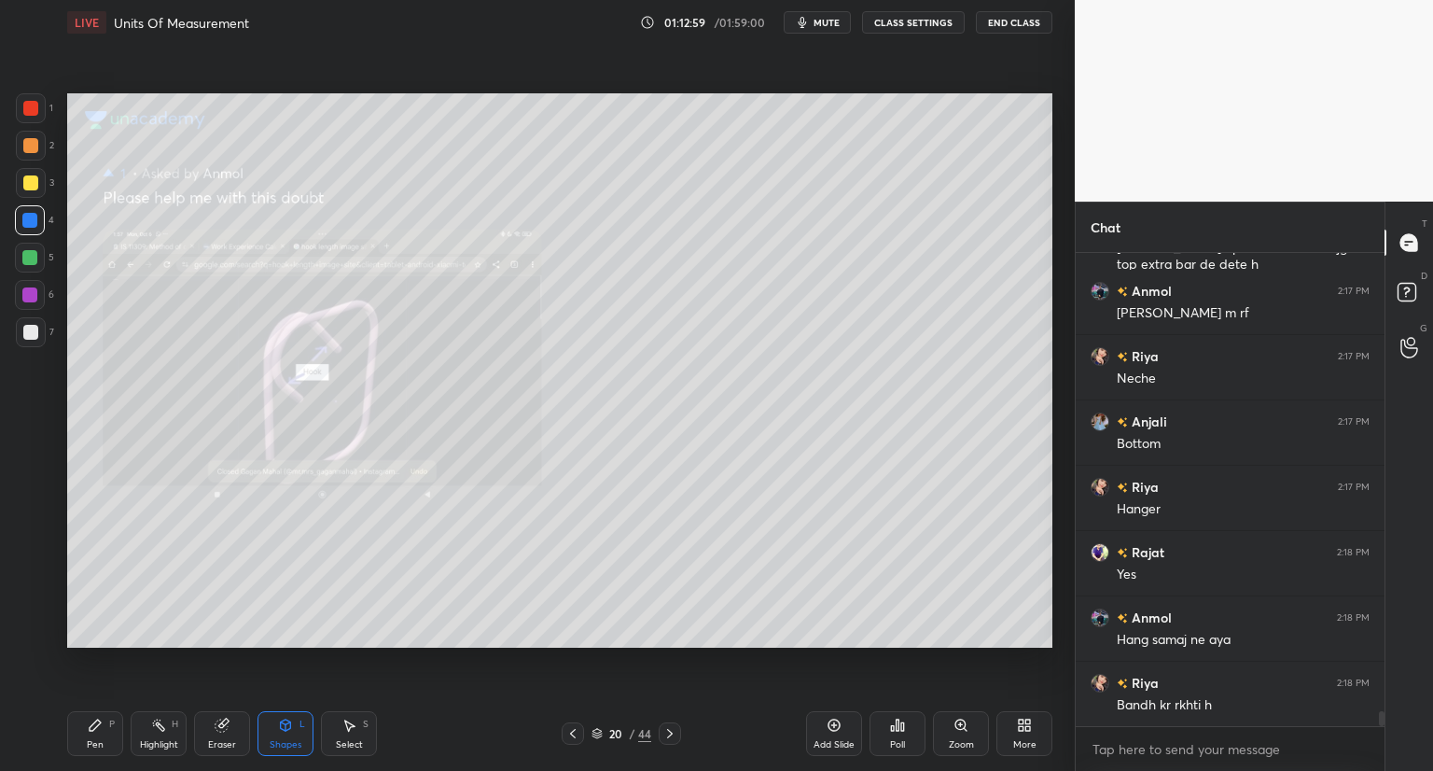
click at [77, 743] on div "Pen P" at bounding box center [95, 733] width 56 height 45
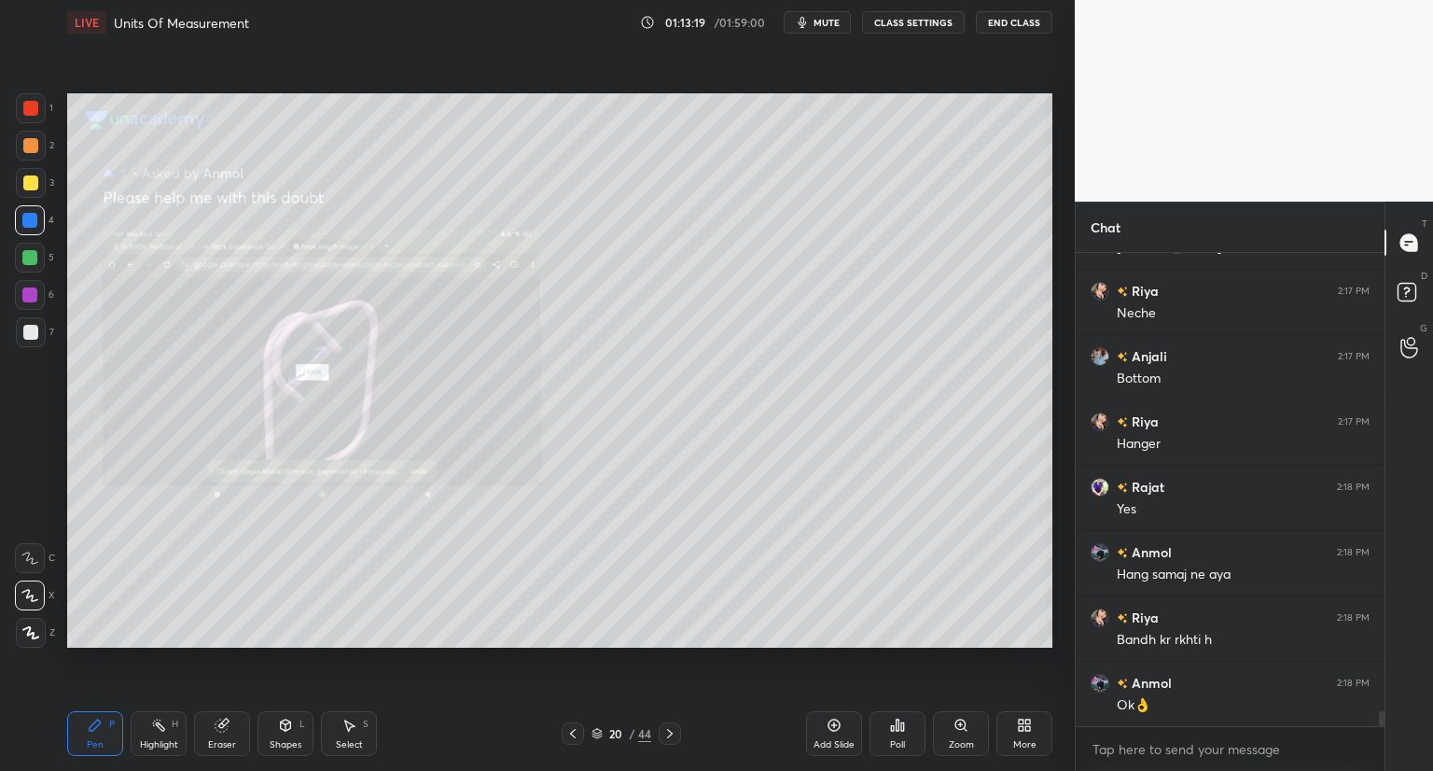
click at [675, 732] on icon at bounding box center [669, 733] width 15 height 15
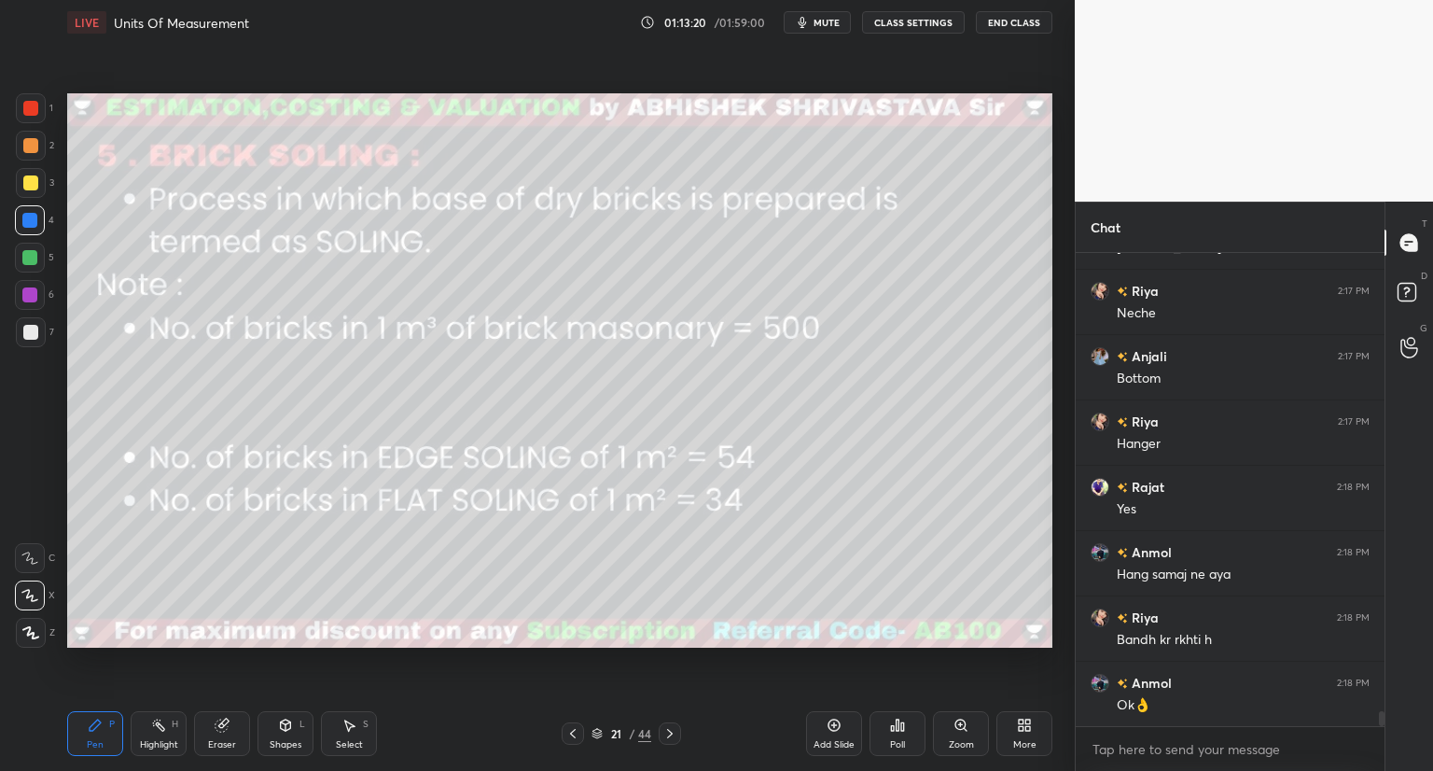
click at [571, 736] on icon at bounding box center [572, 733] width 15 height 15
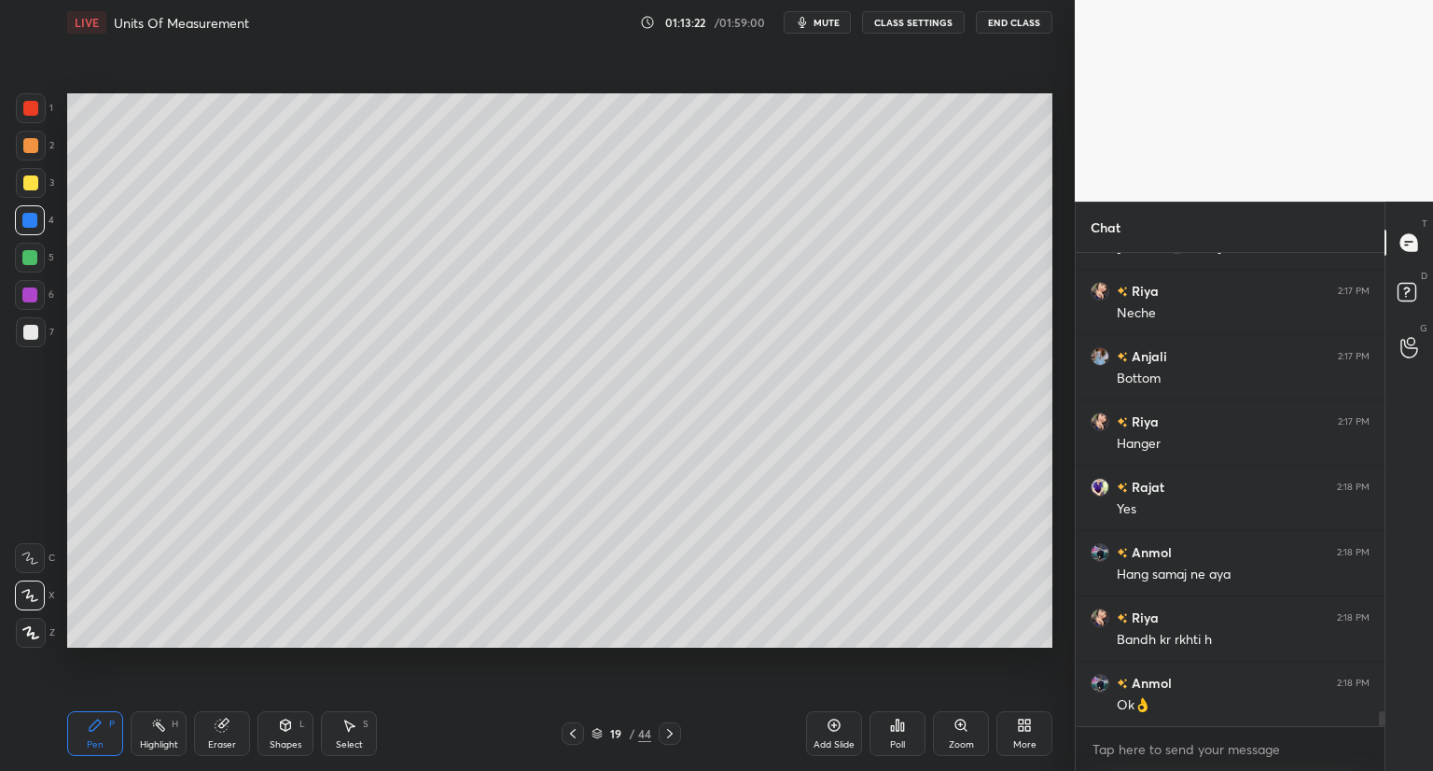
click at [668, 730] on icon at bounding box center [669, 733] width 15 height 15
click at [1407, 292] on icon at bounding box center [1410, 295] width 34 height 34
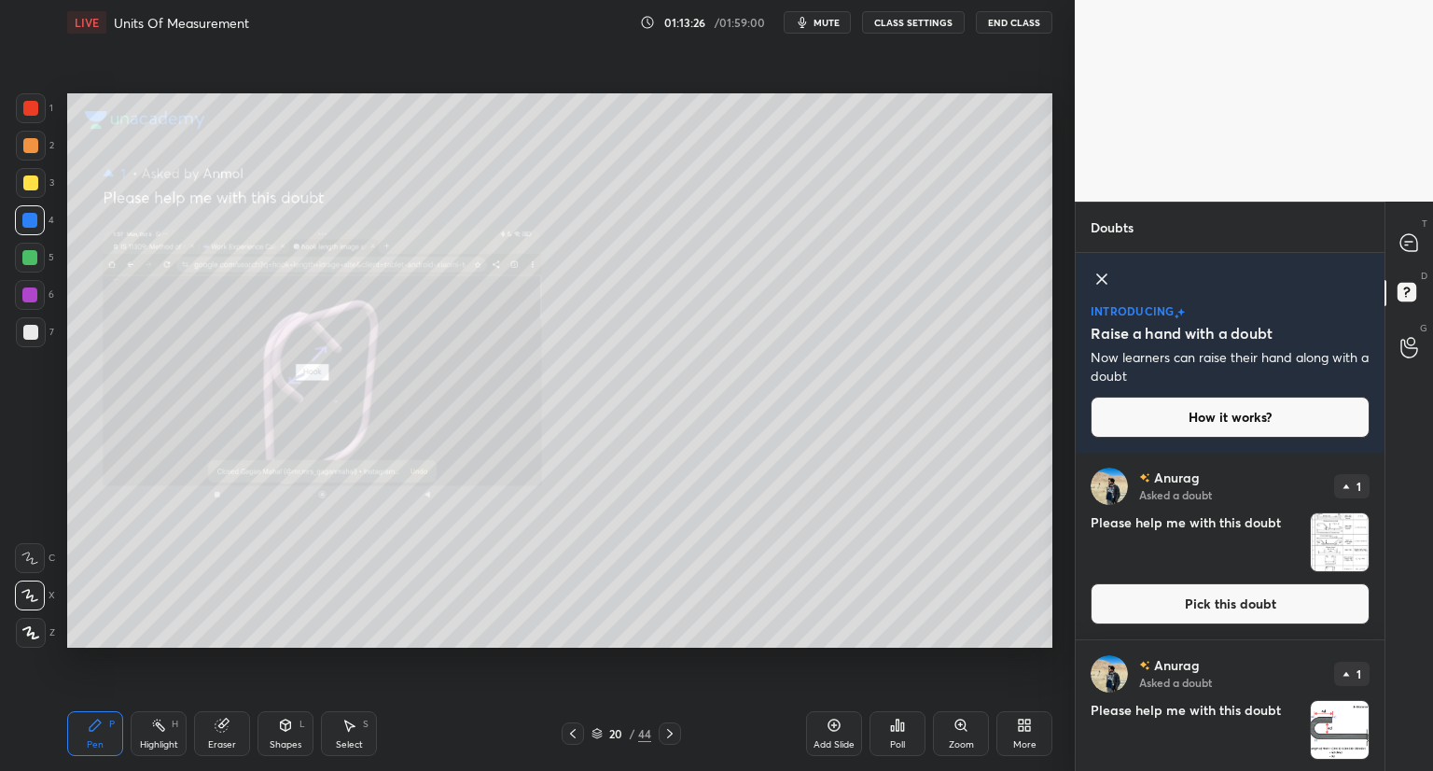
click at [1314, 715] on img "grid" at bounding box center [1340, 730] width 58 height 58
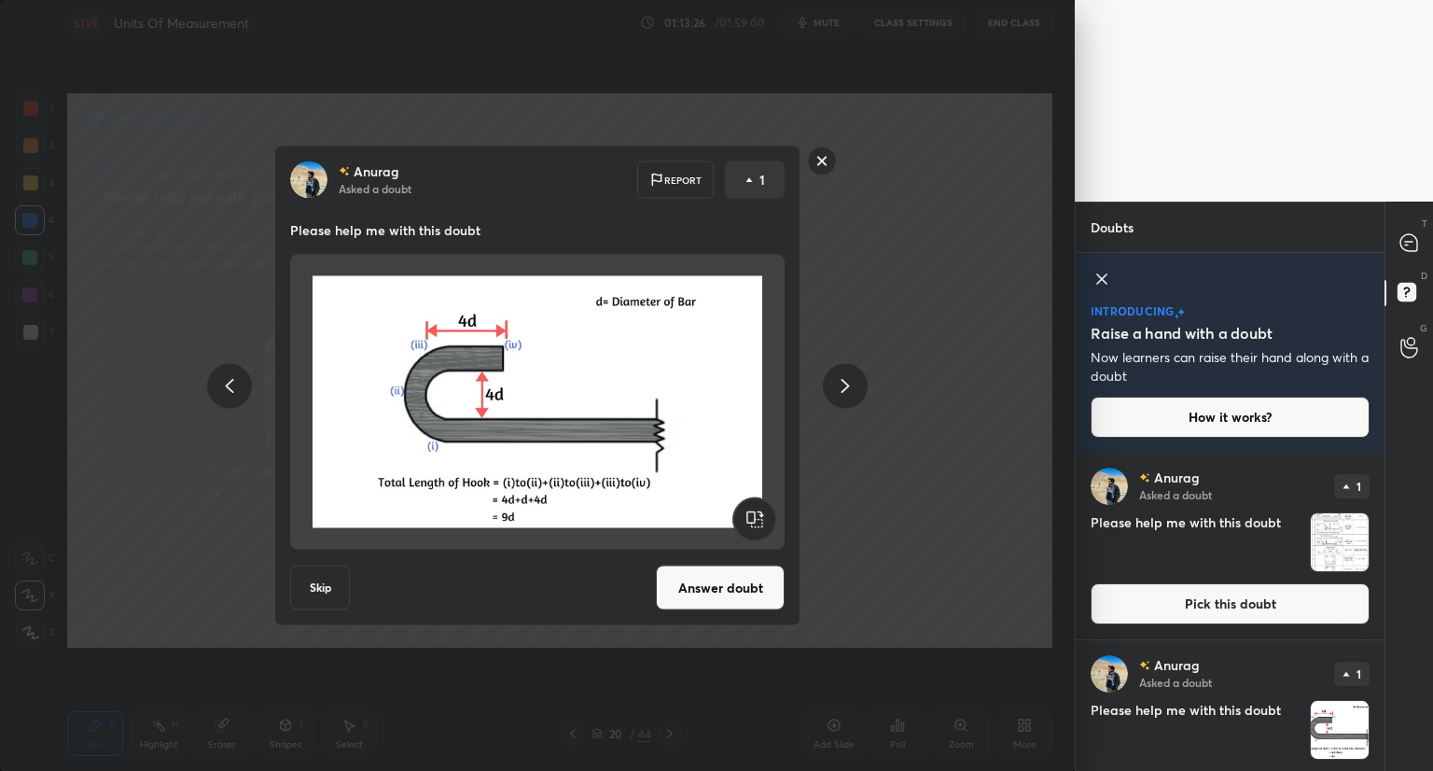
scroll to position [56, 0]
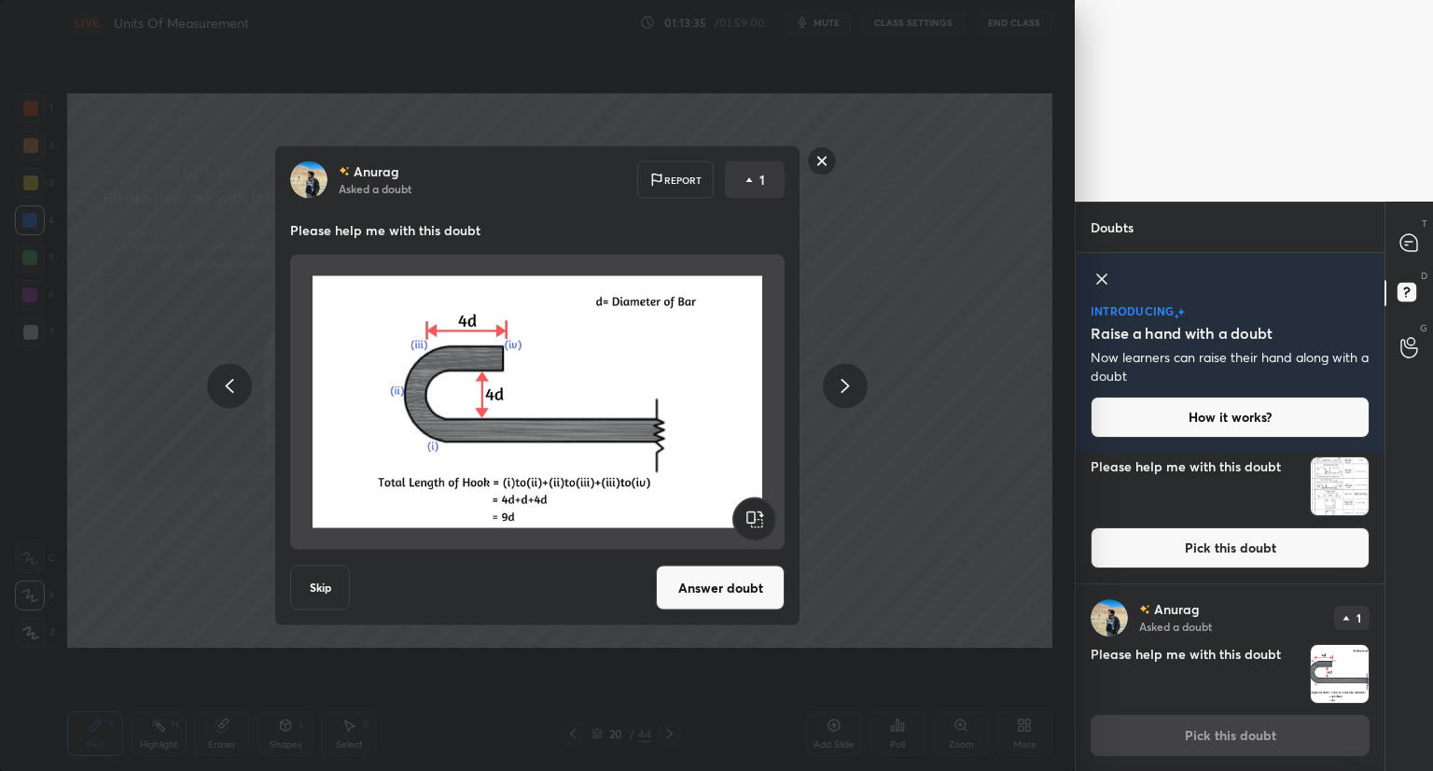
click at [695, 583] on button "Answer doubt" at bounding box center [720, 587] width 129 height 45
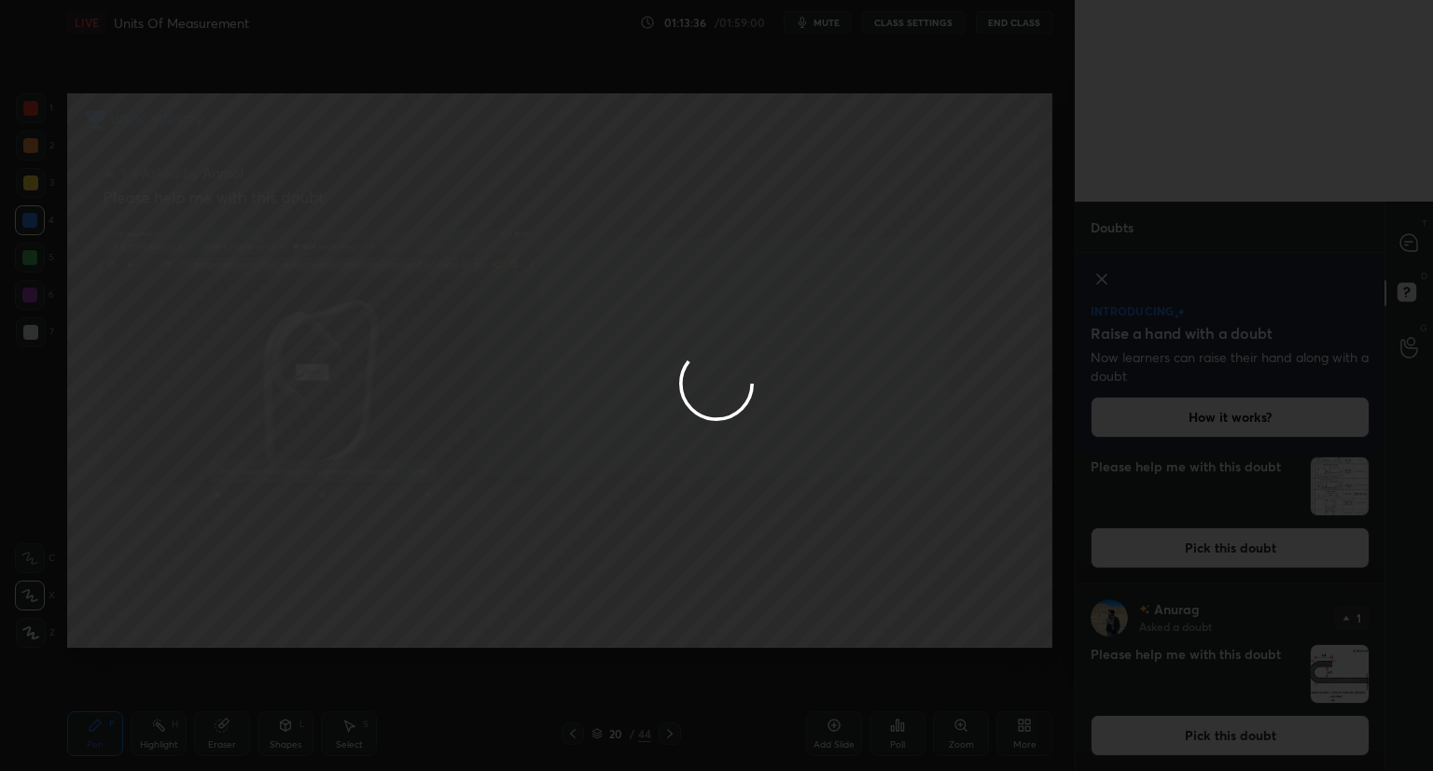
scroll to position [0, 0]
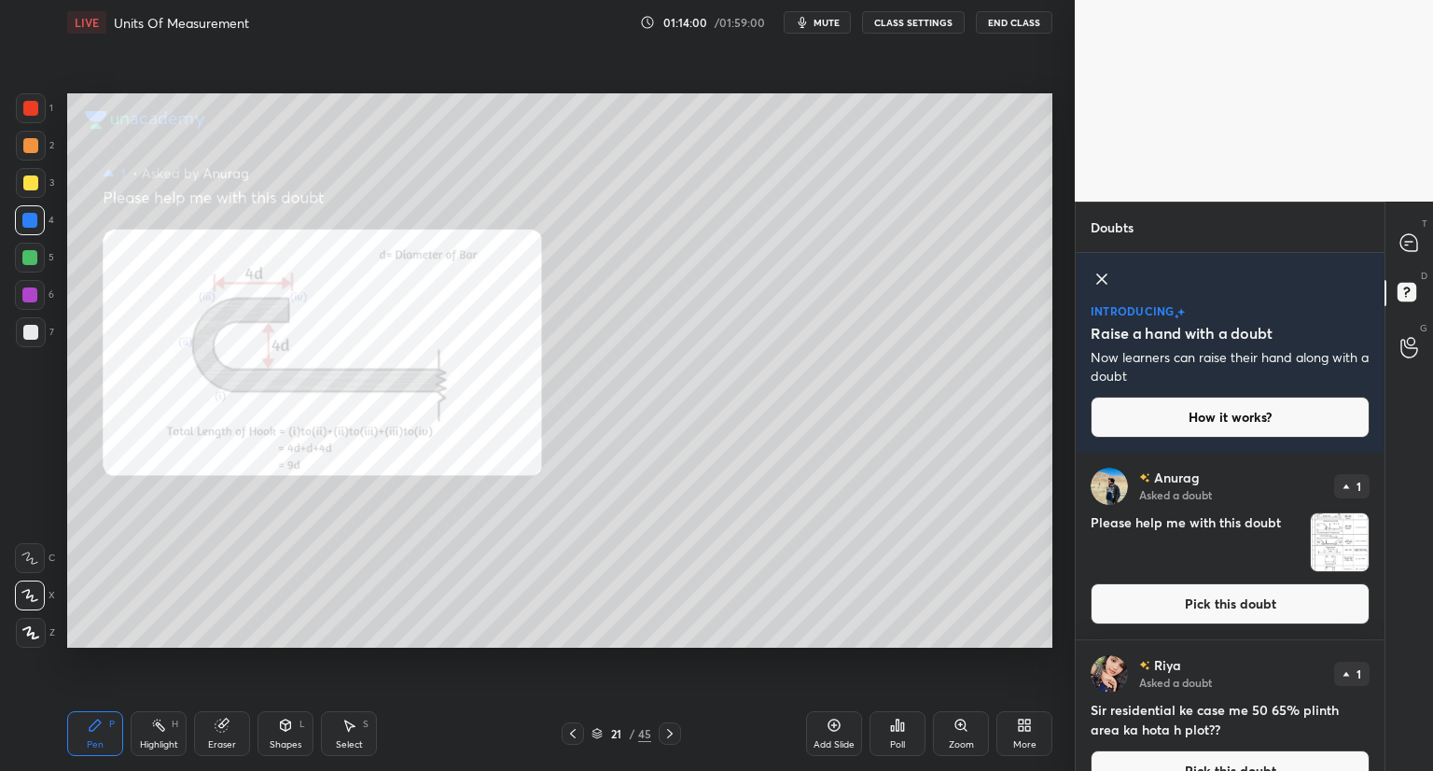
click at [574, 732] on icon at bounding box center [573, 733] width 6 height 9
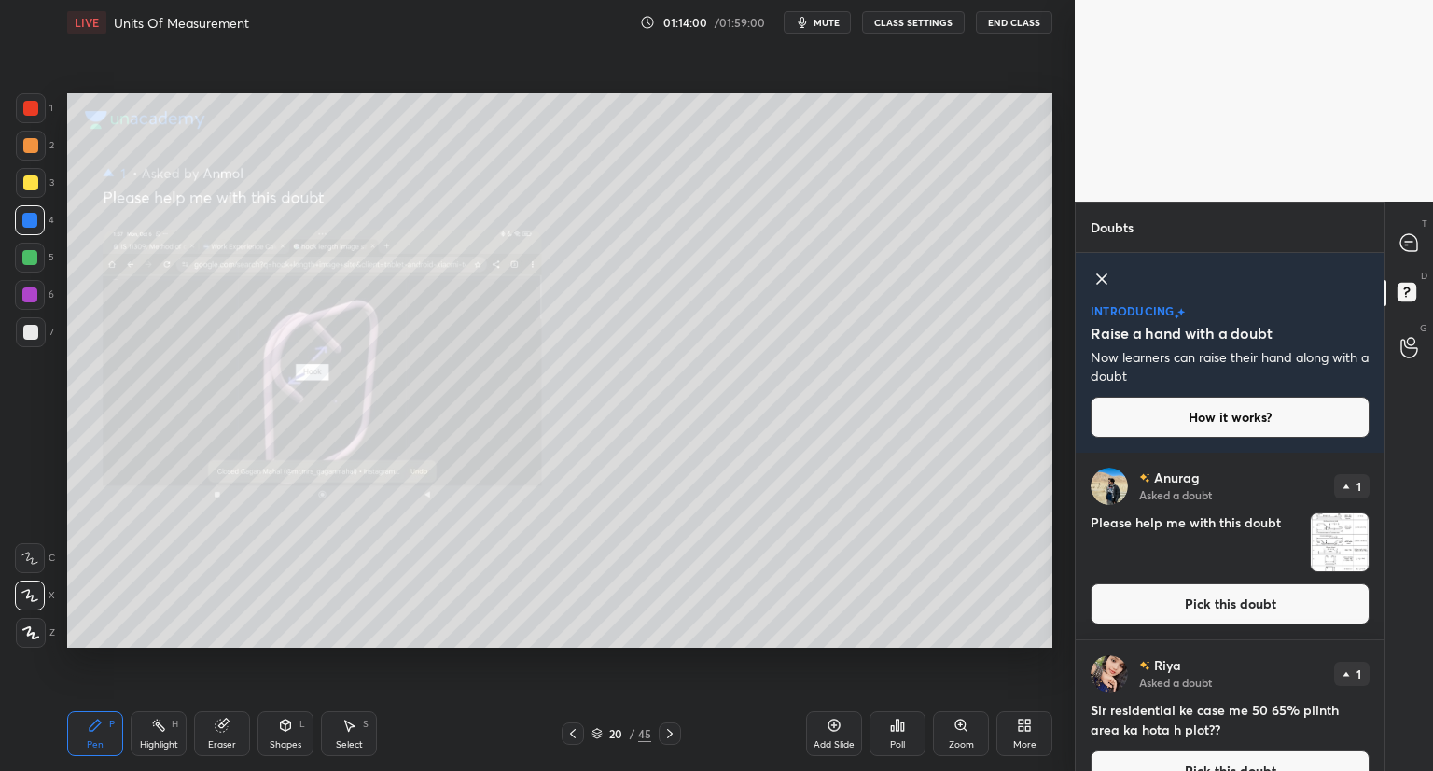
click at [573, 732] on icon at bounding box center [572, 733] width 15 height 15
click at [572, 732] on icon at bounding box center [573, 733] width 6 height 9
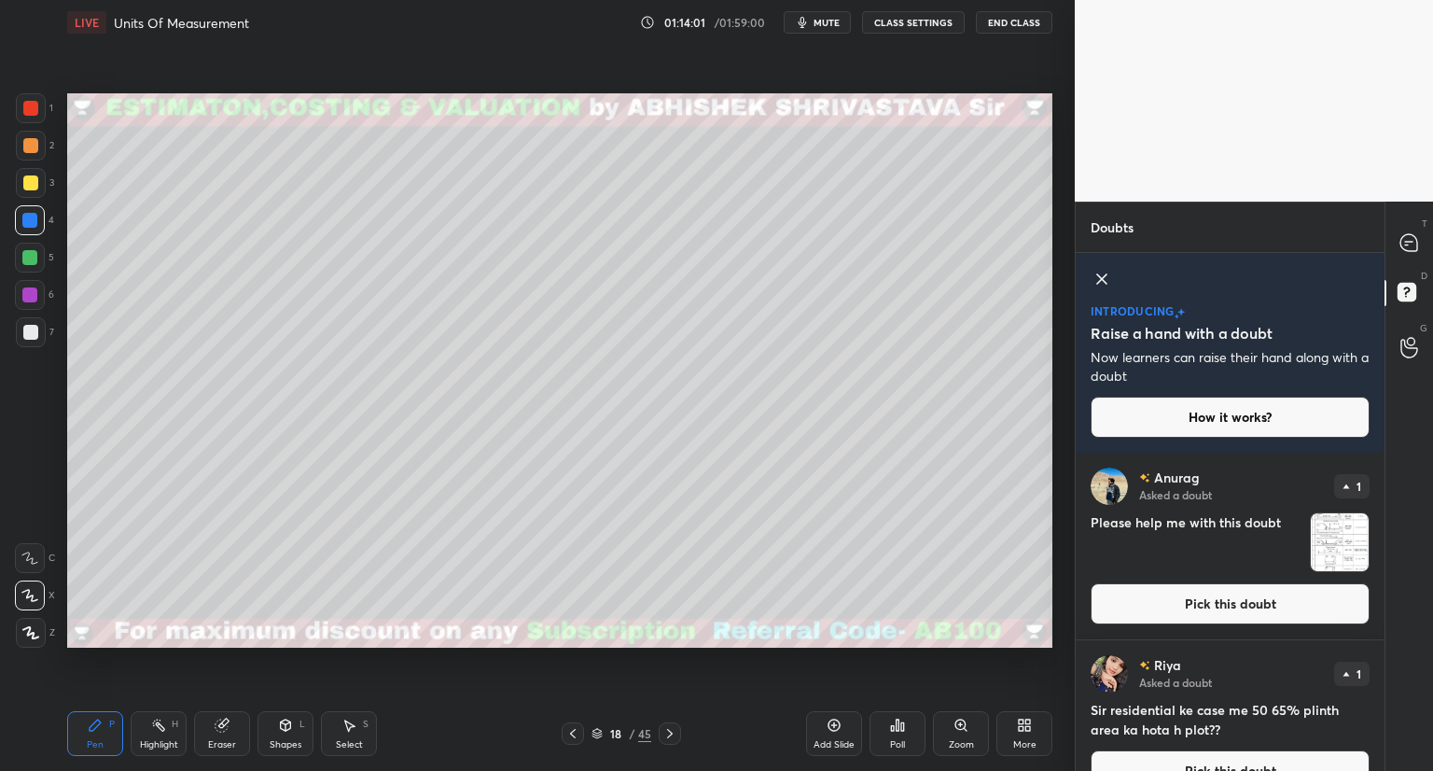
click at [572, 729] on icon at bounding box center [572, 733] width 15 height 15
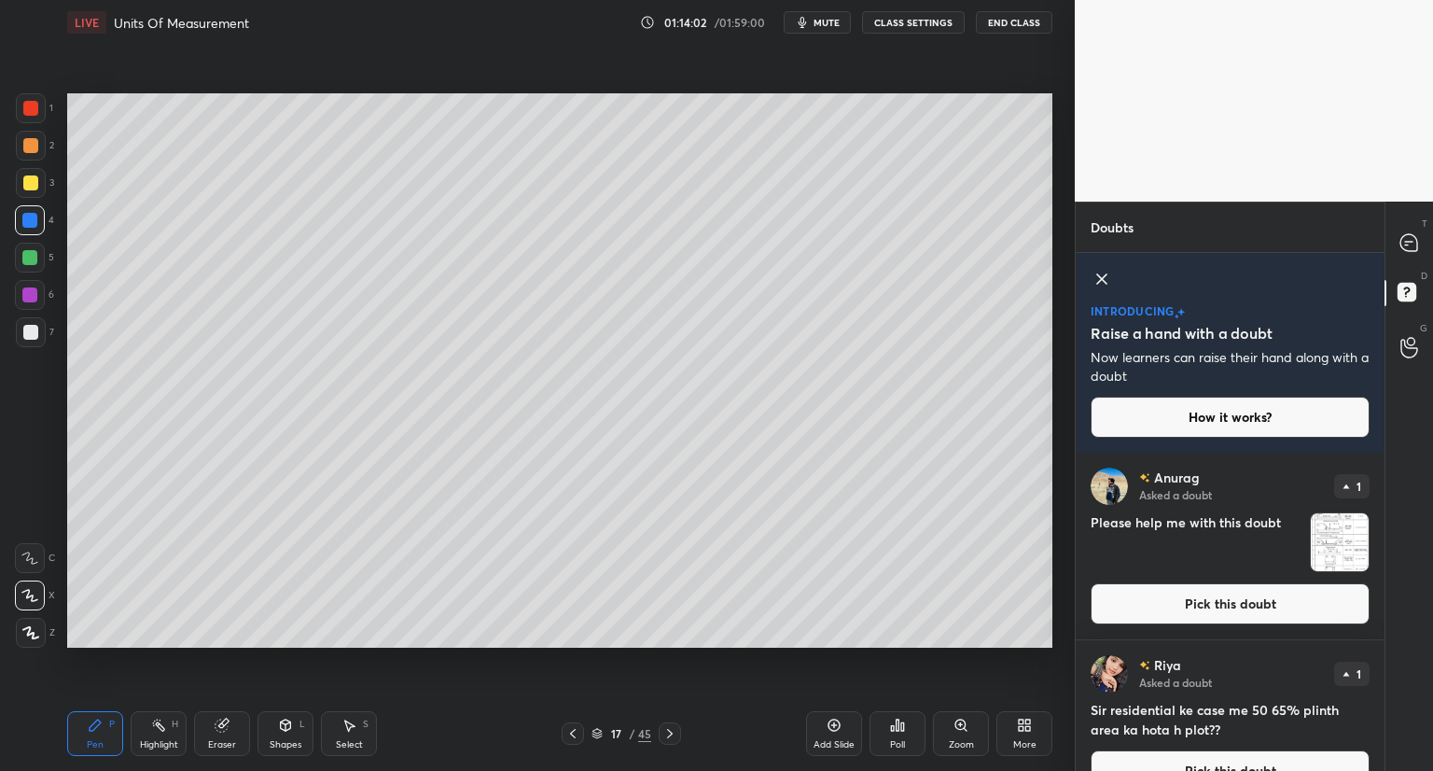
click at [572, 729] on icon at bounding box center [572, 733] width 15 height 15
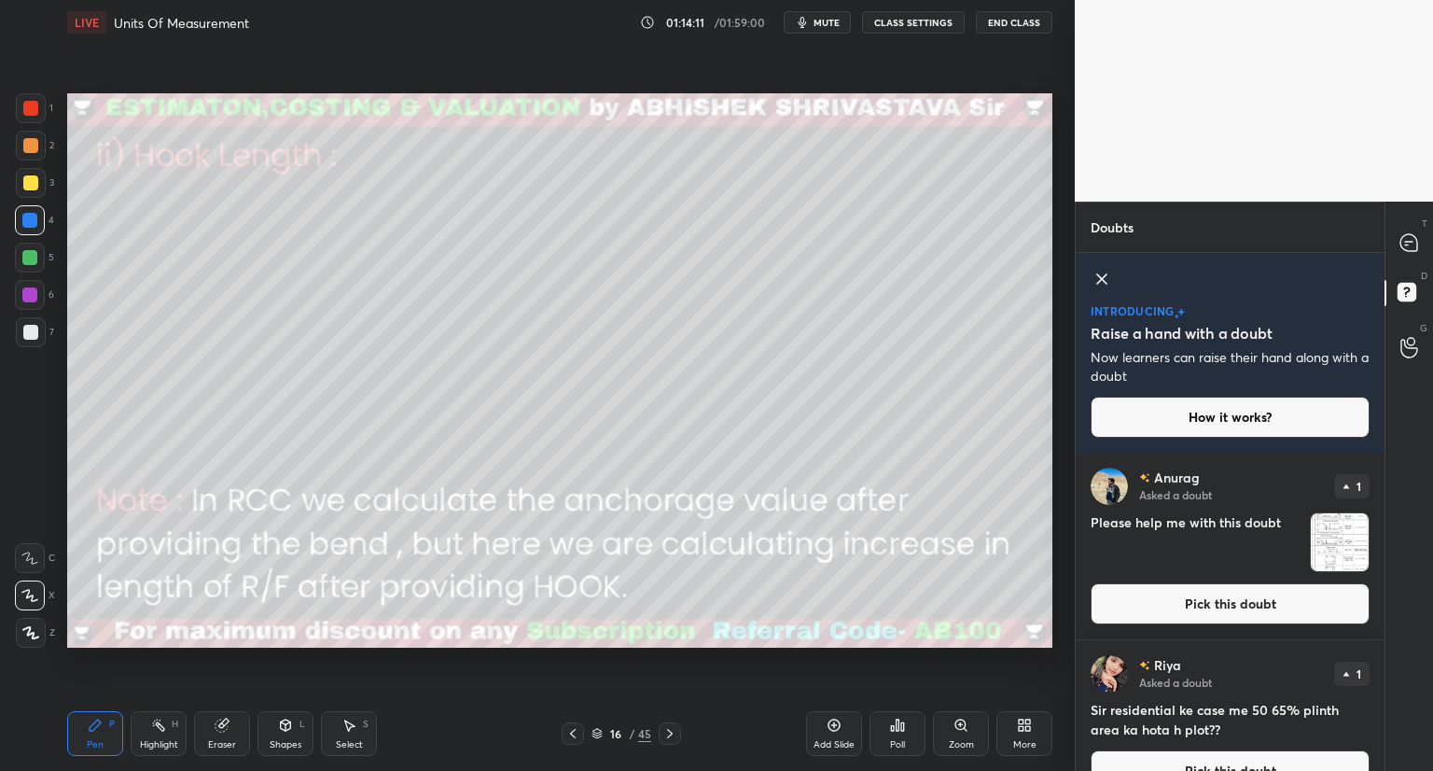
click at [664, 731] on icon at bounding box center [669, 733] width 15 height 15
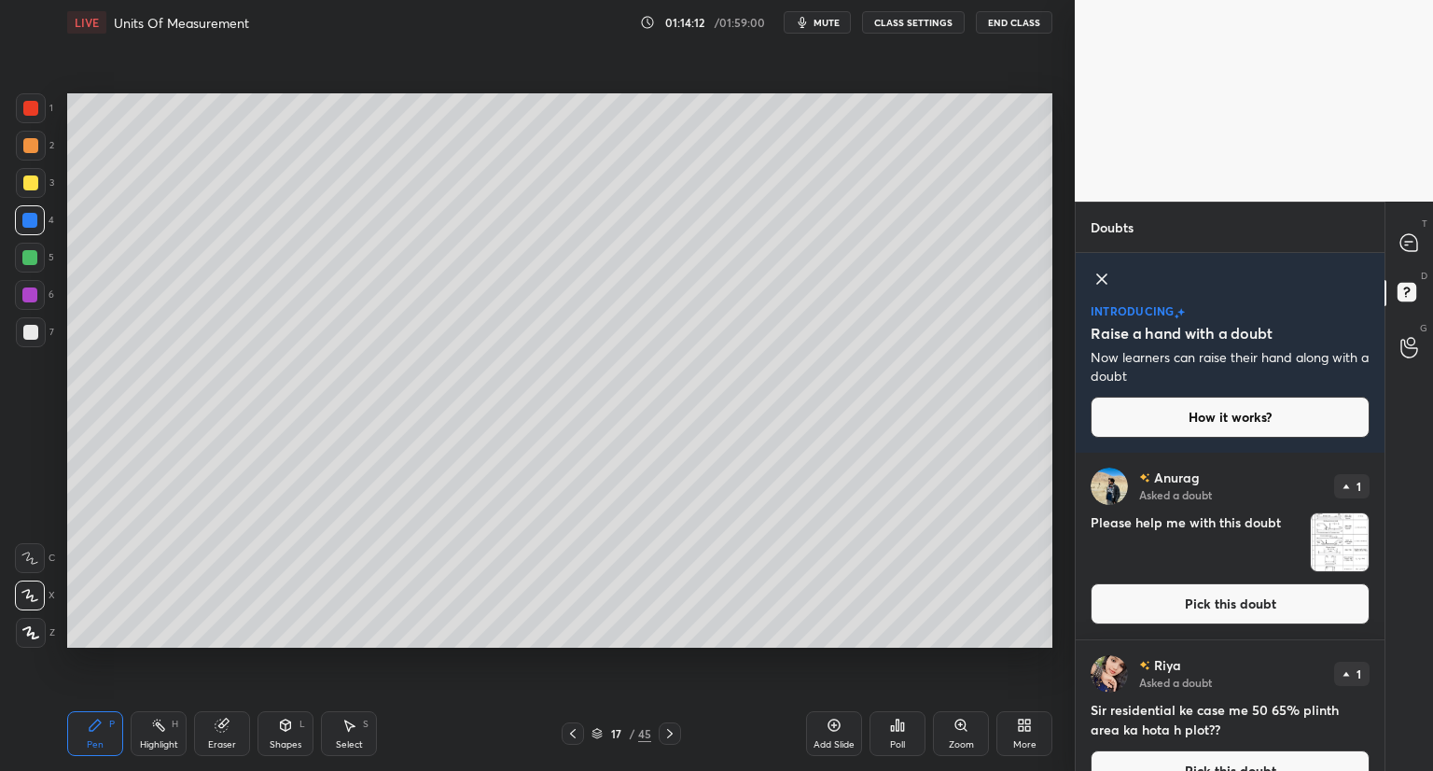
click at [665, 731] on icon at bounding box center [669, 733] width 15 height 15
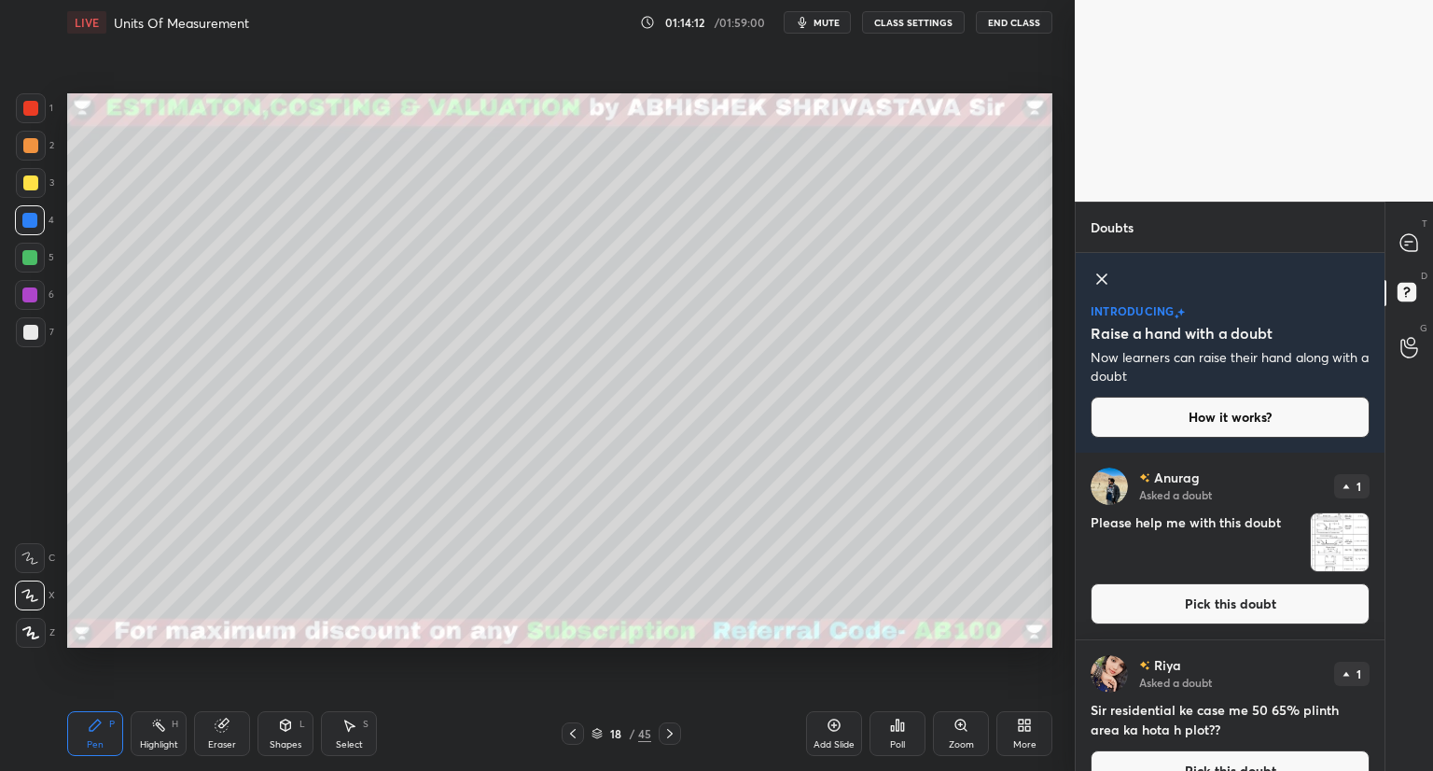
click at [673, 732] on icon at bounding box center [669, 733] width 15 height 15
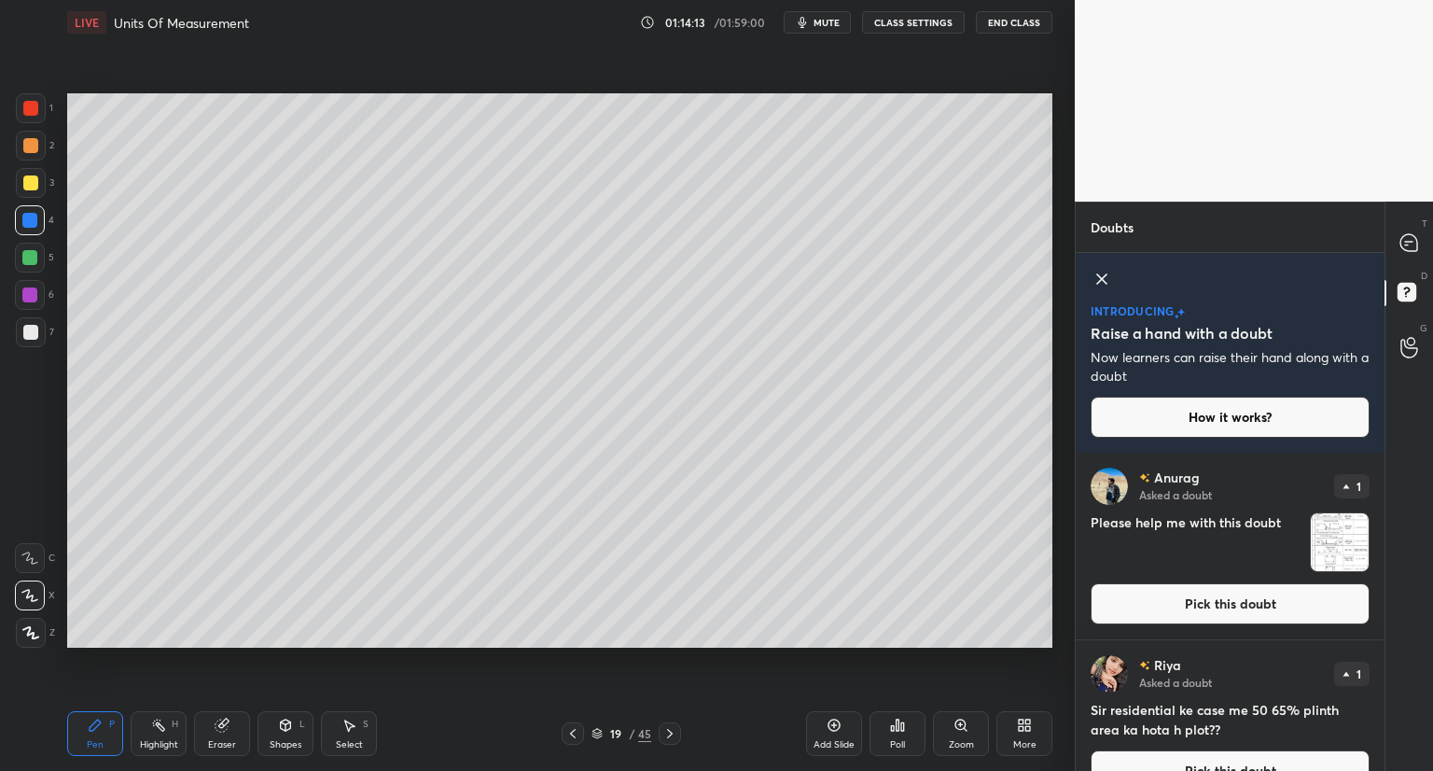
click at [676, 730] on div at bounding box center [670, 733] width 22 height 22
click at [673, 737] on icon at bounding box center [669, 733] width 15 height 15
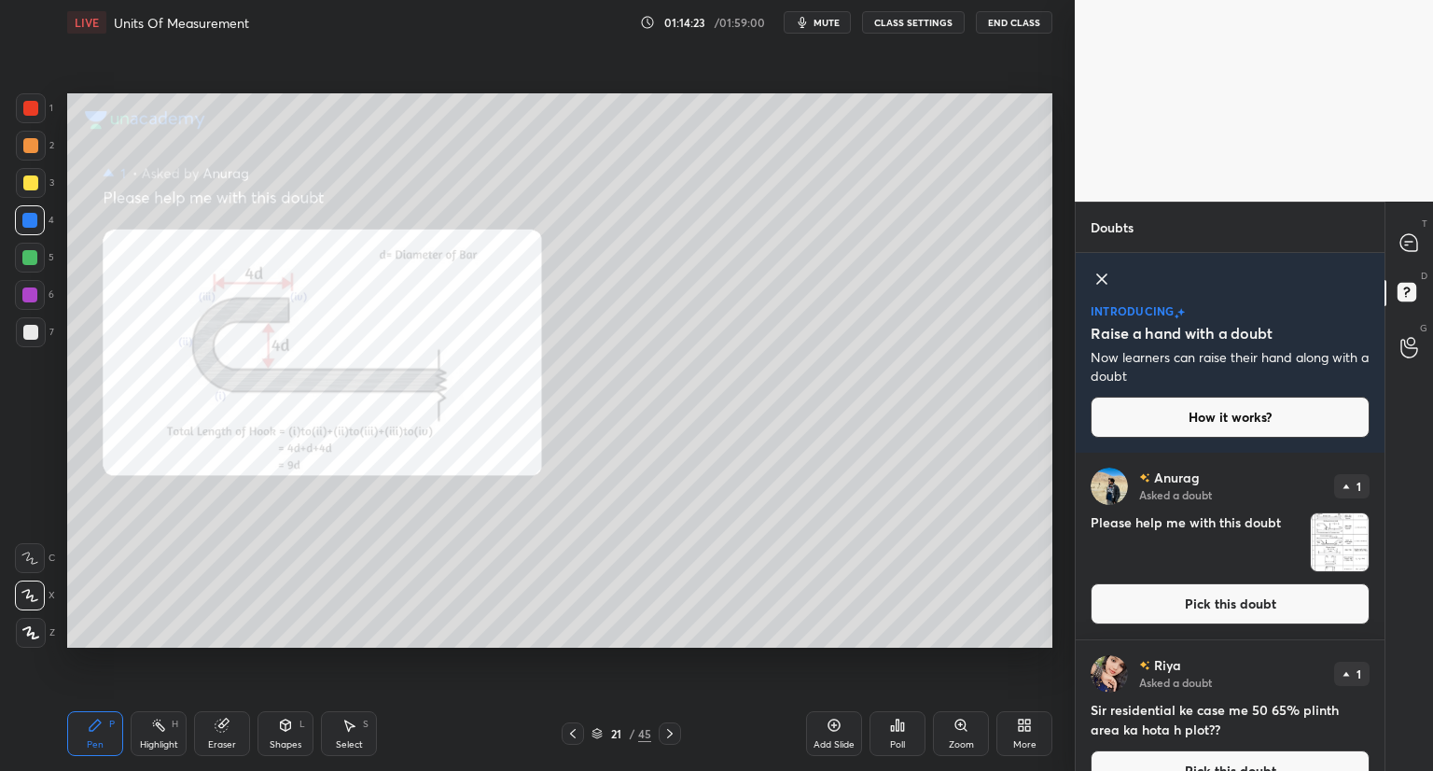
click at [216, 723] on icon at bounding box center [222, 725] width 15 height 15
click at [1407, 244] on icon at bounding box center [1410, 243] width 20 height 20
type textarea "x"
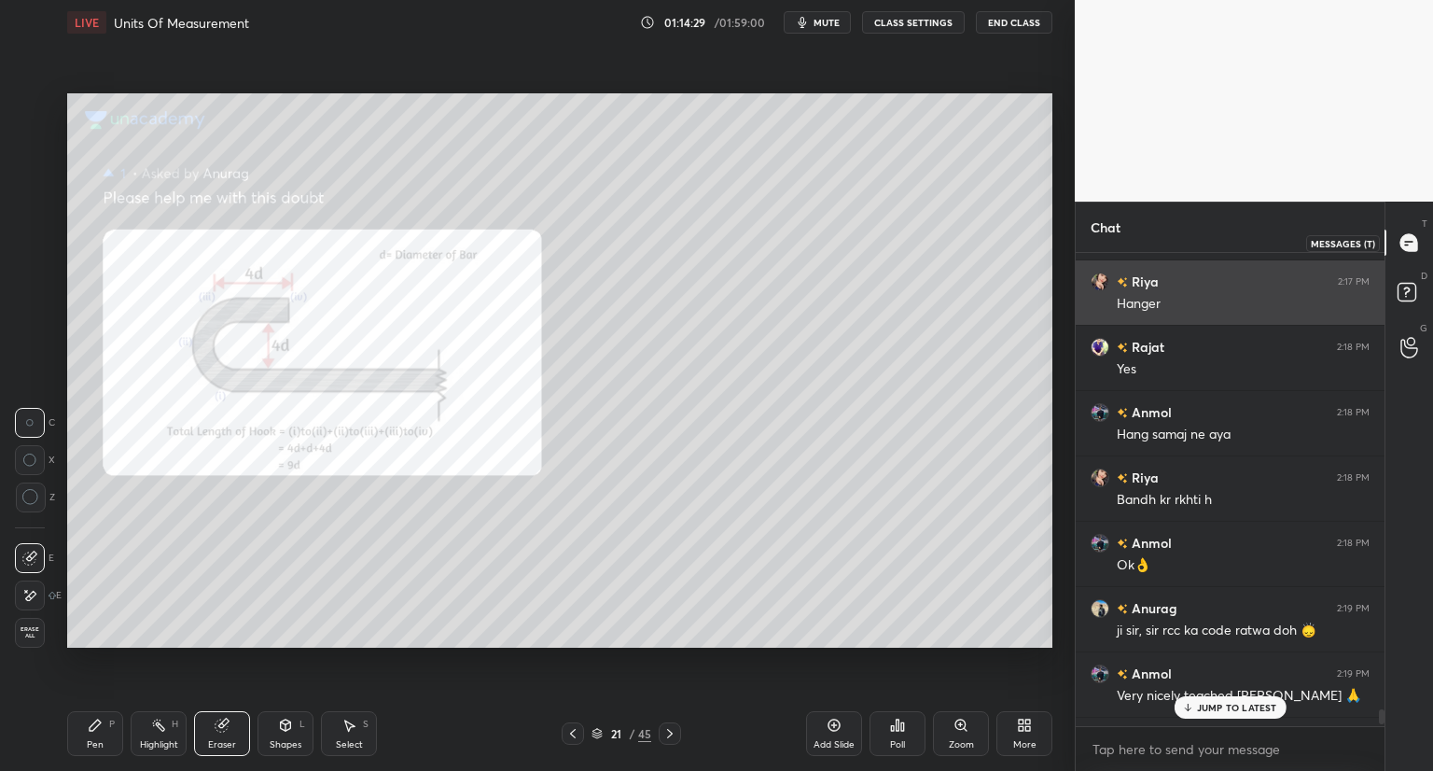
scroll to position [467, 303]
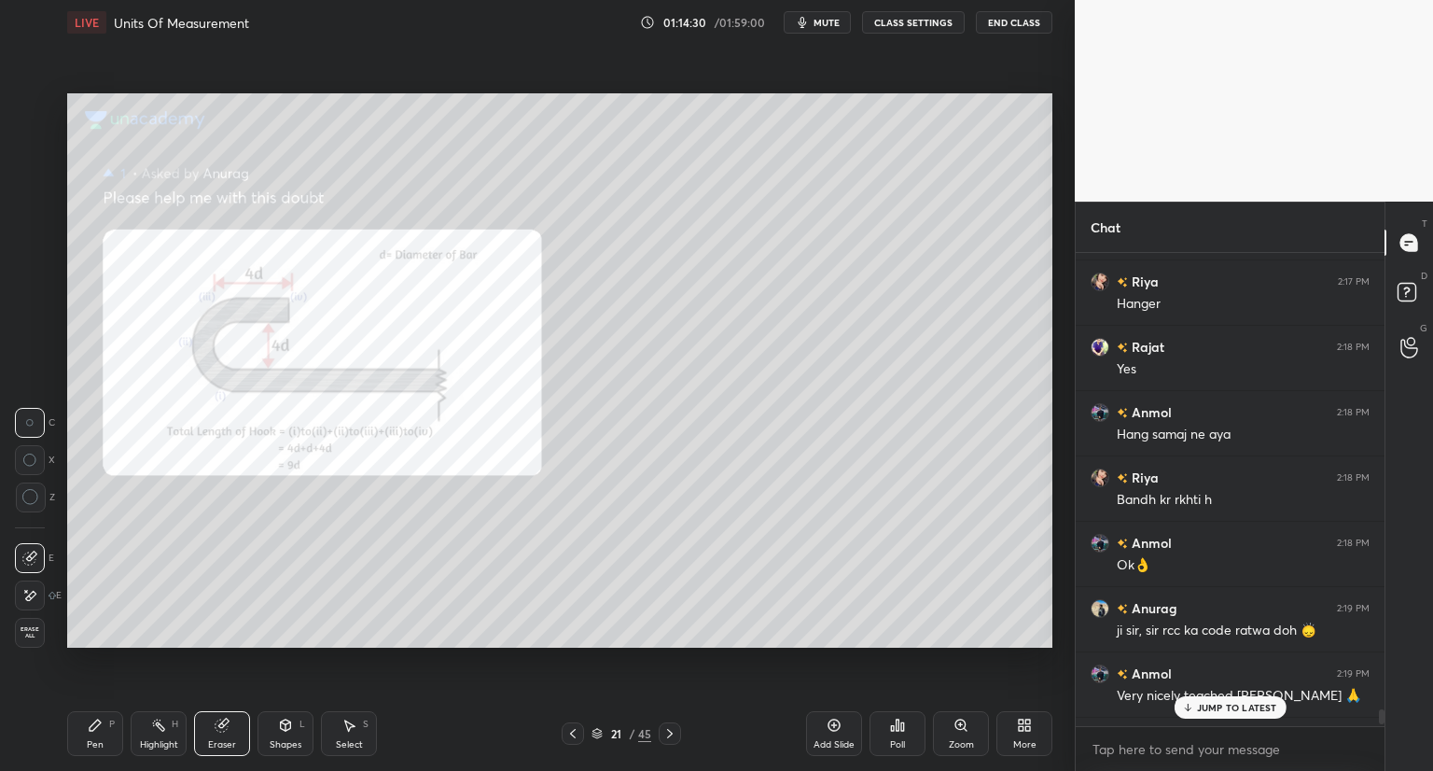
click at [1243, 703] on div "JUMP TO LATEST" at bounding box center [1230, 707] width 112 height 22
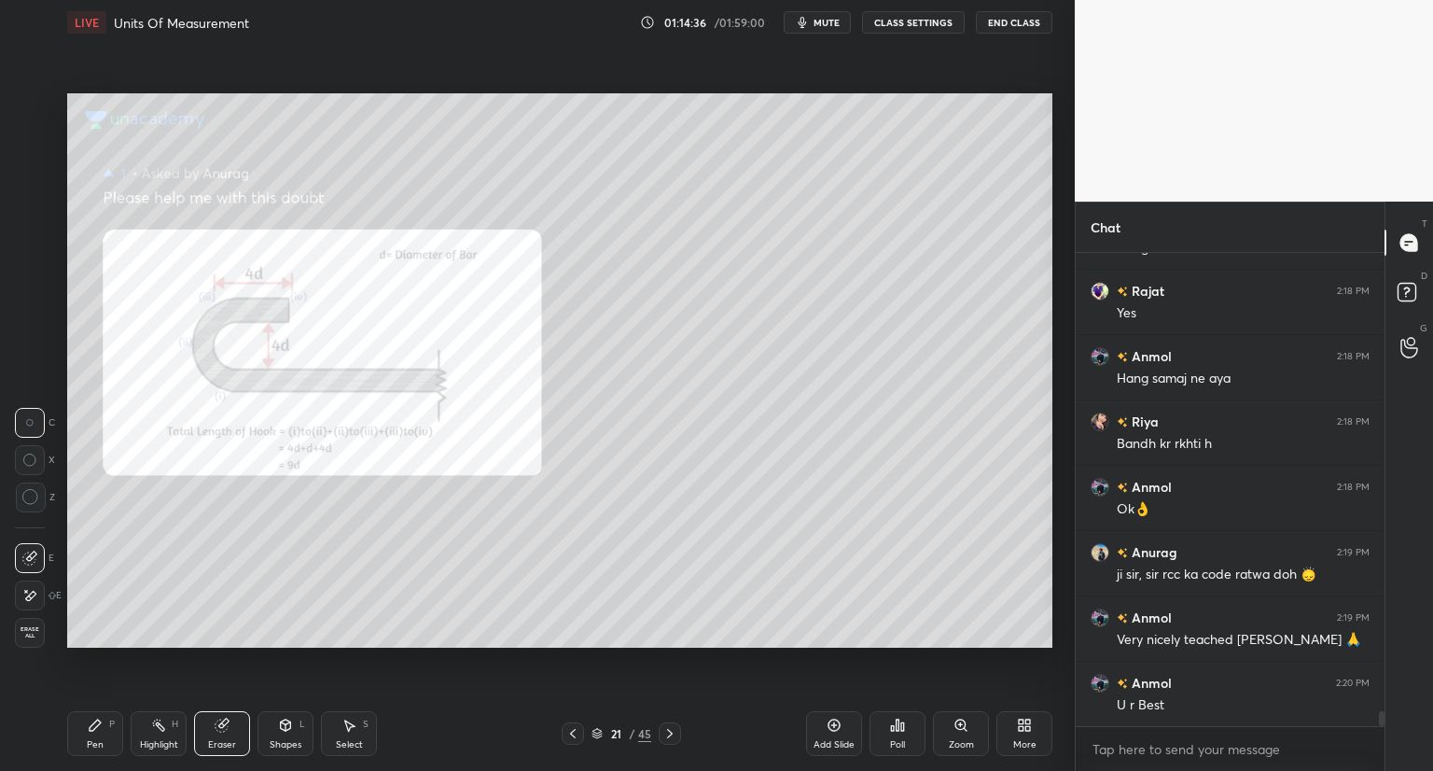
click at [668, 736] on icon at bounding box center [670, 733] width 6 height 9
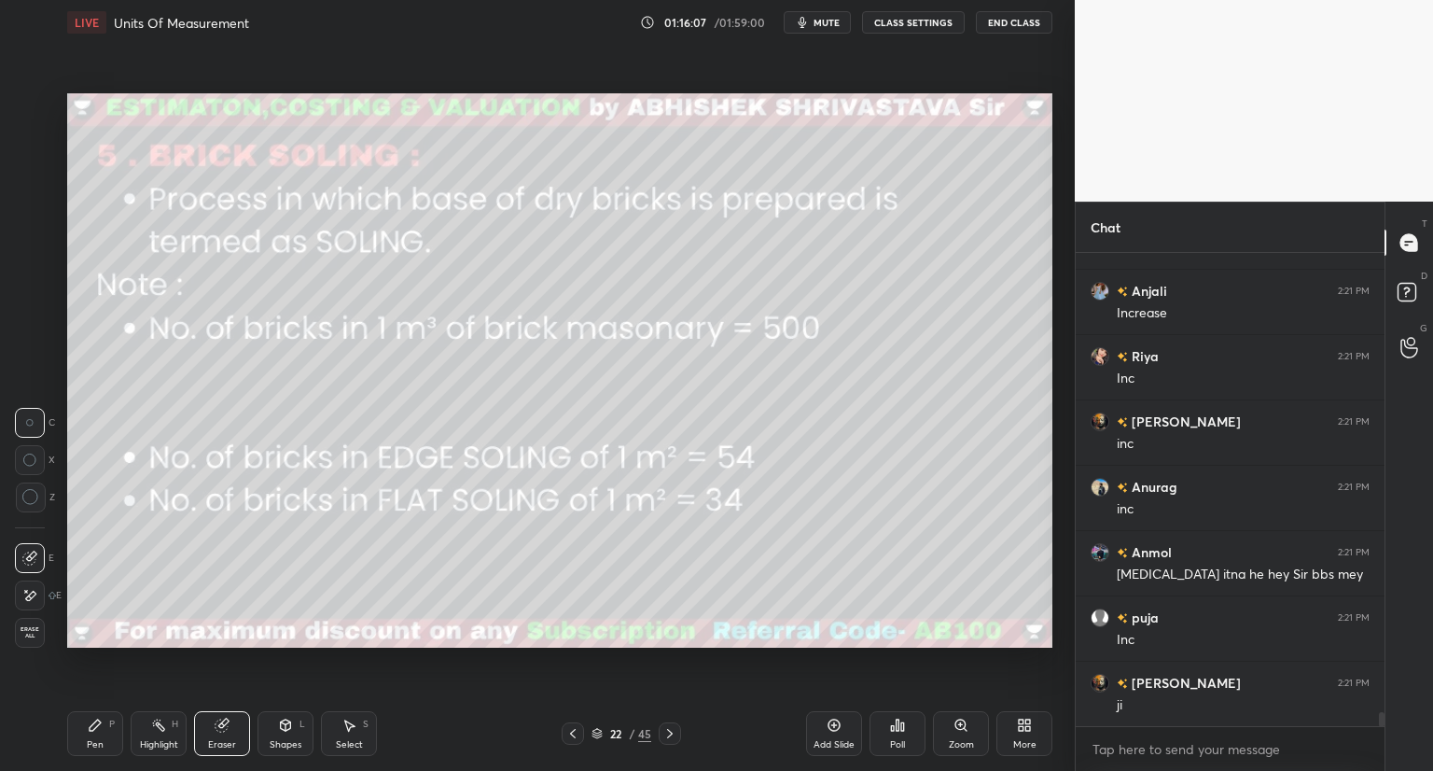
scroll to position [15263, 0]
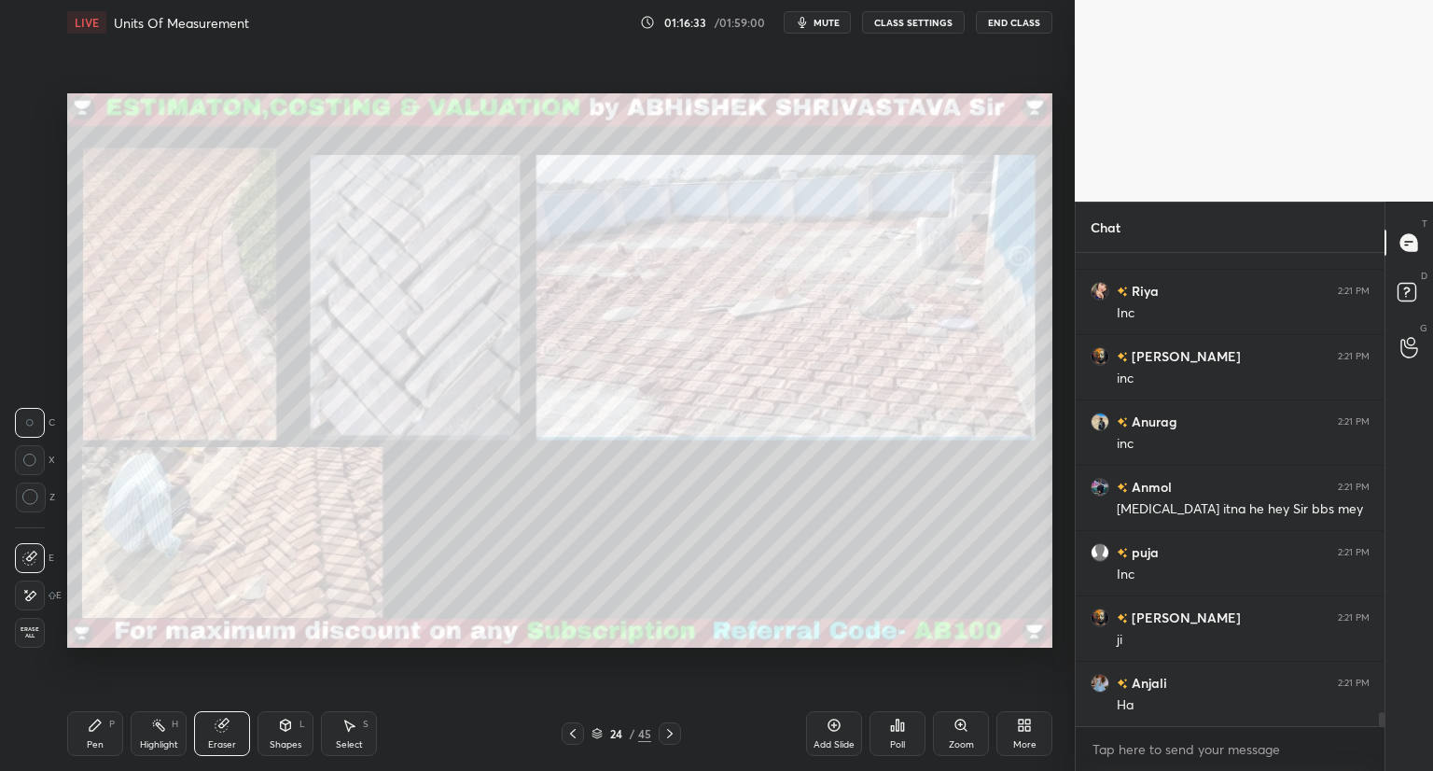
drag, startPoint x: 92, startPoint y: 744, endPoint x: 94, endPoint y: 732, distance: 12.3
click at [92, 735] on div "Pen P" at bounding box center [95, 733] width 56 height 45
click at [30, 180] on div at bounding box center [30, 182] width 15 height 15
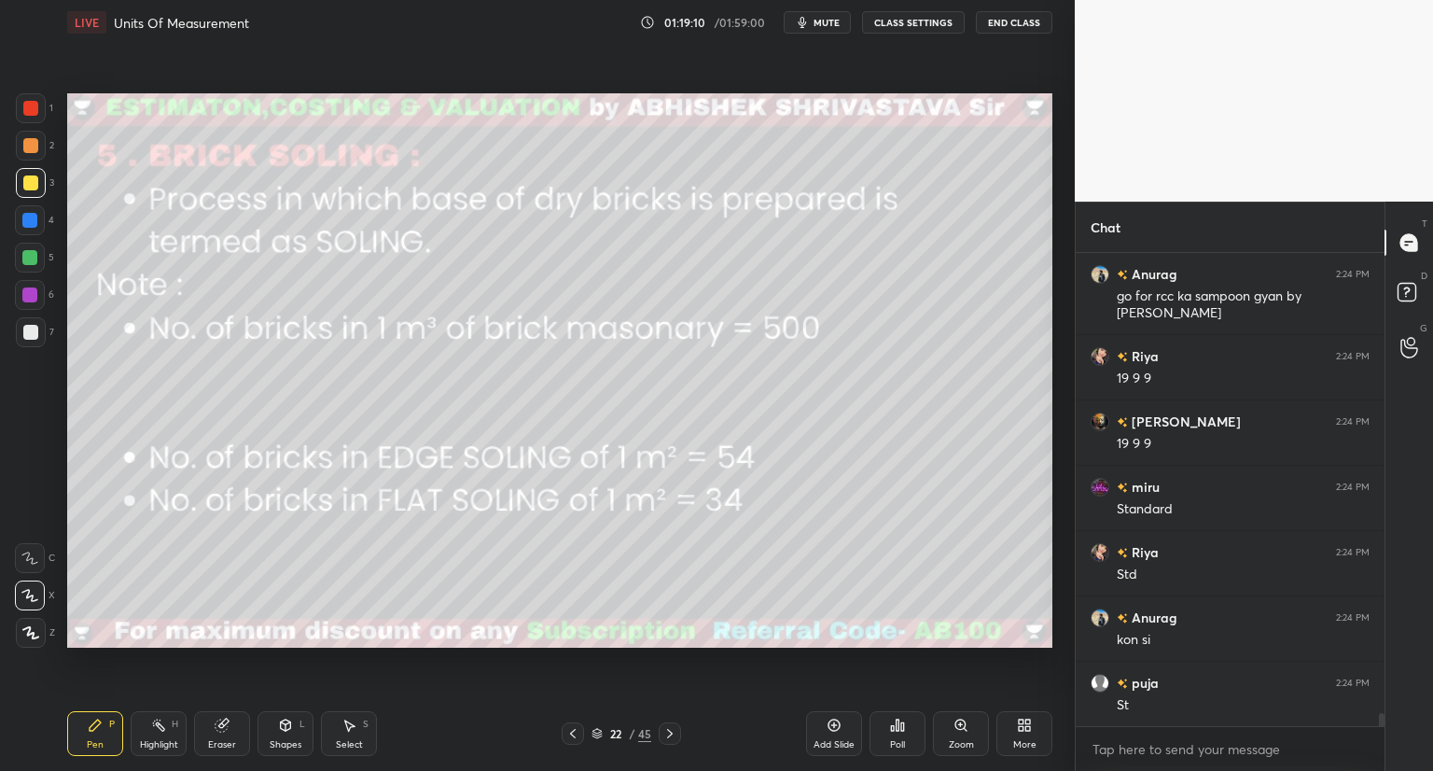
scroll to position [16687, 0]
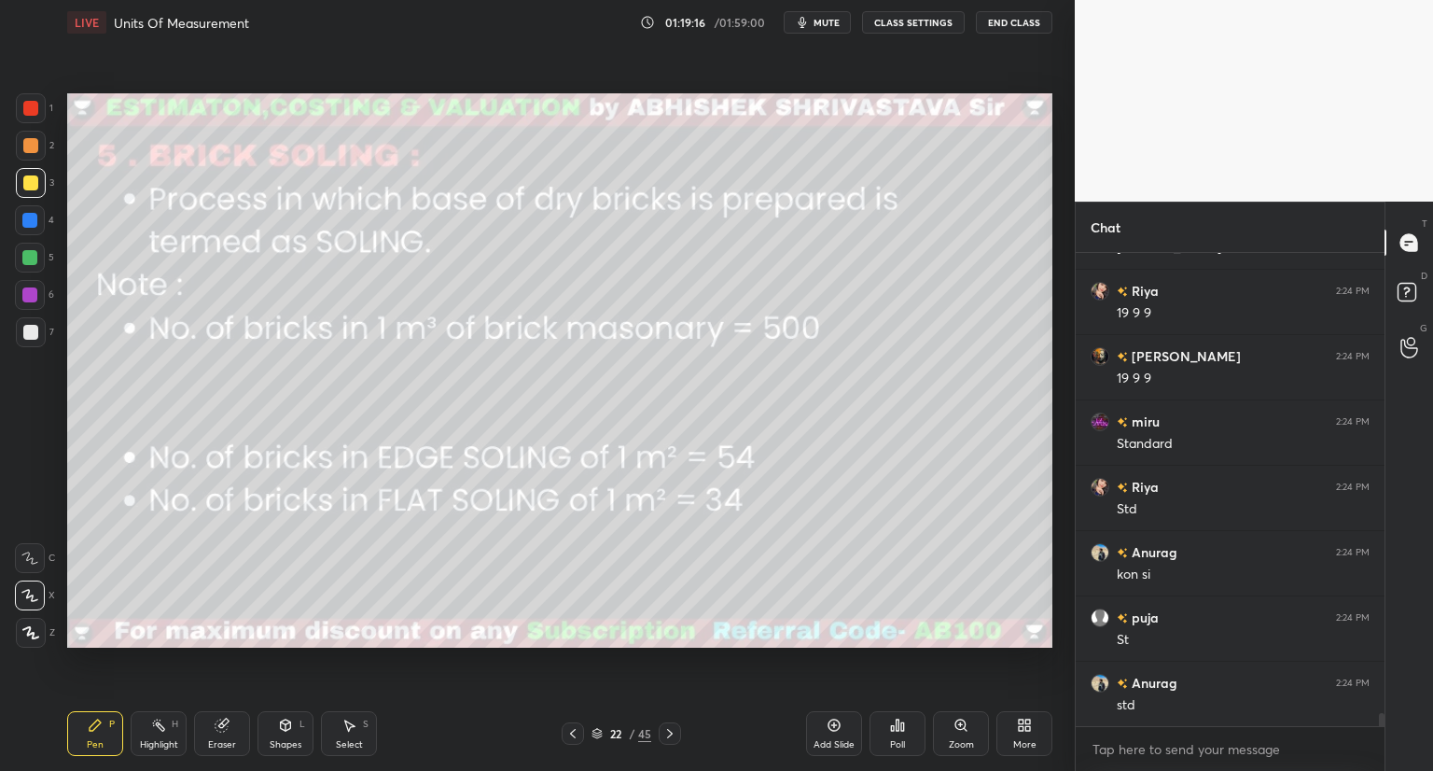
click at [669, 731] on icon at bounding box center [670, 733] width 6 height 9
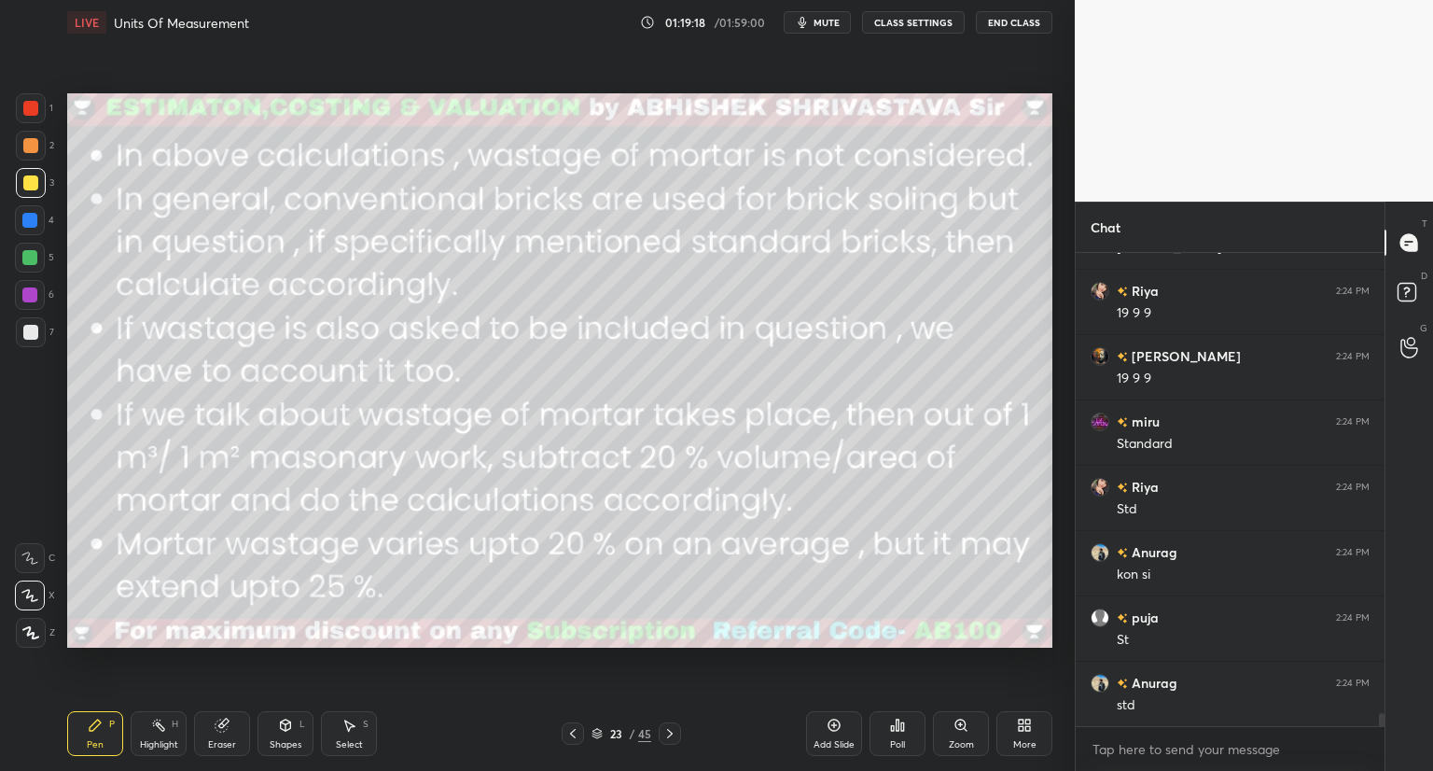
click at [670, 732] on icon at bounding box center [670, 733] width 6 height 9
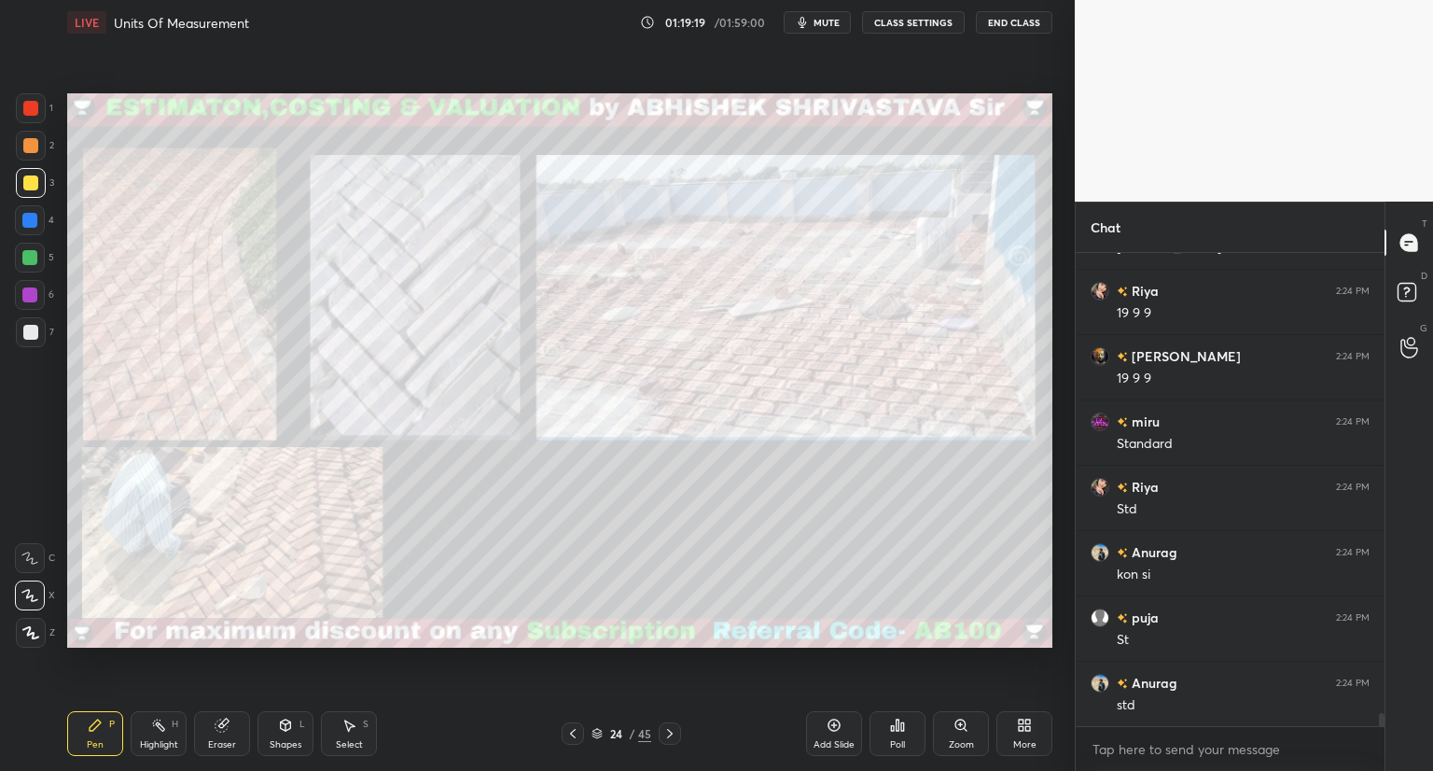
drag, startPoint x: 566, startPoint y: 732, endPoint x: 718, endPoint y: 719, distance: 152.6
click at [568, 732] on icon at bounding box center [572, 733] width 15 height 15
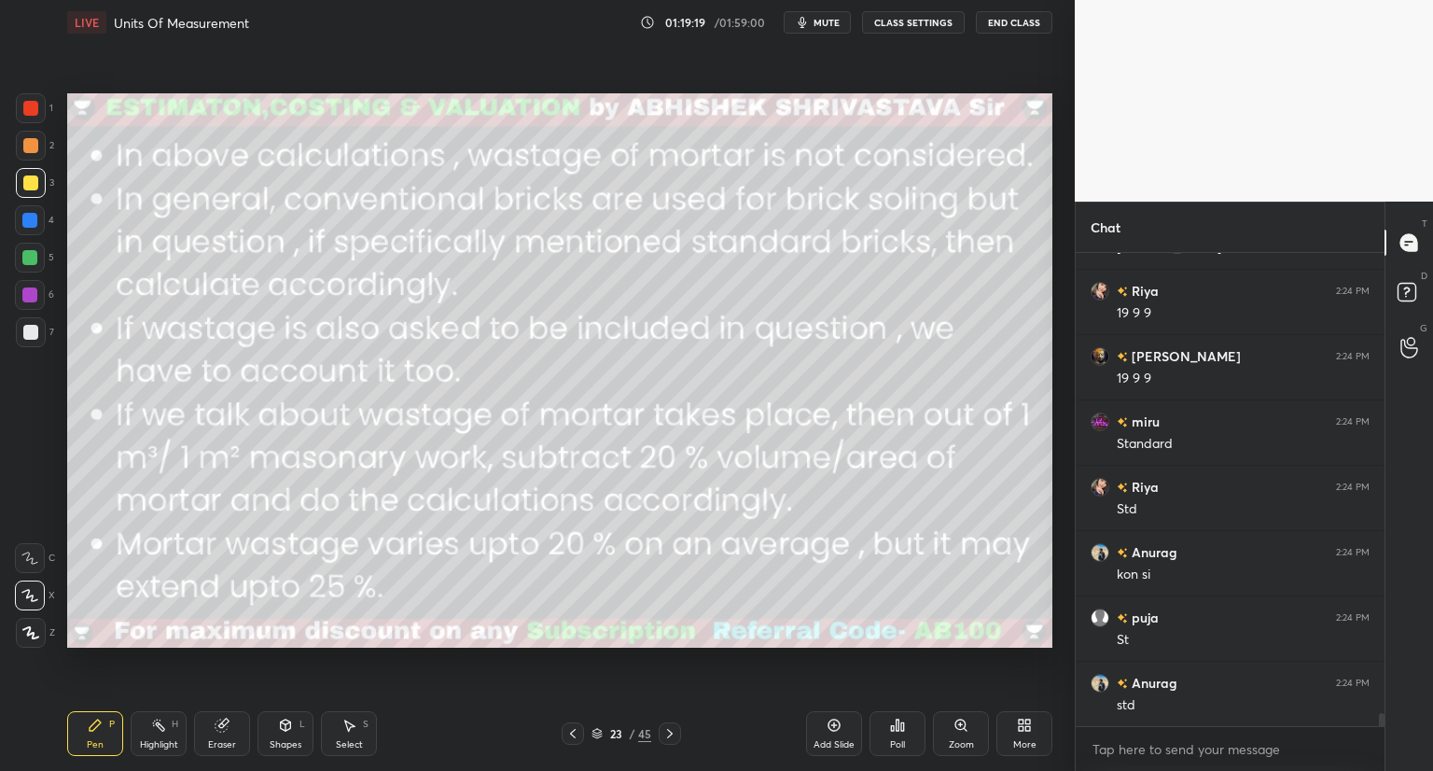
scroll to position [16752, 0]
click at [836, 730] on icon at bounding box center [835, 725] width 12 height 12
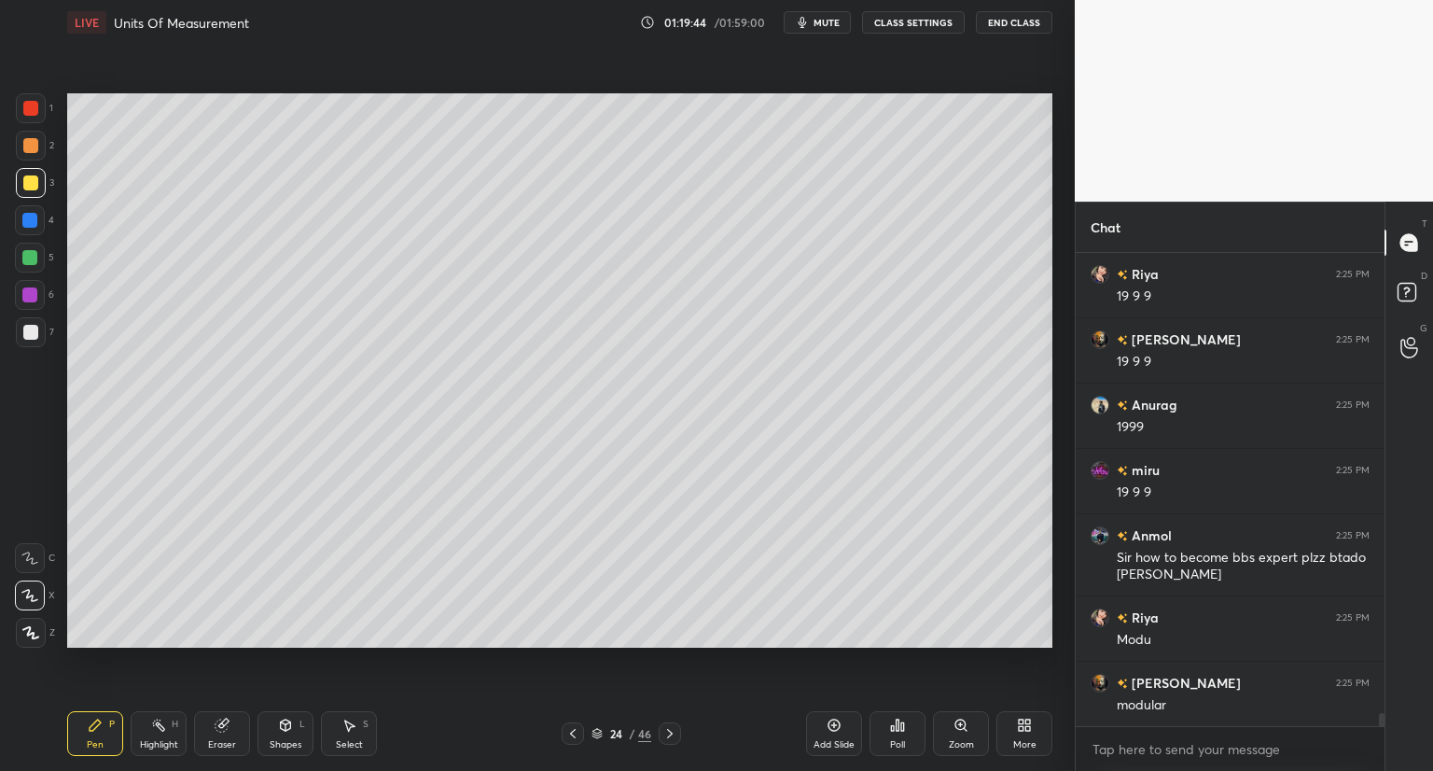
scroll to position [17226, 0]
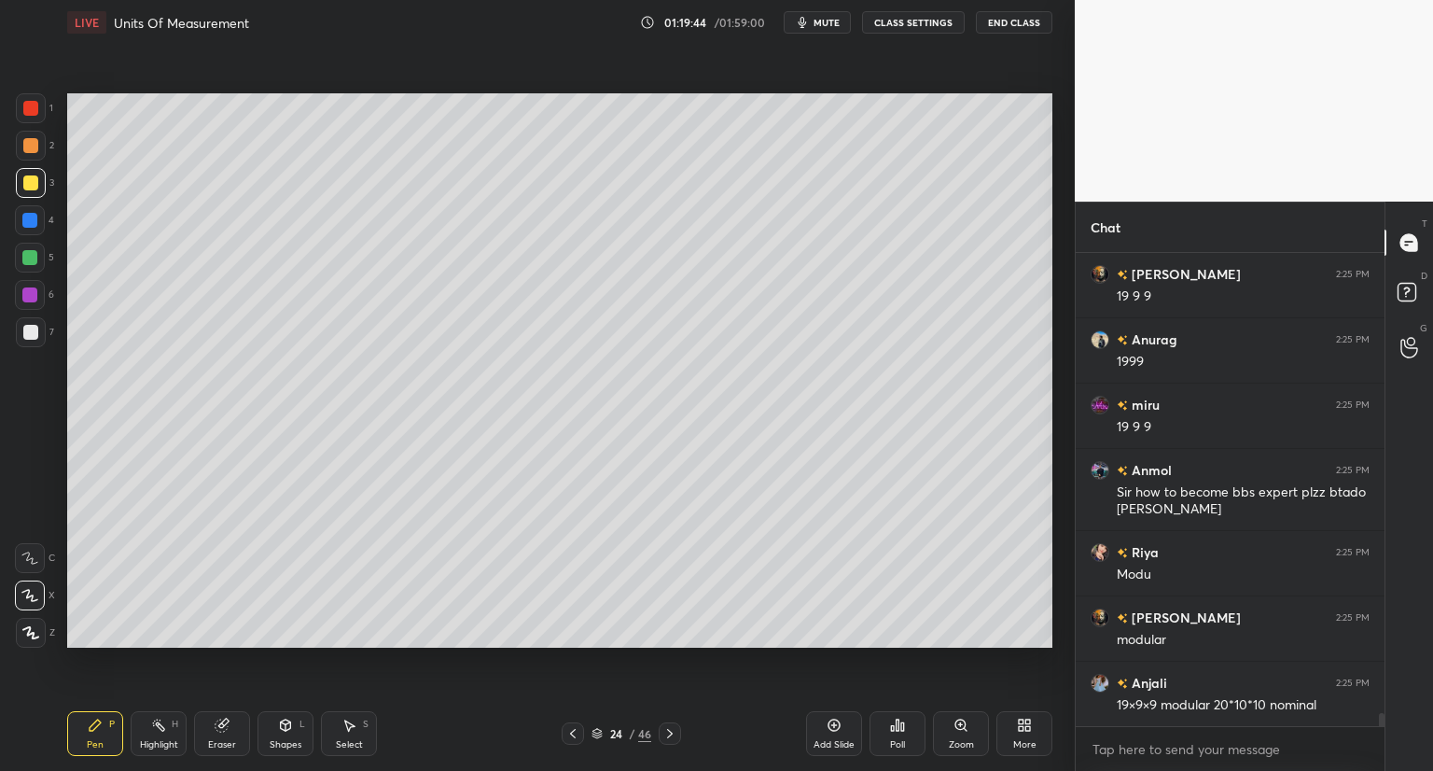
click at [224, 729] on icon at bounding box center [222, 725] width 12 height 12
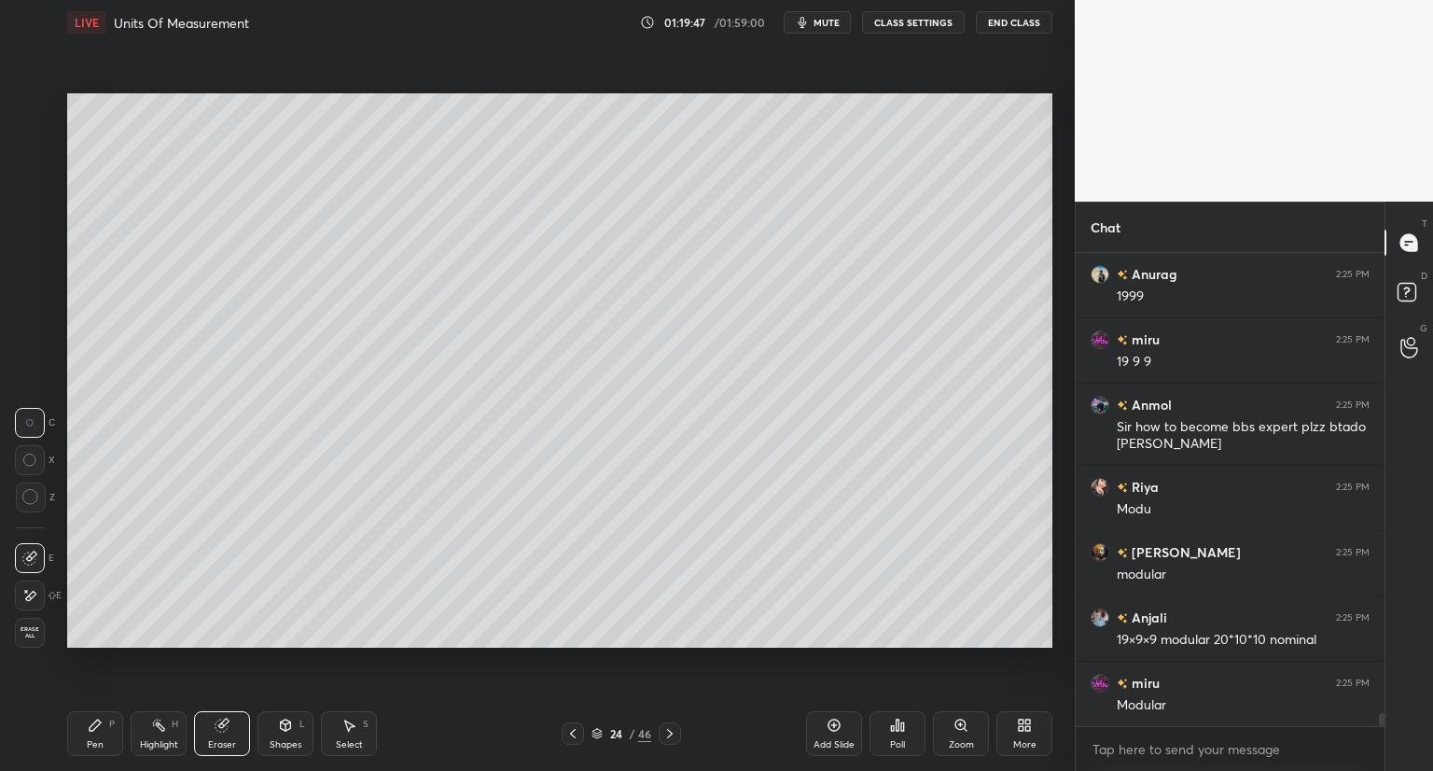
click at [101, 732] on div "Pen P" at bounding box center [95, 733] width 56 height 45
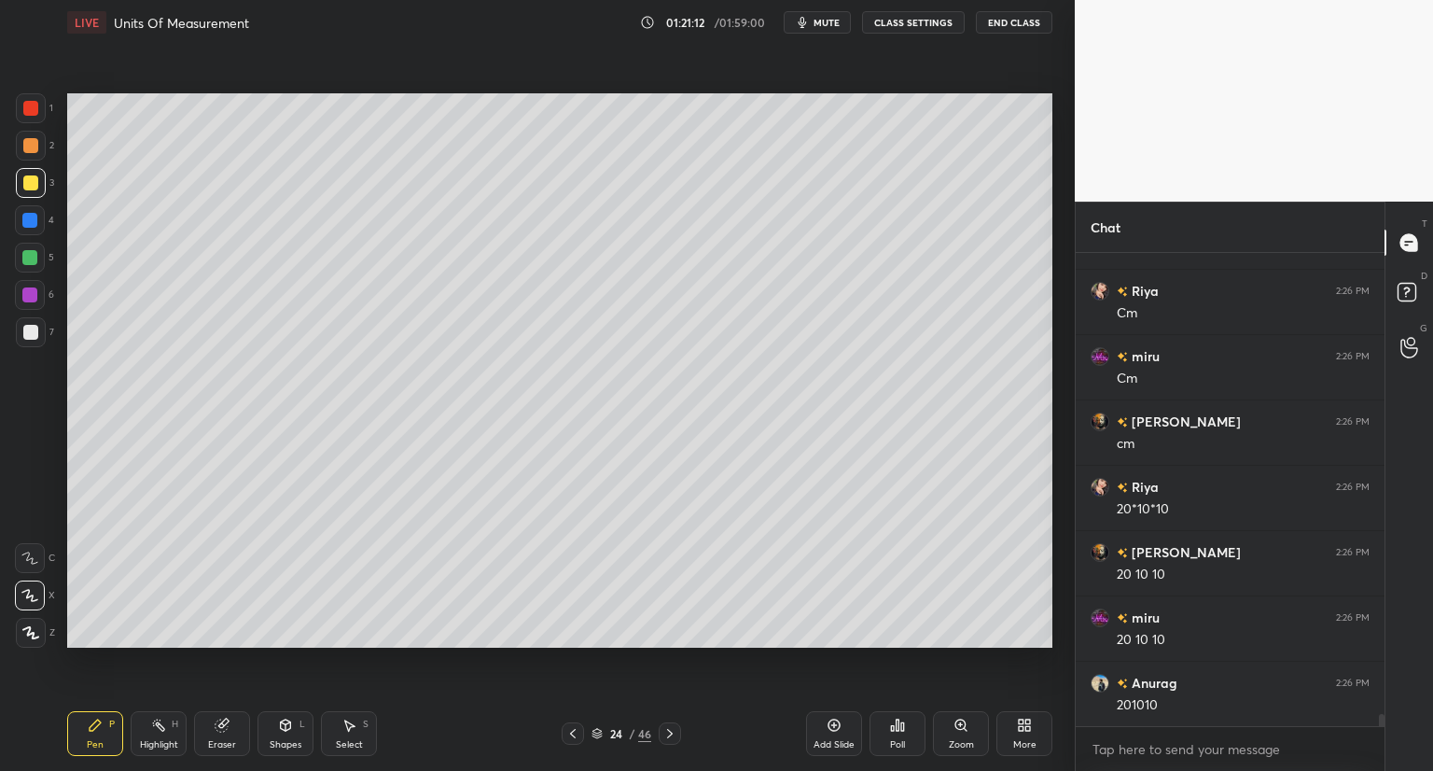
scroll to position [18420, 0]
click at [820, 23] on span "mute" at bounding box center [827, 22] width 26 height 13
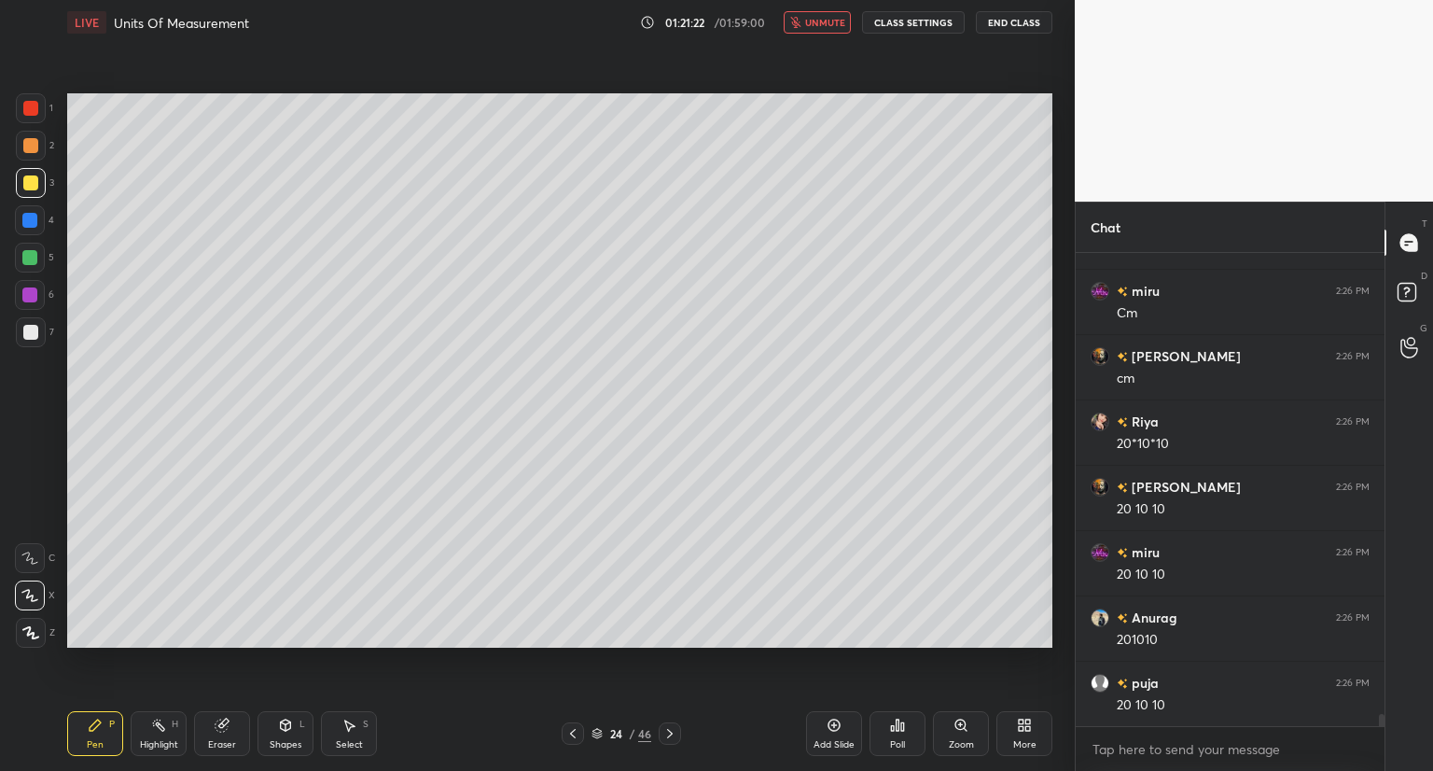
scroll to position [18485, 0]
click at [829, 22] on span "unmute" at bounding box center [825, 22] width 40 height 13
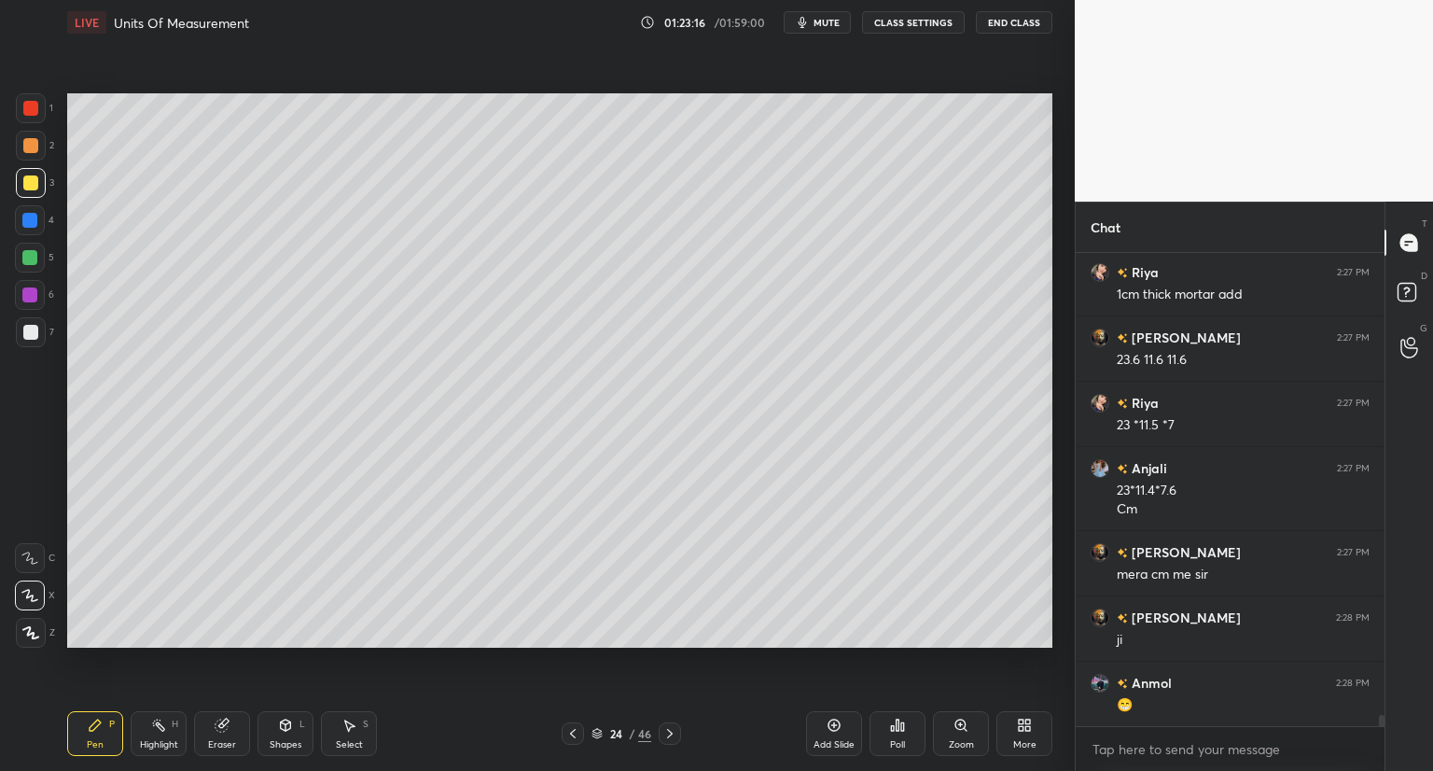
scroll to position [18961, 0]
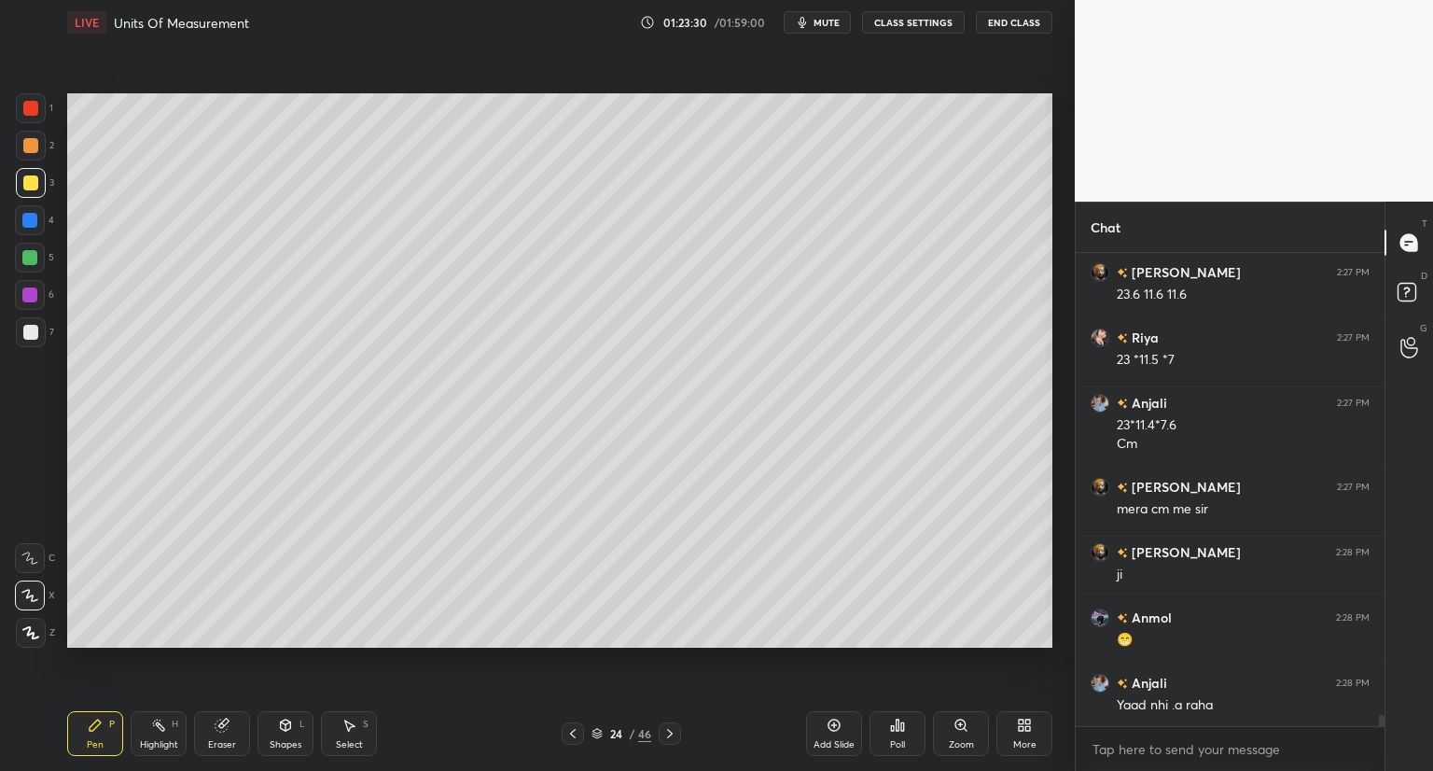
click at [572, 736] on icon at bounding box center [572, 733] width 15 height 15
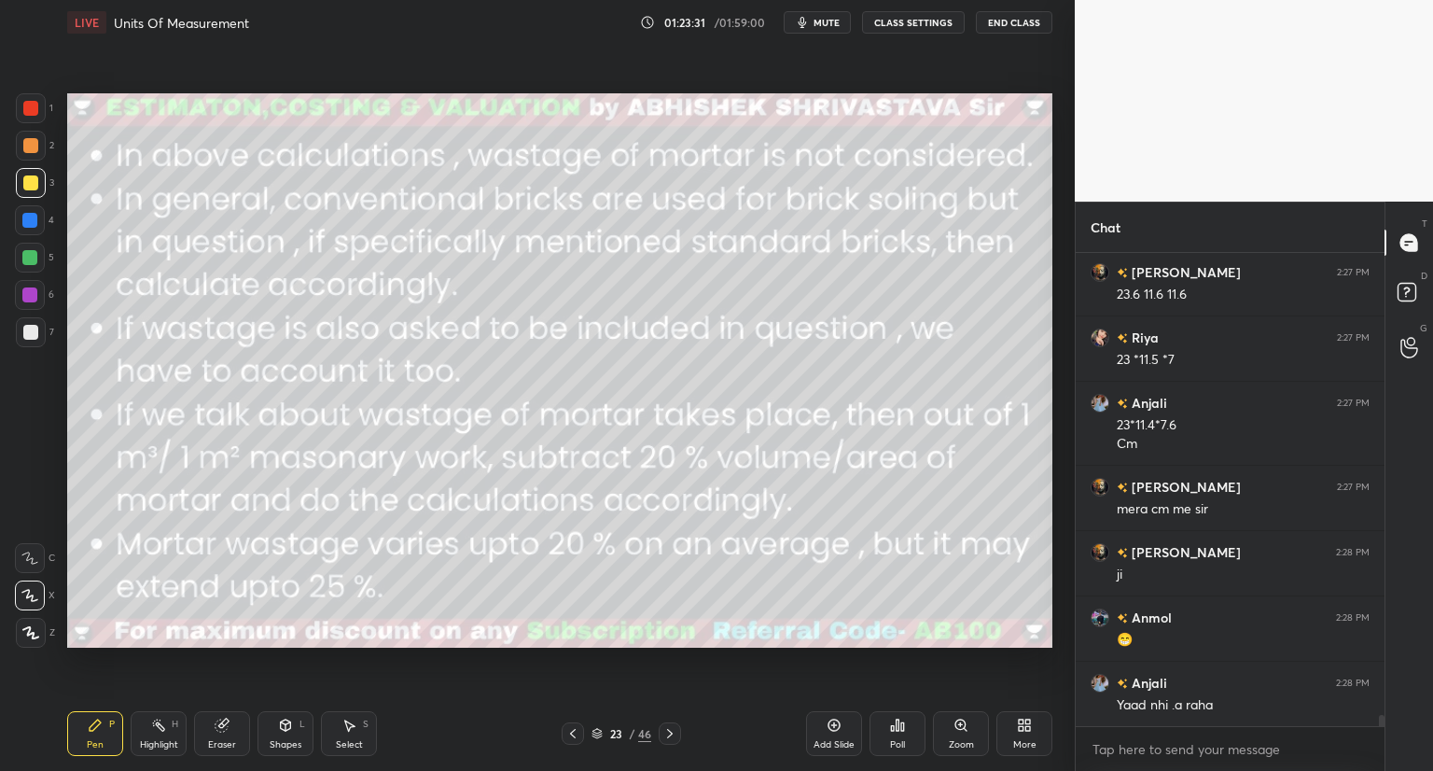
click at [572, 737] on icon at bounding box center [572, 733] width 15 height 15
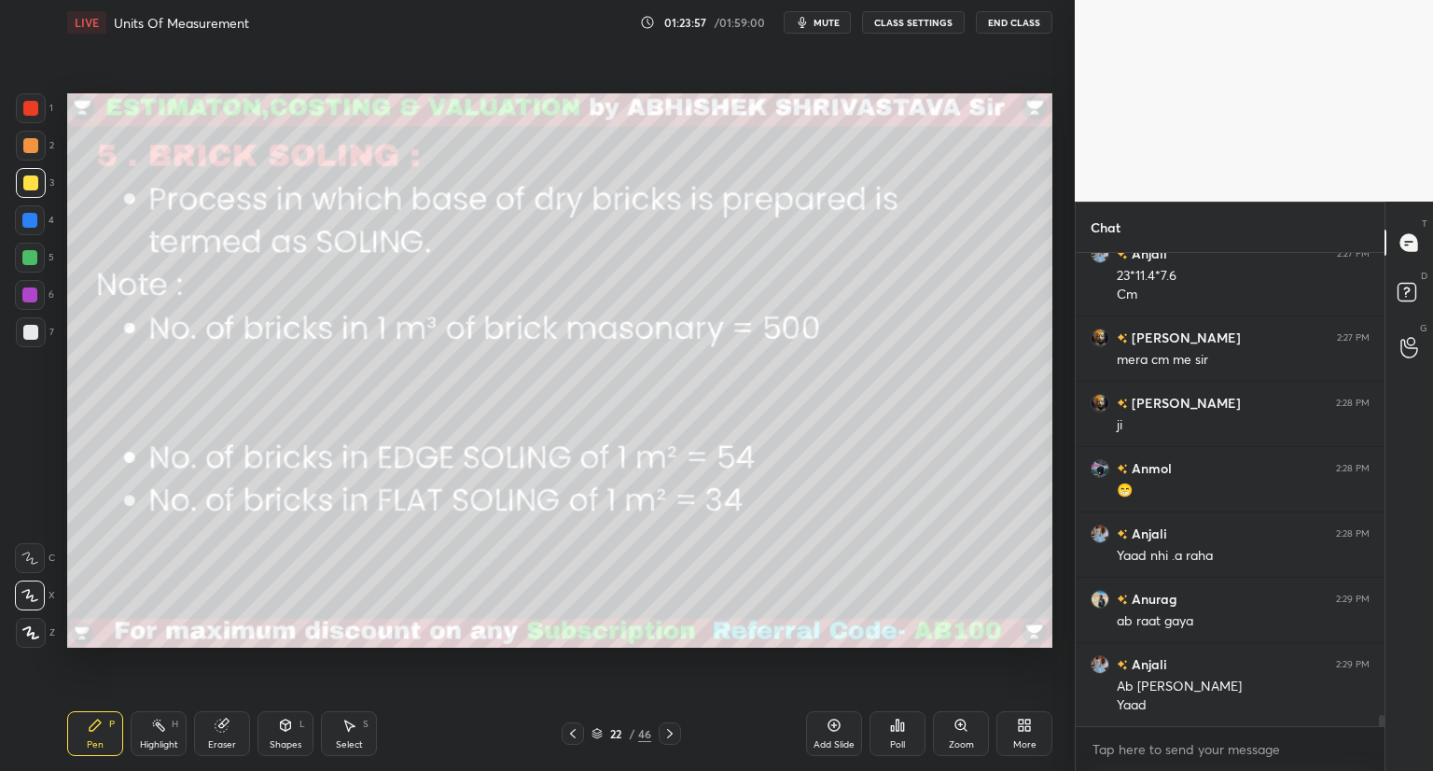
scroll to position [19176, 0]
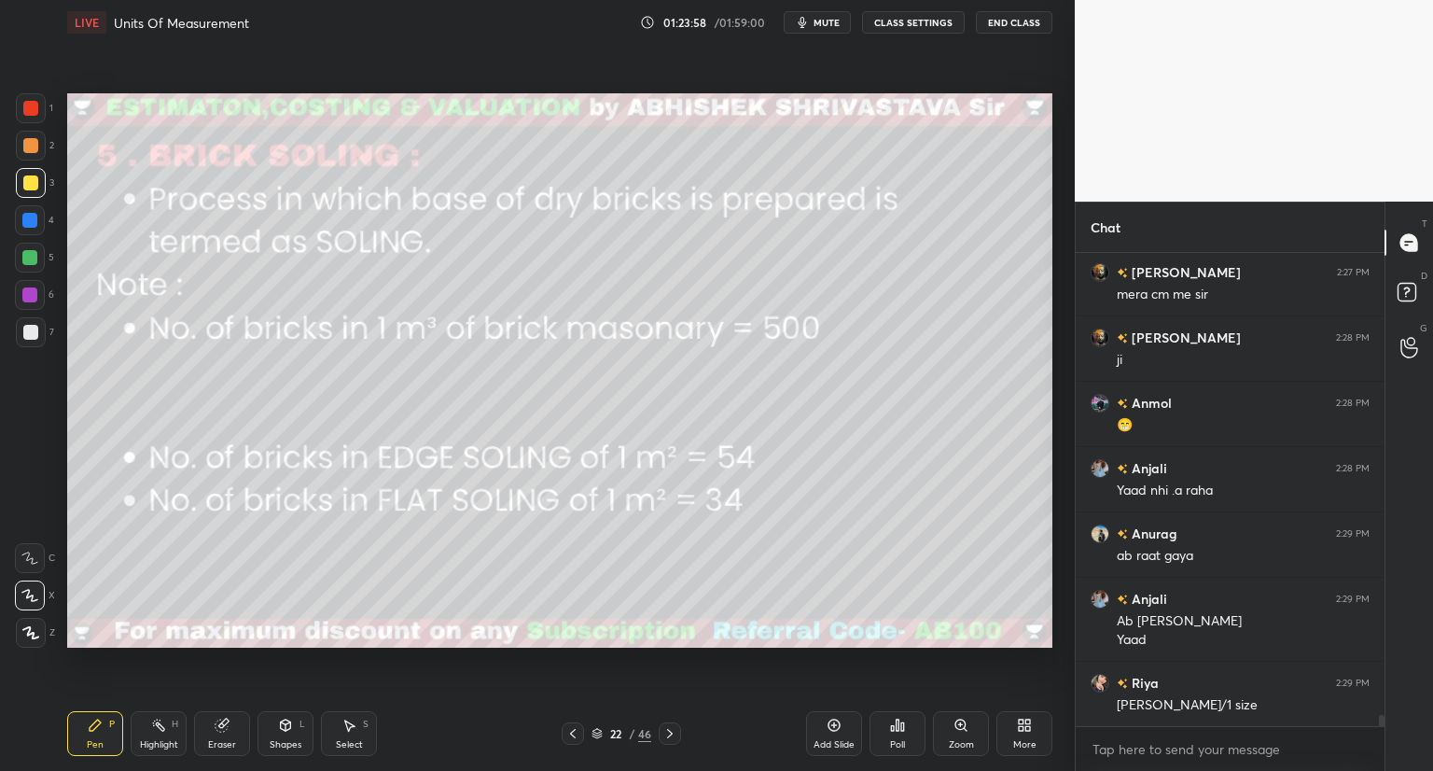
click at [291, 735] on div "Shapes L" at bounding box center [286, 733] width 56 height 45
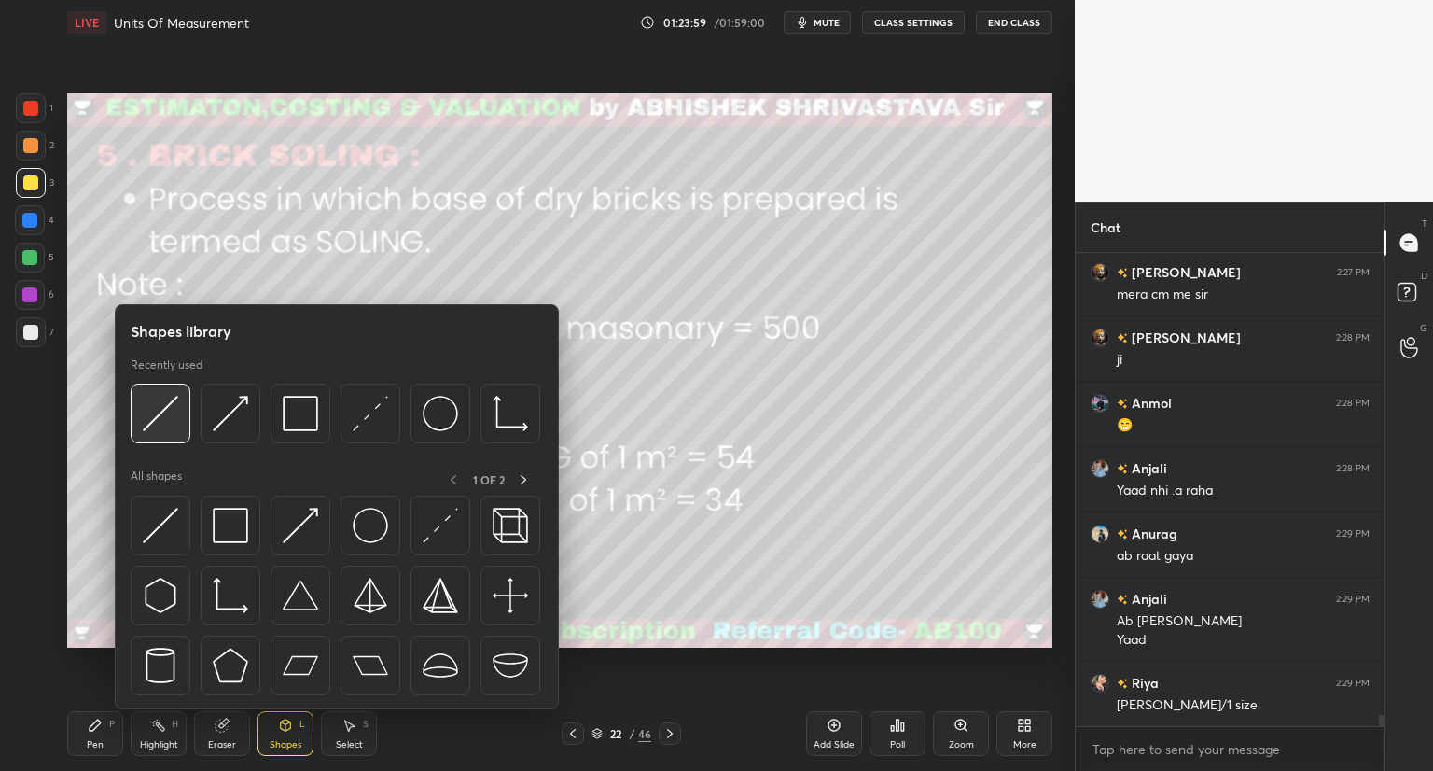
click at [175, 419] on img at bounding box center [160, 413] width 35 height 35
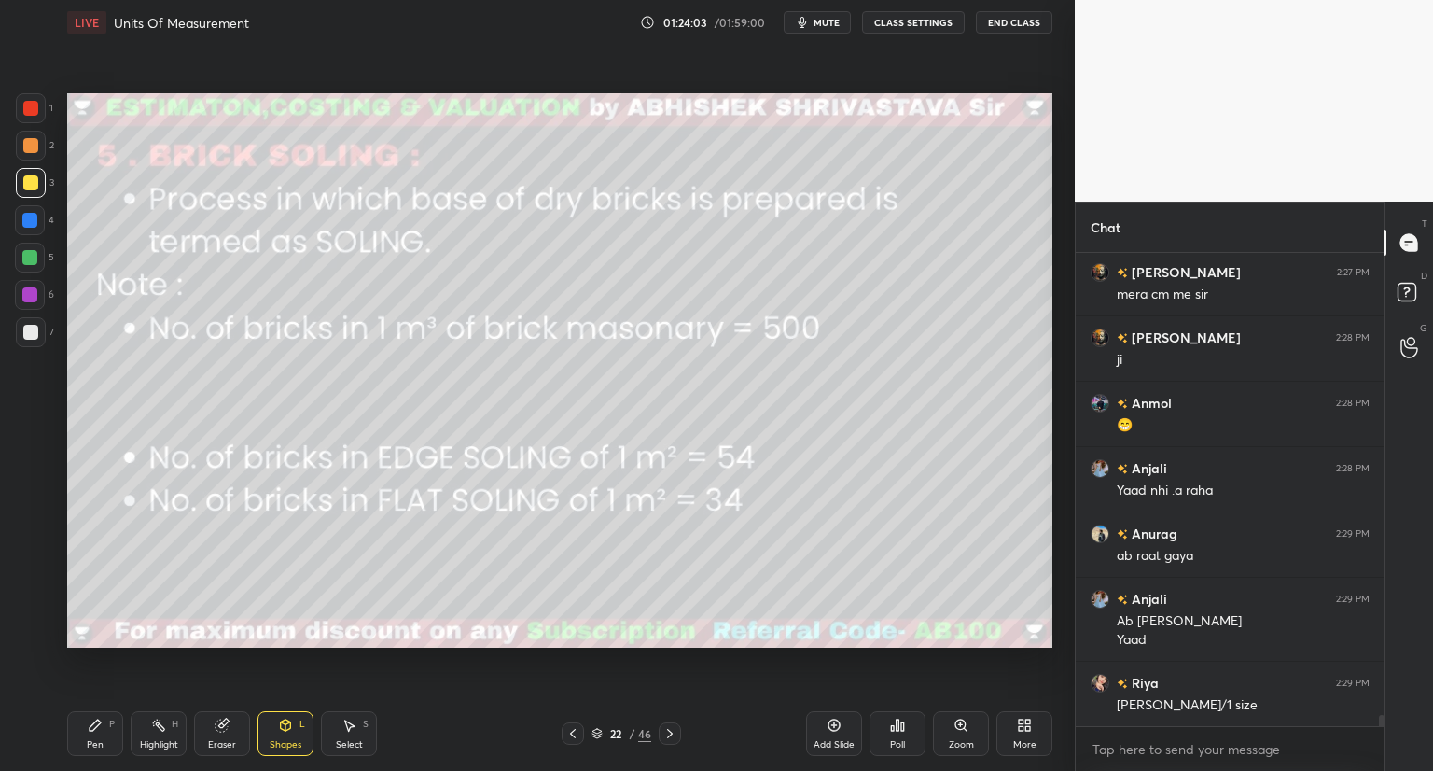
click at [102, 736] on div "Pen P" at bounding box center [95, 733] width 56 height 45
click at [840, 23] on span "mute" at bounding box center [827, 22] width 26 height 13
click at [829, 21] on span "unmute" at bounding box center [825, 22] width 40 height 13
drag, startPoint x: 223, startPoint y: 732, endPoint x: 291, endPoint y: 658, distance: 101.0
click at [226, 728] on icon at bounding box center [222, 725] width 15 height 15
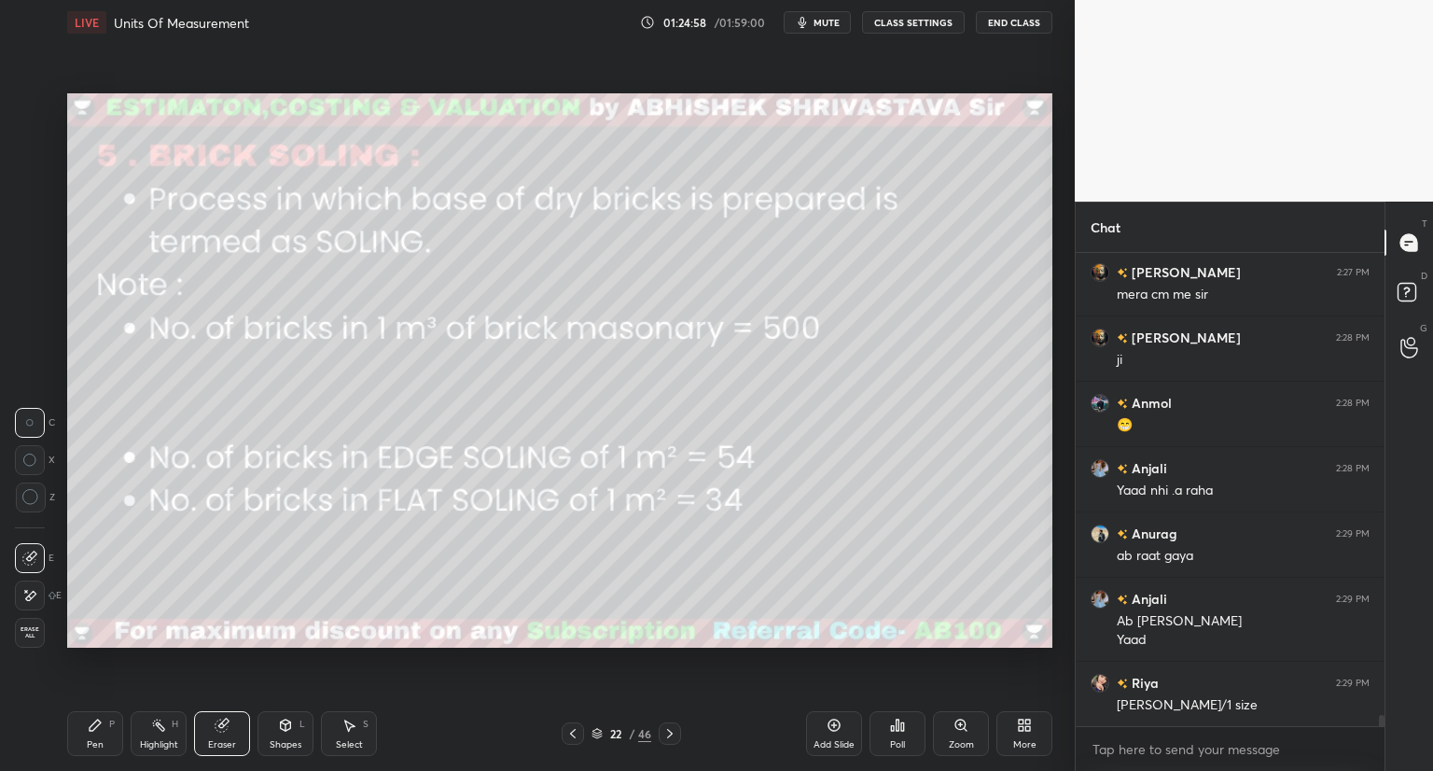
click at [109, 736] on div "Pen P" at bounding box center [95, 733] width 56 height 45
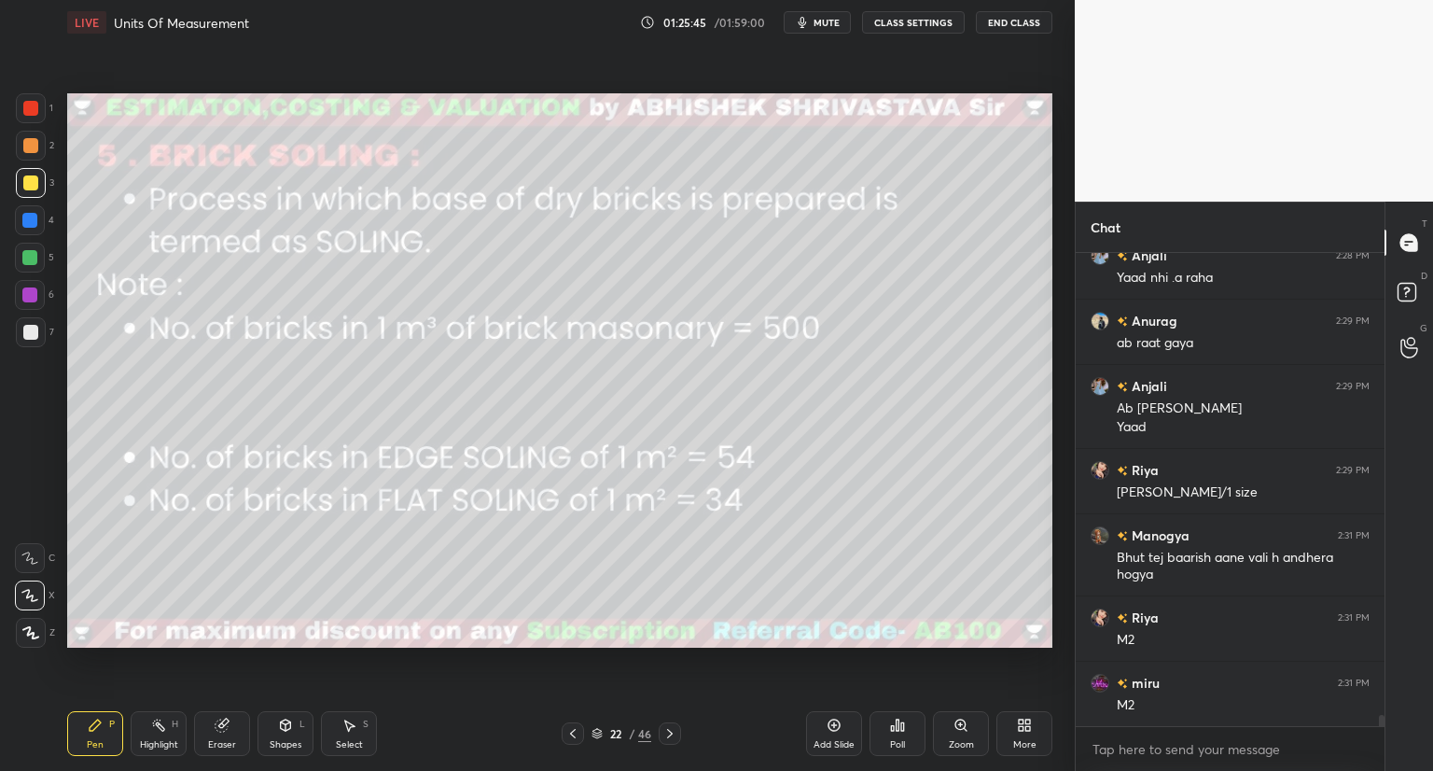
scroll to position [19454, 0]
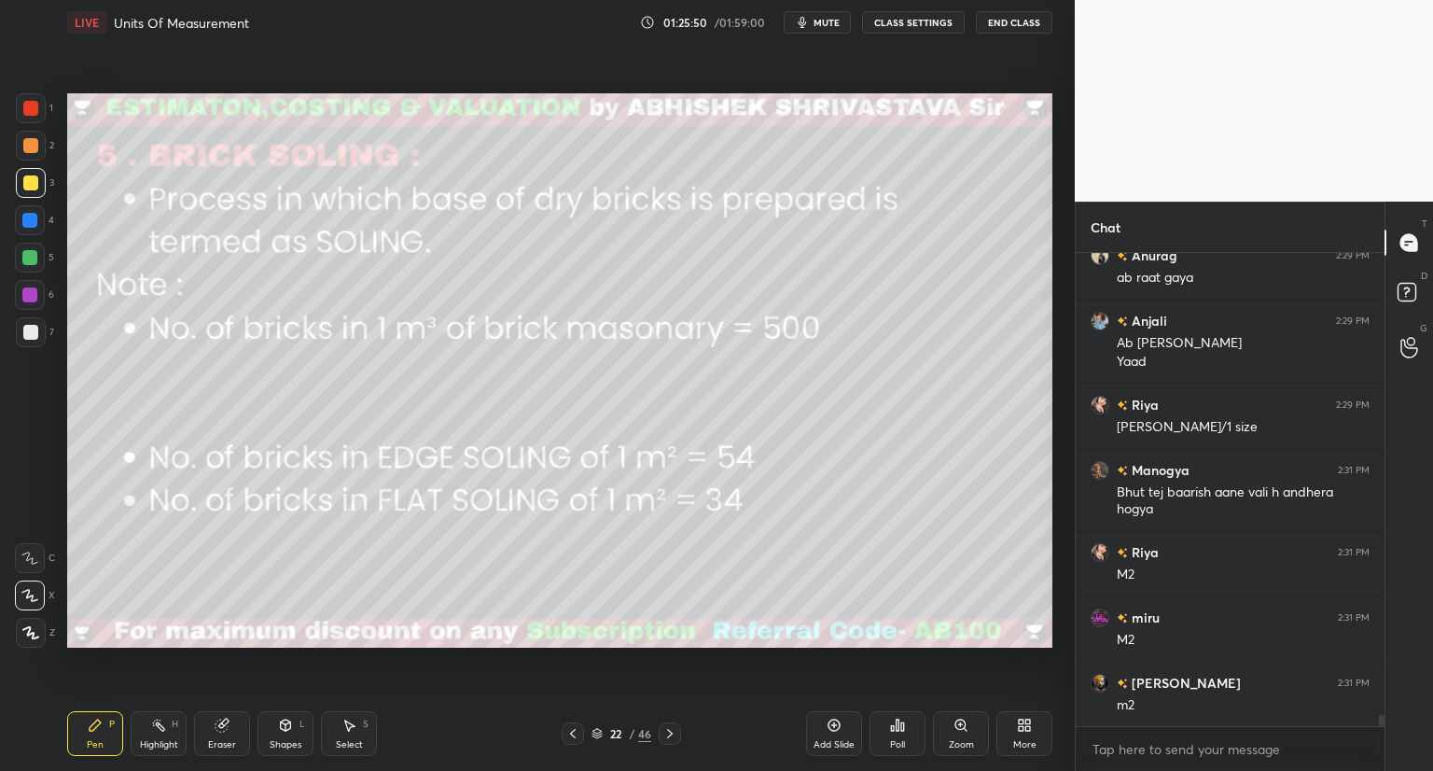
click at [290, 729] on icon at bounding box center [285, 725] width 15 height 15
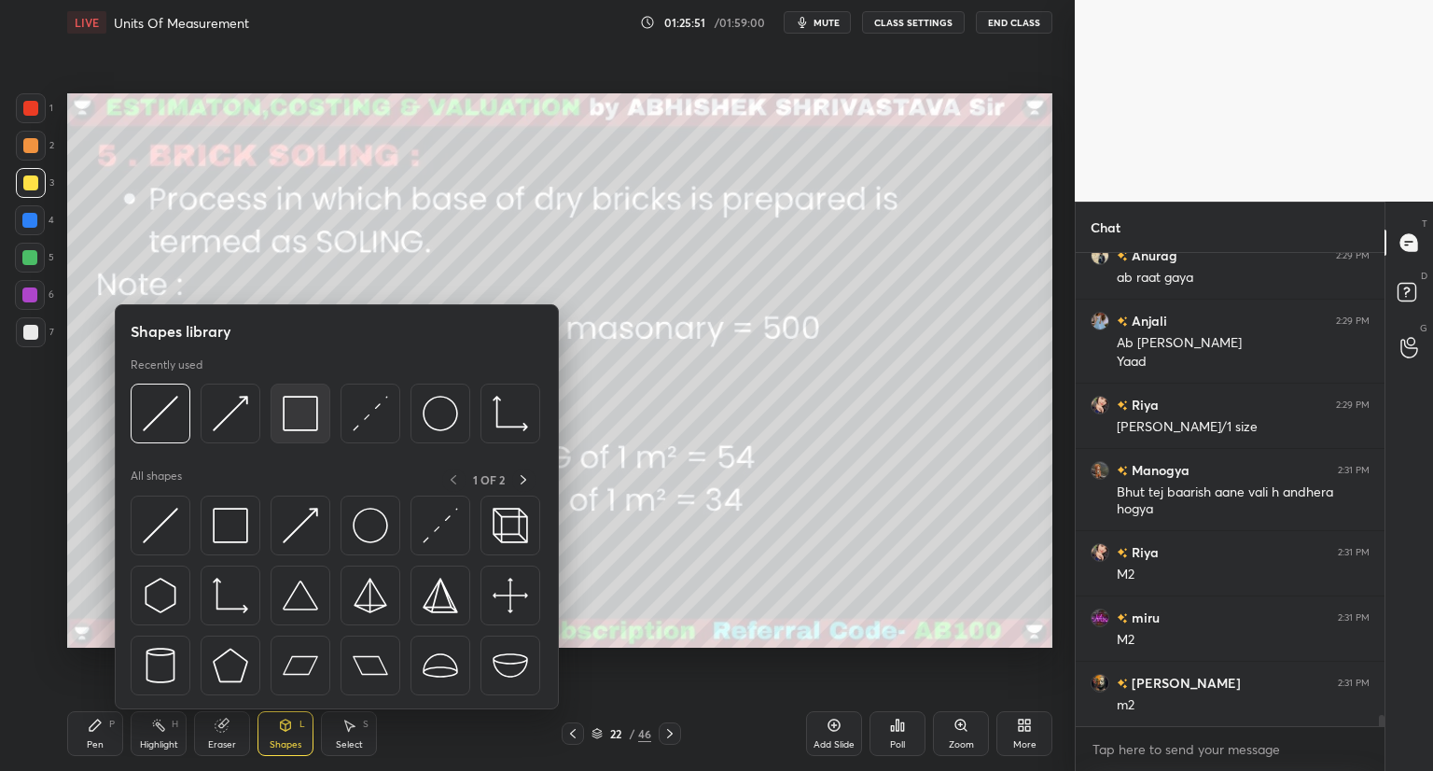
click at [302, 415] on img at bounding box center [300, 413] width 35 height 35
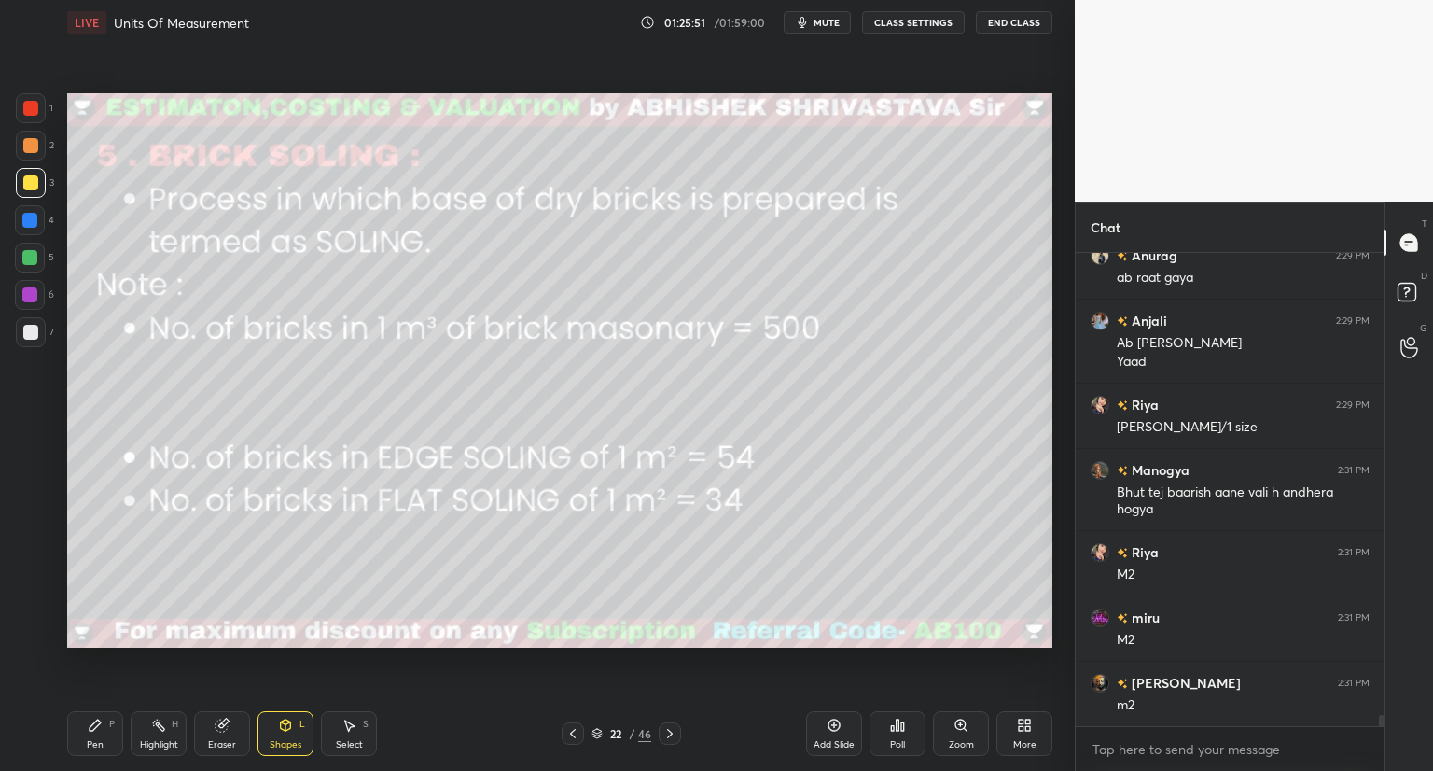
click at [40, 100] on div at bounding box center [31, 108] width 30 height 30
click at [94, 736] on div "Pen P" at bounding box center [95, 733] width 56 height 45
click at [821, 29] on button "mute" at bounding box center [817, 22] width 67 height 22
click at [836, 25] on span "unmute" at bounding box center [825, 22] width 40 height 13
click at [597, 736] on icon at bounding box center [596, 734] width 9 height 3
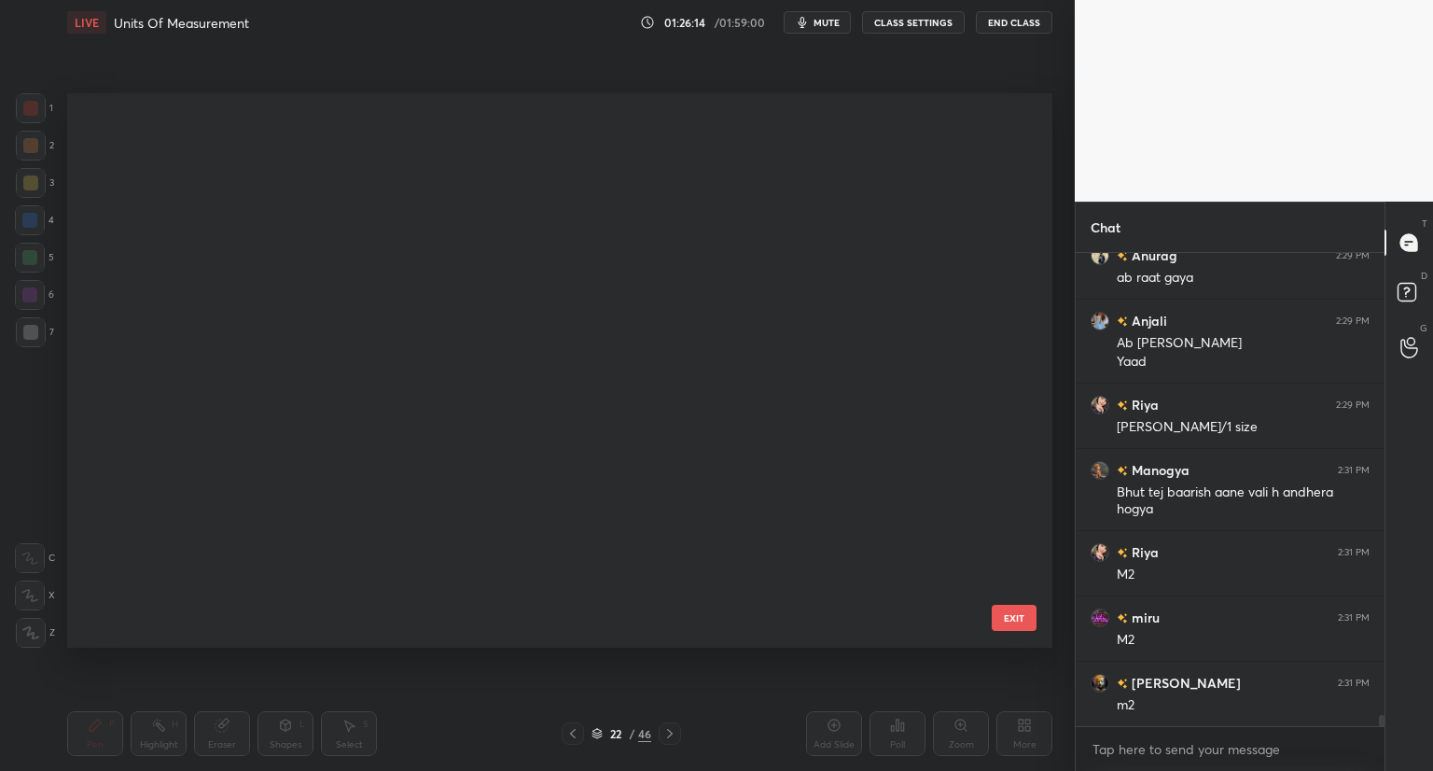
scroll to position [549, 976]
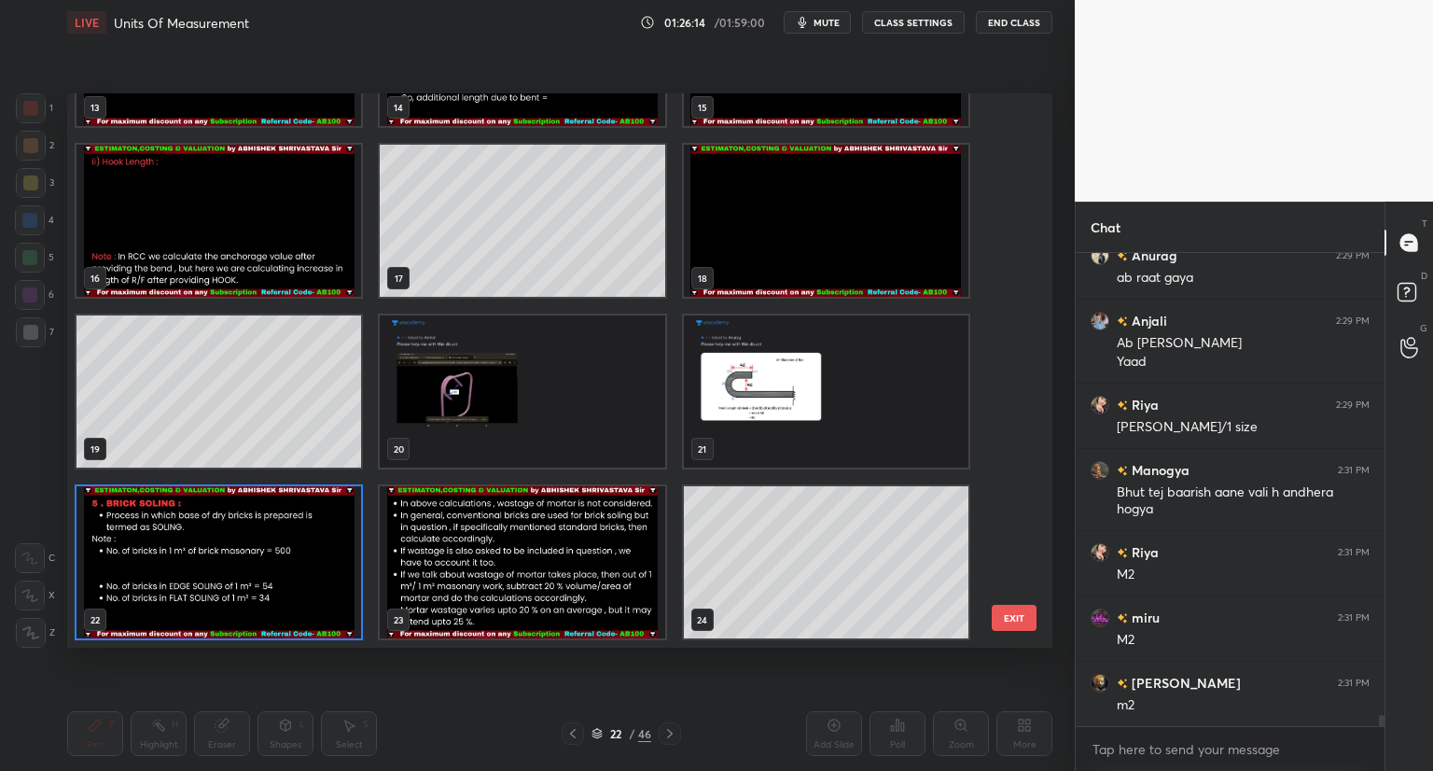
click at [598, 735] on icon at bounding box center [596, 734] width 9 height 3
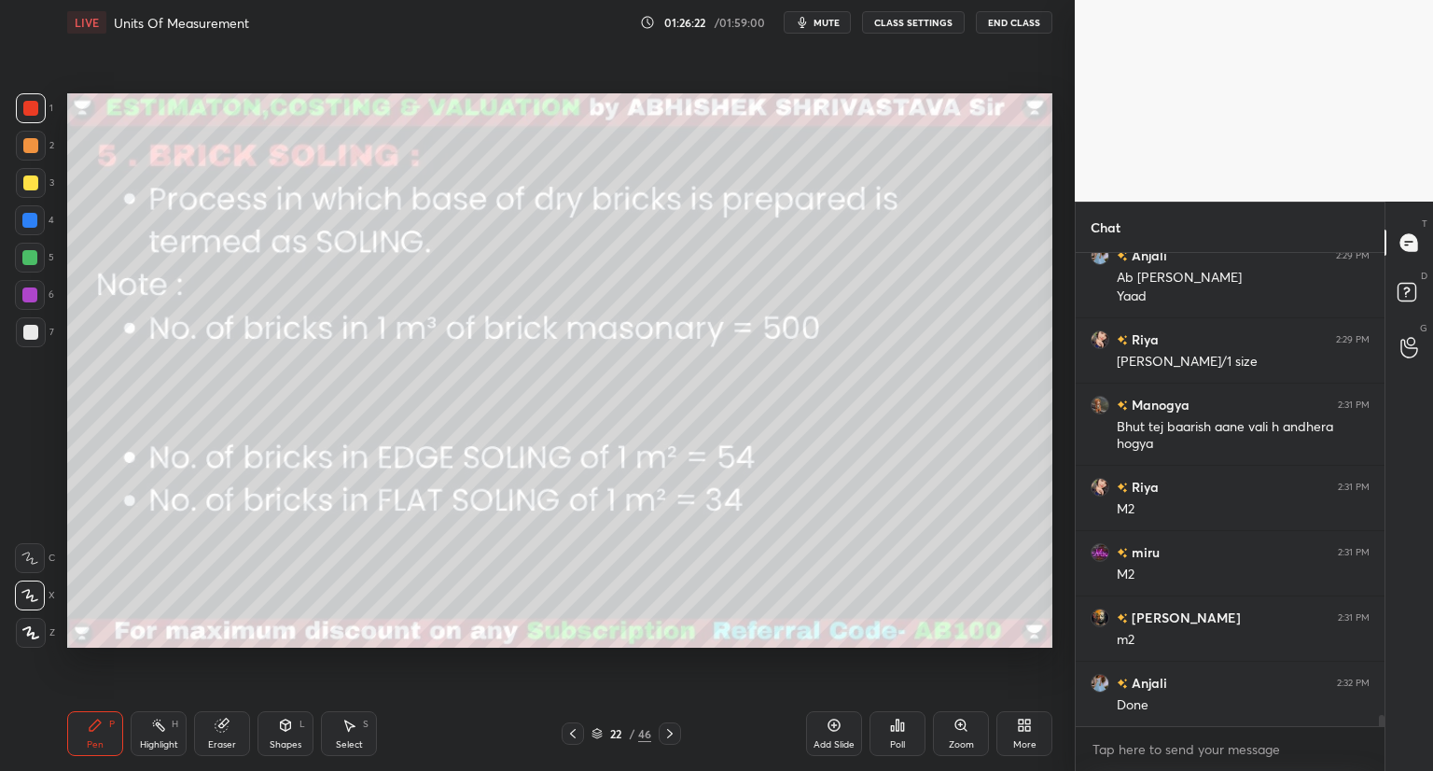
scroll to position [19585, 0]
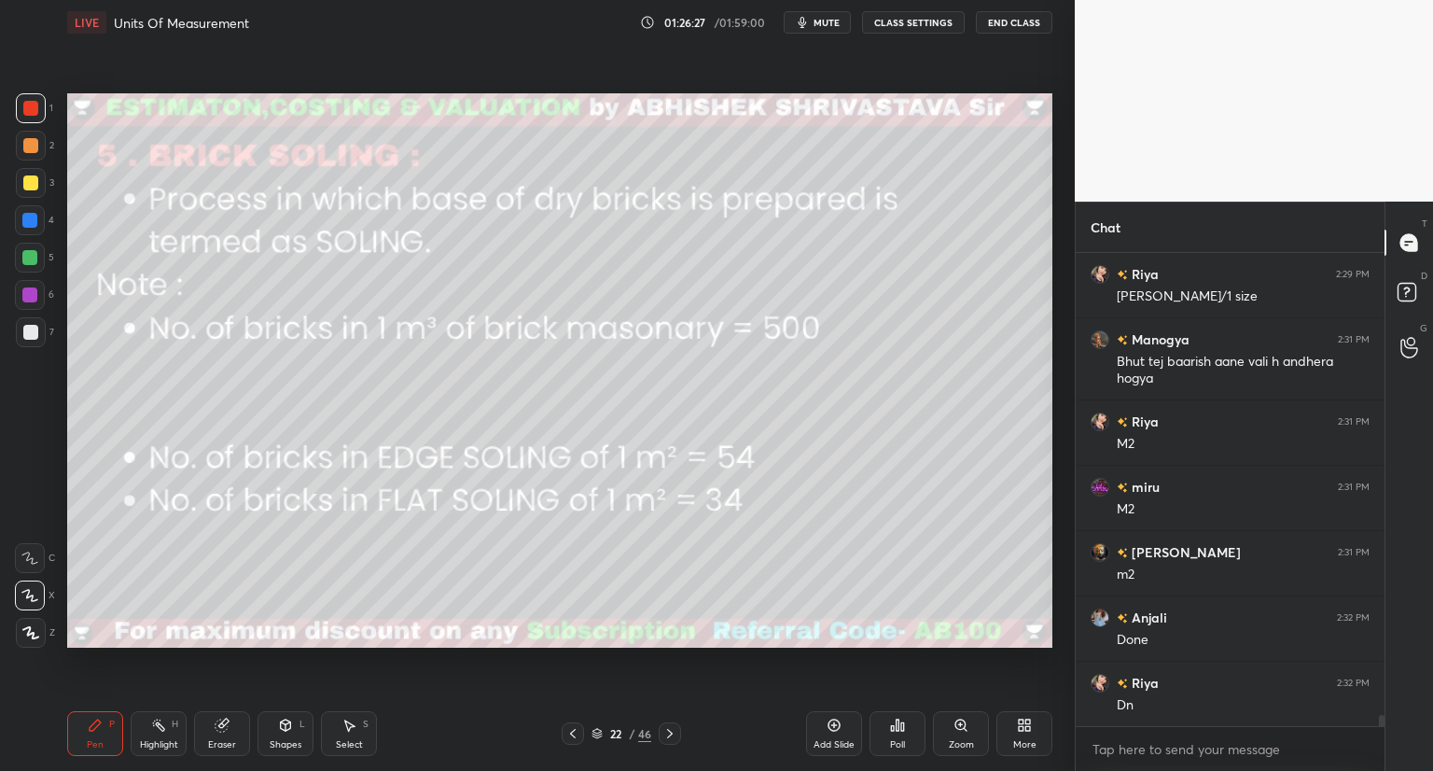
click at [30, 336] on div at bounding box center [30, 332] width 15 height 15
drag, startPoint x: 202, startPoint y: 722, endPoint x: 212, endPoint y: 721, distance: 10.3
click at [205, 723] on div "Eraser" at bounding box center [222, 733] width 56 height 45
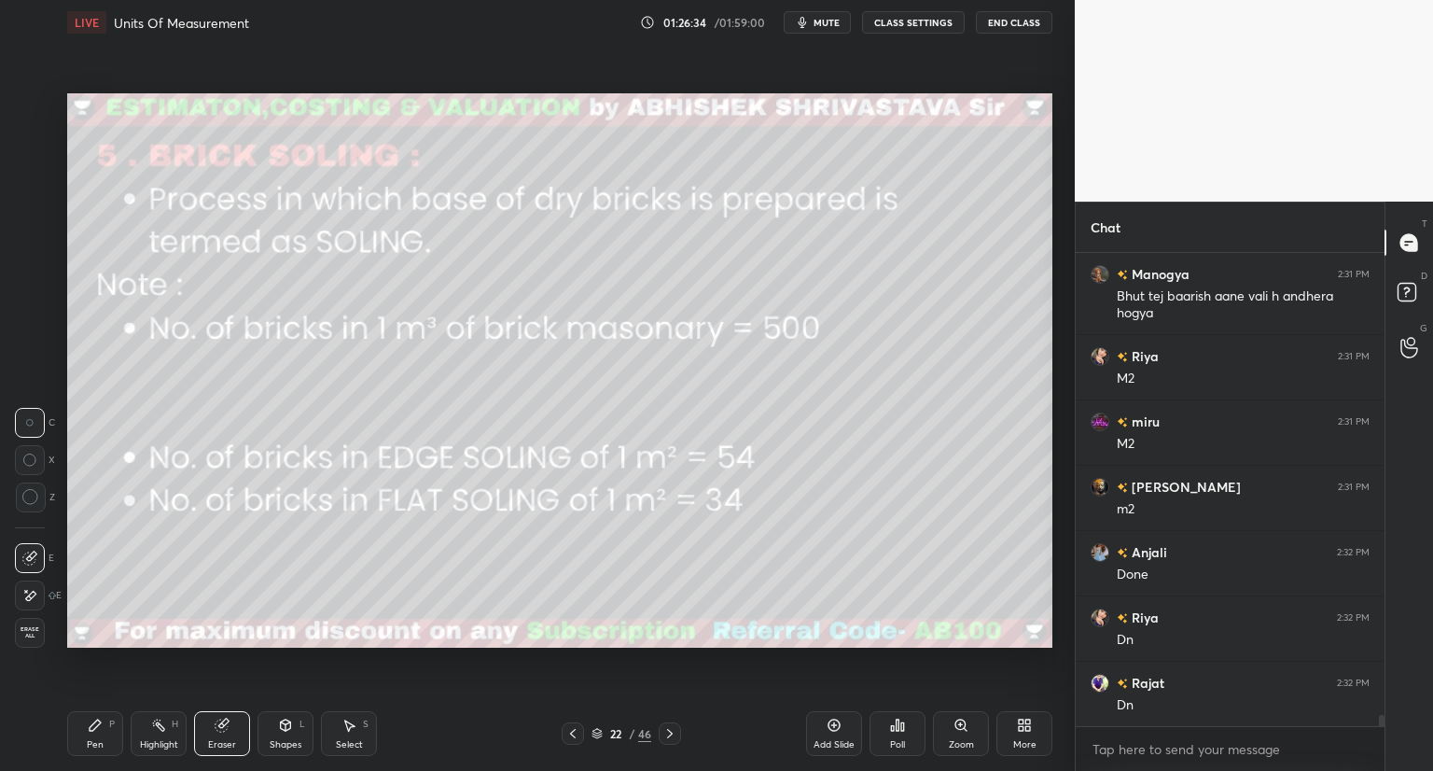
click at [105, 736] on div "Pen P" at bounding box center [95, 733] width 56 height 45
click at [286, 736] on div "Shapes L" at bounding box center [286, 733] width 56 height 45
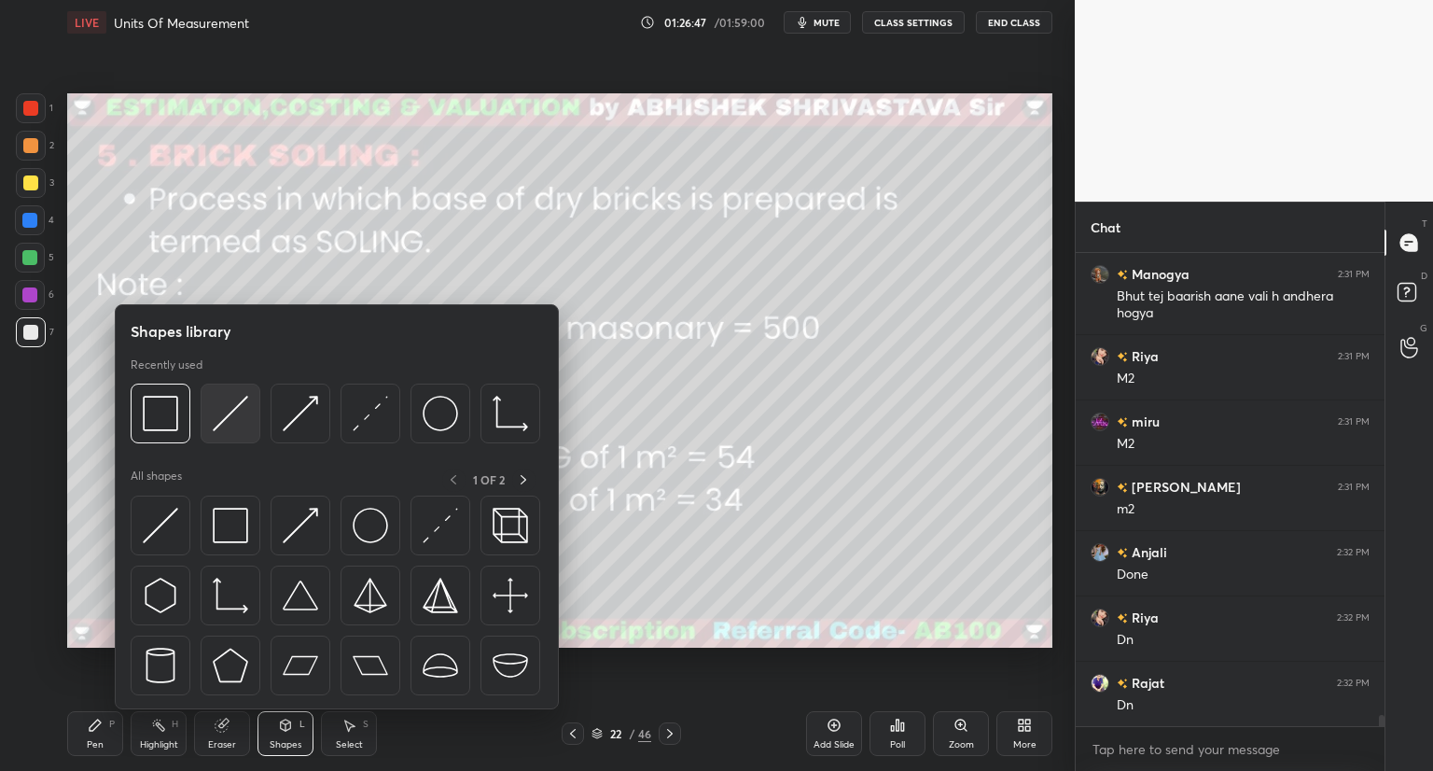
click at [241, 440] on div at bounding box center [231, 413] width 60 height 60
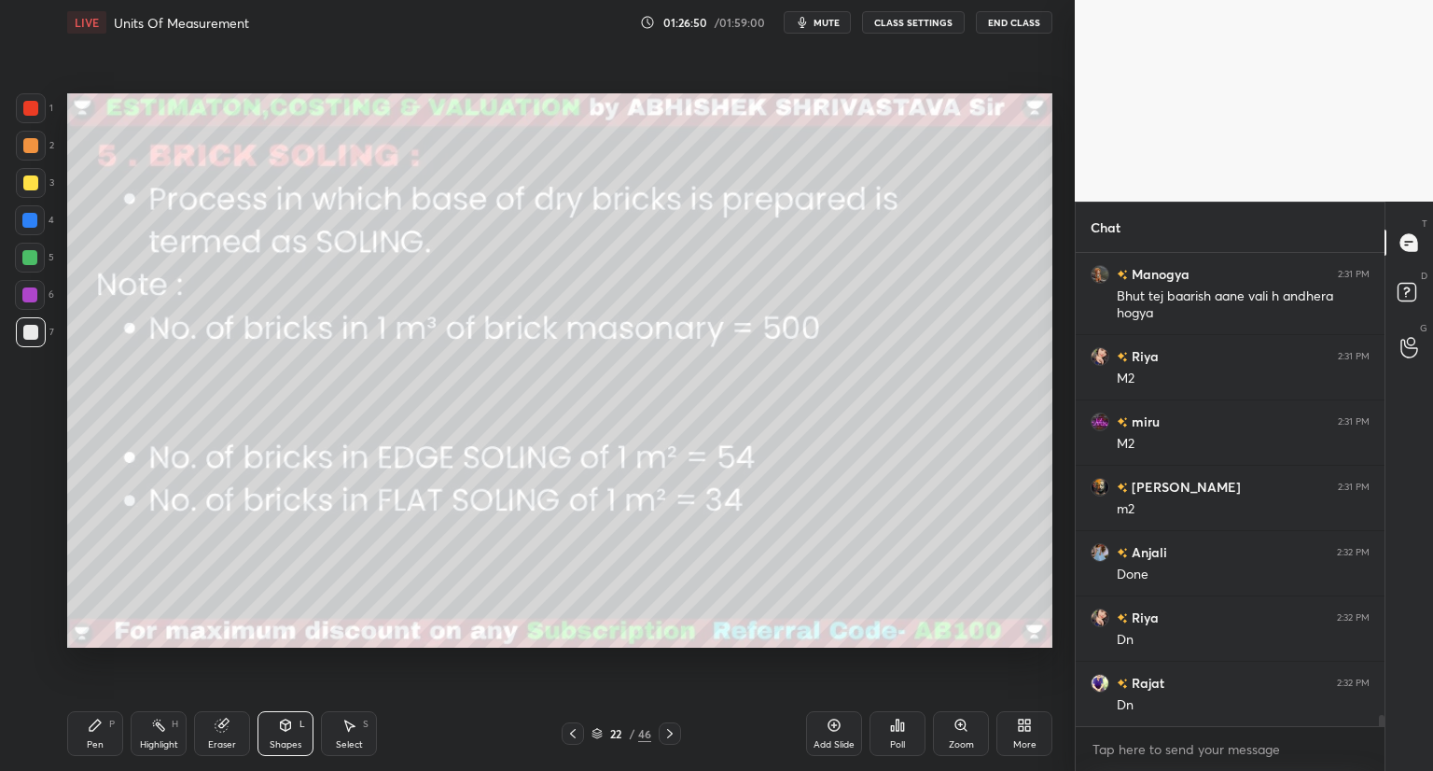
click at [101, 732] on icon at bounding box center [95, 725] width 15 height 15
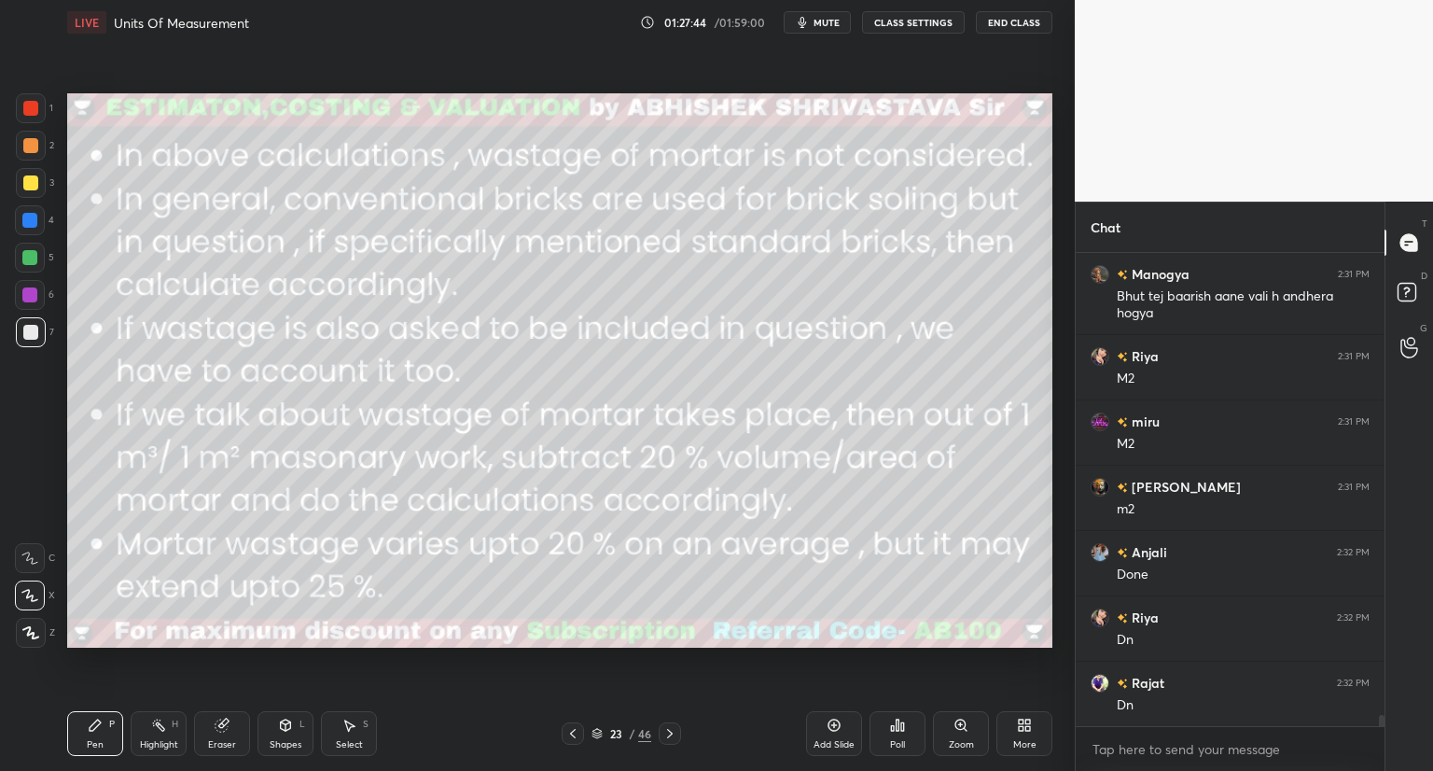
drag, startPoint x: 599, startPoint y: 734, endPoint x: 599, endPoint y: 723, distance: 11.2
click at [600, 732] on icon at bounding box center [597, 733] width 11 height 11
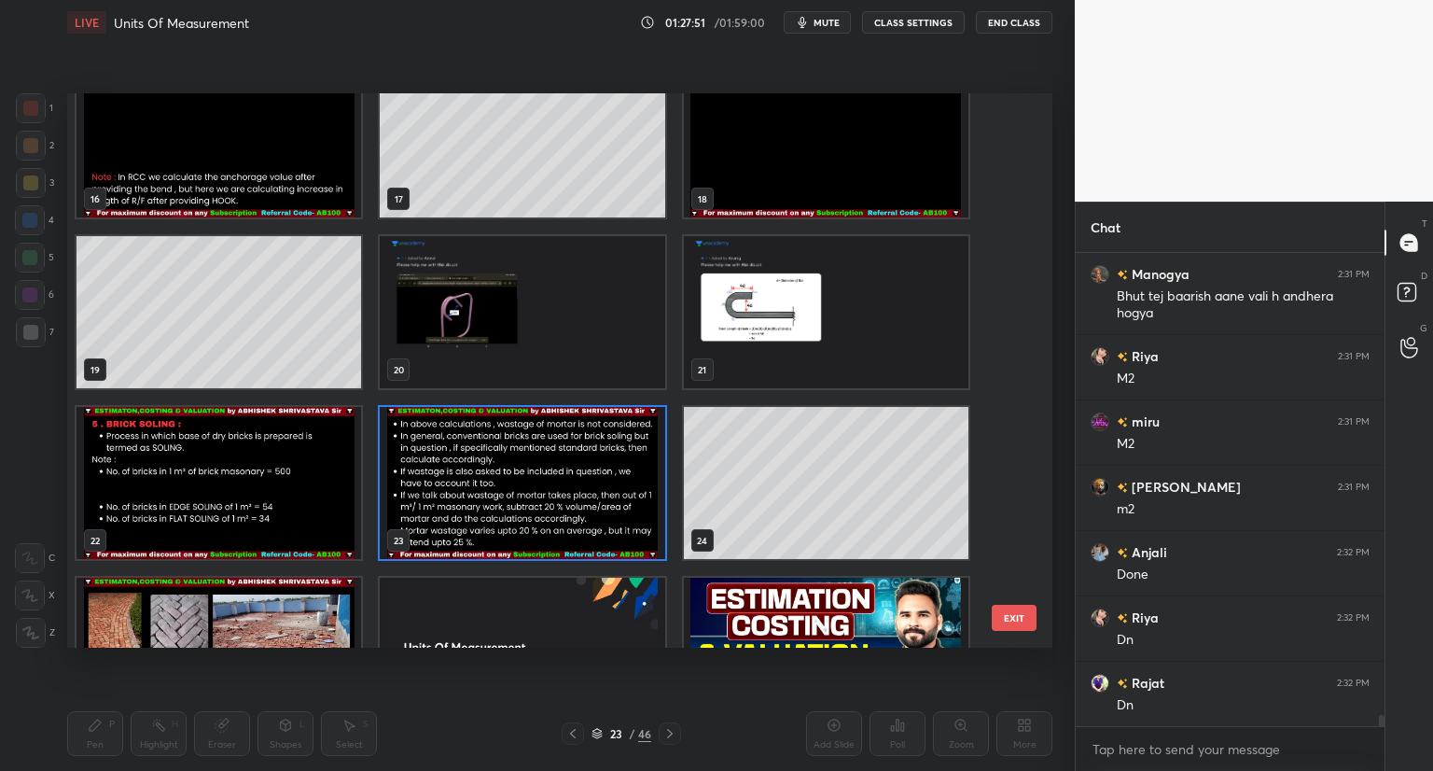
scroll to position [875, 0]
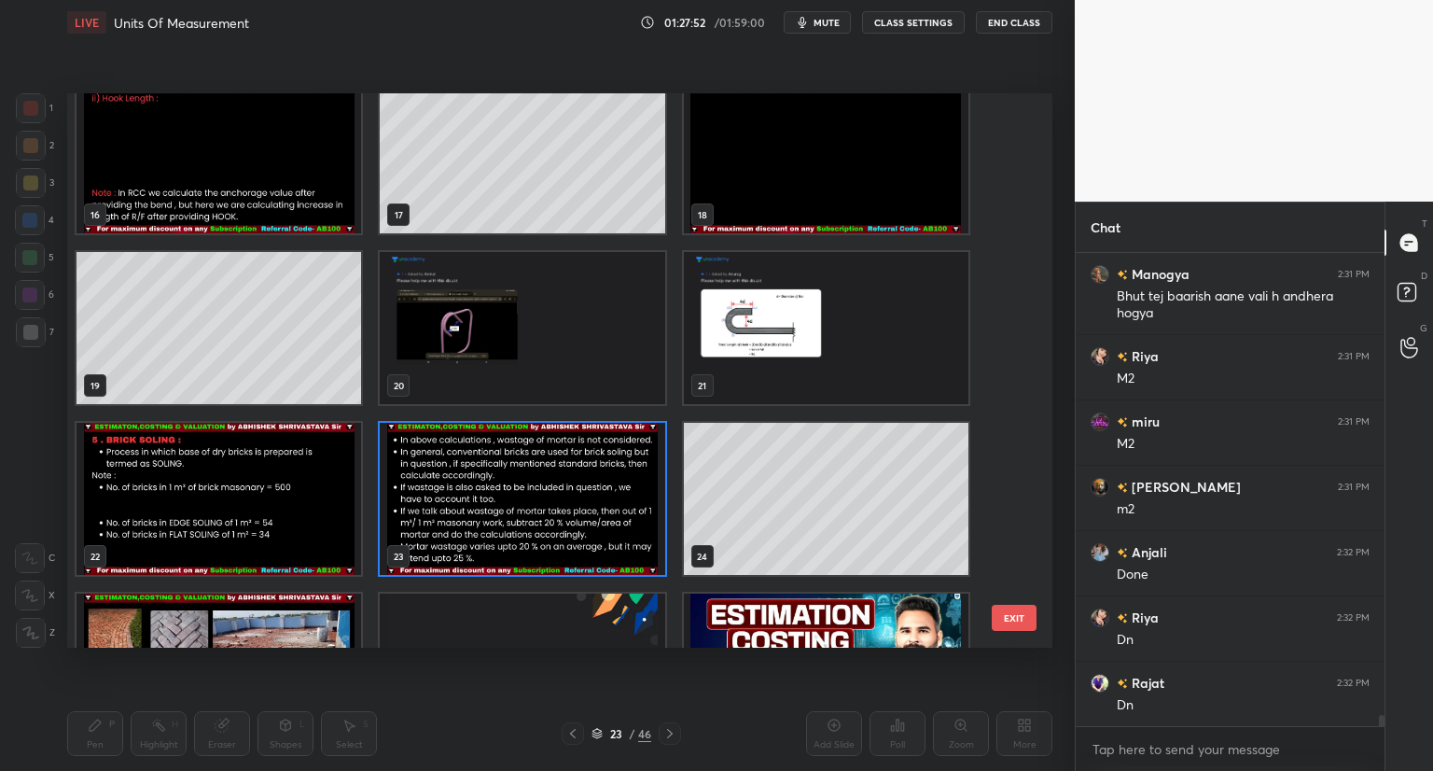
click at [588, 528] on img "grid" at bounding box center [522, 499] width 285 height 152
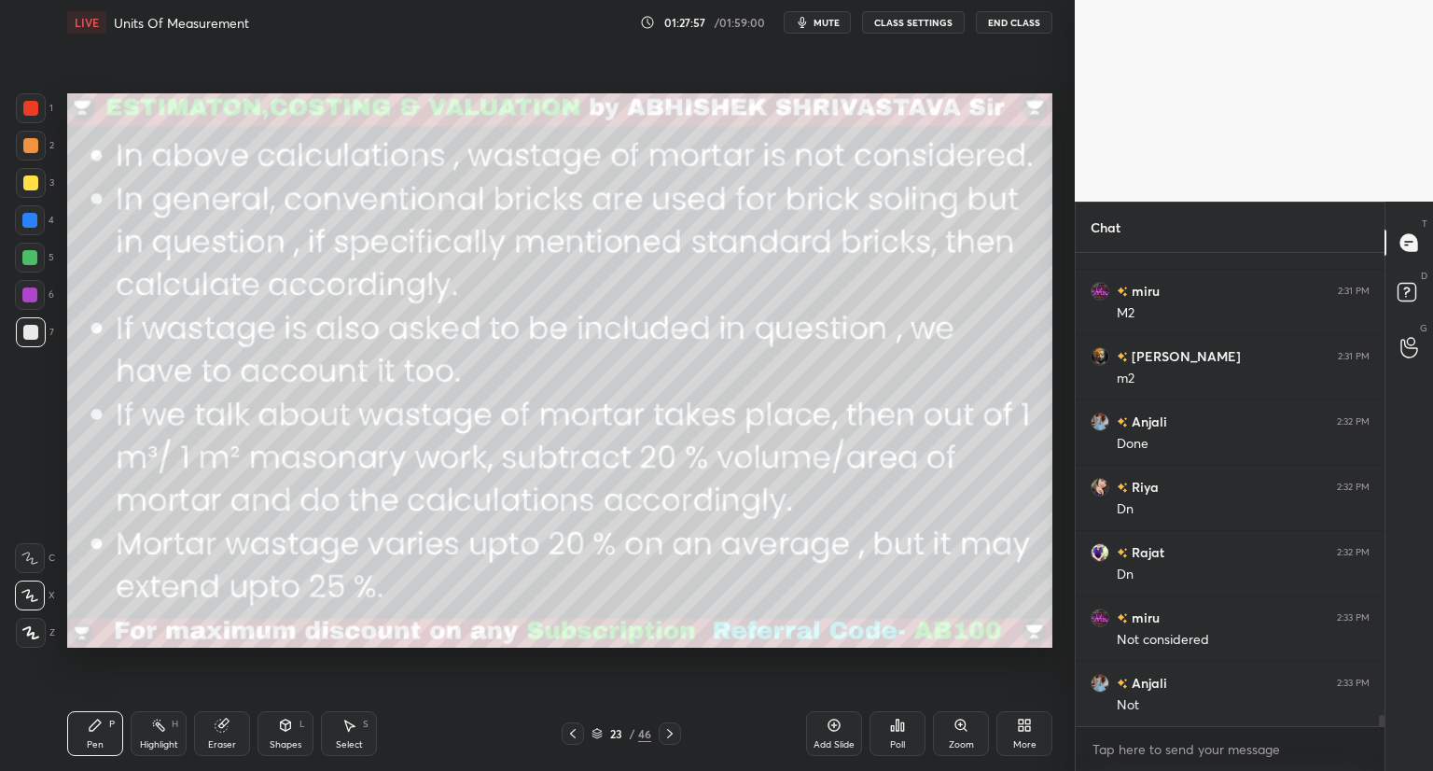
scroll to position [19846, 0]
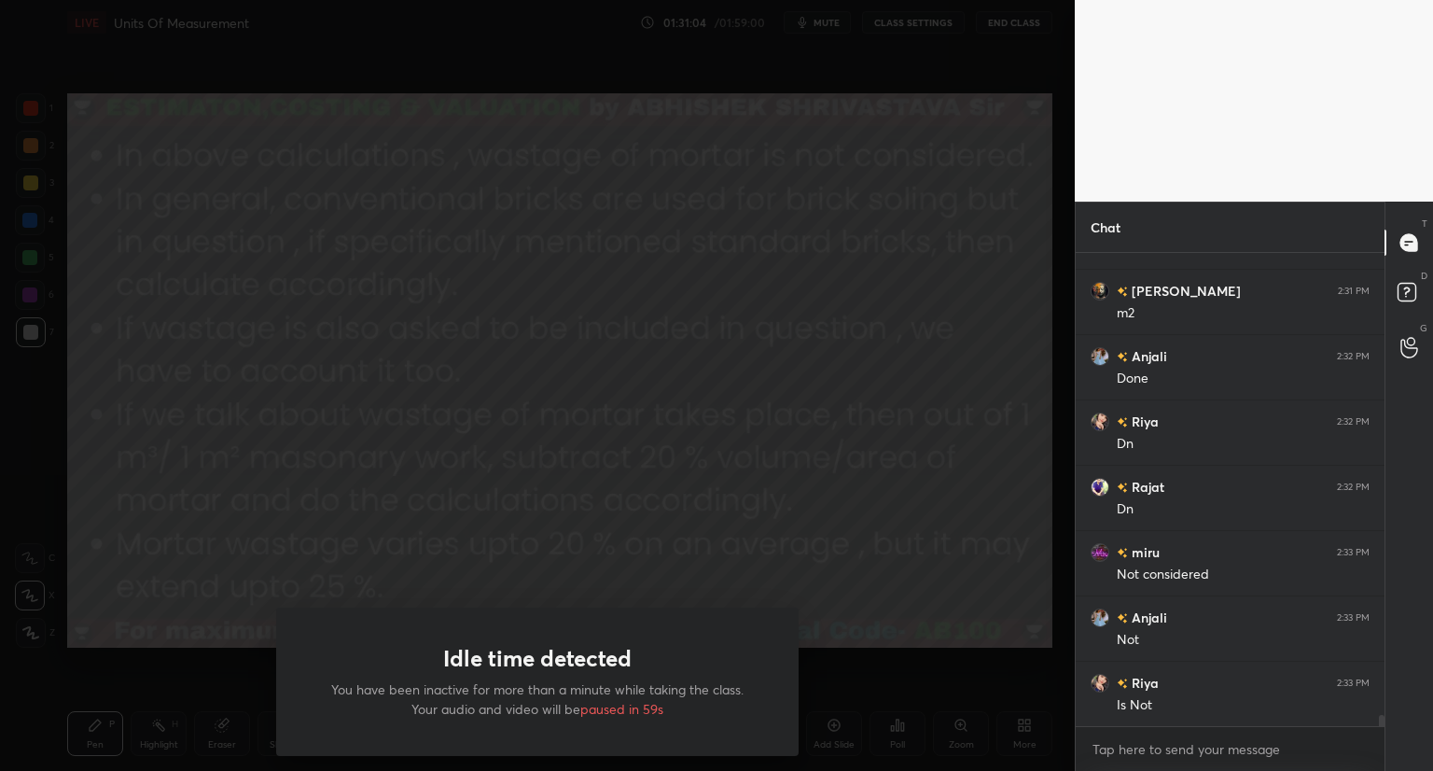
click at [588, 523] on div "Idle time detected You have been inactive for more than a minute while taking t…" at bounding box center [537, 385] width 1075 height 771
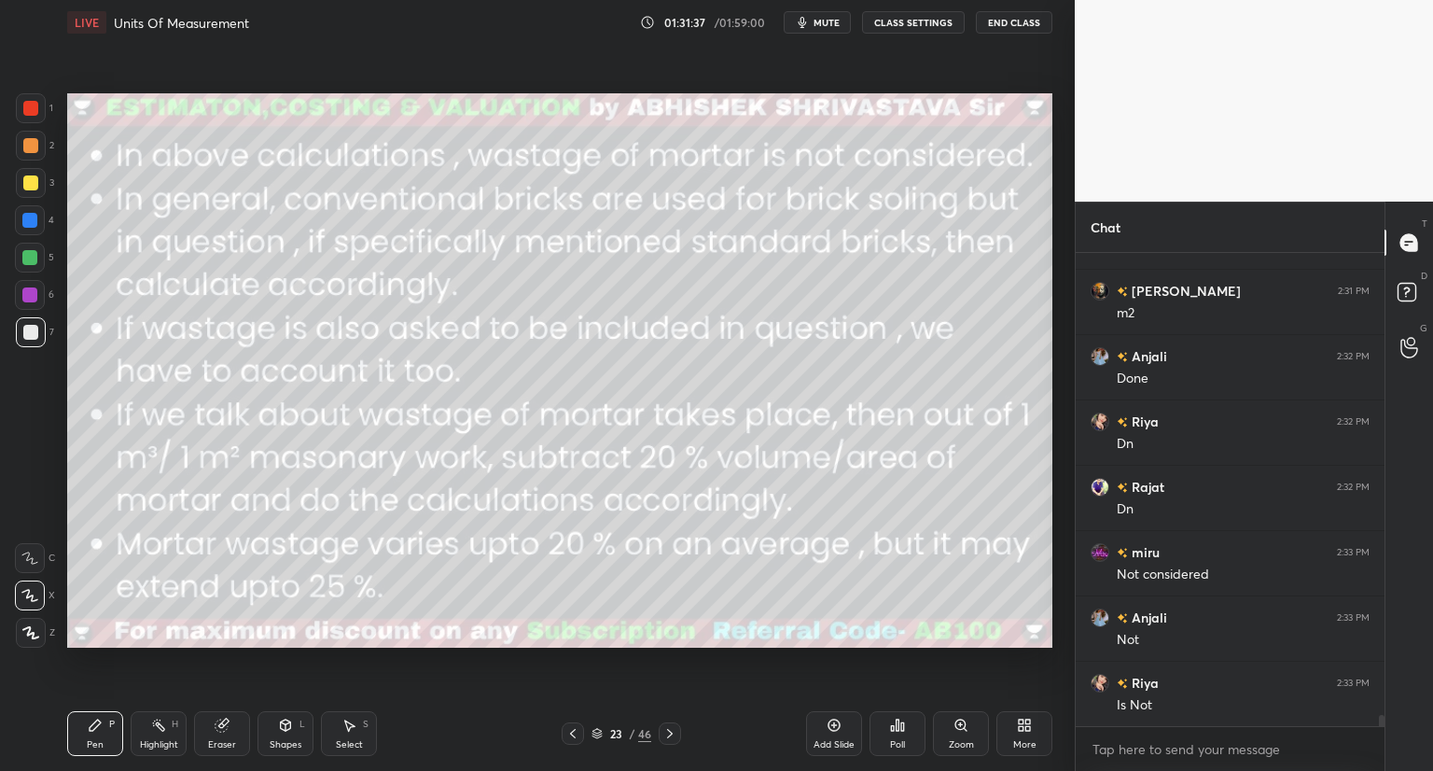
scroll to position [19911, 0]
click at [594, 732] on icon at bounding box center [597, 733] width 11 height 11
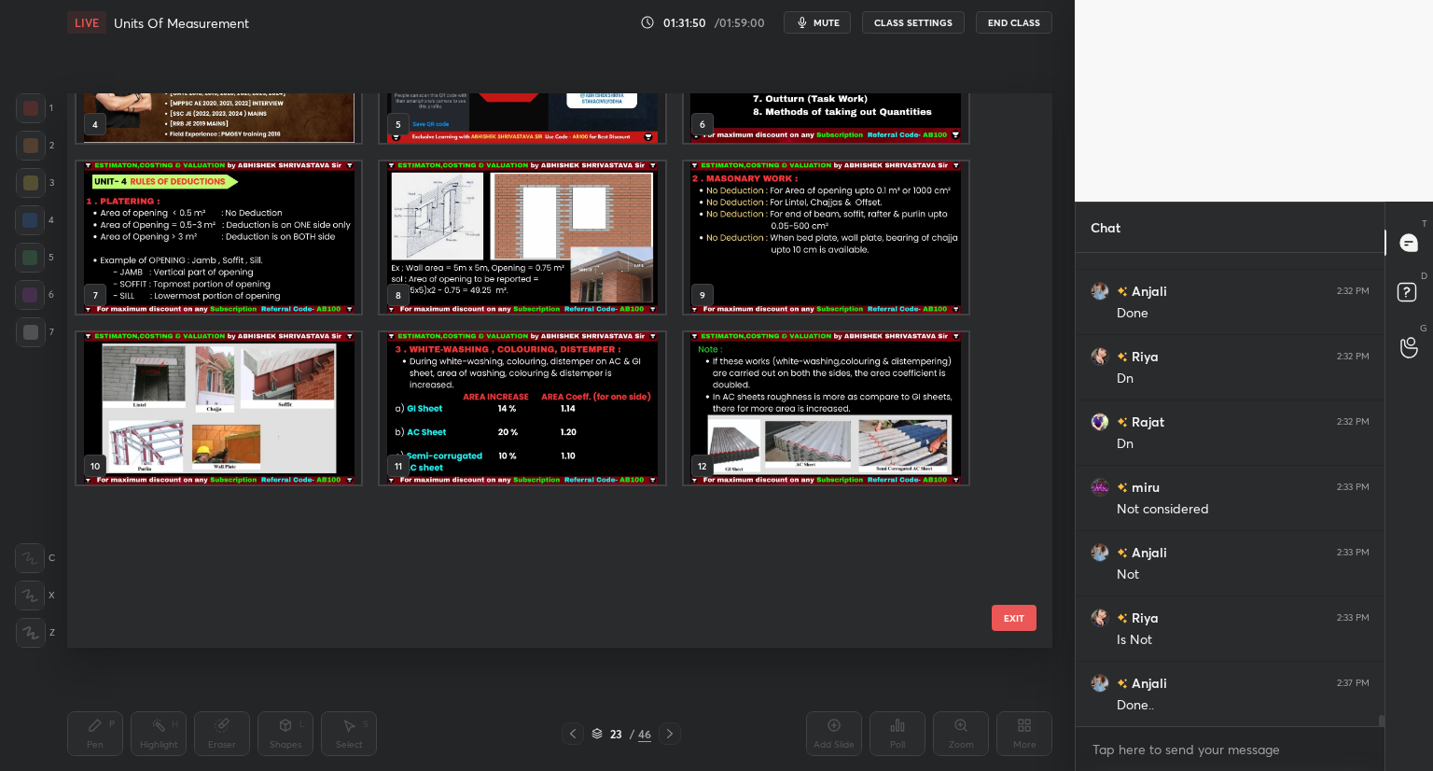
scroll to position [0, 0]
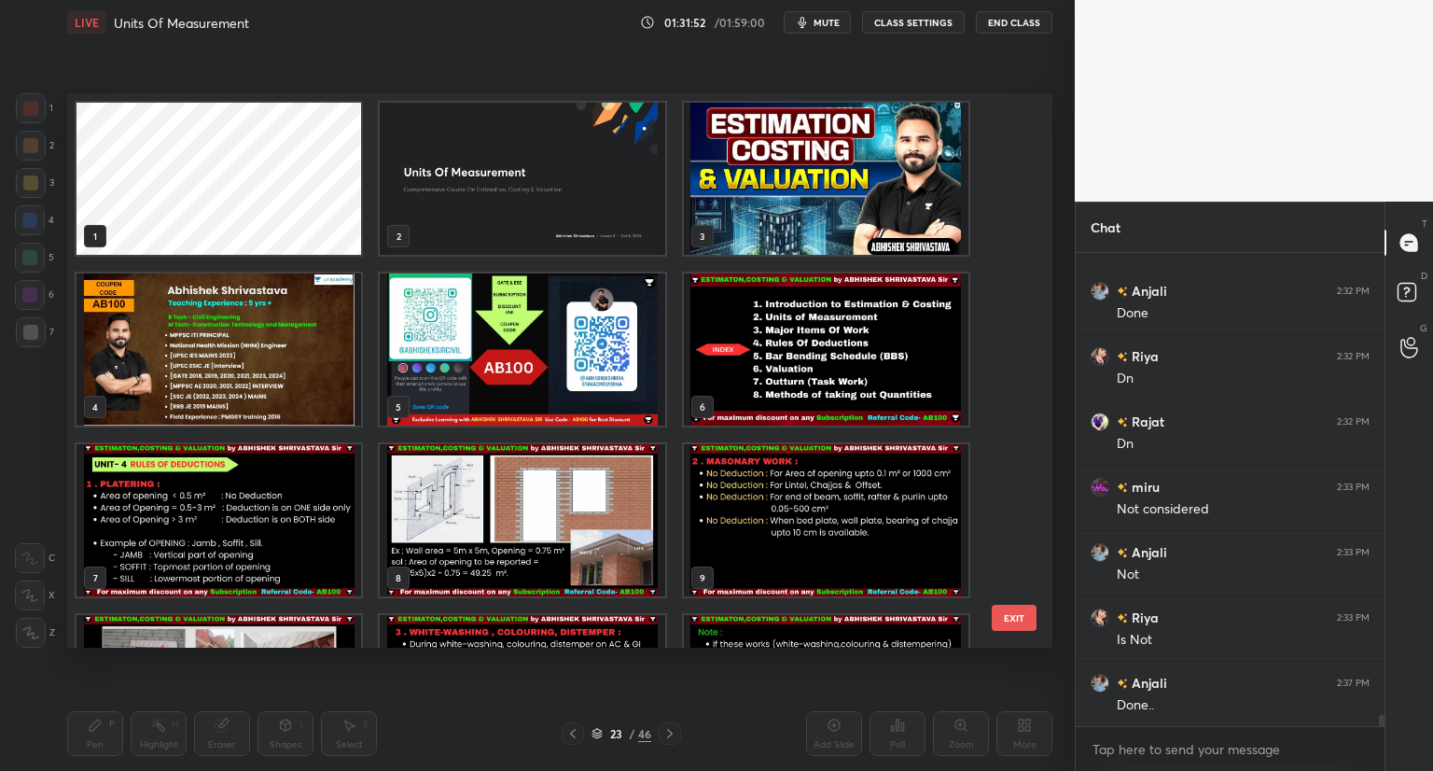
click at [515, 329] on img "grid" at bounding box center [522, 349] width 285 height 152
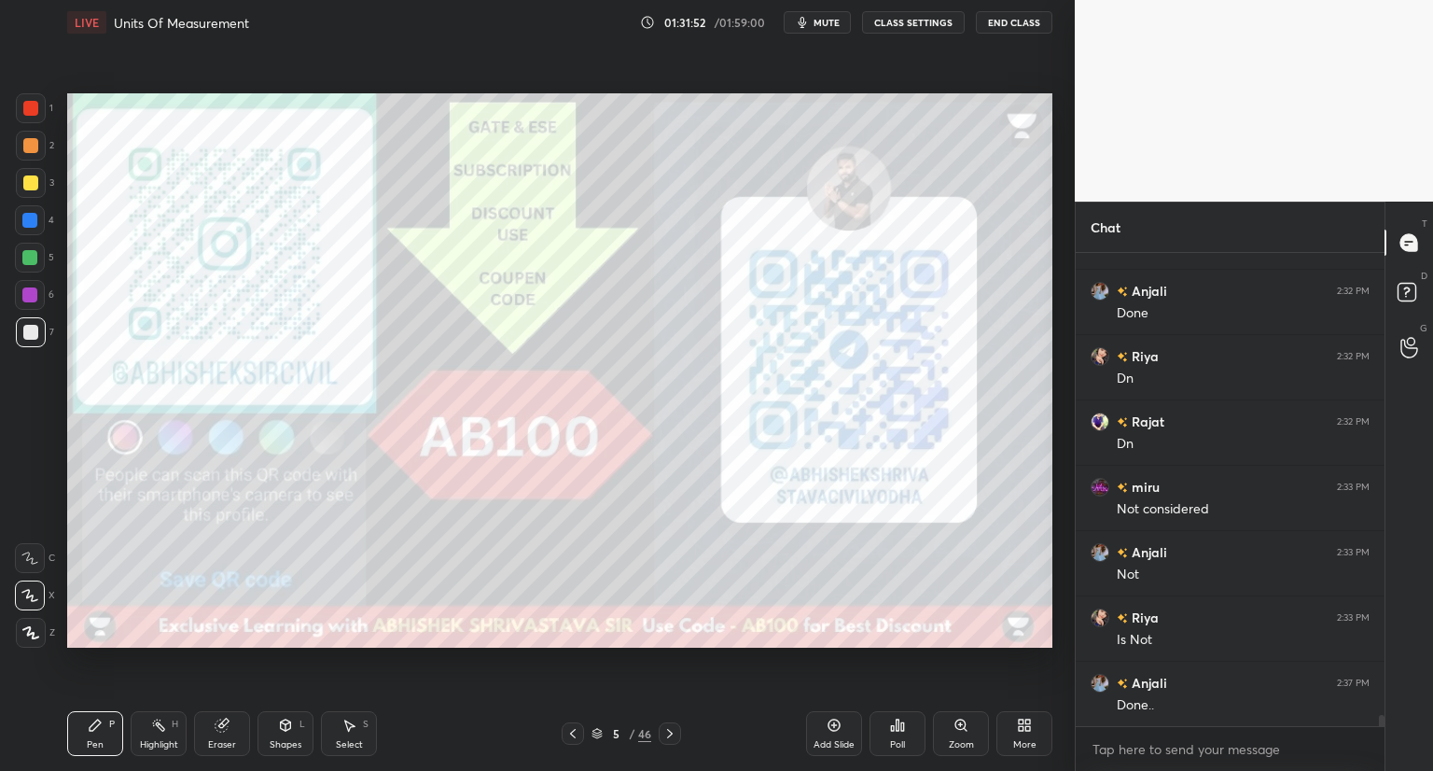
click at [515, 329] on img "grid" at bounding box center [522, 349] width 285 height 152
click at [594, 731] on icon at bounding box center [597, 733] width 11 height 11
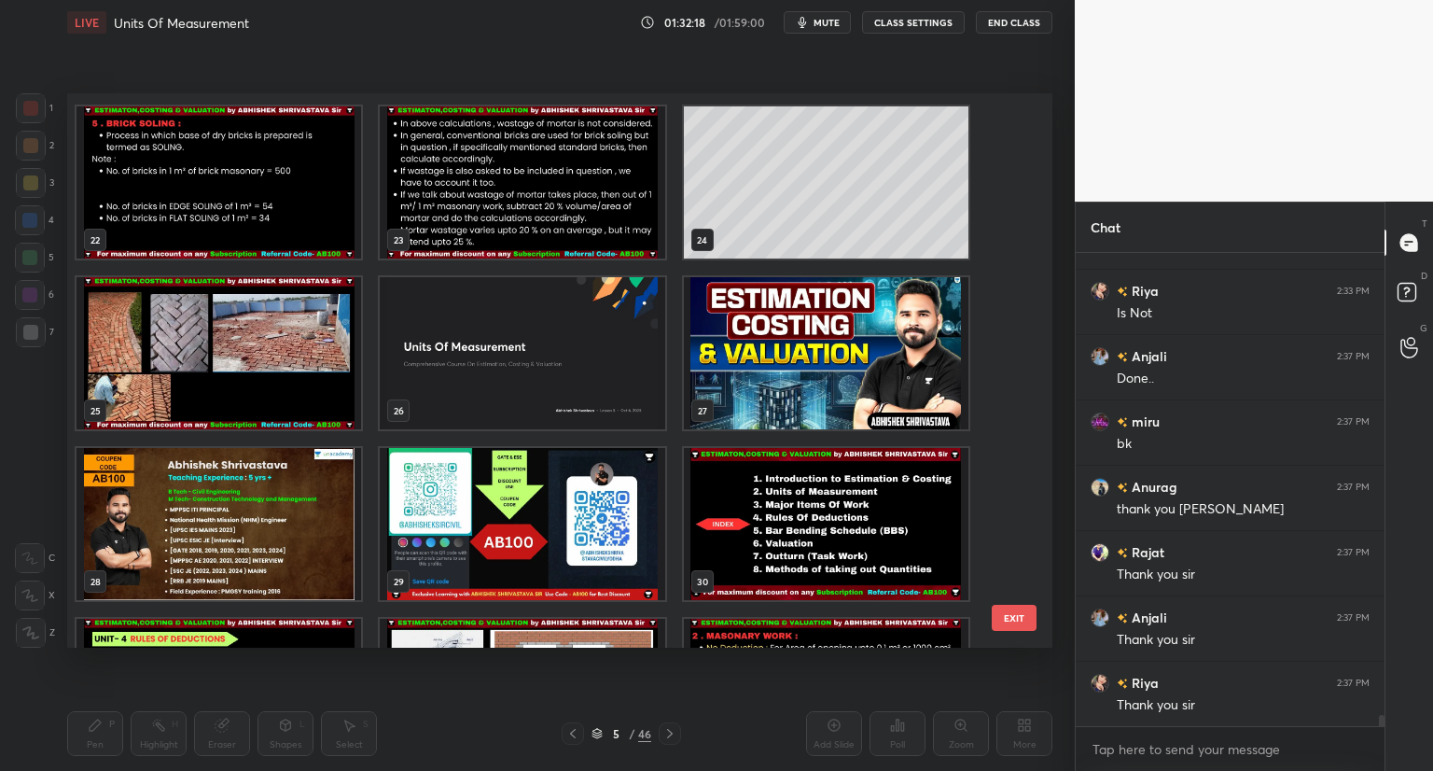
scroll to position [1191, 0]
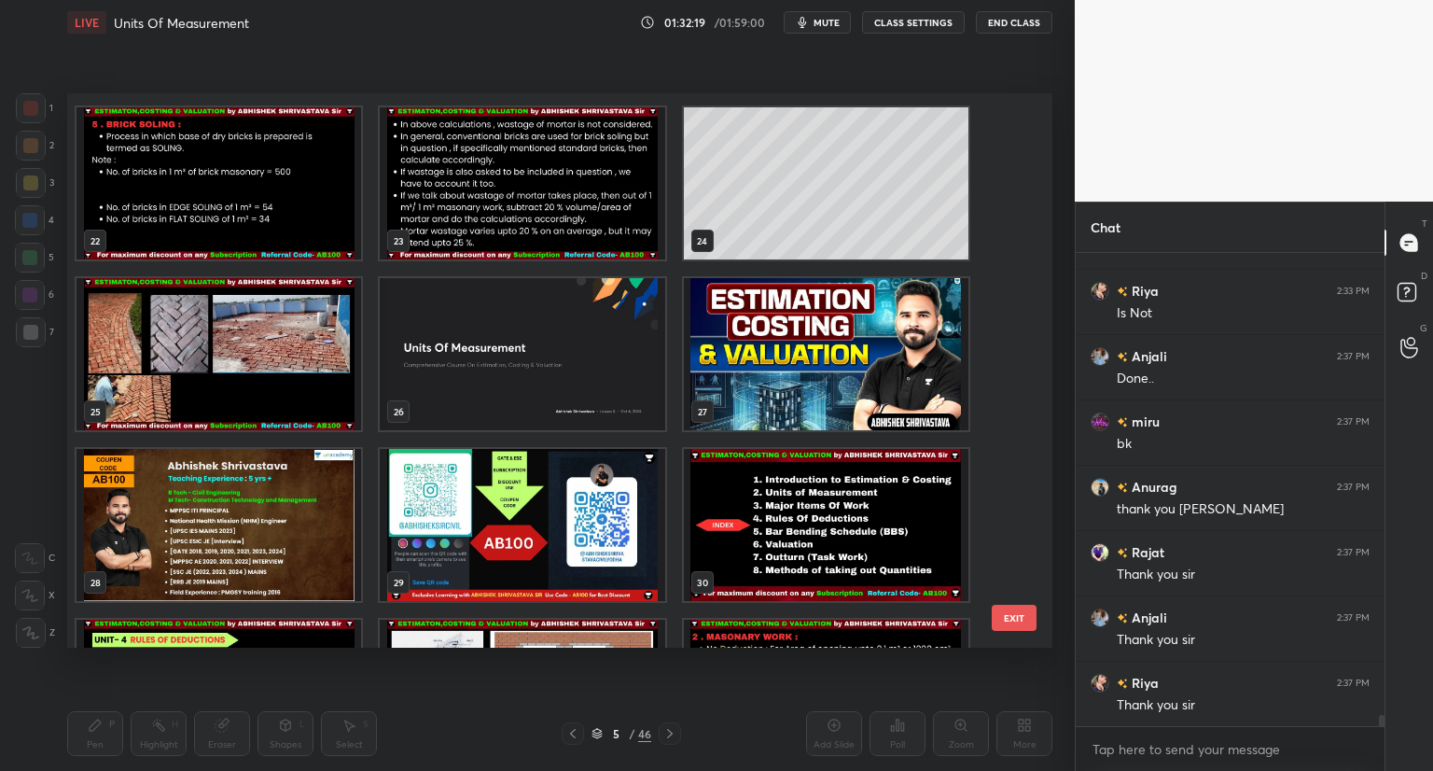
click at [526, 155] on img "grid" at bounding box center [522, 183] width 285 height 152
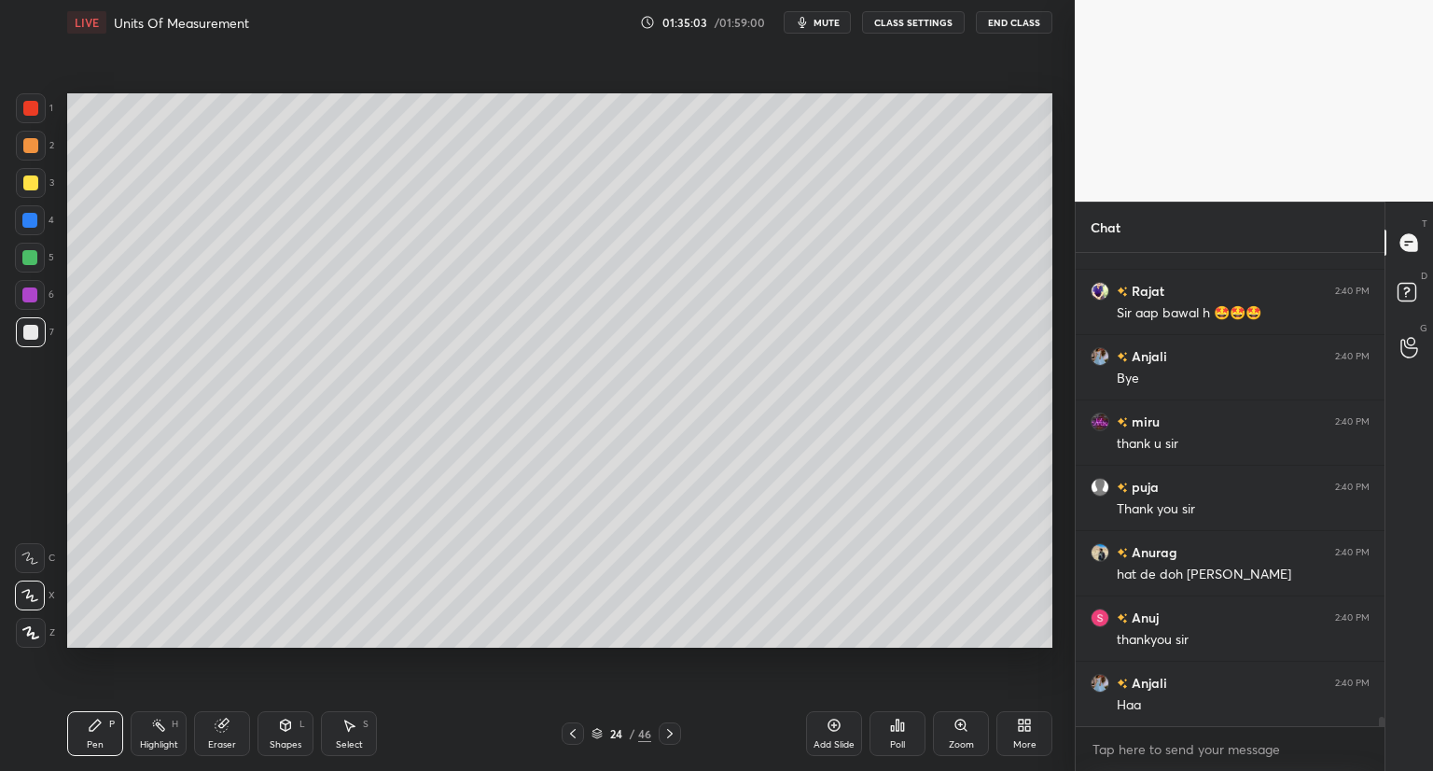
scroll to position [22888, 0]
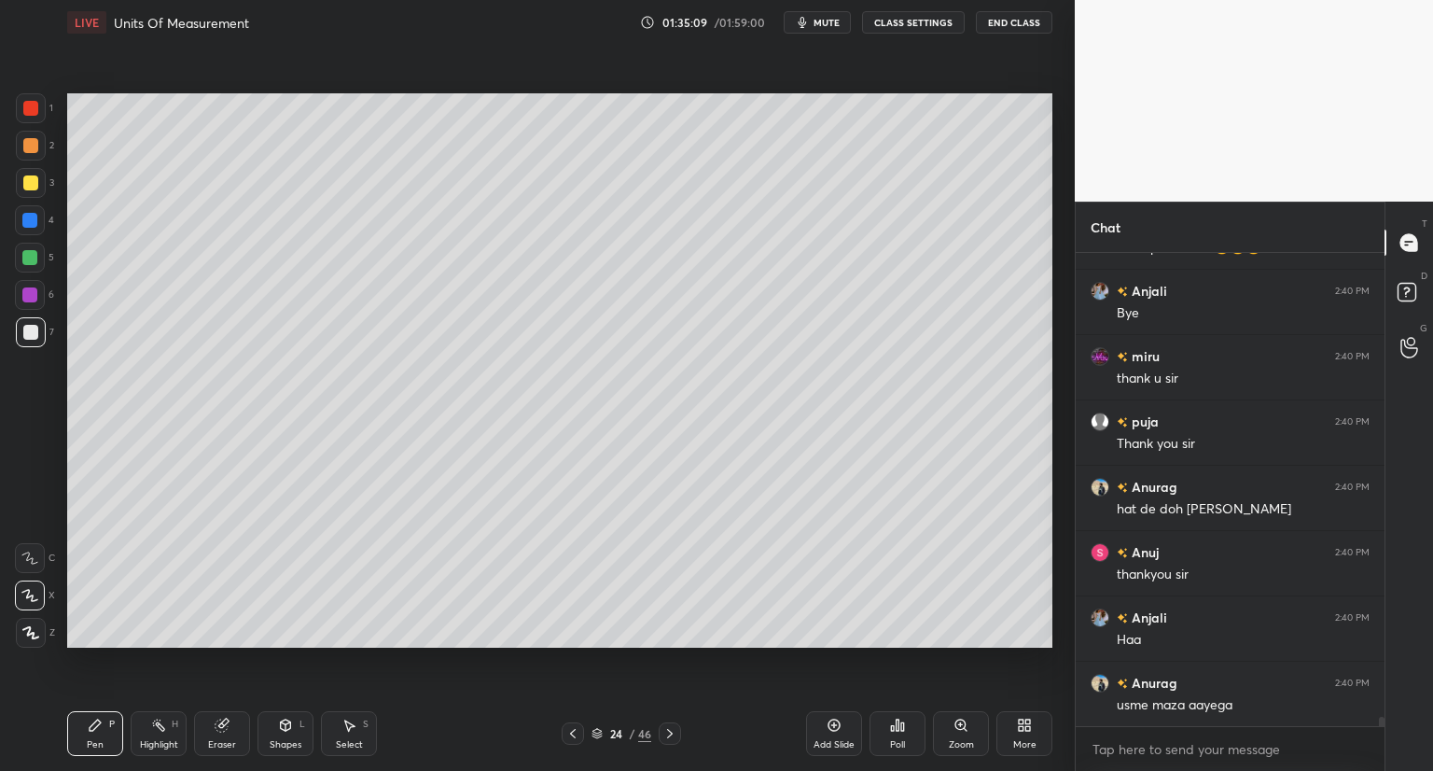
click at [998, 20] on button "End Class" at bounding box center [1014, 22] width 77 height 22
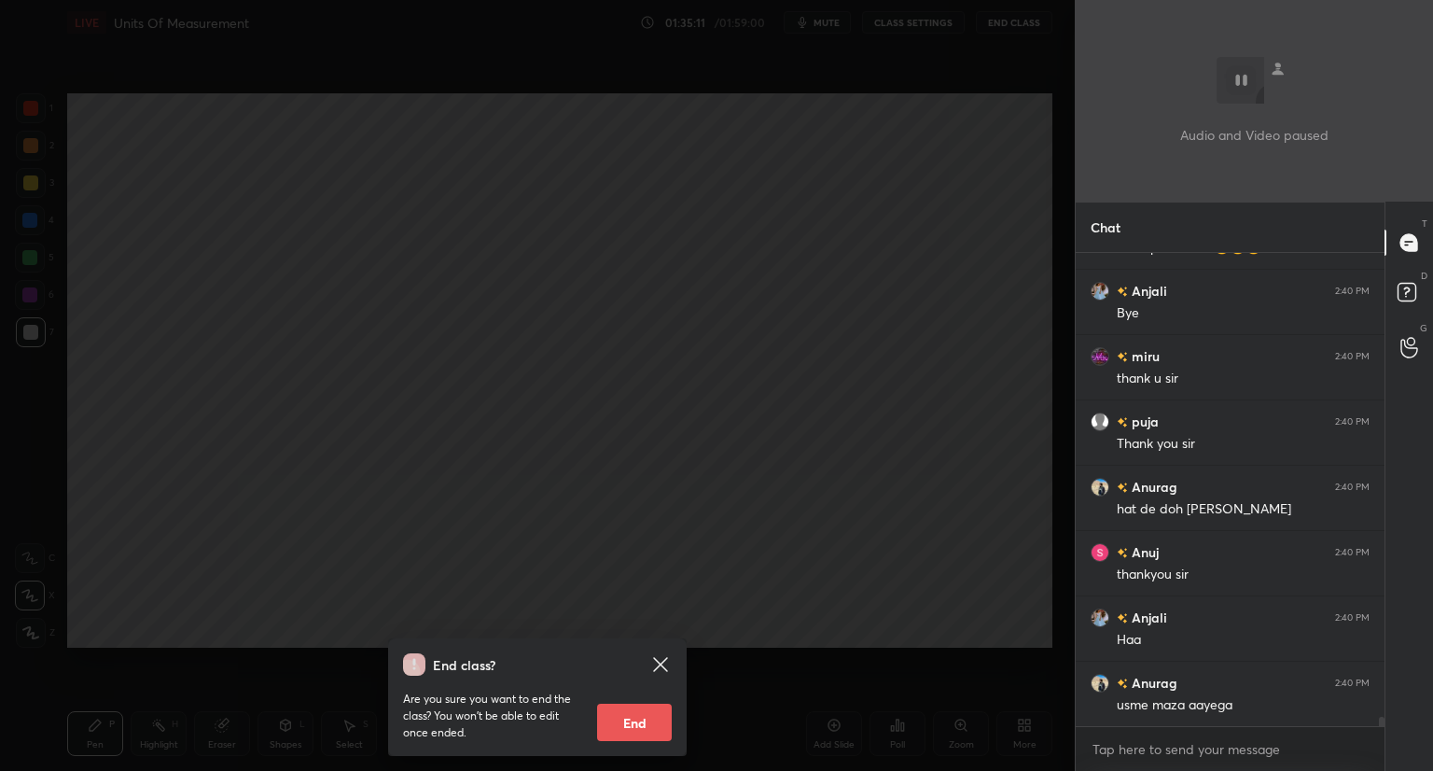
click at [634, 732] on button "End" at bounding box center [634, 722] width 75 height 37
type textarea "x"
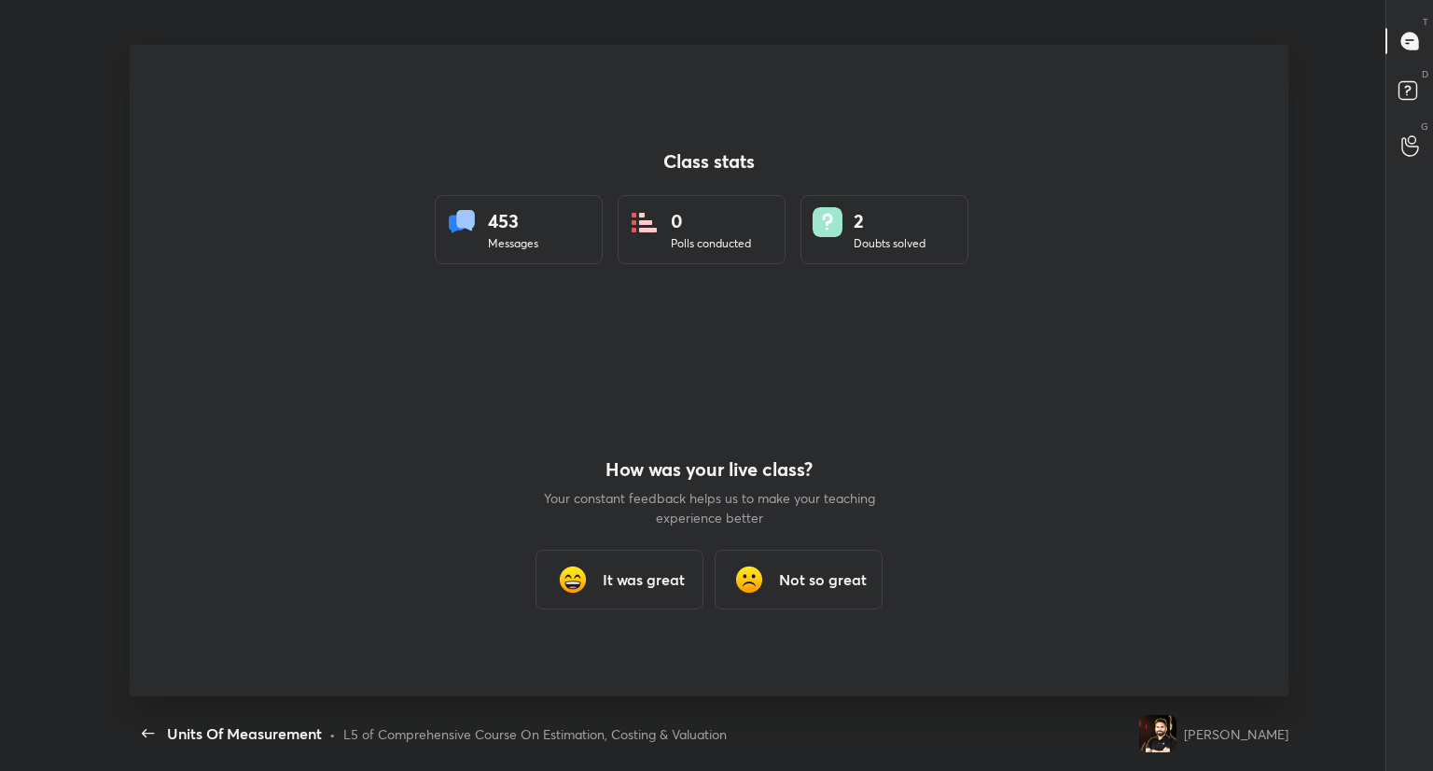
scroll to position [0, 0]
click at [597, 574] on div "It was great" at bounding box center [620, 580] width 168 height 60
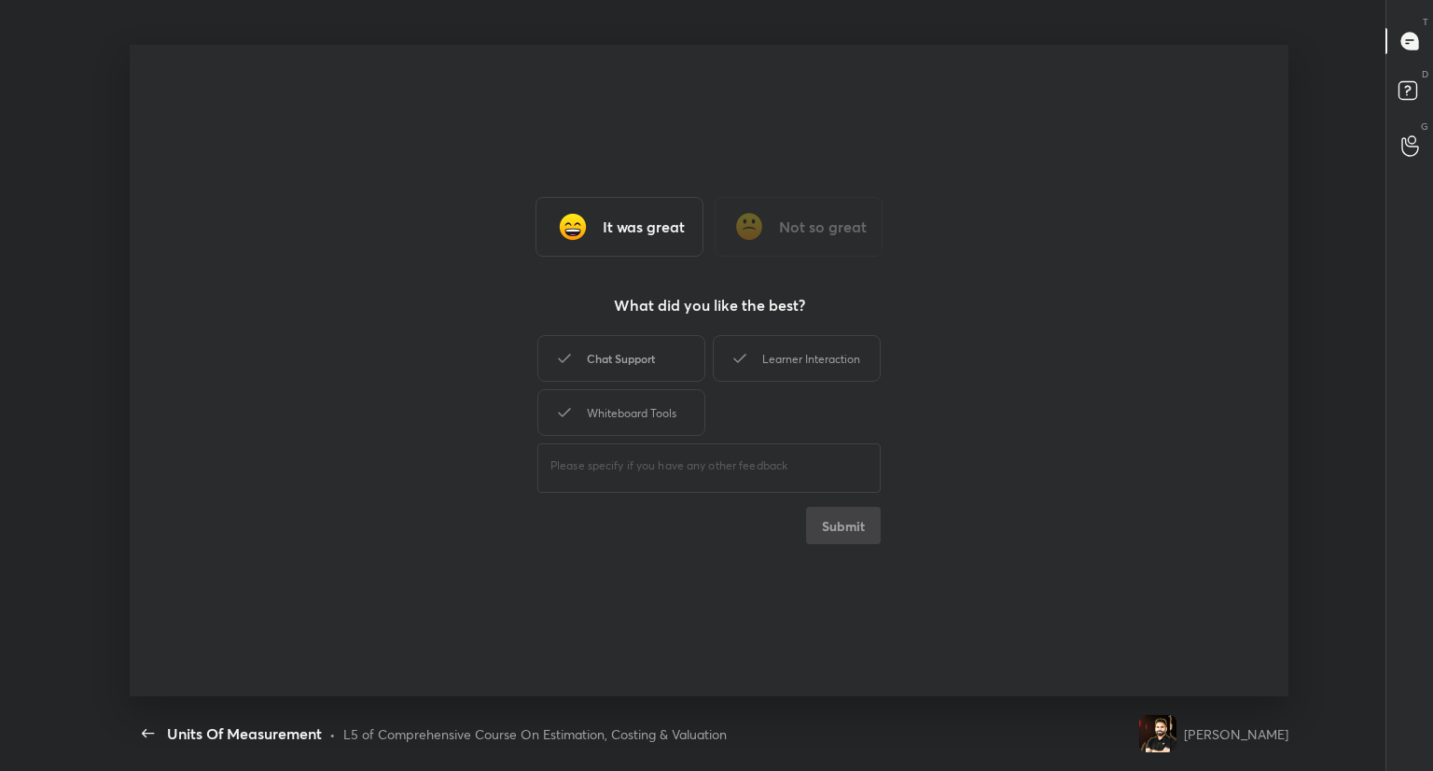
click at [605, 367] on div "Chat Support" at bounding box center [621, 358] width 168 height 47
click at [746, 363] on icon at bounding box center [740, 358] width 22 height 22
click at [675, 423] on div "Whiteboard Tools" at bounding box center [621, 412] width 168 height 47
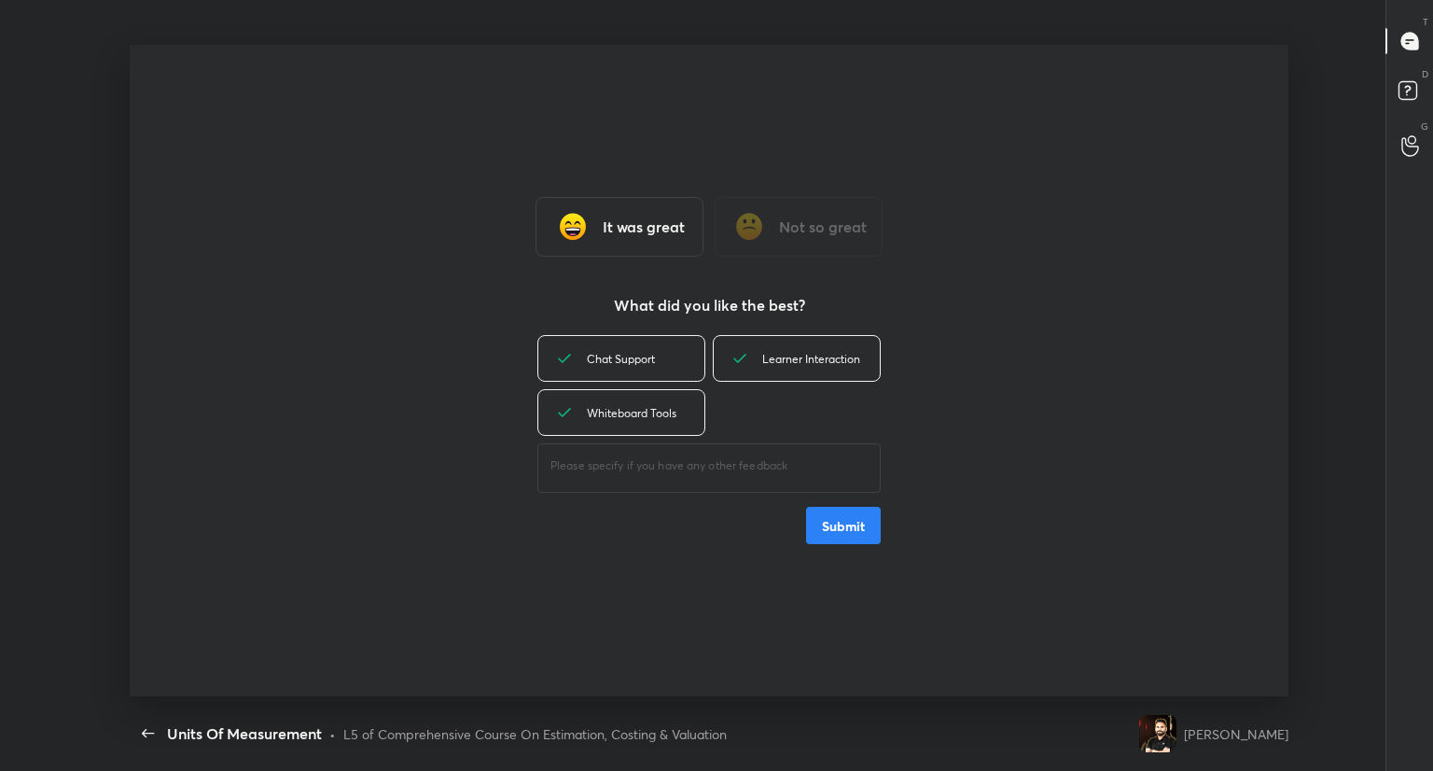
click at [816, 523] on button "Submit" at bounding box center [843, 525] width 75 height 37
